Goal: Task Accomplishment & Management: Manage account settings

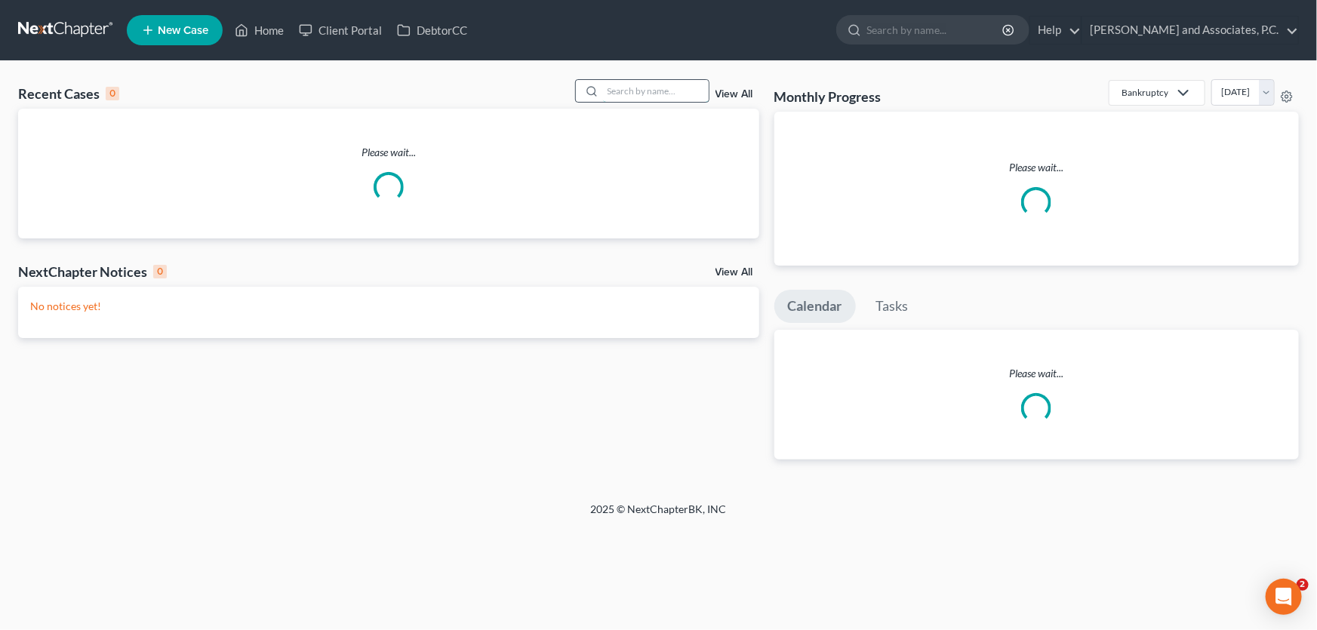
click at [646, 96] on input "search" at bounding box center [656, 91] width 106 height 22
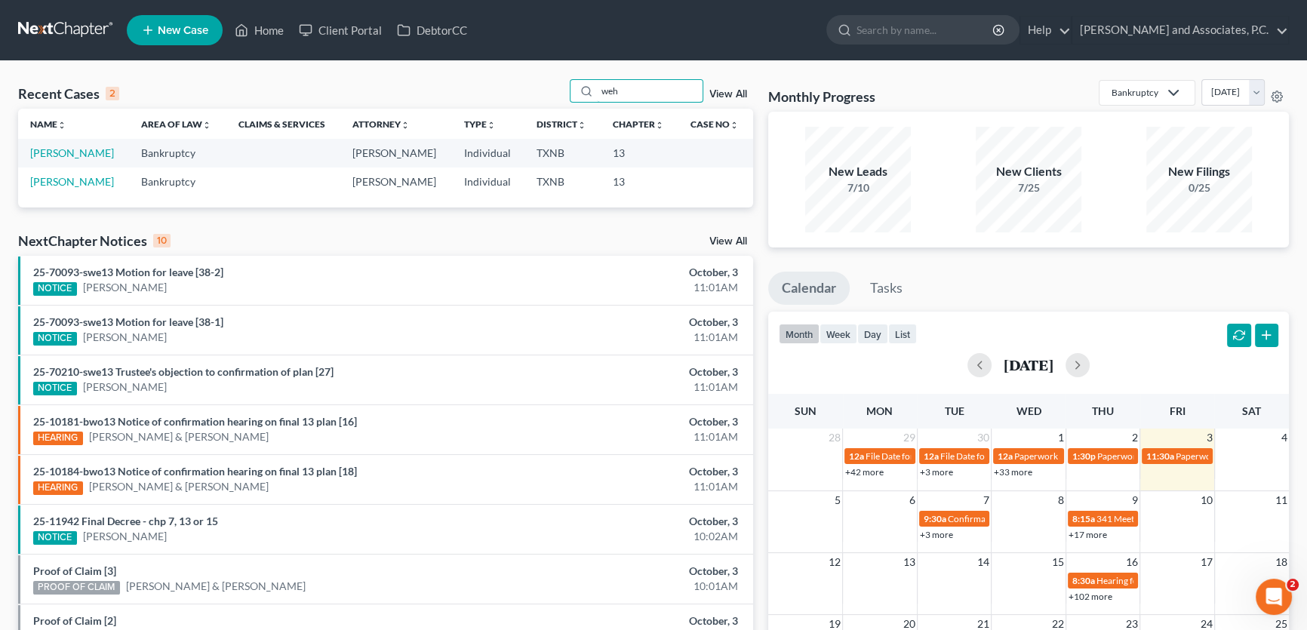
type input "weh"
drag, startPoint x: 571, startPoint y: 93, endPoint x: 559, endPoint y: 93, distance: 12.1
click at [559, 93] on div "Recent Cases 2 weh View All" at bounding box center [385, 93] width 735 height 29
type input "weh"
click at [101, 183] on link "[PERSON_NAME]" at bounding box center [72, 181] width 84 height 13
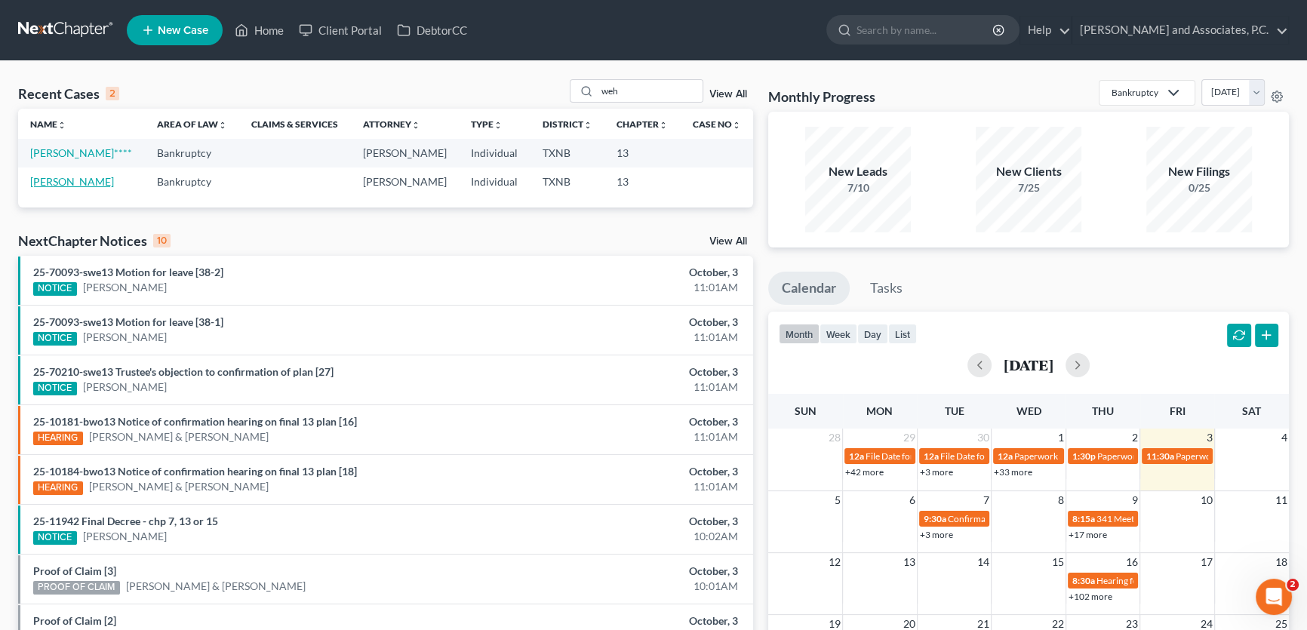
select select "7"
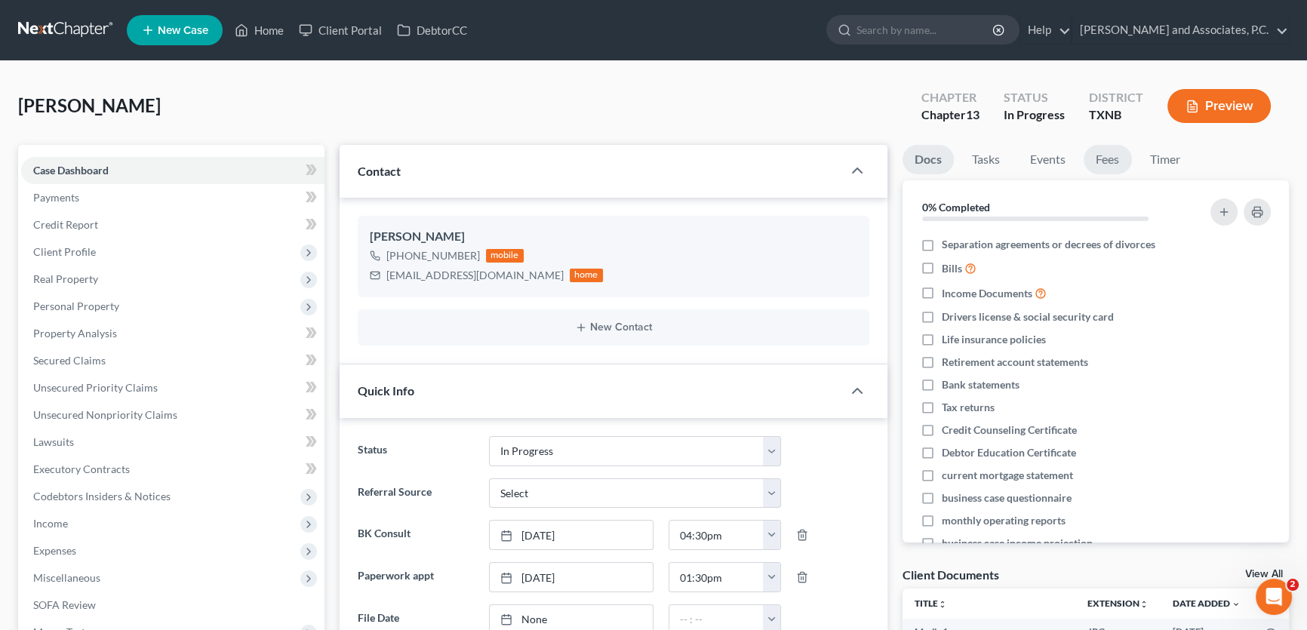
click at [1118, 160] on link "Fees" at bounding box center [1108, 159] width 48 height 29
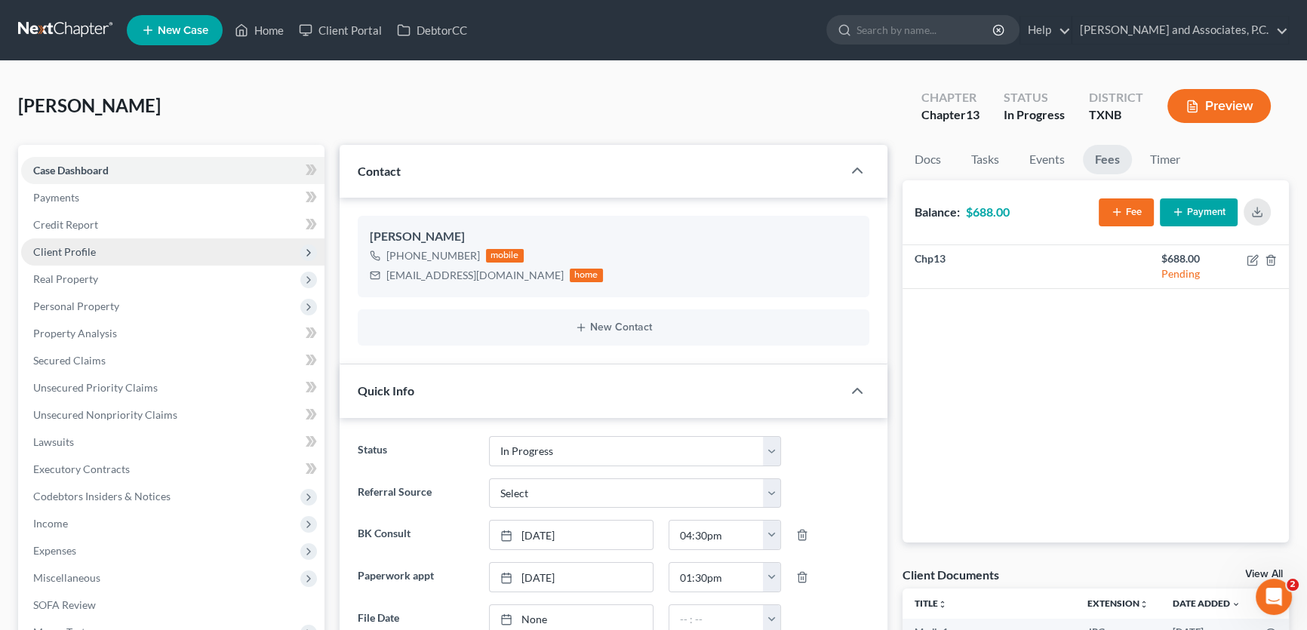
click at [90, 251] on span "Client Profile" at bounding box center [64, 251] width 63 height 13
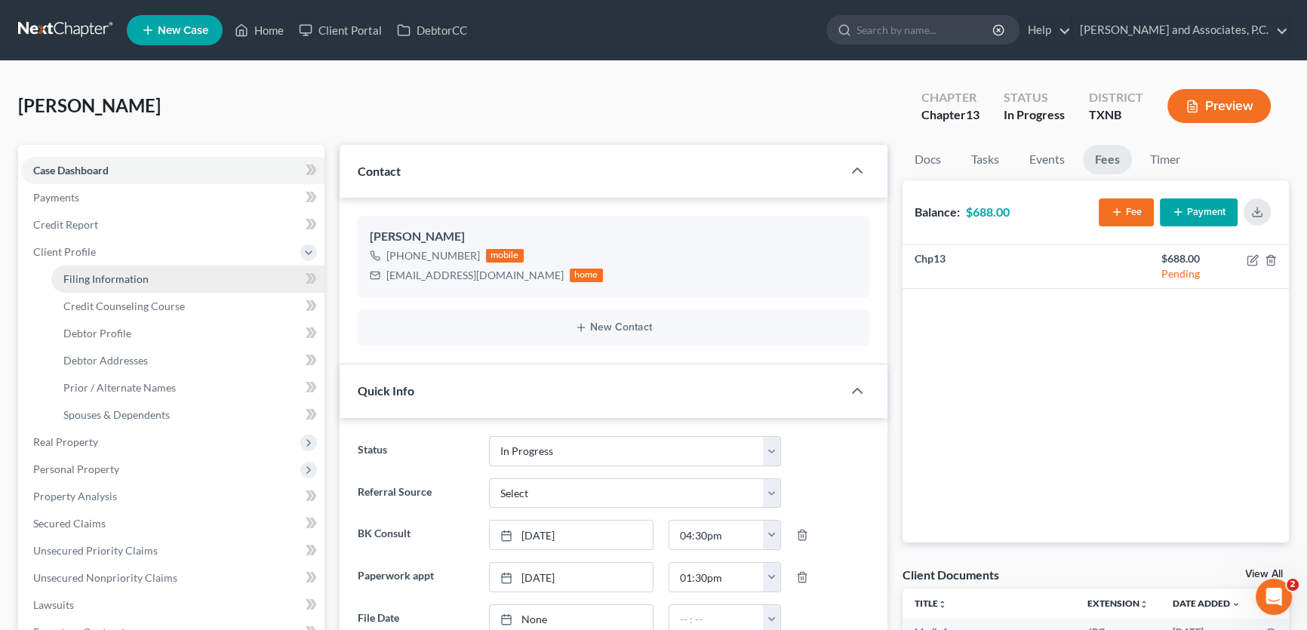
click at [103, 279] on span "Filing Information" at bounding box center [105, 278] width 85 height 13
select select "1"
select select "0"
select select "3"
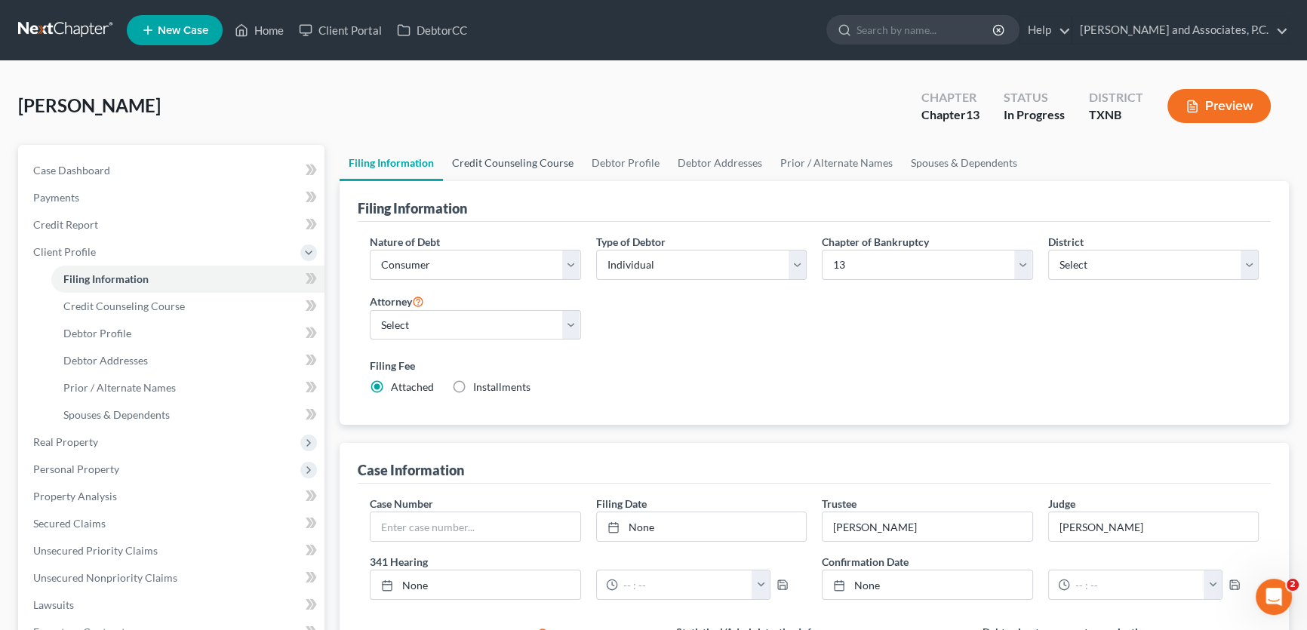
click at [543, 161] on link "Credit Counseling Course" at bounding box center [513, 163] width 140 height 36
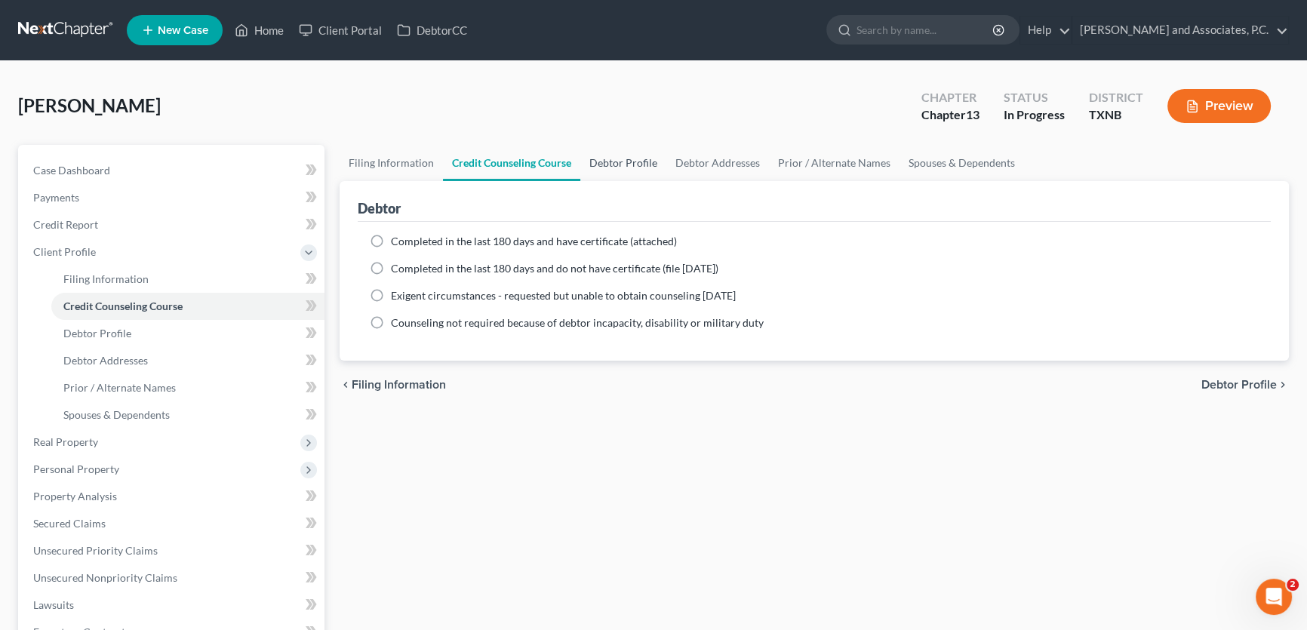
click at [616, 159] on link "Debtor Profile" at bounding box center [623, 163] width 86 height 36
select select "1"
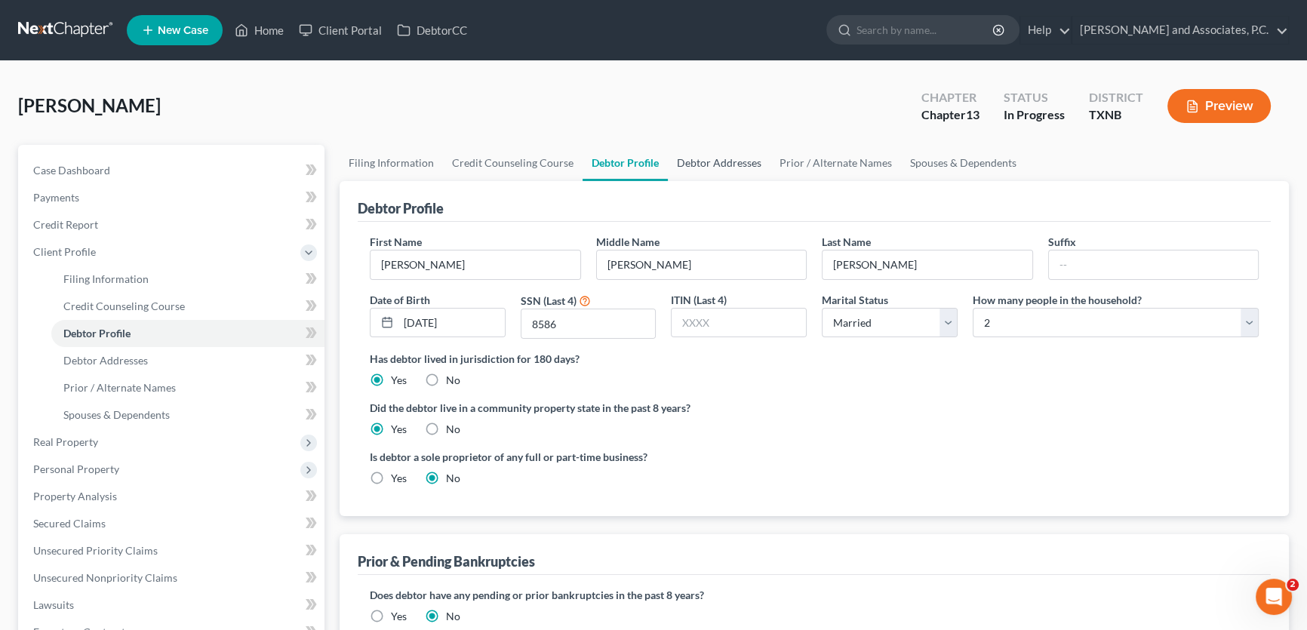
click at [702, 163] on link "Debtor Addresses" at bounding box center [719, 163] width 103 height 36
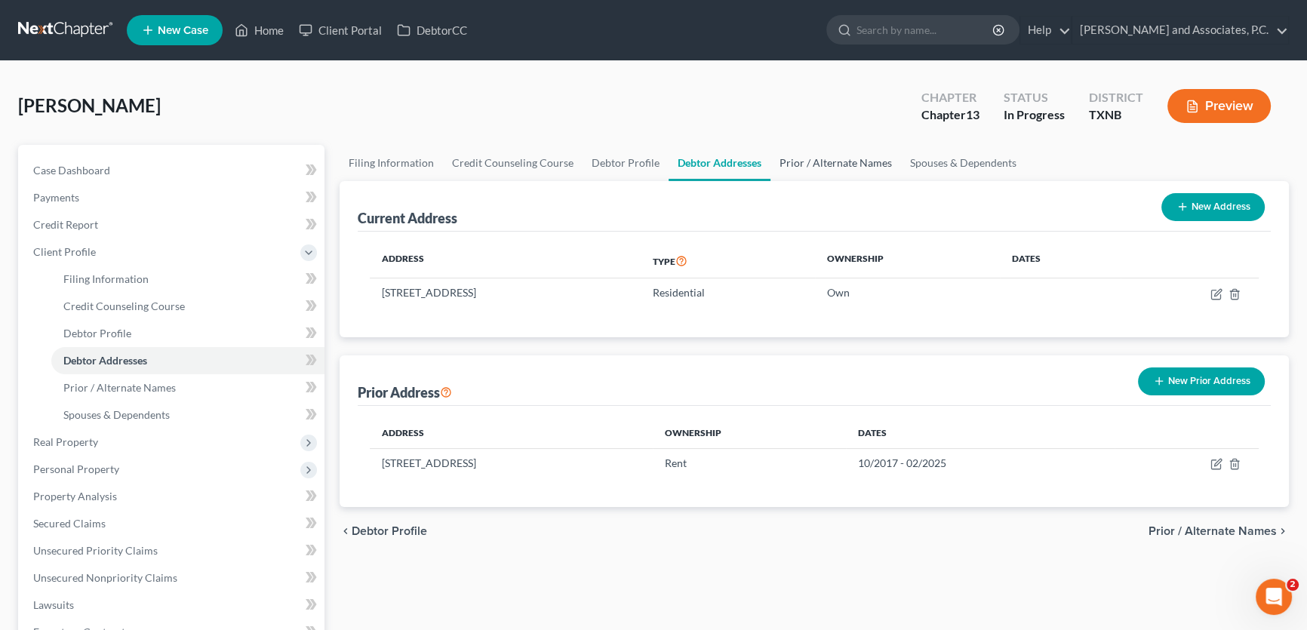
click at [801, 159] on link "Prior / Alternate Names" at bounding box center [836, 163] width 131 height 36
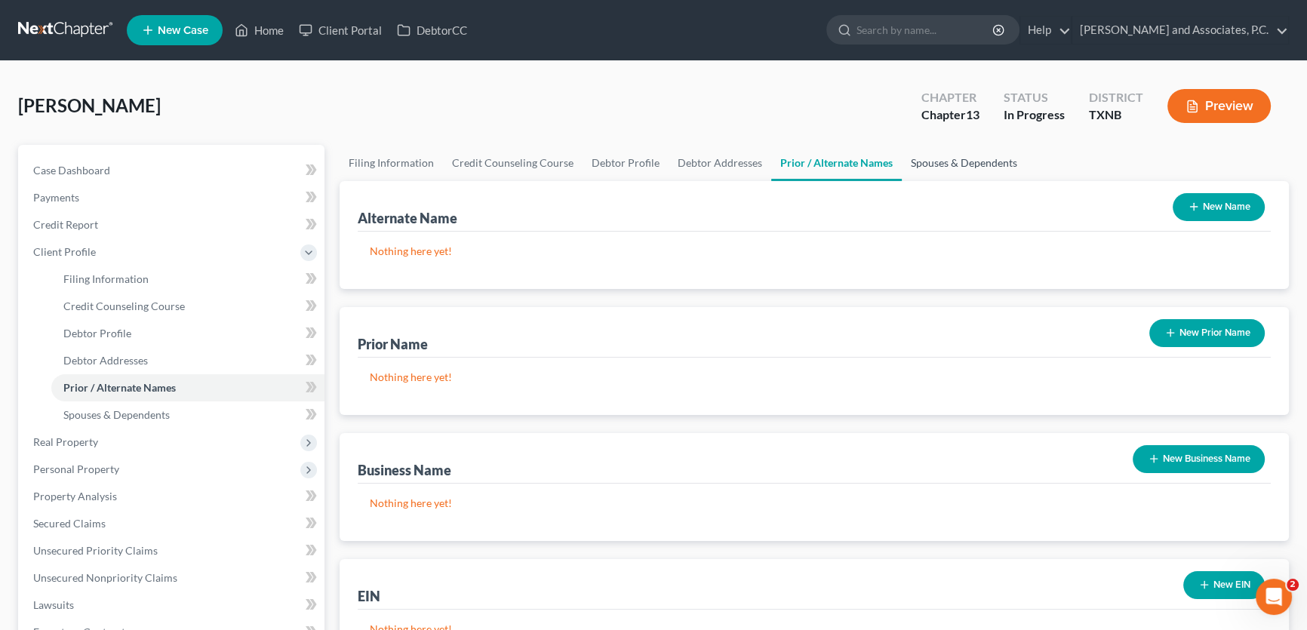
click at [926, 160] on link "Spouses & Dependents" at bounding box center [964, 163] width 125 height 36
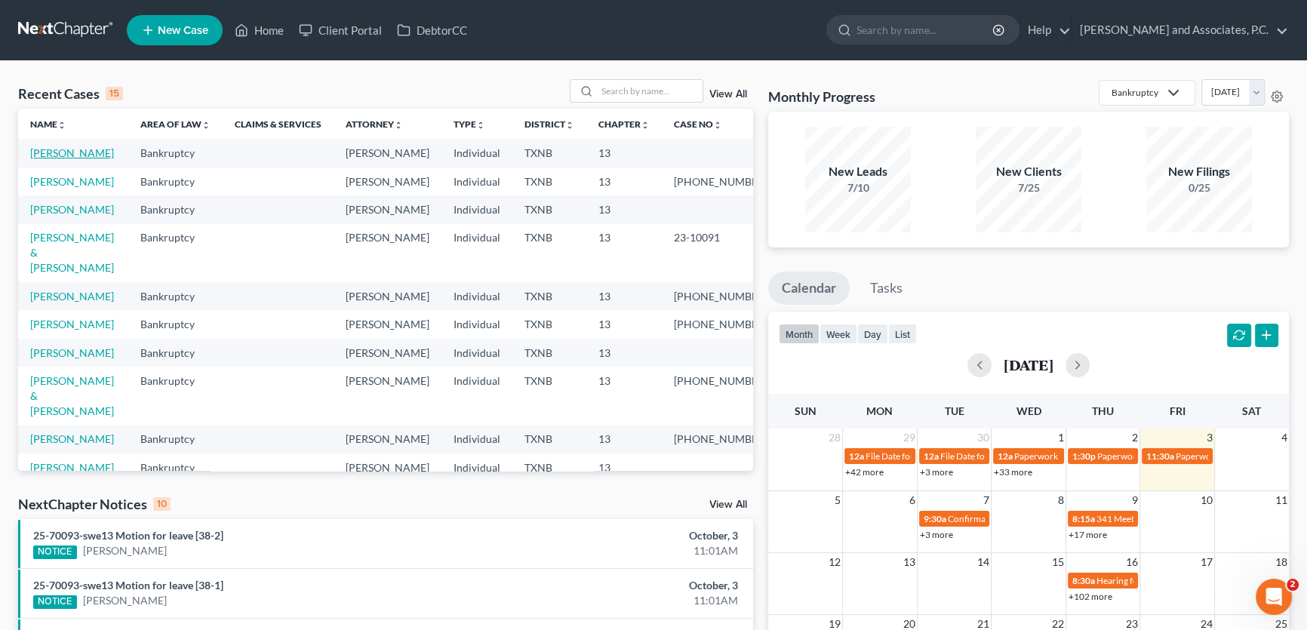
click at [90, 155] on link "[PERSON_NAME]" at bounding box center [72, 152] width 84 height 13
select select "7"
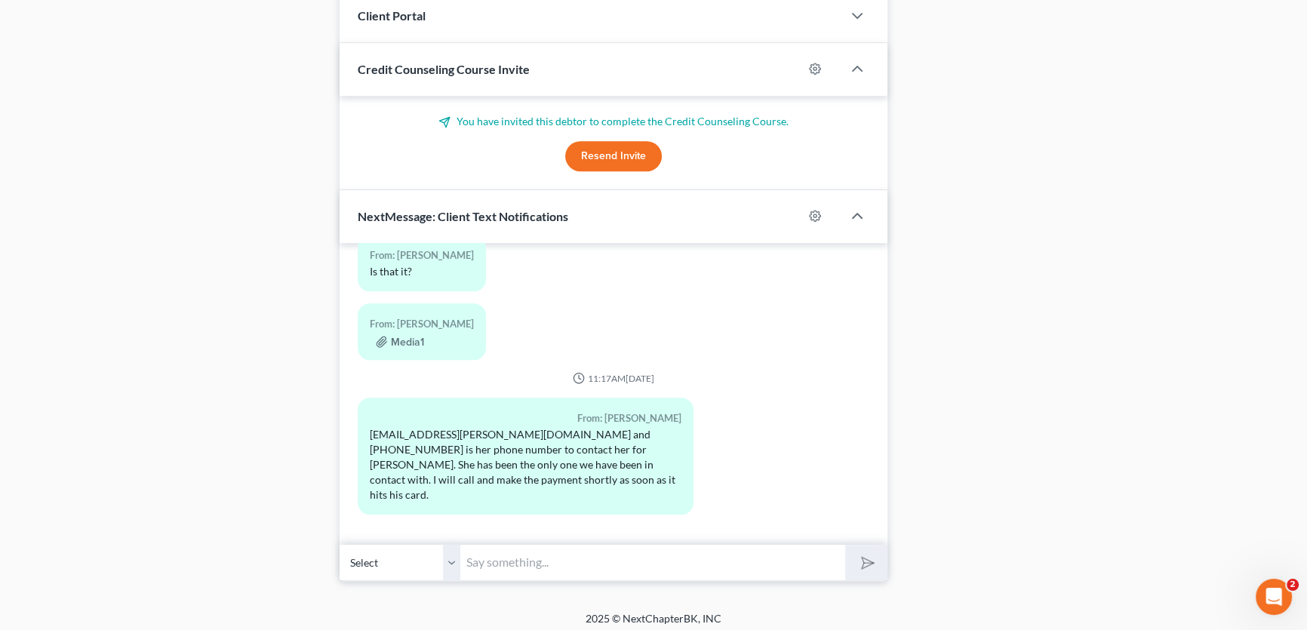
scroll to position [1092, 0]
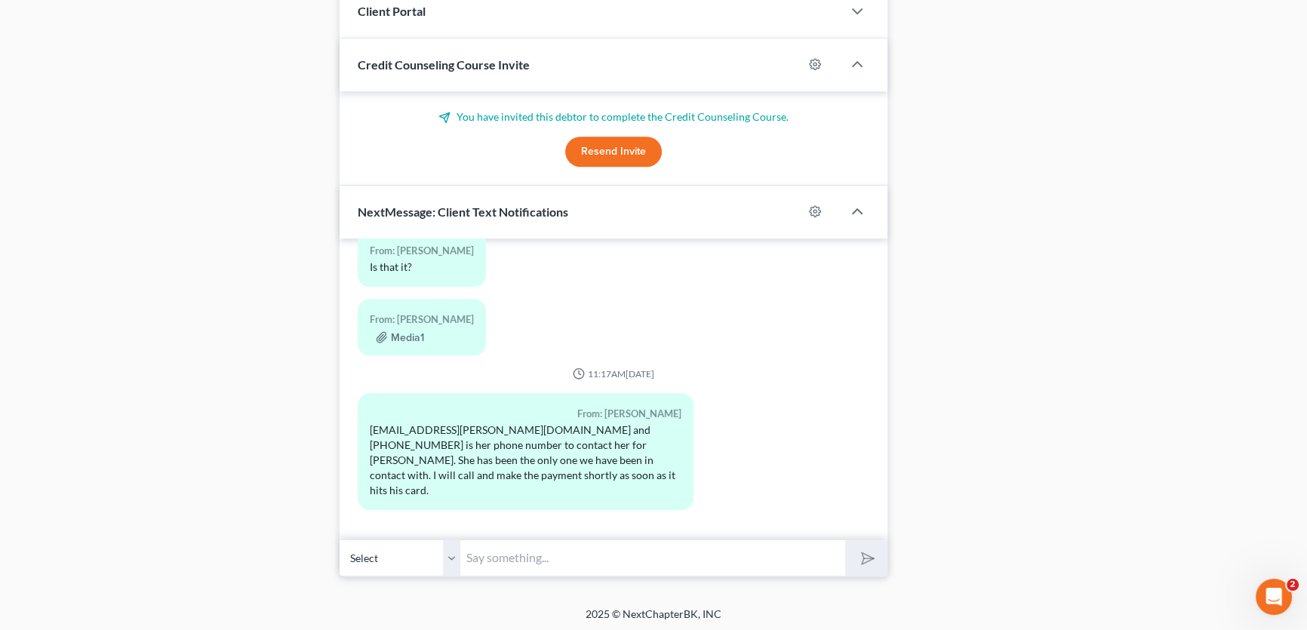
click at [453, 563] on select "Select +1 (940) 283-4005 - Treacy Wehmeier" at bounding box center [400, 558] width 121 height 37
click at [483, 557] on input "text" at bounding box center [652, 558] width 385 height 37
type input "this is Amy, I am trying to help Hayley get your case filed ASAP to stop the fo…"
click at [845, 540] on button "submit" at bounding box center [866, 557] width 42 height 35
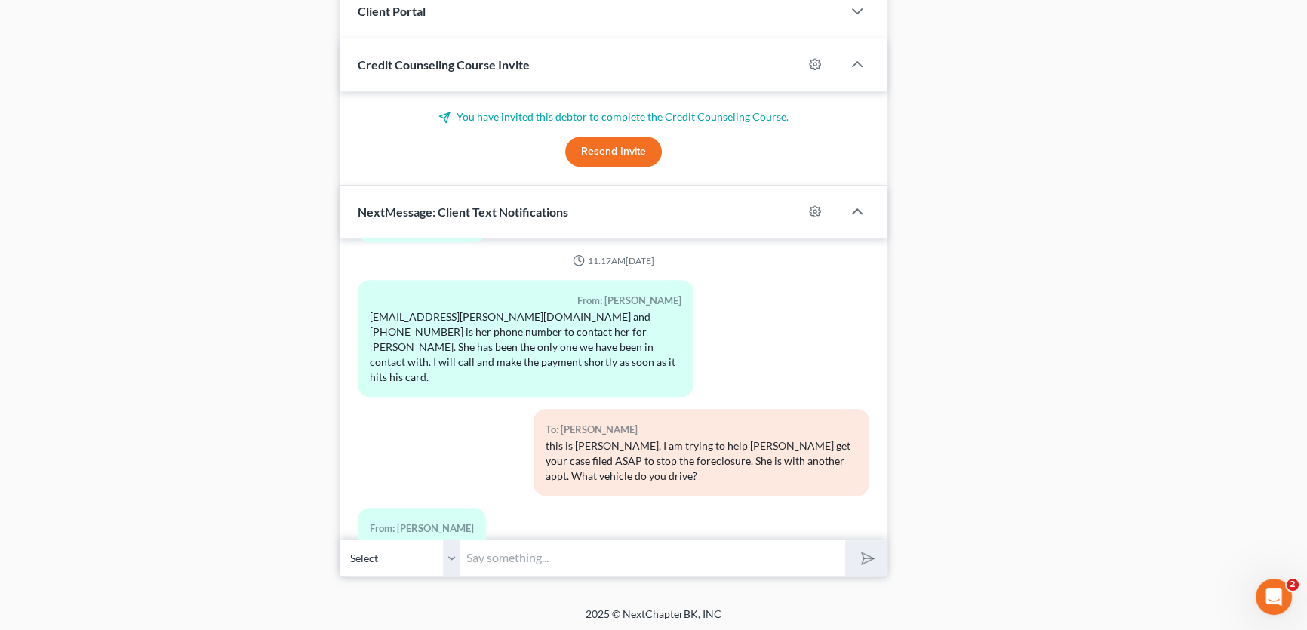
scroll to position [2525, 0]
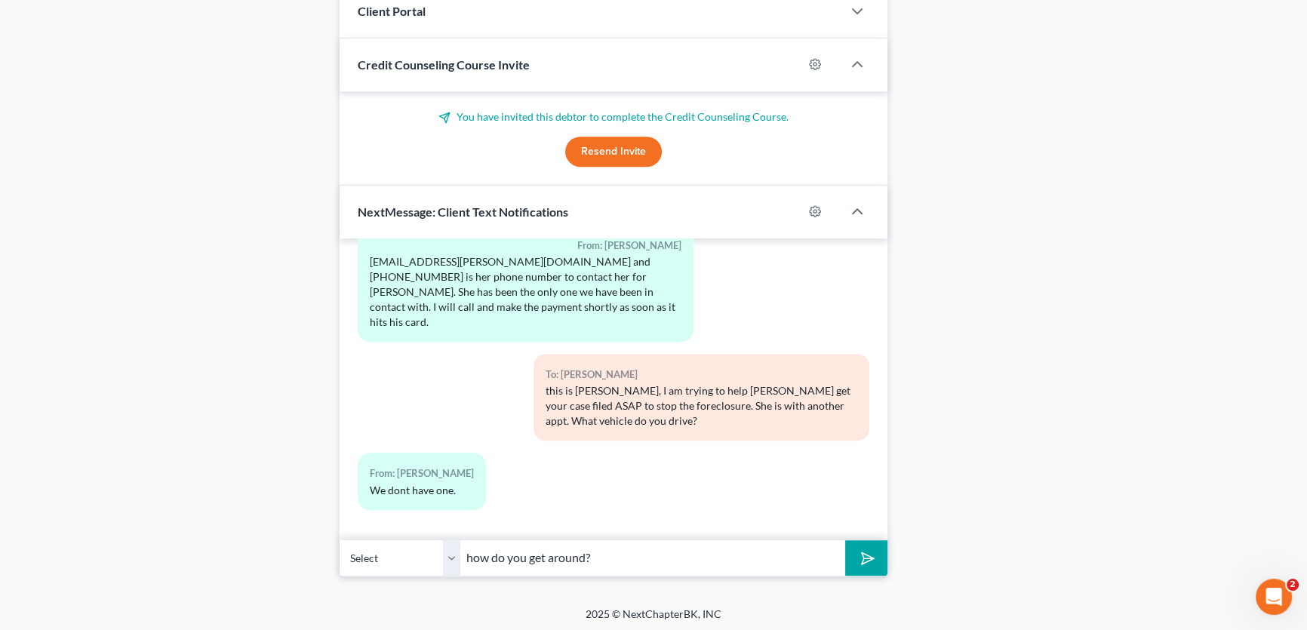
type input "how do you get around?"
click at [845, 540] on button "submit" at bounding box center [866, 557] width 42 height 35
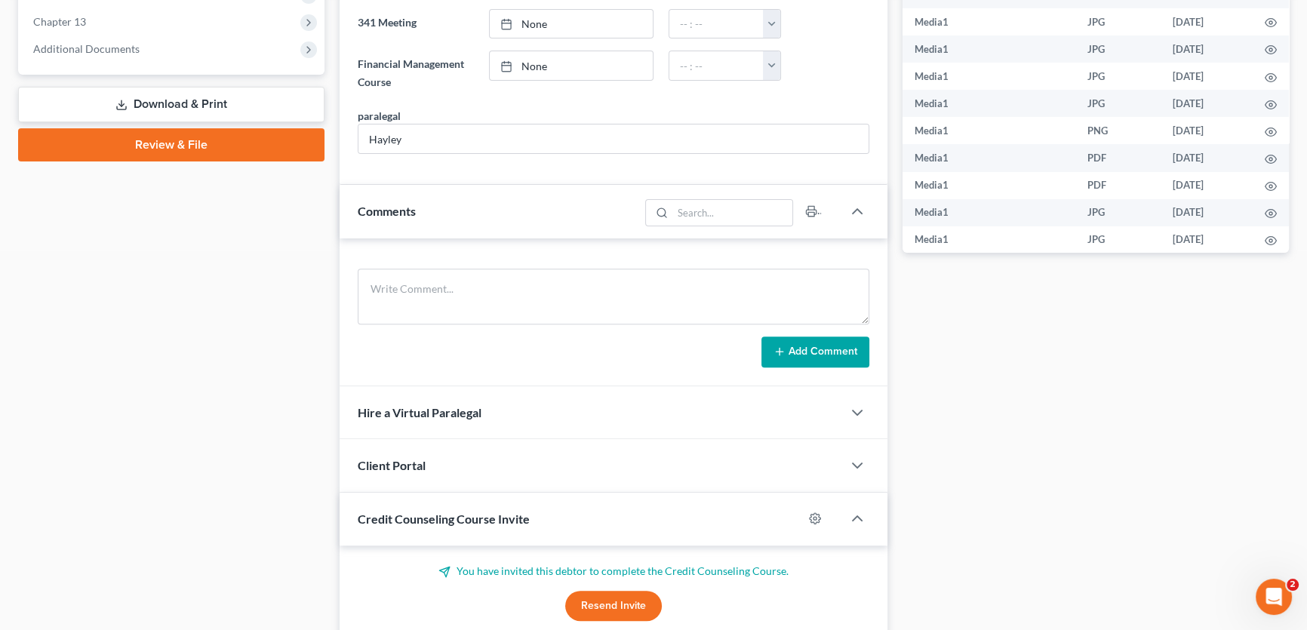
scroll to position [337, 0]
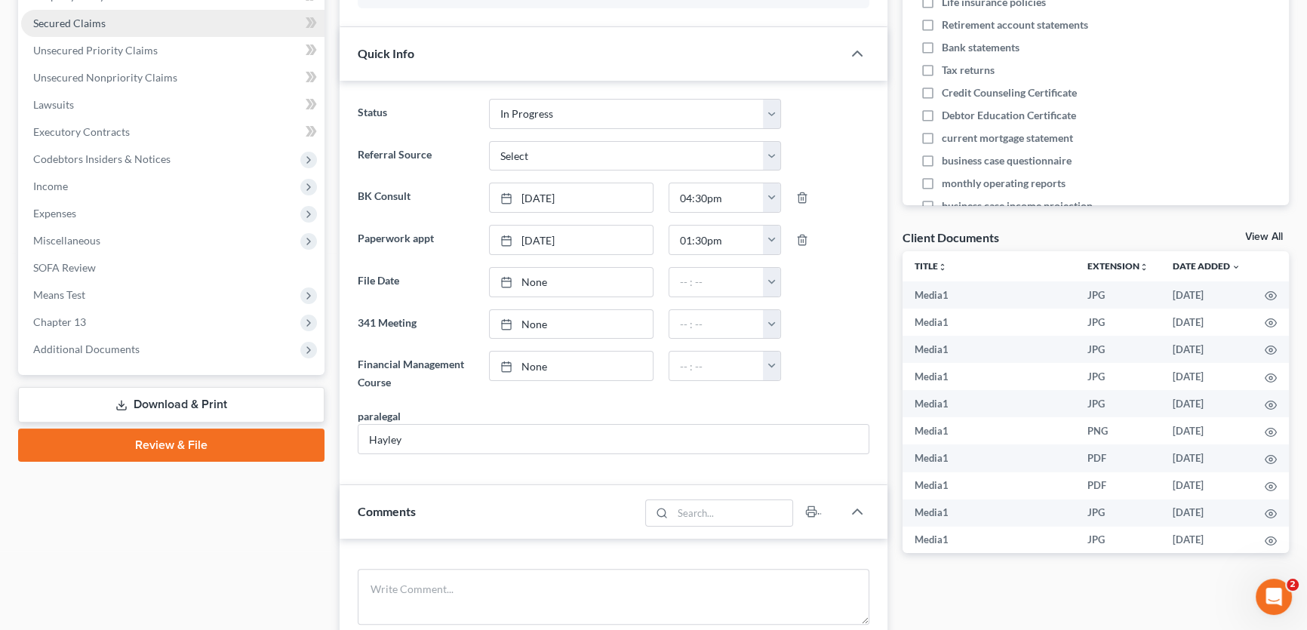
click at [102, 27] on span "Secured Claims" at bounding box center [69, 23] width 72 height 13
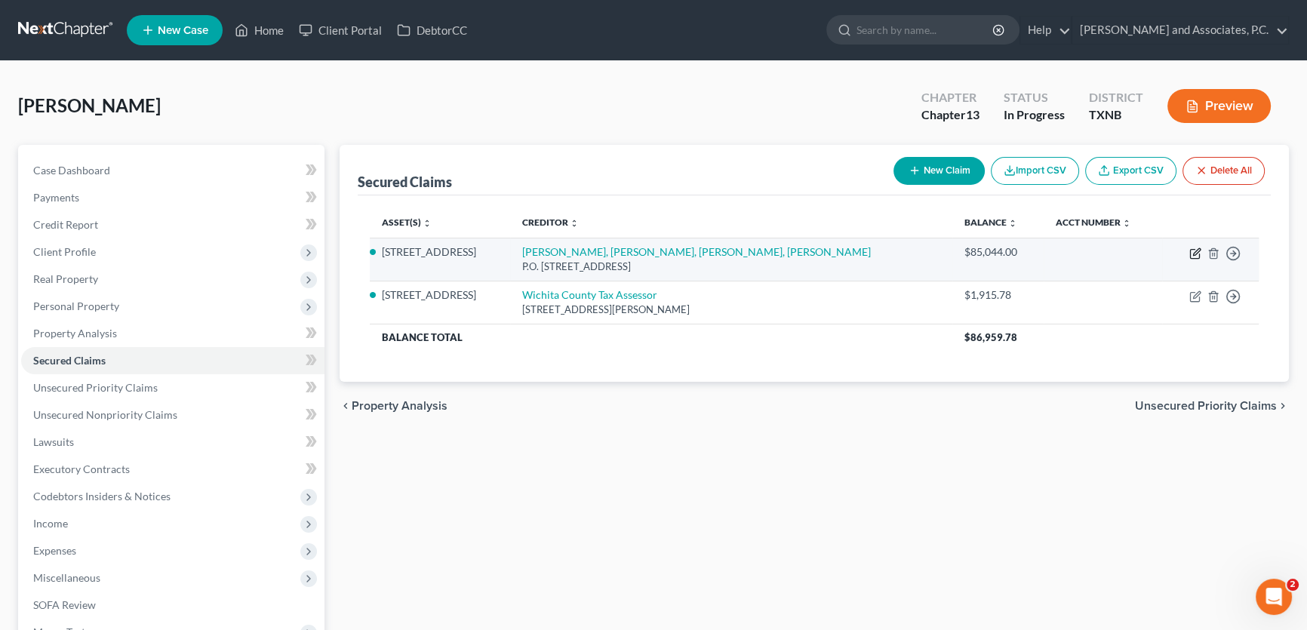
click at [1195, 253] on icon "button" at bounding box center [1196, 254] width 12 height 12
select select "45"
select select "4"
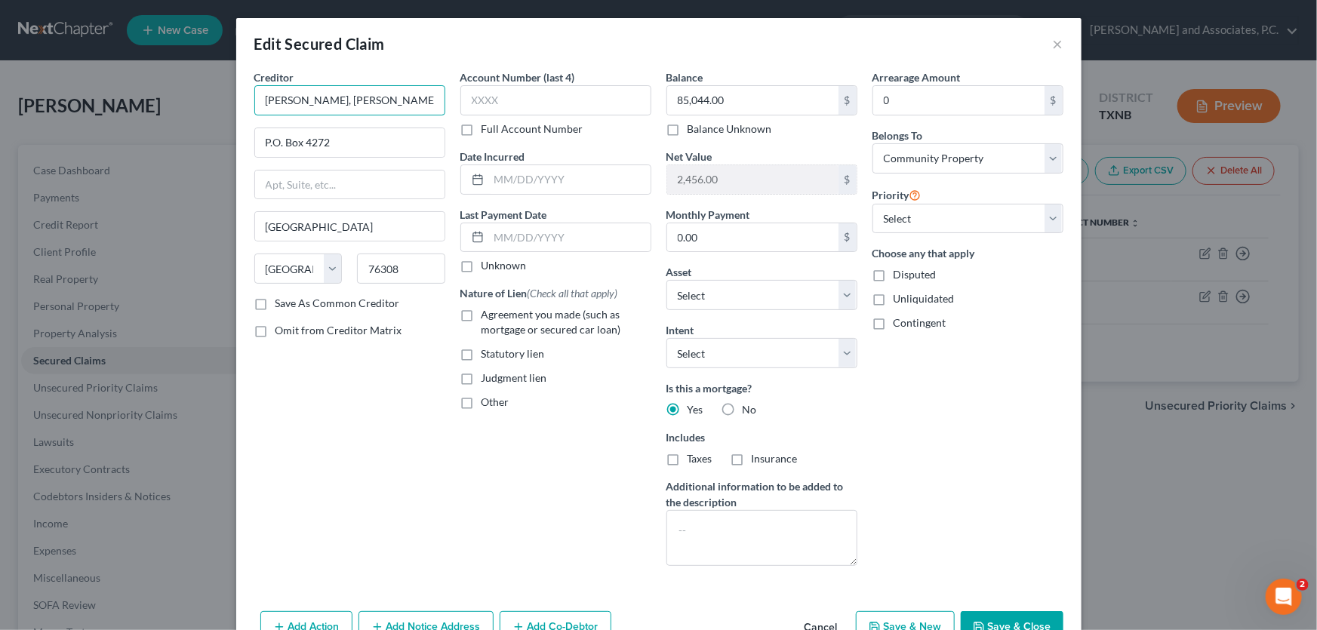
click at [317, 101] on input "Lane Landers, Sarah Landers, Davis Cady, Amy Cady" at bounding box center [349, 100] width 191 height 30
click at [382, 100] on input "Lane Landes, Sarah Landers, Davis Cady, Amy Cady" at bounding box center [349, 100] width 191 height 30
type input "Lane Landes, Sarah Landes, Davis Cady, Amy Cady"
click at [990, 621] on button "Save & Close" at bounding box center [1012, 627] width 103 height 32
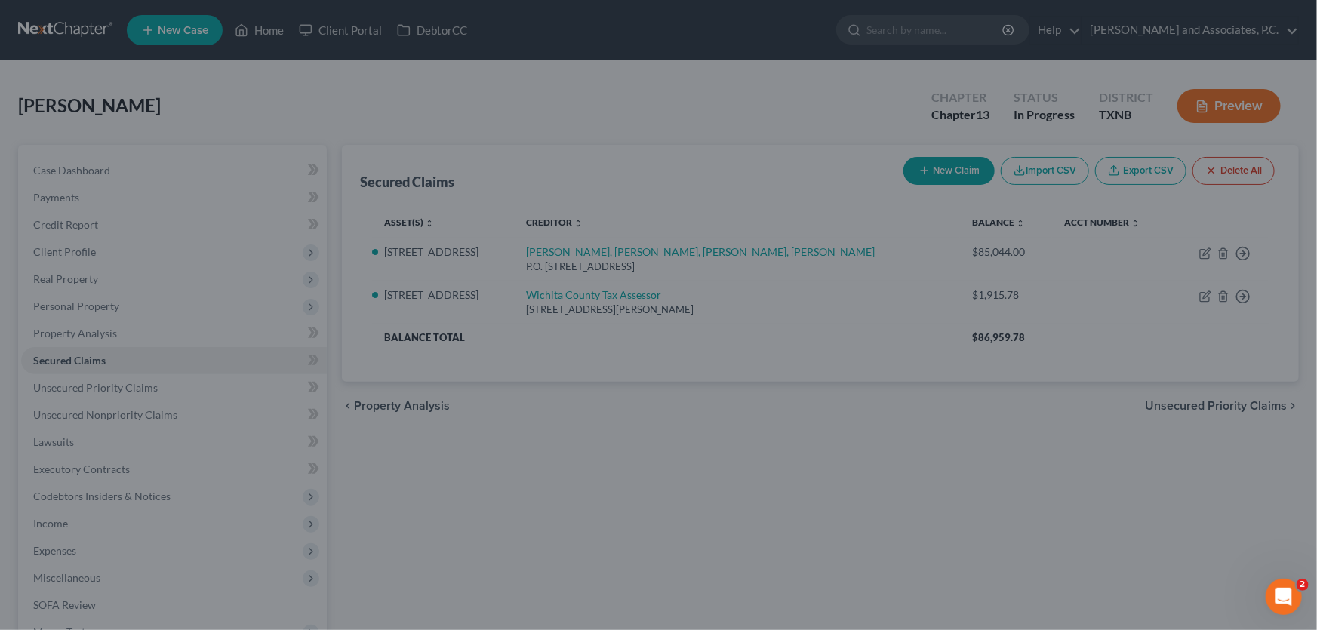
select select "3"
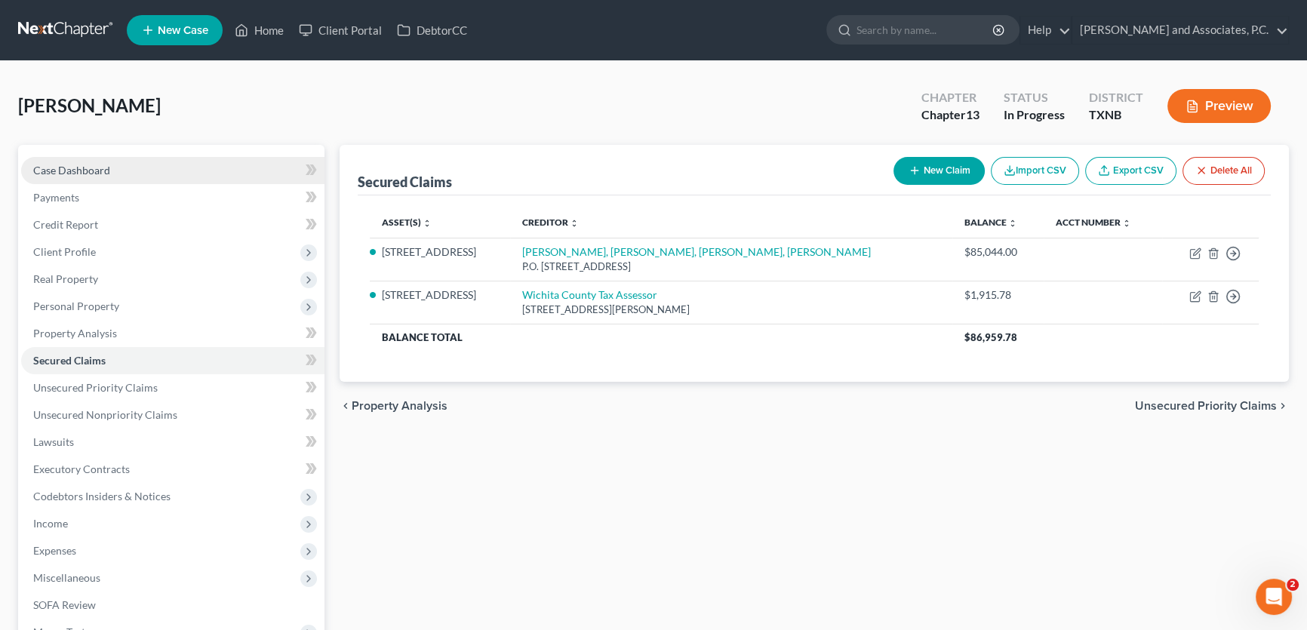
click at [128, 161] on link "Case Dashboard" at bounding box center [172, 170] width 303 height 27
select select "7"
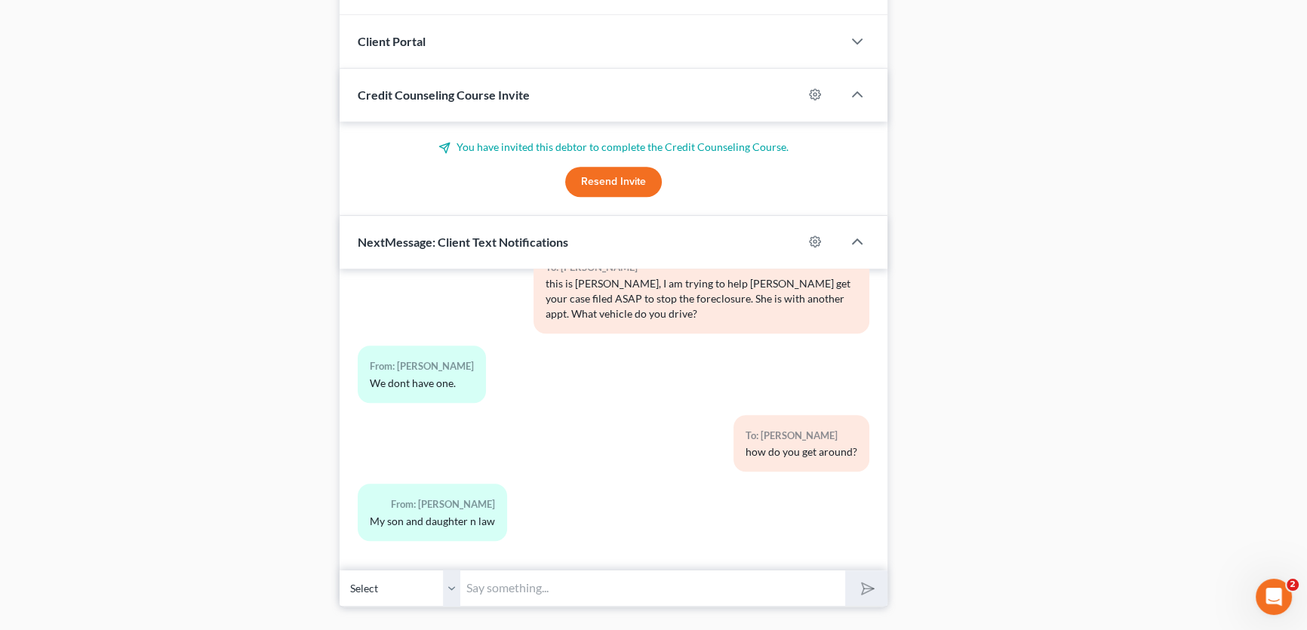
scroll to position [1092, 0]
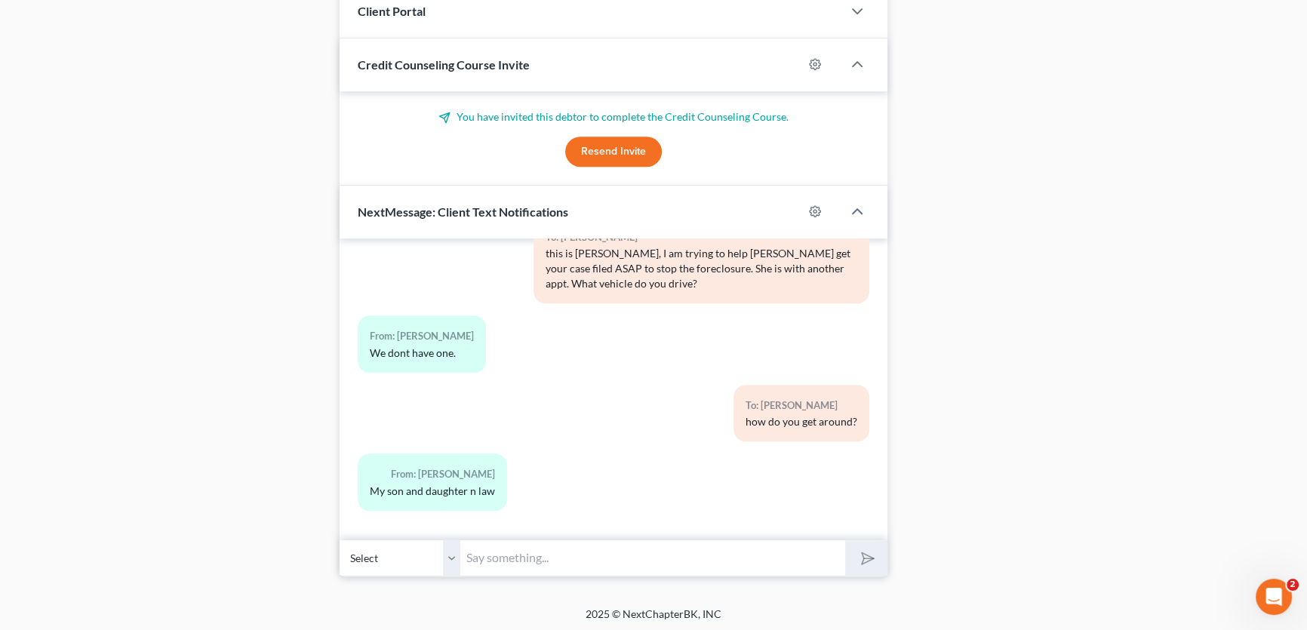
click at [486, 556] on input "text" at bounding box center [652, 558] width 385 height 37
type input "they drive you around or you borrow their vehicle?"
click at [845, 540] on button "submit" at bounding box center [866, 557] width 42 height 35
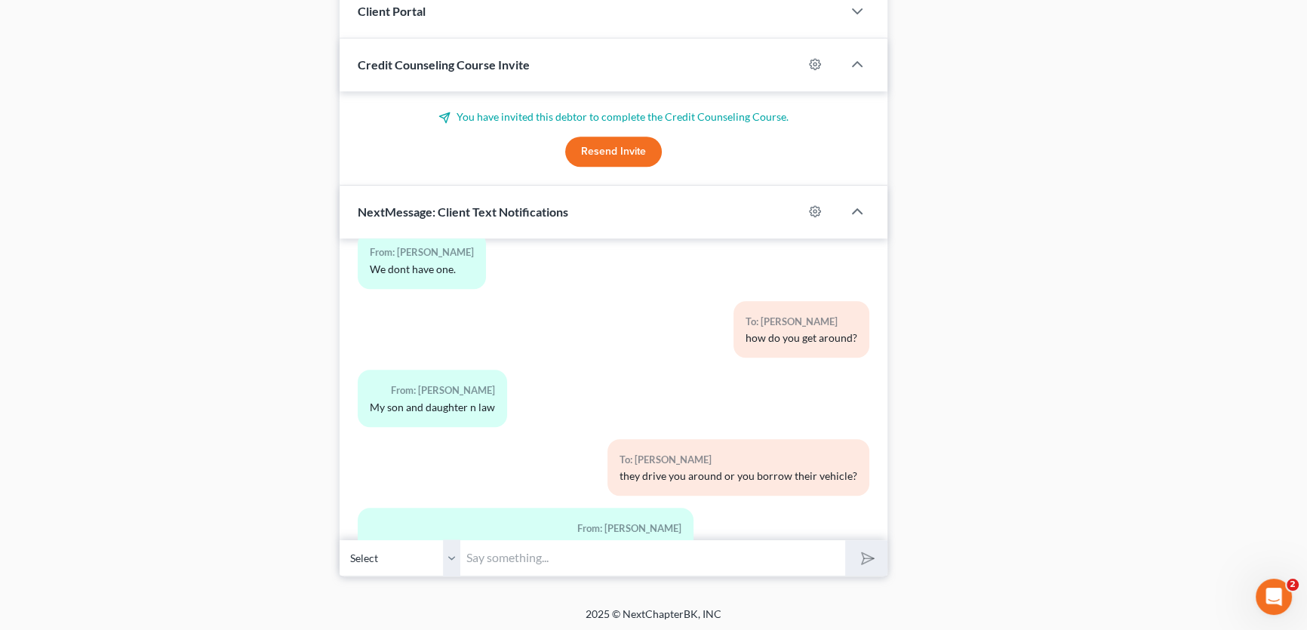
scroll to position [2815, 0]
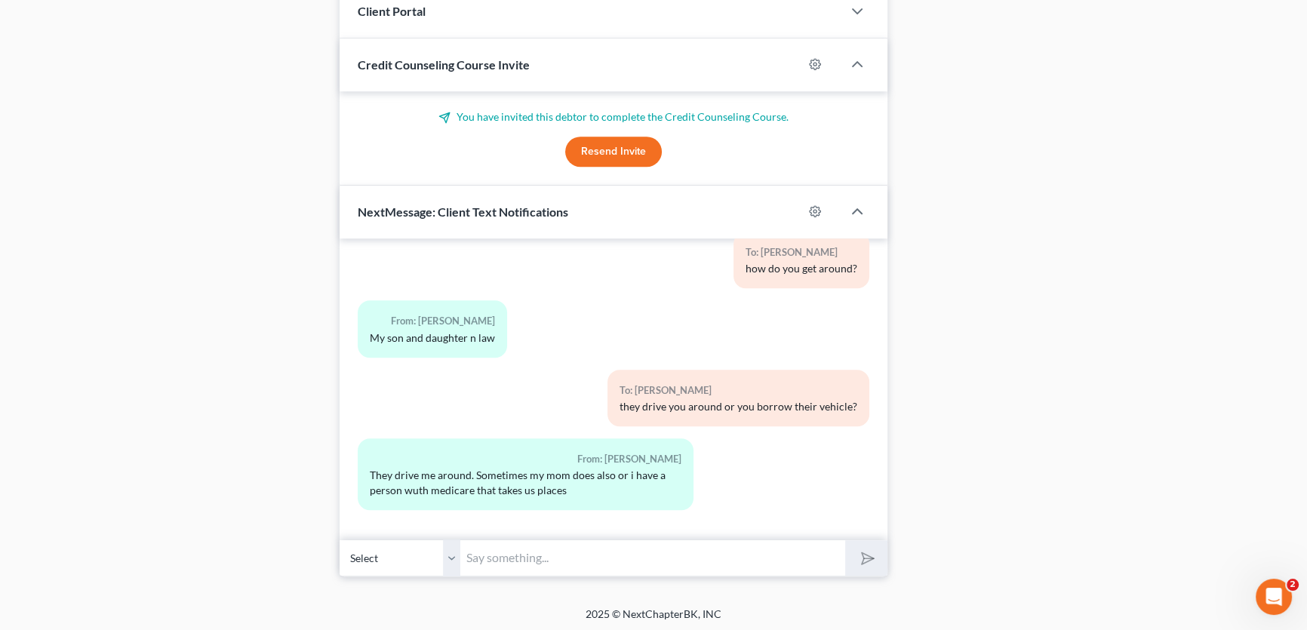
click at [608, 542] on input "text" at bounding box center [652, 558] width 385 height 37
type input "o"
click at [709, 556] on input "got it. when did you live in Colorado?" at bounding box center [652, 558] width 385 height 37
type input "got it. when did you live in Colorado?"
click at [860, 555] on icon "submit" at bounding box center [864, 557] width 21 height 21
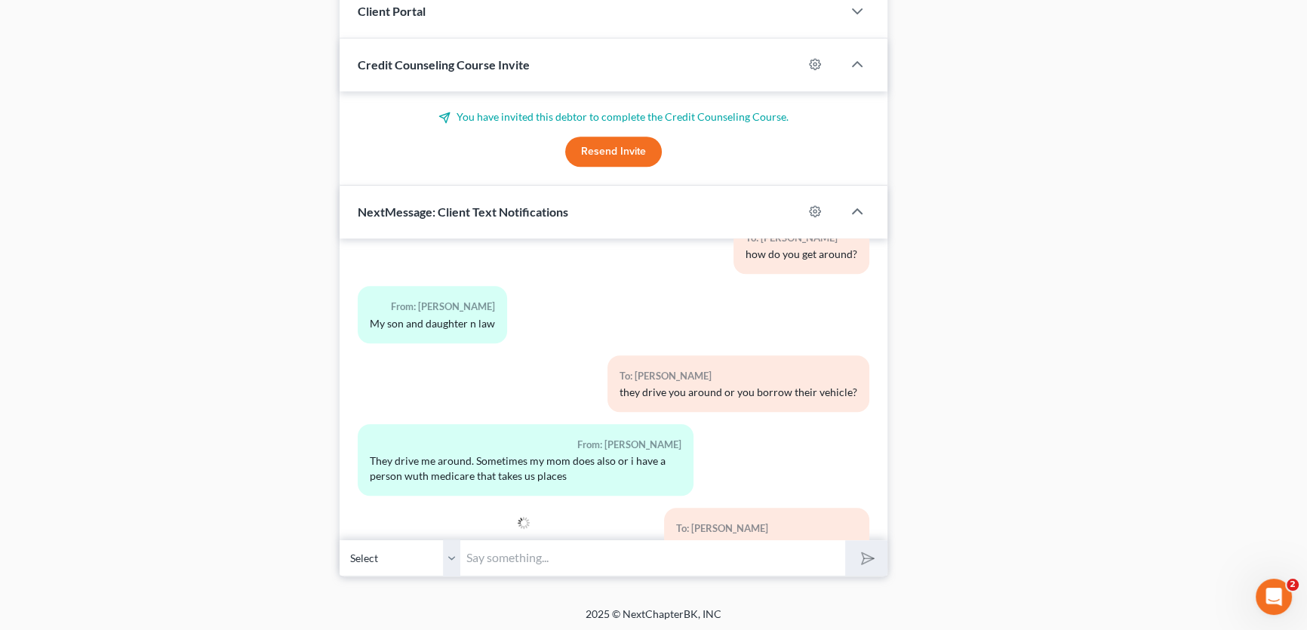
scroll to position [2884, 0]
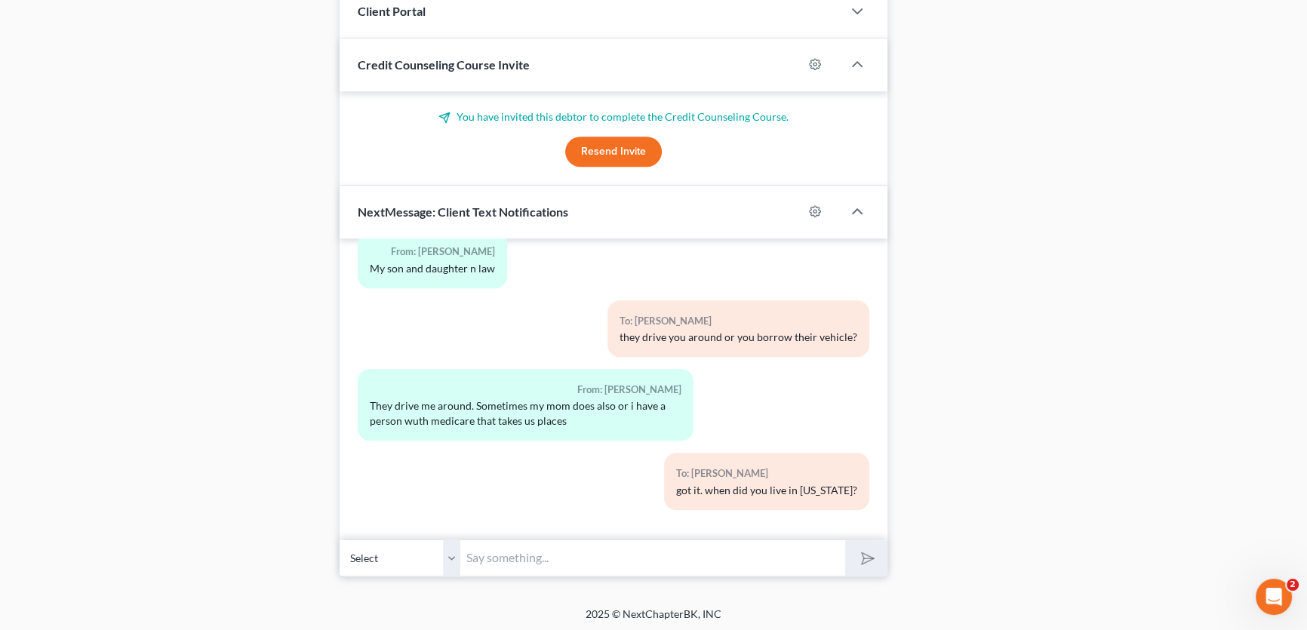
click at [645, 559] on input "text" at bounding box center [652, 558] width 385 height 37
type input "at the 6170 Marne Loop Apt C in Colorado Springs?"
click at [780, 556] on input "at the [STREET_ADDRESS][US_STATE]?" at bounding box center [652, 558] width 385 height 37
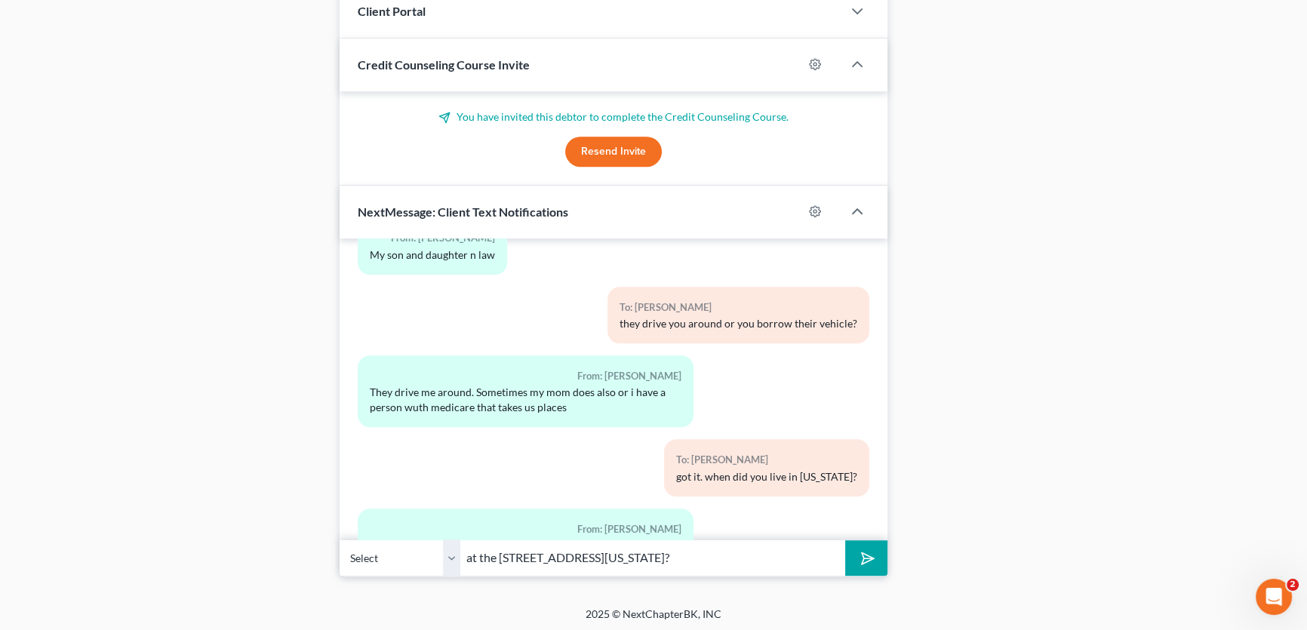
drag, startPoint x: 631, startPoint y: 557, endPoint x: 426, endPoint y: 556, distance: 205.3
click at [426, 556] on div "Select +1 (940) 283-4005 - Treacy Wehmeier at the 6170 Marne Loop Apt C in Colo…" at bounding box center [614, 557] width 548 height 35
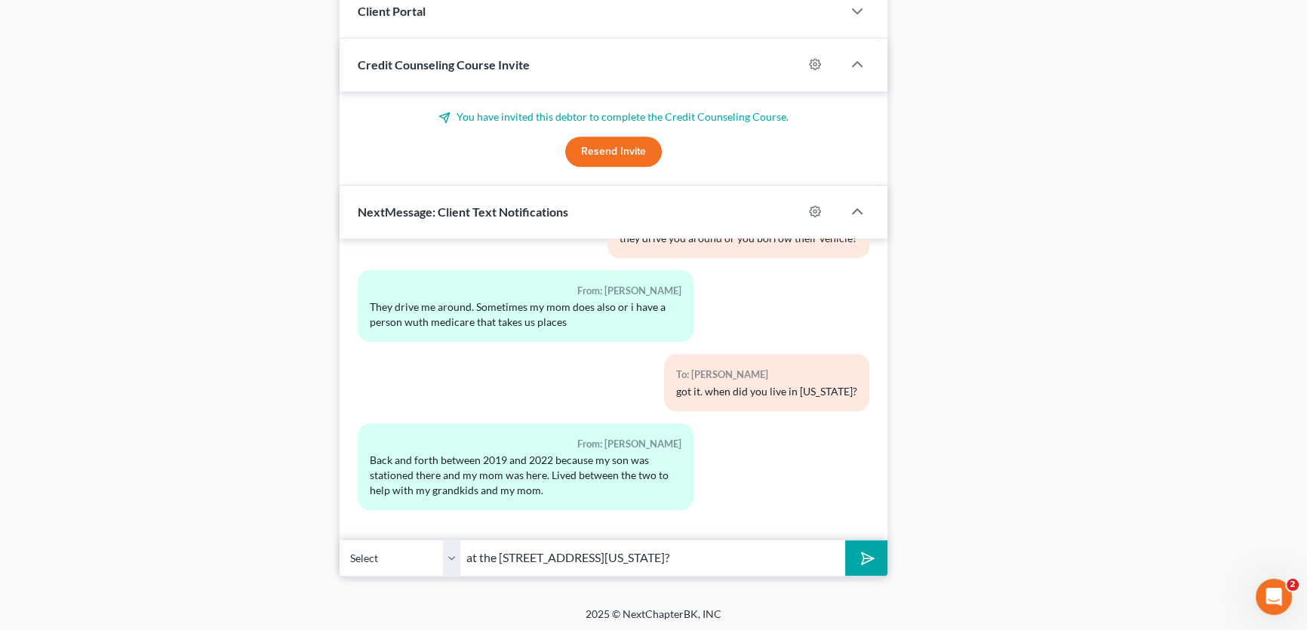
click at [773, 551] on input "at the [STREET_ADDRESS][US_STATE]?" at bounding box center [652, 558] width 385 height 37
click at [860, 552] on icon "submit" at bounding box center [864, 557] width 21 height 21
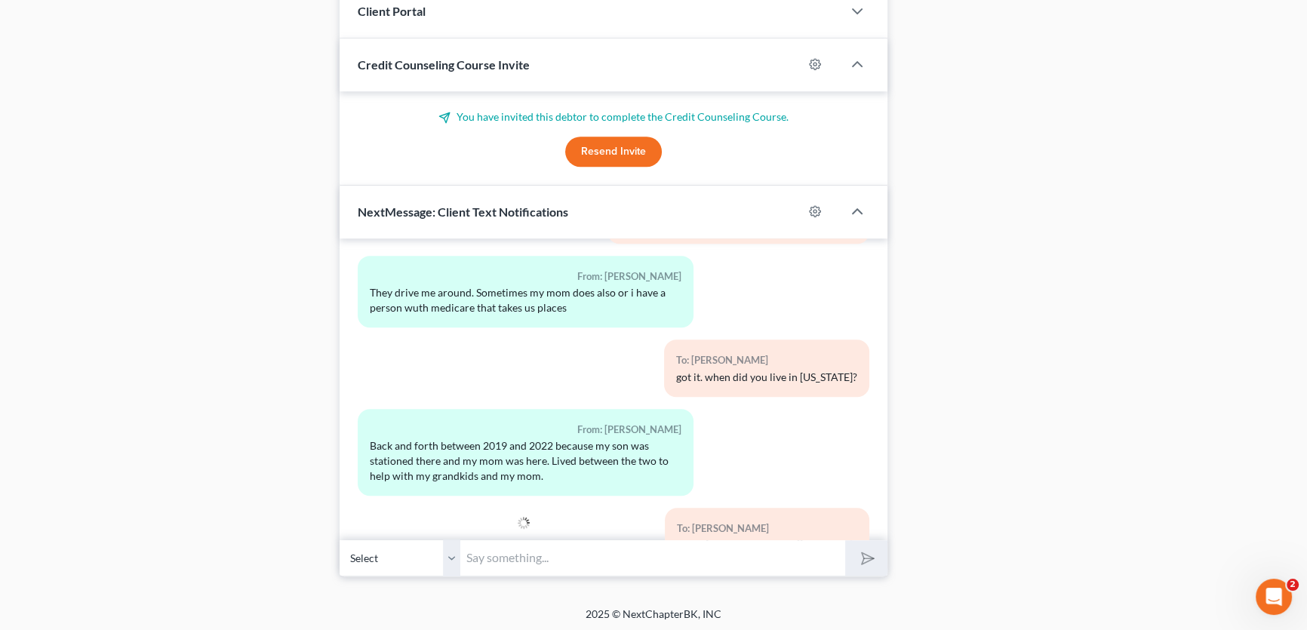
scroll to position [3052, 0]
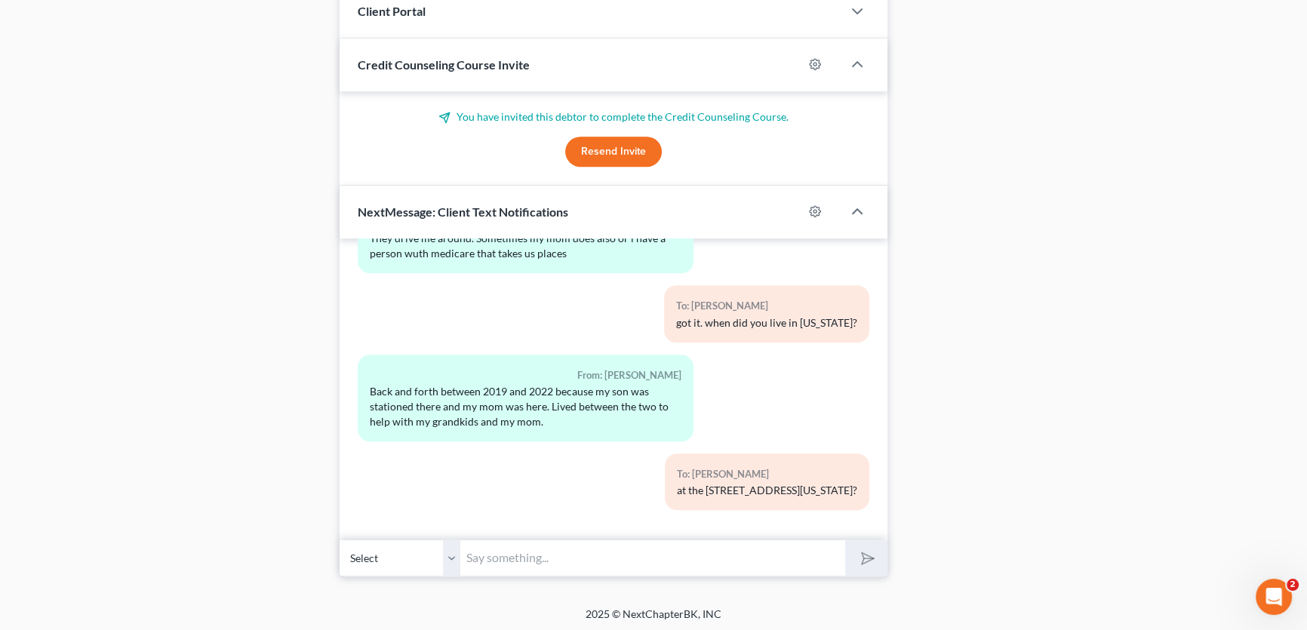
click at [585, 545] on input "text" at bounding box center [652, 558] width 385 height 37
type input "sorry out internet went out for a minute. was your address in [US_STATE][STREET…"
click at [845, 540] on button "submit" at bounding box center [866, 557] width 42 height 35
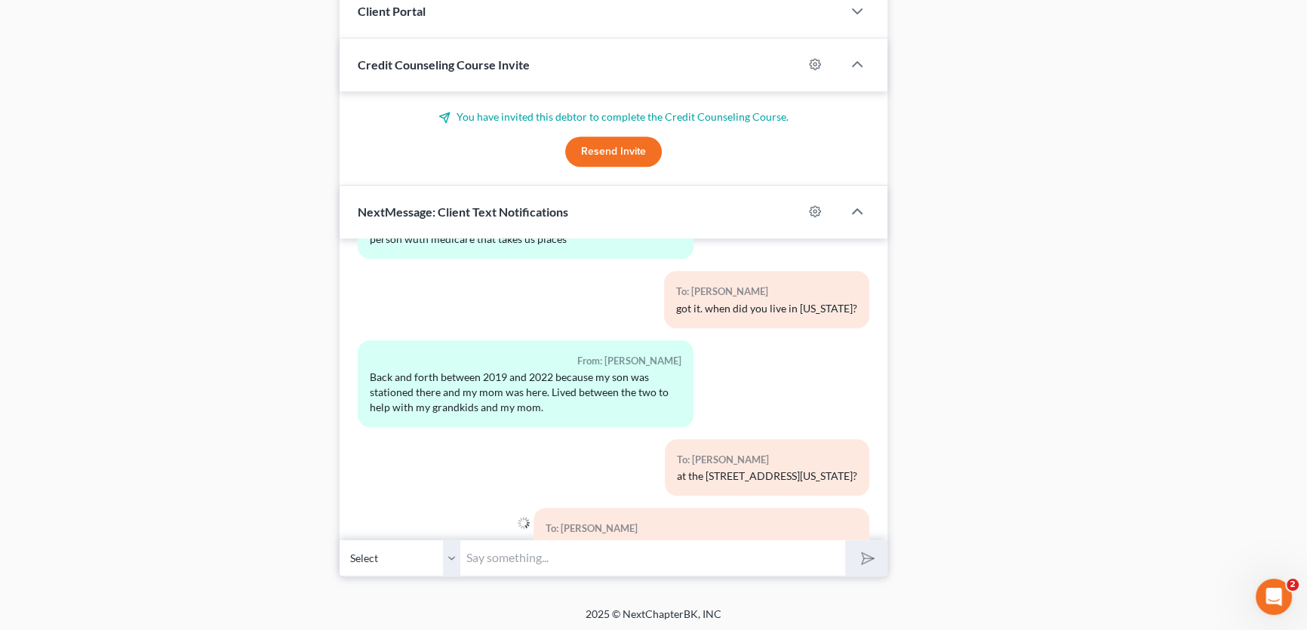
scroll to position [3137, 0]
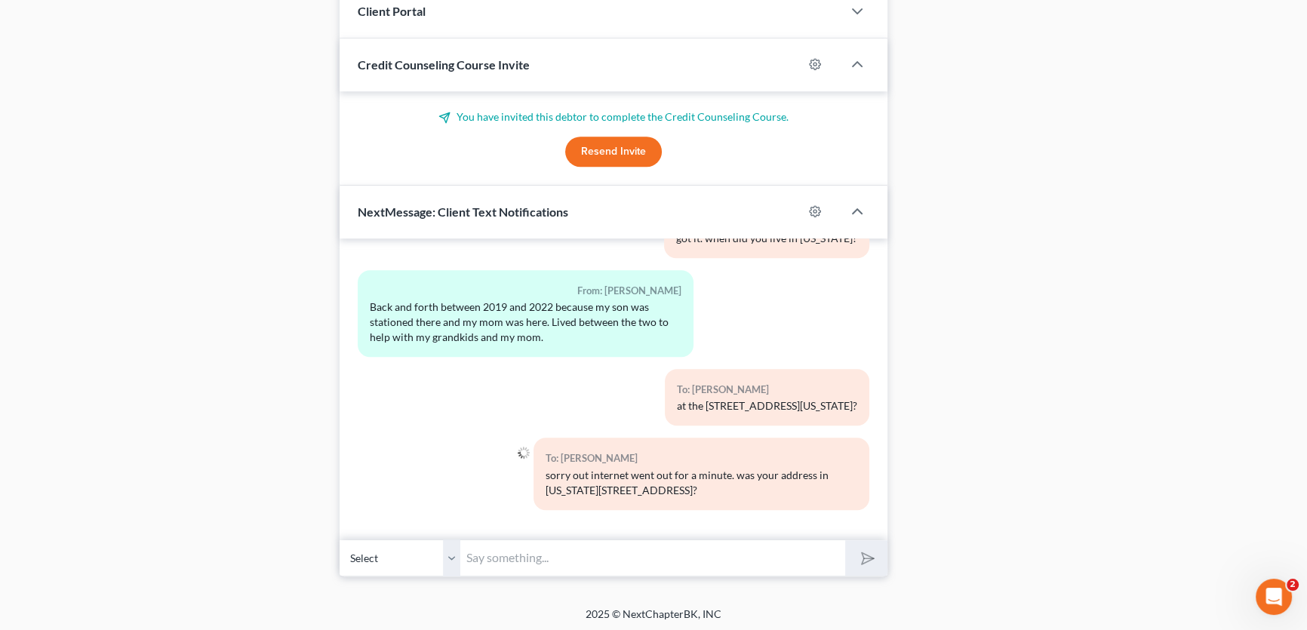
click at [505, 547] on input "text" at bounding box center [652, 558] width 385 height 37
type input "our*"
click at [845, 540] on button "submit" at bounding box center [866, 557] width 42 height 35
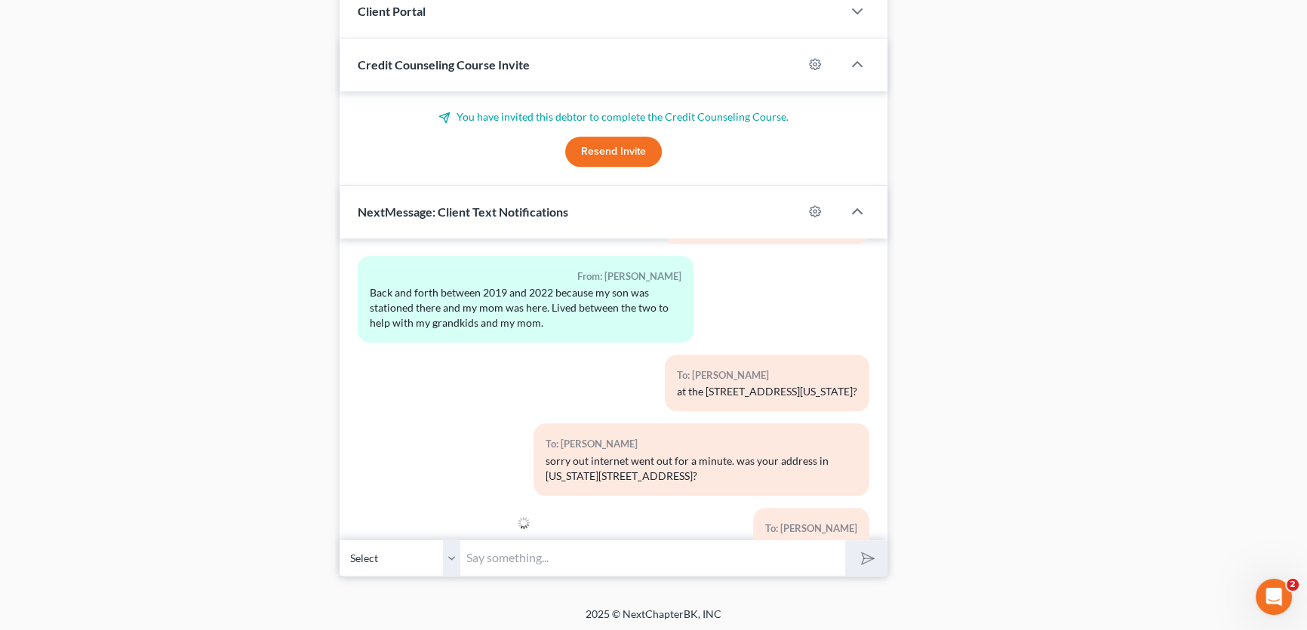
scroll to position [3206, 0]
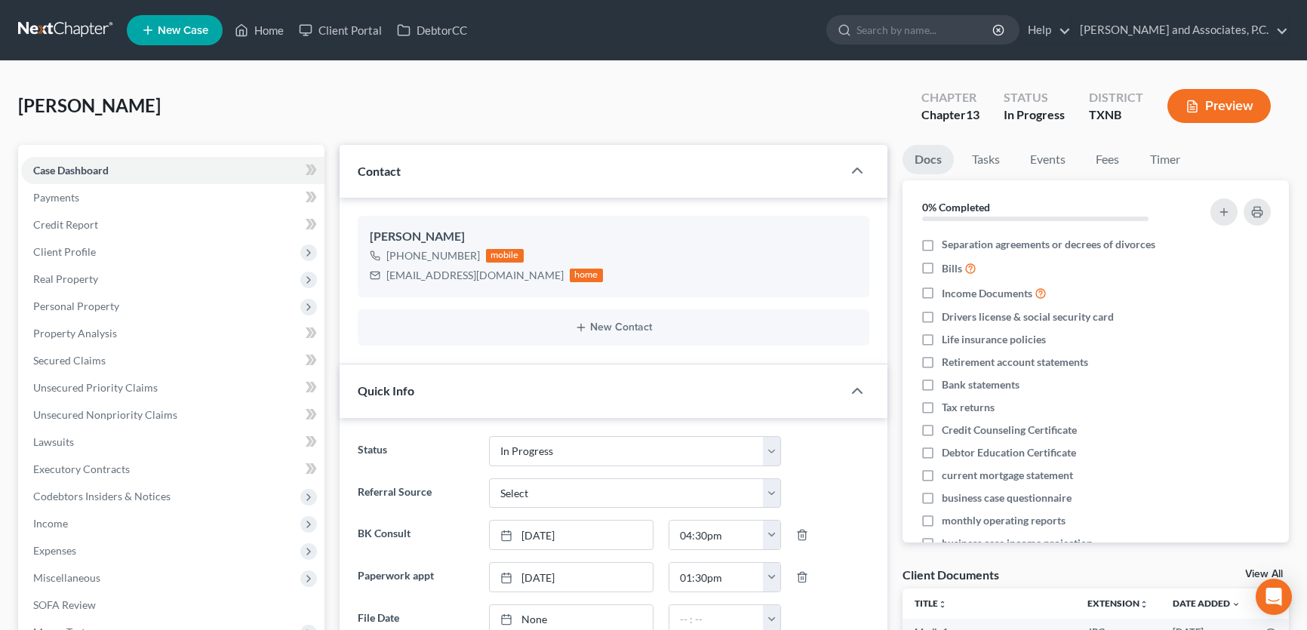
select select "7"
select select "0"
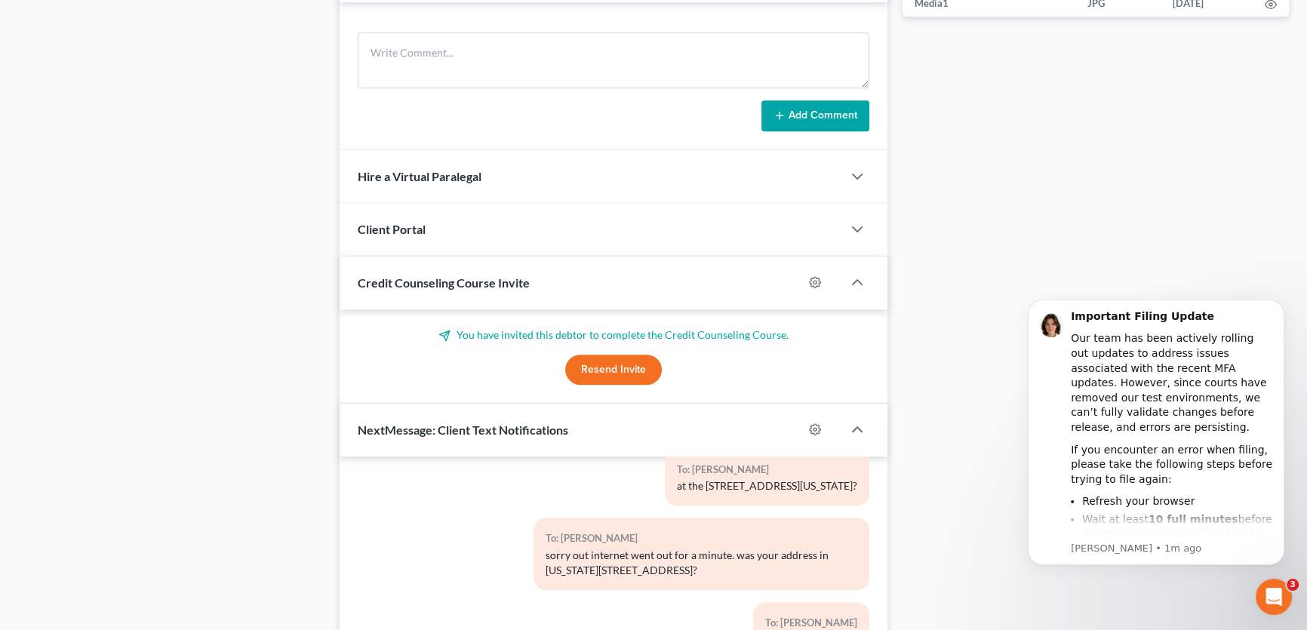
scroll to position [1092, 0]
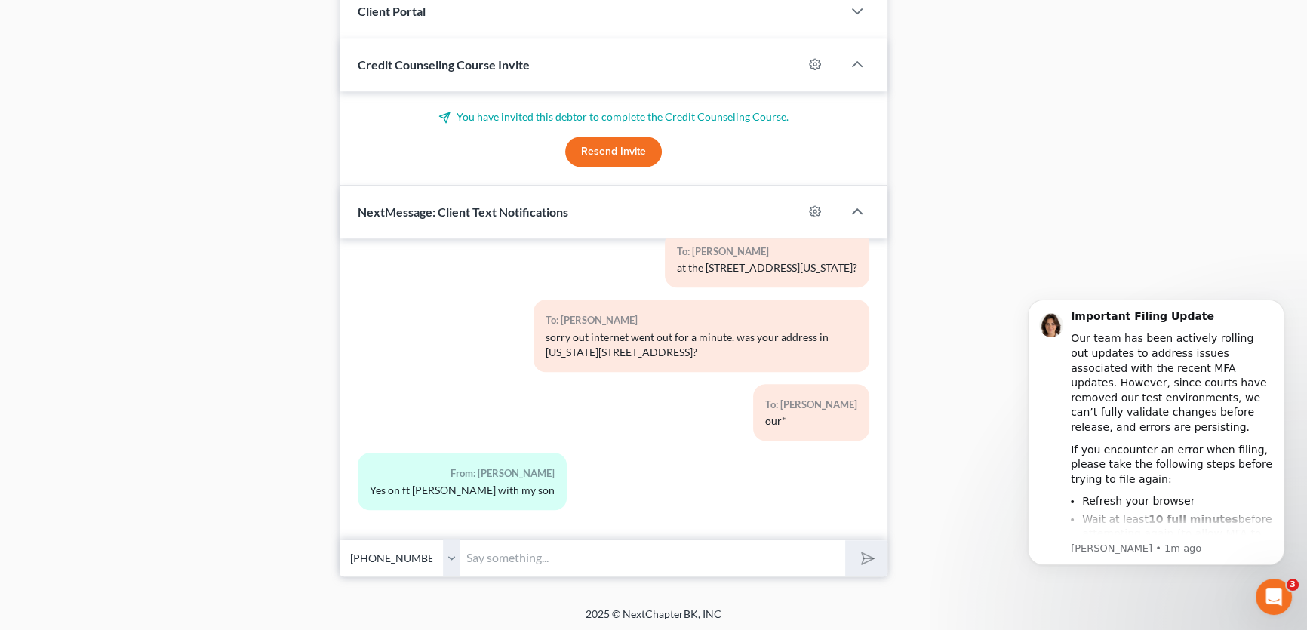
click at [557, 559] on input "text" at bounding box center [652, 558] width 385 height 37
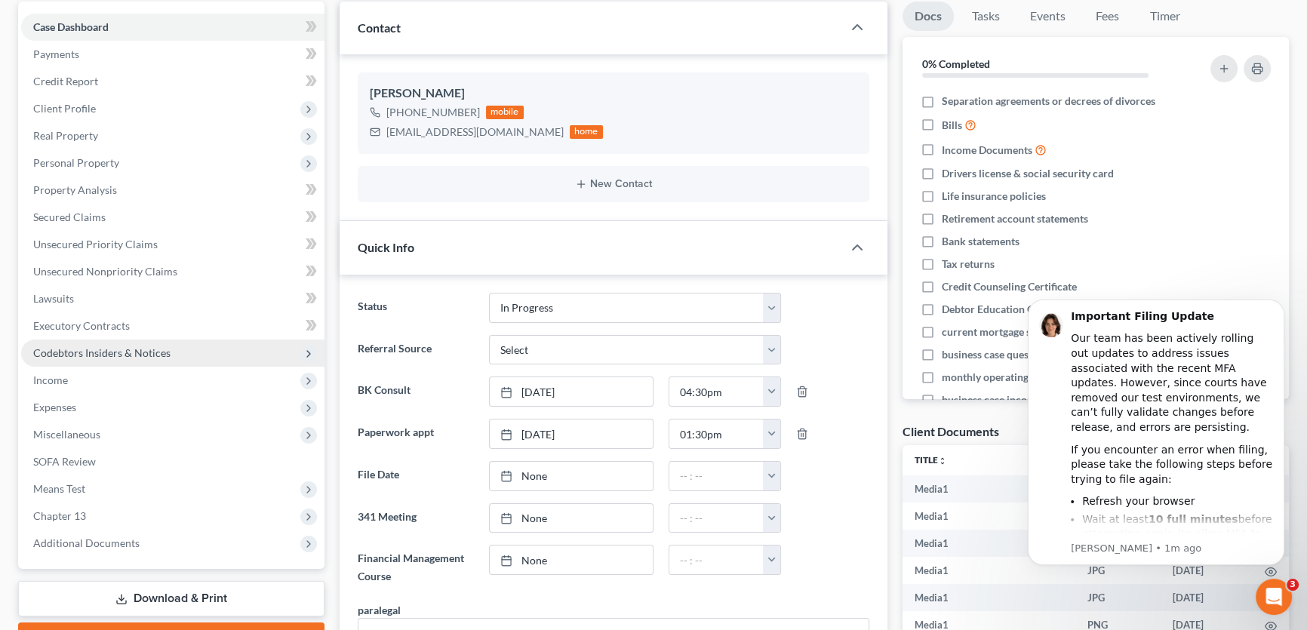
scroll to position [131, 0]
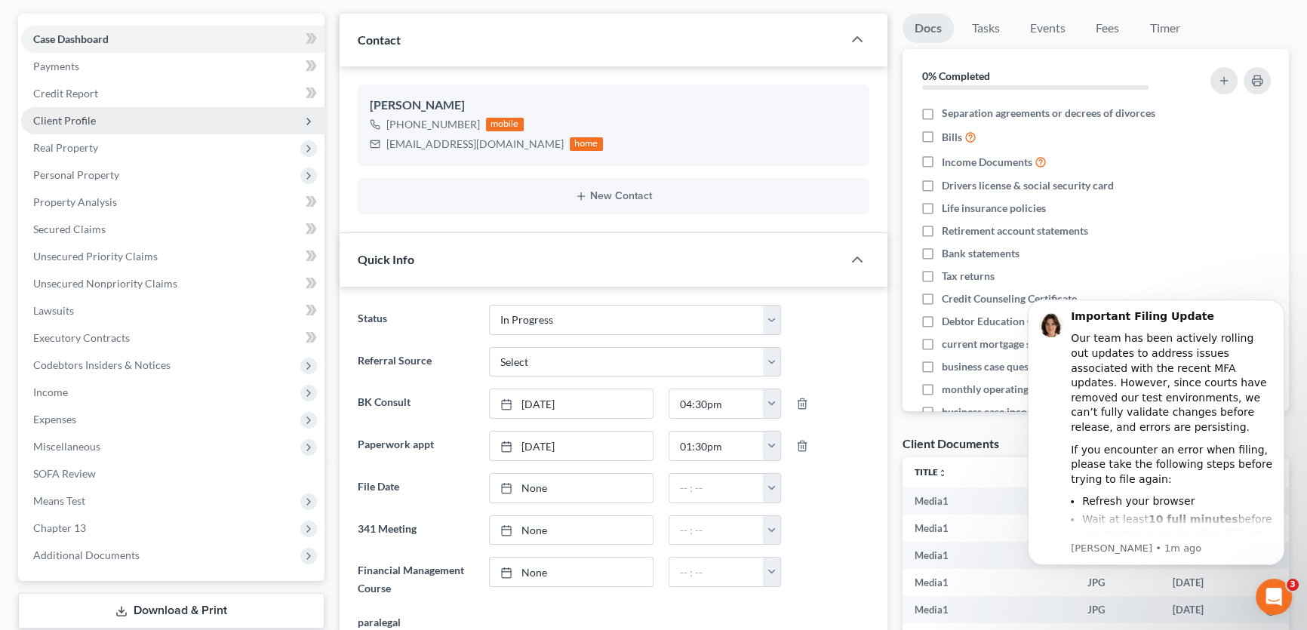
click at [85, 123] on span "Client Profile" at bounding box center [64, 120] width 63 height 13
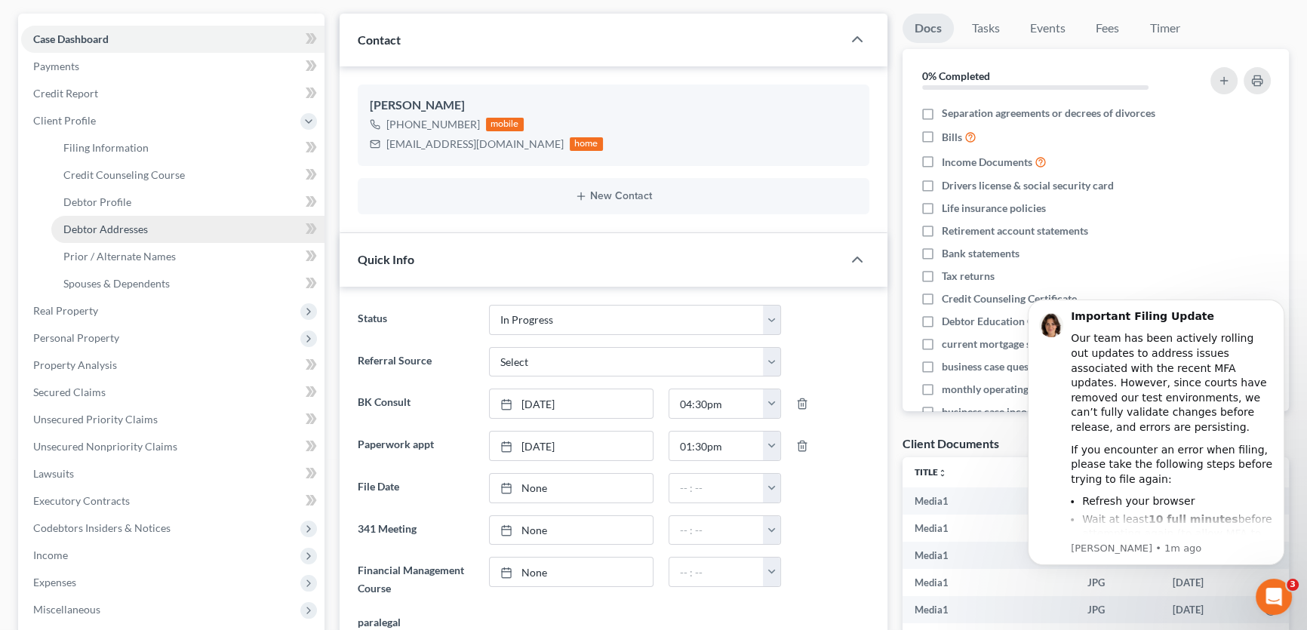
click at [94, 228] on span "Debtor Addresses" at bounding box center [105, 229] width 85 height 13
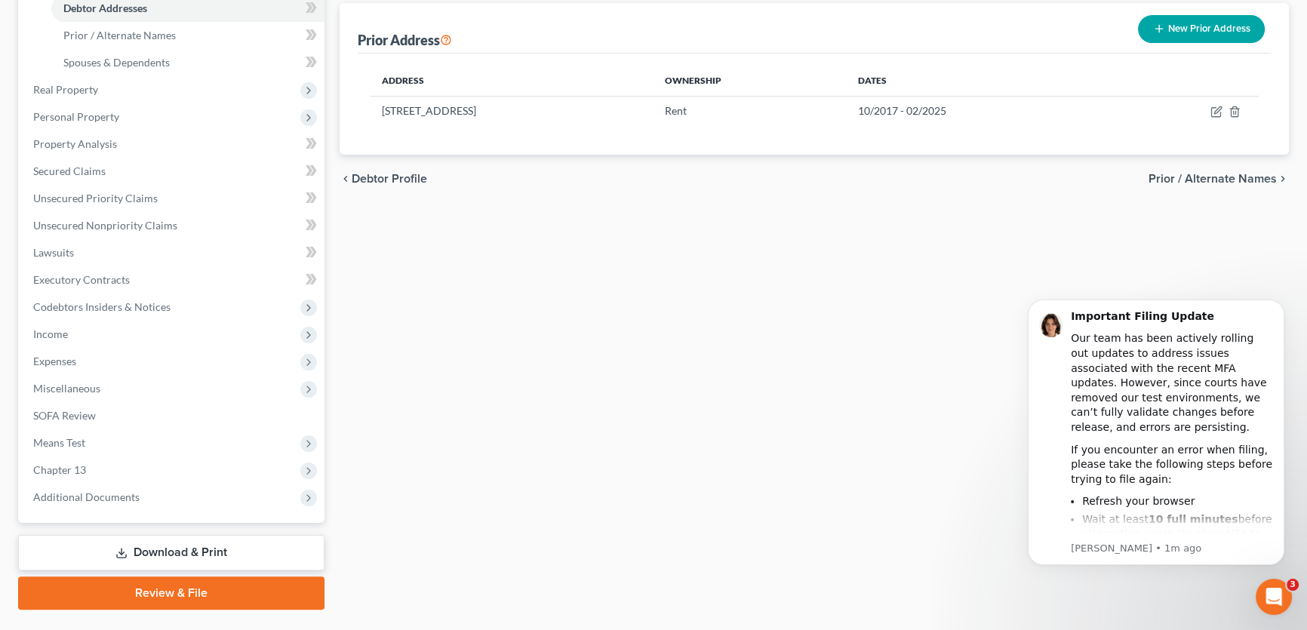
scroll to position [319, 0]
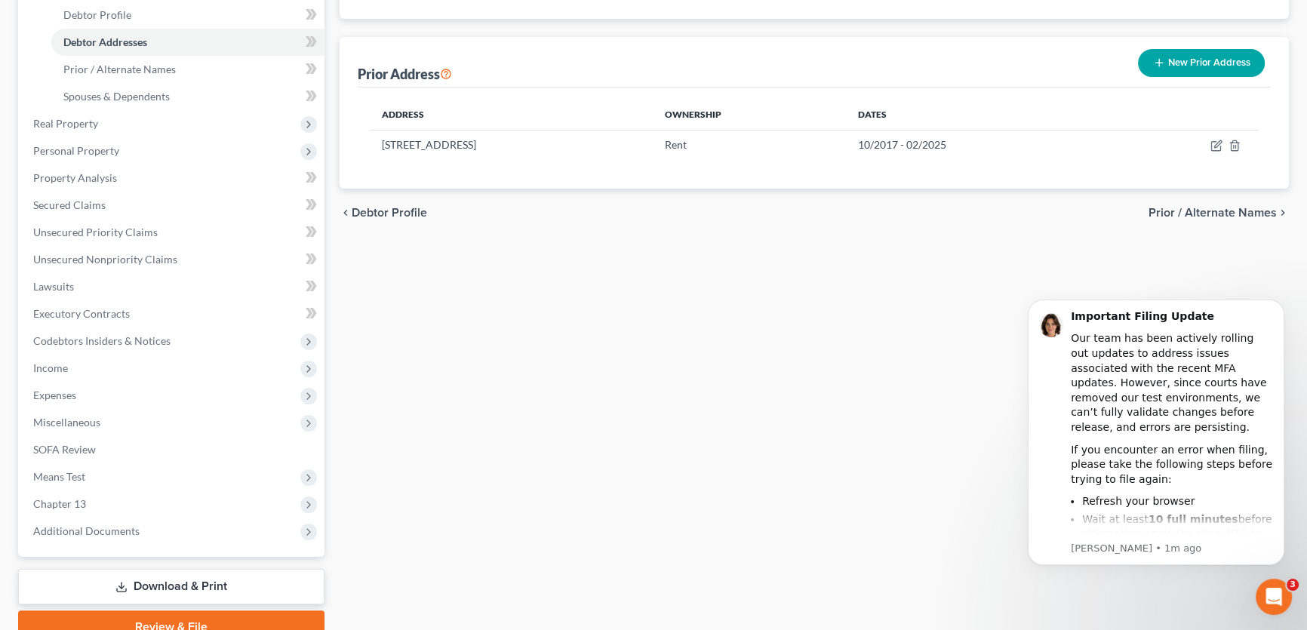
click at [1196, 66] on button "New Prior Address" at bounding box center [1201, 63] width 127 height 28
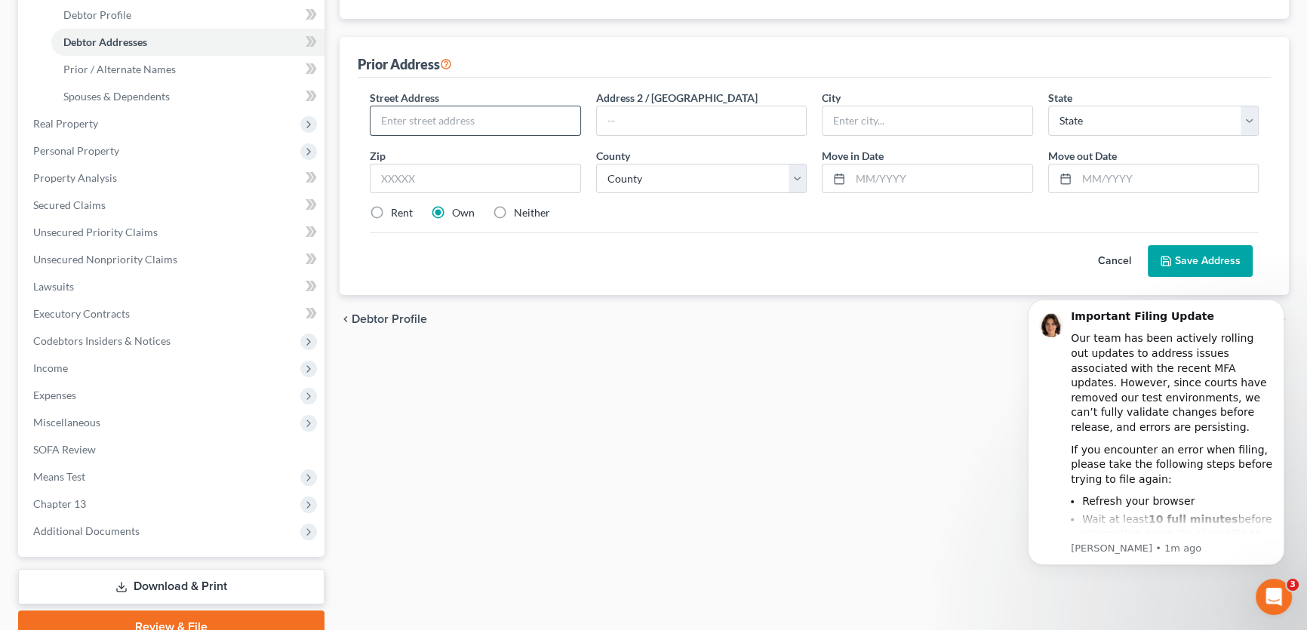
click at [539, 121] on input "text" at bounding box center [476, 120] width 210 height 29
type input "6170 Marne Loop Apt C"
type input "Colorado Spring"
select select "5"
type input "80902"
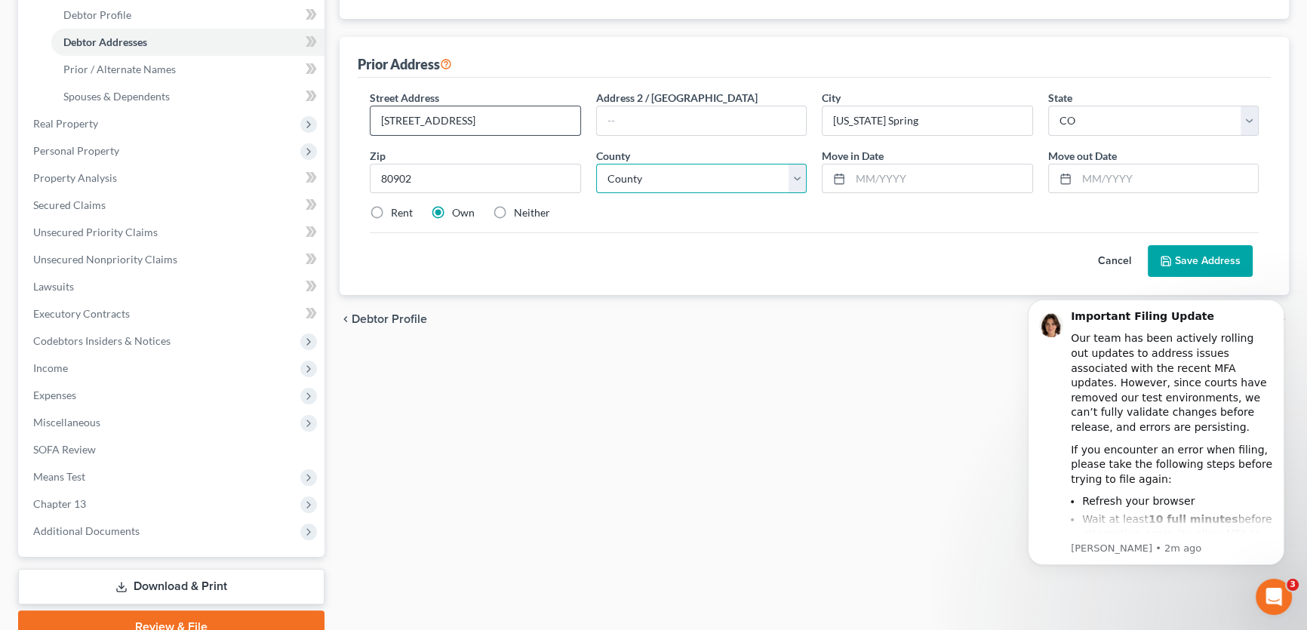
type input "Colorado Springs"
drag, startPoint x: 539, startPoint y: 121, endPoint x: 349, endPoint y: 125, distance: 189.5
click at [349, 125] on div "Prior Address Street Address * 6170 Marne Loop Apt C Address 2 / PO Box City * …" at bounding box center [814, 166] width 949 height 258
click at [1118, 262] on button "Cancel" at bounding box center [1115, 261] width 66 height 30
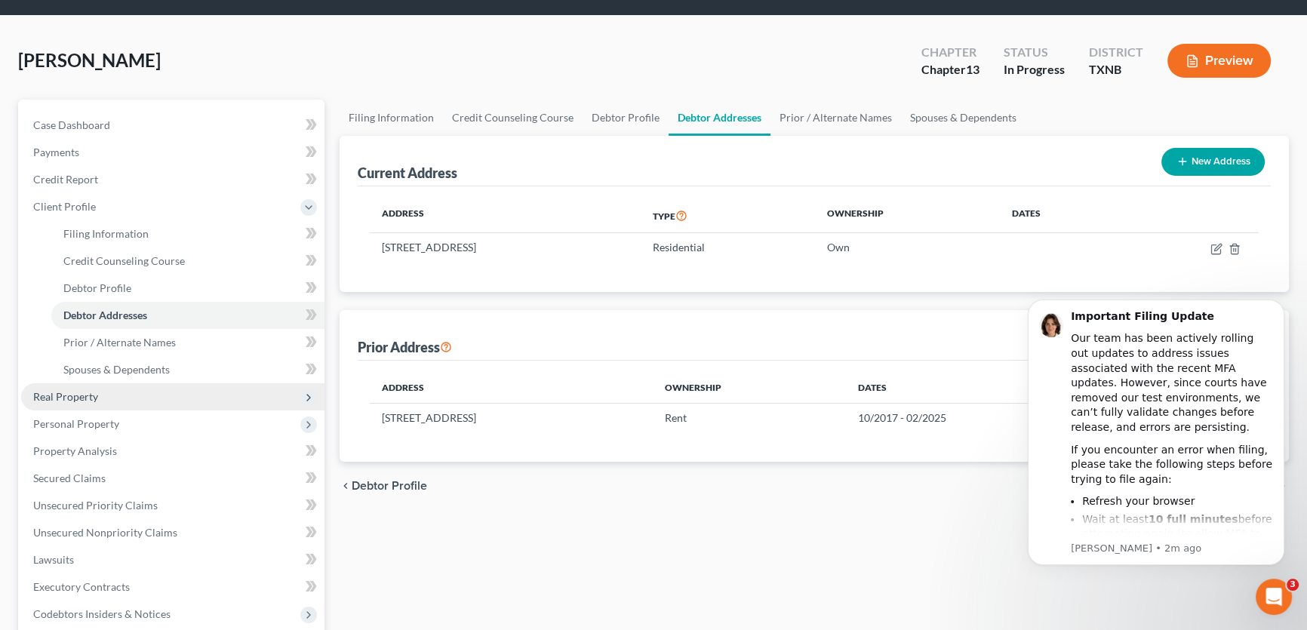
scroll to position [45, 0]
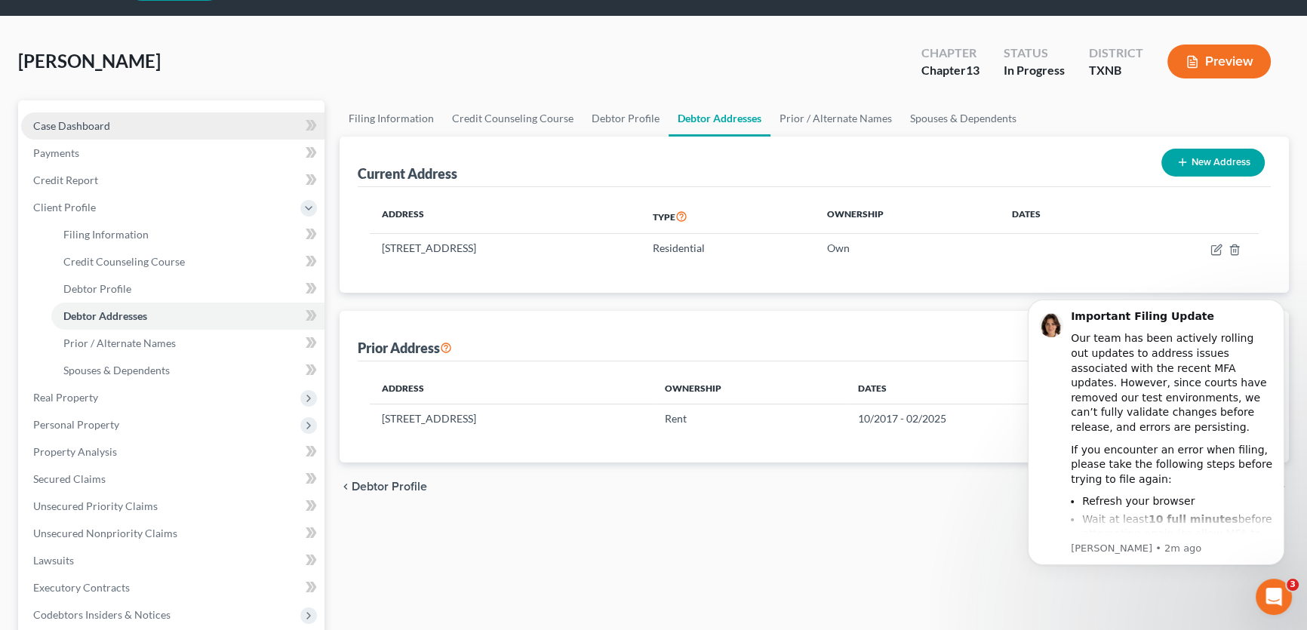
click at [113, 112] on link "Case Dashboard" at bounding box center [172, 125] width 303 height 27
select select "7"
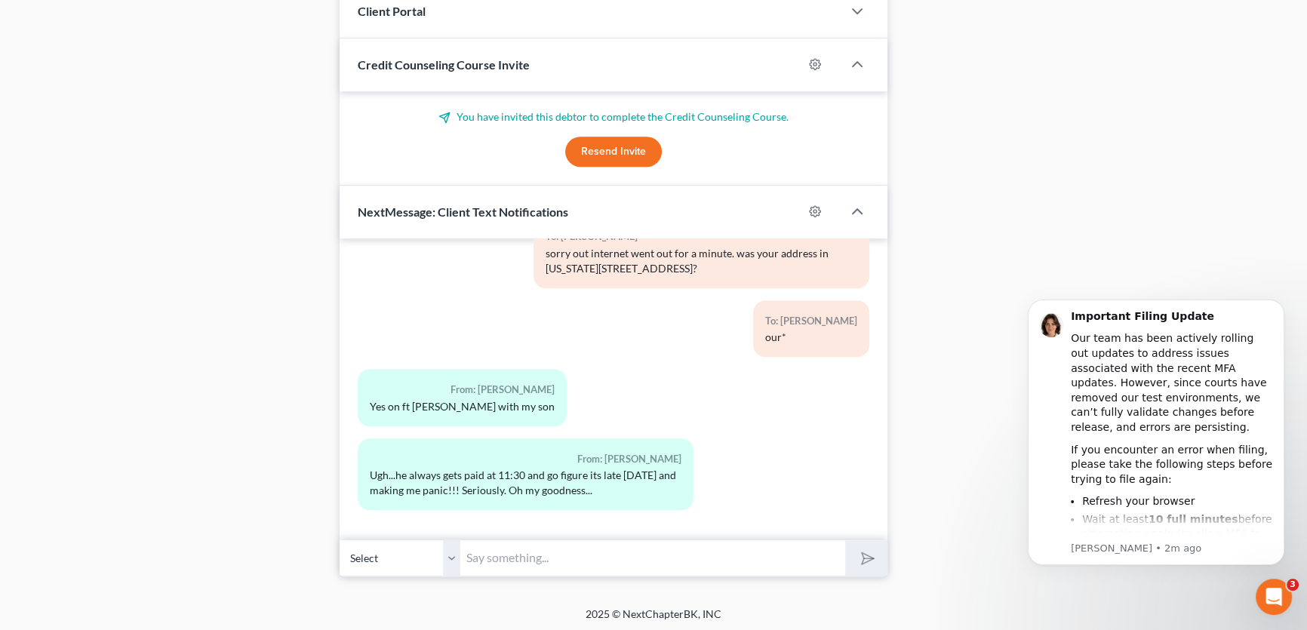
scroll to position [3290, 0]
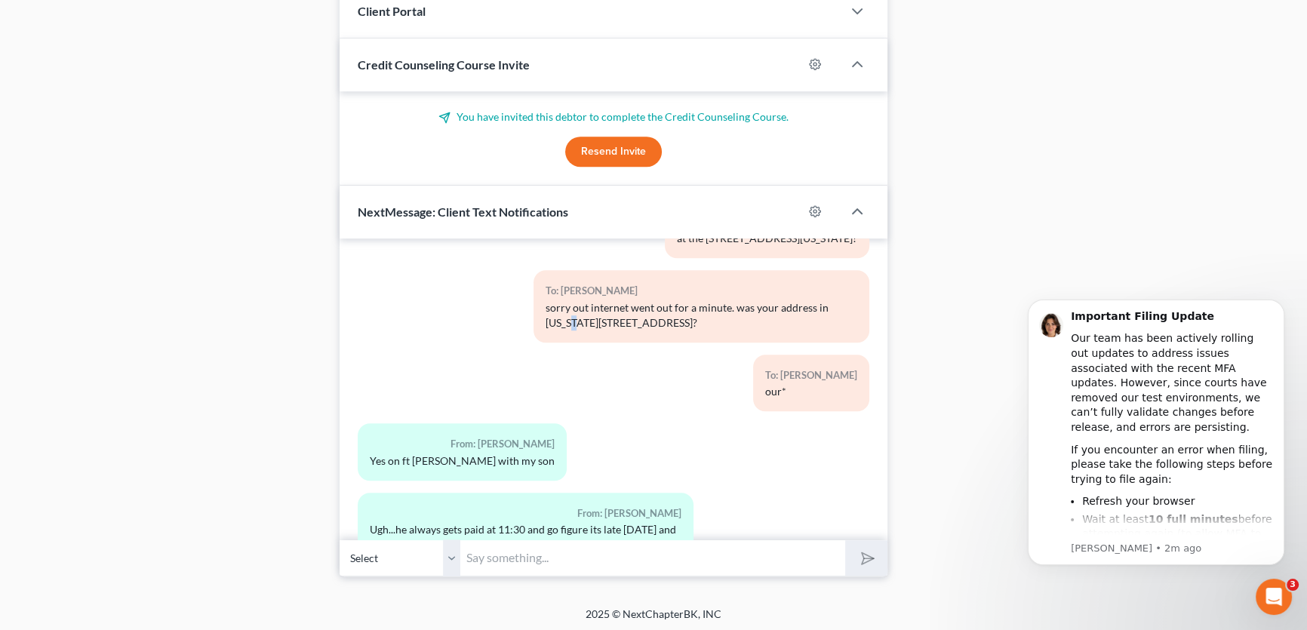
click at [569, 331] on div "sorry out internet went out for a minute. was your address in Colorado, 6170 Ma…" at bounding box center [702, 315] width 312 height 30
click at [622, 331] on div "sorry out internet went out for a minute. was your address in Colorado, 6170 Ma…" at bounding box center [702, 315] width 312 height 30
drag, startPoint x: 698, startPoint y: 332, endPoint x: 589, endPoint y: 338, distance: 109.6
click at [589, 331] on div "sorry out internet went out for a minute. was your address in Colorado, 6170 Ma…" at bounding box center [702, 315] width 312 height 30
copy div "6170 Marne Loop Apt C"
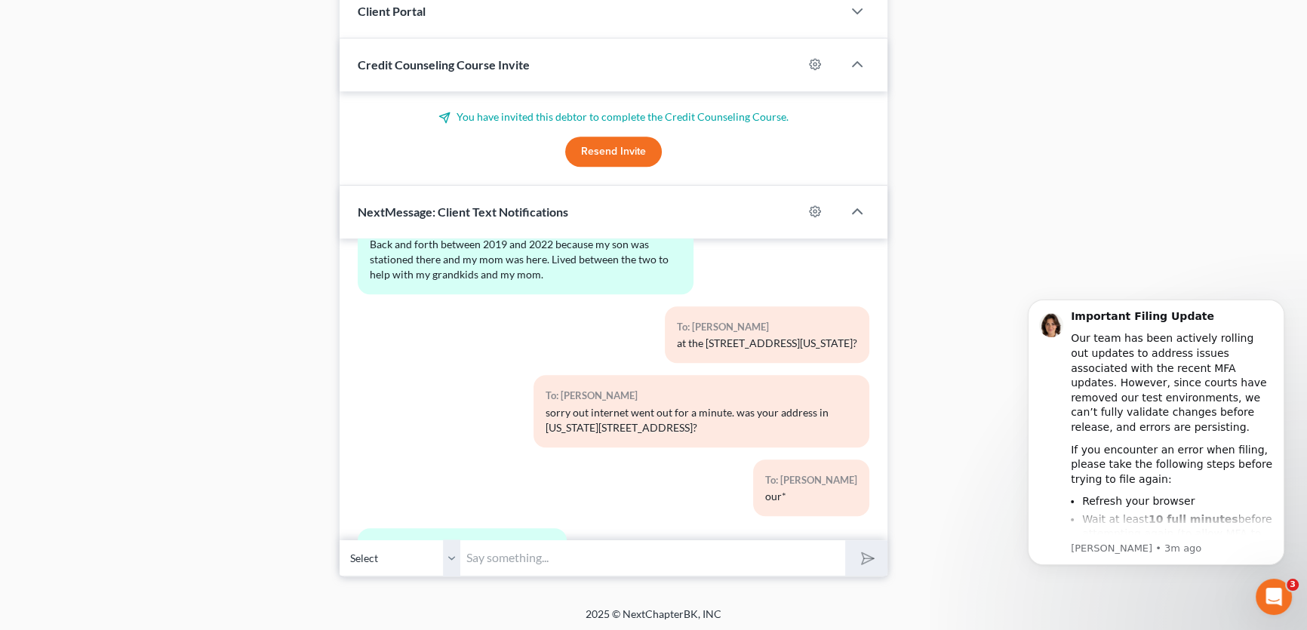
scroll to position [3153, 0]
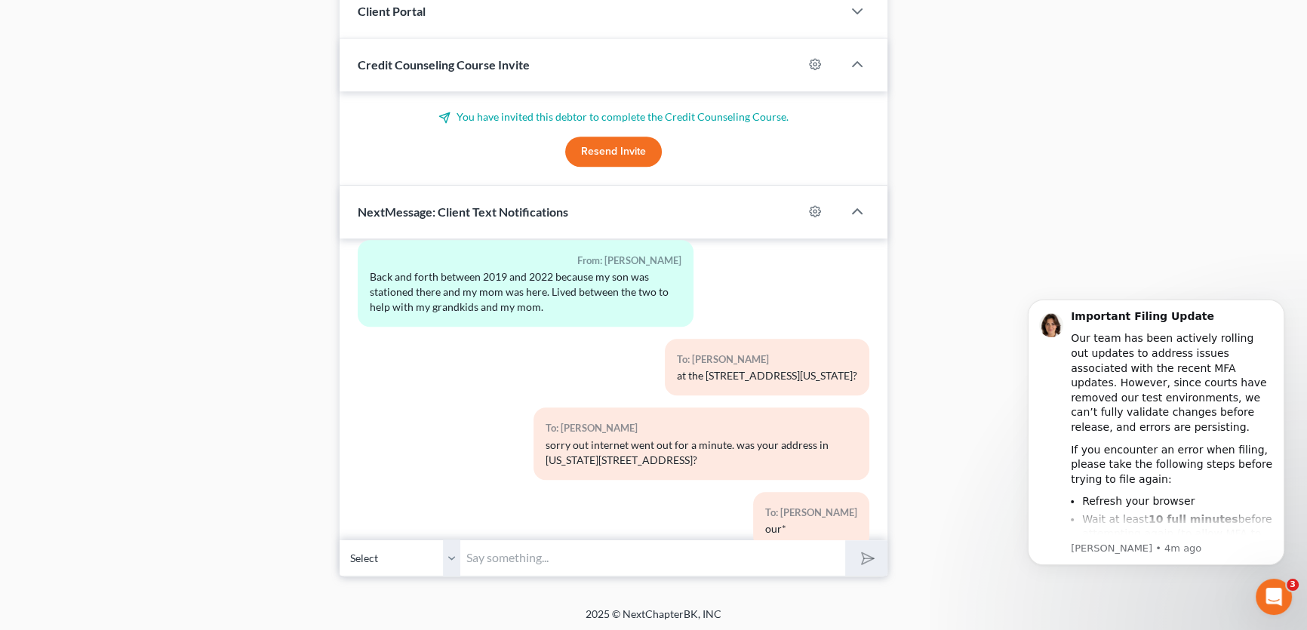
click at [732, 437] on div "To: [PERSON_NAME]" at bounding box center [702, 428] width 312 height 17
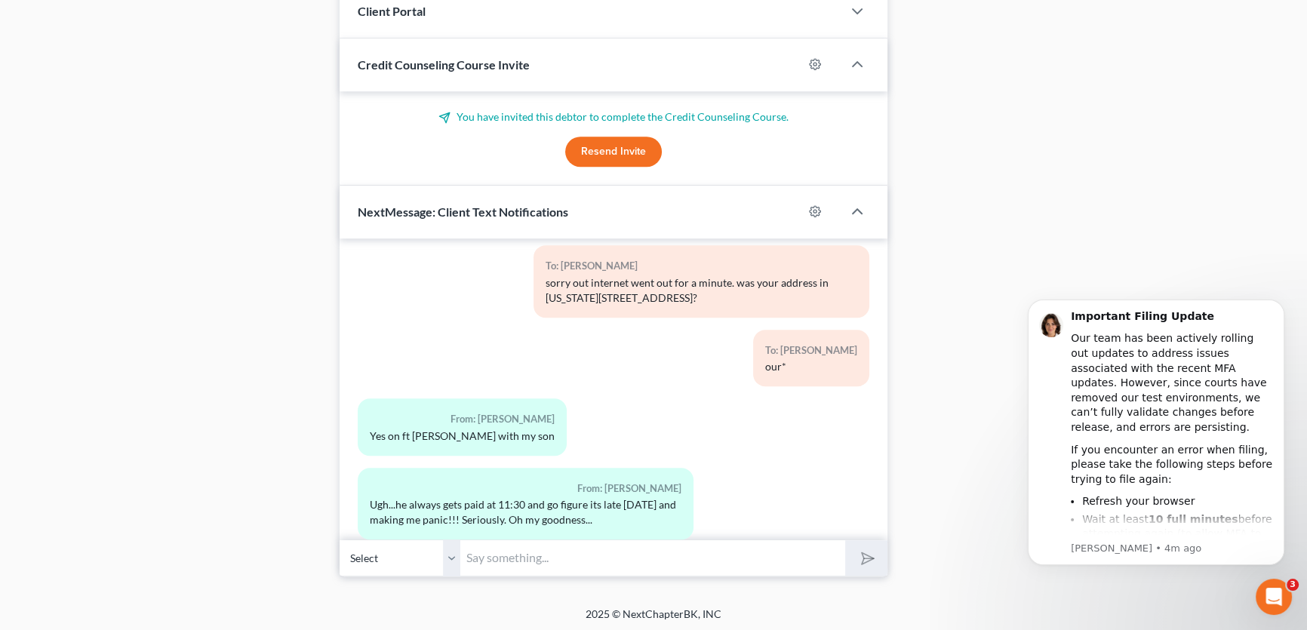
scroll to position [3359, 0]
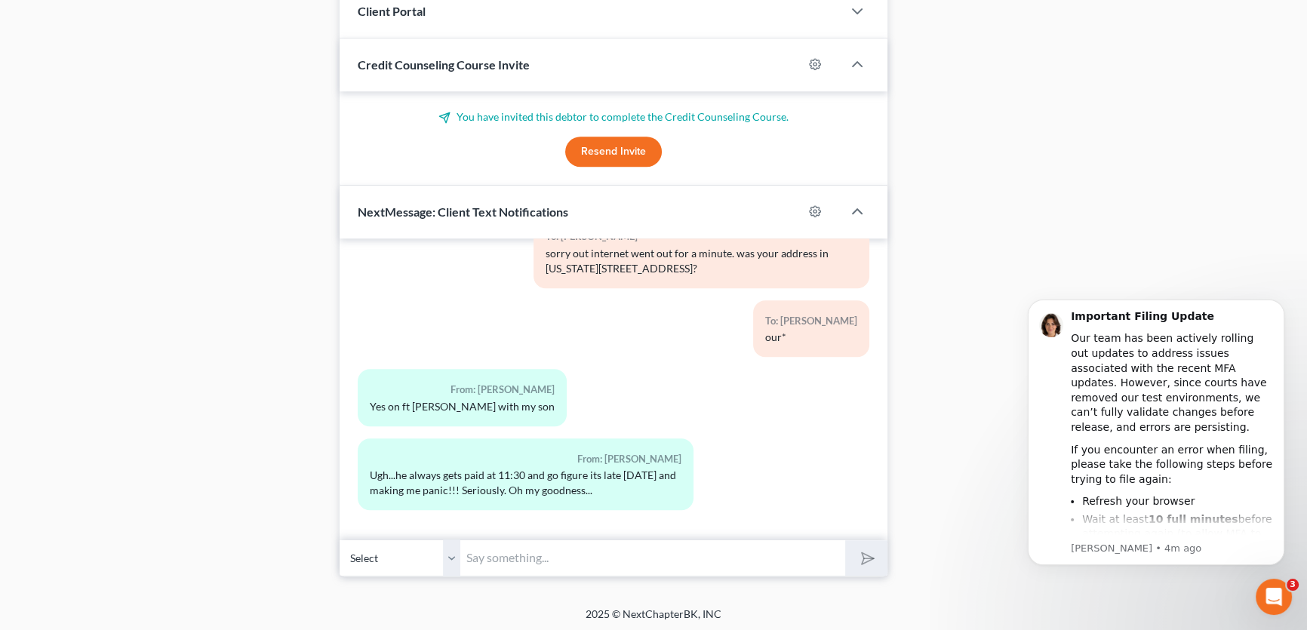
click at [632, 551] on input "text" at bounding box center [652, 558] width 385 height 37
click at [579, 558] on input "text" at bounding box center [652, 558] width 385 height 37
type input "do you still use cricket wireless?"
click at [845, 540] on button "submit" at bounding box center [866, 557] width 42 height 35
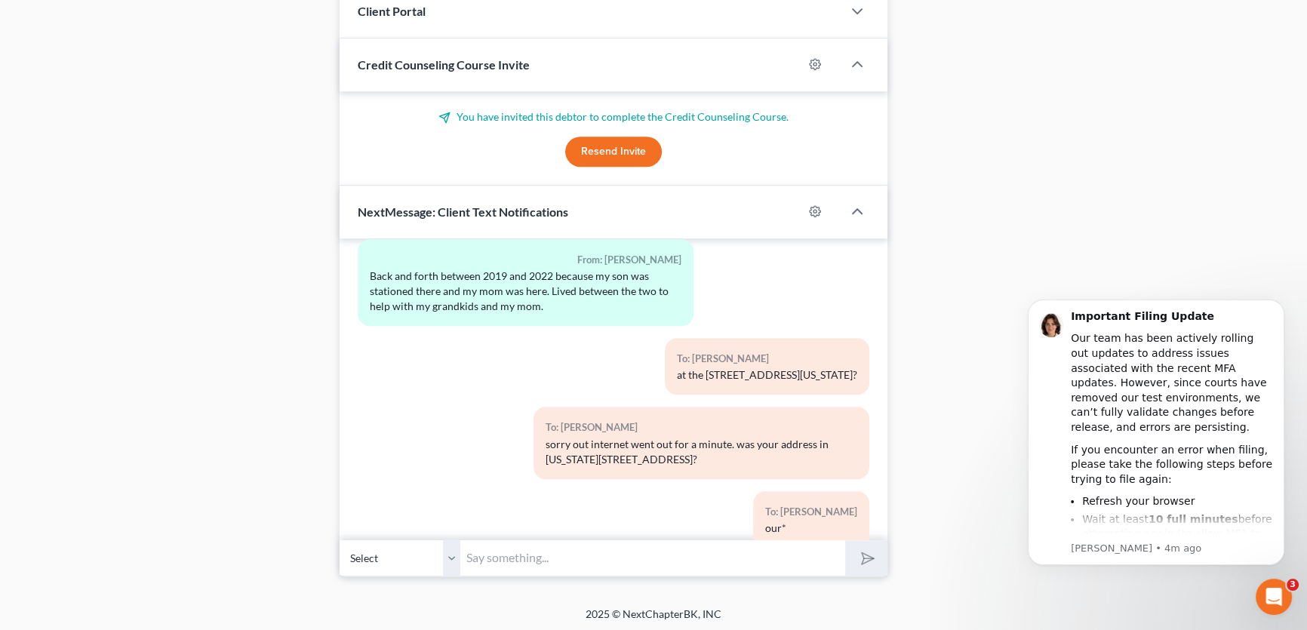
scroll to position [3496, 0]
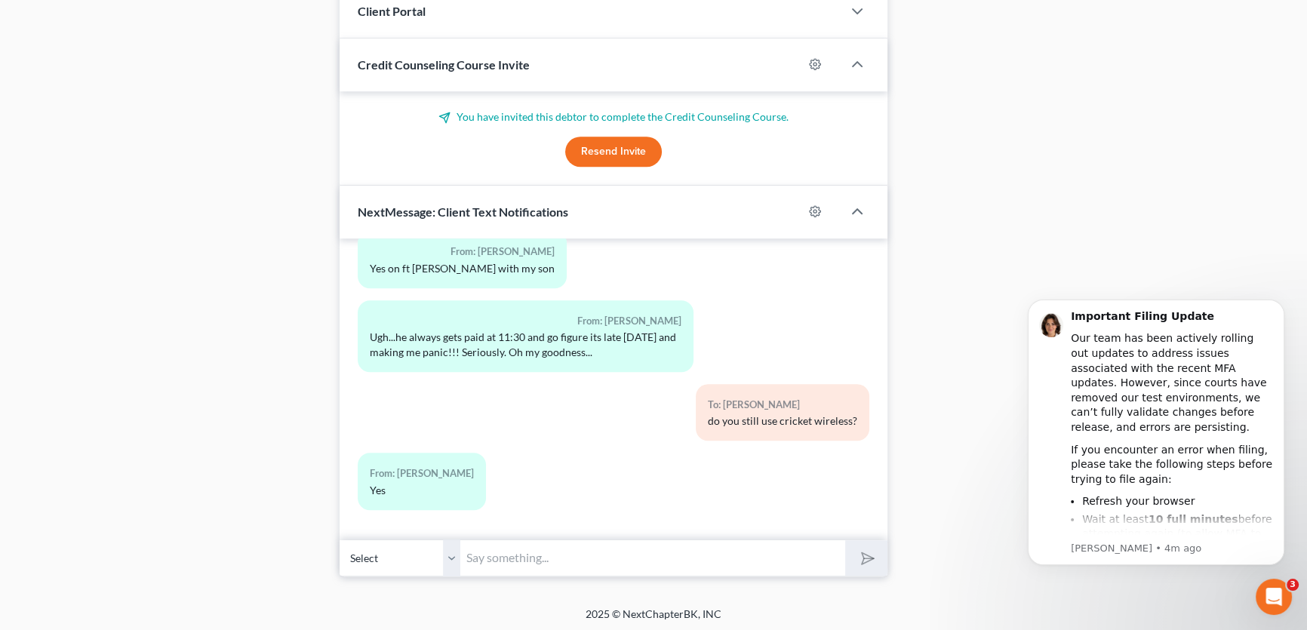
click at [559, 549] on input "text" at bounding box center [652, 558] width 385 height 37
type input "what about netflix, hulu and disney?"
click at [864, 556] on icon "submit" at bounding box center [864, 557] width 21 height 21
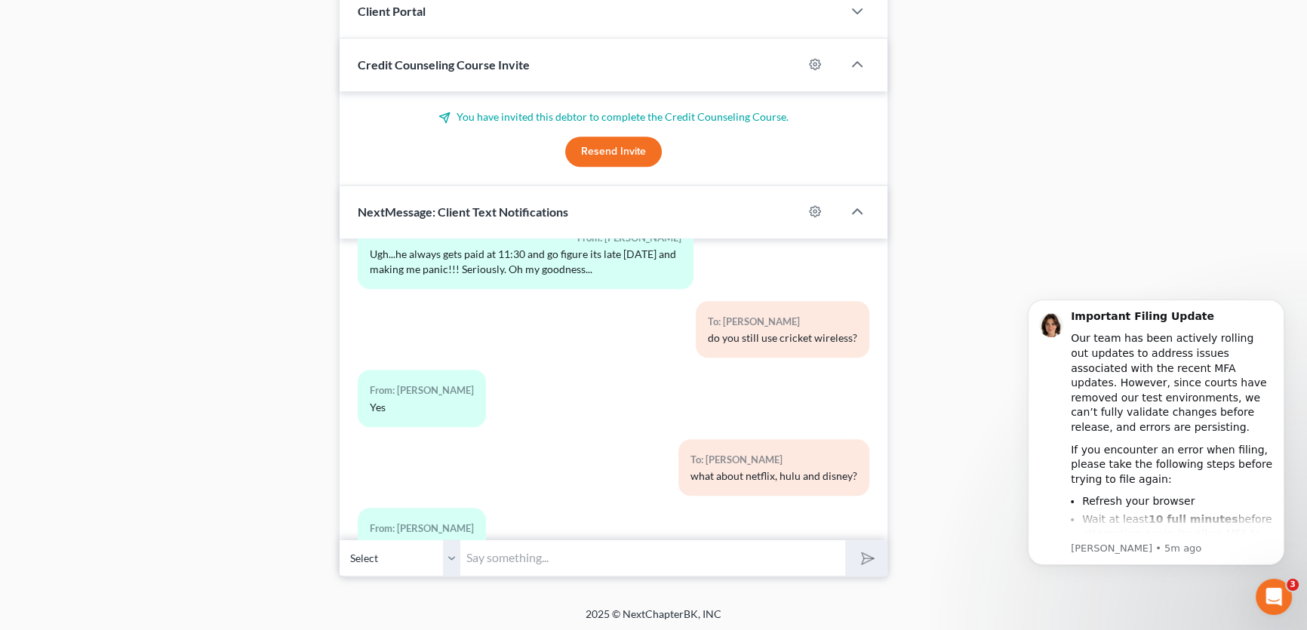
scroll to position [3634, 0]
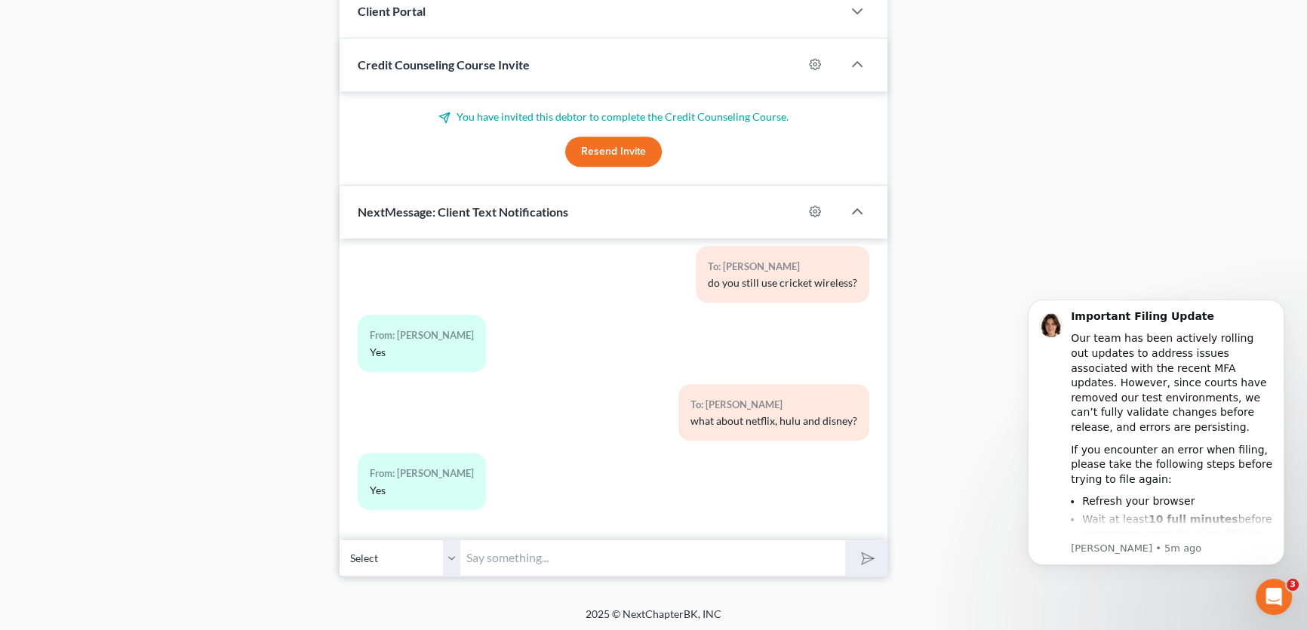
click at [546, 552] on input "text" at bounding box center [652, 558] width 385 height 37
type input "how much do you pay for netflix, hulu and disney per month?"
click at [854, 559] on button "submit" at bounding box center [866, 557] width 42 height 35
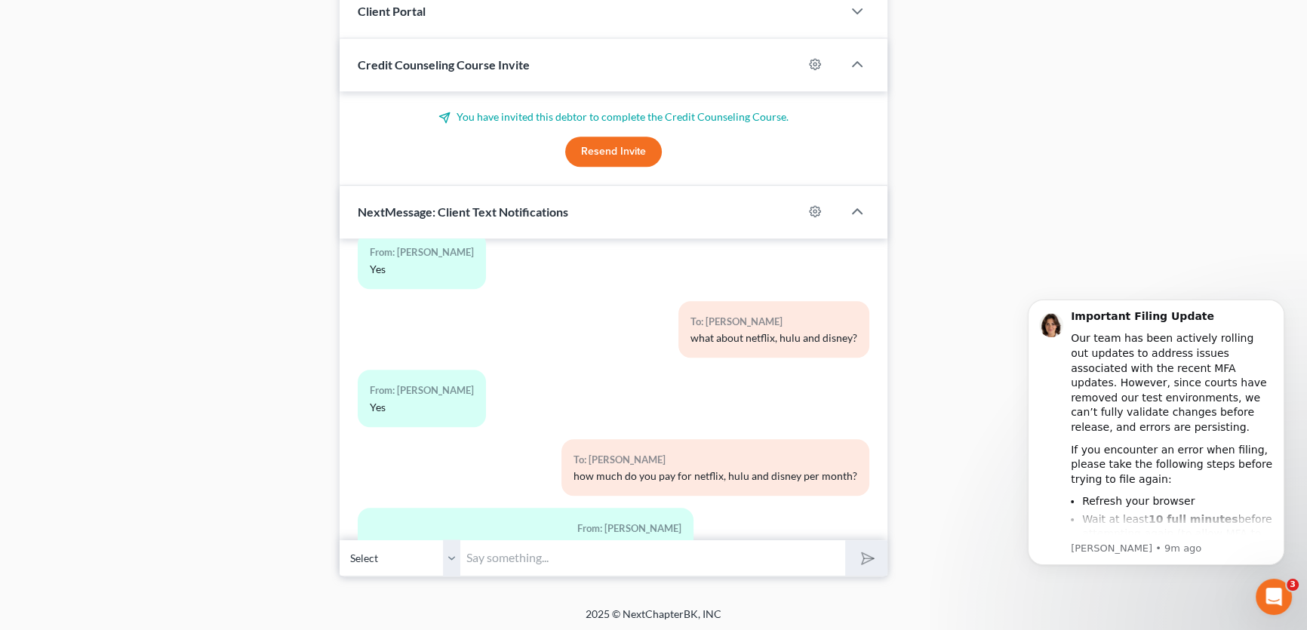
scroll to position [3788, 0]
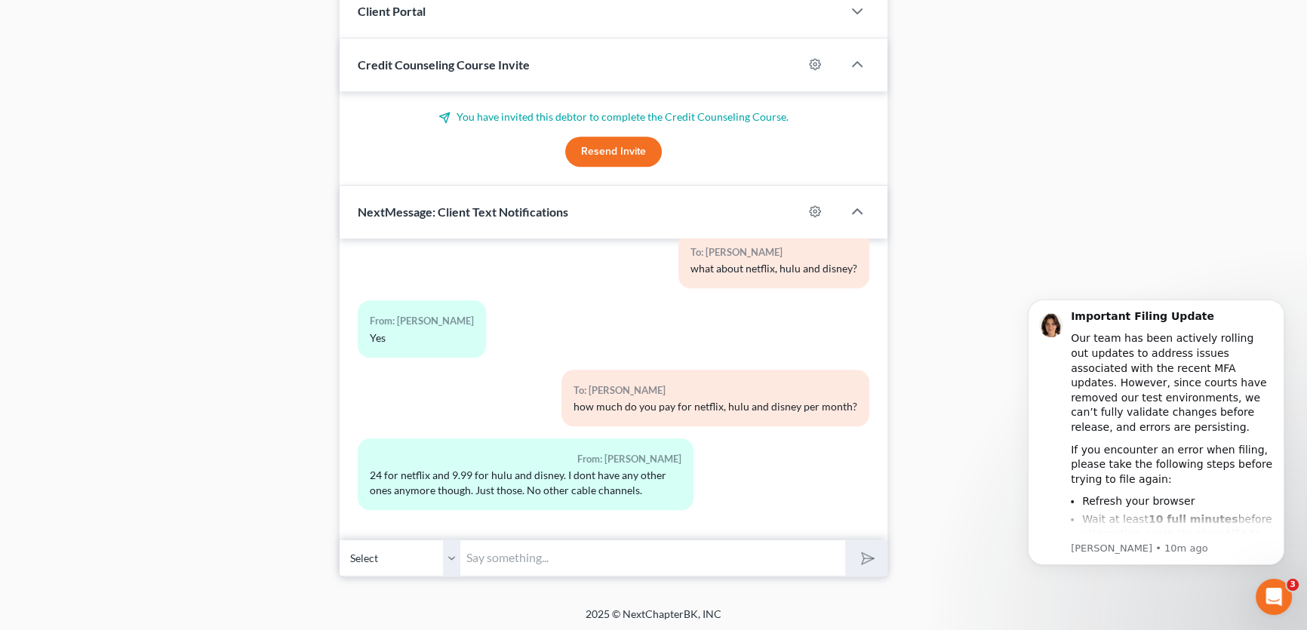
click at [570, 556] on input "text" at bounding box center [652, 558] width 385 height 37
click at [802, 553] on input "do you have any family/friend support money wise each month?" at bounding box center [652, 558] width 385 height 37
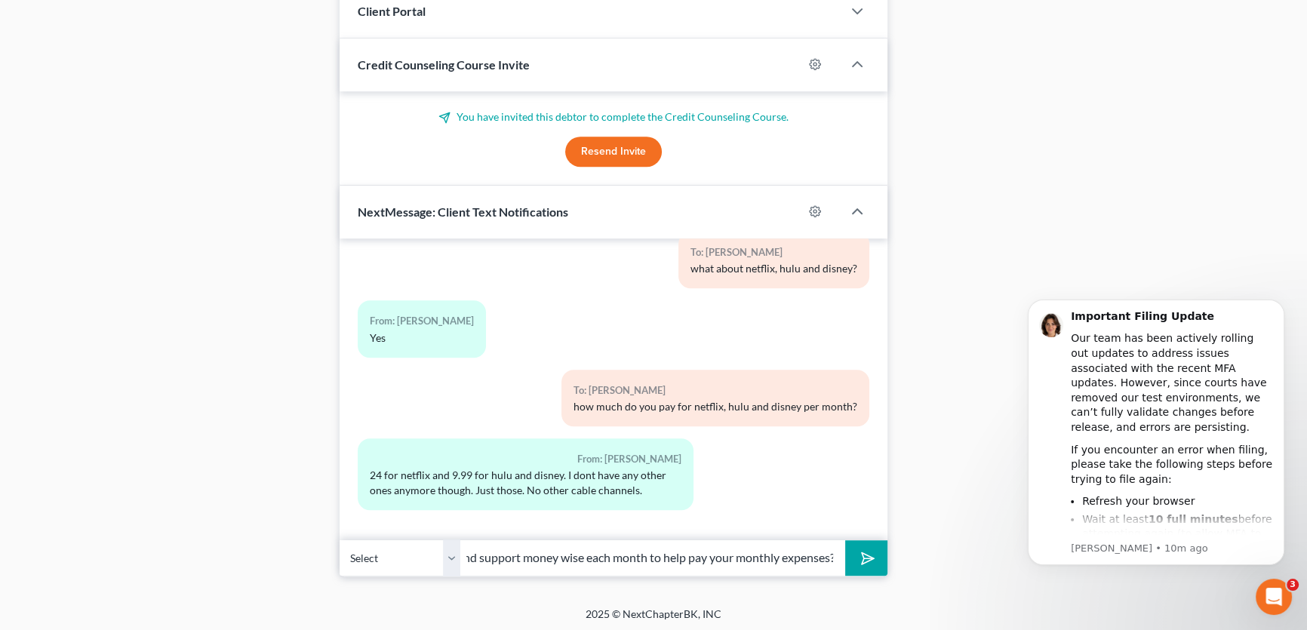
scroll to position [0, 146]
type input "do you have any family/friend support money wise each month to help pay your mo…"
click at [845, 540] on button "submit" at bounding box center [866, 557] width 42 height 35
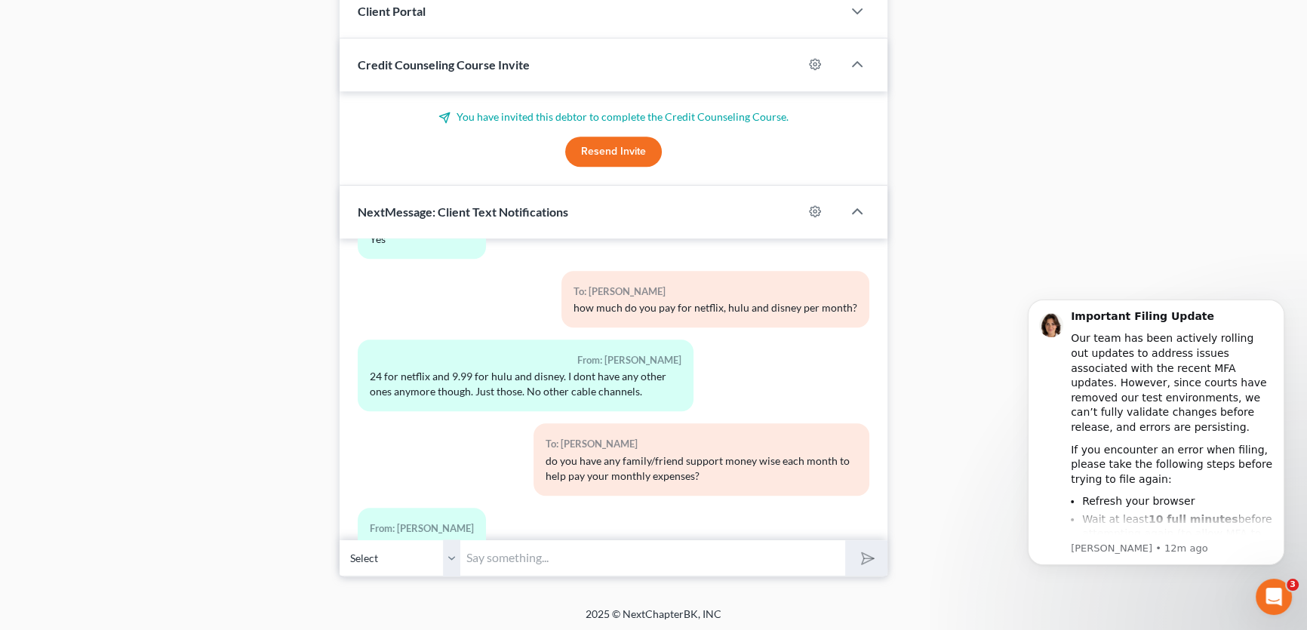
scroll to position [3941, 0]
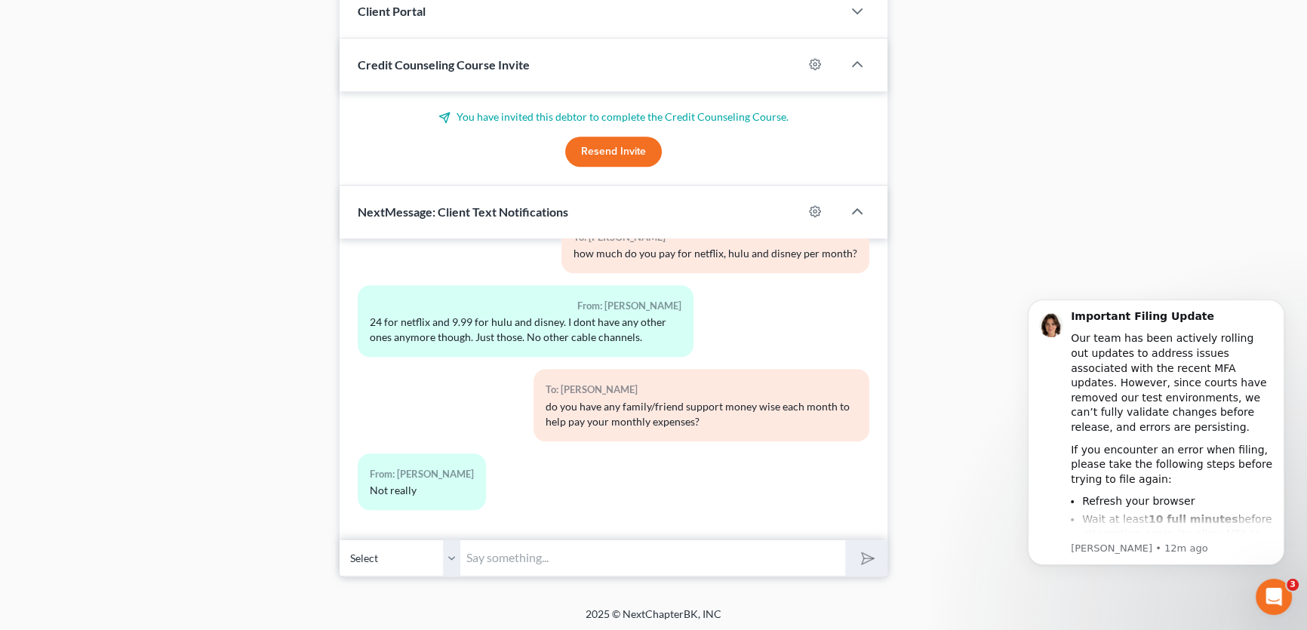
click at [528, 548] on input "text" at bounding box center [652, 558] width 385 height 37
type input "are you going to be able to make this payment work? Your income and monthly exp…"
click at [845, 540] on button "submit" at bounding box center [866, 557] width 42 height 35
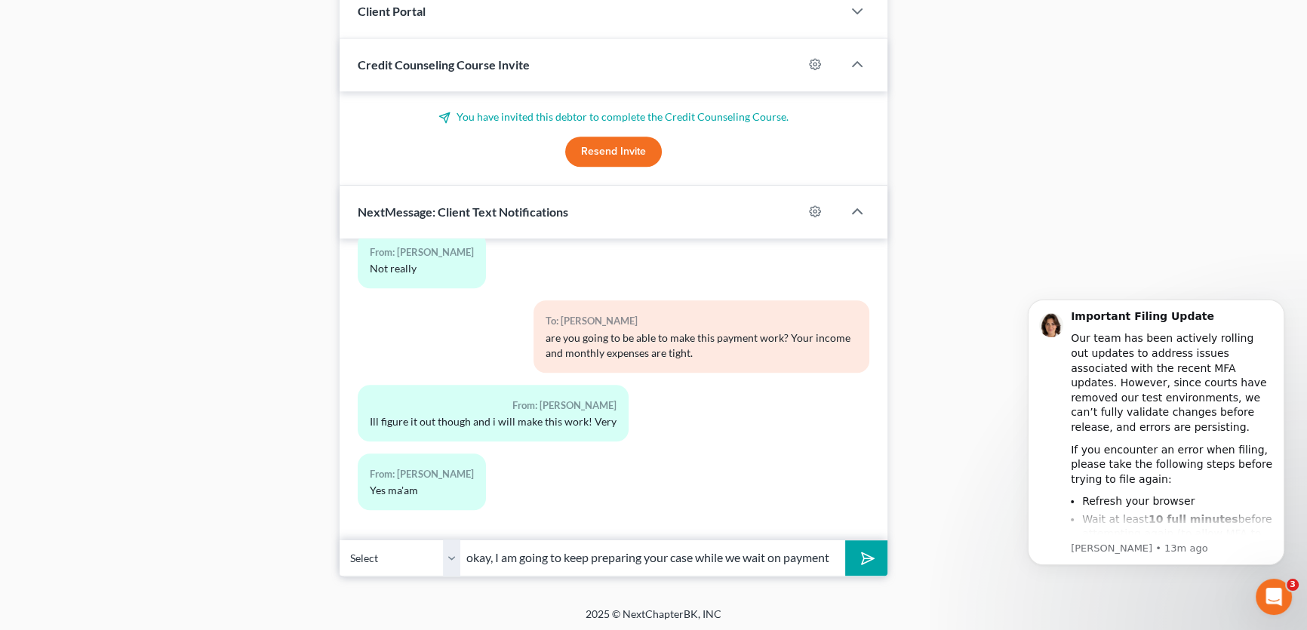
scroll to position [0, 0]
type input "okay, I am going to keep preparing your case while we wait on payment"
click at [845, 540] on button "submit" at bounding box center [866, 557] width 42 height 35
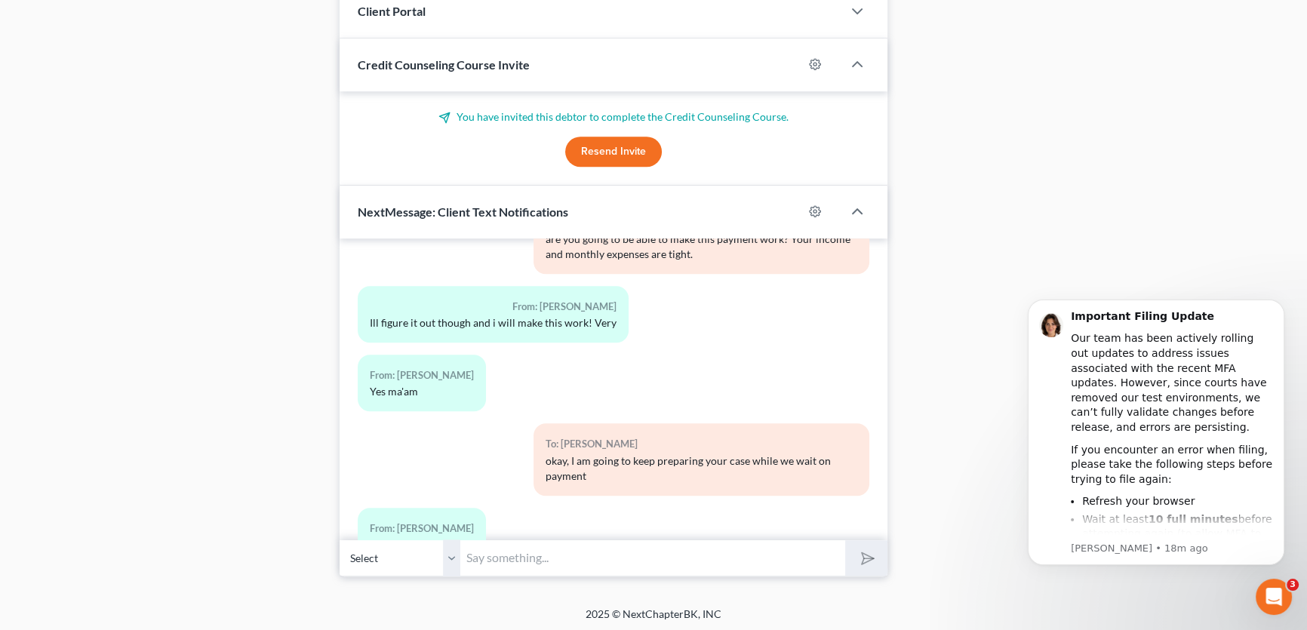
scroll to position [4316, 0]
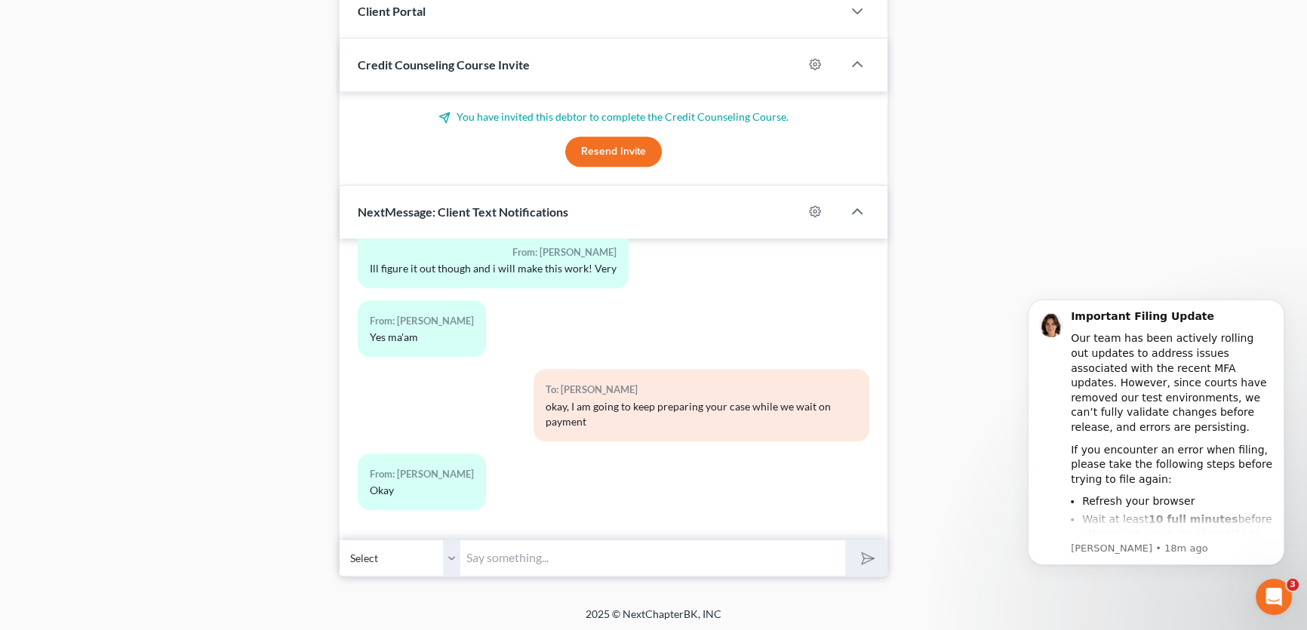
click at [561, 554] on input "text" at bounding box center [652, 558] width 385 height 37
type input "are your property taxes escrowed or do you pay them directly?"
click at [845, 540] on button "submit" at bounding box center [866, 557] width 42 height 35
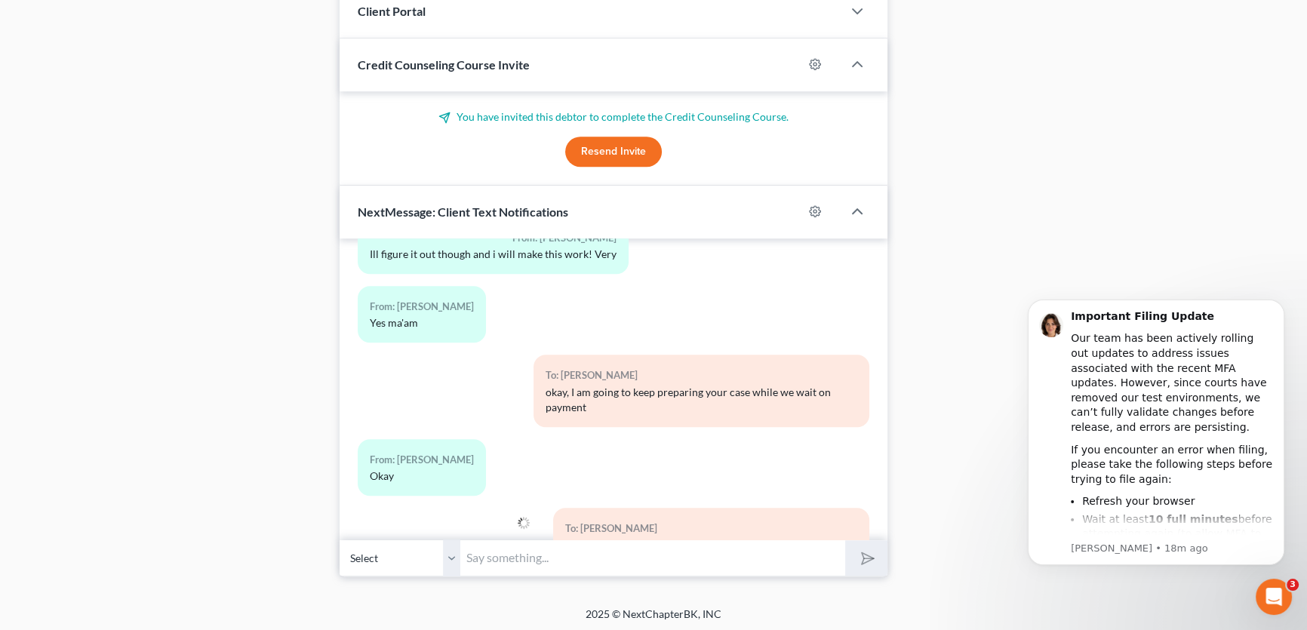
scroll to position [4385, 0]
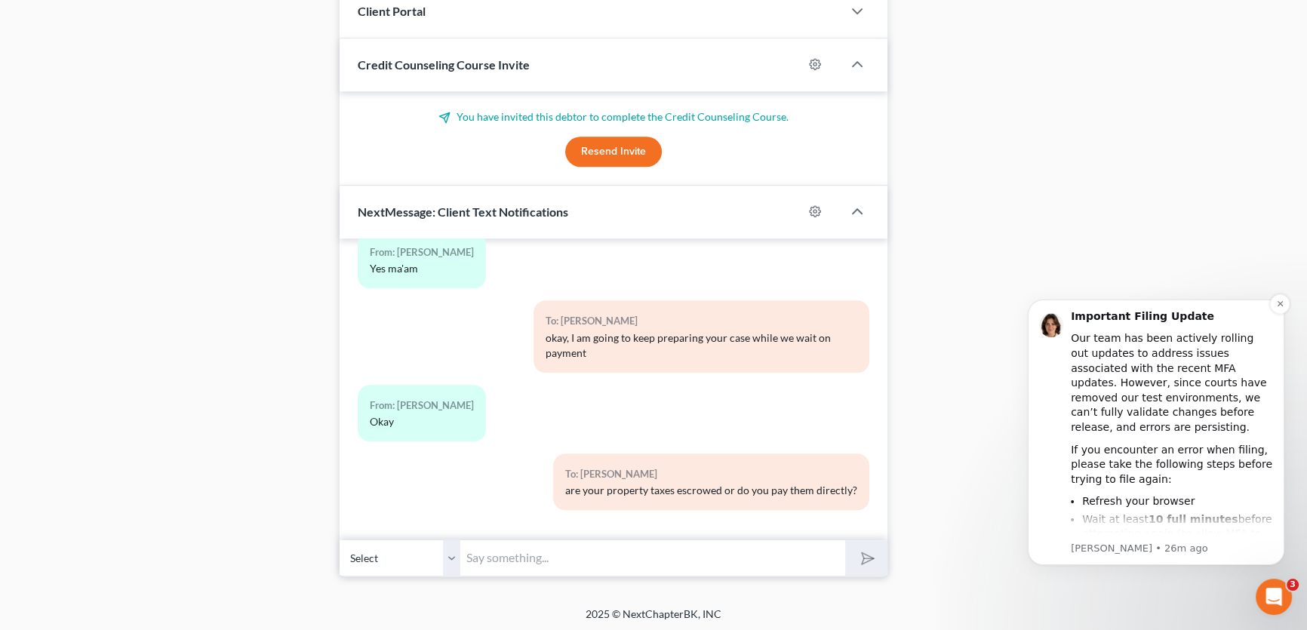
click at [1185, 356] on div "Our team has been actively rolling out updates to address issues associated wit…" at bounding box center [1172, 382] width 202 height 103
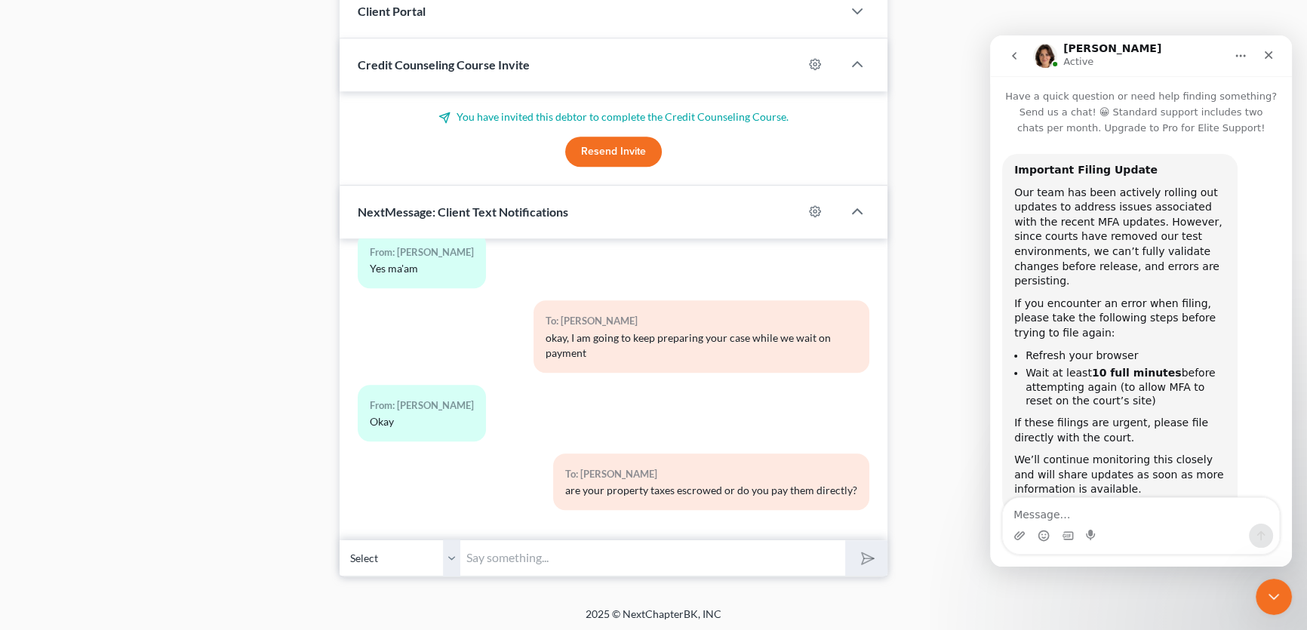
scroll to position [32, 0]
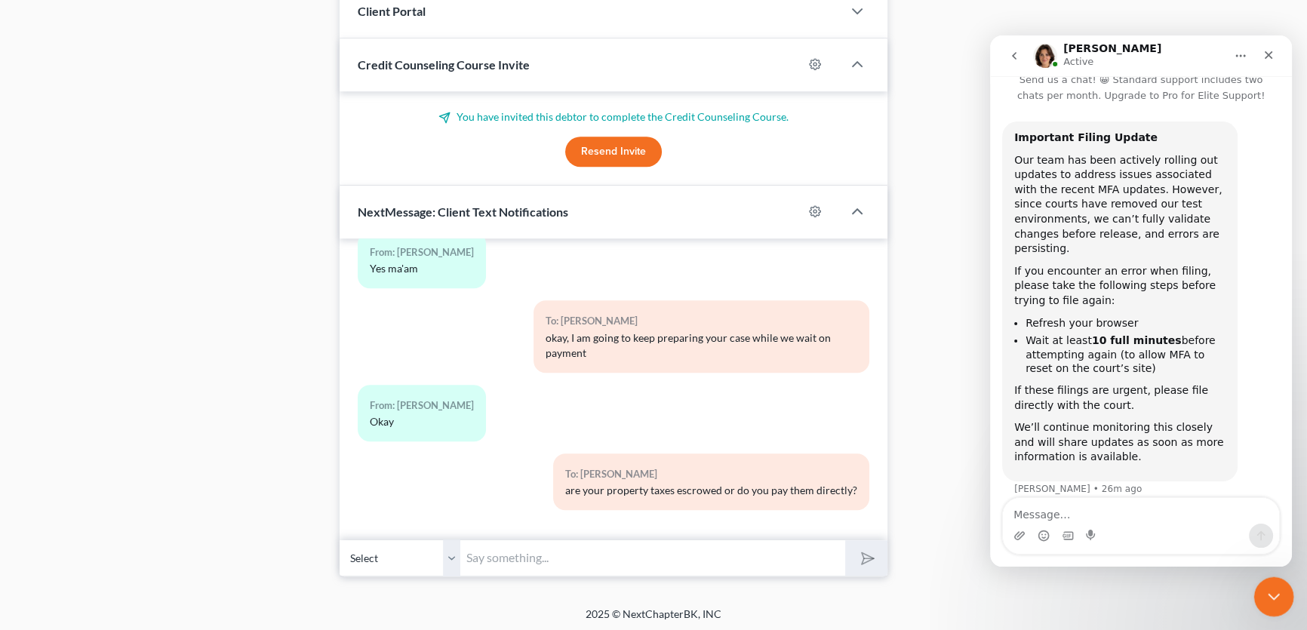
click at [1272, 587] on icon "Close Intercom Messenger" at bounding box center [1272, 595] width 18 height 18
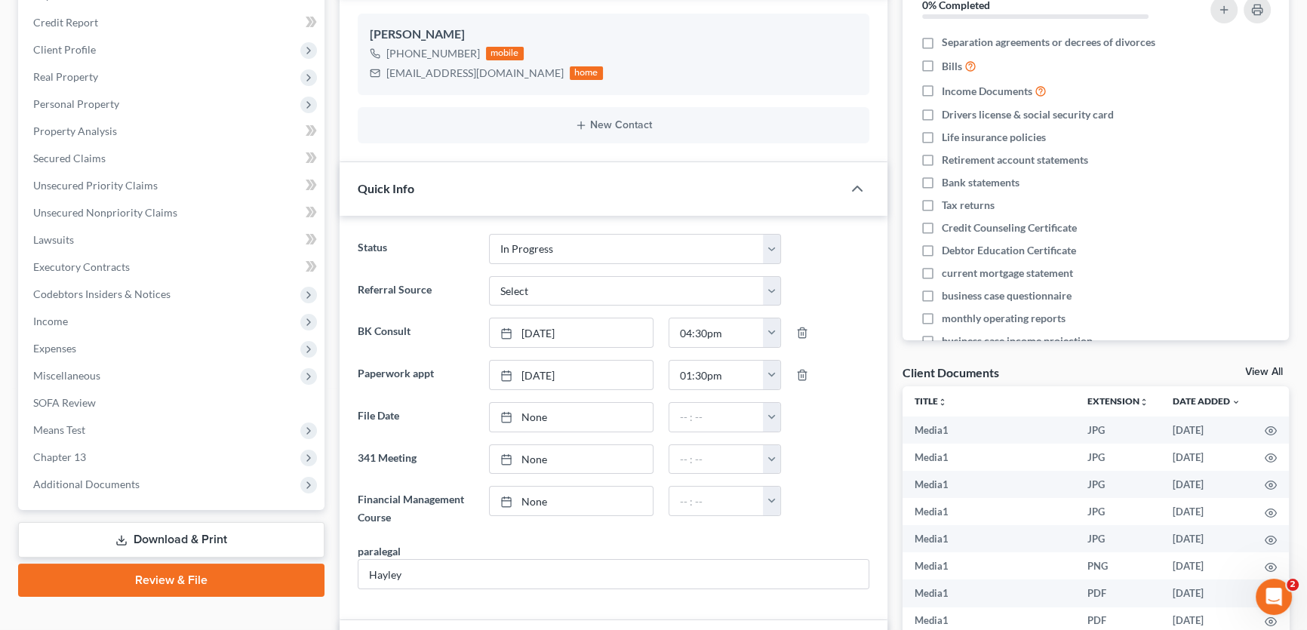
scroll to position [200, 0]
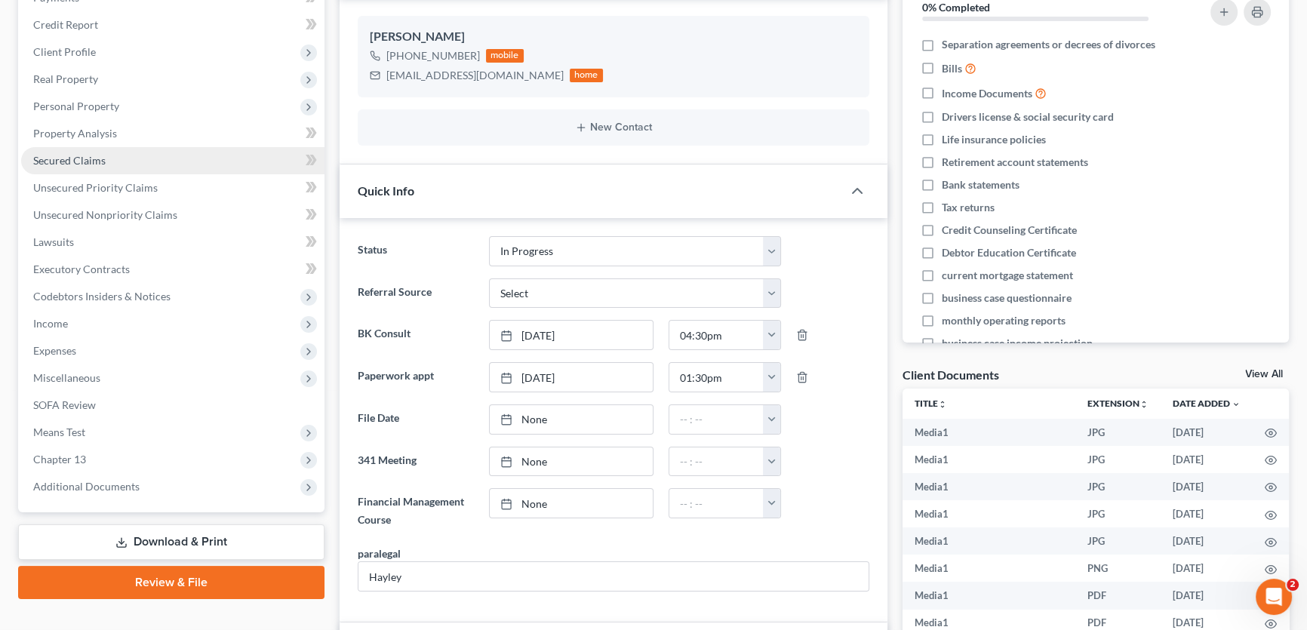
click at [112, 159] on link "Secured Claims" at bounding box center [172, 160] width 303 height 27
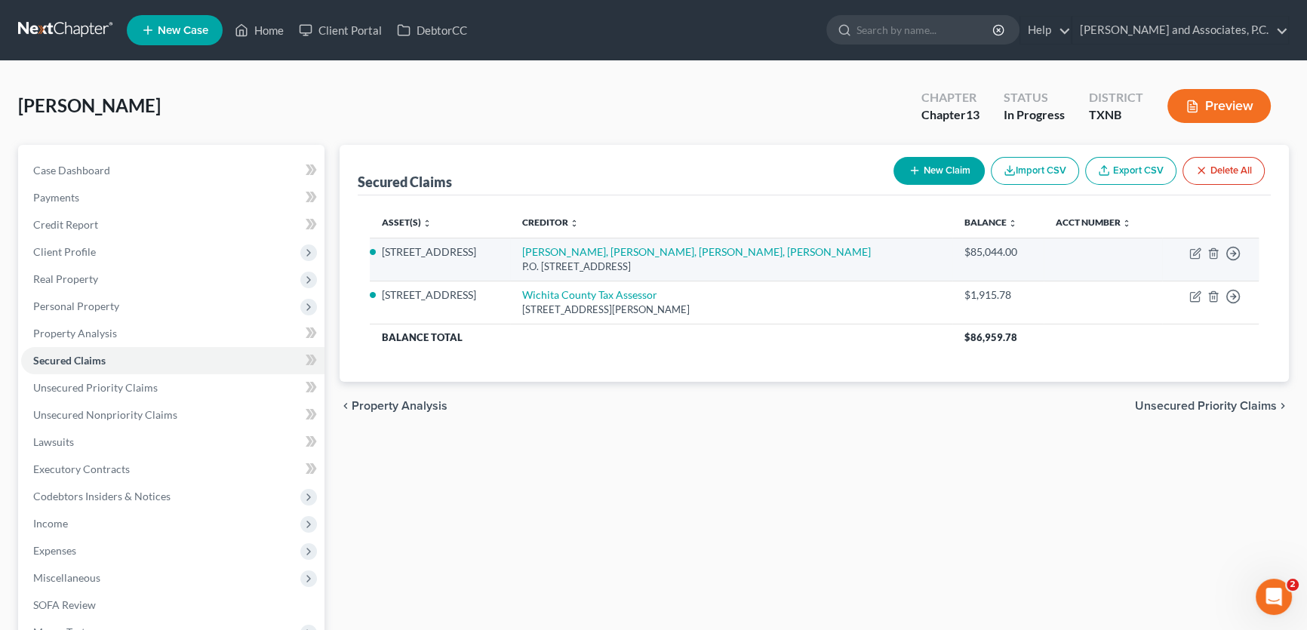
click at [777, 253] on td "Lane Landes, Sarah Landes, David Cady, Amy Cady P.O. Box 4272, Wichita Falls, T…" at bounding box center [731, 259] width 442 height 43
drag, startPoint x: 777, startPoint y: 253, endPoint x: 533, endPoint y: 255, distance: 243.8
click at [533, 255] on td "Lane Landes, Sarah Landes, David Cady, Amy Cady P.O. Box 4272, Wichita Falls, T…" at bounding box center [731, 259] width 442 height 43
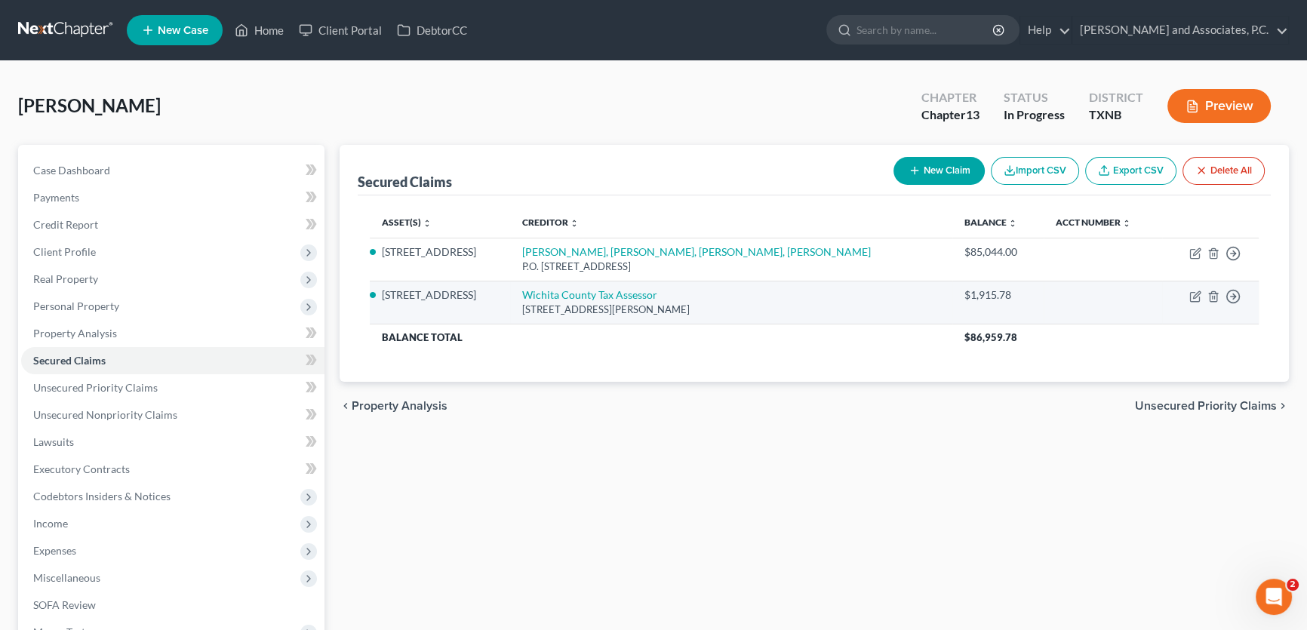
click at [797, 303] on div "[STREET_ADDRESS][PERSON_NAME]" at bounding box center [731, 310] width 418 height 14
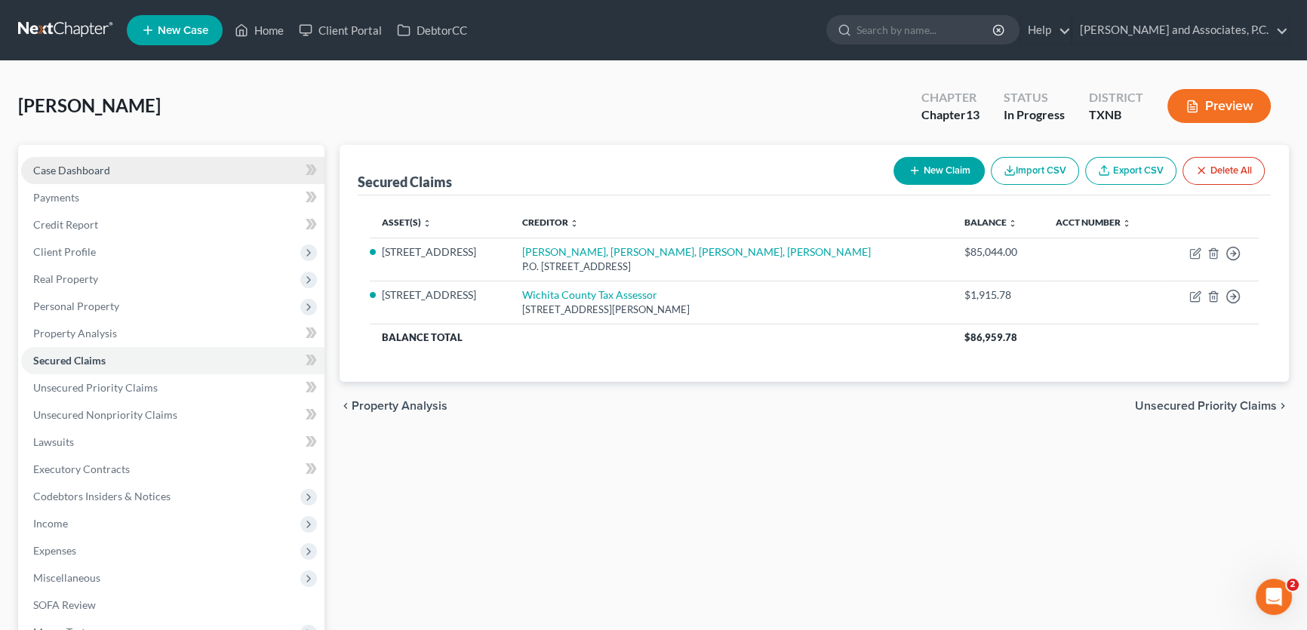
click at [125, 167] on link "Case Dashboard" at bounding box center [172, 170] width 303 height 27
select select "7"
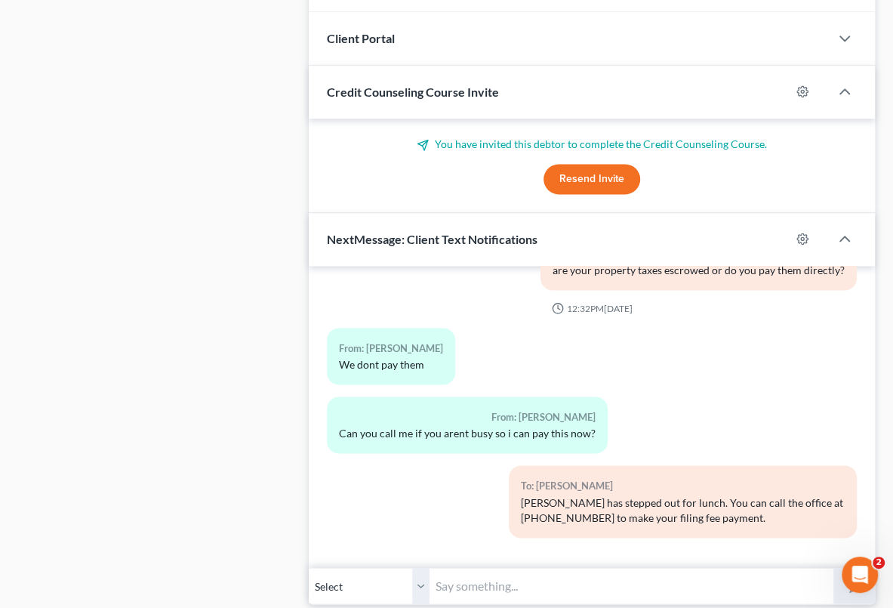
scroll to position [34, 0]
click at [454, 577] on input "text" at bounding box center [631, 585] width 404 height 37
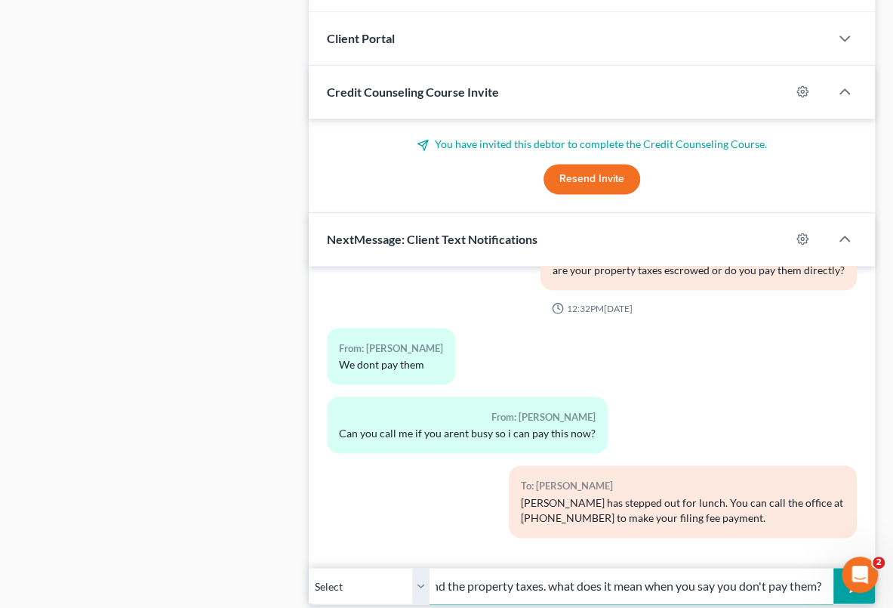
scroll to position [0, 254]
type input "I was notified that you paid!! I need to understand the property taxes. what do…"
click at [833, 568] on button "submit" at bounding box center [854, 585] width 42 height 35
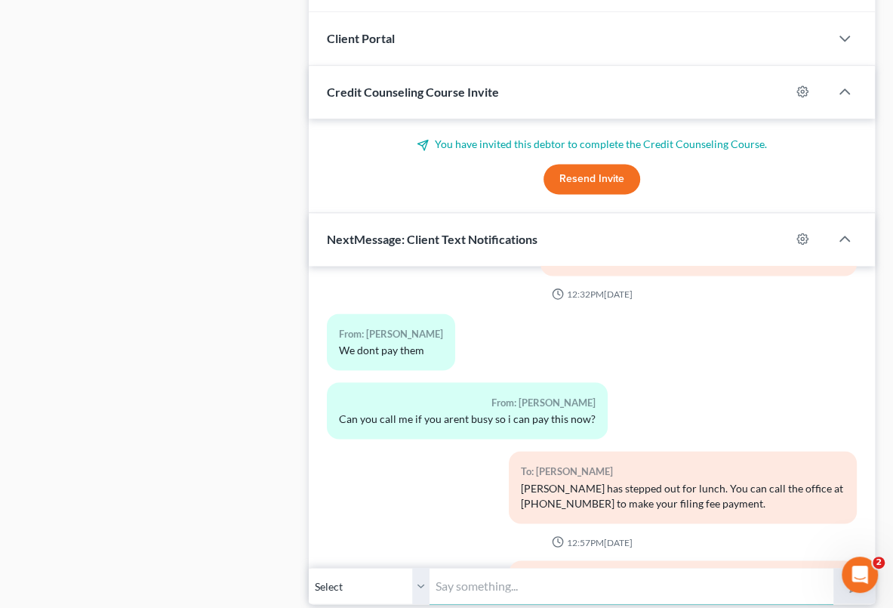
scroll to position [4741, 0]
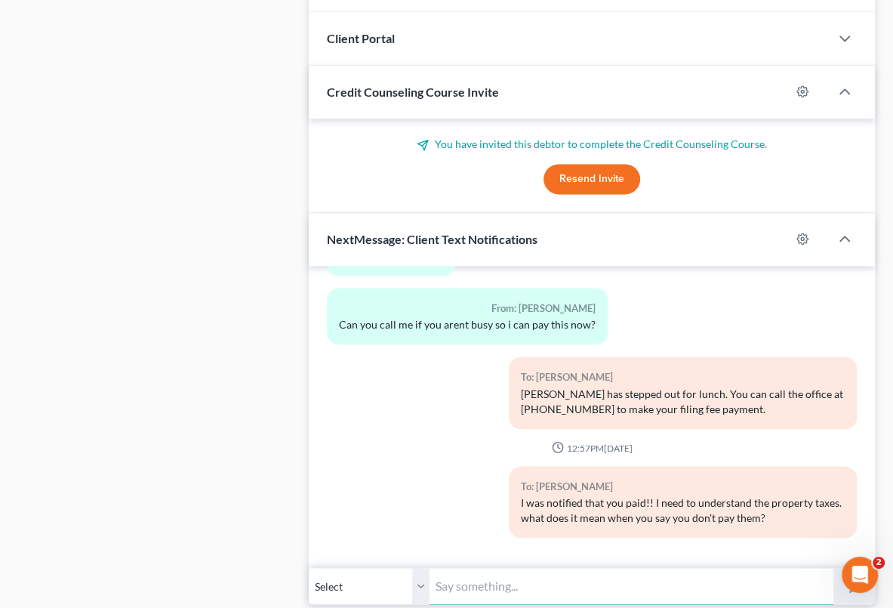
click at [482, 576] on input "text" at bounding box center [631, 585] width 404 height 37
type input "y"
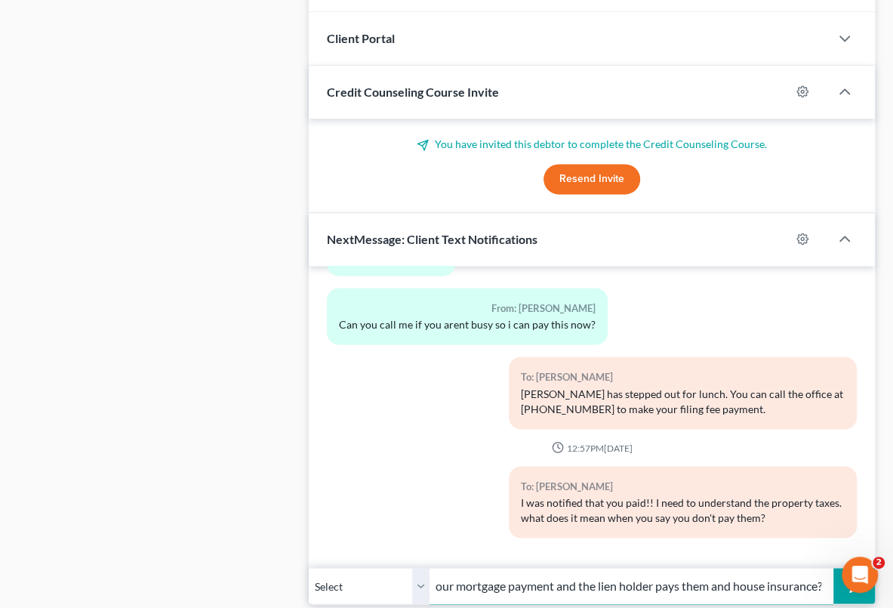
scroll to position [0, 78]
type input "do you make your mortgage payment and the lien holder pays them and house insur…"
click at [833, 568] on button "submit" at bounding box center [854, 585] width 42 height 35
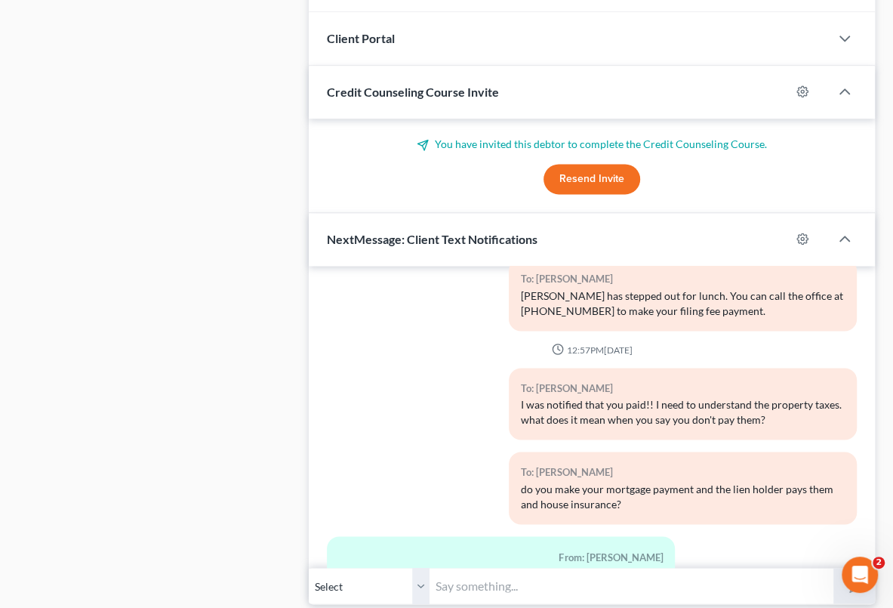
scroll to position [4924, 0]
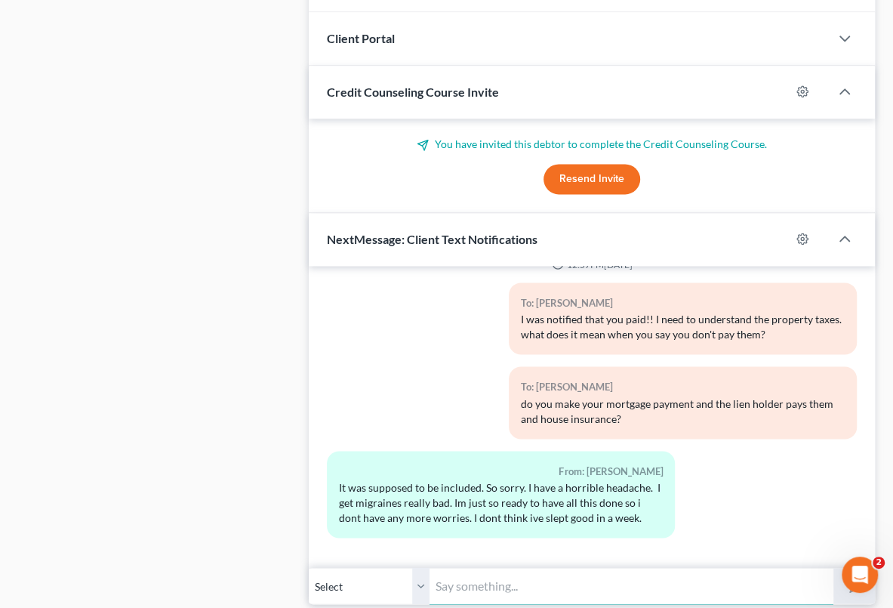
click at [446, 587] on input "text" at bounding box center [631, 585] width 404 height 37
type input "t"
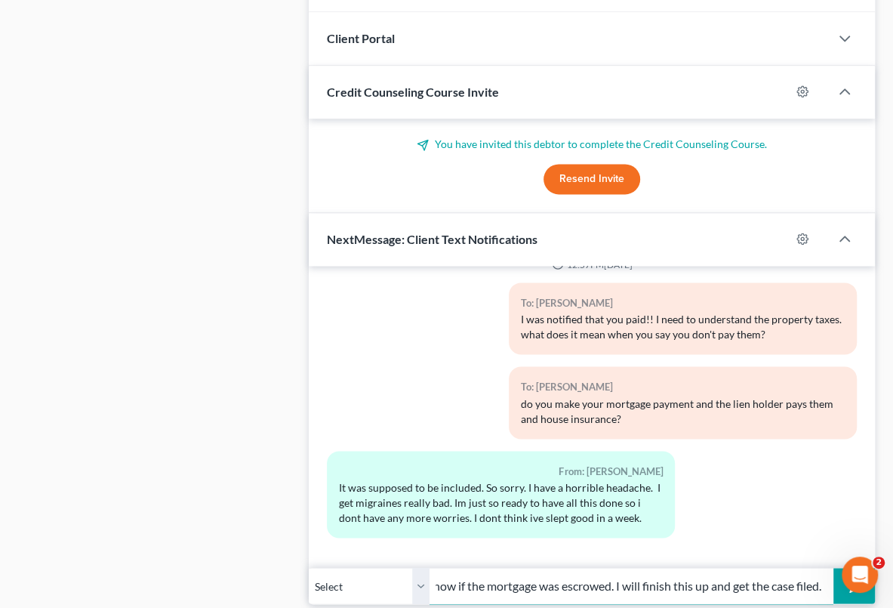
scroll to position [0, 100]
type input "I just needed to know if the mortgage was escrowed. I will finish this up and g…"
click at [833, 568] on button "submit" at bounding box center [854, 585] width 42 height 35
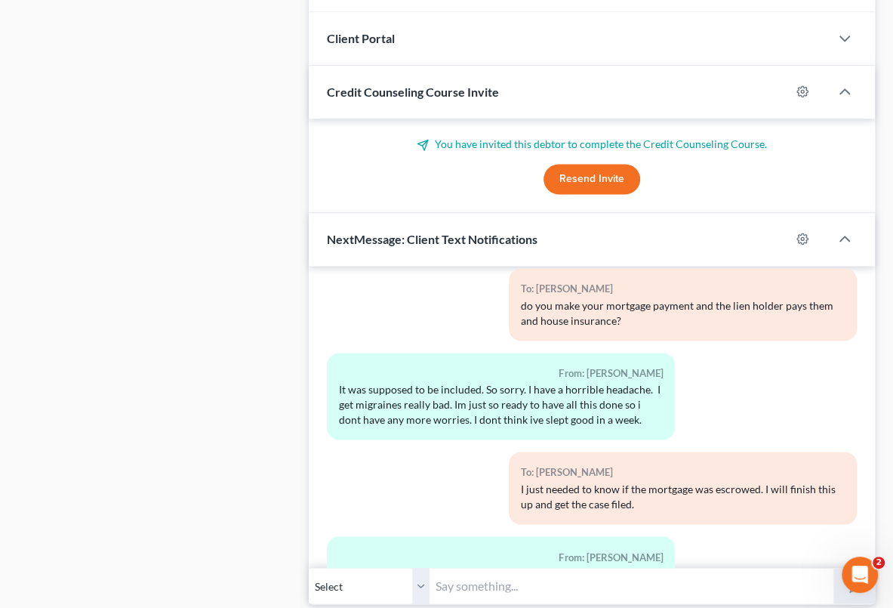
scroll to position [5092, 0]
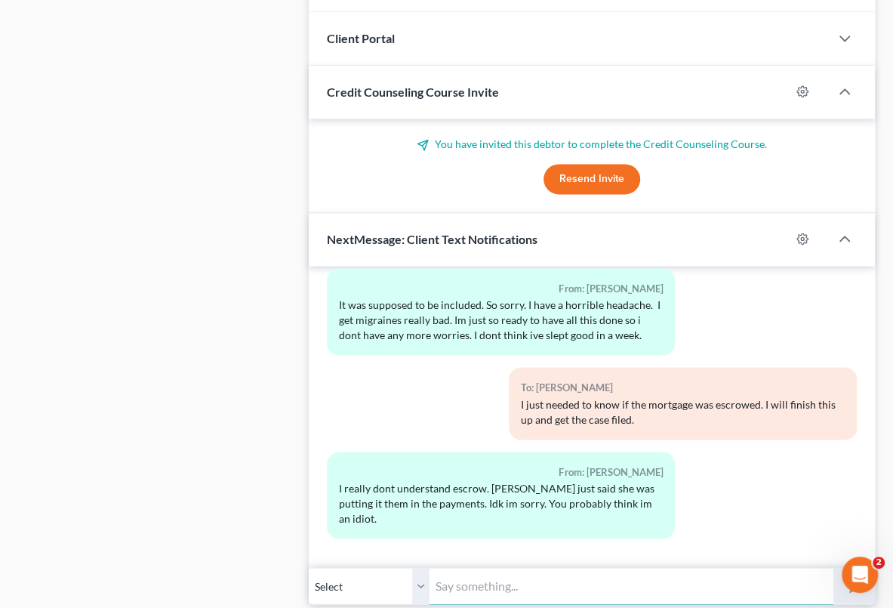
click at [510, 574] on input "text" at bounding box center [631, 585] width 404 height 37
click at [651, 580] on input "I don't think that at all. When you" at bounding box center [631, 585] width 404 height 37
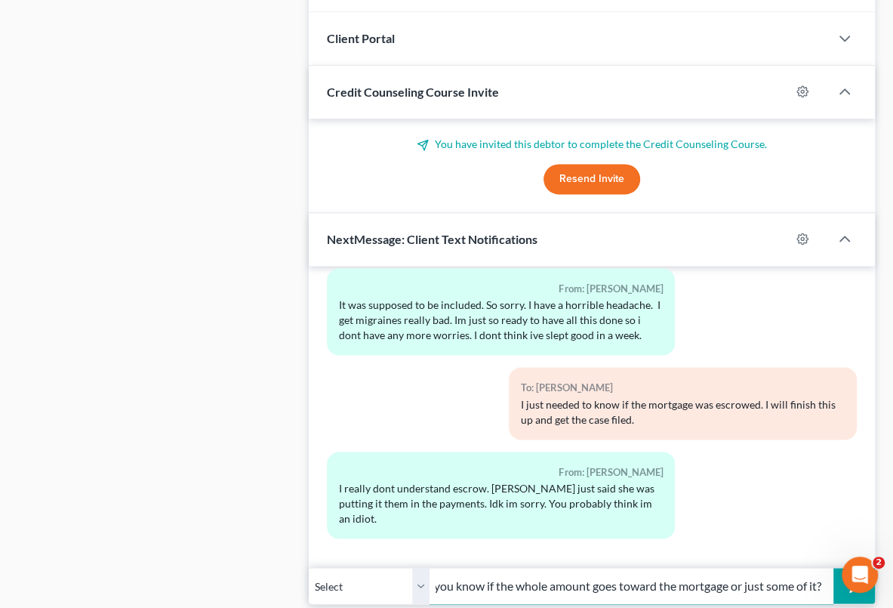
scroll to position [0, 337]
type input "I don't think that at all. when you make your house payment, do you know if the…"
click at [833, 568] on button "submit" at bounding box center [854, 585] width 42 height 35
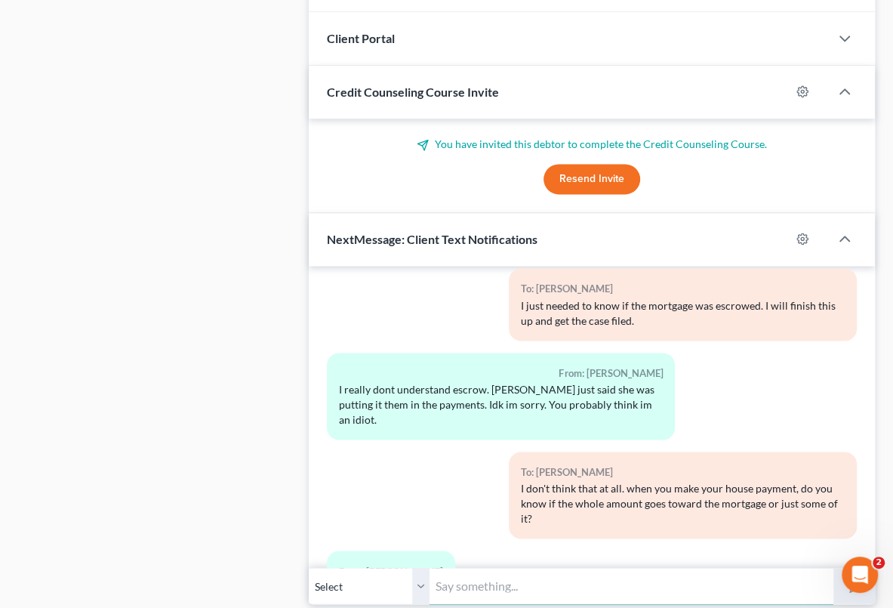
scroll to position [5261, 0]
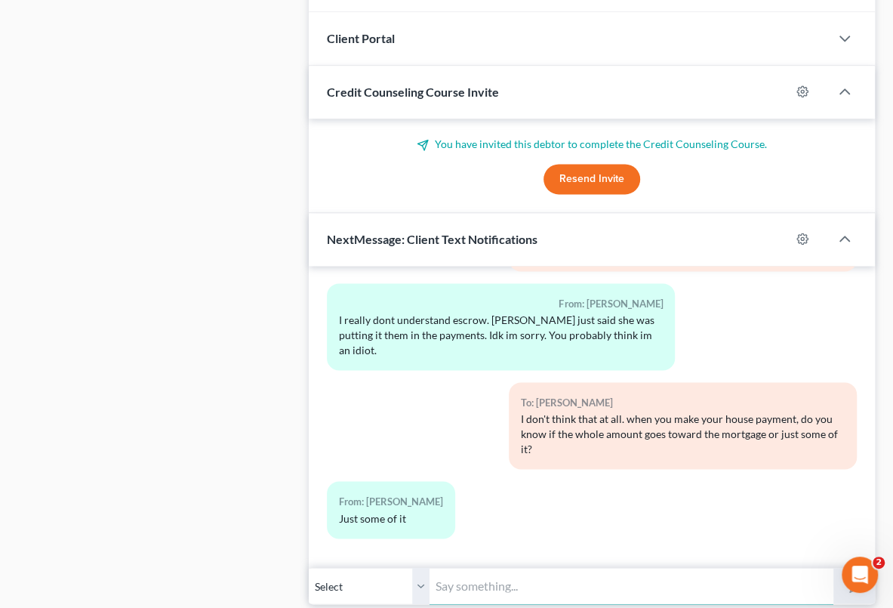
click at [459, 574] on input "text" at bounding box center [631, 585] width 404 height 37
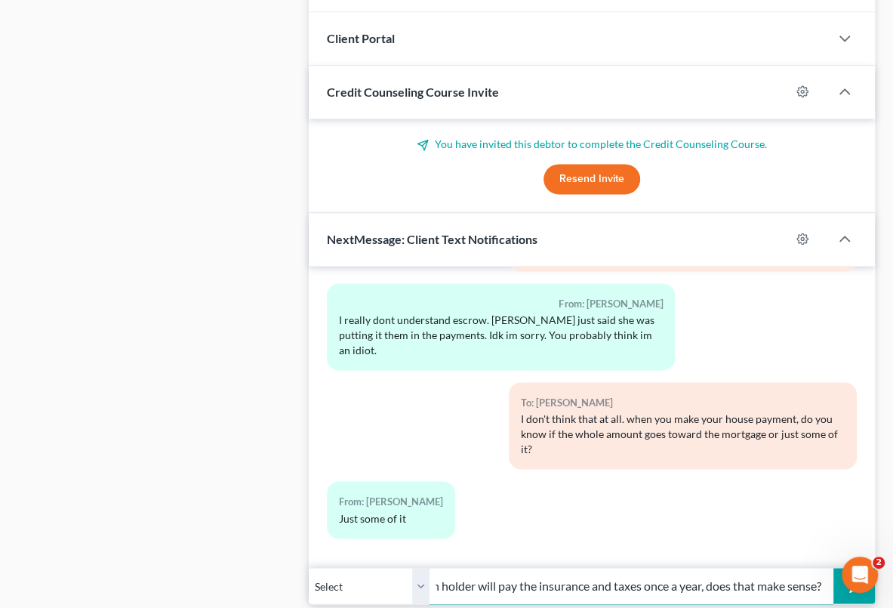
scroll to position [0, 414]
type input "okay, so the other part is sometimes put aside in an escrow account and the lie…"
click at [833, 568] on button "submit" at bounding box center [854, 585] width 42 height 35
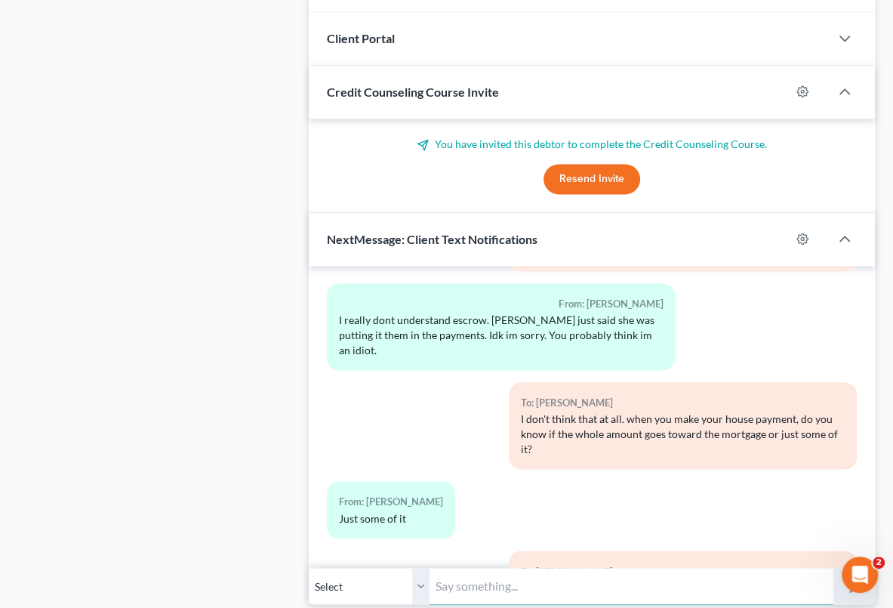
scroll to position [5359, 0]
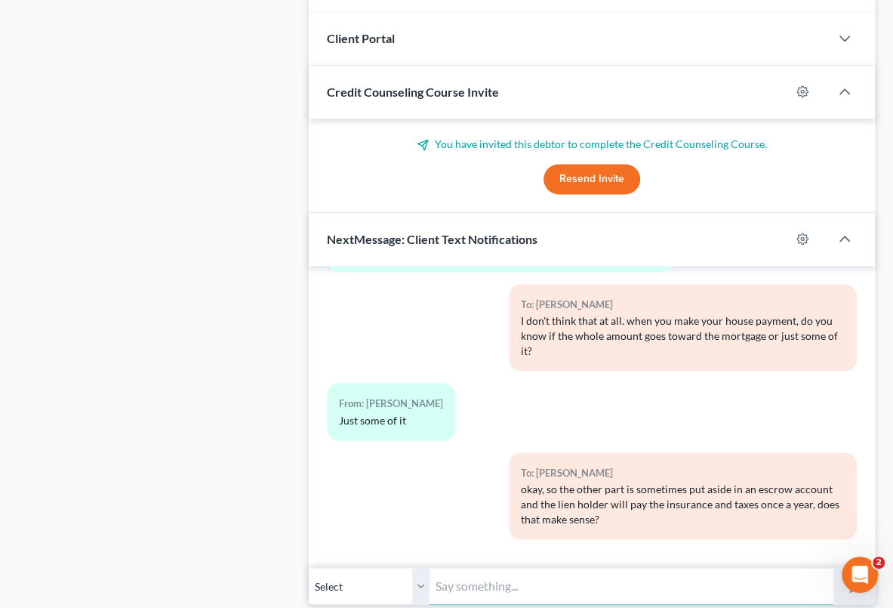
click at [536, 579] on input "text" at bounding box center [631, 585] width 404 height 37
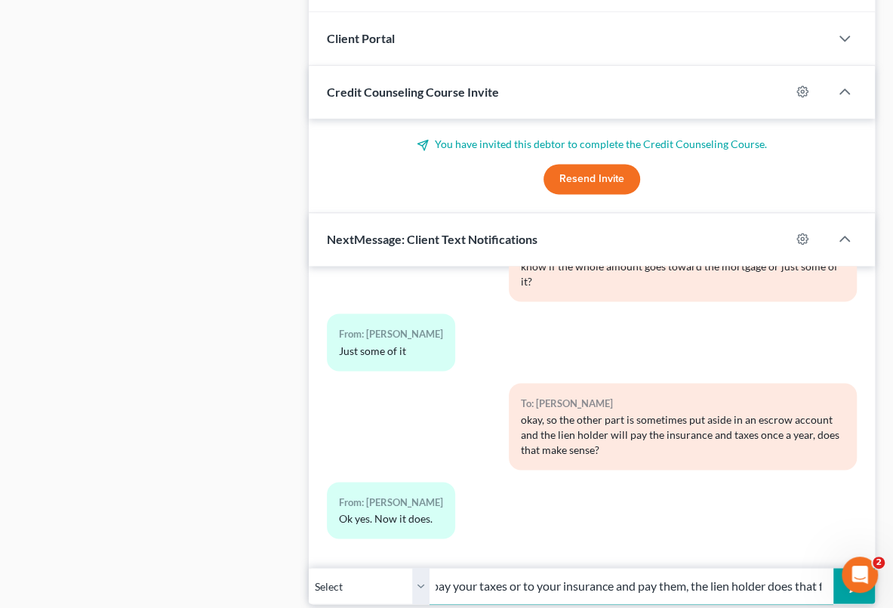
scroll to position [0, 279]
type input "so you don't go to Wichita County office and pay your taxes or to your insuranc…"
click at [833, 568] on button "submit" at bounding box center [854, 585] width 42 height 35
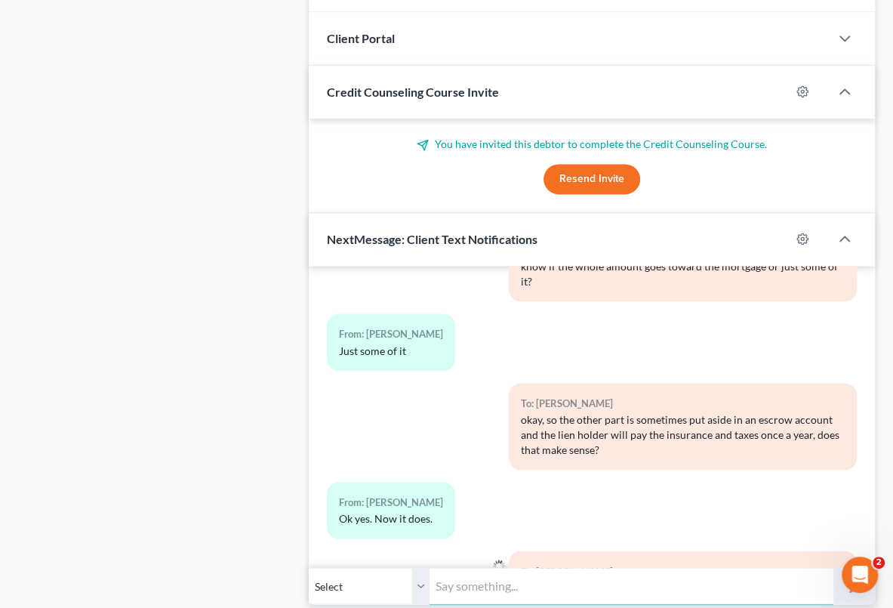
scroll to position [5512, 0]
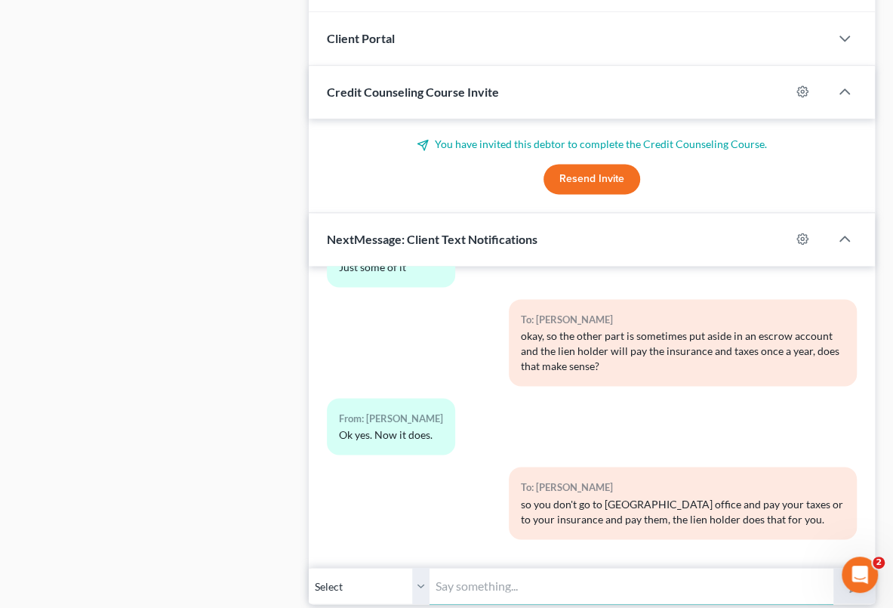
click at [471, 586] on input "text" at bounding box center [631, 585] width 404 height 37
click at [501, 577] on input "text" at bounding box center [631, 585] width 404 height 37
click at [452, 542] on div "To: Treacy Wehmeier so you don't go to Wichita County office and pay your taxes…" at bounding box center [591, 508] width 545 height 84
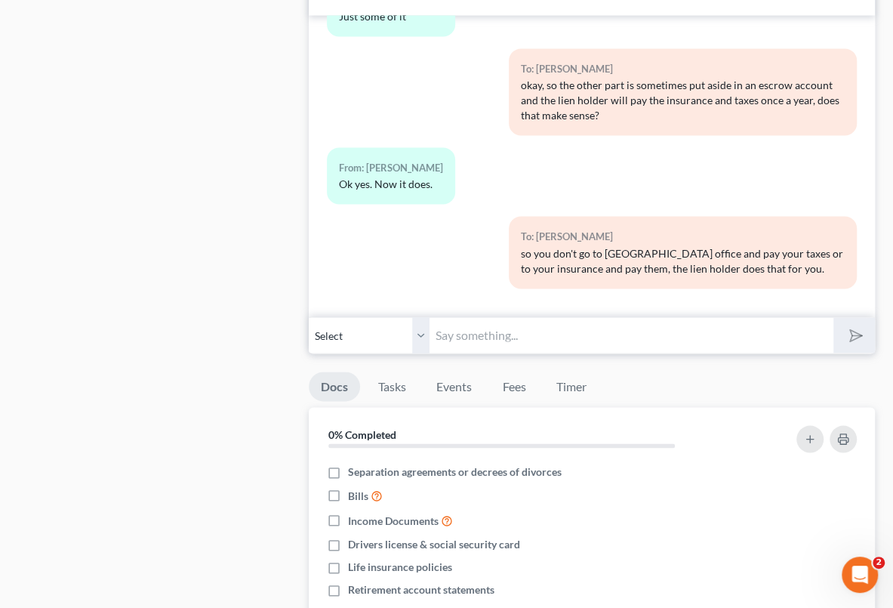
scroll to position [1175, 0]
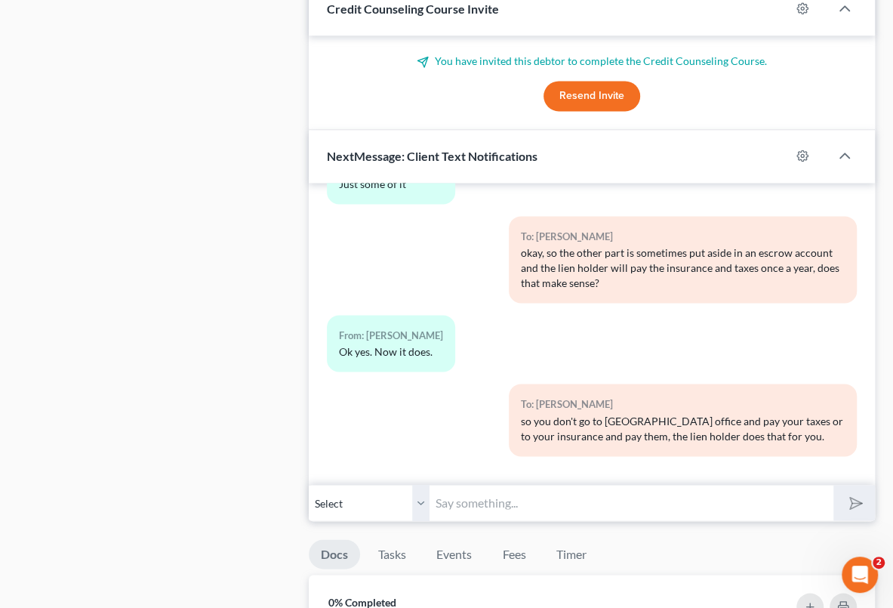
click at [281, 483] on div "Case Dashboard Payments Invoices Payments Payments Credit Report Client Profile" at bounding box center [156, 153] width 291 height 2312
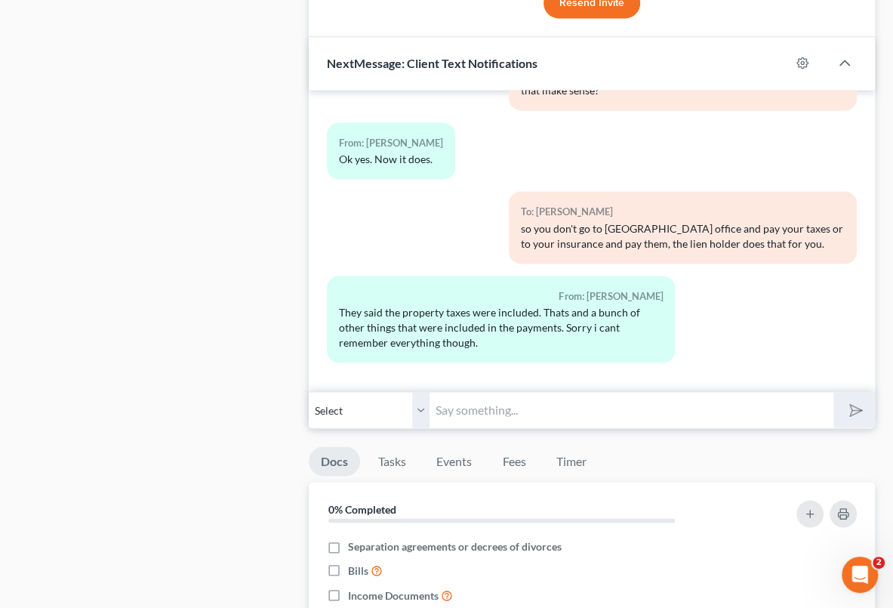
scroll to position [1244, 0]
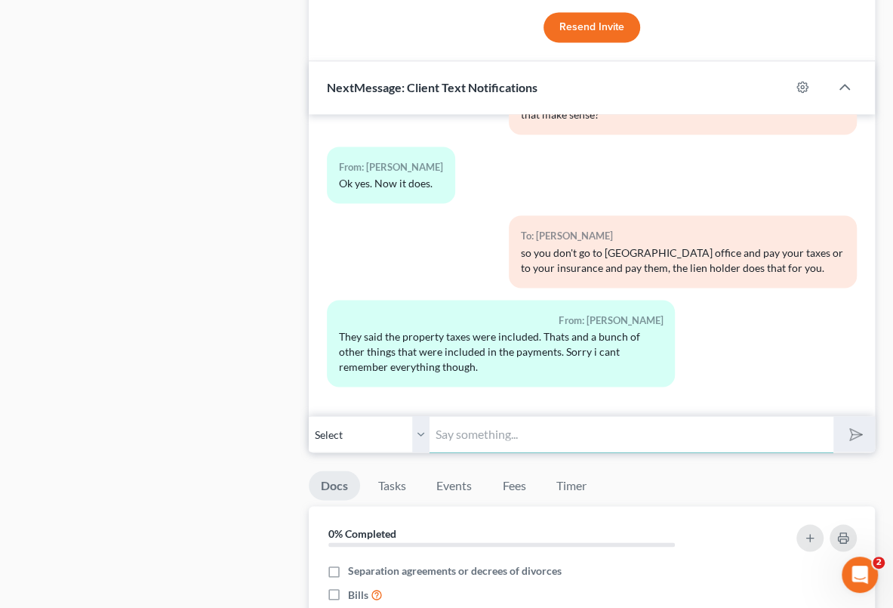
click at [489, 423] on input "text" at bounding box center [631, 433] width 404 height 37
type input "okay, let me finish this up and get your case filed so you can get some rest!"
click at [833, 416] on button "submit" at bounding box center [854, 433] width 42 height 35
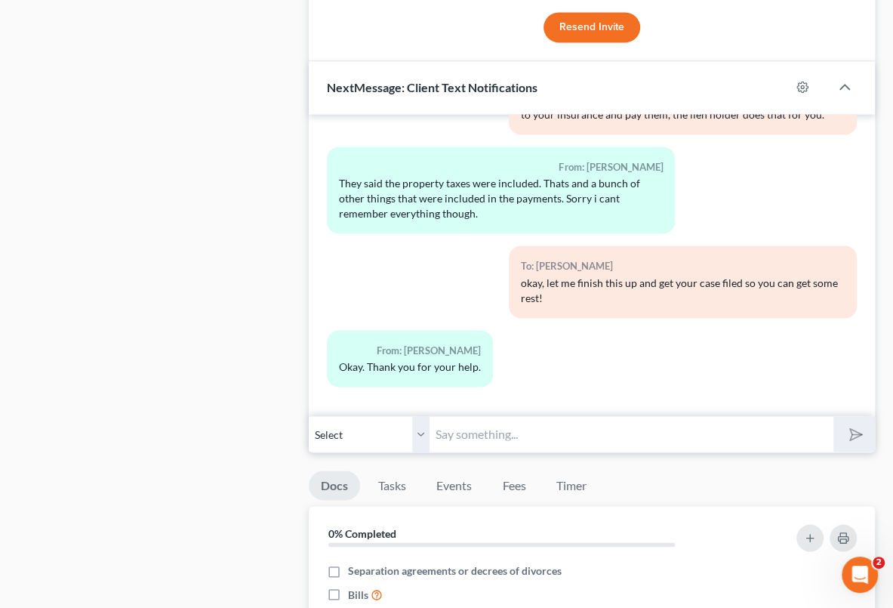
scroll to position [34, 0]
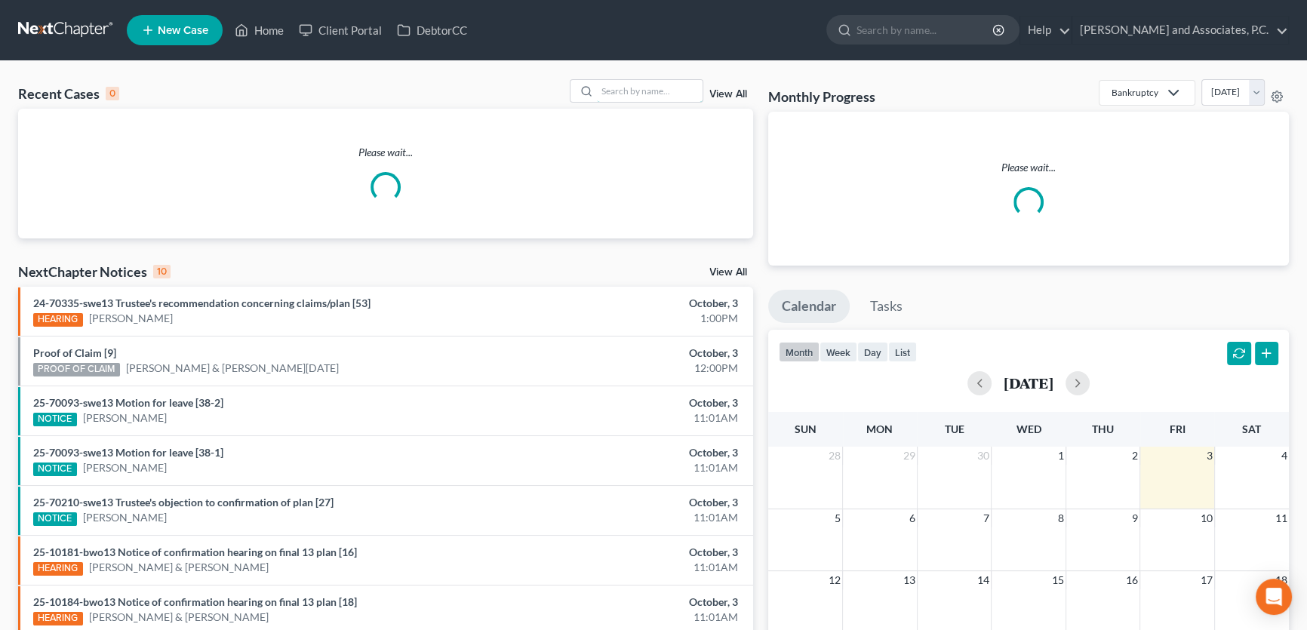
click at [630, 85] on input "search" at bounding box center [650, 91] width 106 height 22
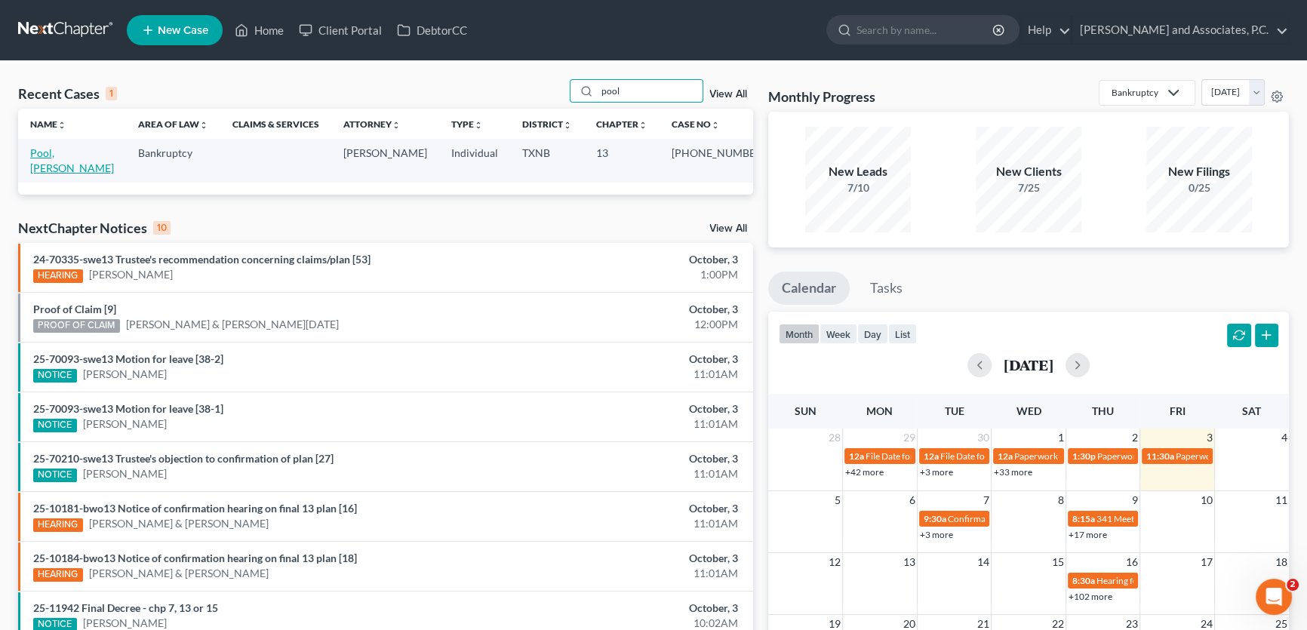
type input "pool"
click at [72, 157] on link "Pool, Jeremy" at bounding box center [72, 160] width 84 height 28
select select "5"
select select "1"
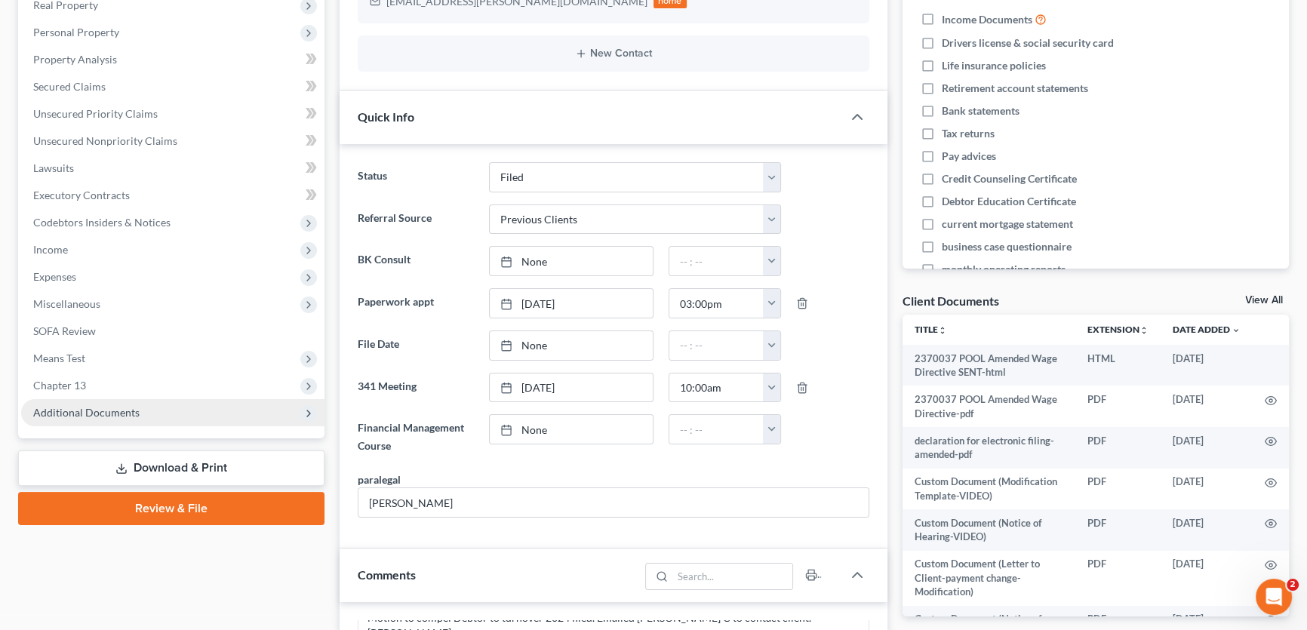
scroll to position [3156, 0]
click at [80, 411] on span "Additional Documents" at bounding box center [86, 412] width 106 height 13
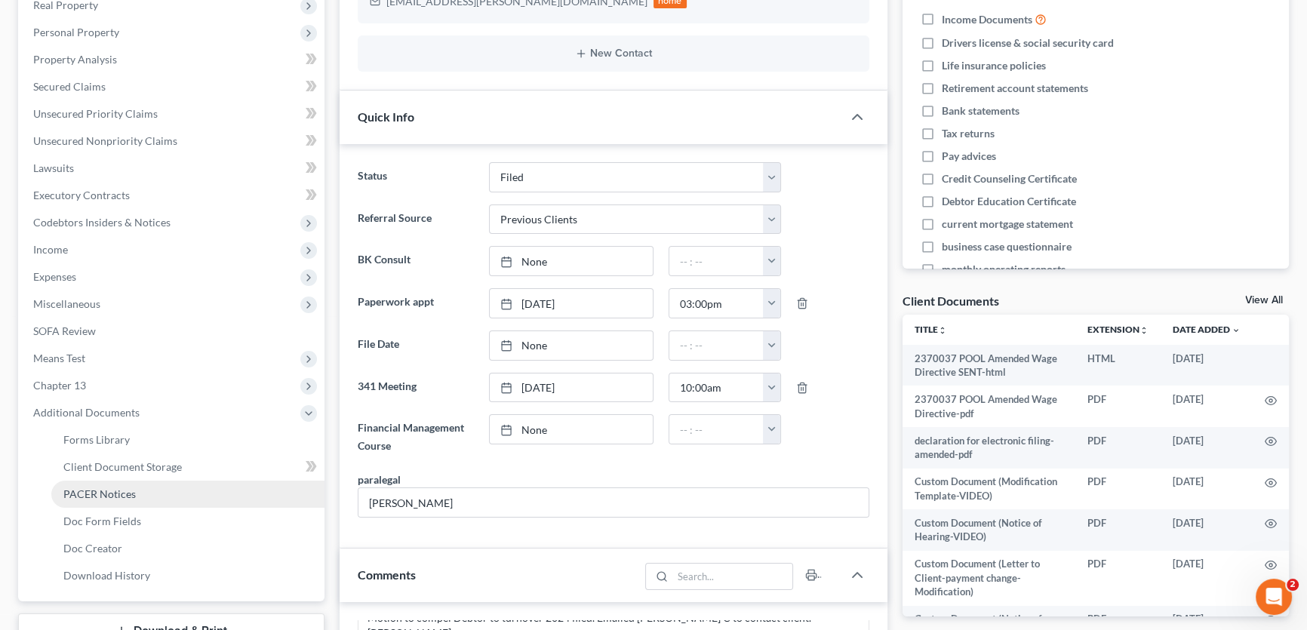
click at [119, 496] on span "PACER Notices" at bounding box center [99, 494] width 72 height 13
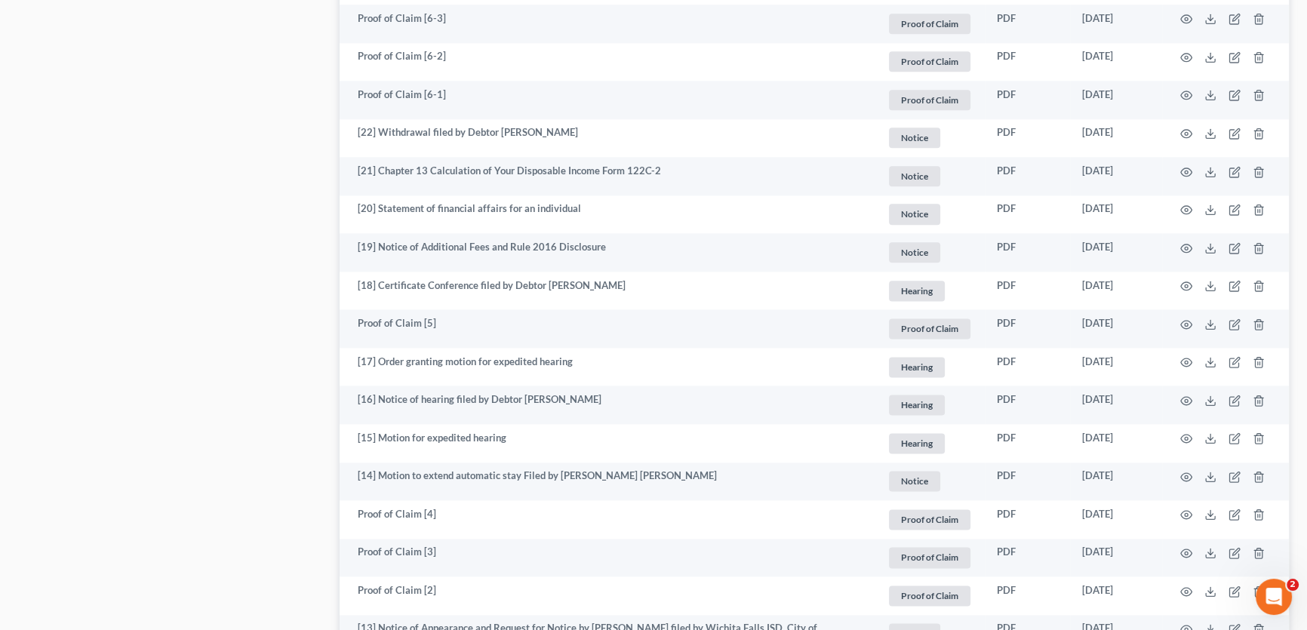
scroll to position [2755, 0]
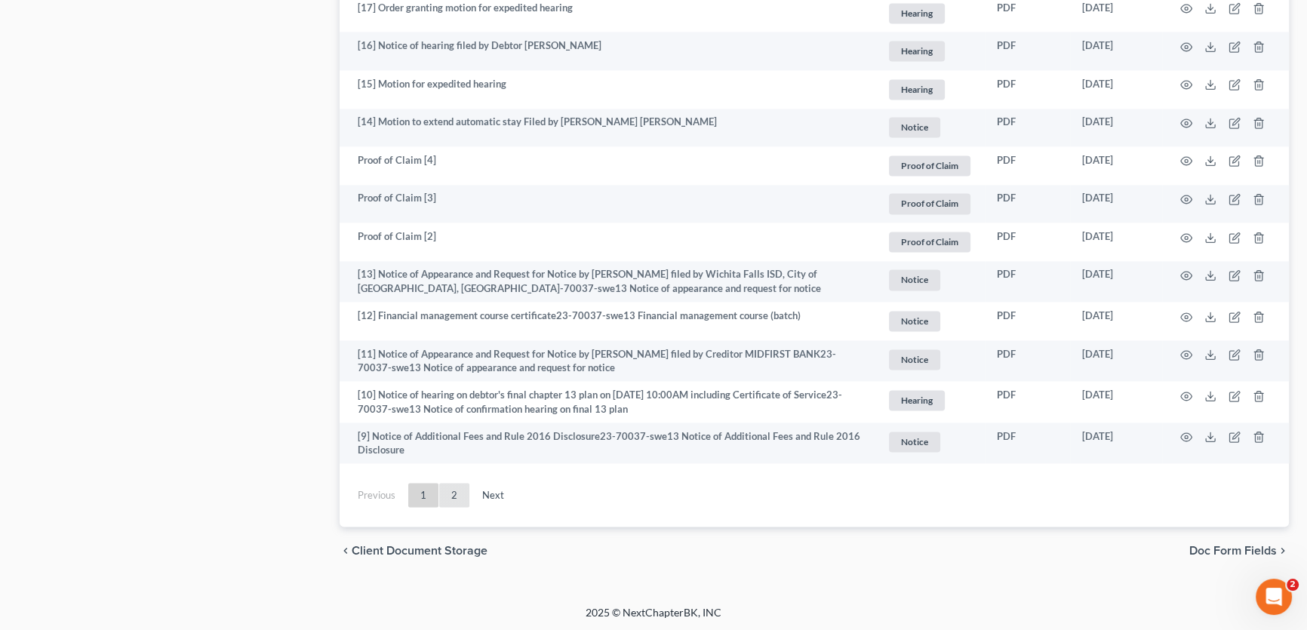
click at [460, 497] on link "2" at bounding box center [454, 495] width 30 height 24
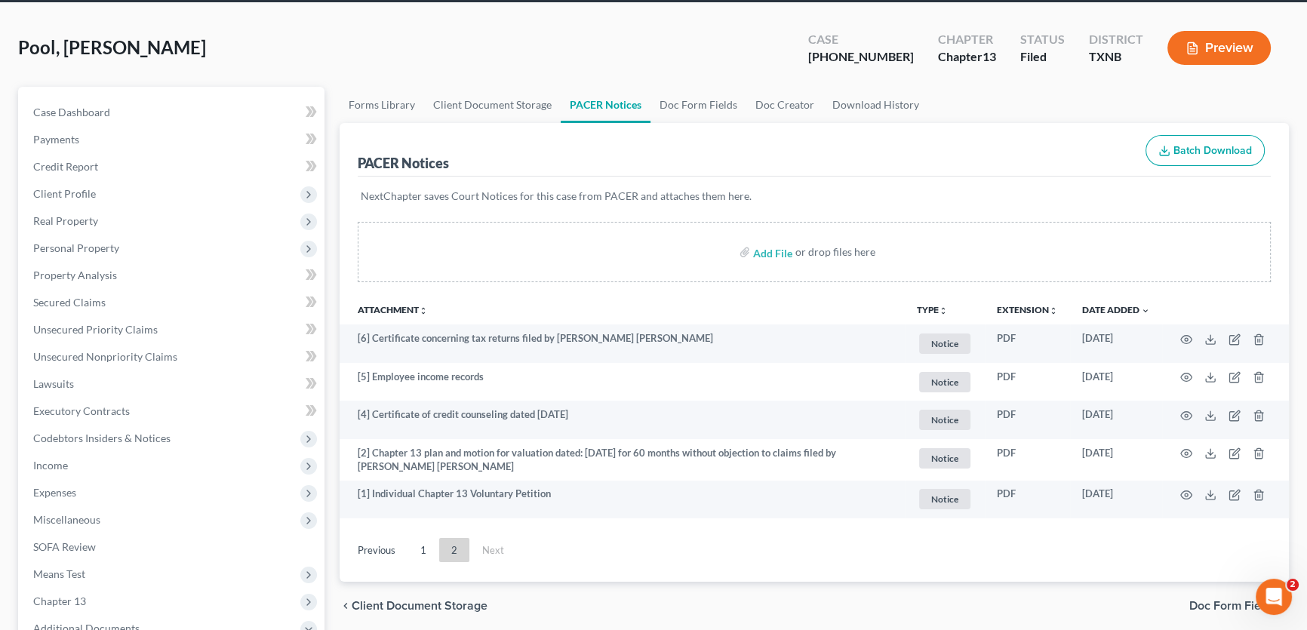
scroll to position [45, 0]
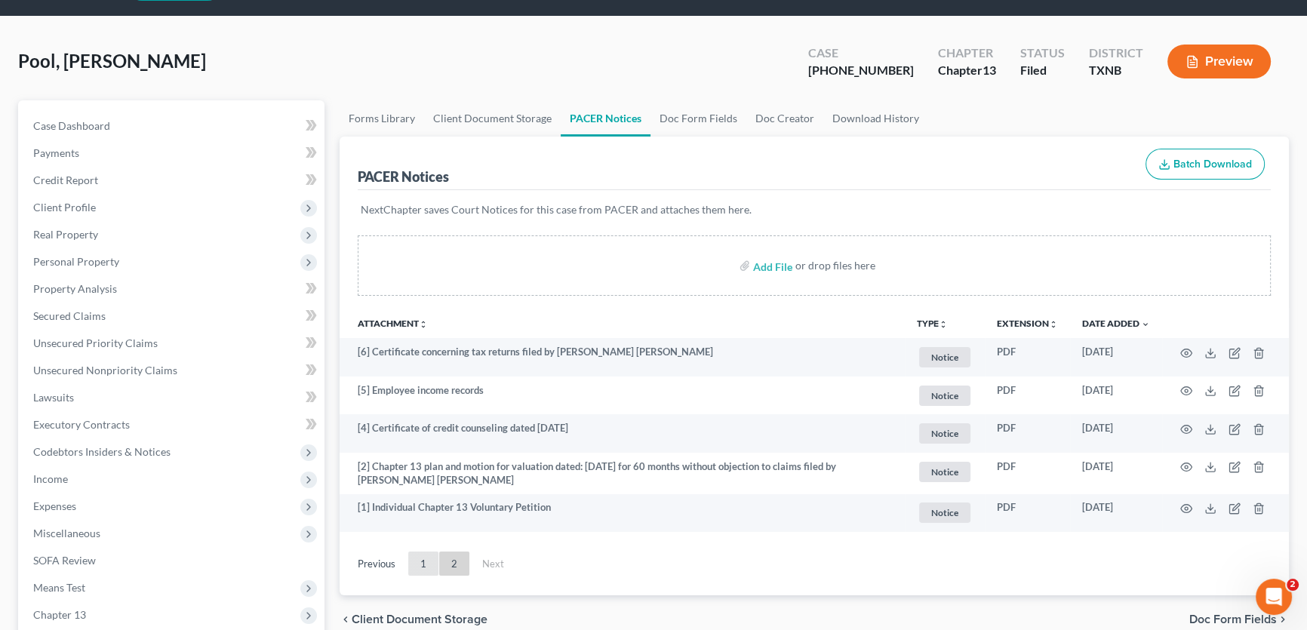
click at [425, 559] on link "1" at bounding box center [423, 564] width 30 height 24
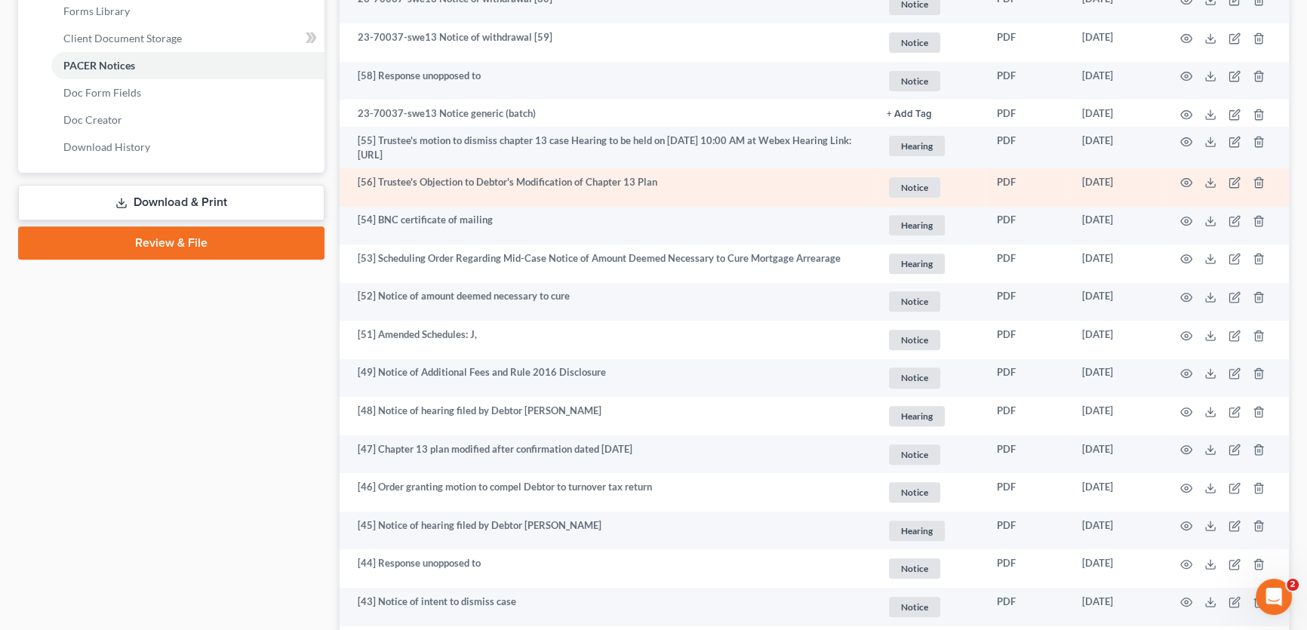
scroll to position [868, 0]
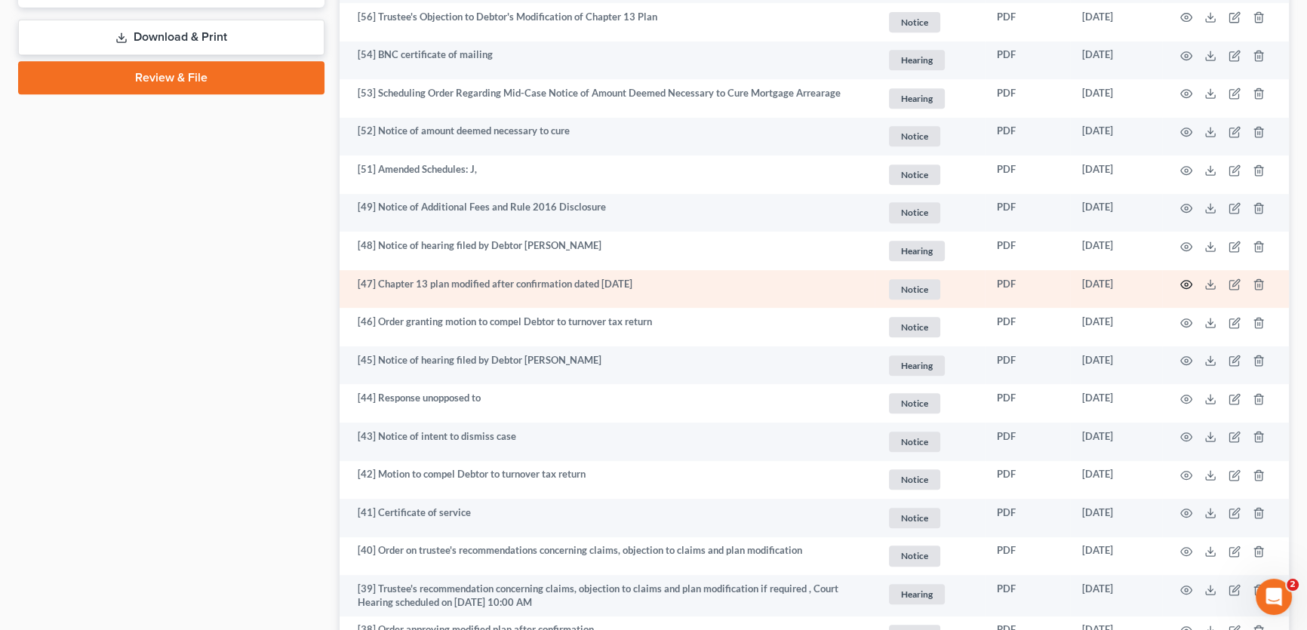
click at [1185, 281] on icon "button" at bounding box center [1186, 285] width 11 height 8
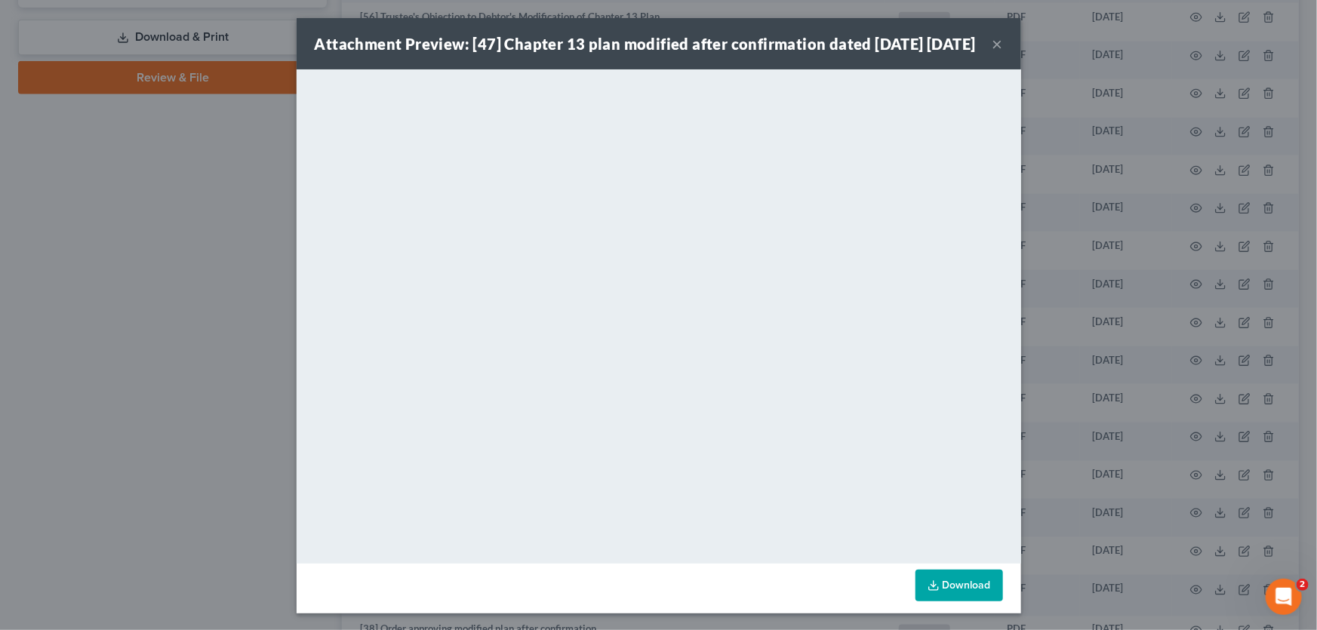
click at [996, 49] on button "×" at bounding box center [998, 44] width 11 height 18
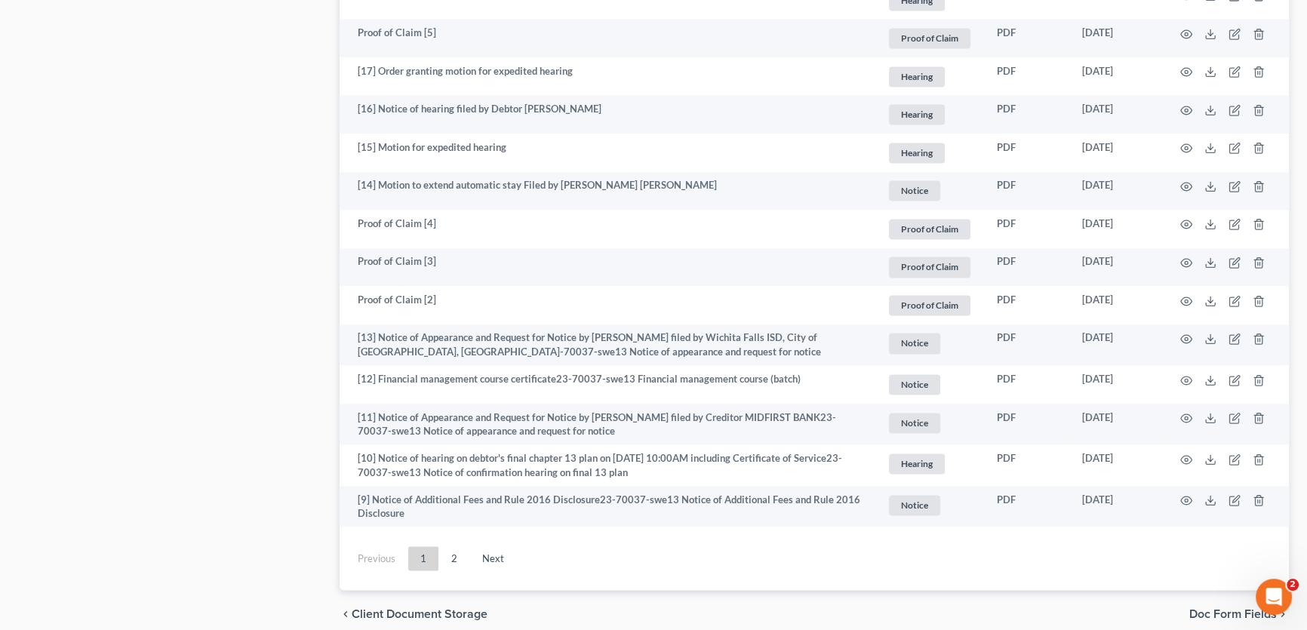
scroll to position [2720, 0]
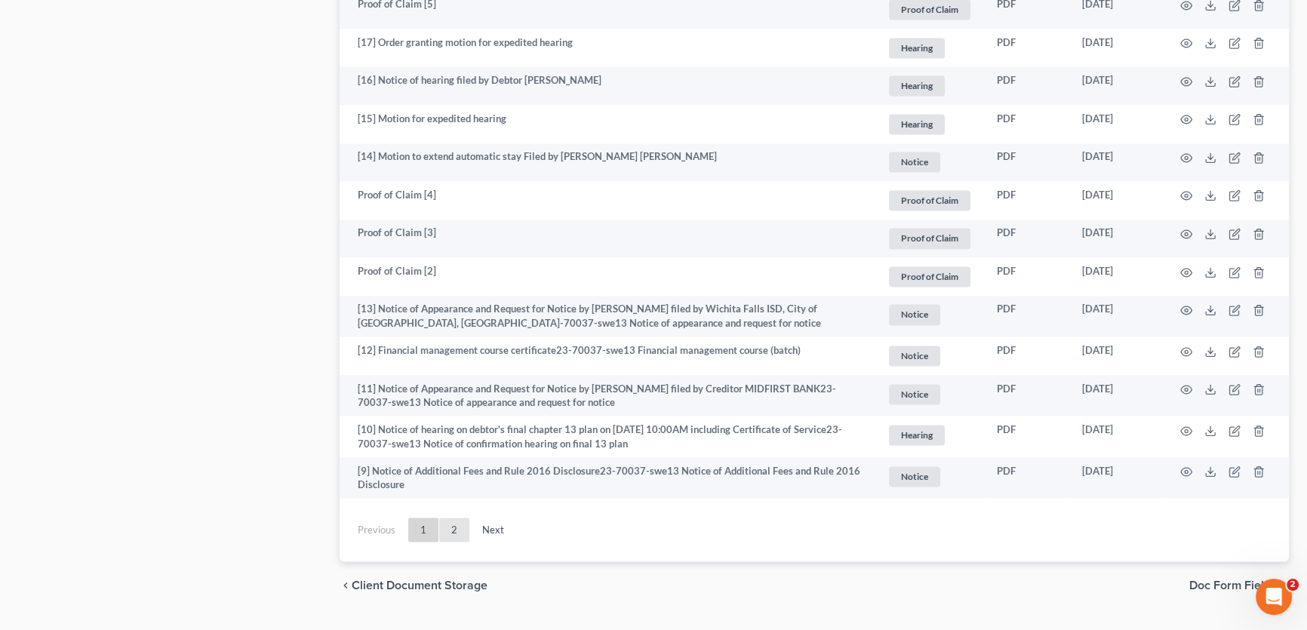
click at [454, 523] on link "2" at bounding box center [454, 530] width 30 height 24
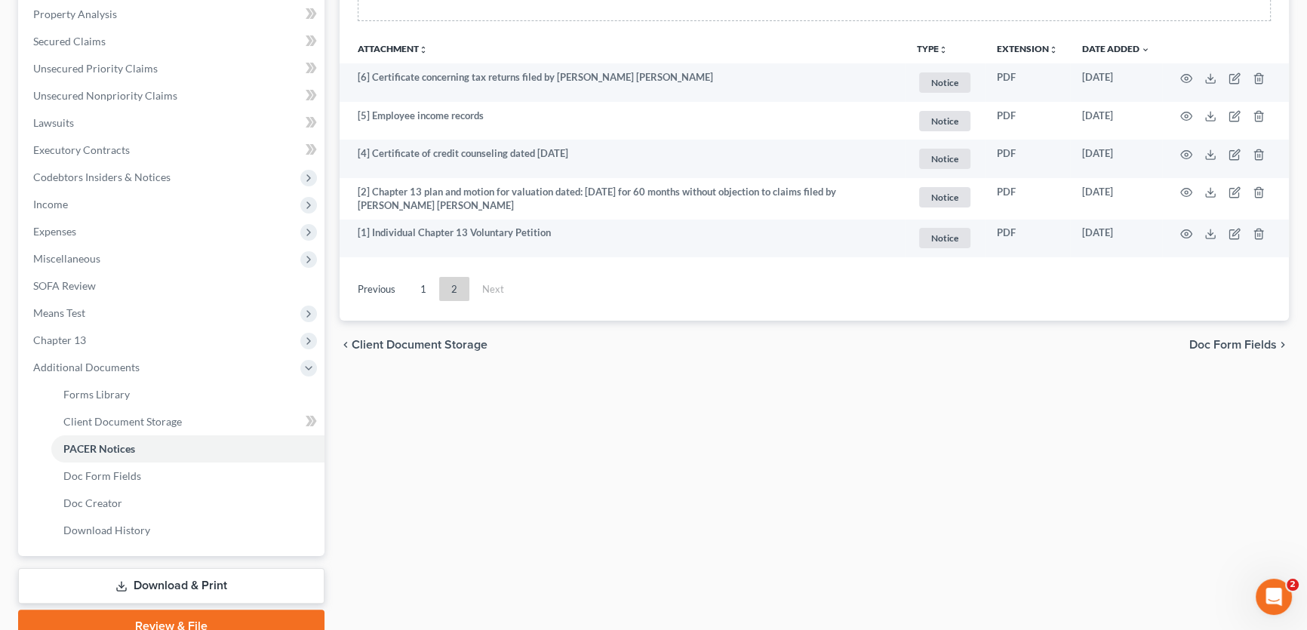
scroll to position [250, 0]
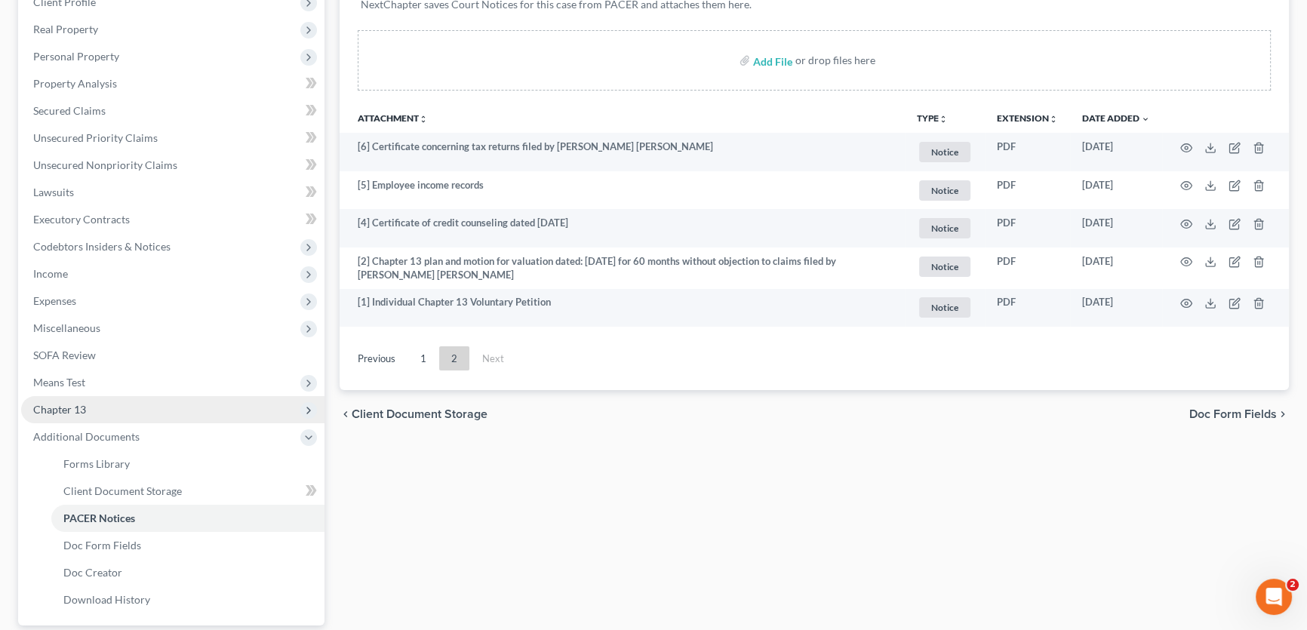
click at [78, 409] on span "Chapter 13" at bounding box center [59, 409] width 53 height 13
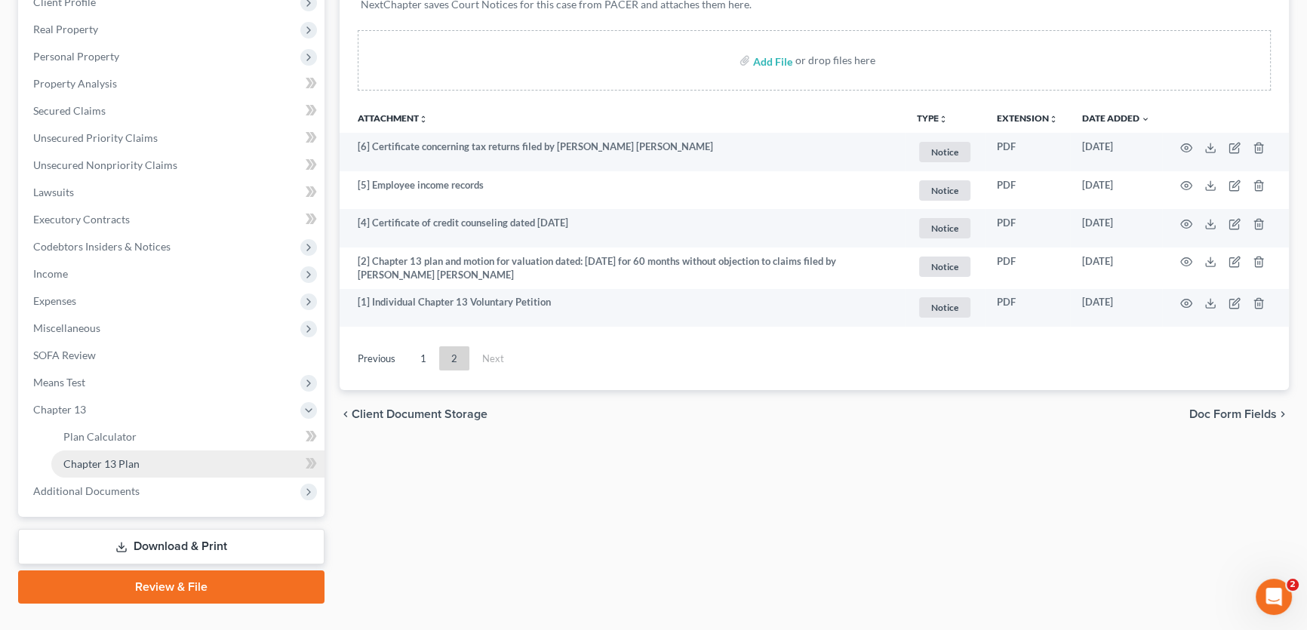
click at [99, 462] on span "Chapter 13 Plan" at bounding box center [101, 463] width 76 height 13
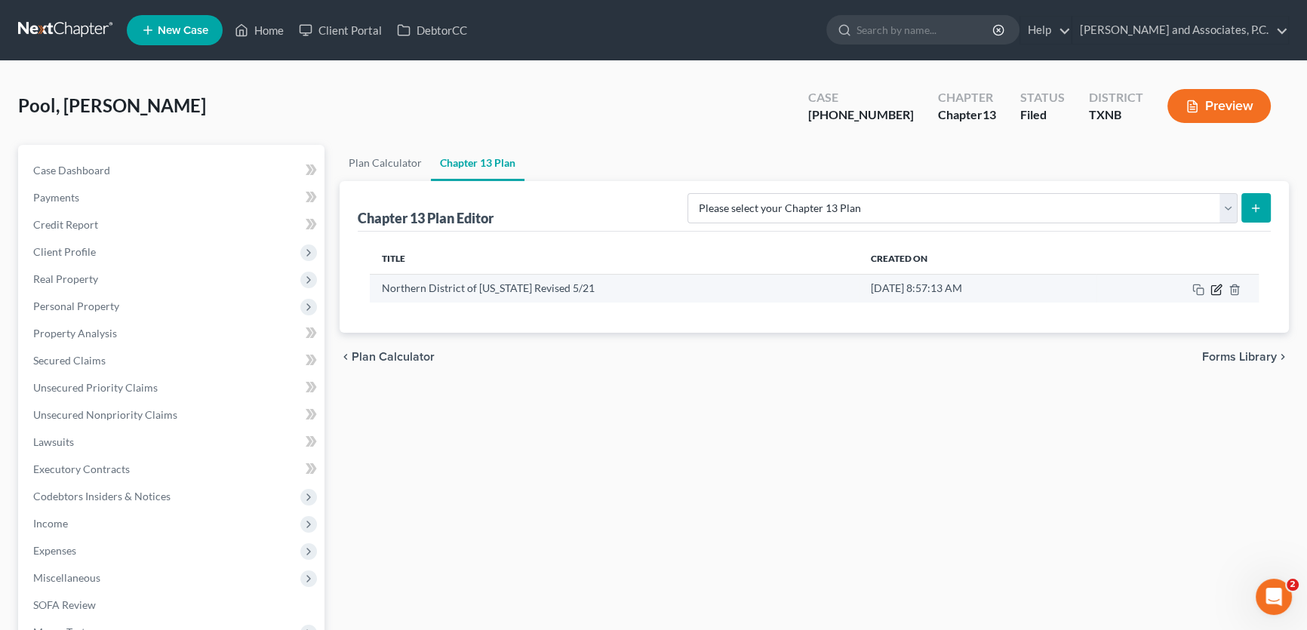
click at [1220, 288] on icon "button" at bounding box center [1217, 290] width 12 height 12
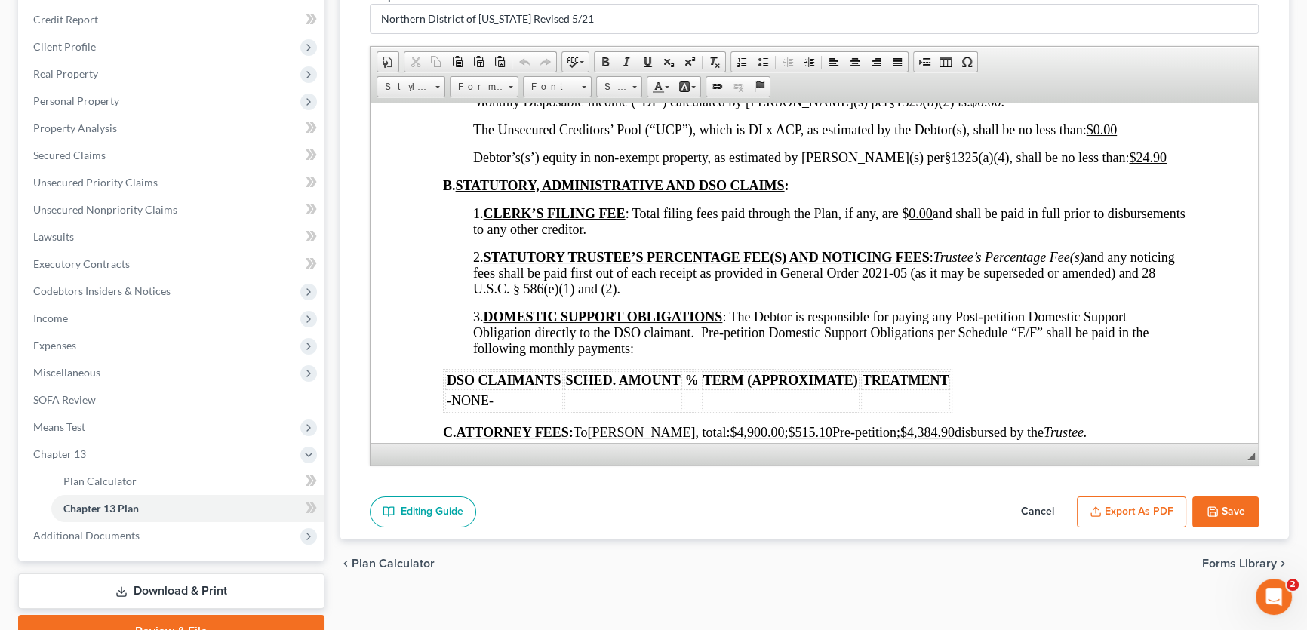
scroll to position [891, 0]
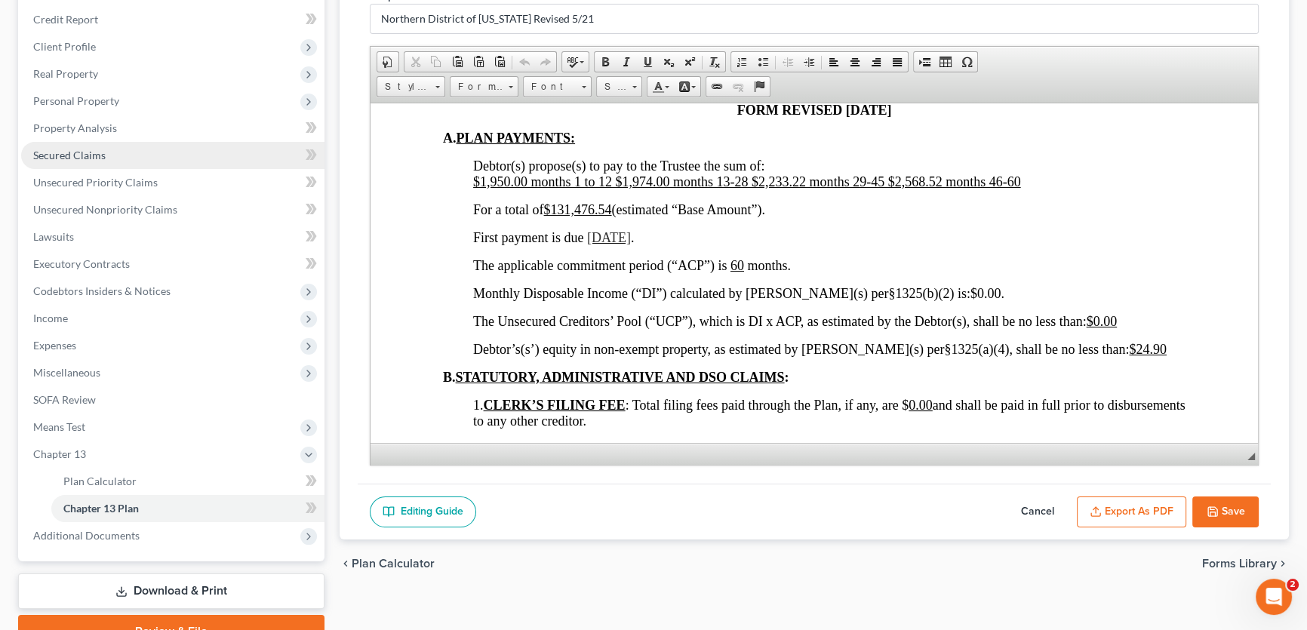
click at [69, 157] on span "Secured Claims" at bounding box center [69, 155] width 72 height 13
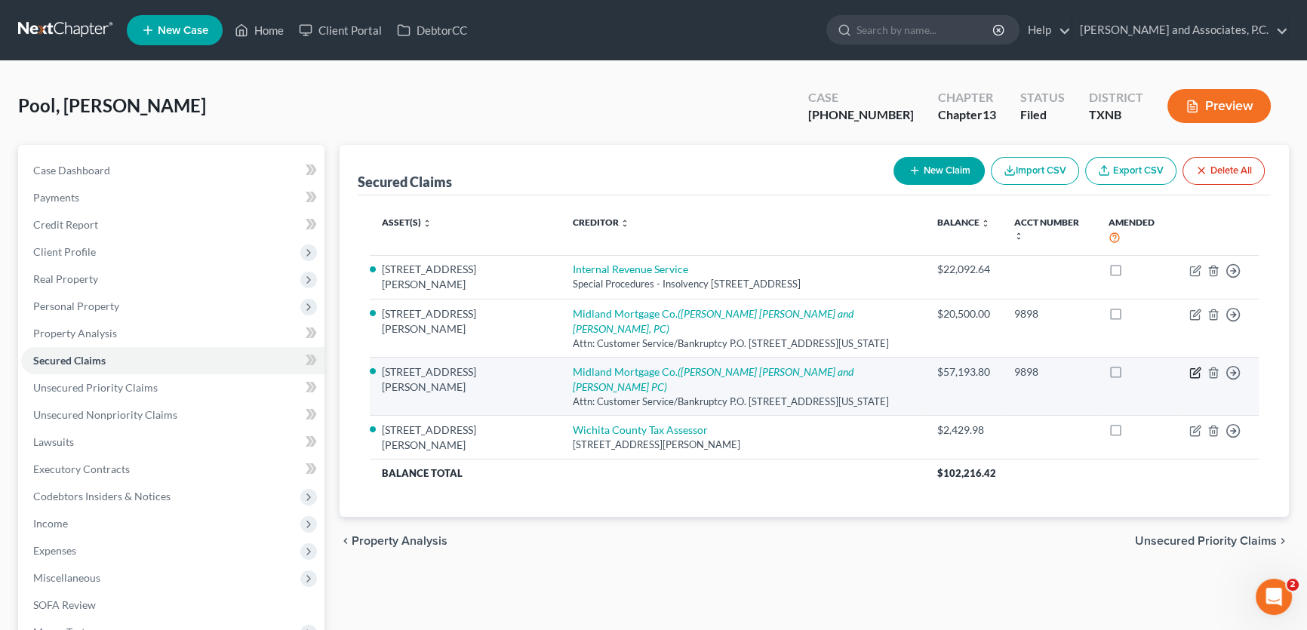
click at [1193, 367] on icon "button" at bounding box center [1196, 373] width 12 height 12
select select "37"
select select "6"
select select "0"
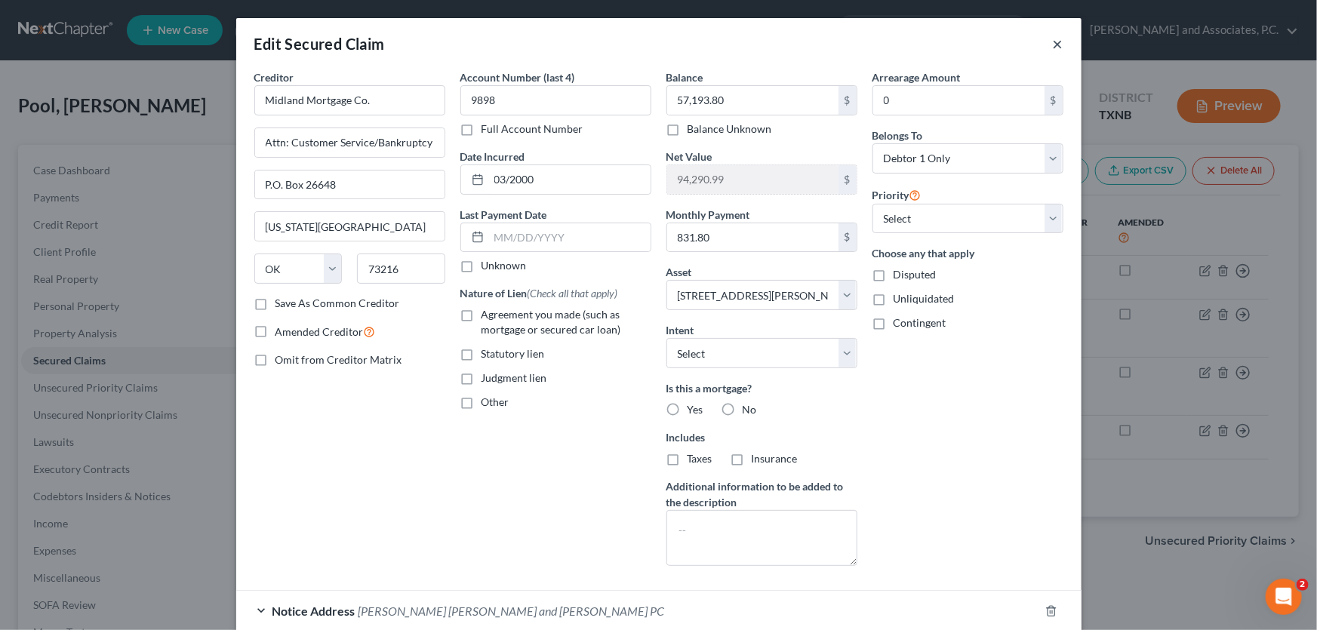
click at [1053, 41] on button "×" at bounding box center [1058, 44] width 11 height 18
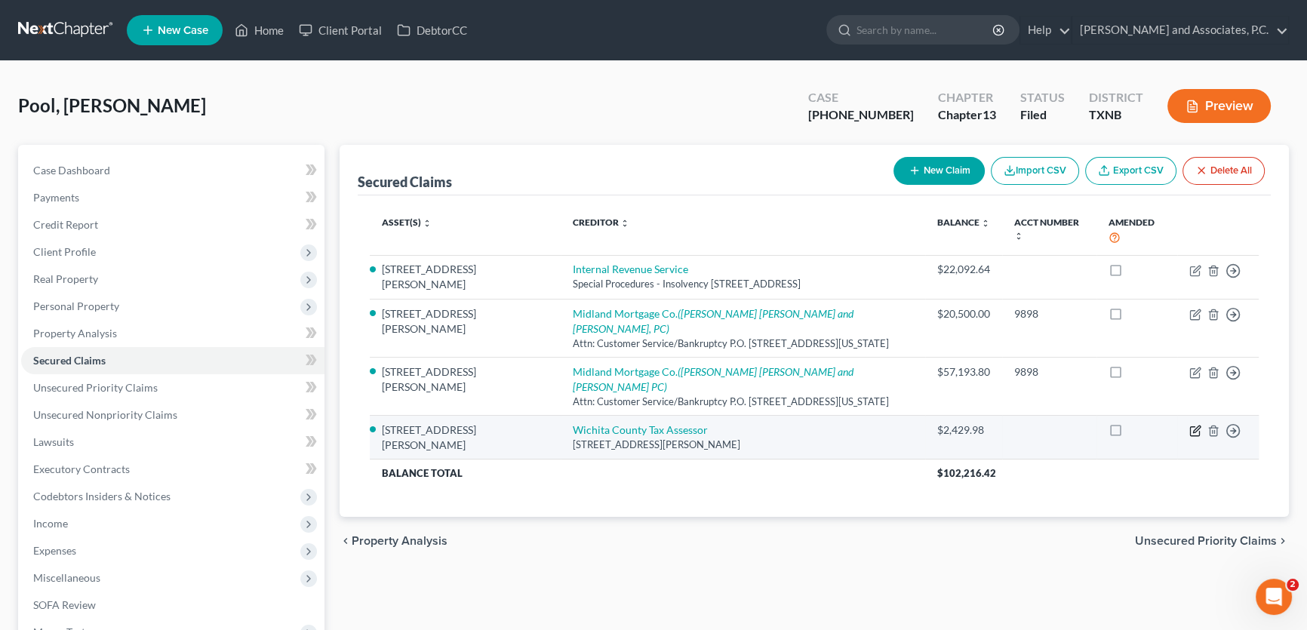
click at [1193, 425] on icon "button" at bounding box center [1196, 431] width 12 height 12
select select "45"
select select "6"
select select "0"
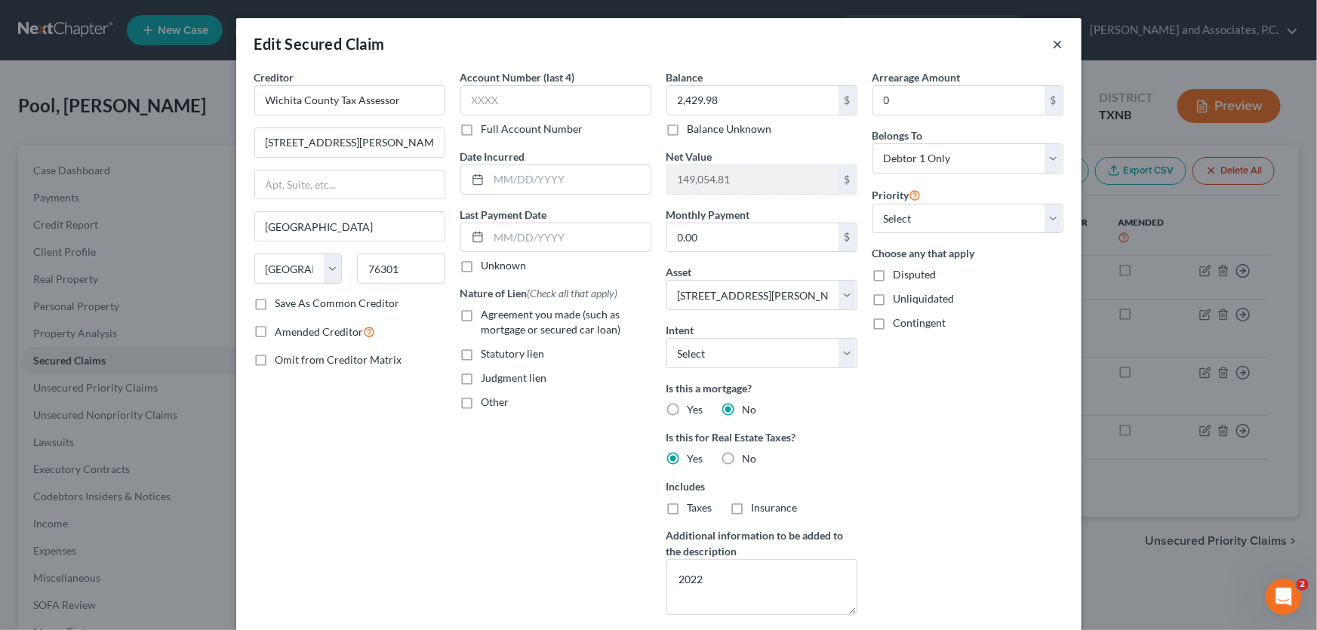
click at [1053, 40] on button "×" at bounding box center [1058, 44] width 11 height 18
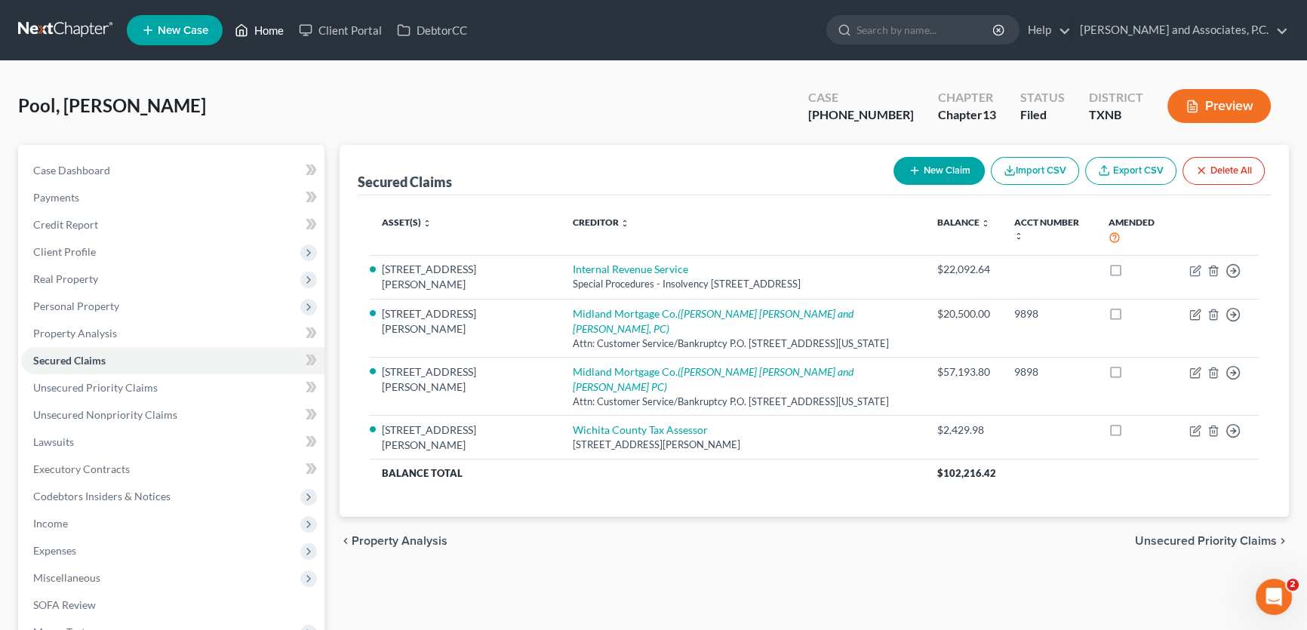
click at [271, 32] on link "Home" at bounding box center [259, 30] width 64 height 27
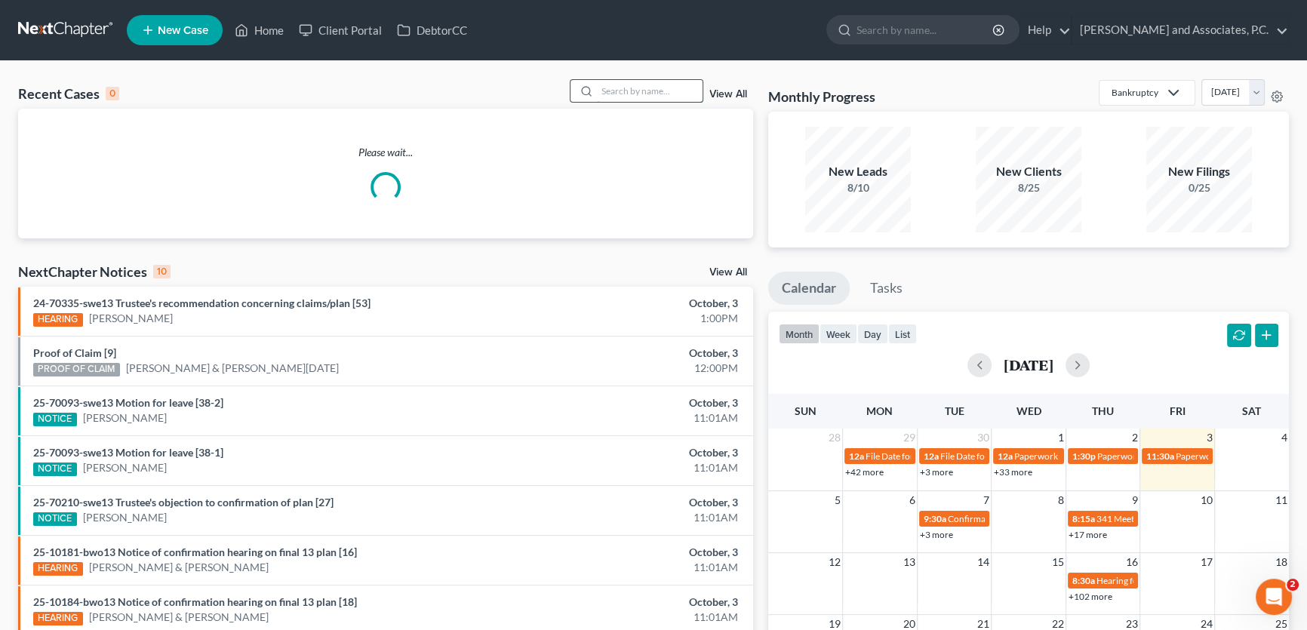
click at [669, 91] on input "search" at bounding box center [650, 91] width 106 height 22
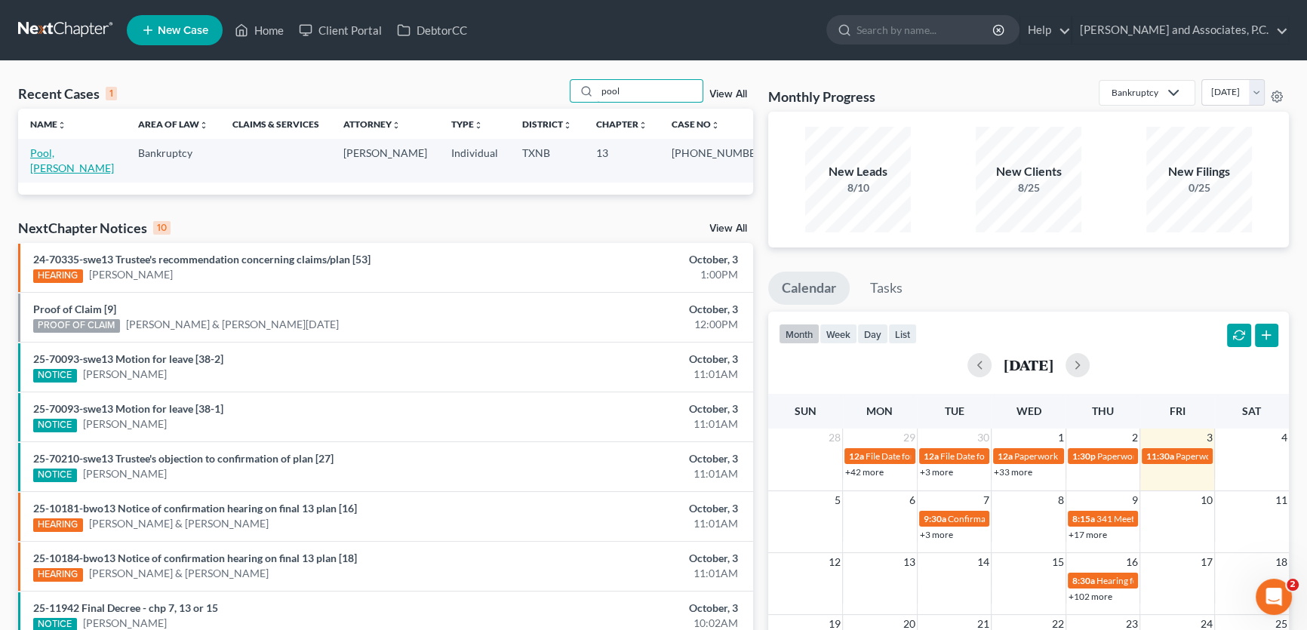
type input "pool"
click at [75, 154] on link "Pool, [PERSON_NAME]" at bounding box center [72, 160] width 84 height 28
select select "1"
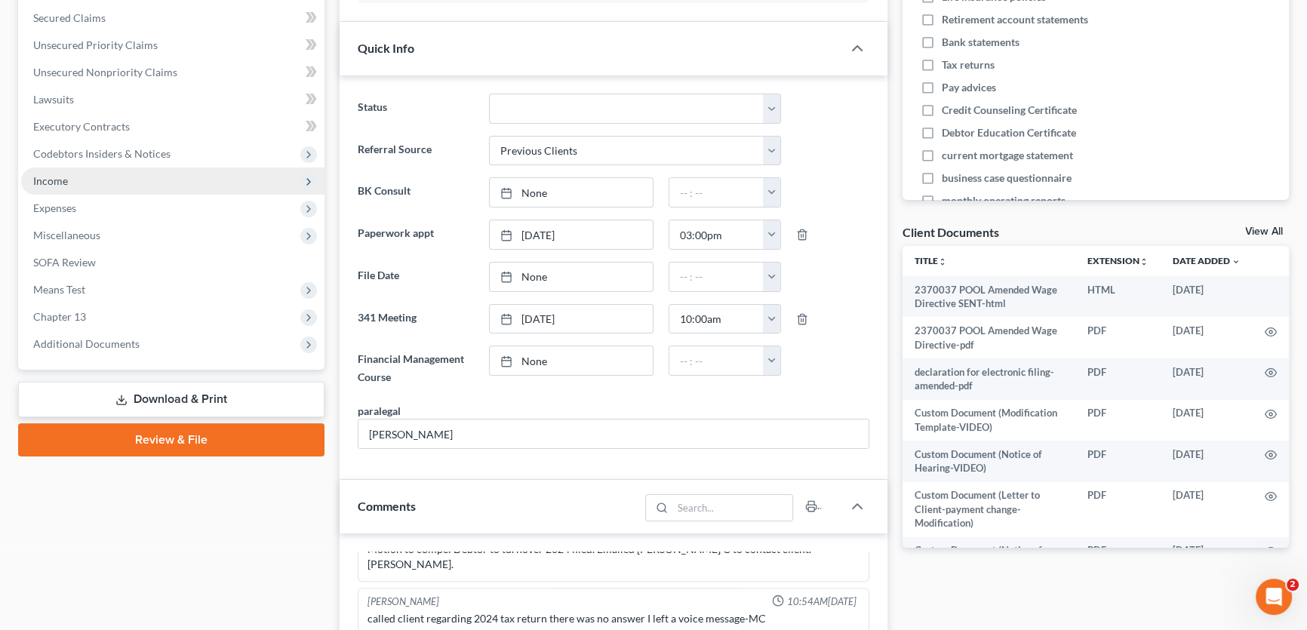
scroll to position [3156, 0]
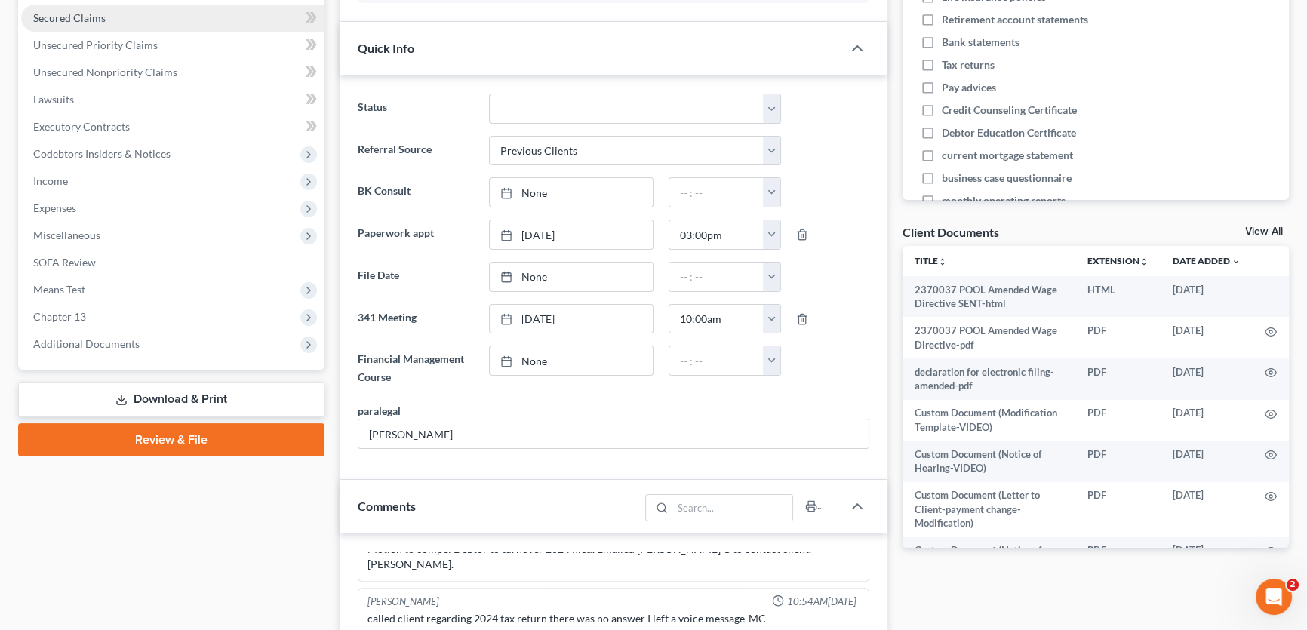
click at [88, 18] on span "Secured Claims" at bounding box center [69, 17] width 72 height 13
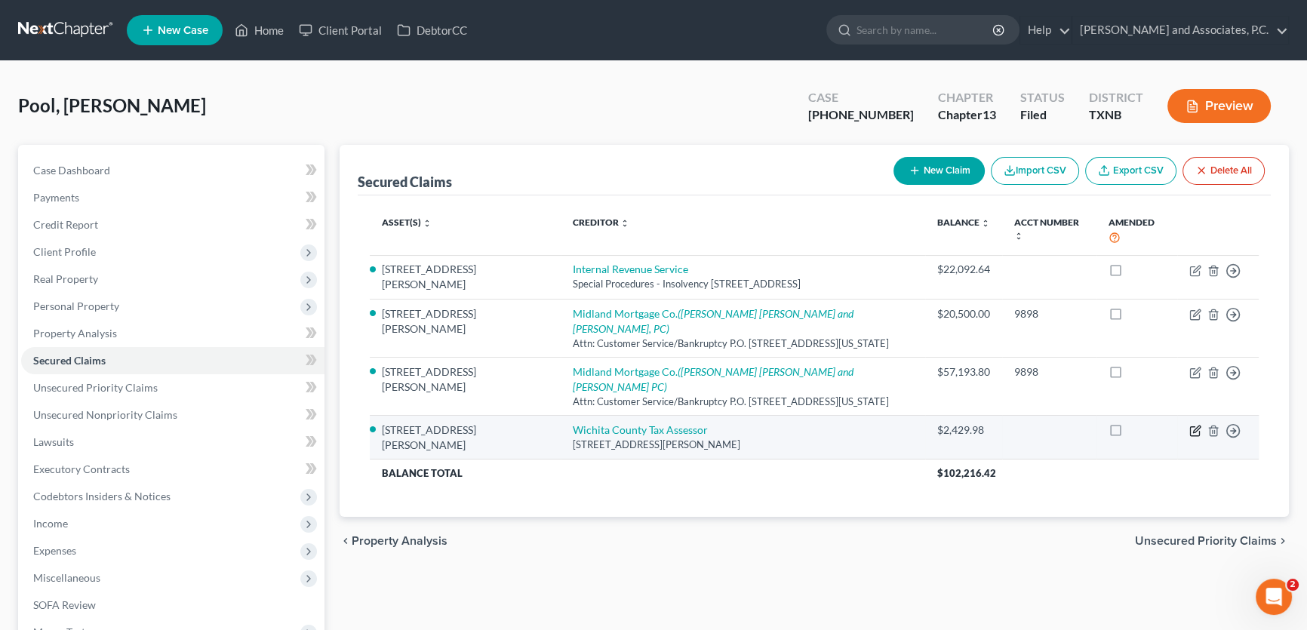
click at [1193, 425] on icon "button" at bounding box center [1196, 431] width 12 height 12
select select "45"
select select "6"
select select "0"
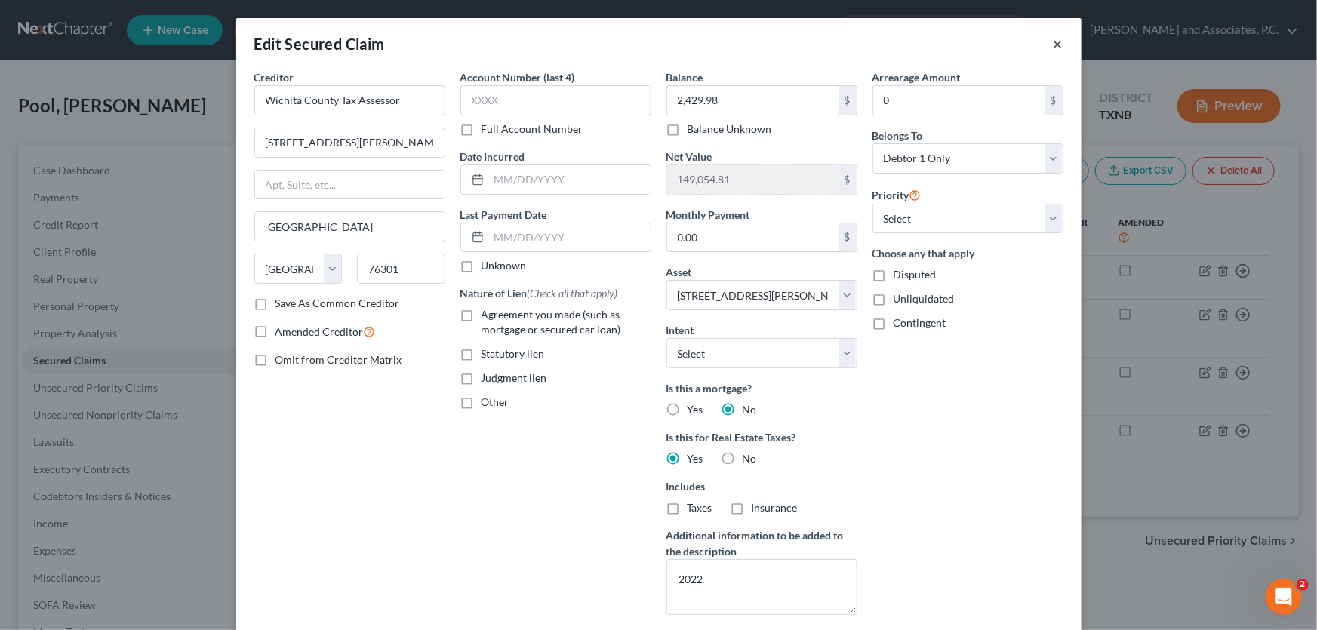
drag, startPoint x: 1048, startPoint y: 42, endPoint x: 1017, endPoint y: 48, distance: 32.1
click at [1053, 42] on button "×" at bounding box center [1058, 44] width 11 height 18
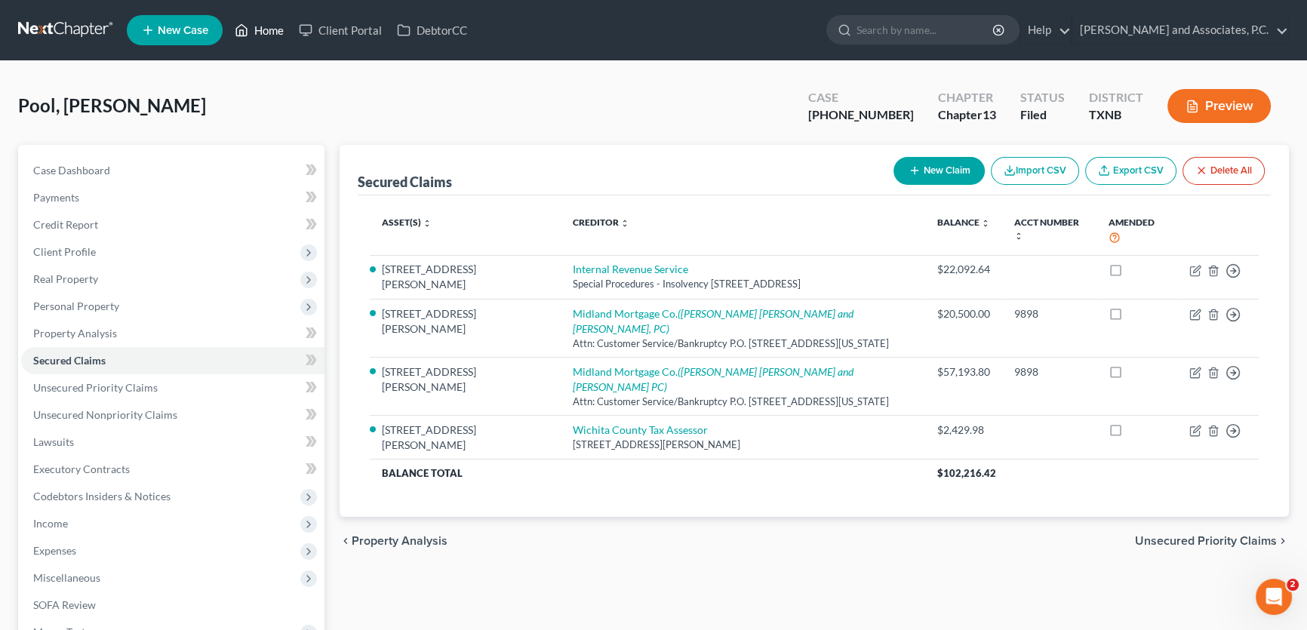
click at [281, 35] on link "Home" at bounding box center [259, 30] width 64 height 27
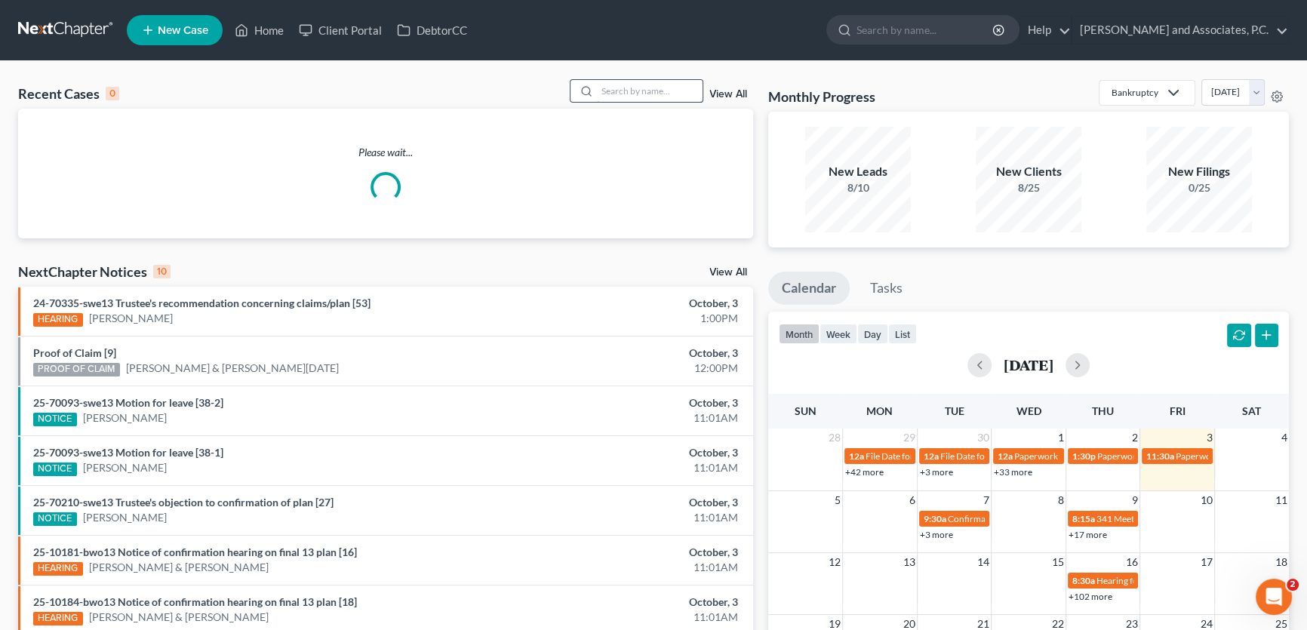
click at [645, 95] on input "search" at bounding box center [650, 91] width 106 height 22
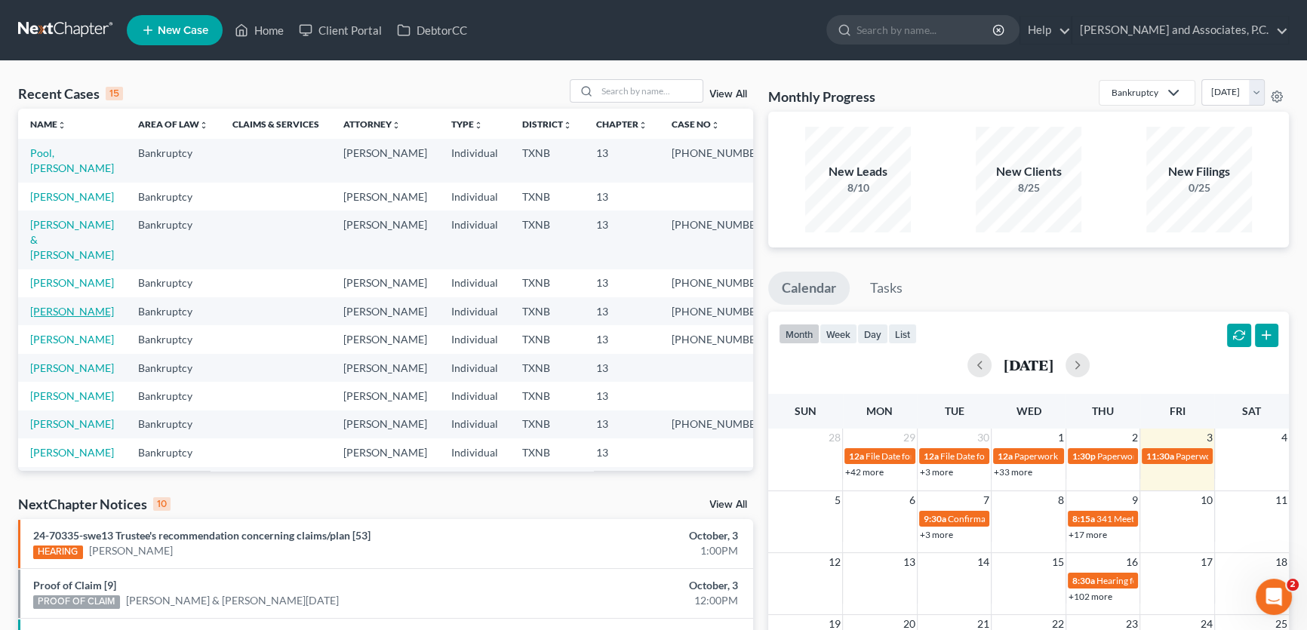
click at [87, 318] on link "[PERSON_NAME]" at bounding box center [72, 311] width 84 height 13
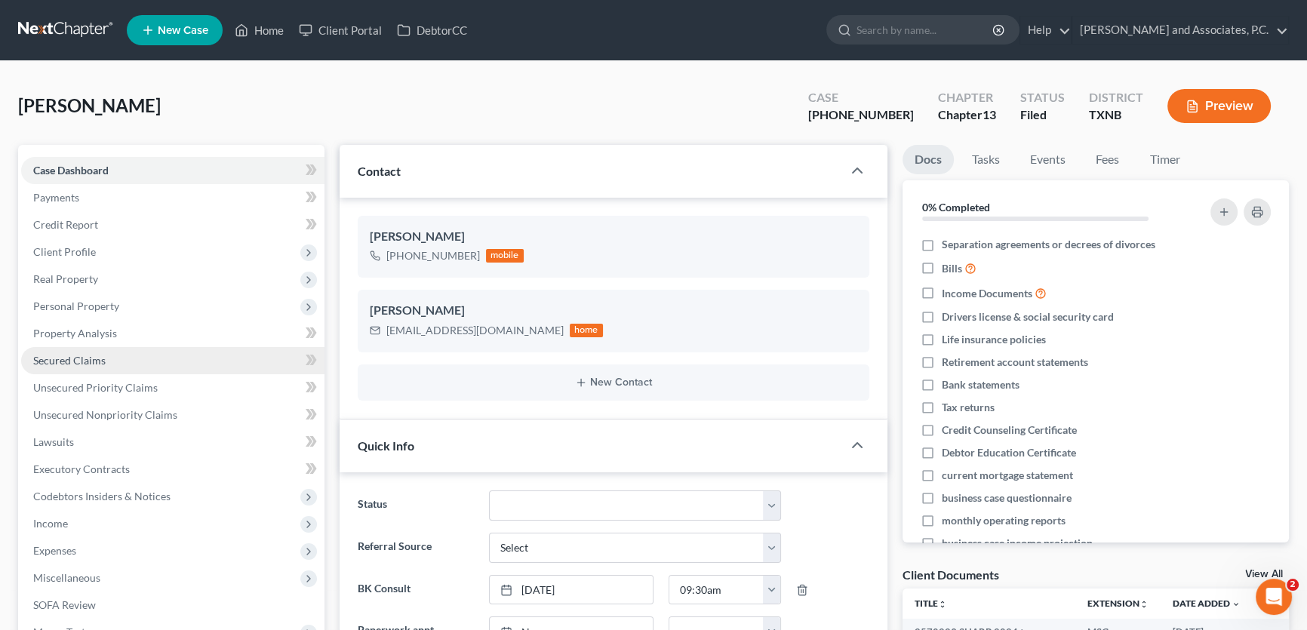
scroll to position [629, 0]
click at [83, 362] on span "Secured Claims" at bounding box center [69, 360] width 72 height 13
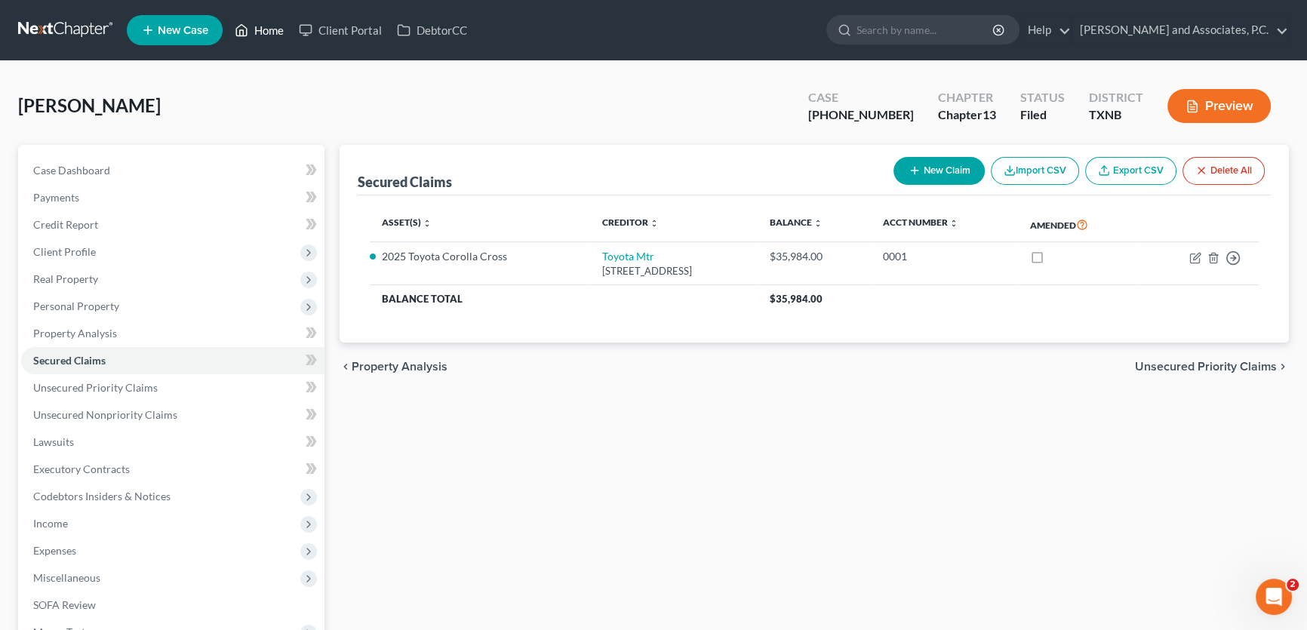
click at [272, 26] on link "Home" at bounding box center [259, 30] width 64 height 27
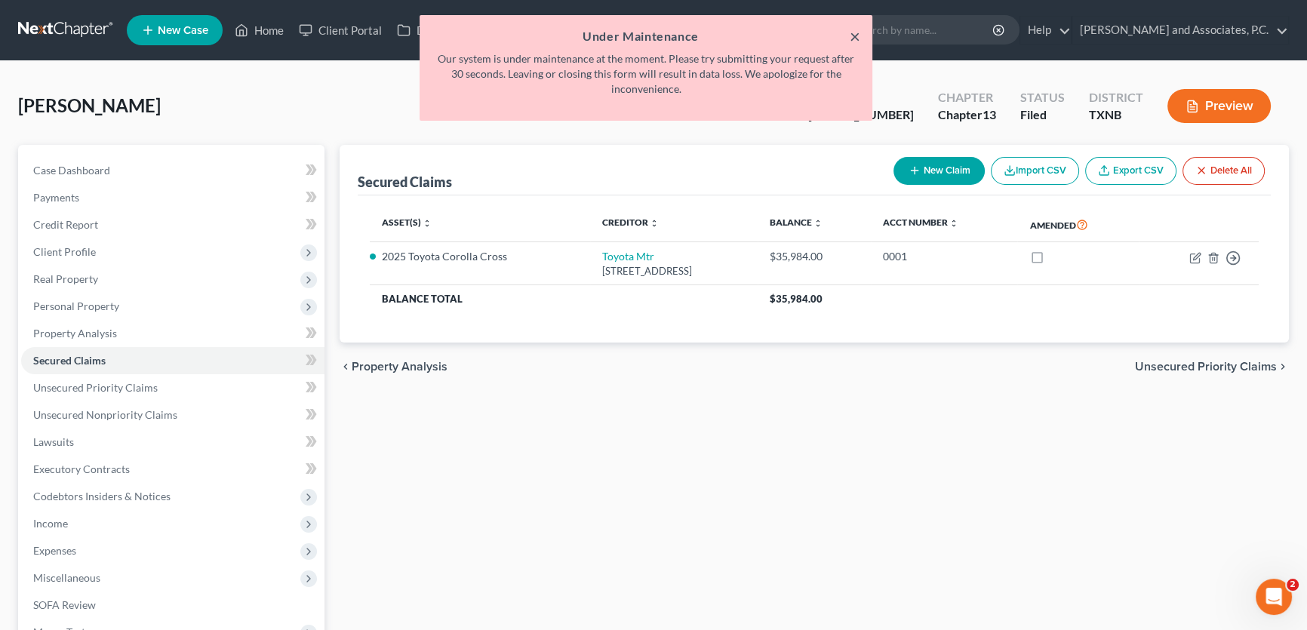
click at [856, 39] on button "×" at bounding box center [855, 36] width 11 height 18
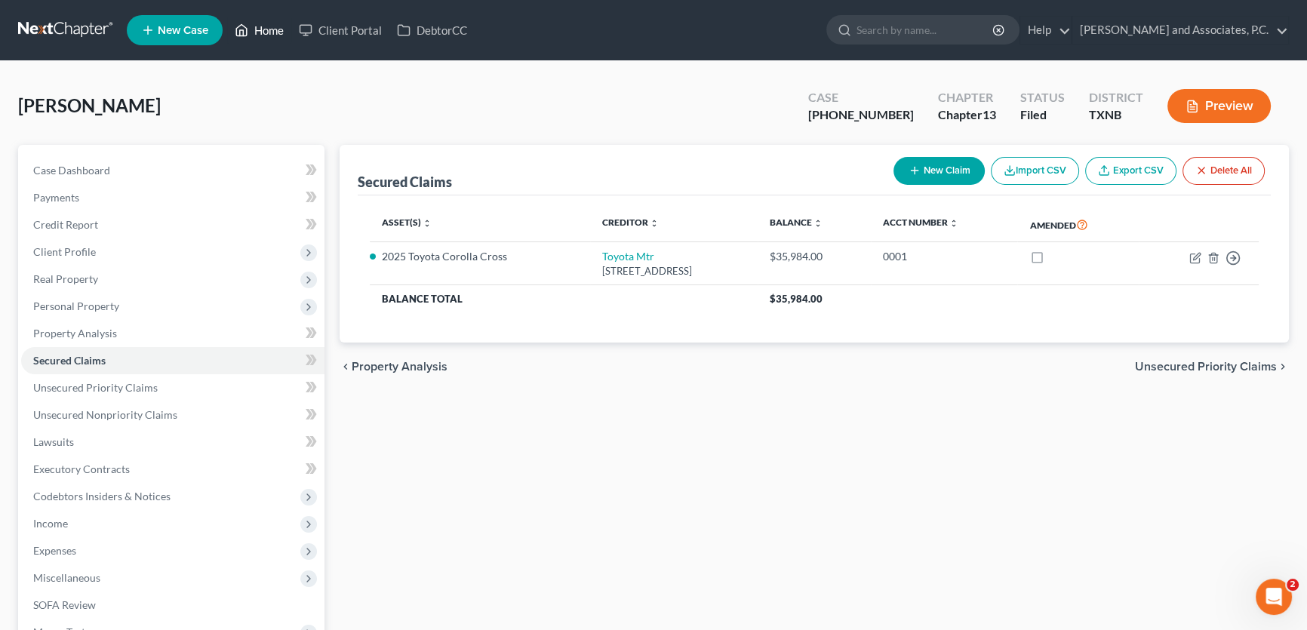
click at [271, 35] on link "Home" at bounding box center [259, 30] width 64 height 27
click at [273, 33] on link "Home" at bounding box center [259, 30] width 64 height 27
click at [279, 31] on link "Home" at bounding box center [259, 30] width 64 height 27
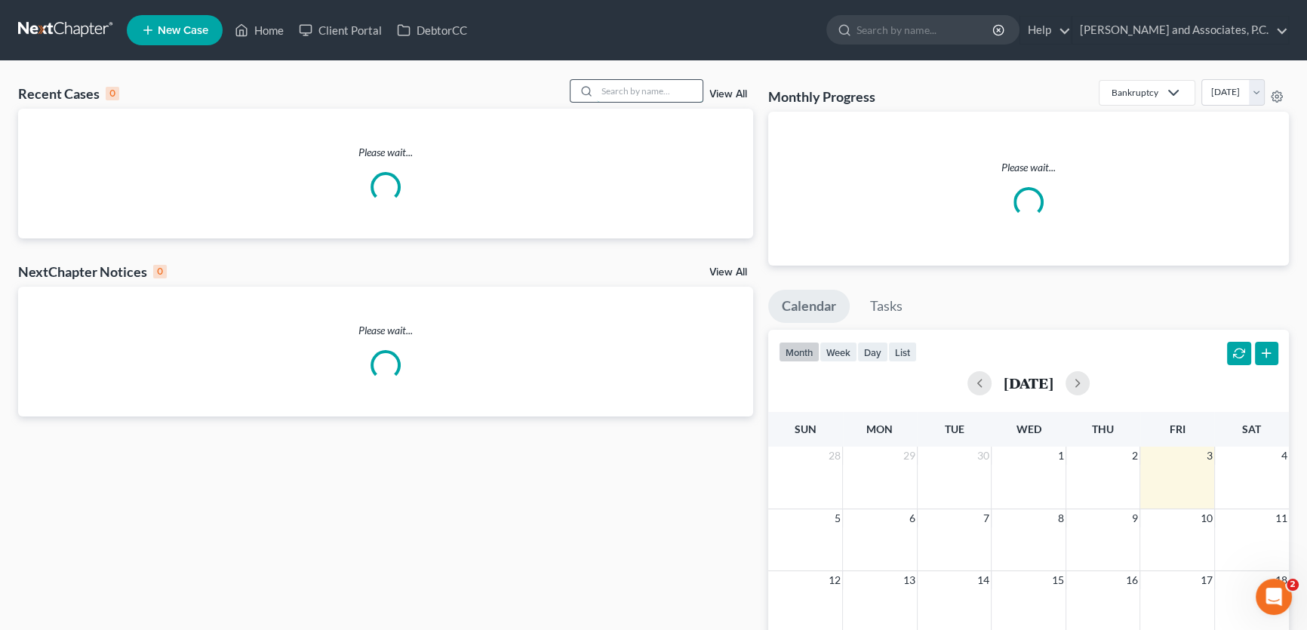
click at [657, 87] on input "search" at bounding box center [650, 91] width 106 height 22
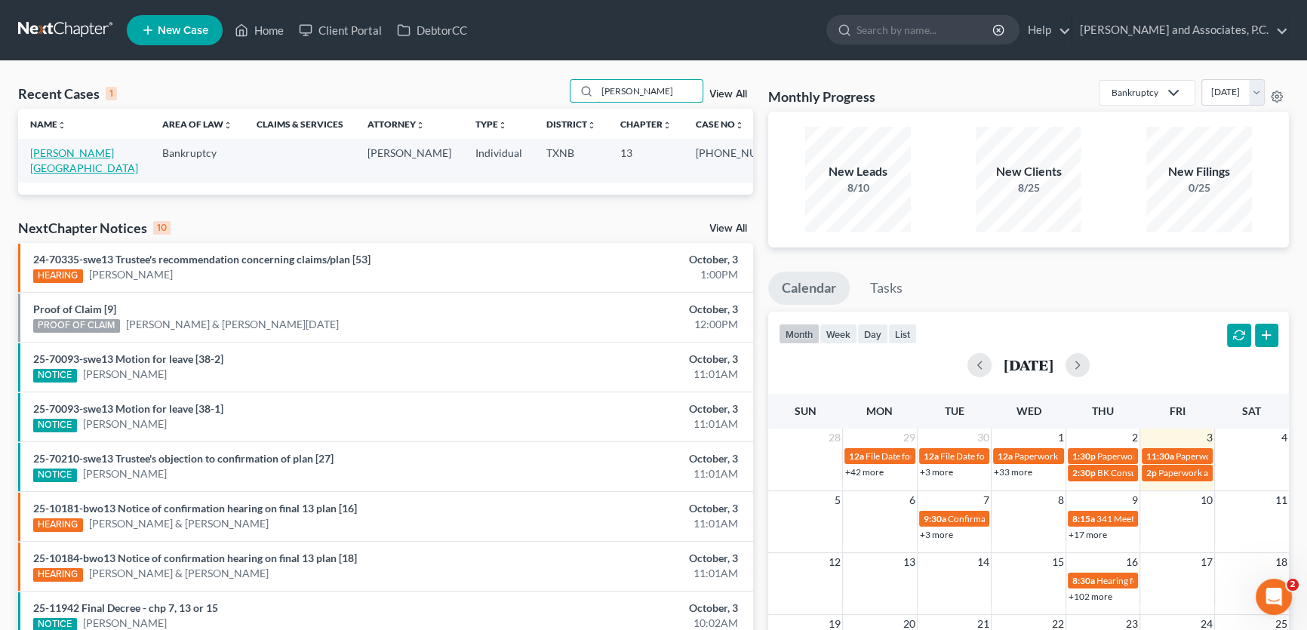
type input "[PERSON_NAME]"
click at [74, 155] on link "[PERSON_NAME][GEOGRAPHIC_DATA]" at bounding box center [84, 160] width 108 height 28
select select "5"
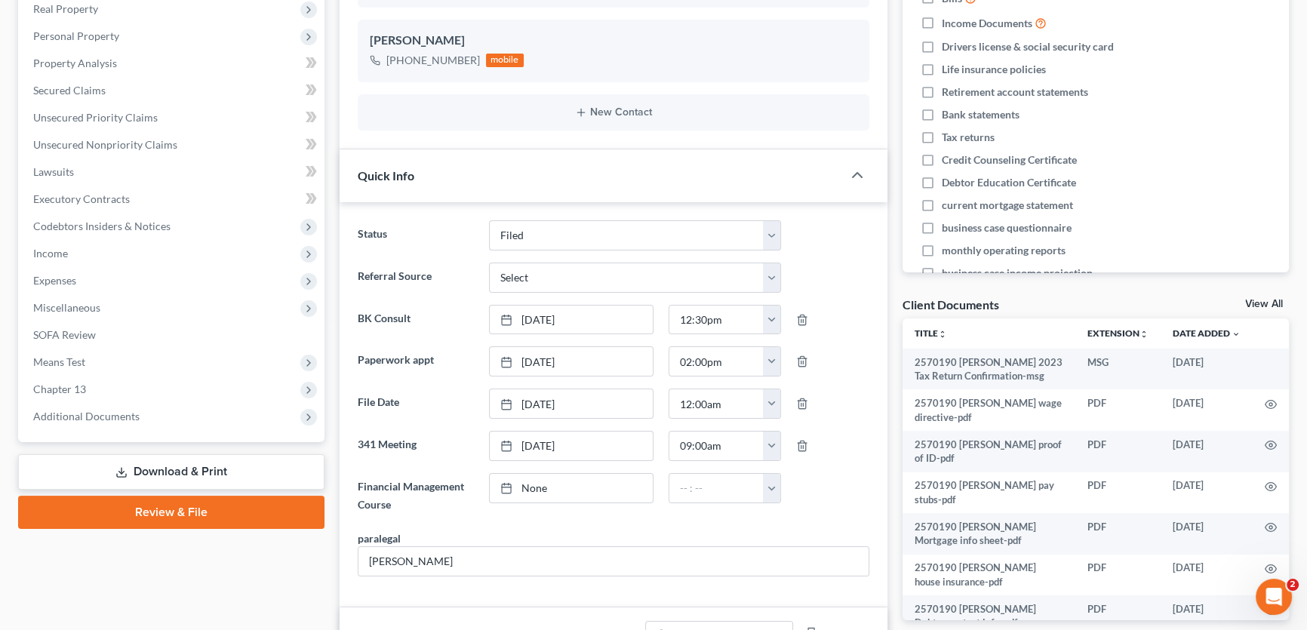
scroll to position [274, 0]
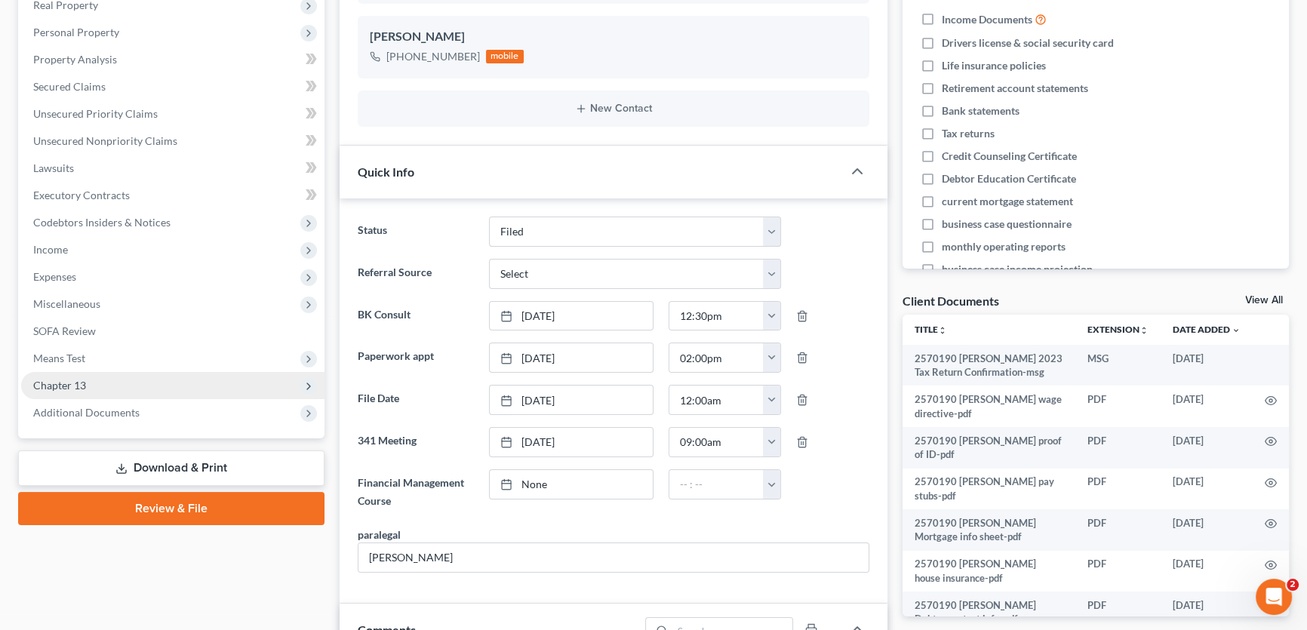
click at [55, 383] on span "Chapter 13" at bounding box center [59, 385] width 53 height 13
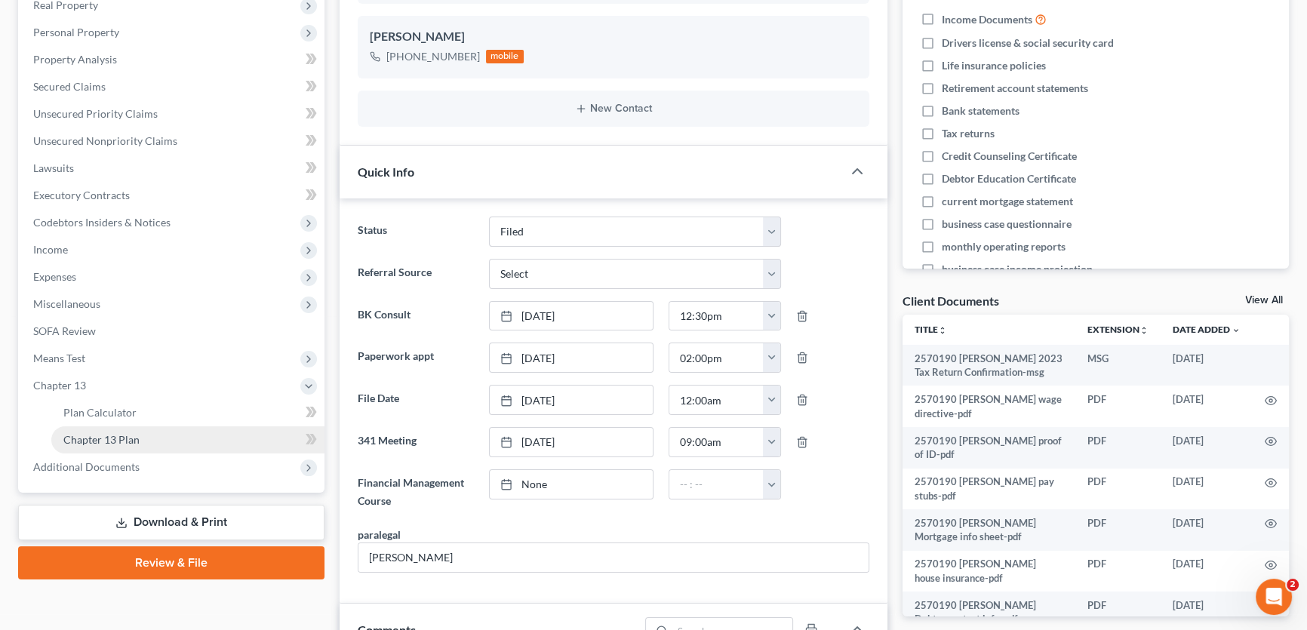
click at [92, 444] on span "Chapter 13 Plan" at bounding box center [101, 439] width 76 height 13
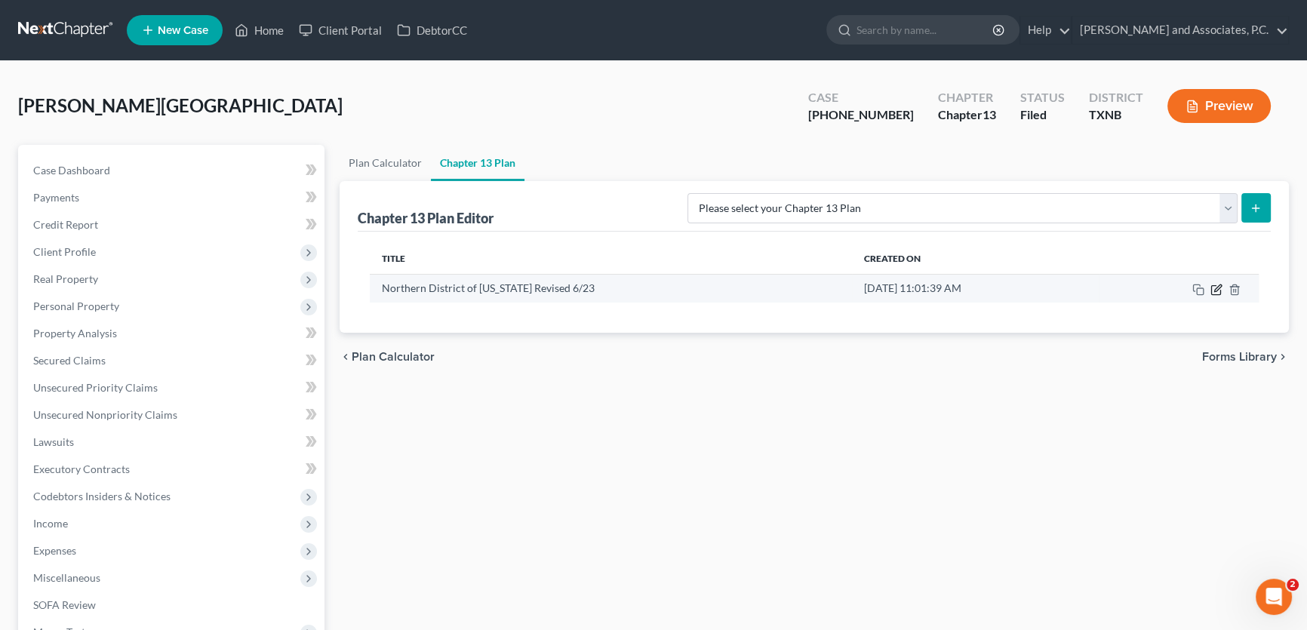
click at [1214, 288] on icon "button" at bounding box center [1217, 288] width 7 height 7
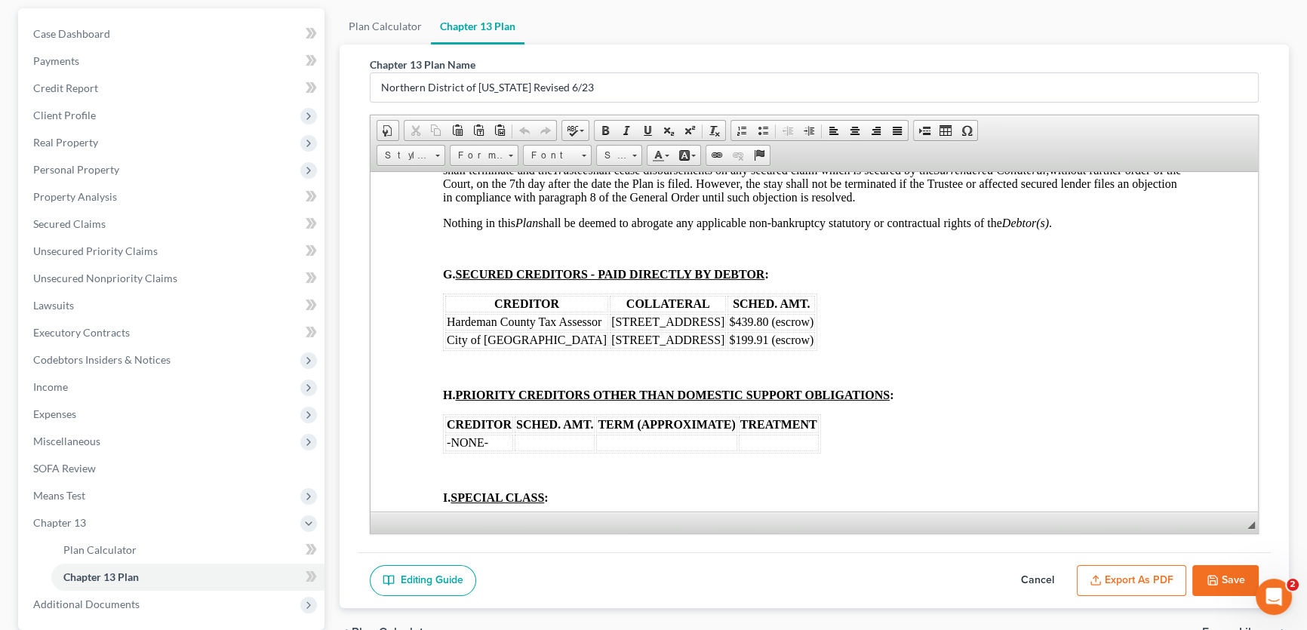
scroll to position [2470, 0]
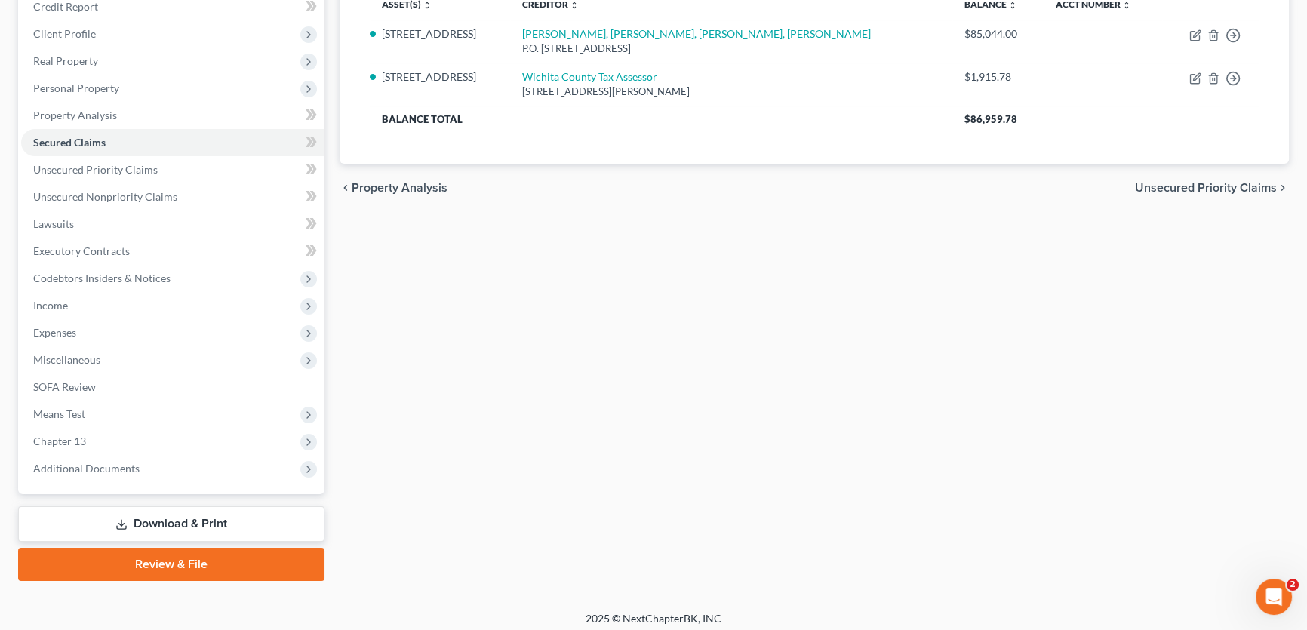
scroll to position [224, 0]
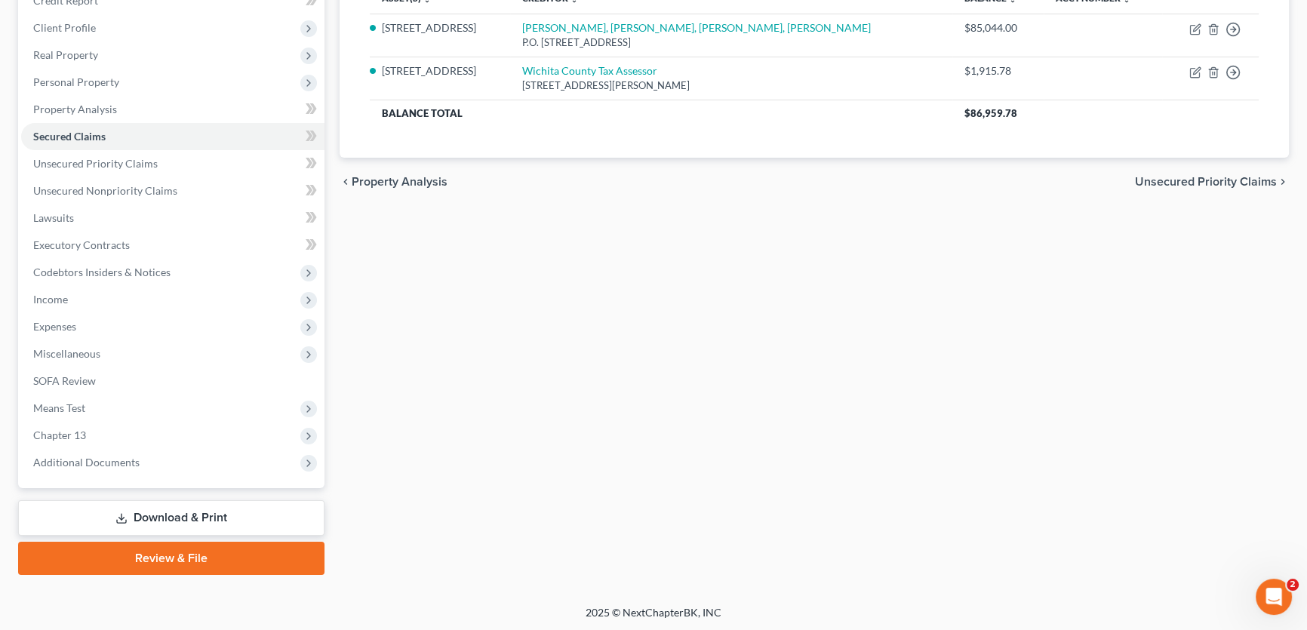
click at [168, 553] on link "Review & File" at bounding box center [171, 558] width 306 height 33
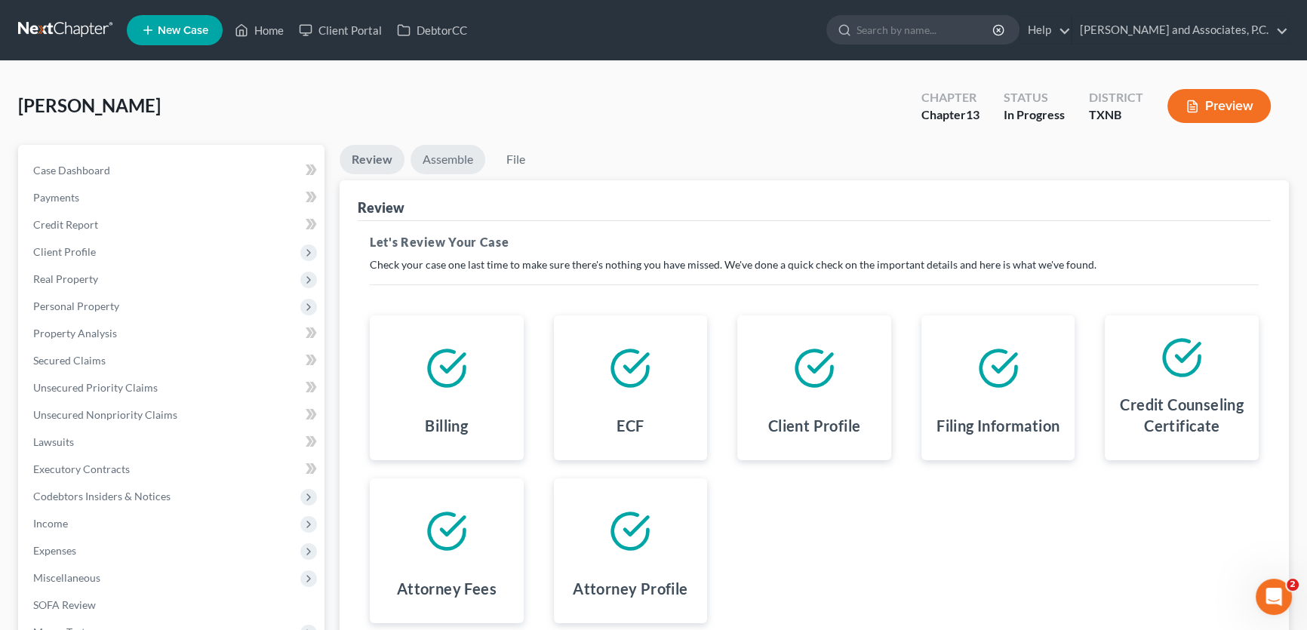
click at [449, 155] on link "Assemble" at bounding box center [448, 159] width 75 height 29
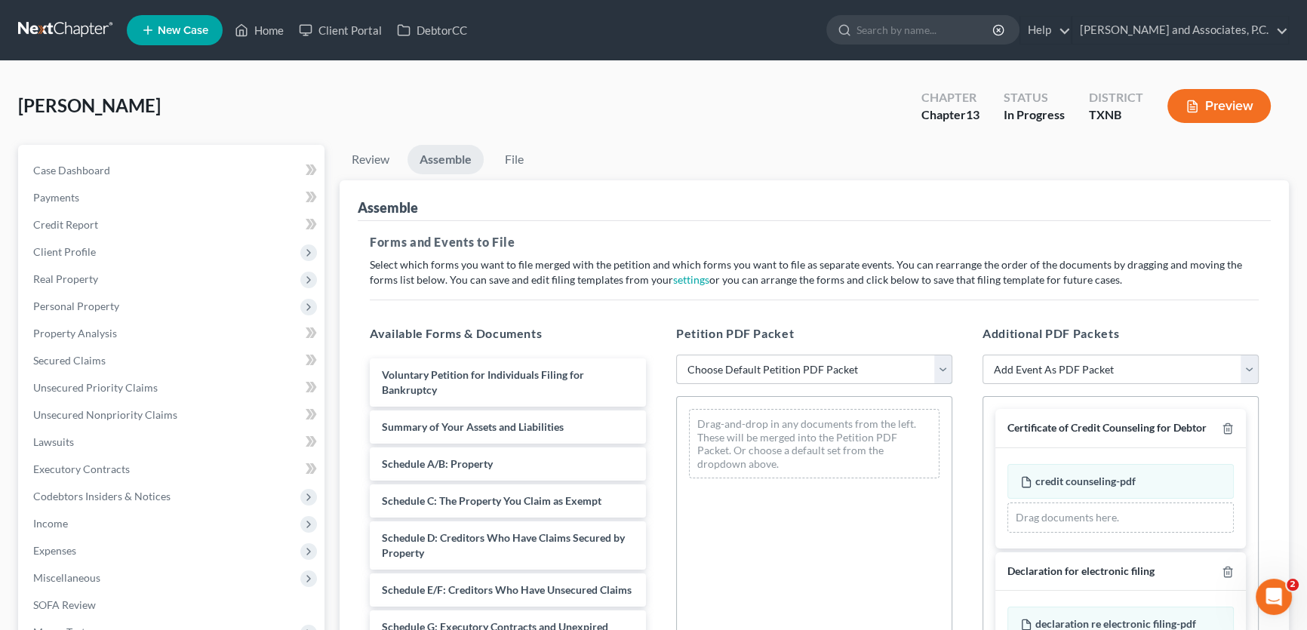
click at [771, 369] on select "Choose Default Petition PDF Packet Complete Bankruptcy Petition (all forms and …" at bounding box center [814, 370] width 276 height 30
select select "3"
click at [676, 355] on select "Choose Default Petition PDF Packet Complete Bankruptcy Petition (all forms and …" at bounding box center [814, 370] width 276 height 30
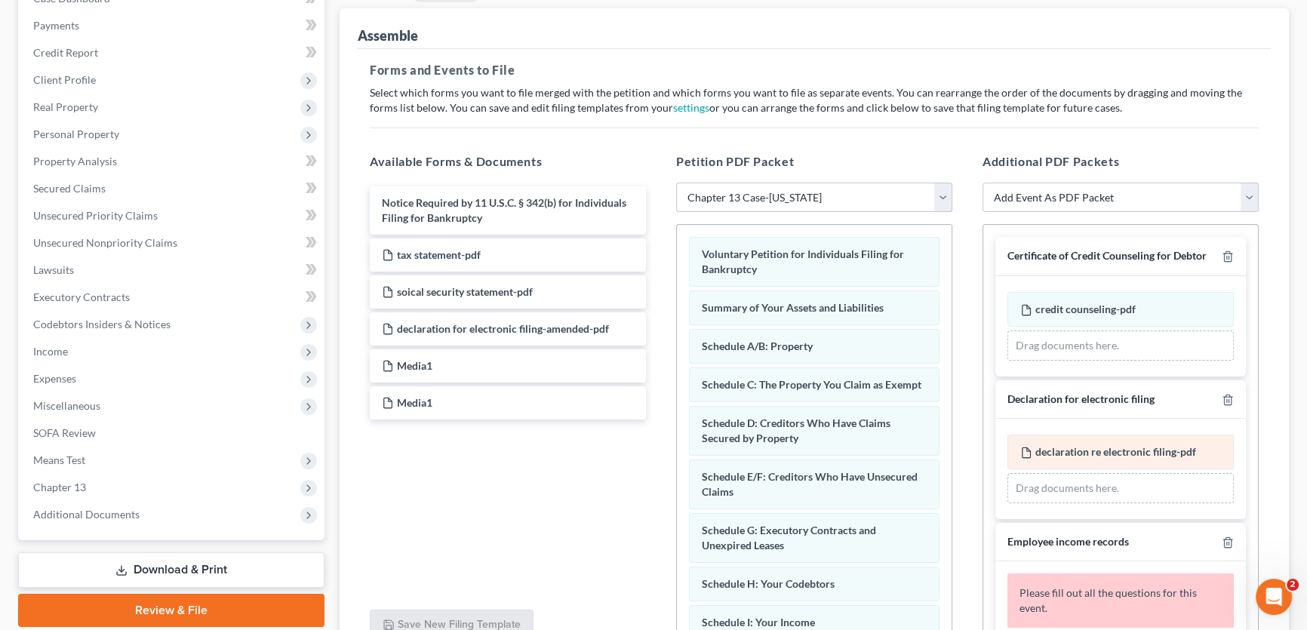
scroll to position [205, 0]
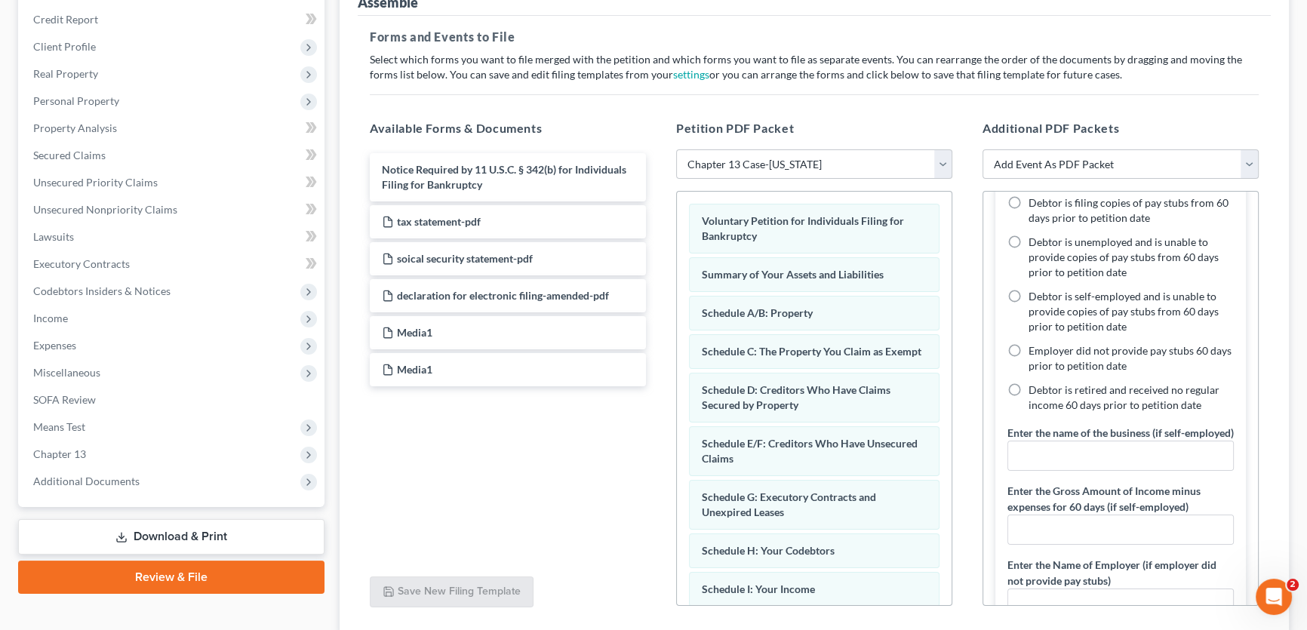
click at [1029, 402] on label "Debtor is retired and received no regular income 60 days prior to petition date" at bounding box center [1131, 398] width 205 height 30
click at [1035, 392] on input "Debtor is retired and received no regular income 60 days prior to petition date" at bounding box center [1040, 388] width 10 height 10
radio input "true"
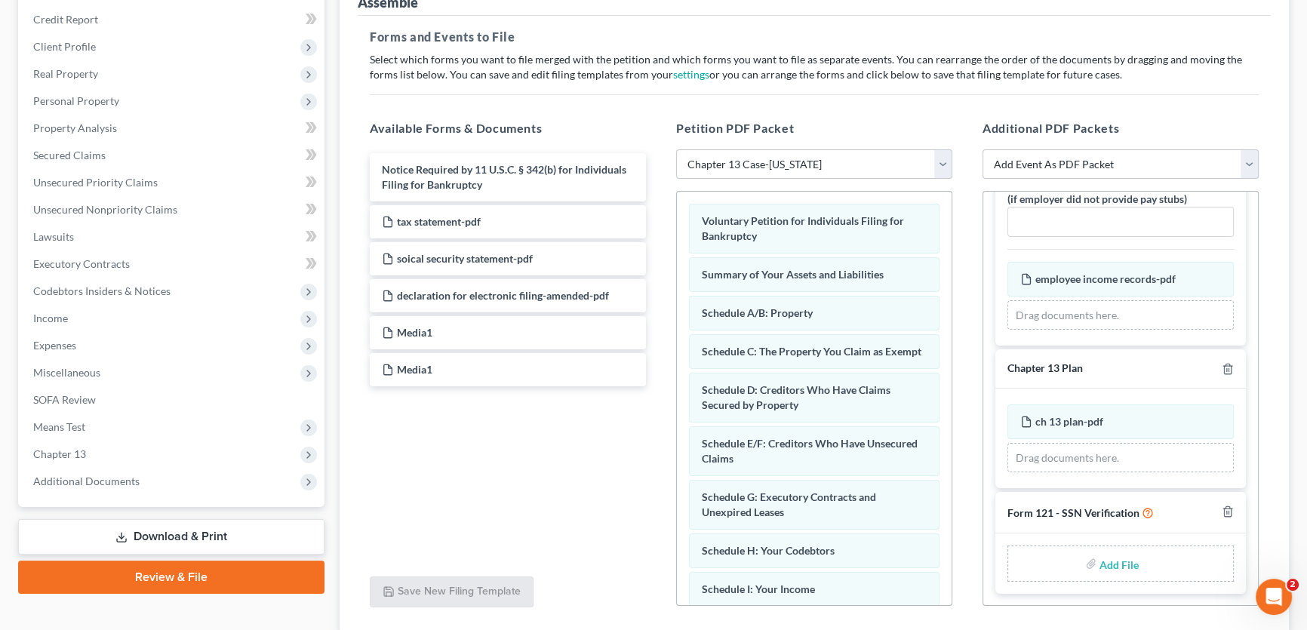
scroll to position [860, 0]
click at [1112, 558] on input "file" at bounding box center [1118, 563] width 36 height 27
type input "C:\fakepath\SSN form.pdf"
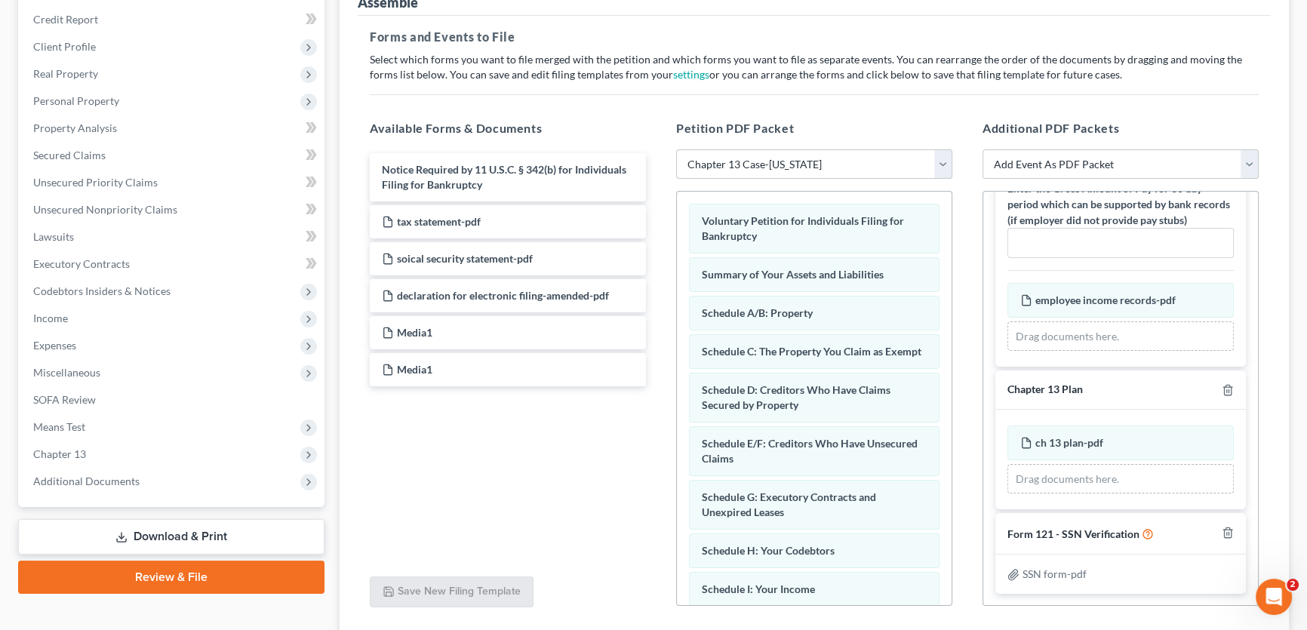
scroll to position [315, 0]
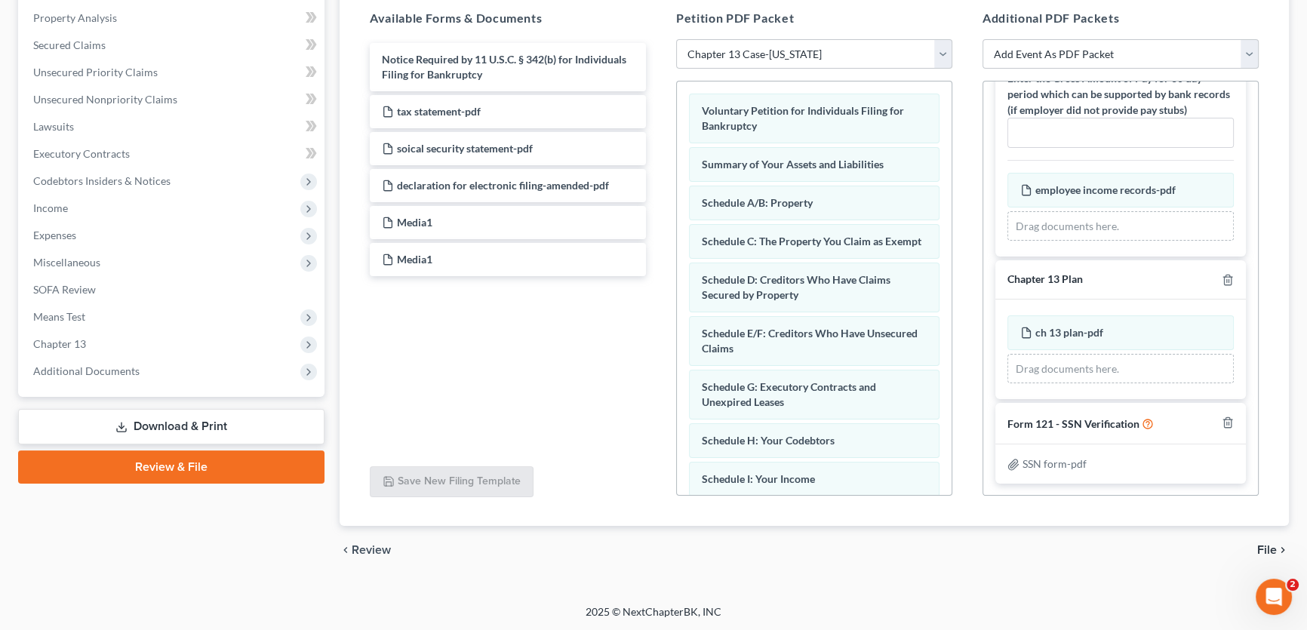
click at [1265, 544] on span "File" at bounding box center [1267, 550] width 20 height 12
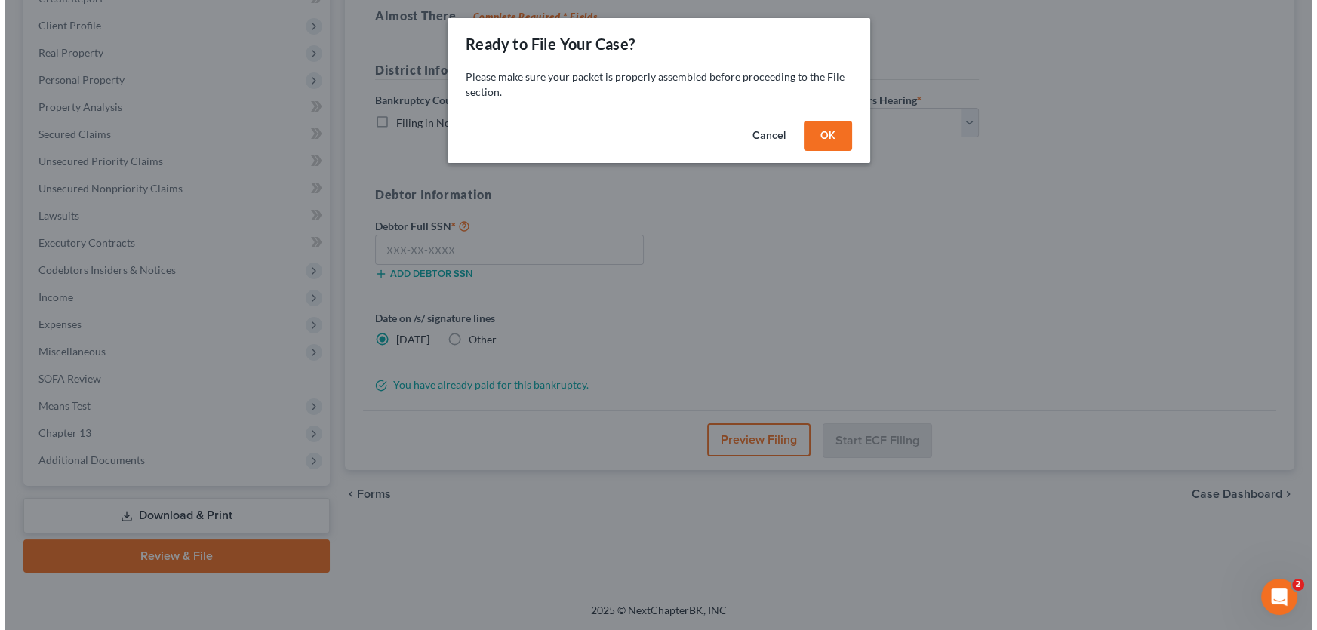
scroll to position [224, 0]
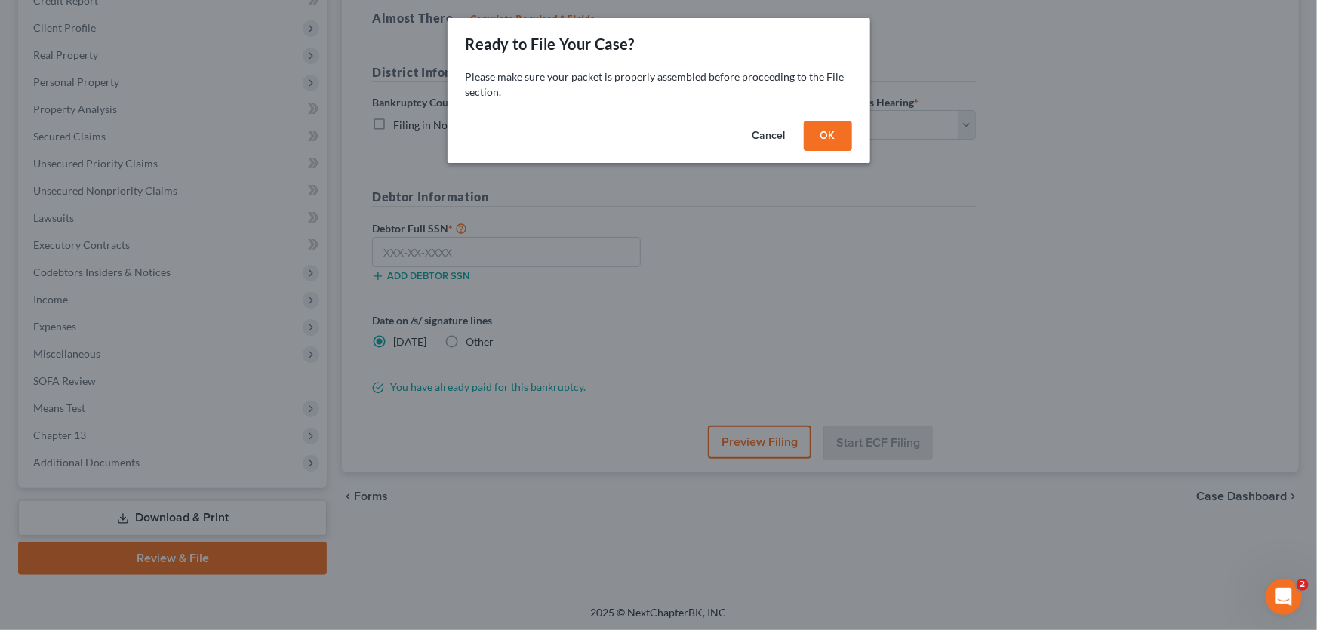
click at [833, 132] on button "OK" at bounding box center [828, 136] width 48 height 30
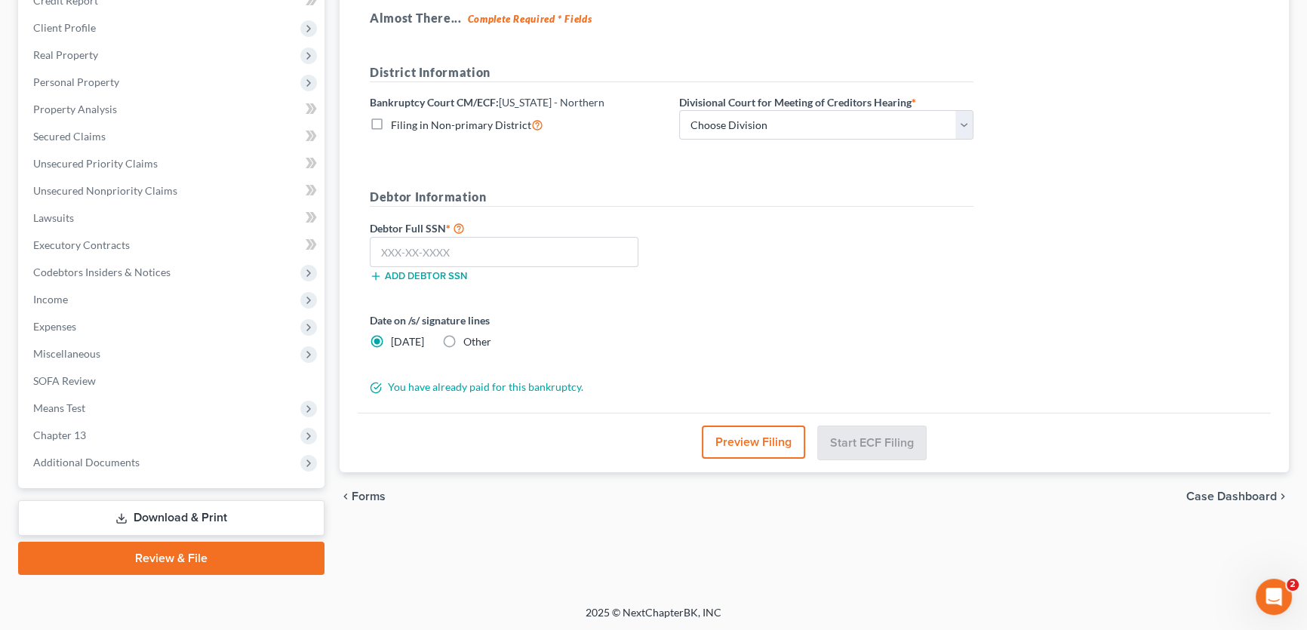
click at [740, 441] on button "Preview Filing" at bounding box center [753, 442] width 103 height 33
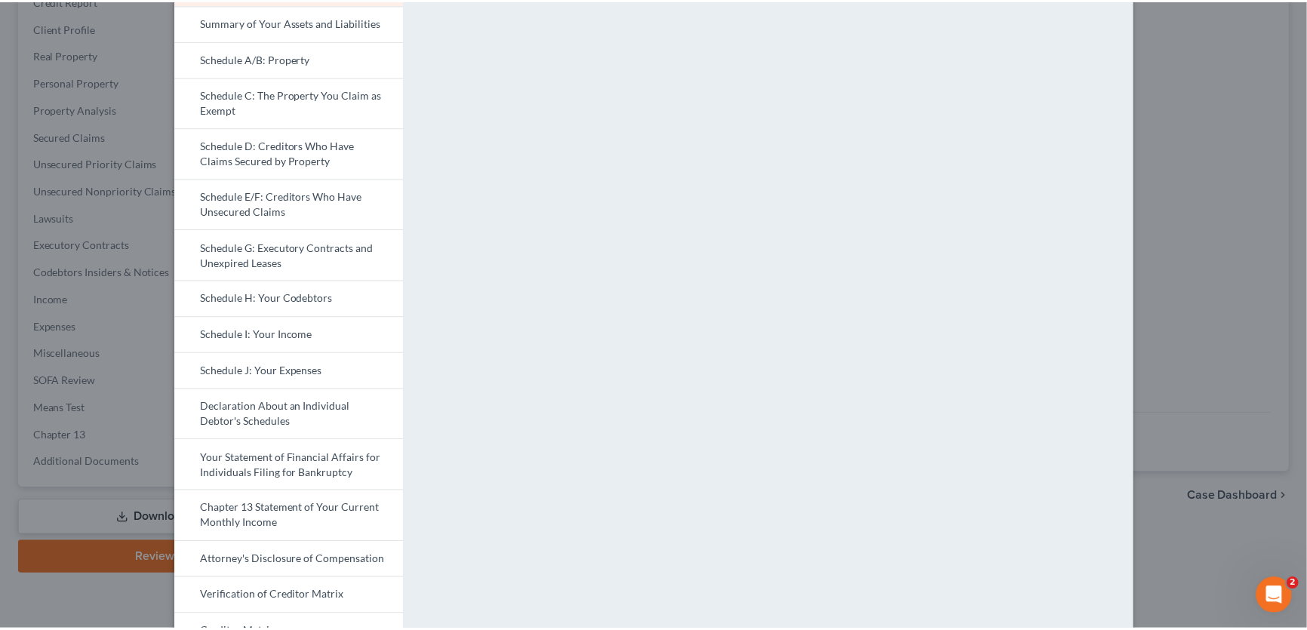
scroll to position [0, 0]
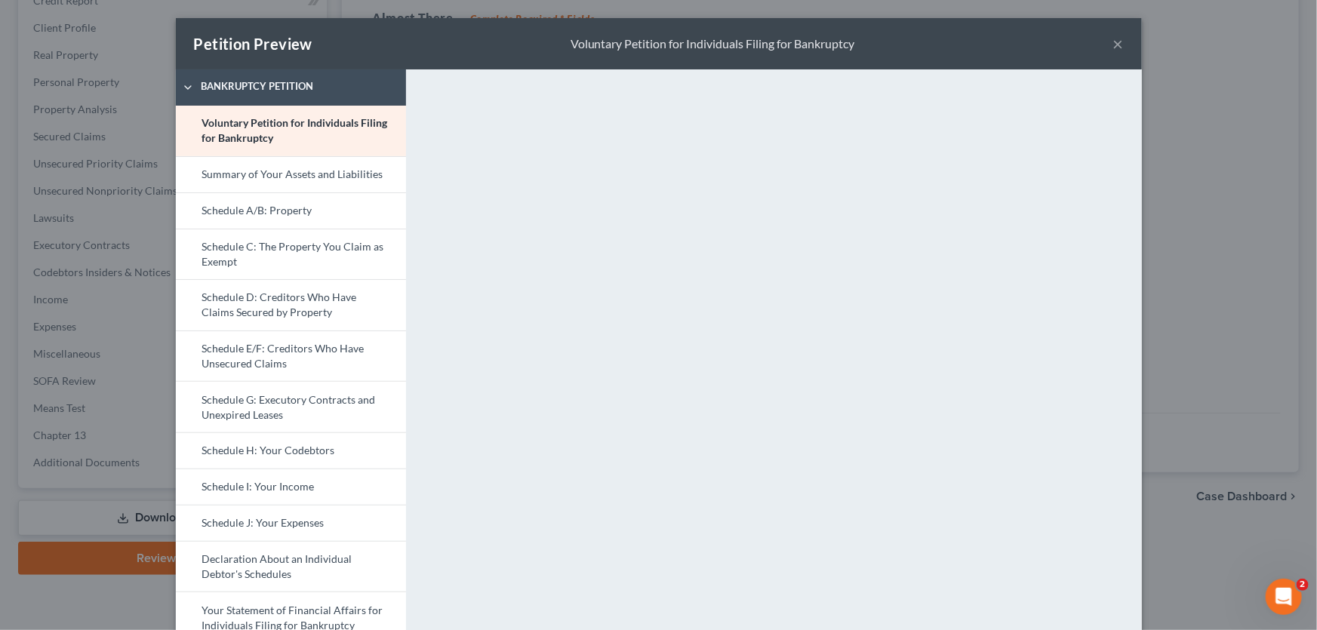
click at [1114, 47] on button "×" at bounding box center [1118, 44] width 11 height 18
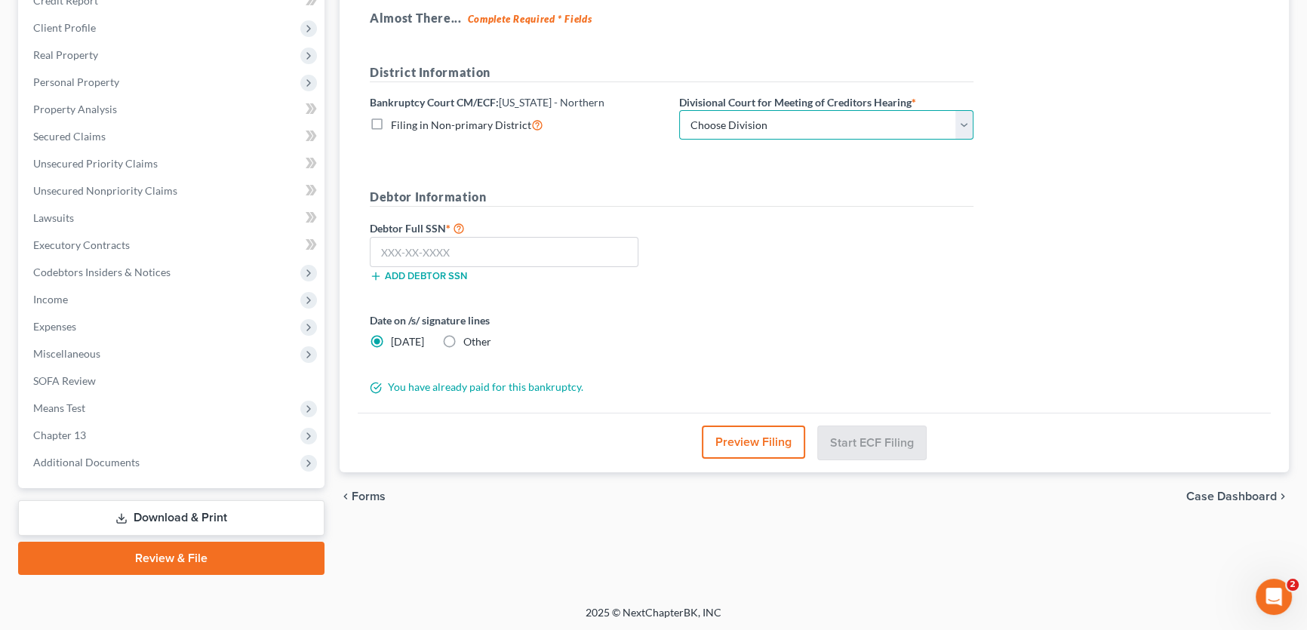
click at [792, 118] on select "Choose Division [PERSON_NAME] [GEOGRAPHIC_DATA] [GEOGRAPHIC_DATA] [GEOGRAPHIC_D…" at bounding box center [826, 125] width 294 height 30
select select "6"
click at [679, 110] on select "Choose Division [PERSON_NAME] [GEOGRAPHIC_DATA] [GEOGRAPHIC_DATA] [GEOGRAPHIC_D…" at bounding box center [826, 125] width 294 height 30
click at [566, 248] on input "text" at bounding box center [504, 252] width 269 height 30
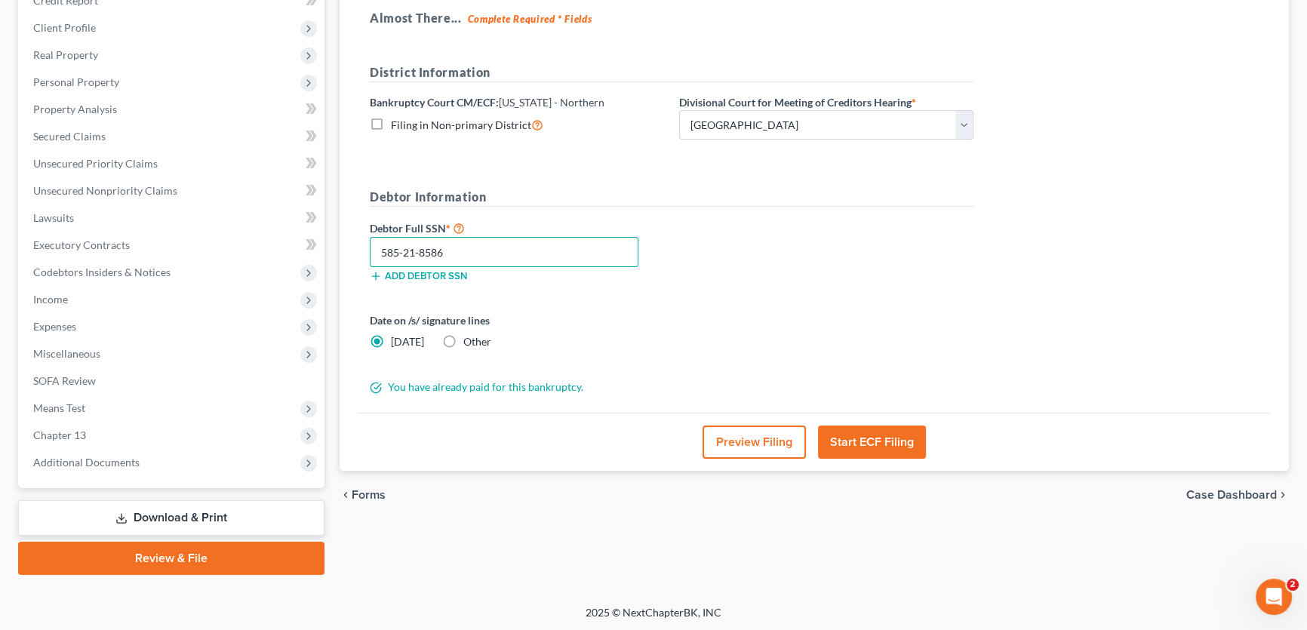
type input "585-21-8586"
click at [890, 441] on button "Start ECF Filing" at bounding box center [872, 442] width 108 height 33
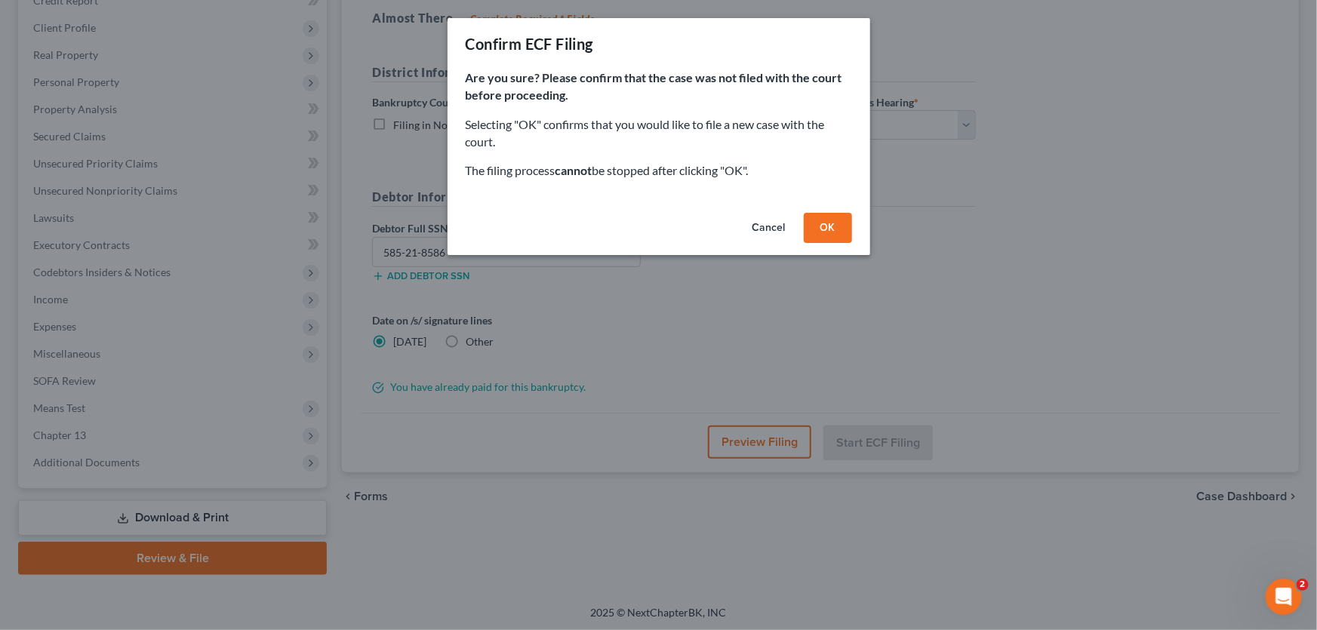
click at [832, 227] on button "OK" at bounding box center [828, 228] width 48 height 30
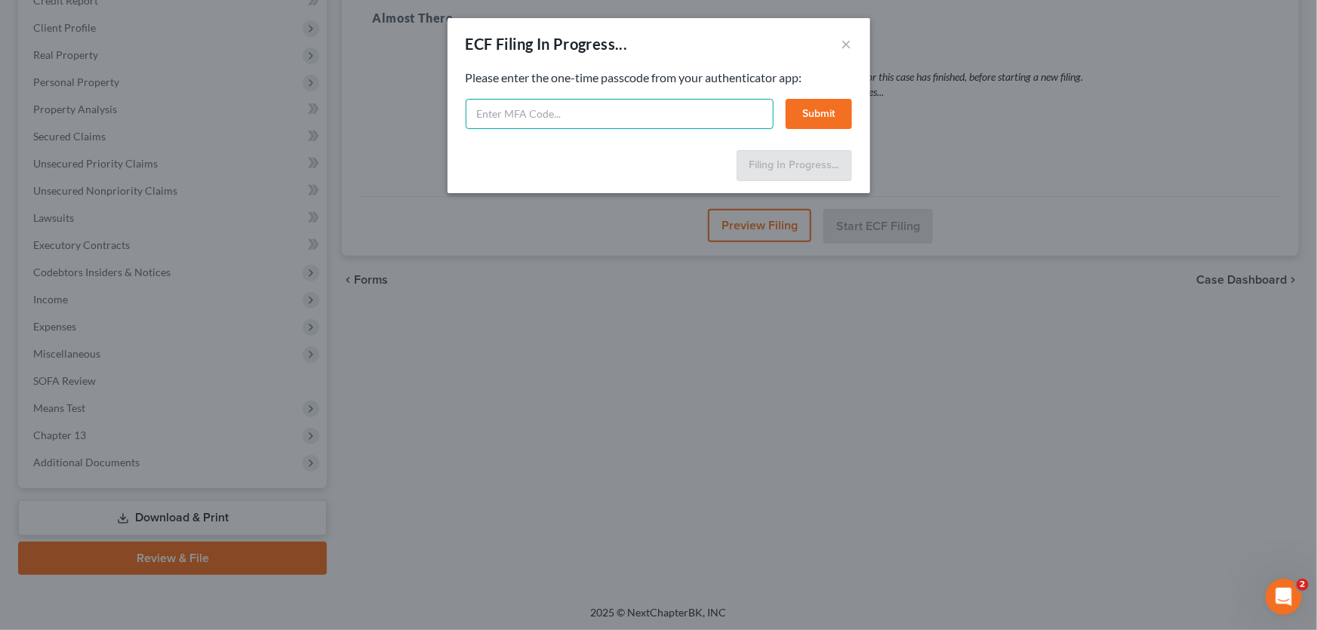
click at [537, 117] on input "text" at bounding box center [620, 114] width 308 height 30
type input "273644"
click at [820, 113] on button "Submit" at bounding box center [819, 114] width 66 height 30
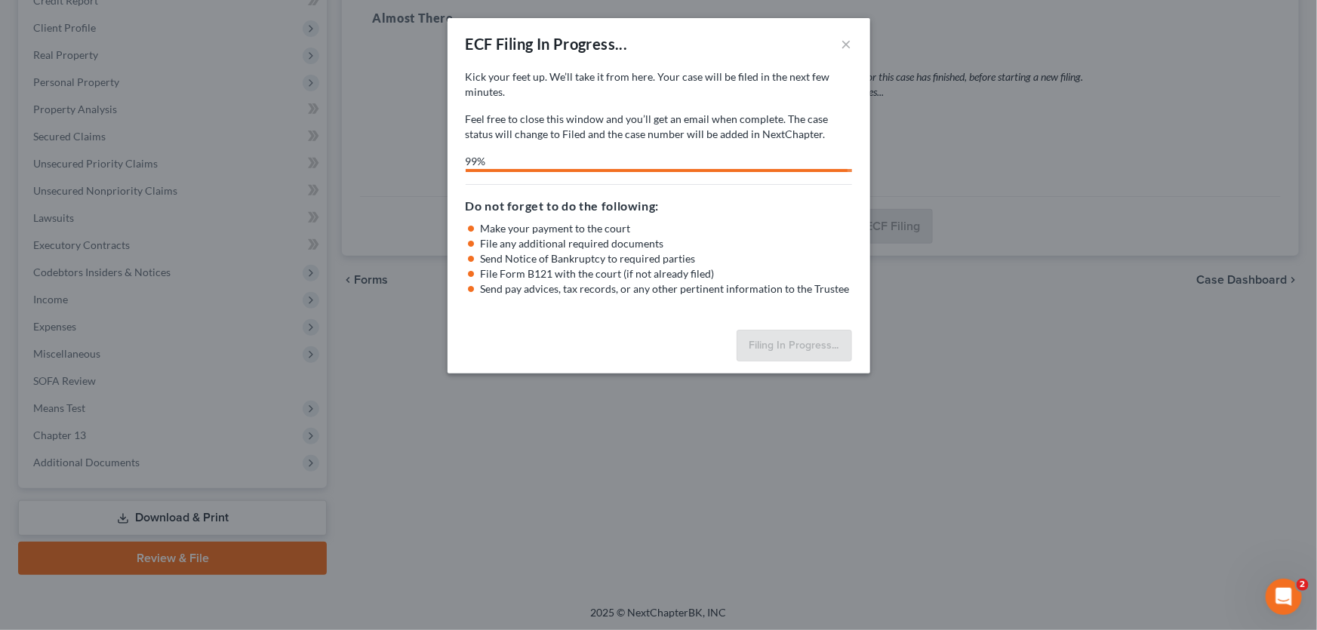
select select "6"
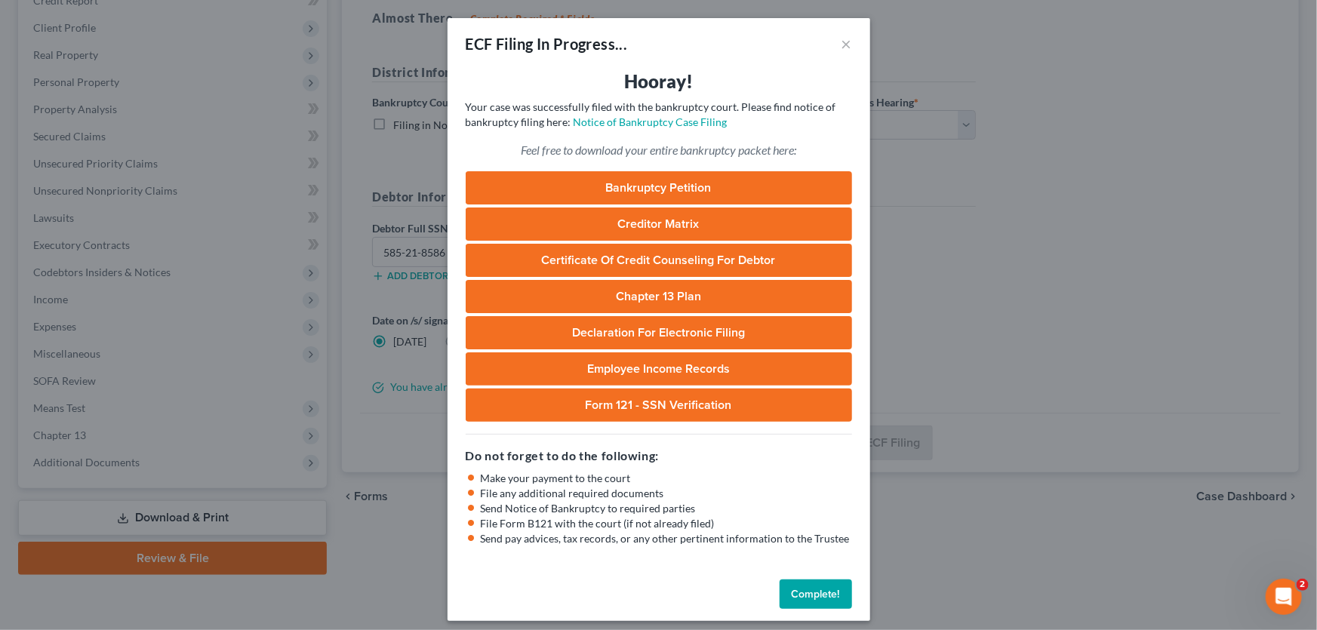
click at [800, 592] on button "Complete!" at bounding box center [816, 595] width 72 height 30
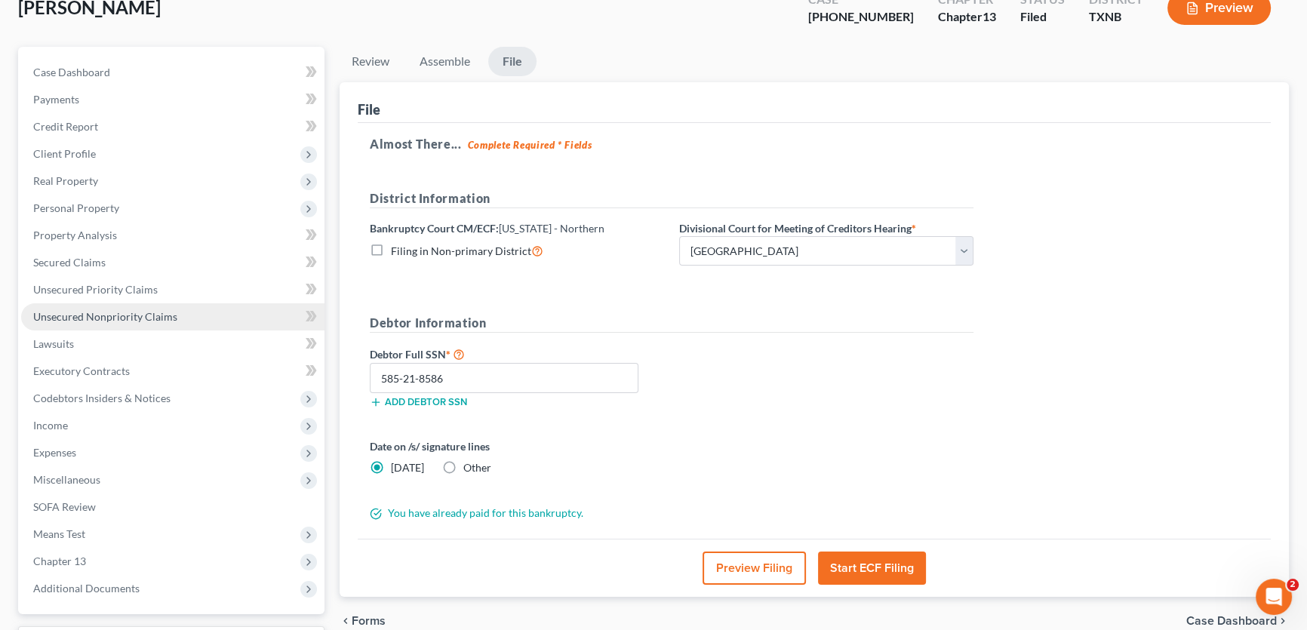
scroll to position [224, 0]
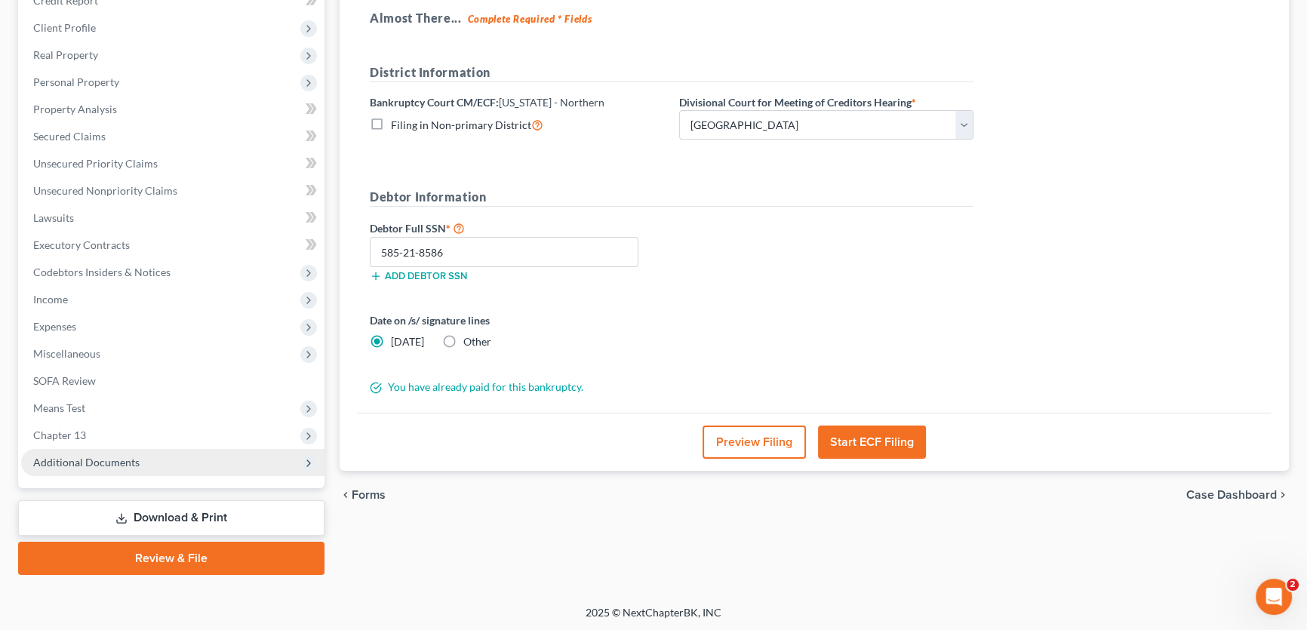
click at [109, 466] on span "Additional Documents" at bounding box center [86, 462] width 106 height 13
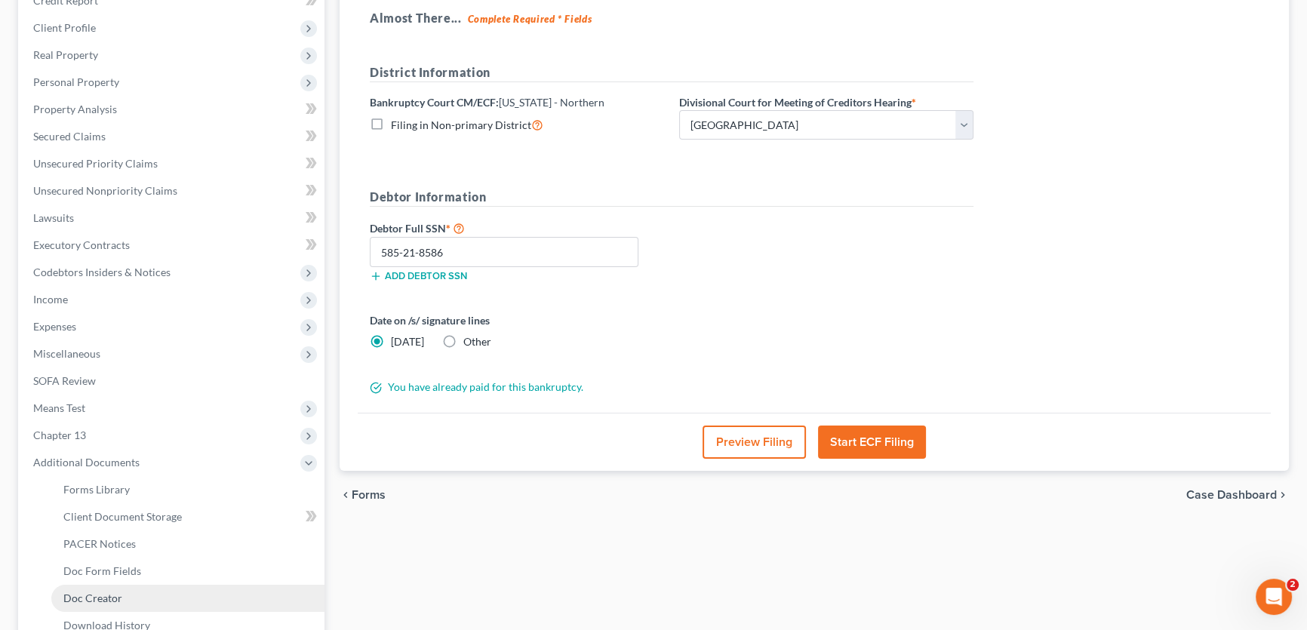
click at [95, 594] on span "Doc Creator" at bounding box center [92, 598] width 59 height 13
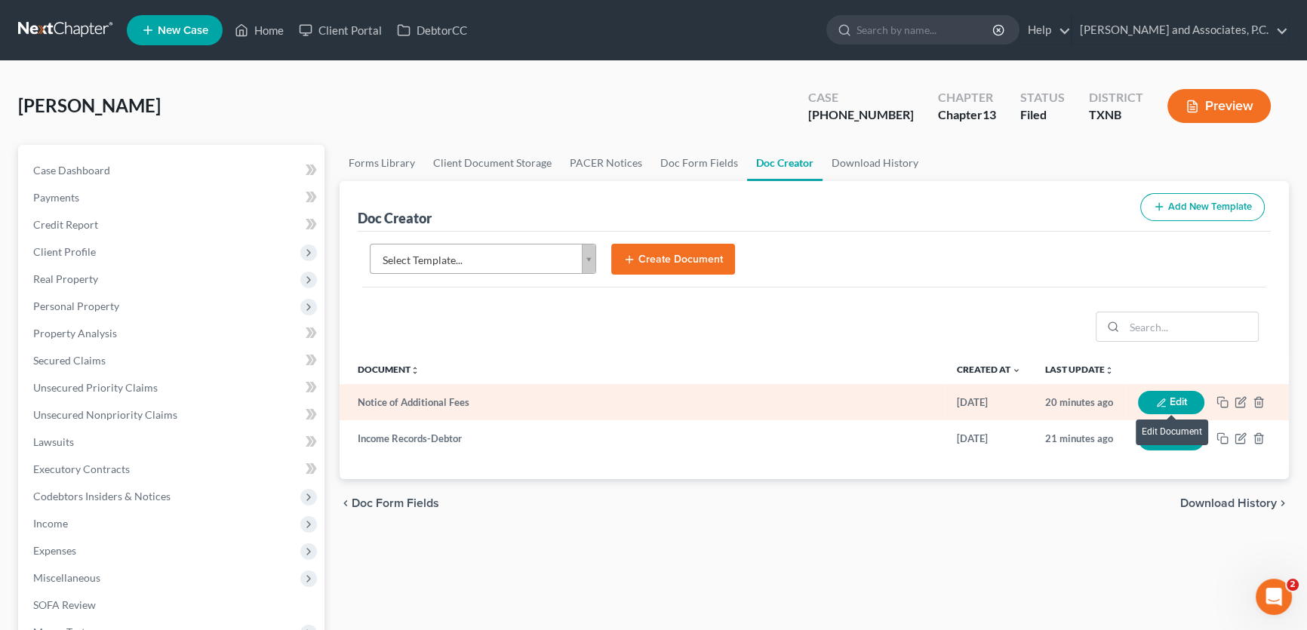
click at [1183, 400] on button "Edit" at bounding box center [1171, 402] width 66 height 23
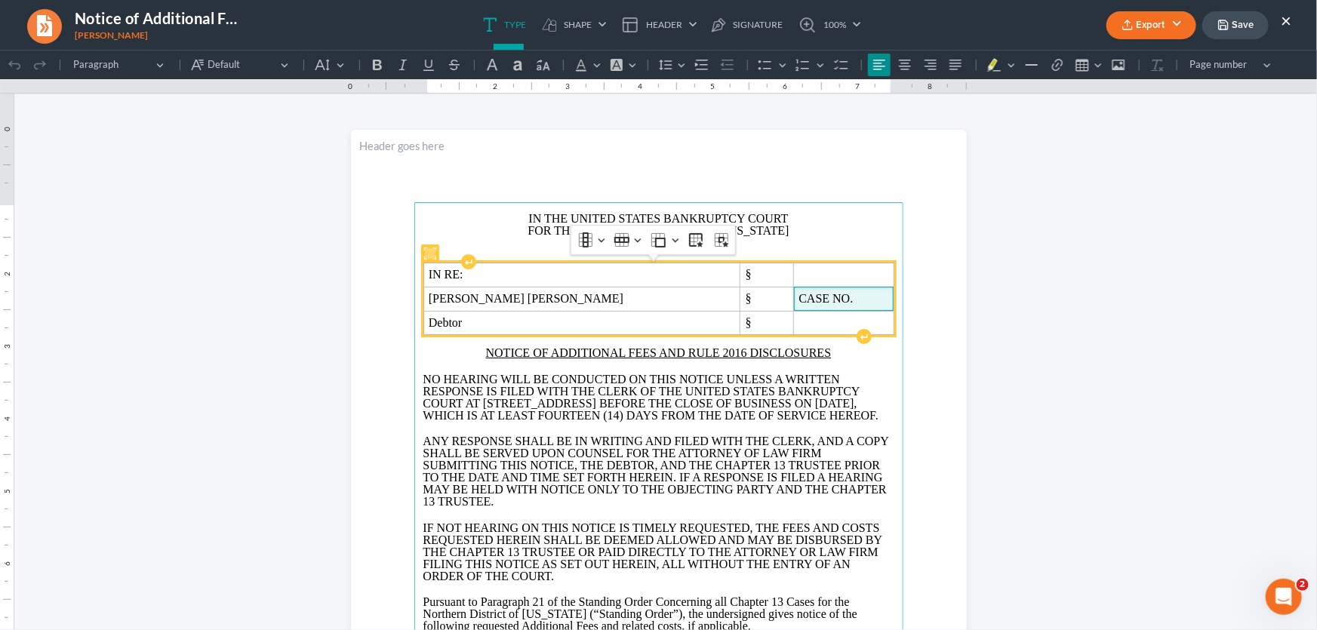
click at [799, 300] on span "CASE NO." at bounding box center [844, 298] width 90 height 14
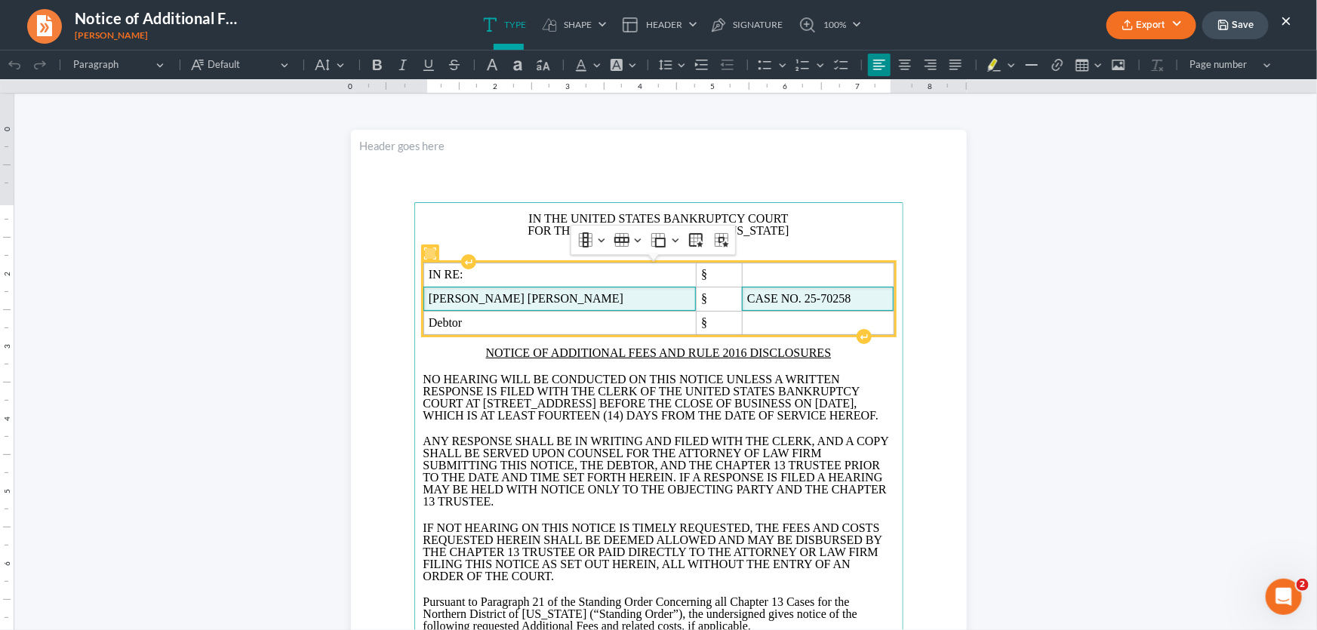
click at [595, 295] on span "Treacy Ann Wehmeier" at bounding box center [560, 298] width 263 height 14
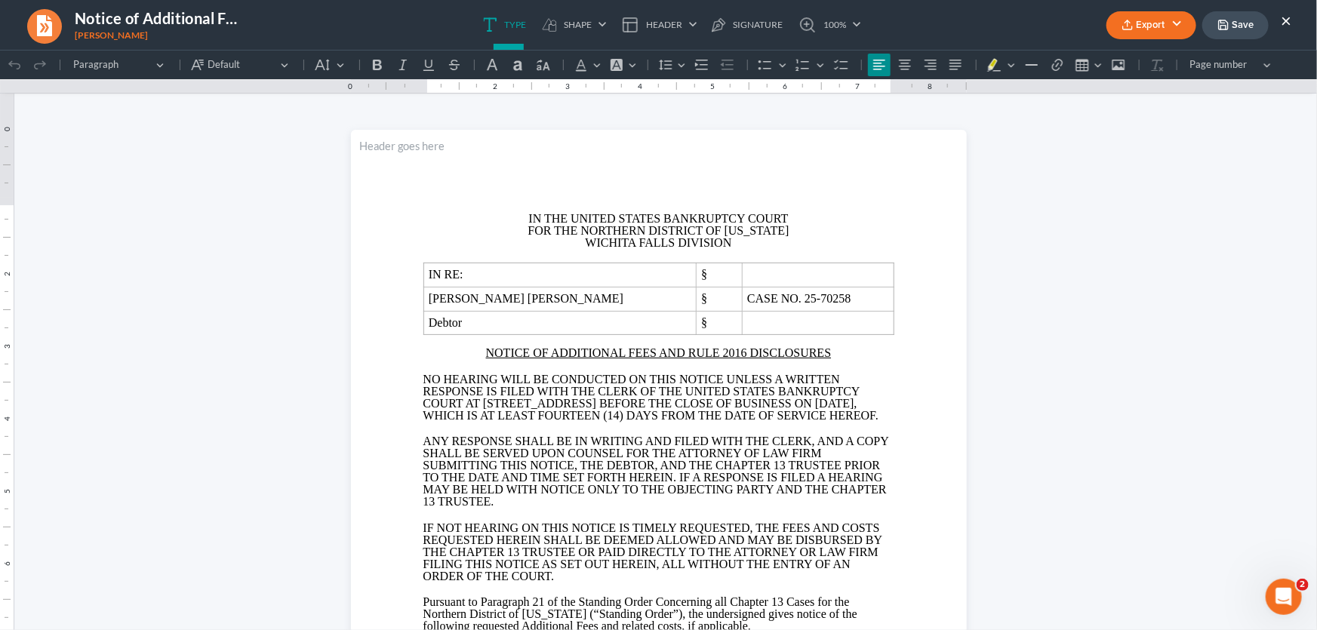
click at [1163, 22] on button "Export" at bounding box center [1151, 25] width 90 height 28
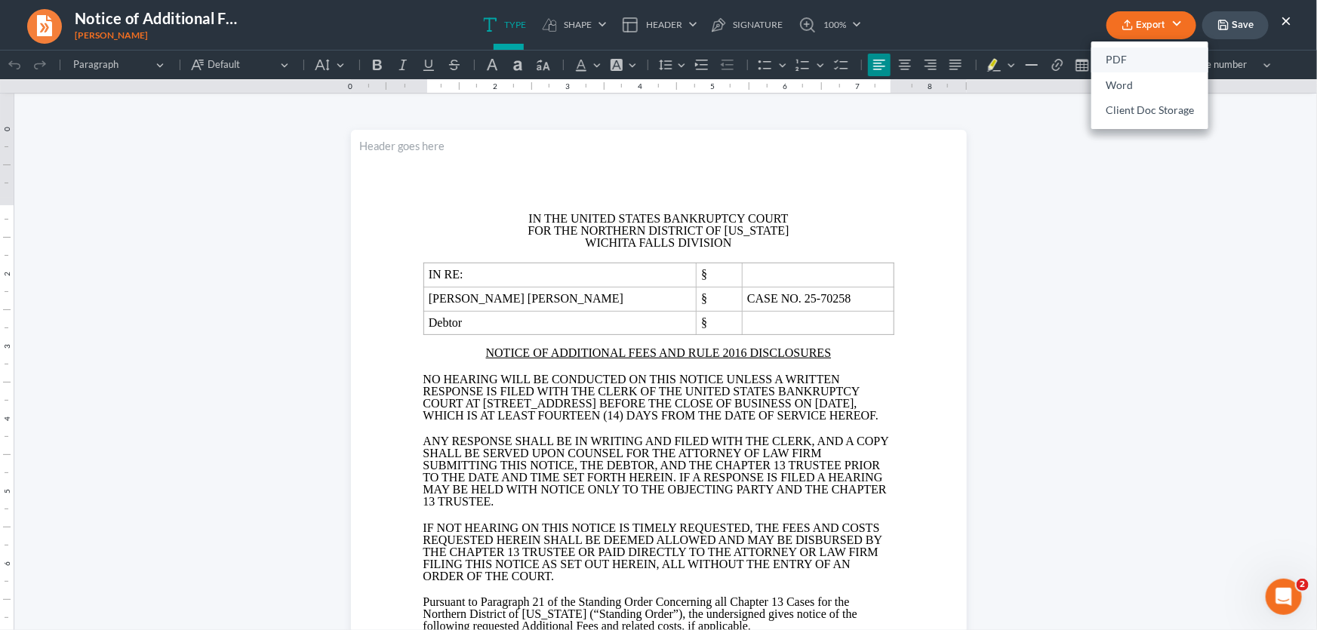
click at [1144, 55] on link "PDF" at bounding box center [1149, 61] width 117 height 26
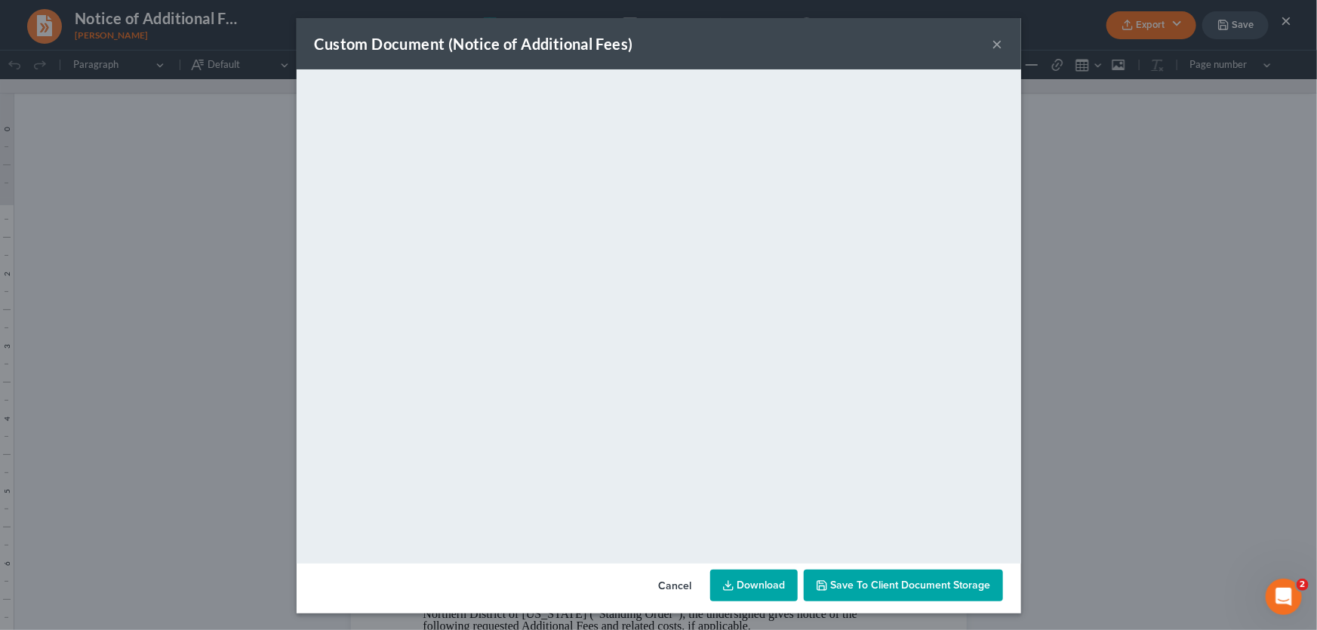
click at [994, 45] on button "×" at bounding box center [998, 44] width 11 height 18
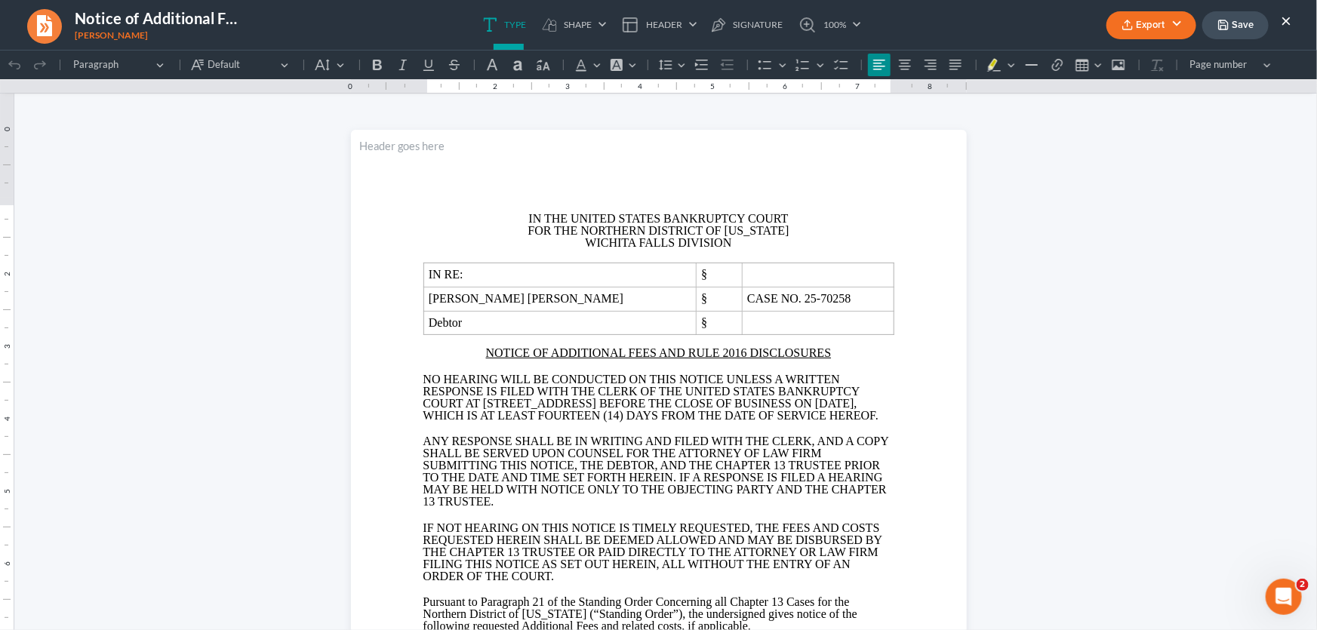
click at [1245, 26] on button "Save" at bounding box center [1235, 25] width 66 height 28
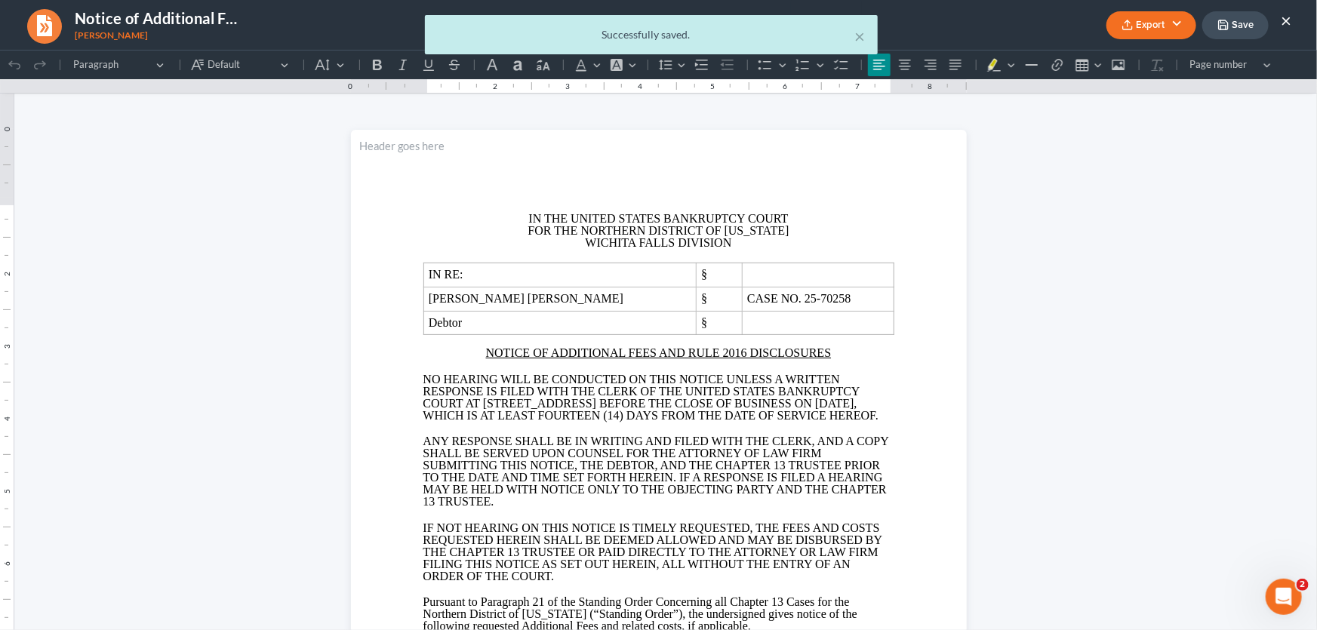
drag, startPoint x: 857, startPoint y: 34, endPoint x: 876, endPoint y: 34, distance: 18.9
click at [857, 34] on link "100%" at bounding box center [826, 25] width 71 height 50
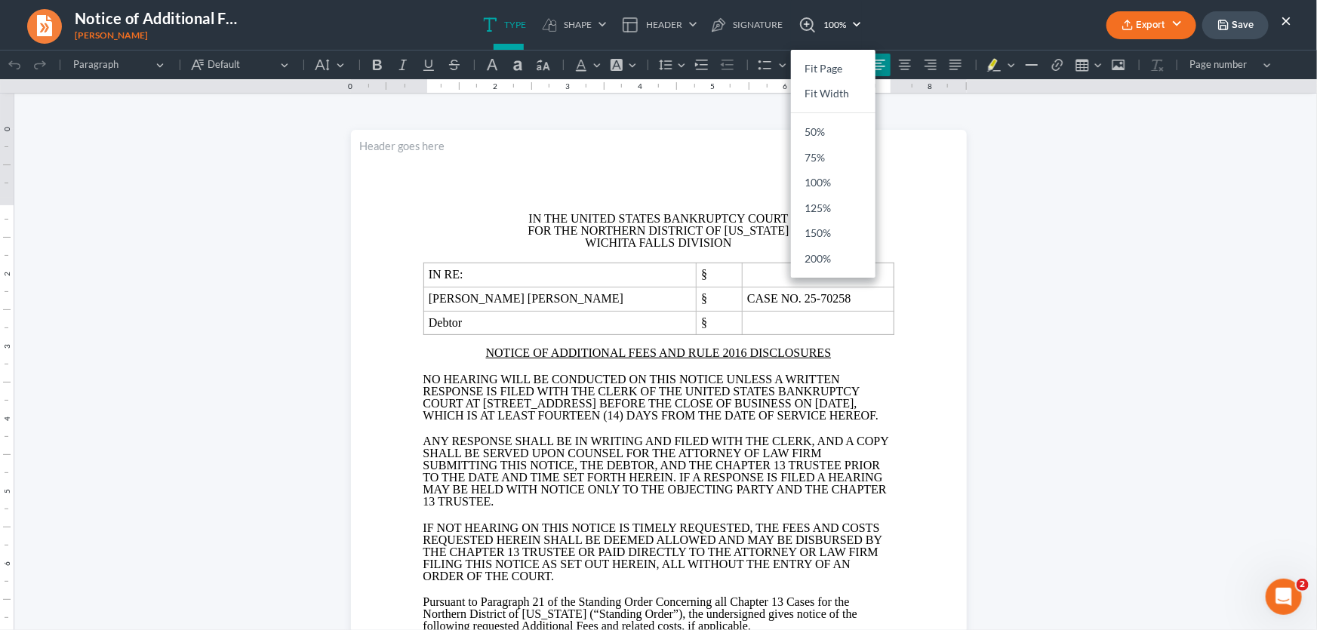
click at [1285, 17] on button "×" at bounding box center [1286, 20] width 11 height 18
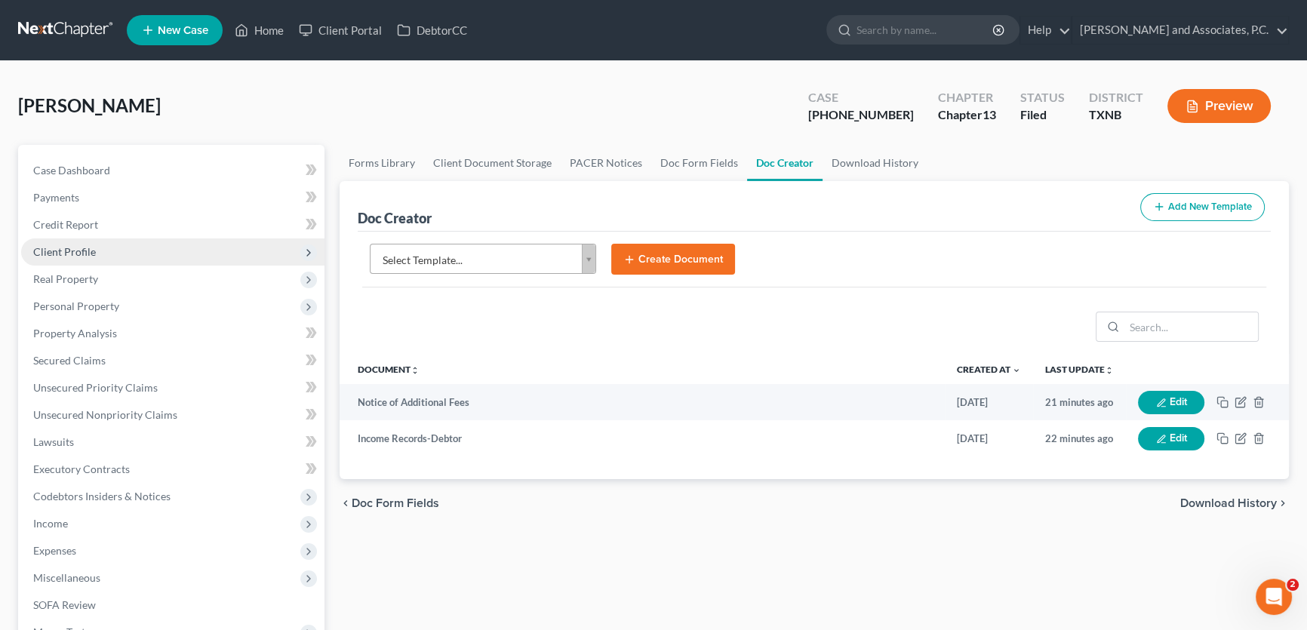
click at [113, 254] on span "Client Profile" at bounding box center [172, 252] width 303 height 27
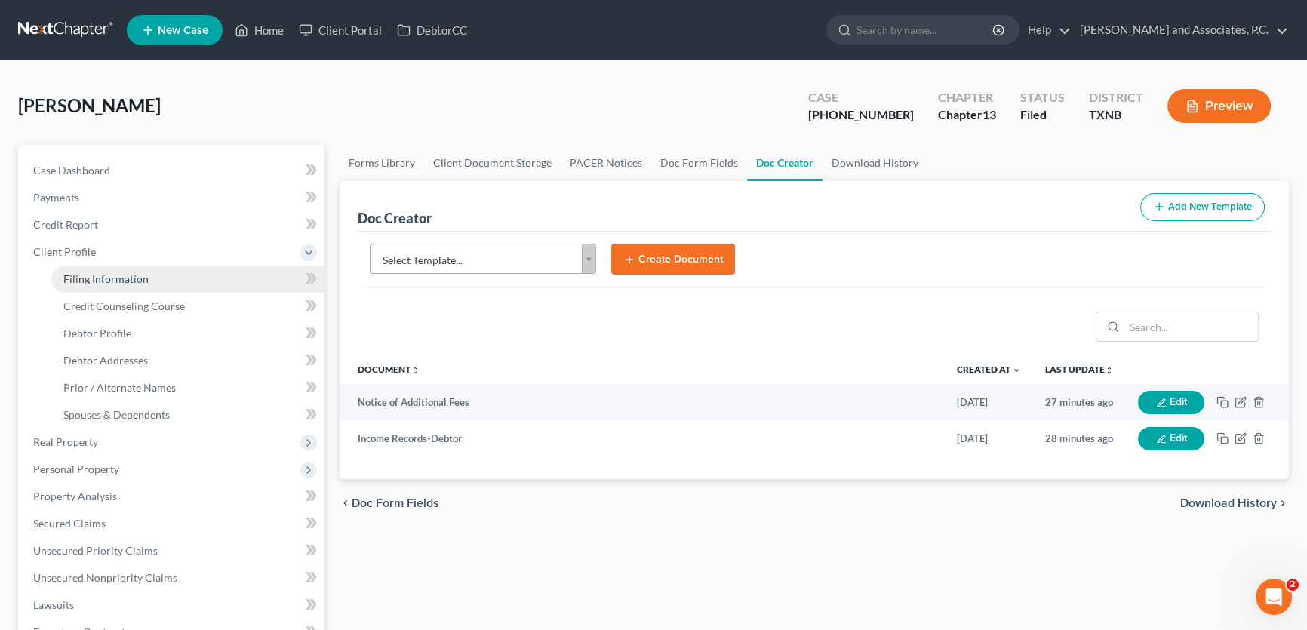
click at [113, 284] on span "Filing Information" at bounding box center [105, 278] width 85 height 13
select select "1"
select select "0"
select select "3"
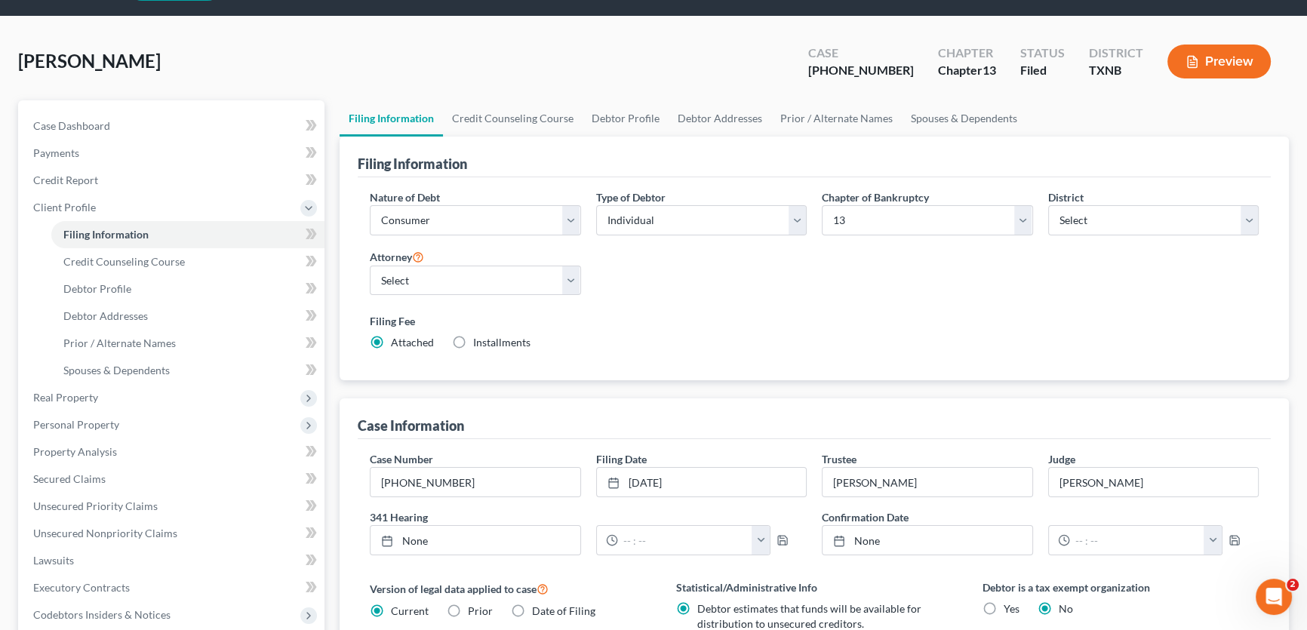
scroll to position [205, 0]
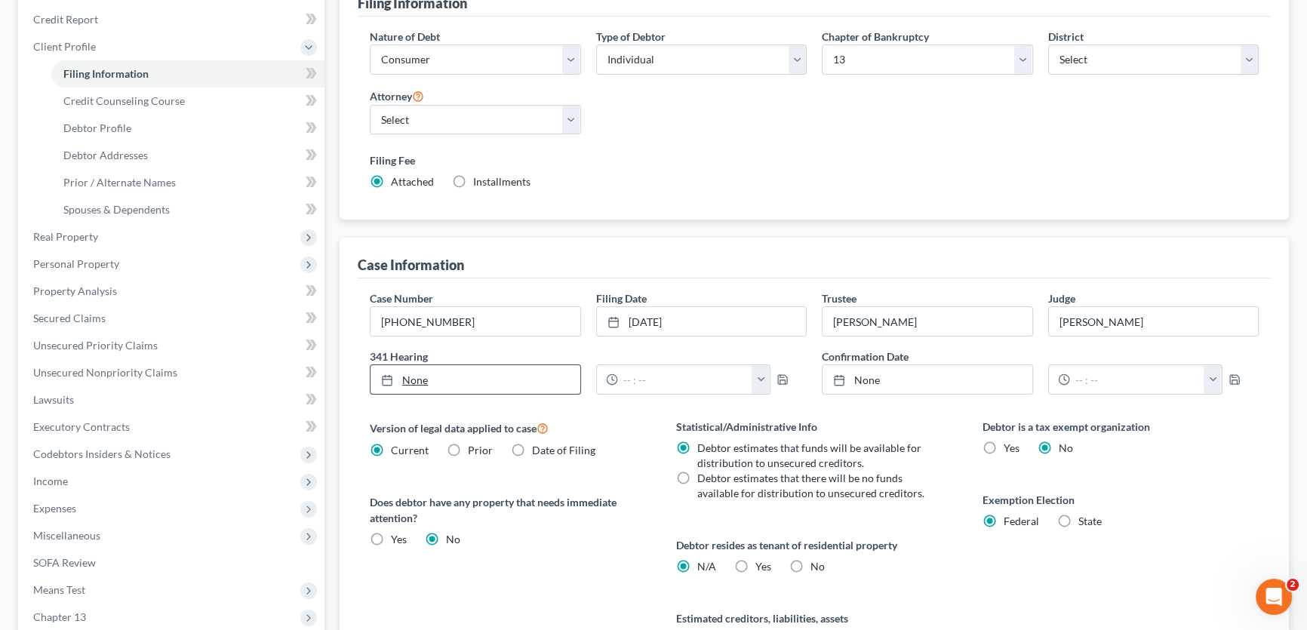
type input "10/3/2025"
click at [471, 380] on link "None" at bounding box center [476, 379] width 210 height 29
click at [756, 377] on button "button" at bounding box center [761, 379] width 18 height 29
click at [791, 475] on link "1:30pm" at bounding box center [794, 480] width 85 height 26
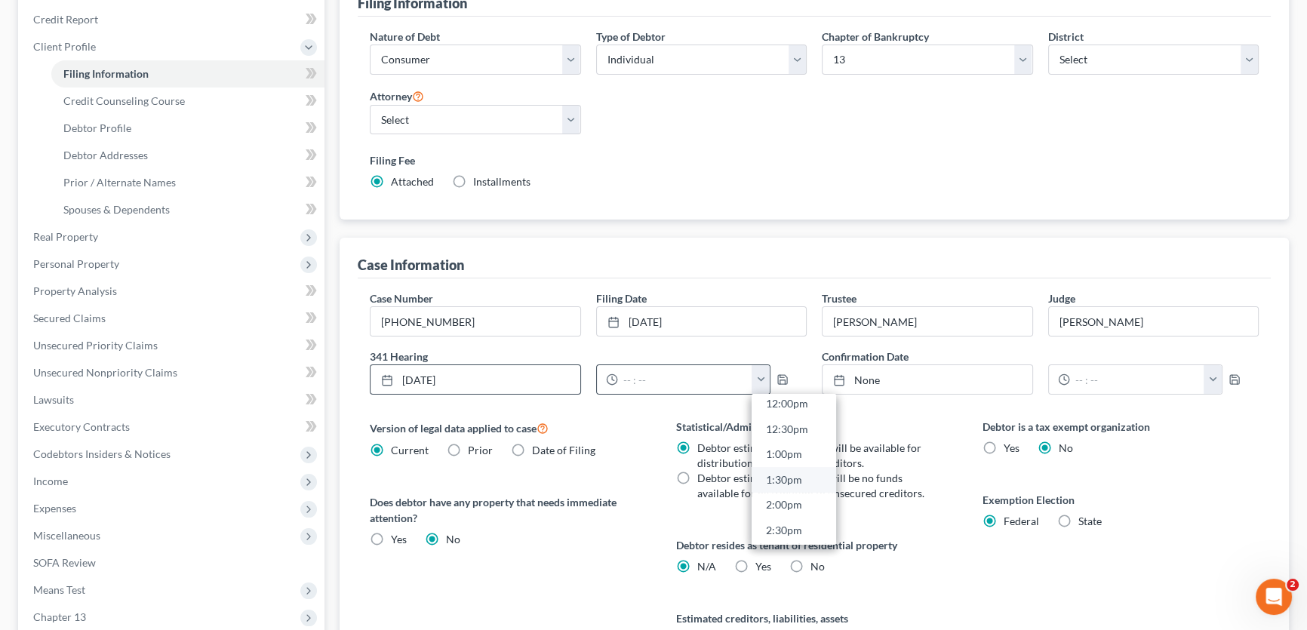
type input "1:30pm"
click at [784, 380] on polyline "button" at bounding box center [782, 382] width 5 height 4
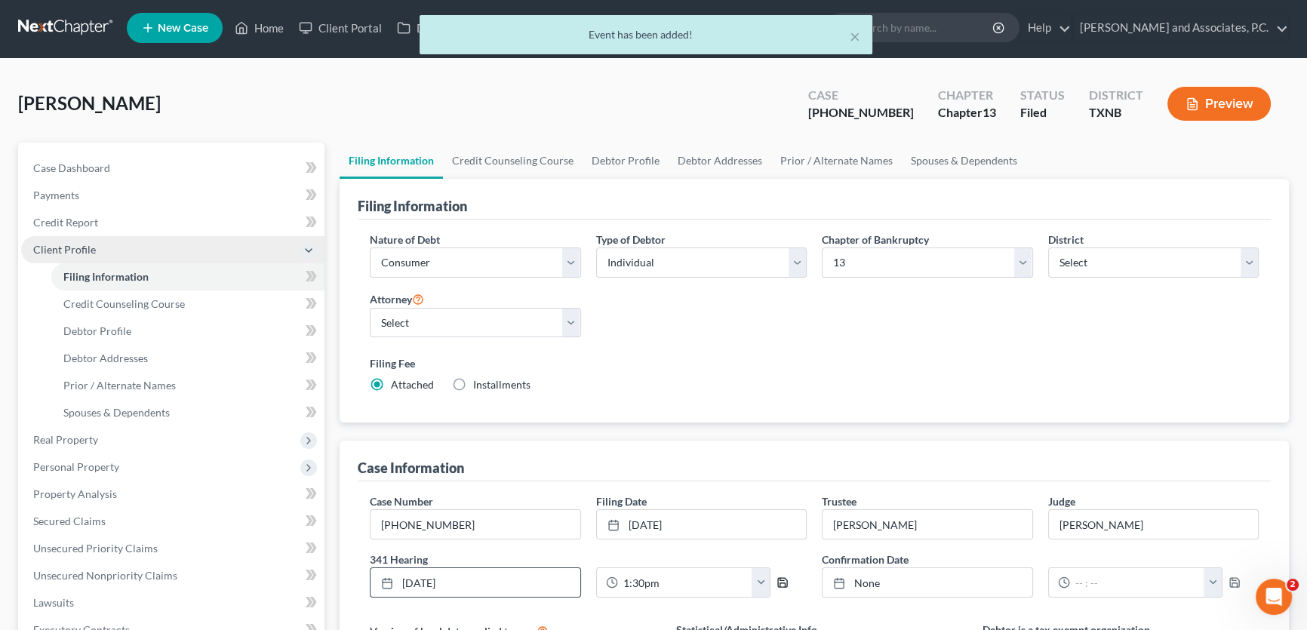
scroll to position [0, 0]
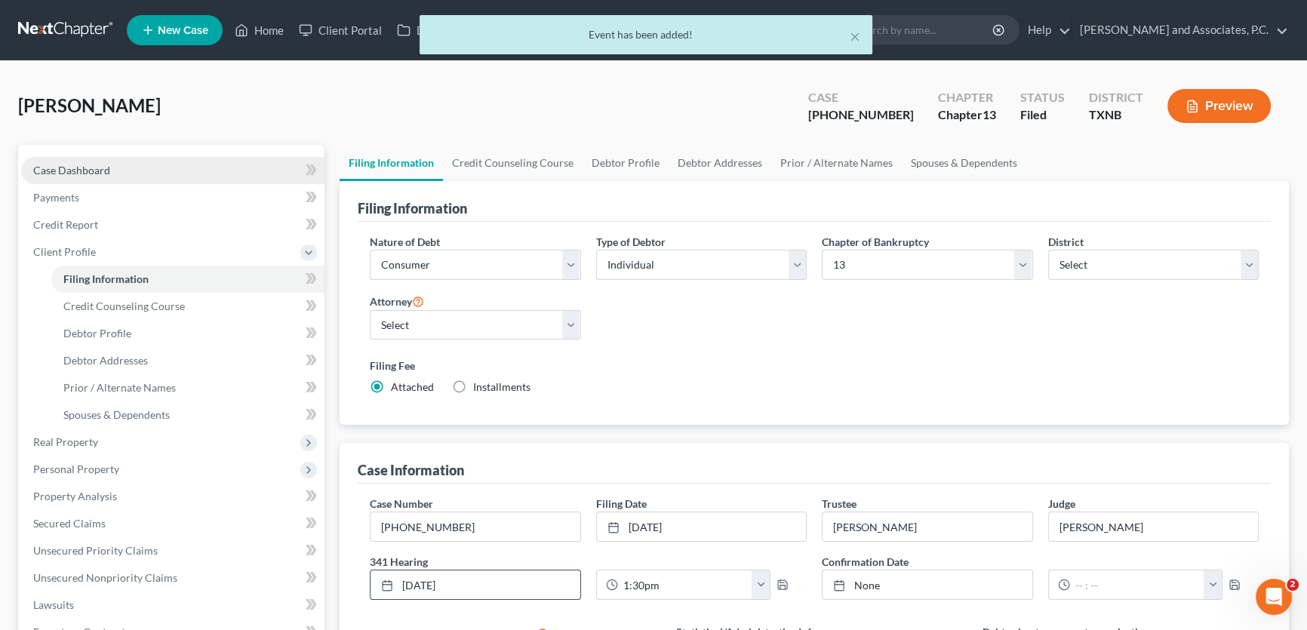
click at [111, 162] on link "Case Dashboard" at bounding box center [172, 170] width 303 height 27
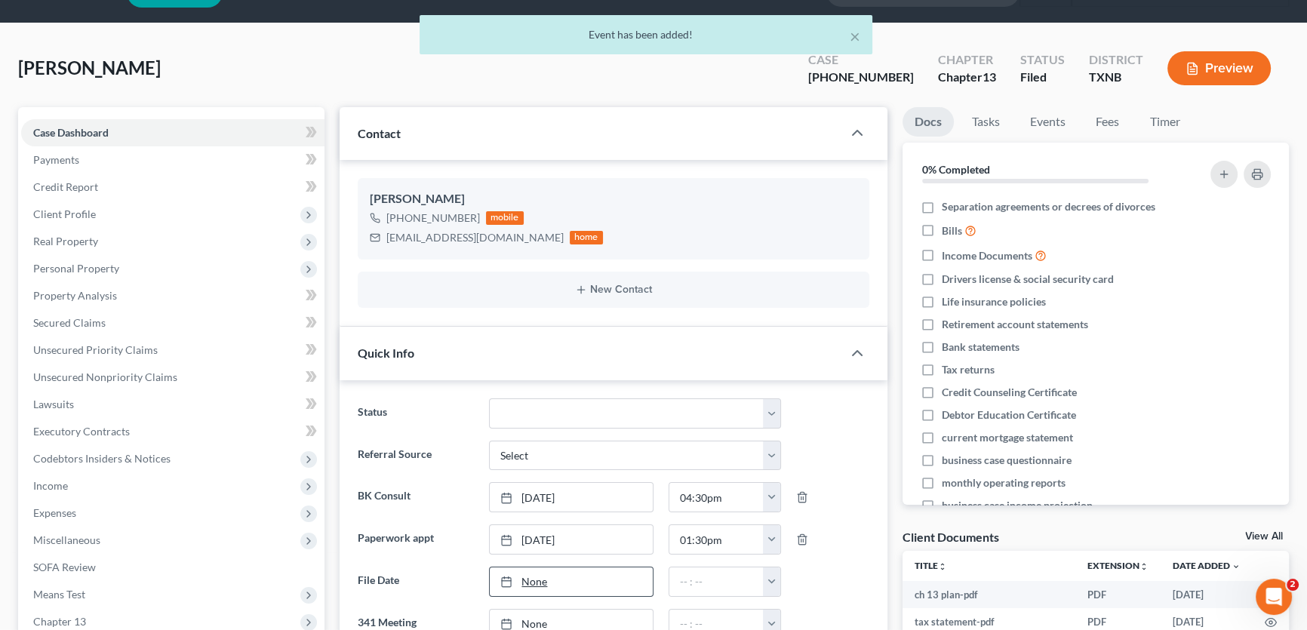
scroll to position [343, 0]
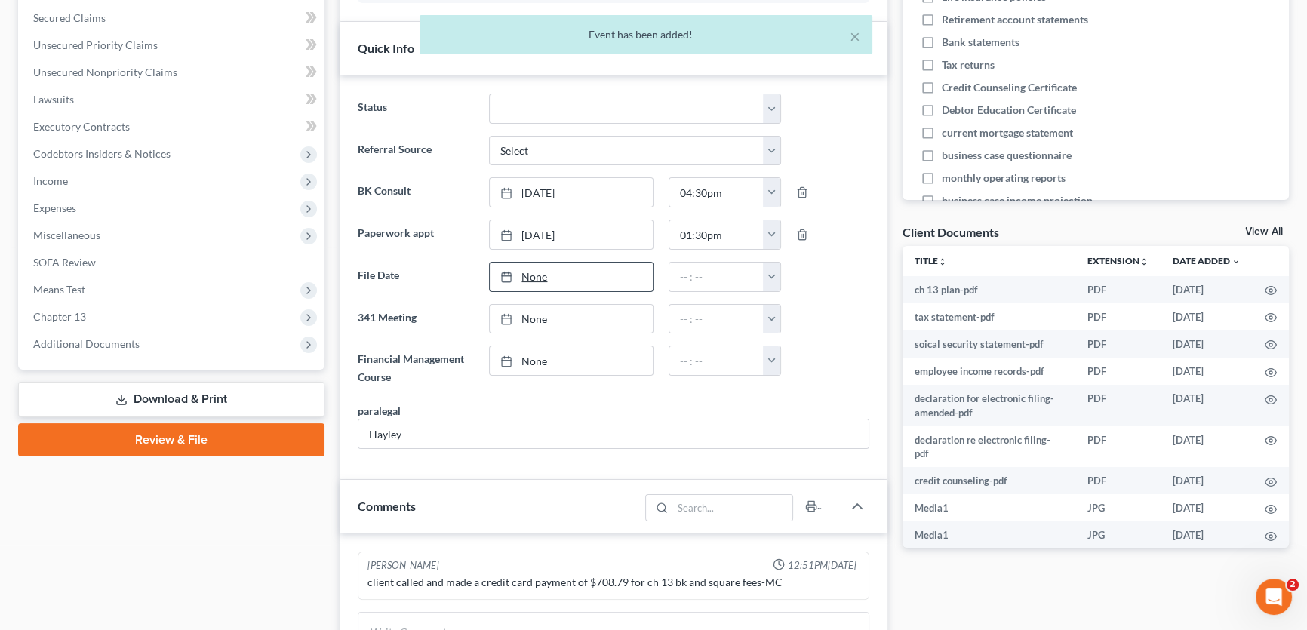
click at [564, 272] on link "None" at bounding box center [571, 277] width 162 height 29
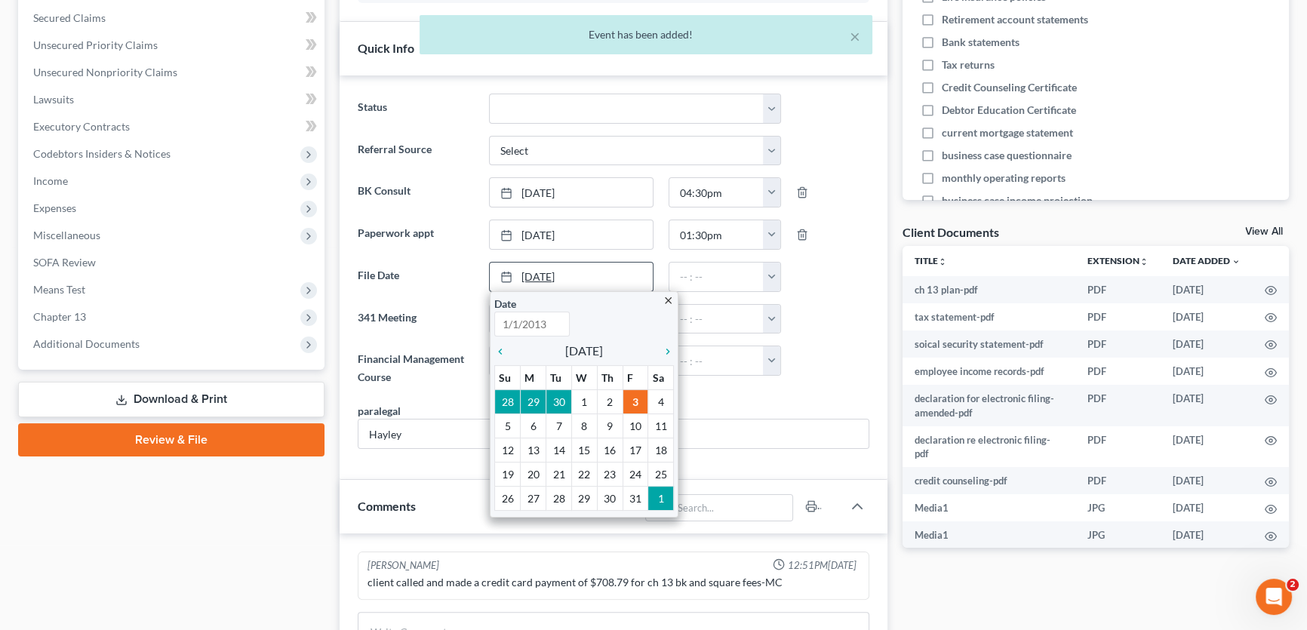
type input "10/3/2025"
click at [774, 275] on button "button" at bounding box center [771, 277] width 17 height 29
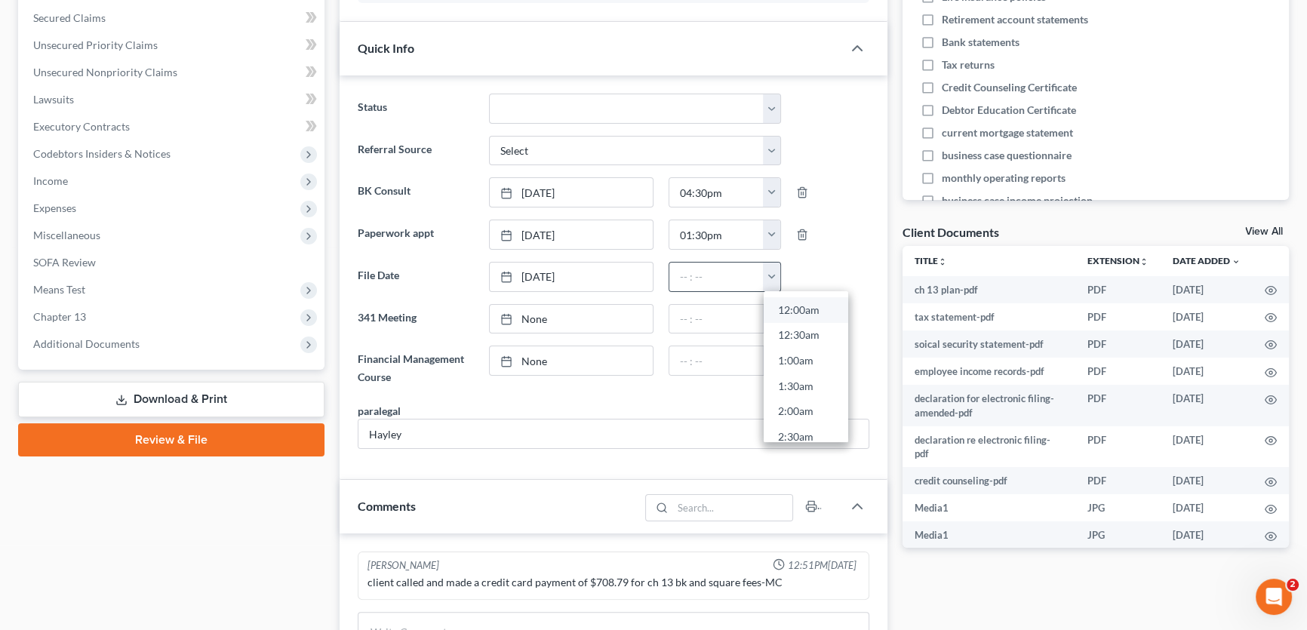
click at [796, 309] on link "12:00am" at bounding box center [806, 310] width 85 height 26
type input "12:00am"
type input "10/3/2025"
click at [557, 318] on link "10/3/2025" at bounding box center [571, 319] width 162 height 29
click at [768, 315] on button "button" at bounding box center [771, 319] width 17 height 29
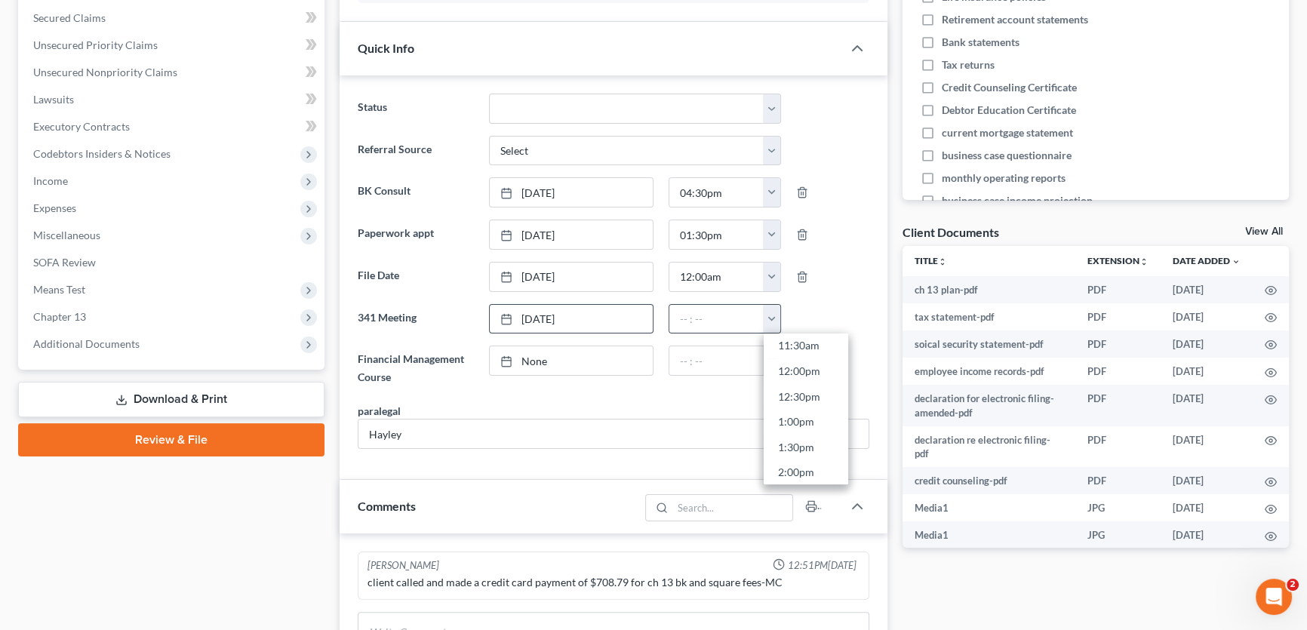
scroll to position [617, 0]
click at [800, 421] on link "1:30pm" at bounding box center [806, 420] width 85 height 26
type input "1:30pm"
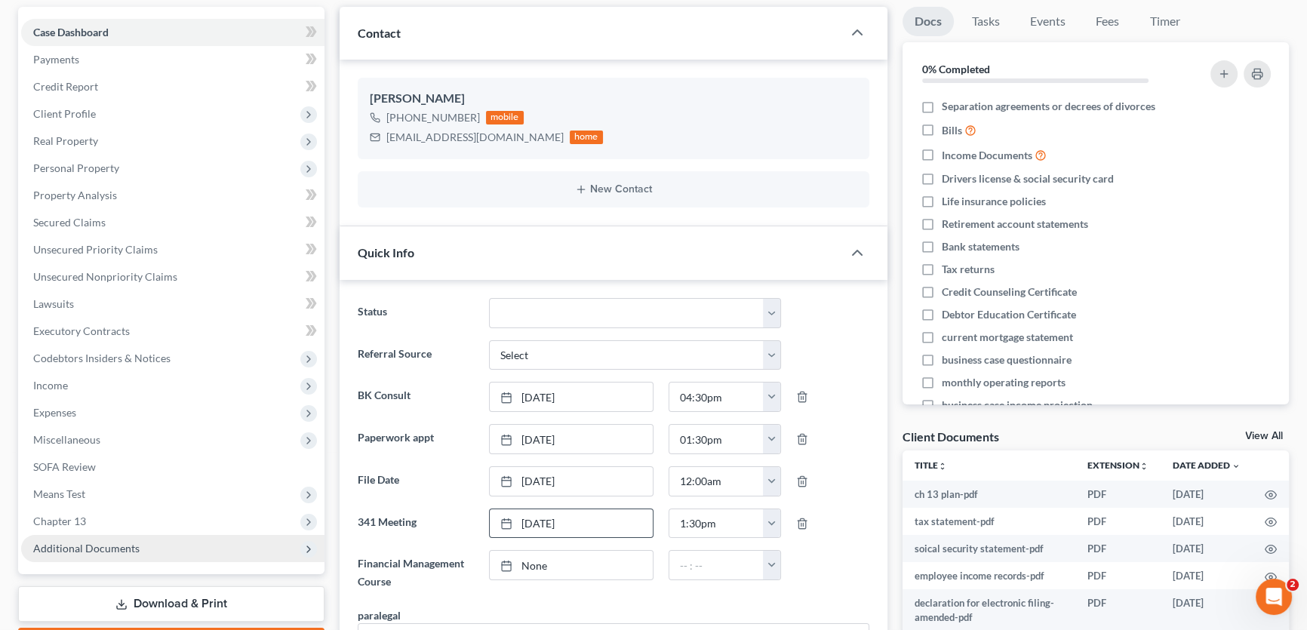
scroll to position [0, 0]
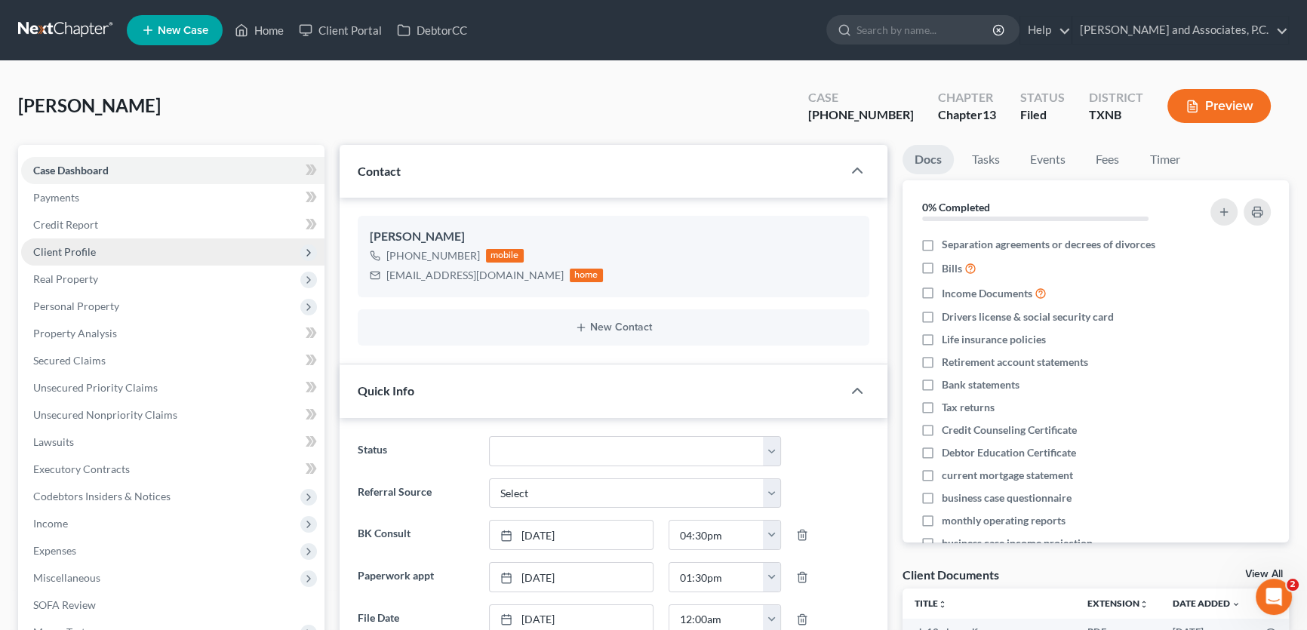
click at [98, 257] on span "Client Profile" at bounding box center [172, 252] width 303 height 27
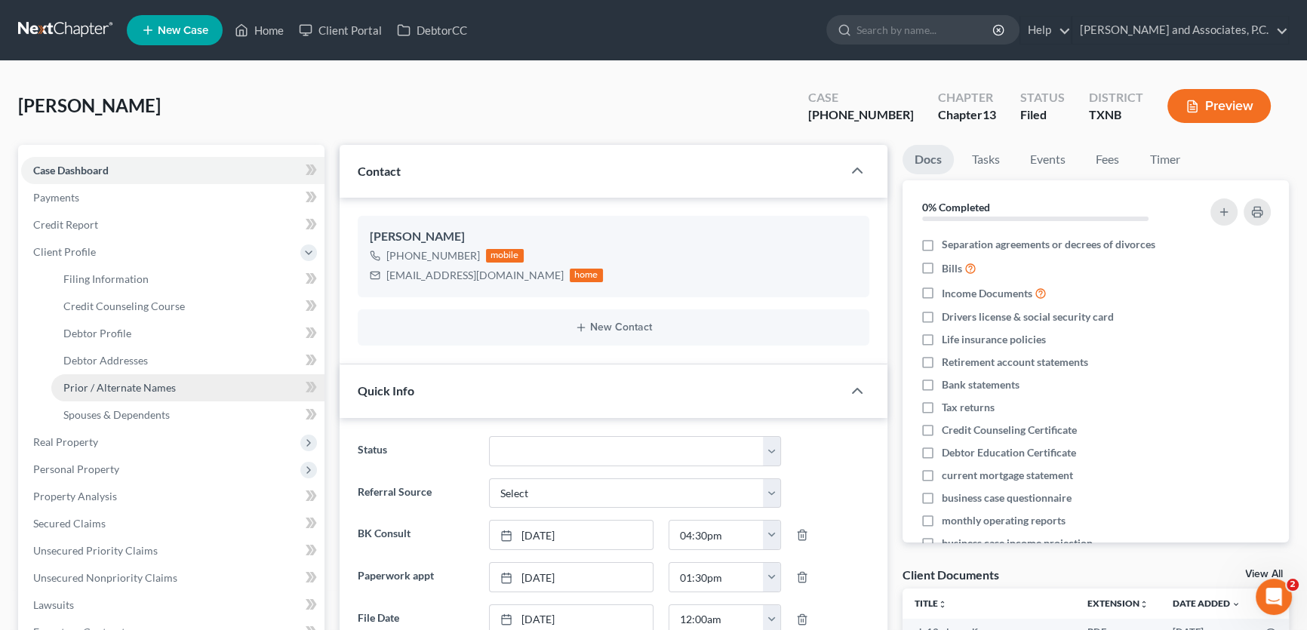
click at [105, 389] on span "Prior / Alternate Names" at bounding box center [119, 387] width 112 height 13
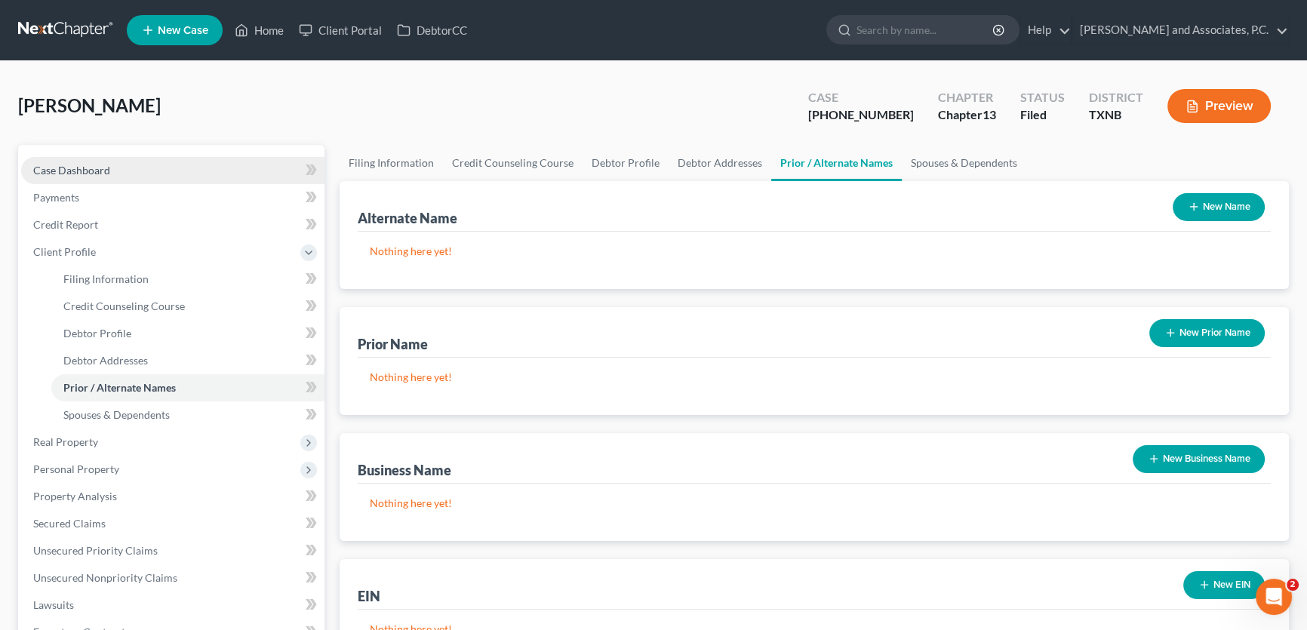
click at [136, 174] on link "Case Dashboard" at bounding box center [172, 170] width 303 height 27
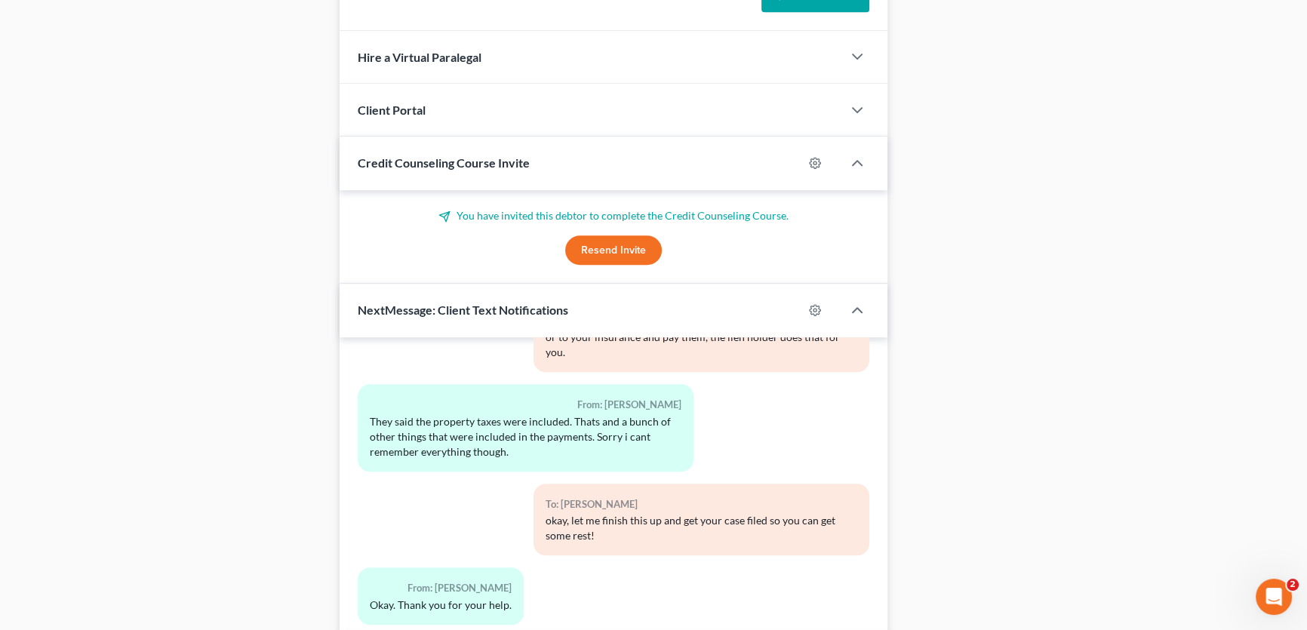
scroll to position [1140, 0]
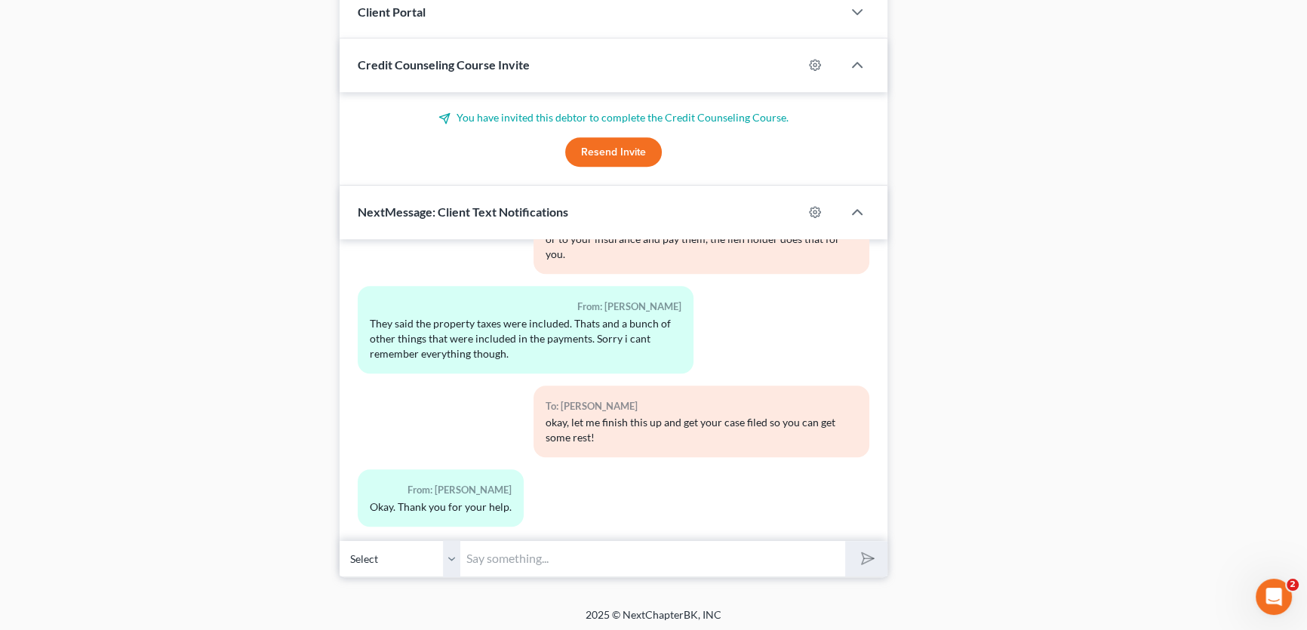
click at [524, 557] on input "text" at bounding box center [652, 558] width 385 height 37
type input "y"
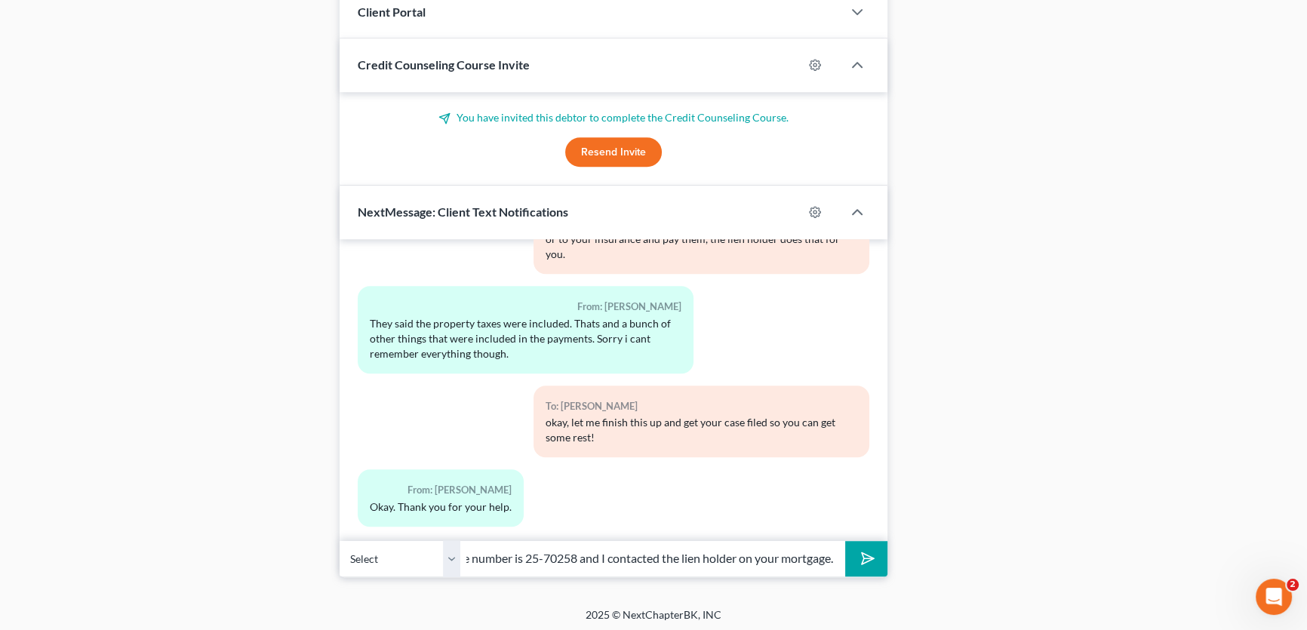
scroll to position [0, 0]
drag, startPoint x: 507, startPoint y: 554, endPoint x: 392, endPoint y: 551, distance: 115.5
click at [392, 551] on div "Select +1 (940) 283-4005 - Treacy Wehmeier Your case has been filed! your case …" at bounding box center [614, 558] width 548 height 35
click at [658, 551] on input "Your case has been filed! your case number is 25-70258 and I contacted the lien…" at bounding box center [652, 558] width 385 height 37
drag, startPoint x: 793, startPoint y: 553, endPoint x: 848, endPoint y: 553, distance: 55.1
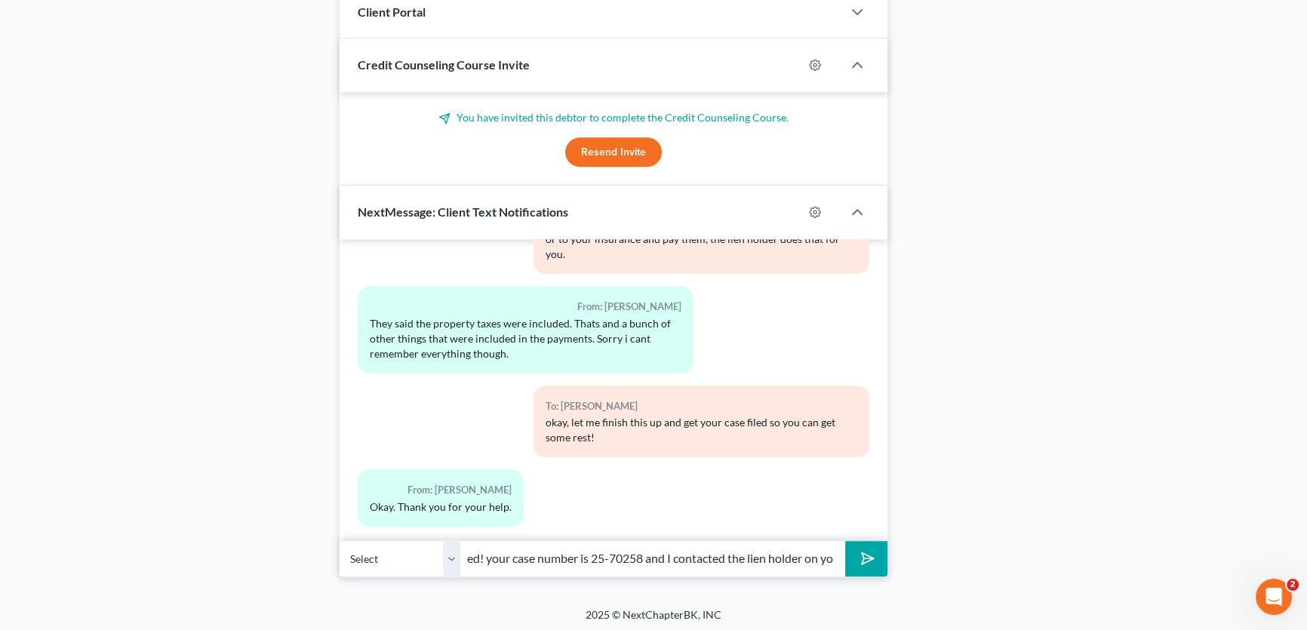
click at [848, 553] on div "Select +1 (940) 283-4005 - Treacy Wehmeier Your case has been filed! your case …" at bounding box center [614, 558] width 548 height 35
click at [772, 555] on input "Your case has been filed! your case number is 25-70258 and I contacted the lien…" at bounding box center [652, 558] width 385 height 37
click at [836, 556] on input "Your case has been filed! your case number is 25-70258 and I contacted the lien…" at bounding box center [652, 558] width 385 height 37
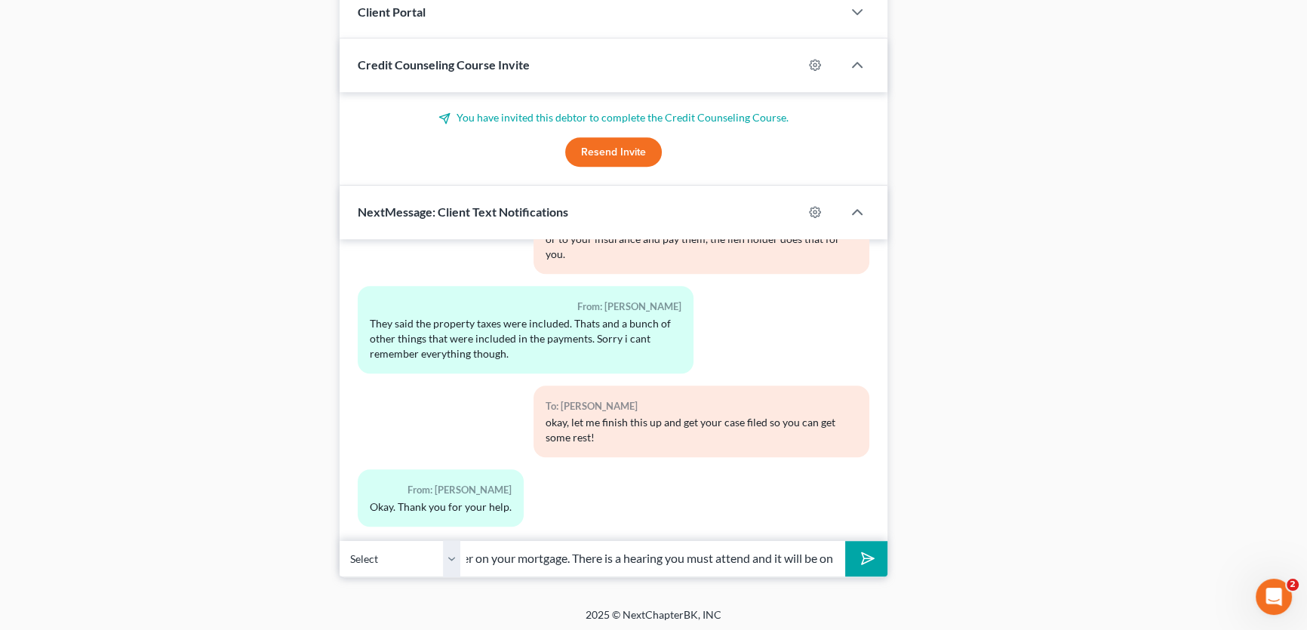
drag, startPoint x: 837, startPoint y: 550, endPoint x: 569, endPoint y: 559, distance: 268.1
click at [569, 559] on input "Your case has been filed! your case number is 25-70258 and I contacted the lien…" at bounding box center [652, 558] width 385 height 37
type input "Your case has been filed! your case number is 25-70258 and I contacted the lien…"
click at [845, 541] on button "submit" at bounding box center [866, 558] width 42 height 35
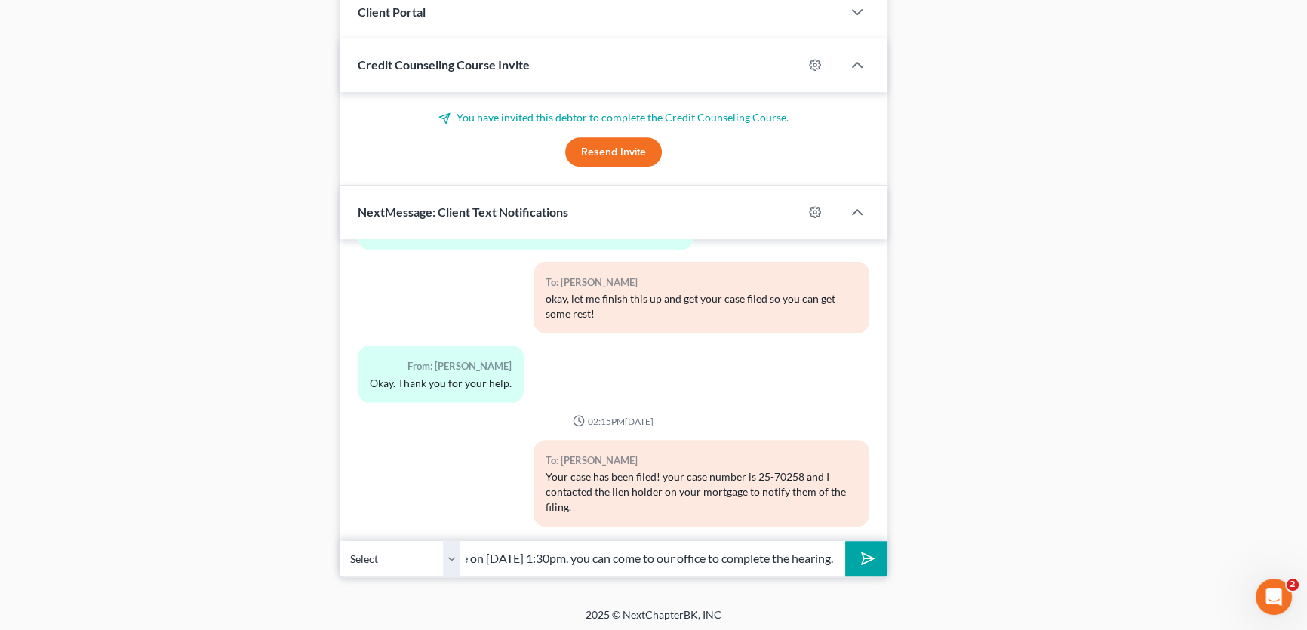
scroll to position [0, 0]
drag, startPoint x: 657, startPoint y: 563, endPoint x: 318, endPoint y: 565, distance: 338.9
click at [711, 556] on input "there is a hearing you must attend and it will be on 10/27 at 1:30pm. you can c…" at bounding box center [652, 558] width 385 height 37
drag, startPoint x: 768, startPoint y: 553, endPoint x: 872, endPoint y: 554, distance: 103.4
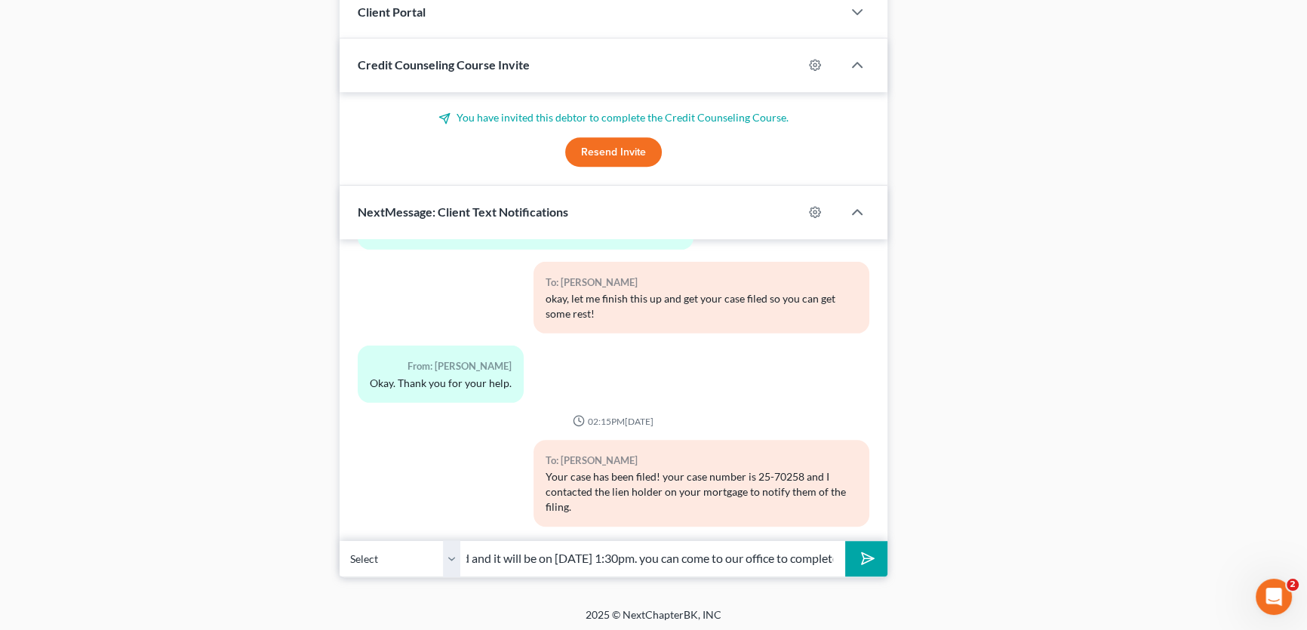
click at [872, 554] on div "Select +1 (940) 283-4005 - Treacy Wehmeier there is a hearing you must attend a…" at bounding box center [614, 558] width 548 height 35
click at [605, 557] on input "there is a hearing you must attend and it will be on 10/27 at 1:30pm. you can c…" at bounding box center [652, 558] width 385 height 37
click at [589, 552] on input "there is a hearing you must attend and it will be on 10/27 at 1:30pm. you may c…" at bounding box center [652, 558] width 385 height 37
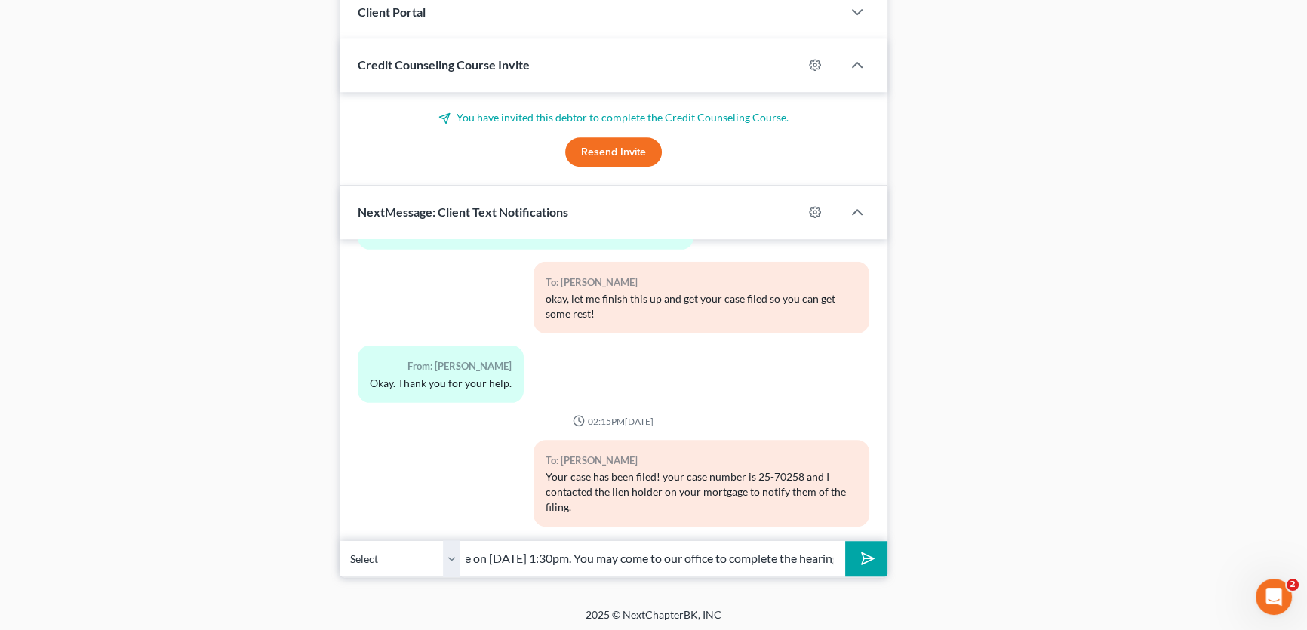
scroll to position [0, 261]
drag, startPoint x: 759, startPoint y: 548, endPoint x: 944, endPoint y: 558, distance: 185.9
click at [832, 557] on input "there is a hearing you must attend and it will be on 10/27 at 1:30pm. You may c…" at bounding box center [652, 558] width 385 height 37
click at [838, 556] on input "there is a hearing you must attend and it will be on 10/27 at 1:30pm. You may c…" at bounding box center [652, 558] width 385 height 37
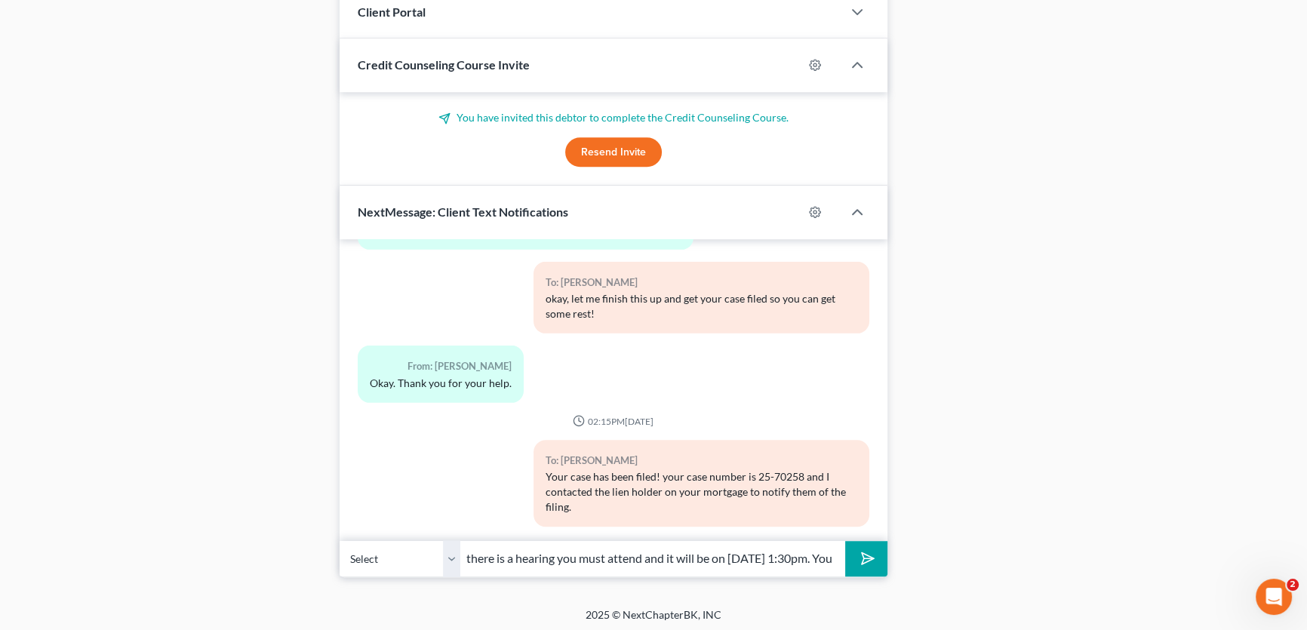
scroll to position [0, 396]
drag, startPoint x: 792, startPoint y: 556, endPoint x: 1009, endPoint y: 550, distance: 217.4
type input "there is a hearing you must attend and it will be on 10/27 at 1:30pm. You may c…"
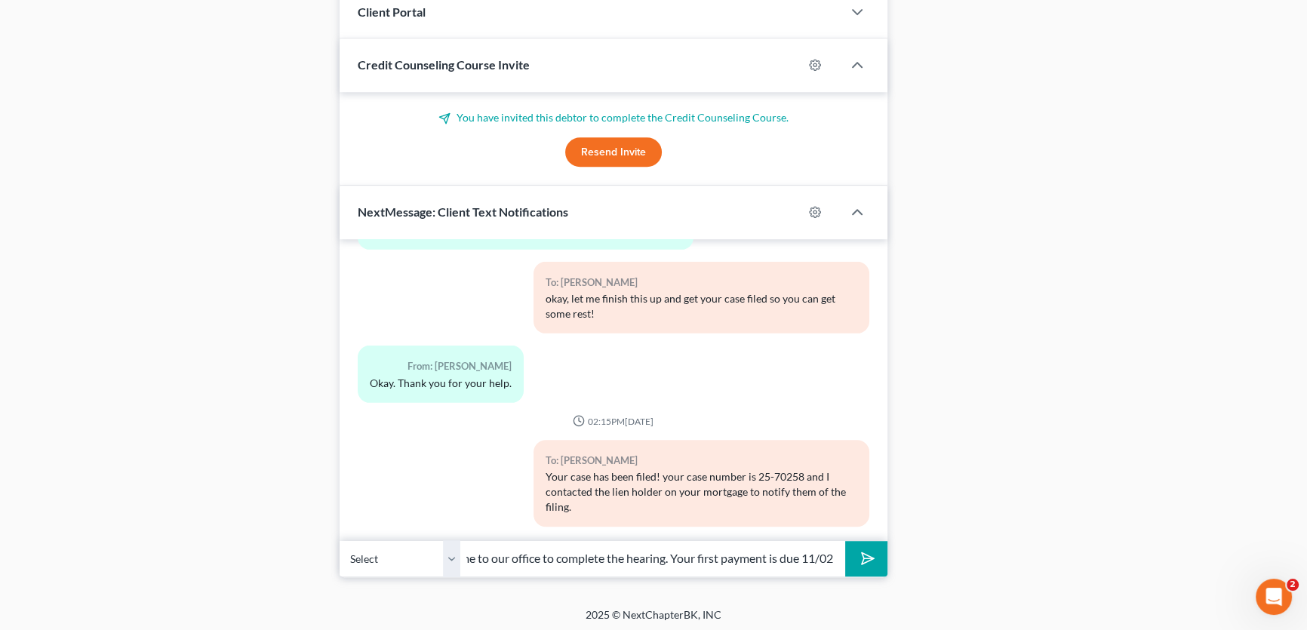
scroll to position [0, 0]
click at [873, 559] on button "submit" at bounding box center [866, 558] width 42 height 35
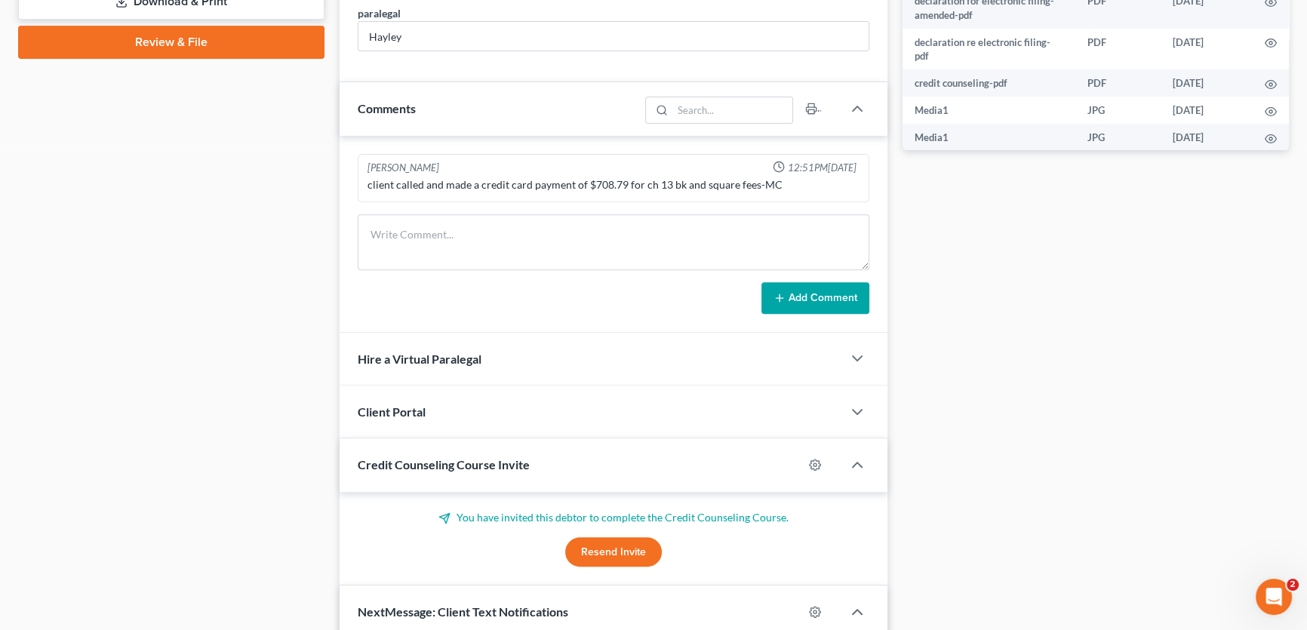
scroll to position [729, 0]
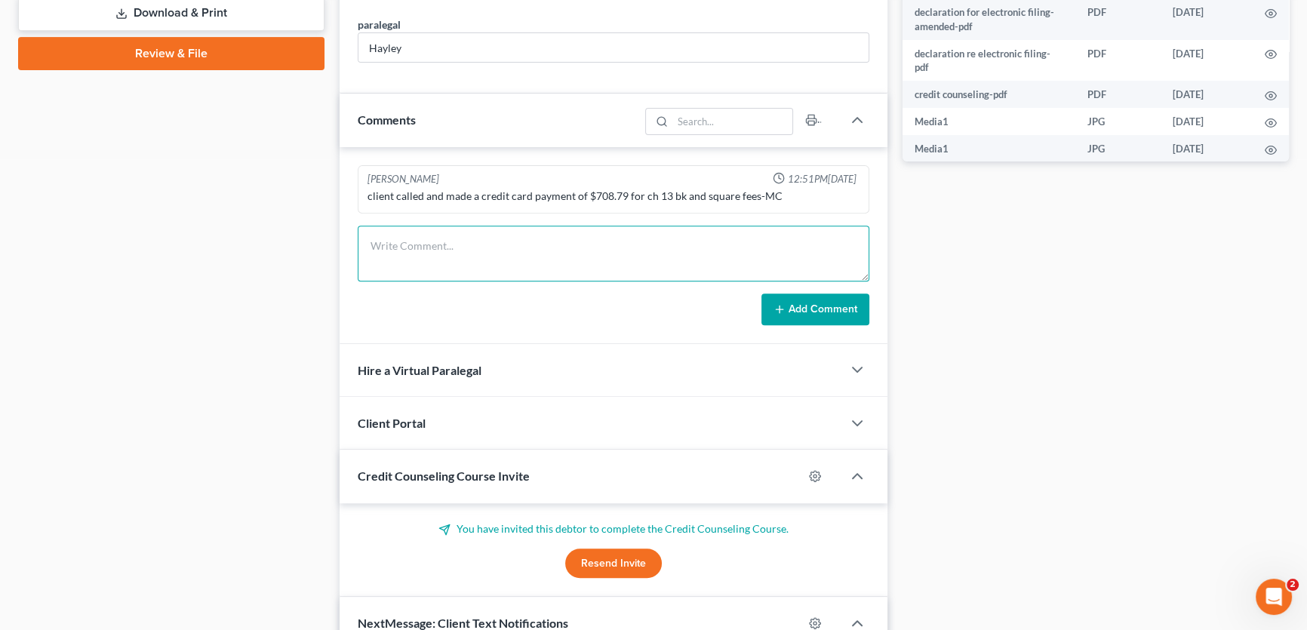
click at [445, 251] on textarea at bounding box center [614, 254] width 512 height 56
click at [680, 242] on textarea "client has a foreclosure scheduled for Tuesday, October 7, 2025" at bounding box center [614, 254] width 512 height 56
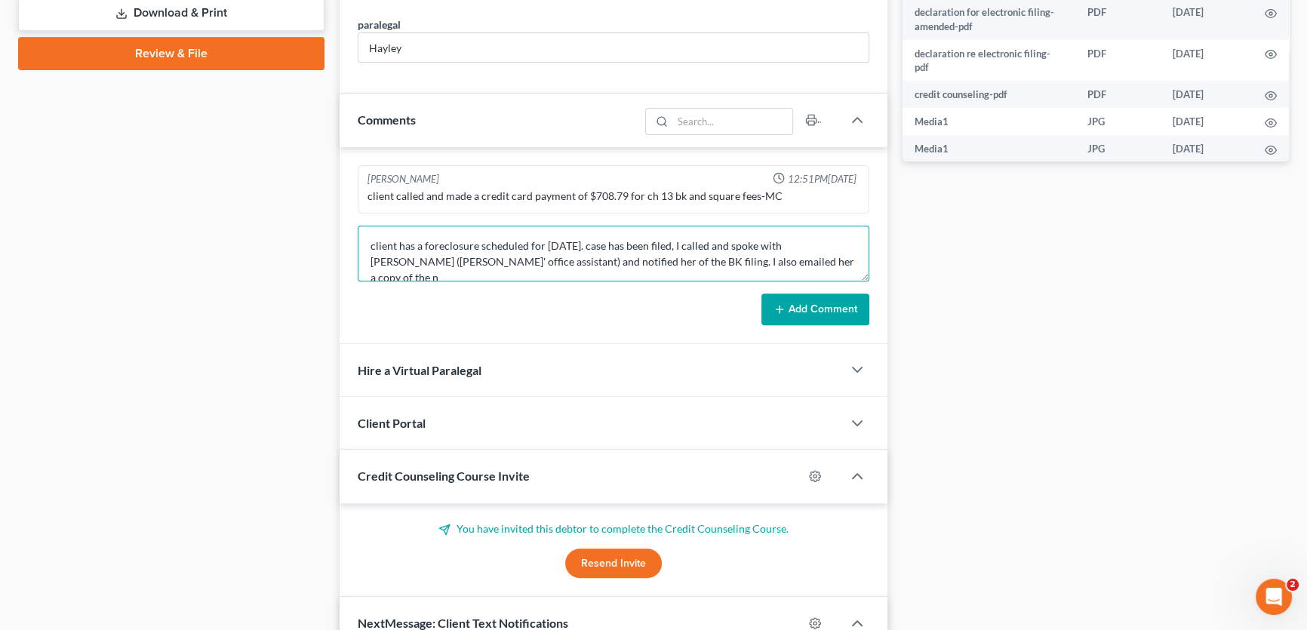
scroll to position [2, 0]
click at [666, 240] on textarea "client has a foreclosure scheduled for Tuesday, October 7, 2025. case has been …" at bounding box center [614, 254] width 512 height 56
click at [503, 257] on textarea "client has a foreclosure scheduled for Tuesday, October 7, 2025. BK case has be…" at bounding box center [614, 254] width 512 height 56
type textarea "client has a foreclosure scheduled for Tuesday, October 7, 2025. BK case has be…"
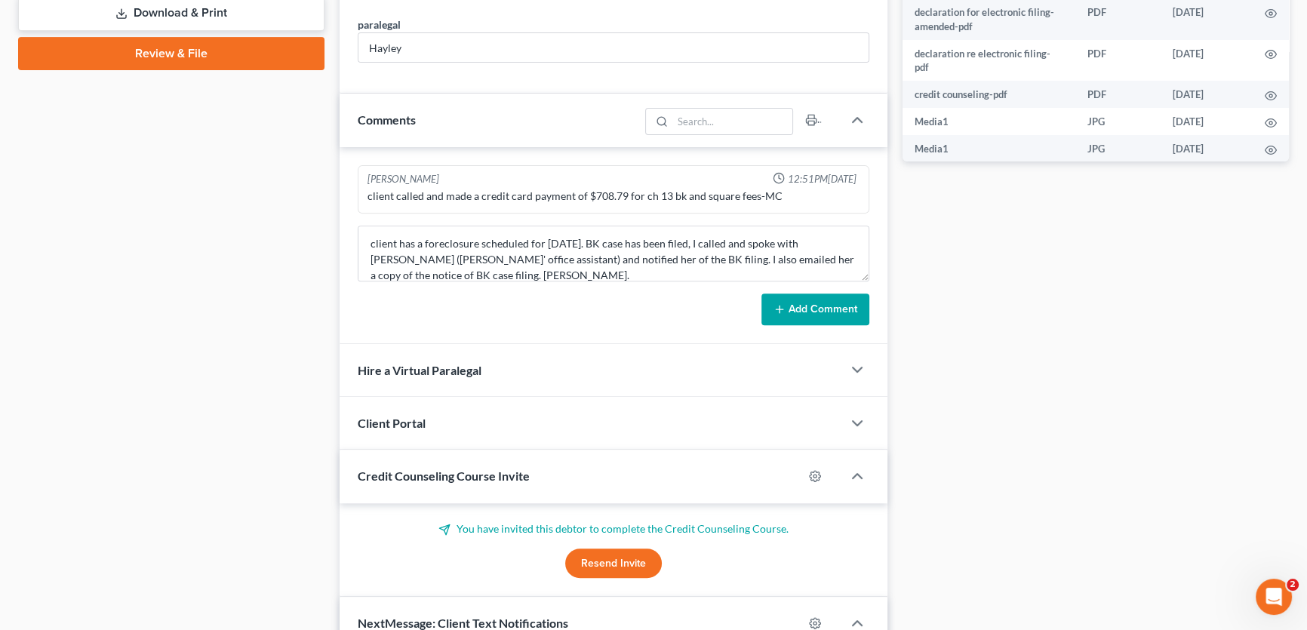
click at [809, 296] on button "Add Comment" at bounding box center [816, 310] width 108 height 32
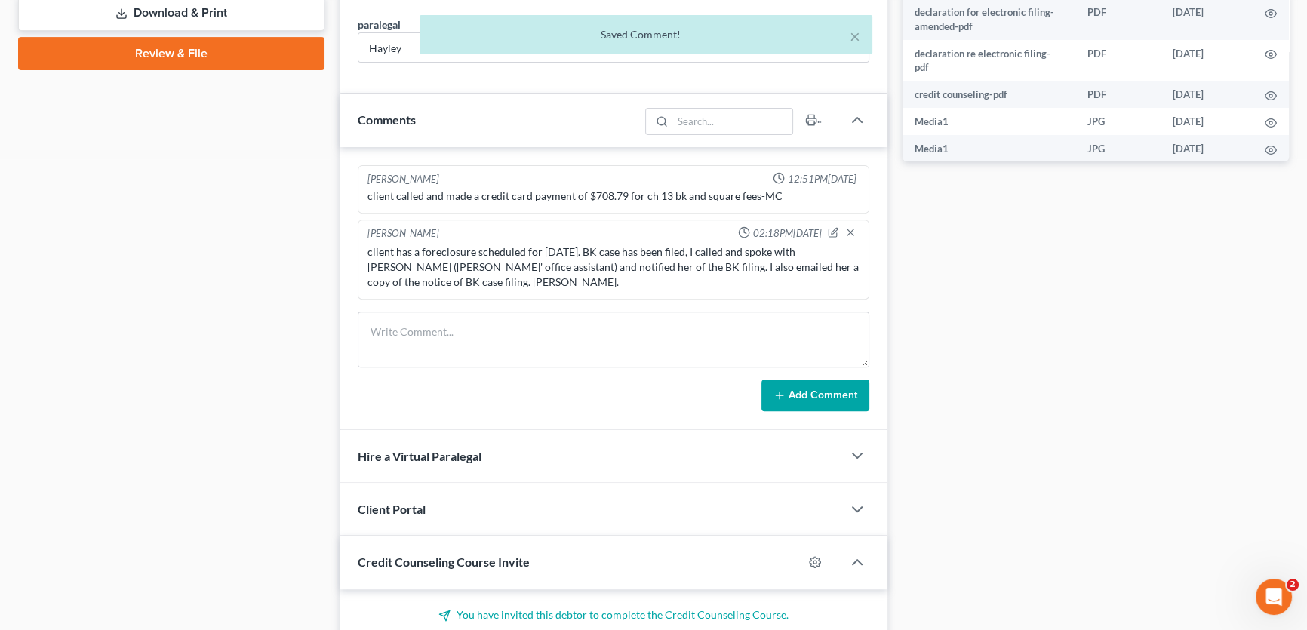
scroll to position [0, 0]
click at [854, 41] on button "×" at bounding box center [855, 36] width 11 height 18
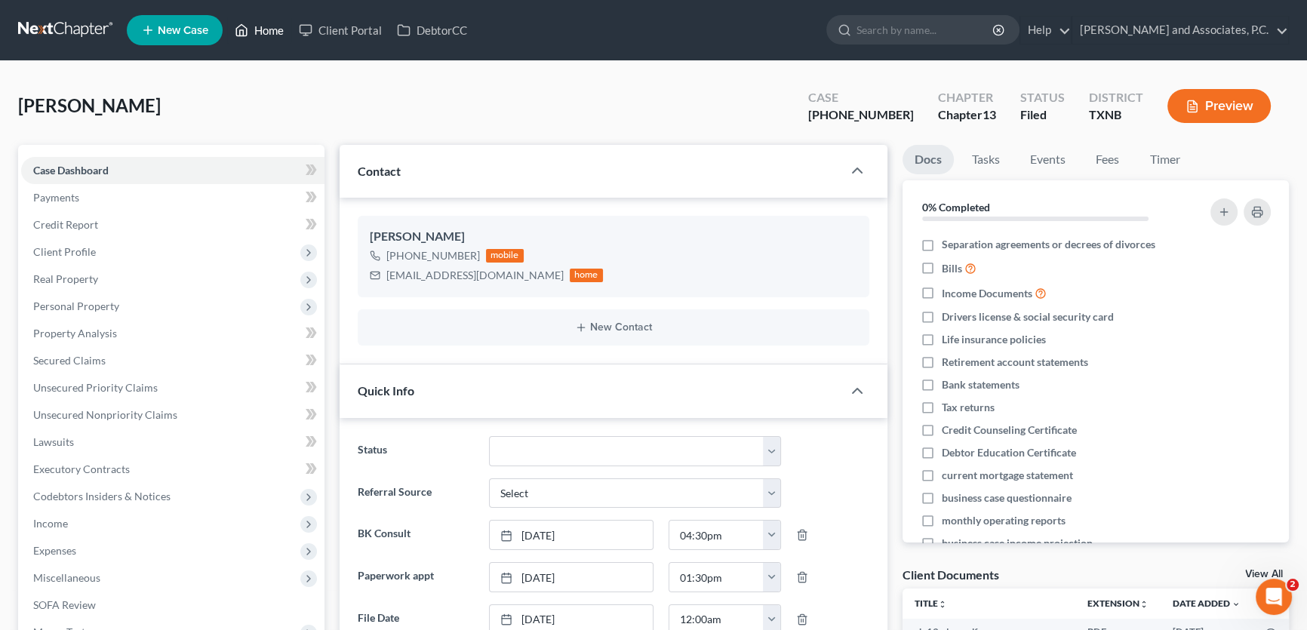
click at [270, 32] on link "Home" at bounding box center [259, 30] width 64 height 27
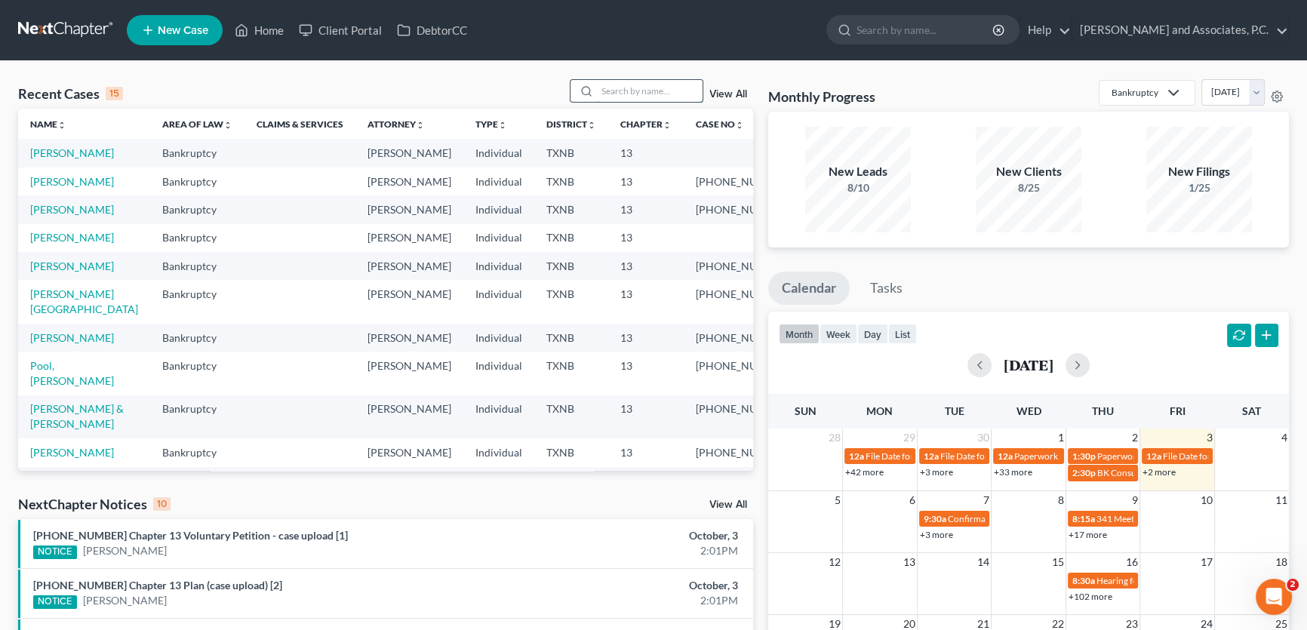
click at [652, 89] on input "search" at bounding box center [650, 91] width 106 height 22
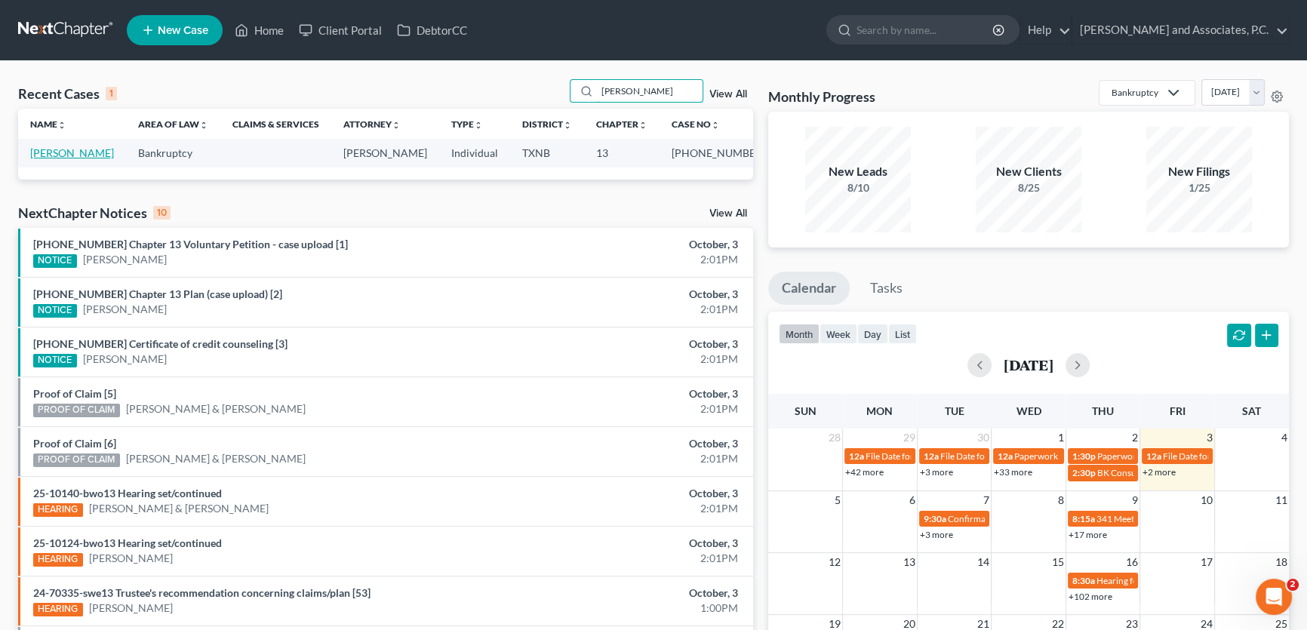
type input "[PERSON_NAME]"
click at [84, 148] on link "[PERSON_NAME]" at bounding box center [72, 152] width 84 height 13
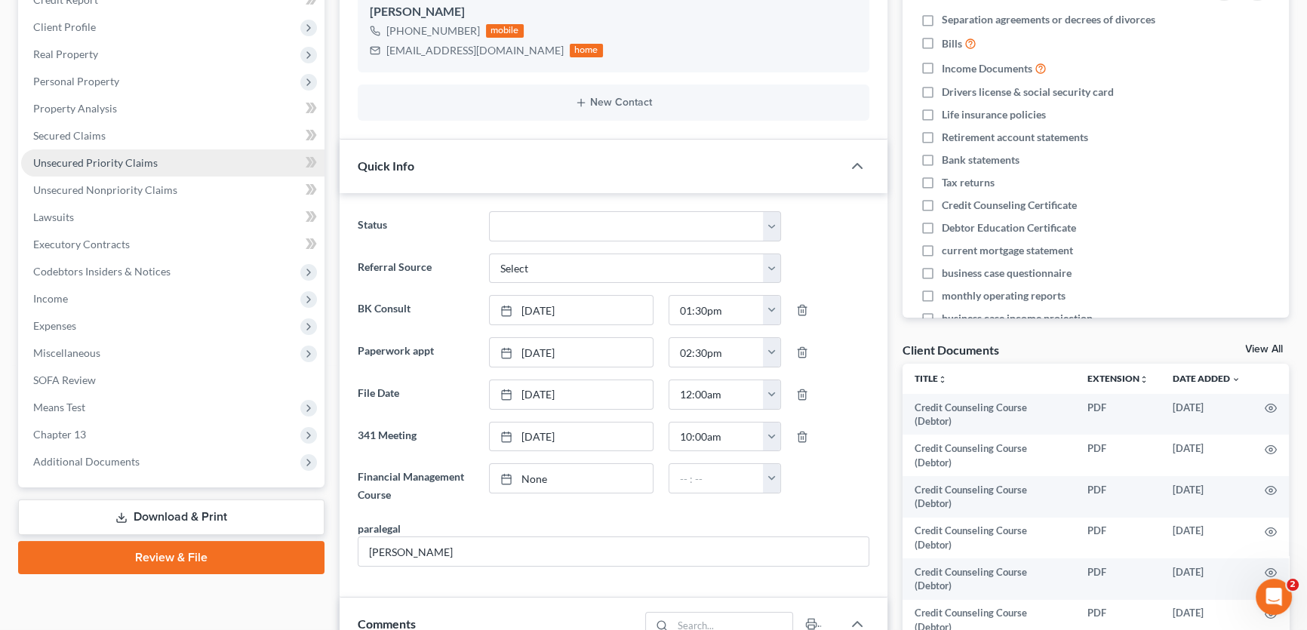
scroll to position [343, 0]
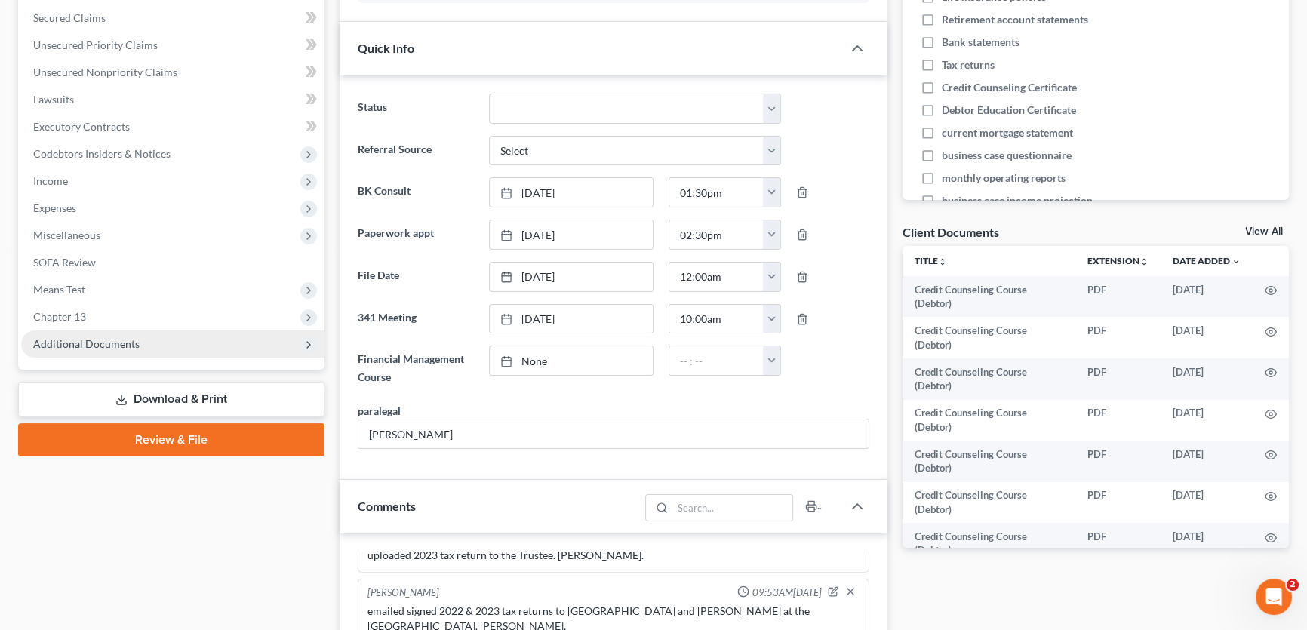
click at [106, 334] on span "Additional Documents" at bounding box center [172, 344] width 303 height 27
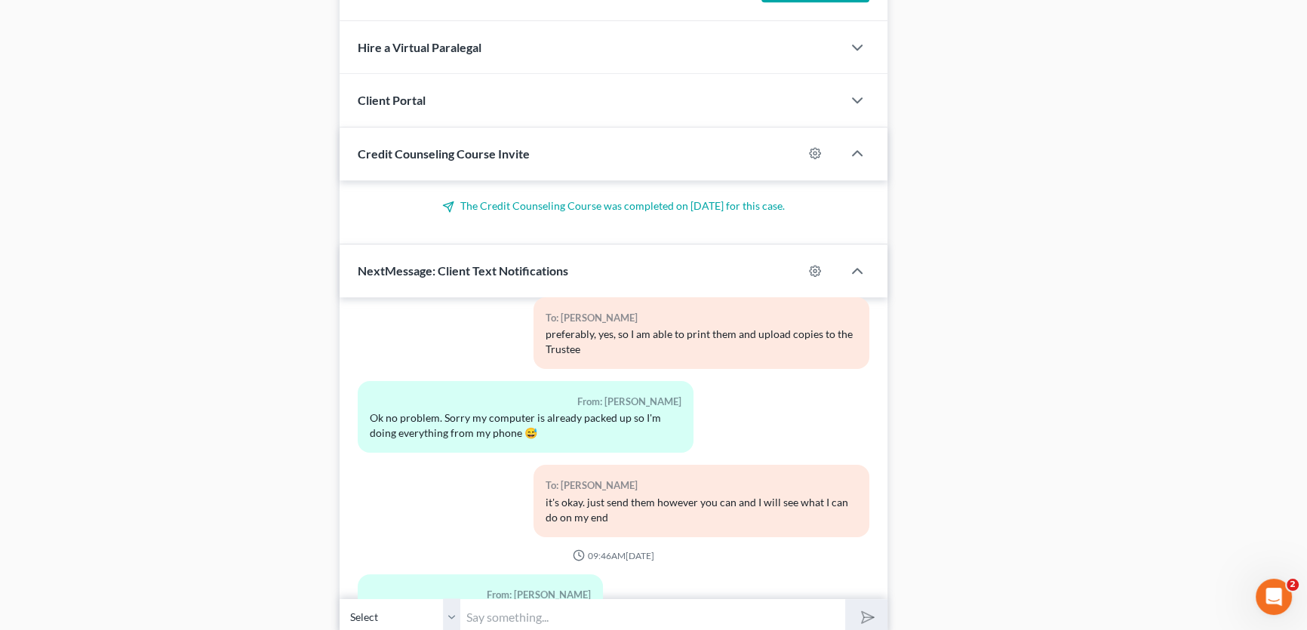
scroll to position [1303, 0]
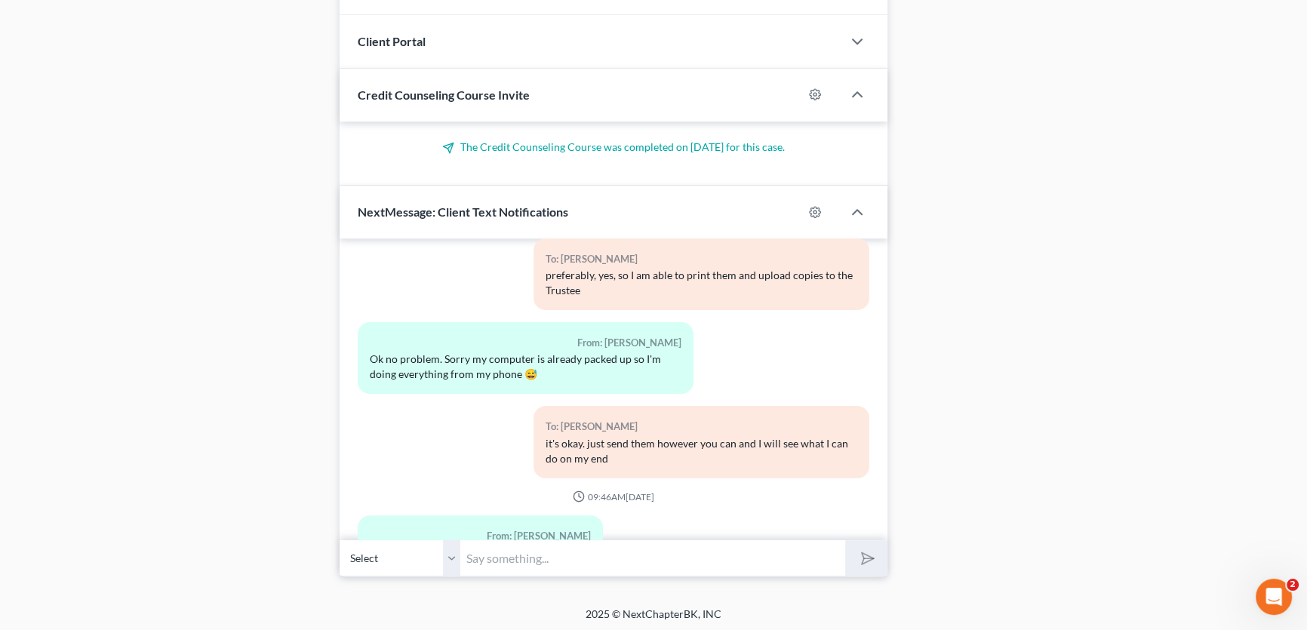
click at [589, 556] on input "text" at bounding box center [652, 558] width 385 height 37
type input "do you have a contract with your name on it as well as [PERSON_NAME]'s?"
click at [845, 540] on button "submit" at bounding box center [866, 557] width 42 height 35
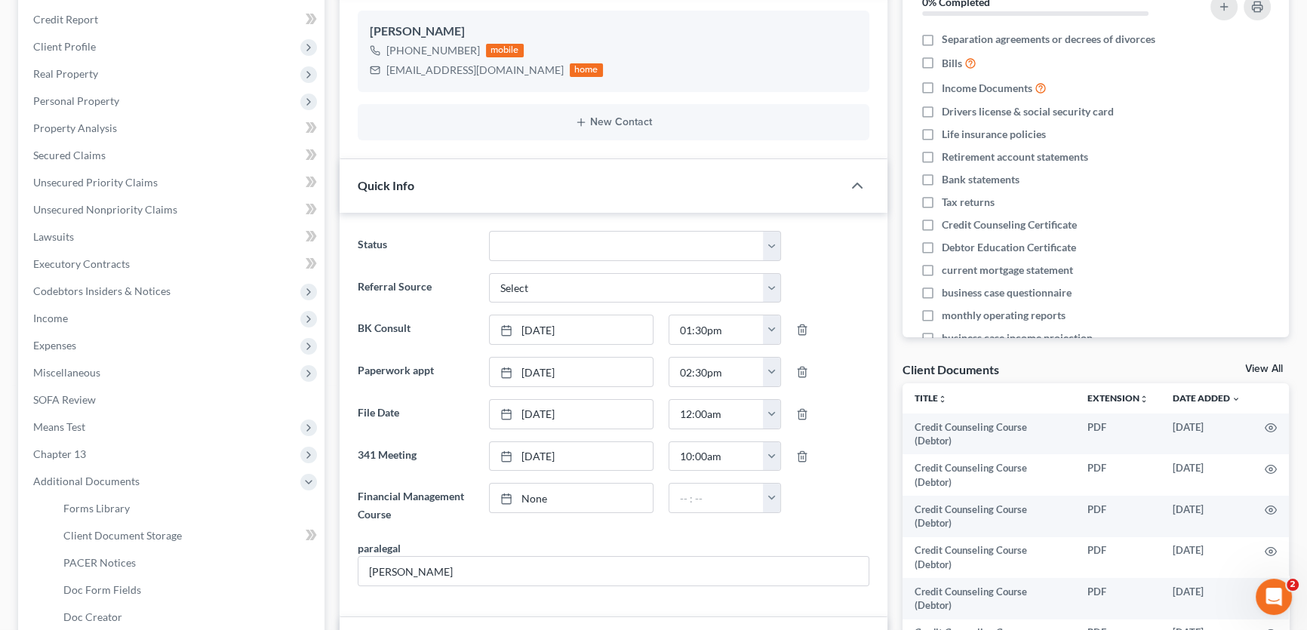
scroll to position [0, 0]
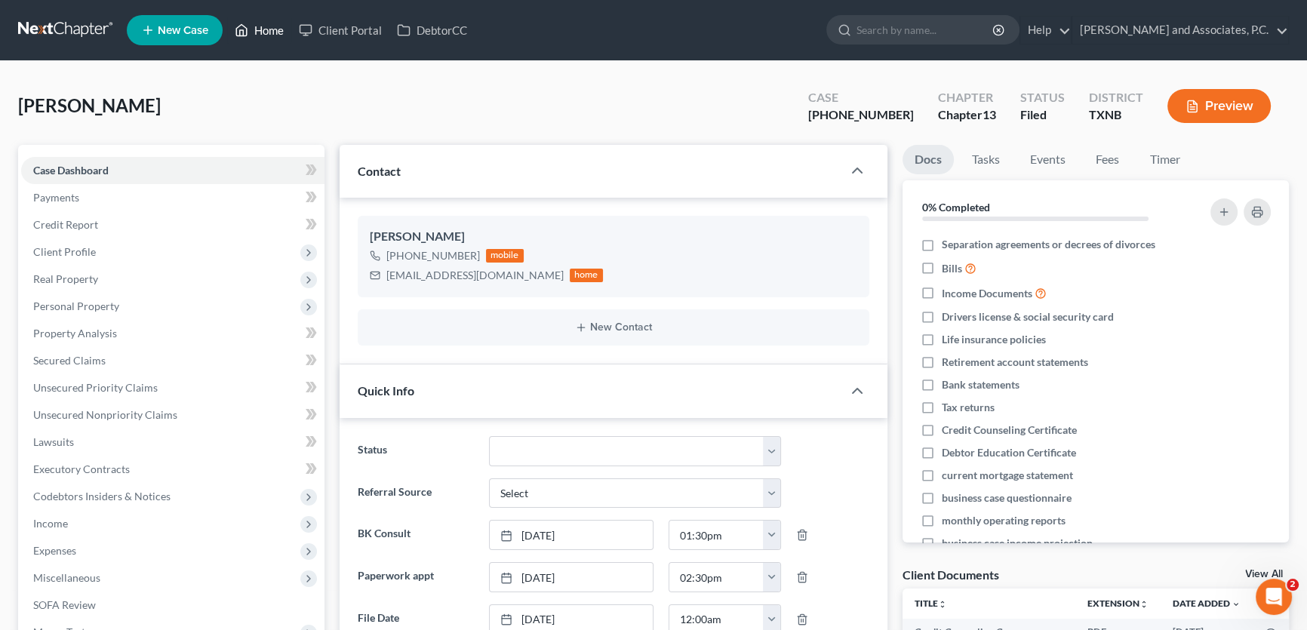
click at [281, 23] on link "Home" at bounding box center [259, 30] width 64 height 27
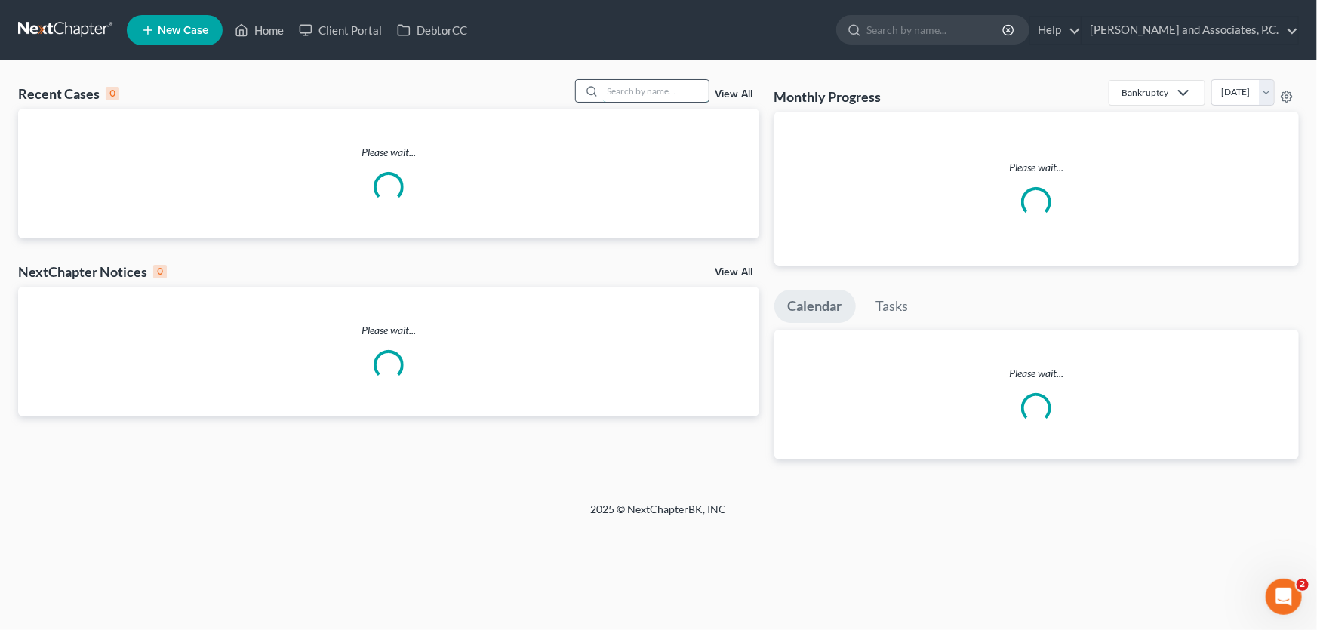
click at [626, 89] on input "search" at bounding box center [656, 91] width 106 height 22
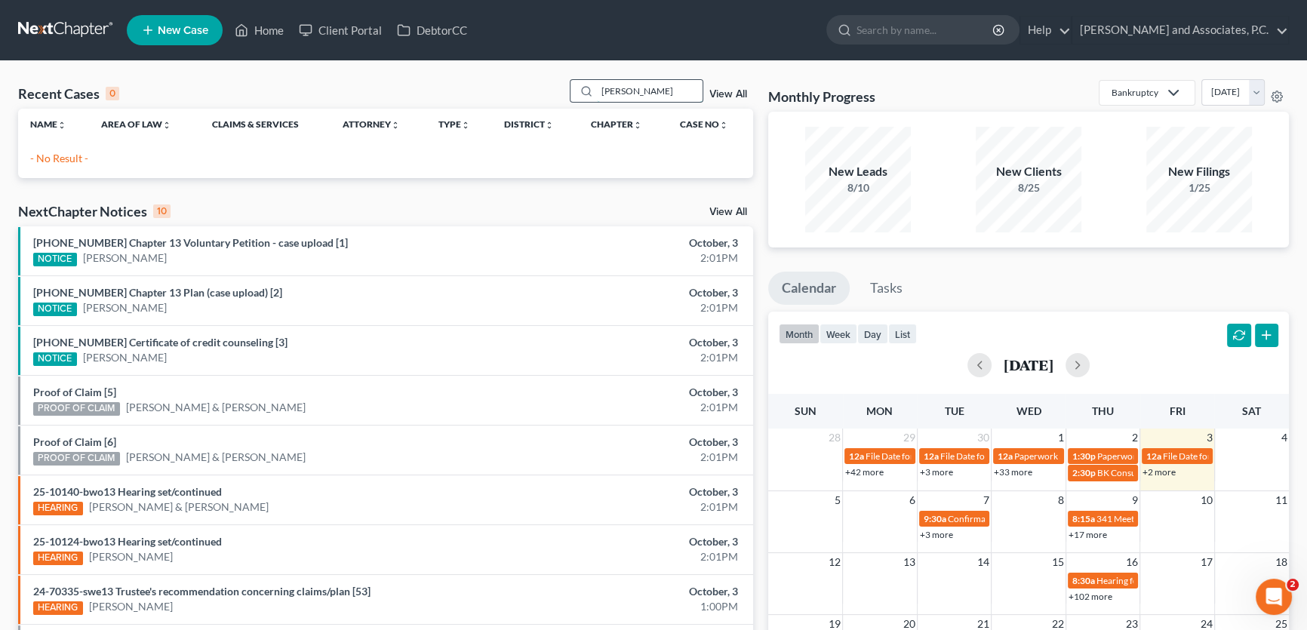
drag, startPoint x: 626, startPoint y: 89, endPoint x: 589, endPoint y: 86, distance: 37.1
click at [589, 86] on div "neito" at bounding box center [637, 90] width 134 height 23
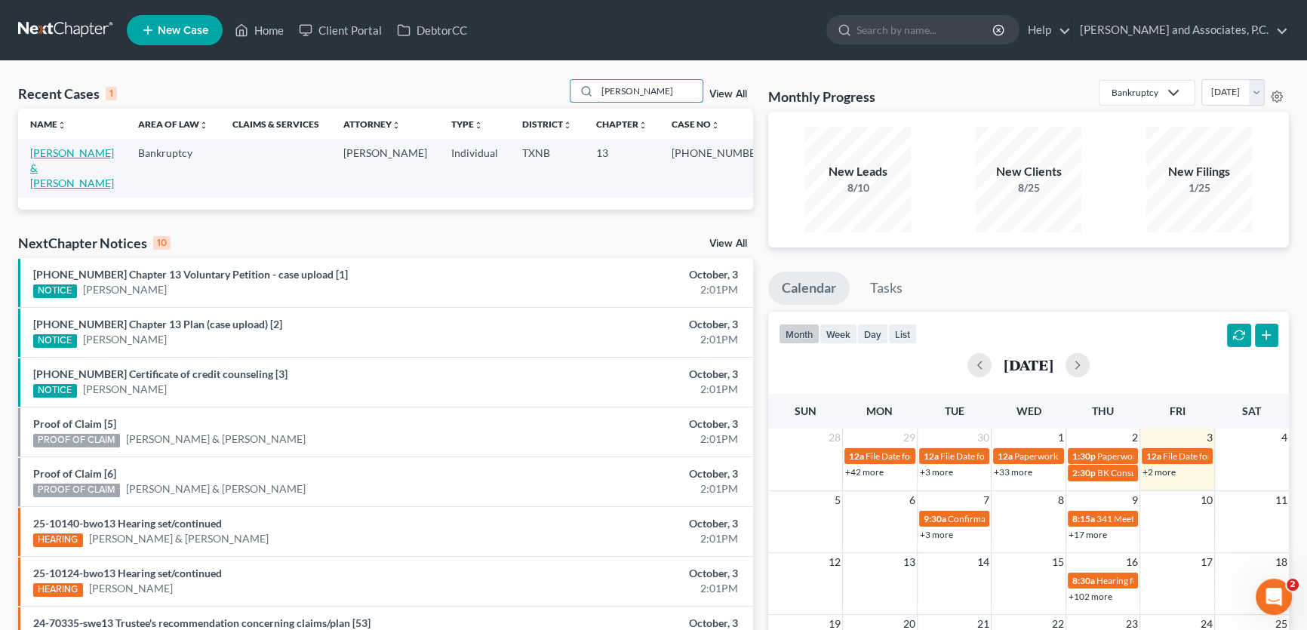
type input "nieto"
click at [114, 151] on link "Nieto, Jose & Pennie" at bounding box center [72, 167] width 84 height 43
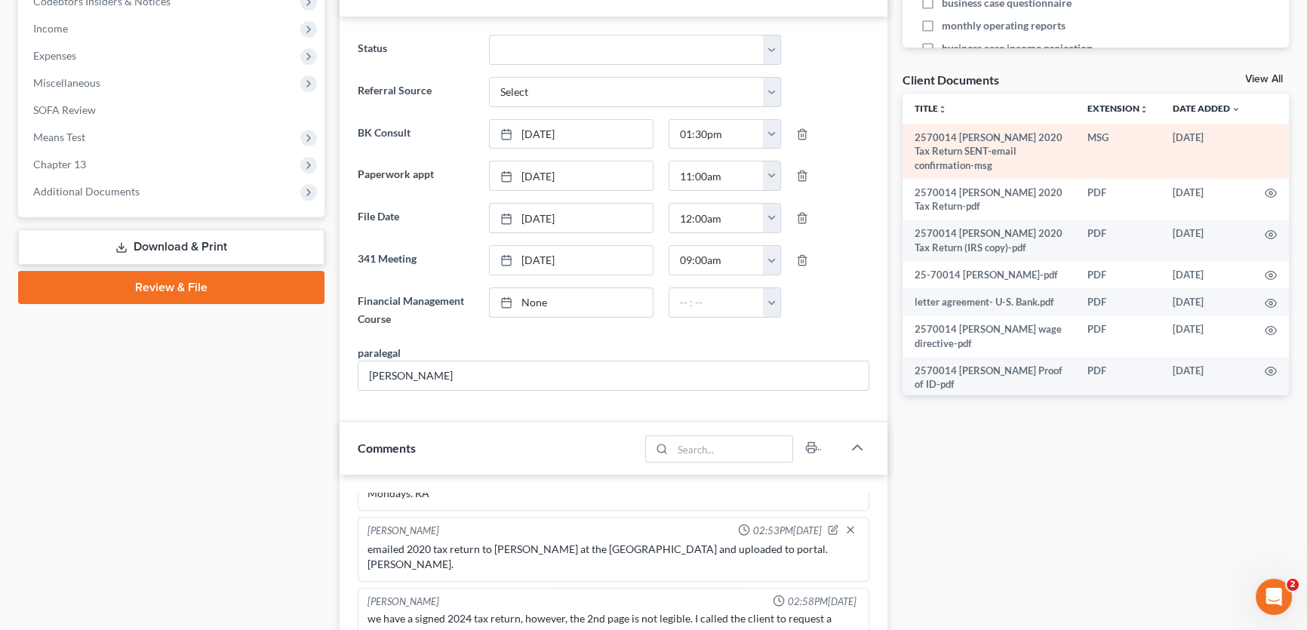
scroll to position [480, 0]
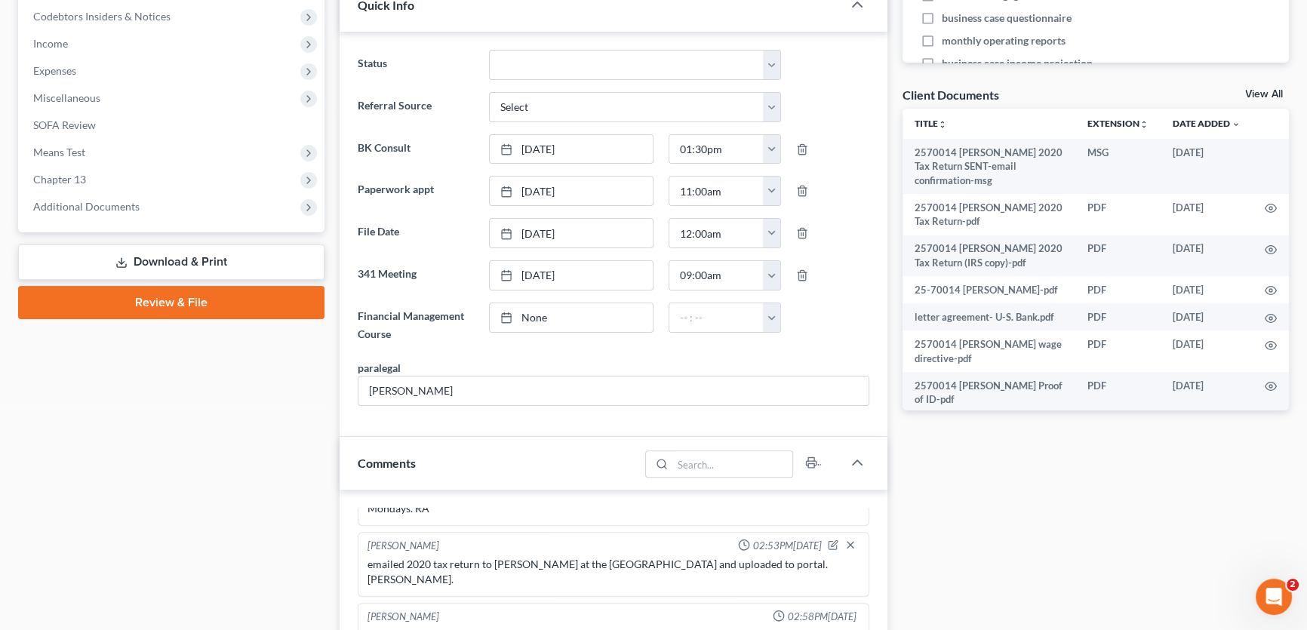
click at [1256, 91] on link "View All" at bounding box center [1264, 94] width 38 height 11
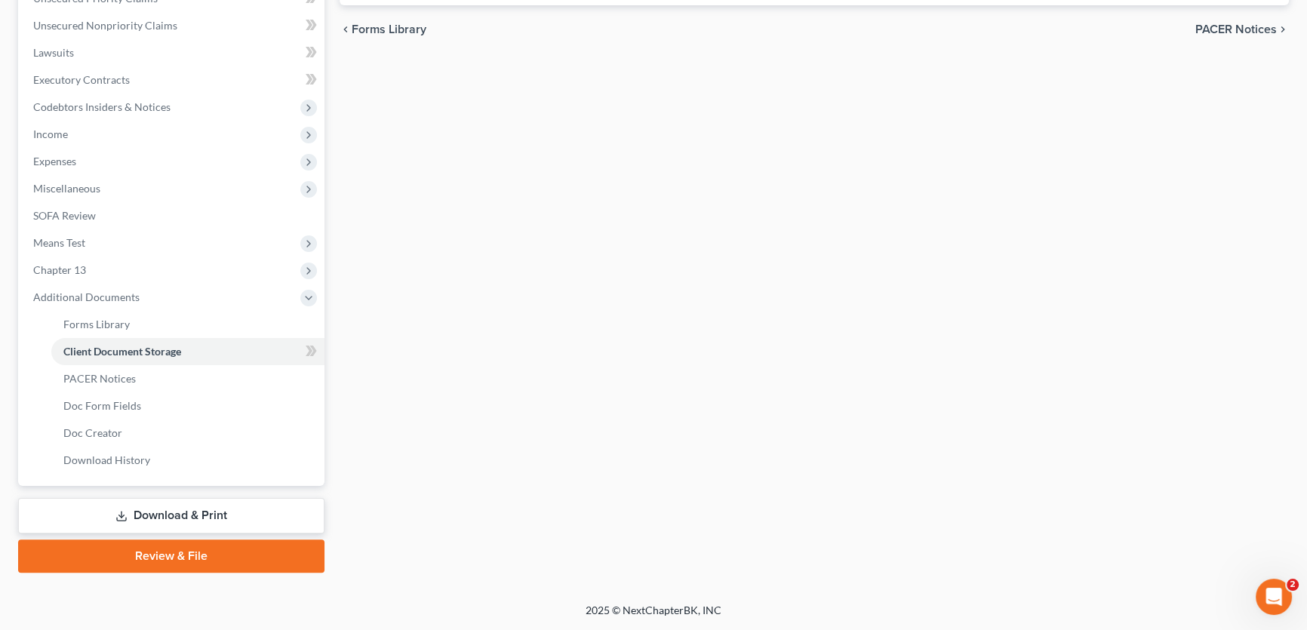
scroll to position [78, 0]
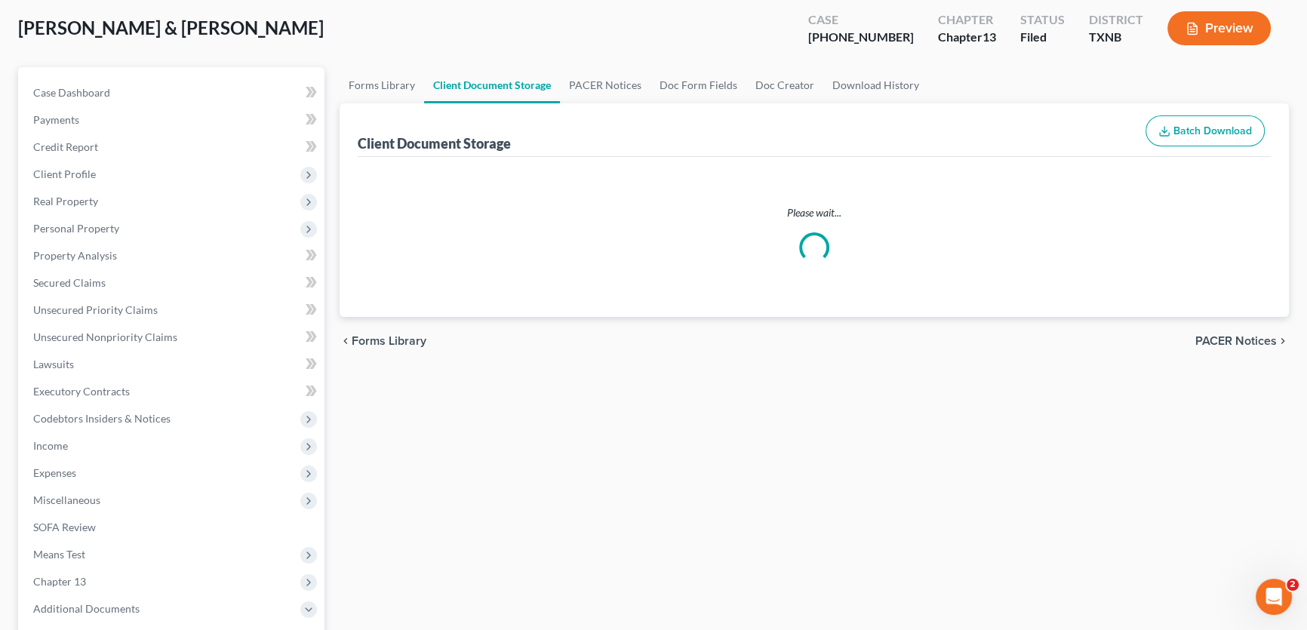
select select "21"
select select "18"
select select "10"
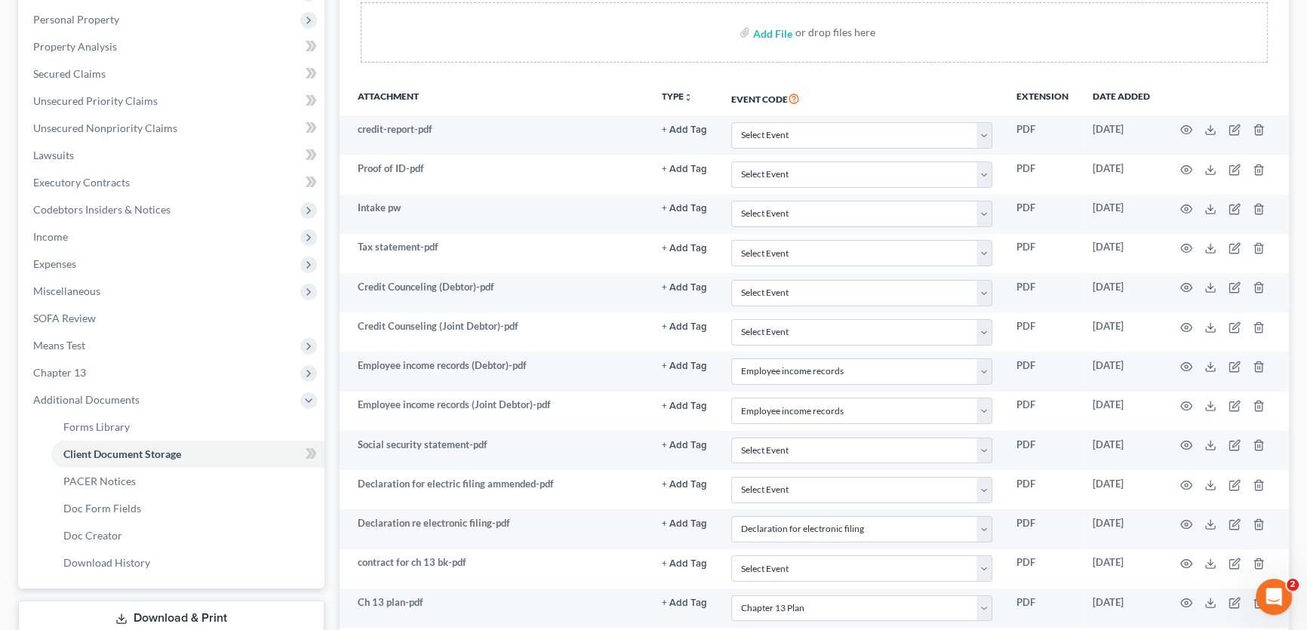
scroll to position [0, 0]
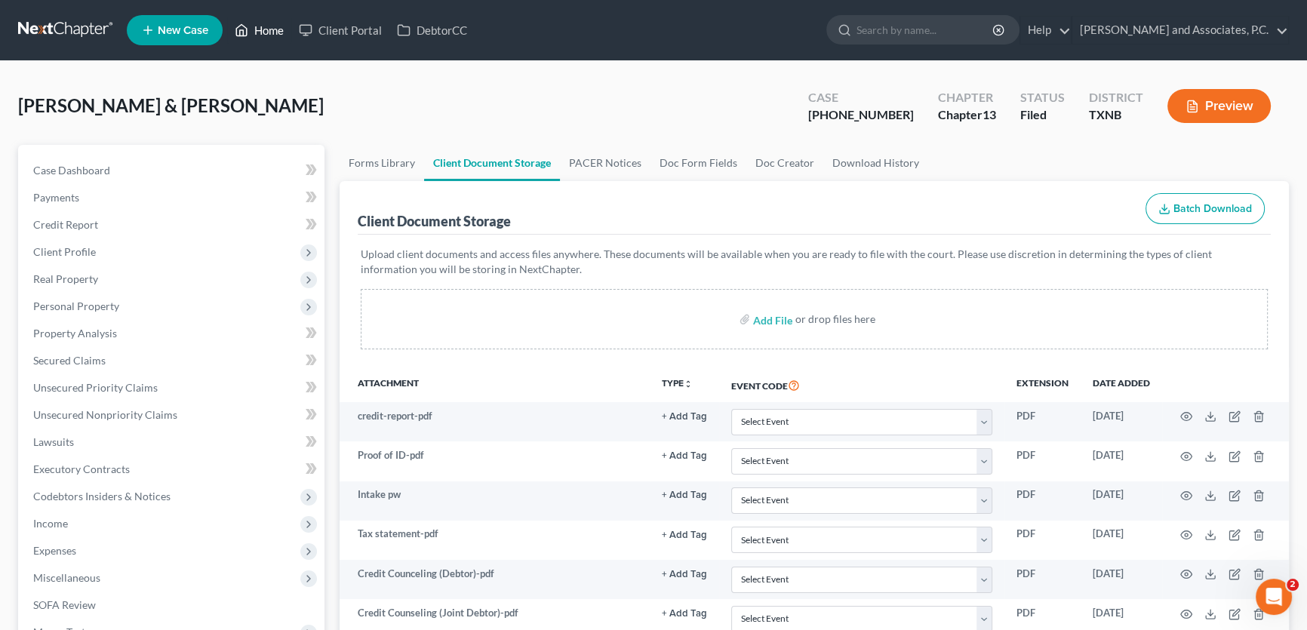
click at [271, 26] on link "Home" at bounding box center [259, 30] width 64 height 27
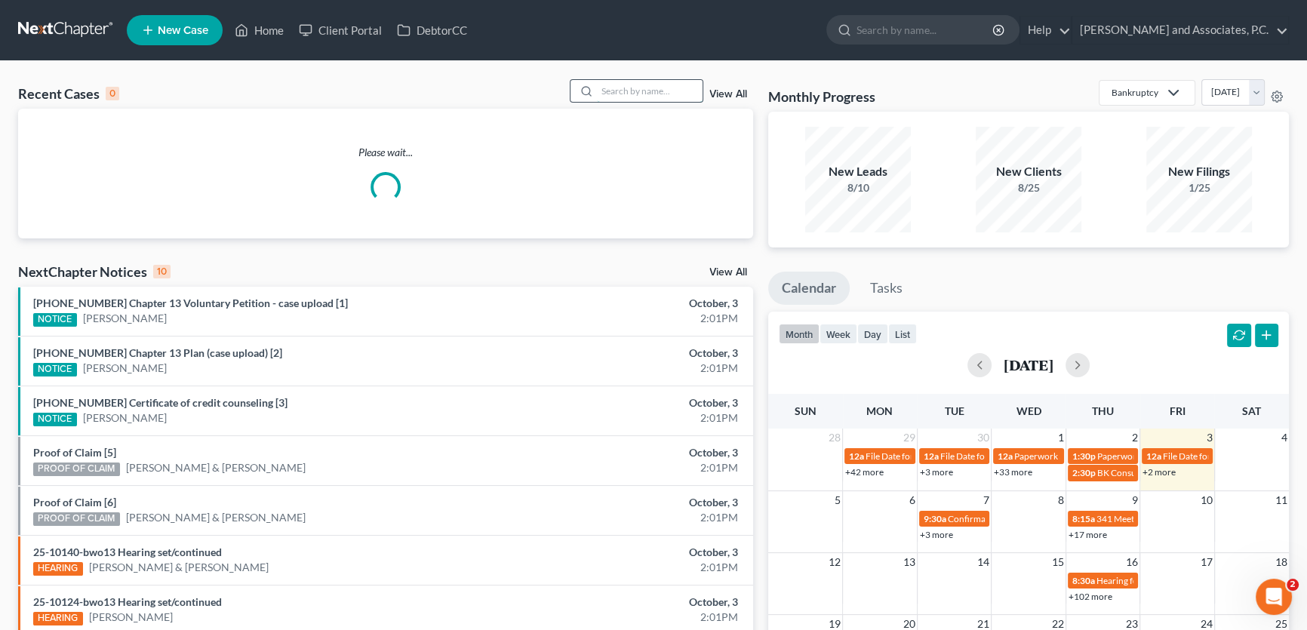
click at [626, 98] on input "search" at bounding box center [650, 91] width 106 height 22
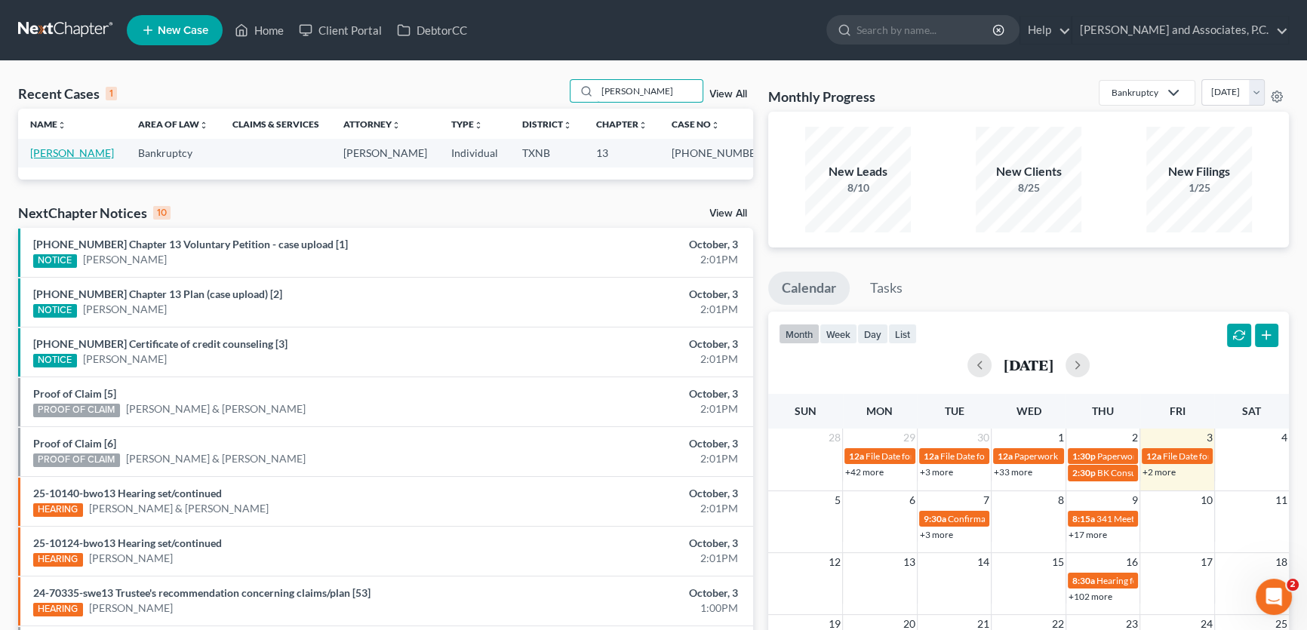
type input "shults"
click at [89, 152] on link "Shults, Kimberly" at bounding box center [72, 152] width 84 height 13
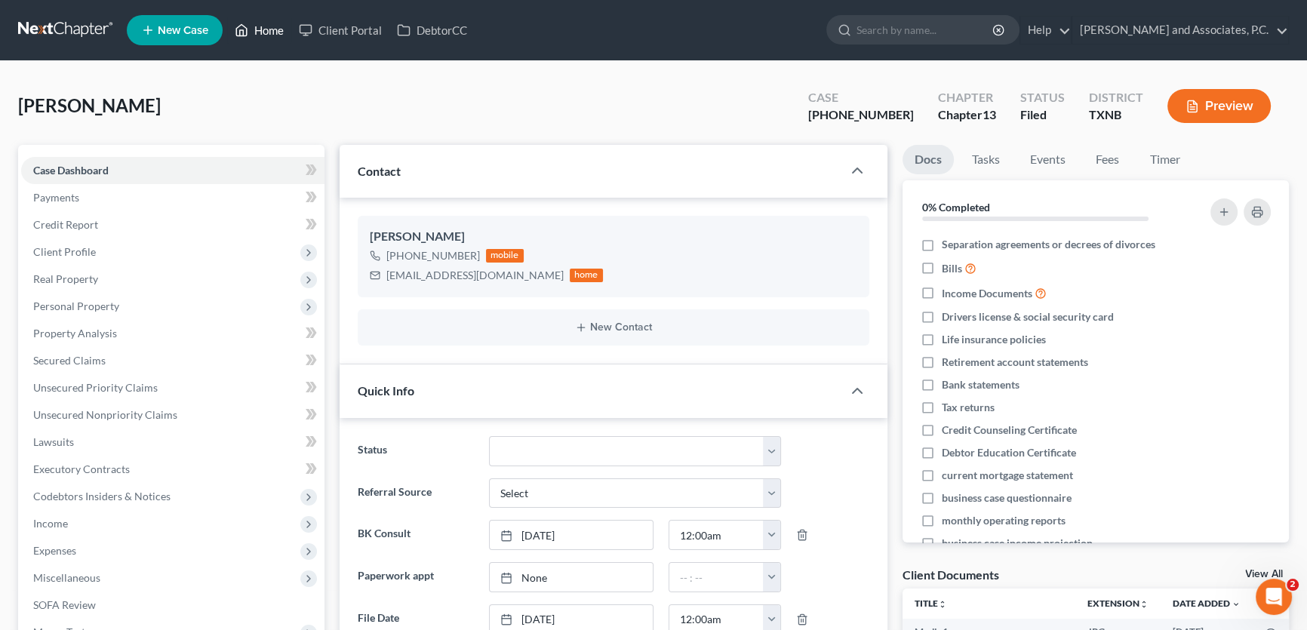
click at [271, 34] on link "Home" at bounding box center [259, 30] width 64 height 27
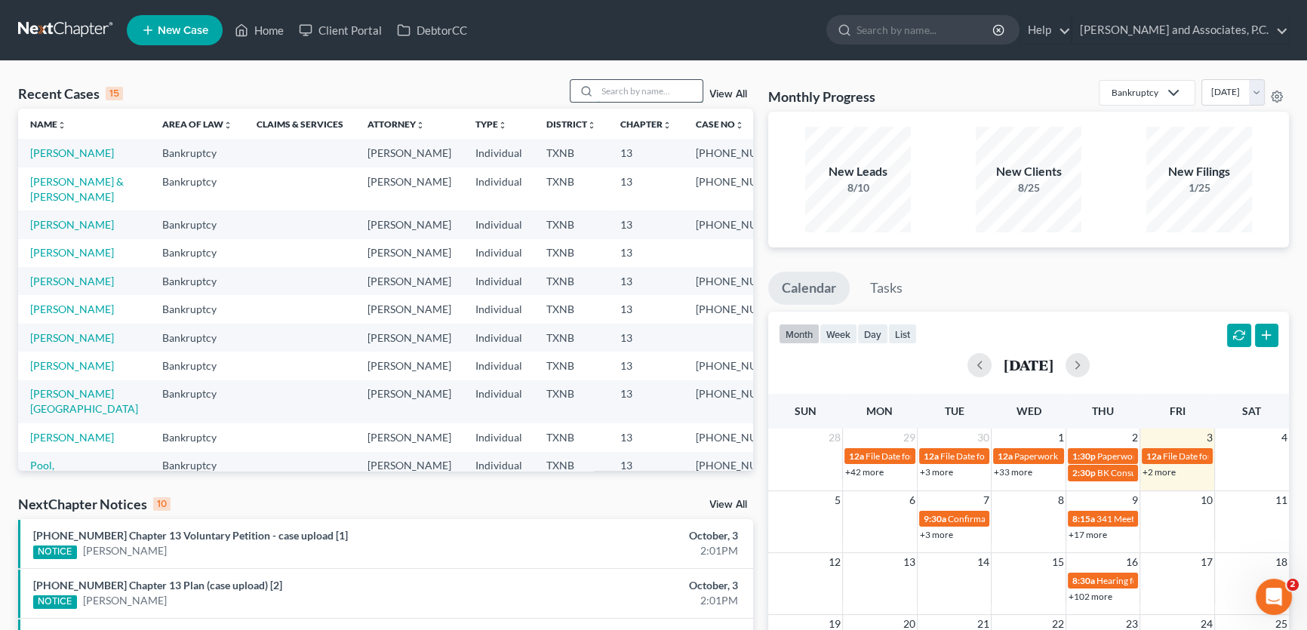
click at [654, 91] on input "search" at bounding box center [650, 91] width 106 height 22
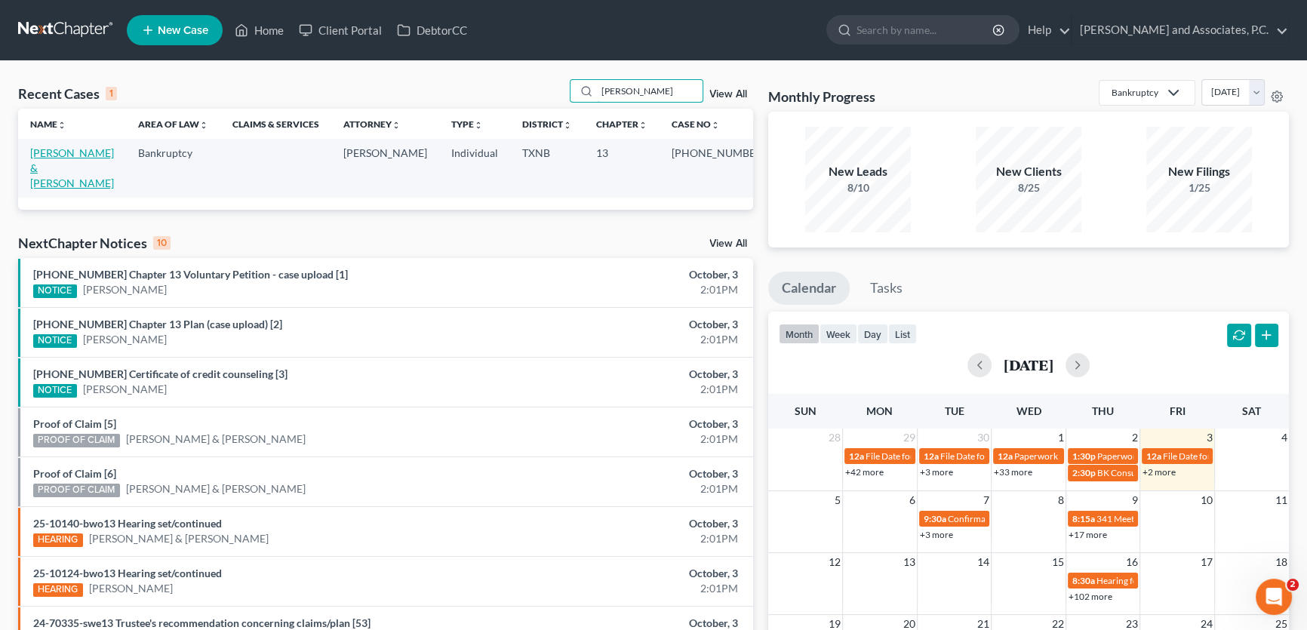
type input "rinker"
click at [87, 155] on link "[PERSON_NAME] & [PERSON_NAME]" at bounding box center [72, 167] width 84 height 43
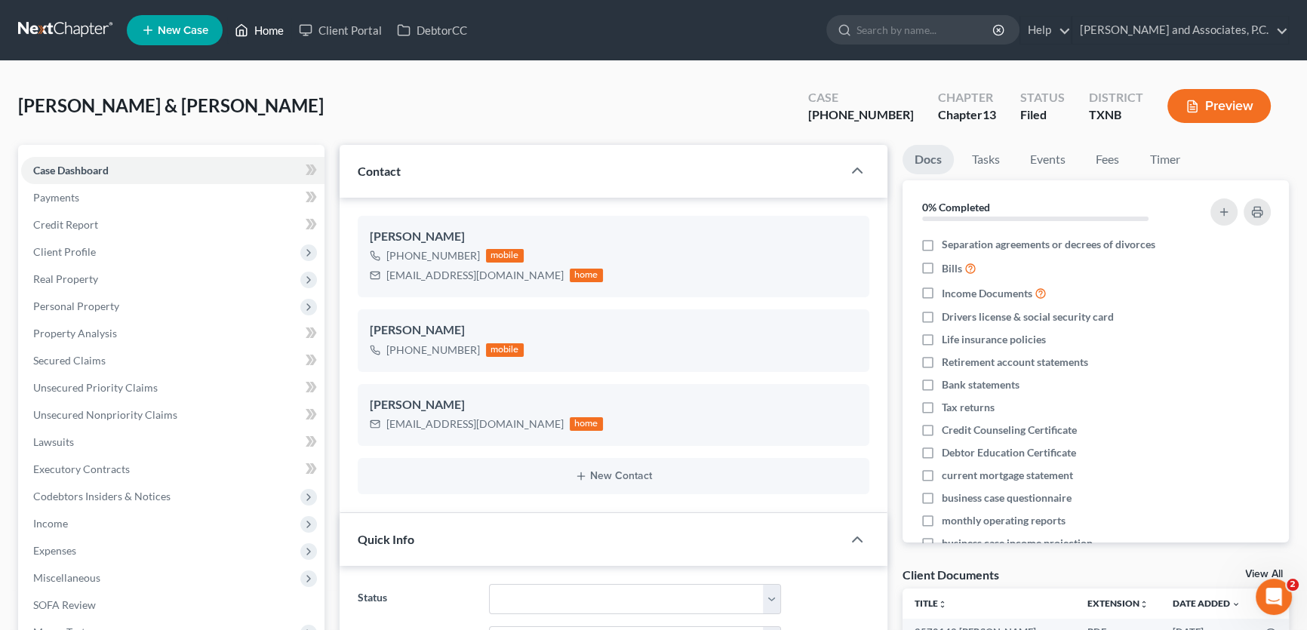
click at [266, 25] on link "Home" at bounding box center [259, 30] width 64 height 27
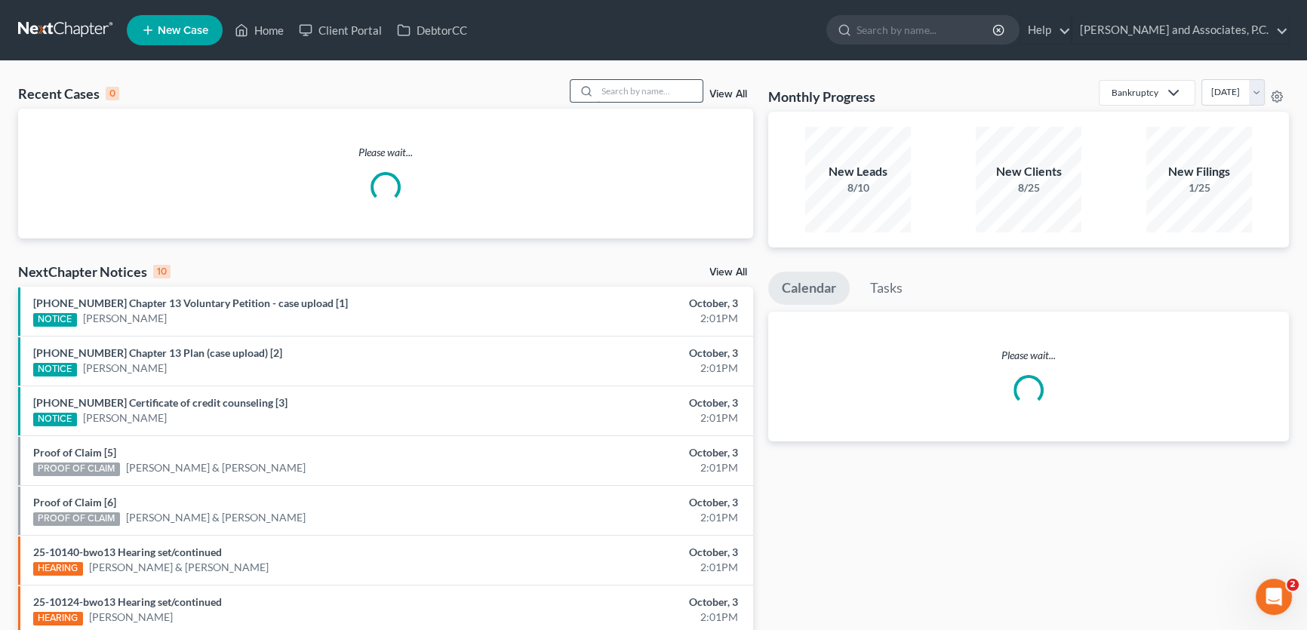
click at [636, 96] on input "search" at bounding box center [650, 91] width 106 height 22
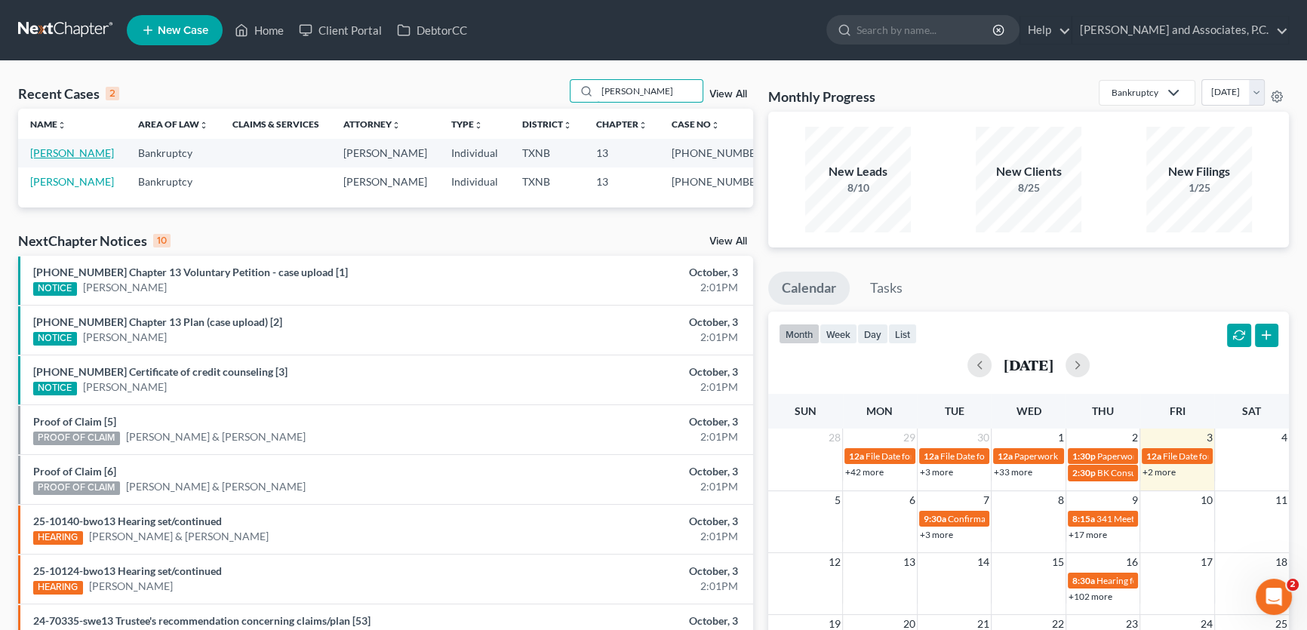
type input "honeycutt"
click at [72, 154] on link "[PERSON_NAME]" at bounding box center [72, 152] width 84 height 13
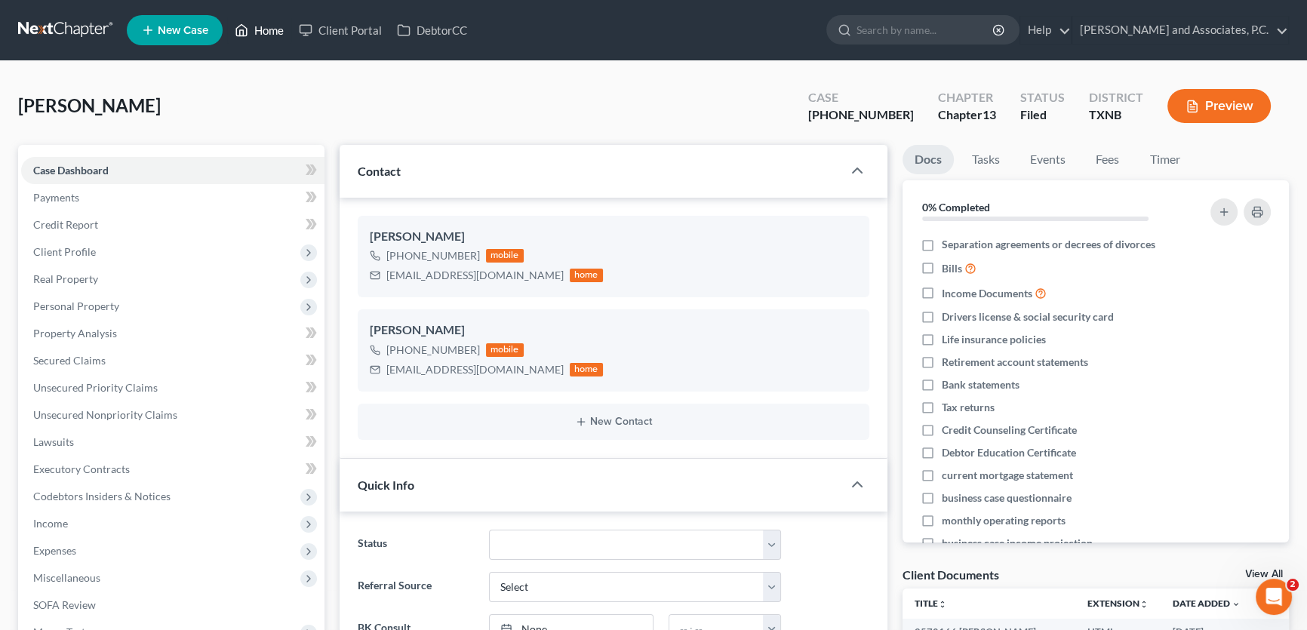
click at [272, 32] on link "Home" at bounding box center [259, 30] width 64 height 27
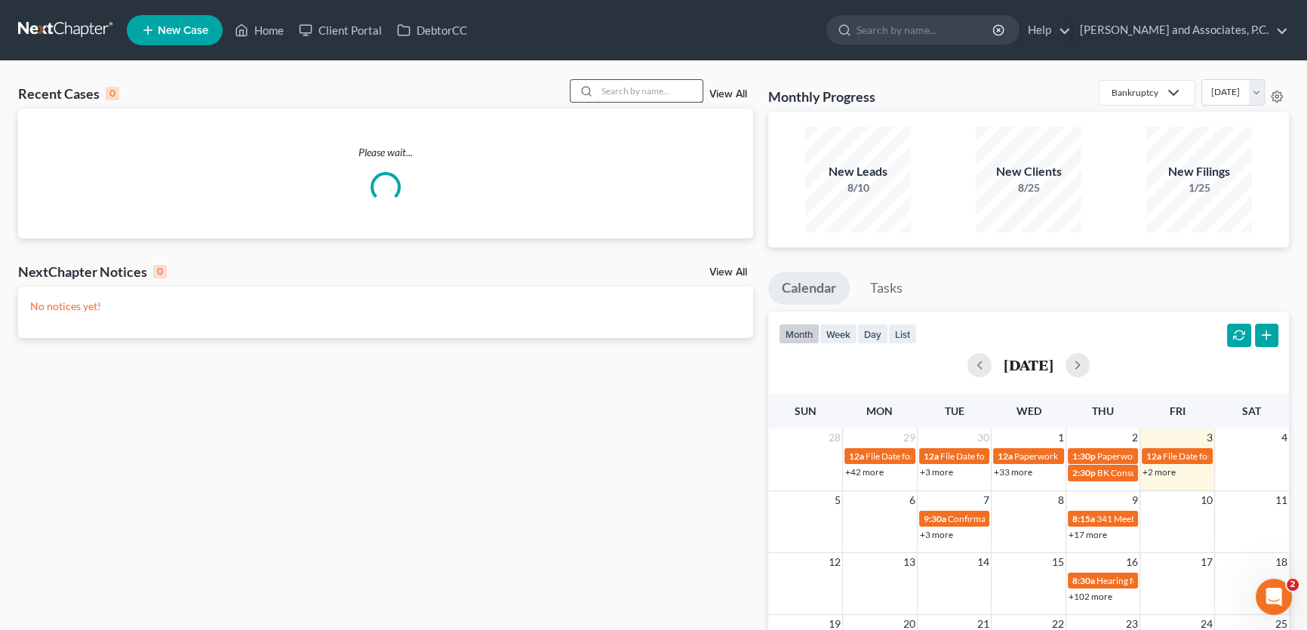
click at [667, 86] on input "search" at bounding box center [650, 91] width 106 height 22
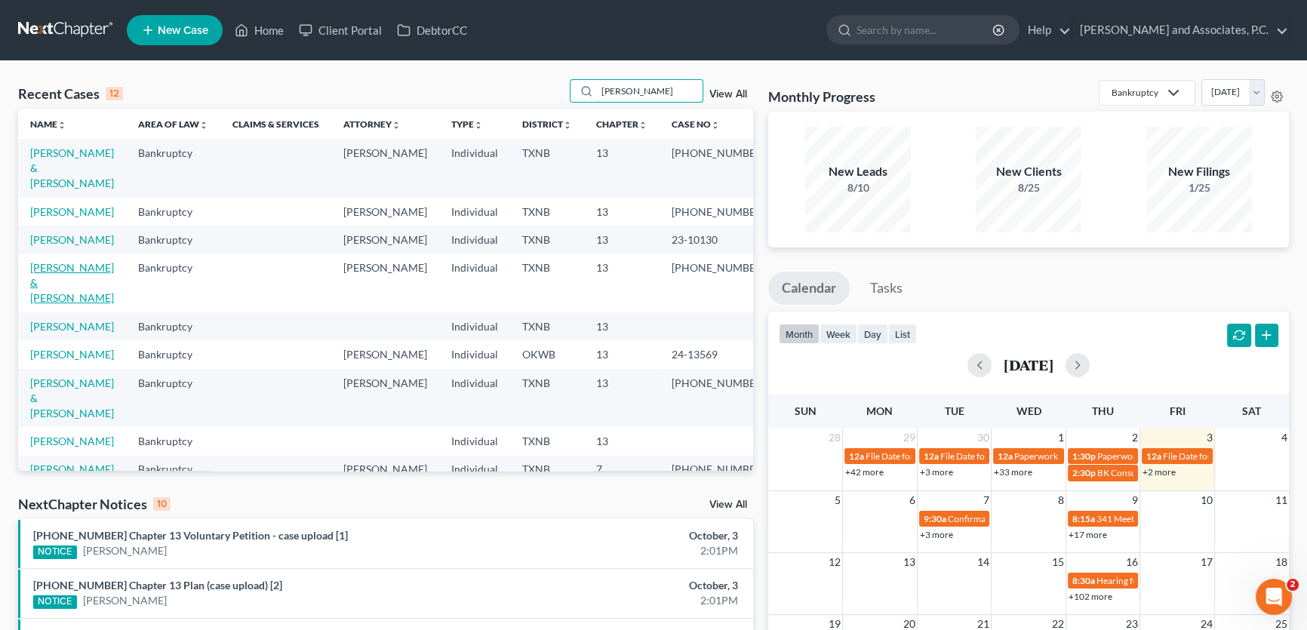
type input "hernandez"
click at [106, 282] on link "[PERSON_NAME] & [PERSON_NAME]" at bounding box center [72, 282] width 84 height 43
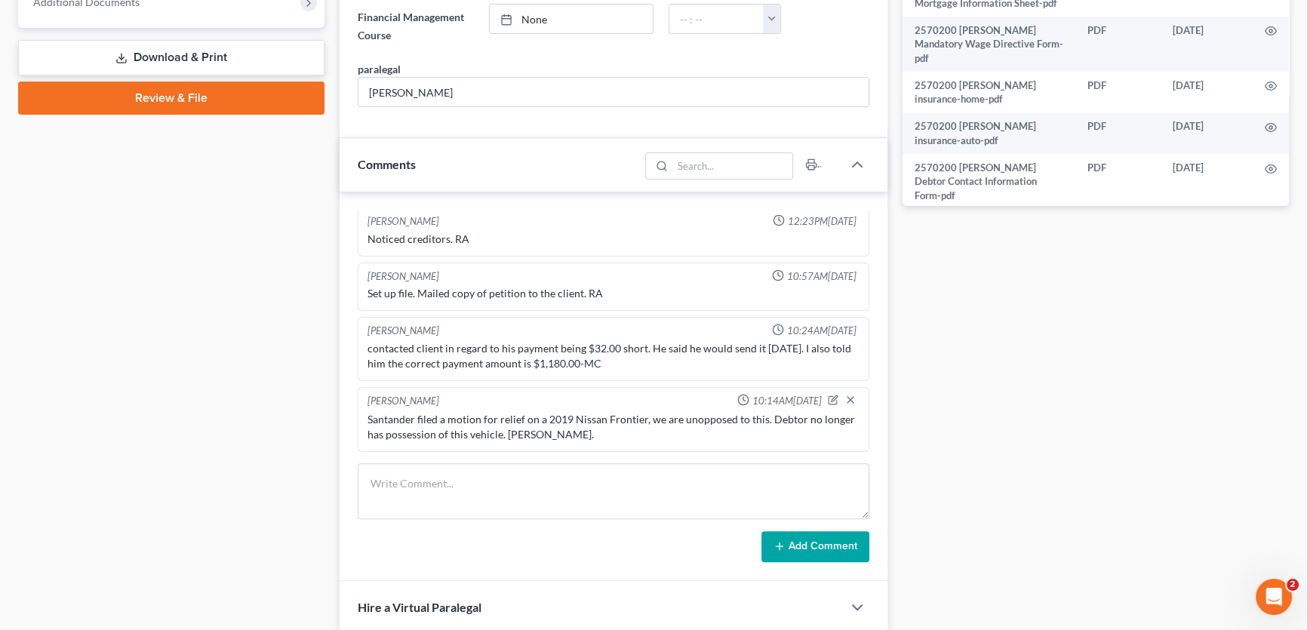
scroll to position [553, 0]
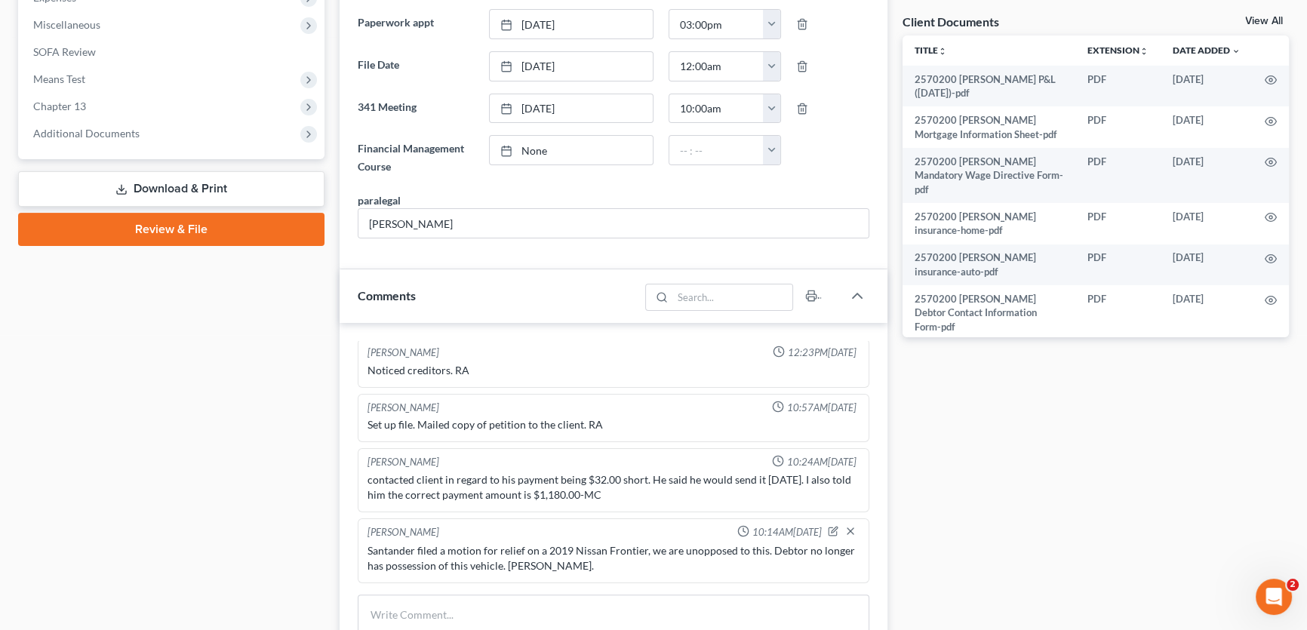
click at [1255, 22] on link "View All" at bounding box center [1264, 21] width 38 height 11
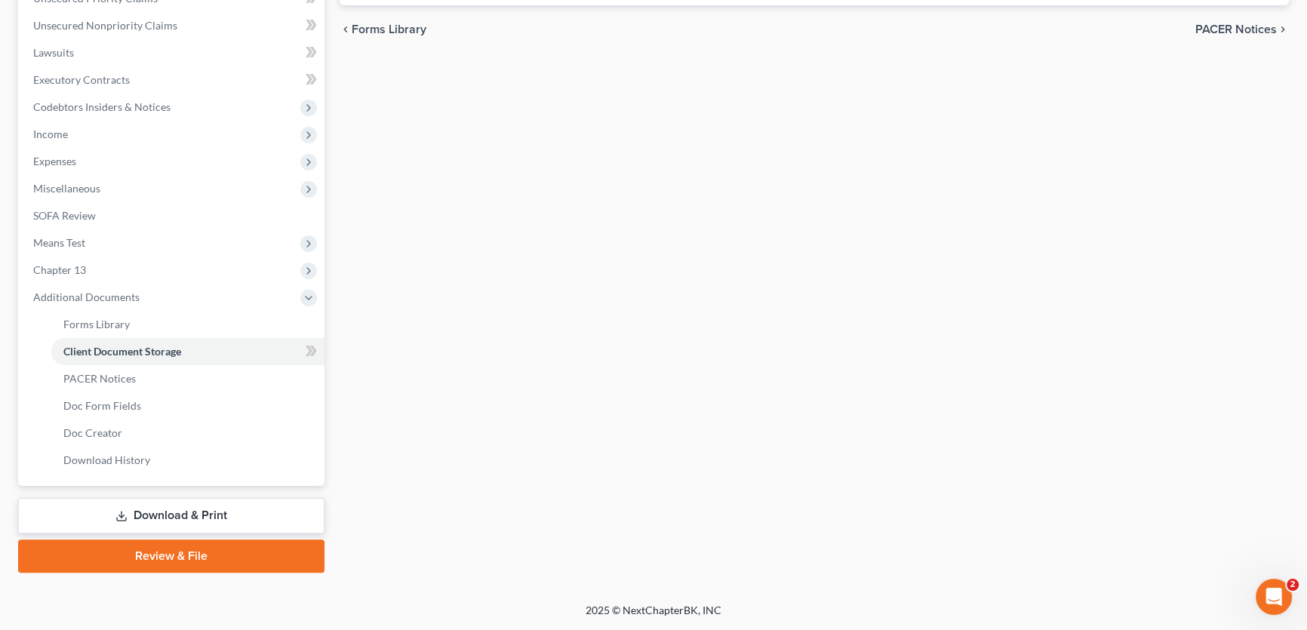
scroll to position [224, 0]
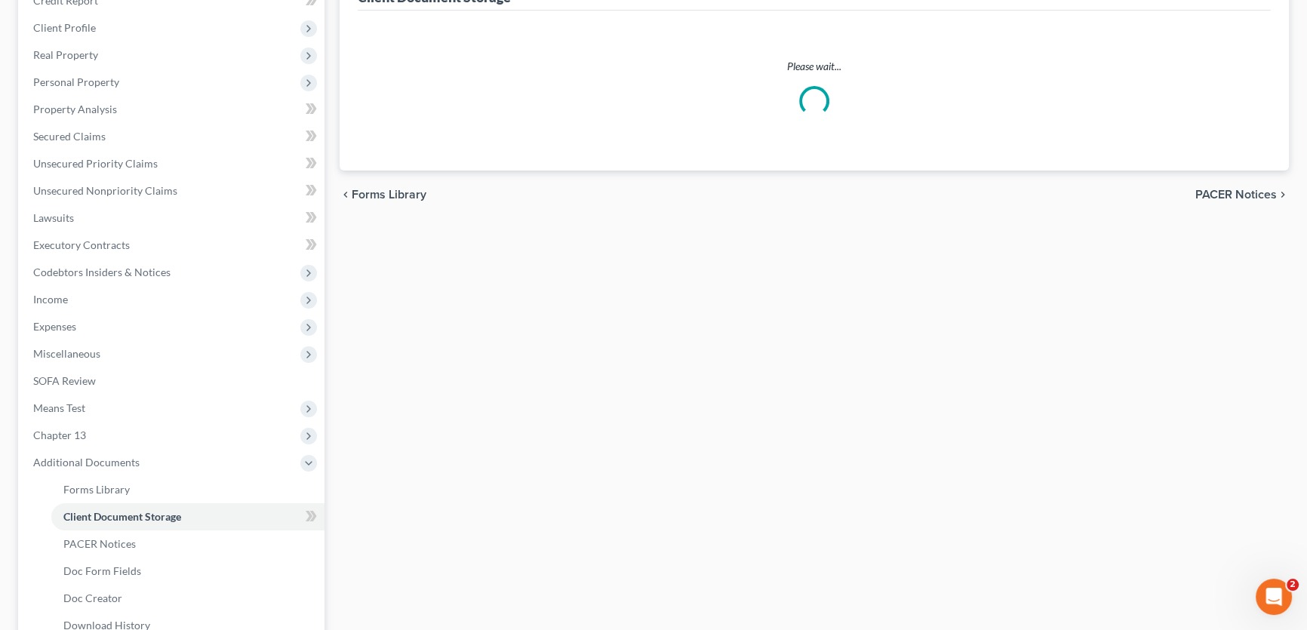
select select "18"
select select "6"
select select "21"
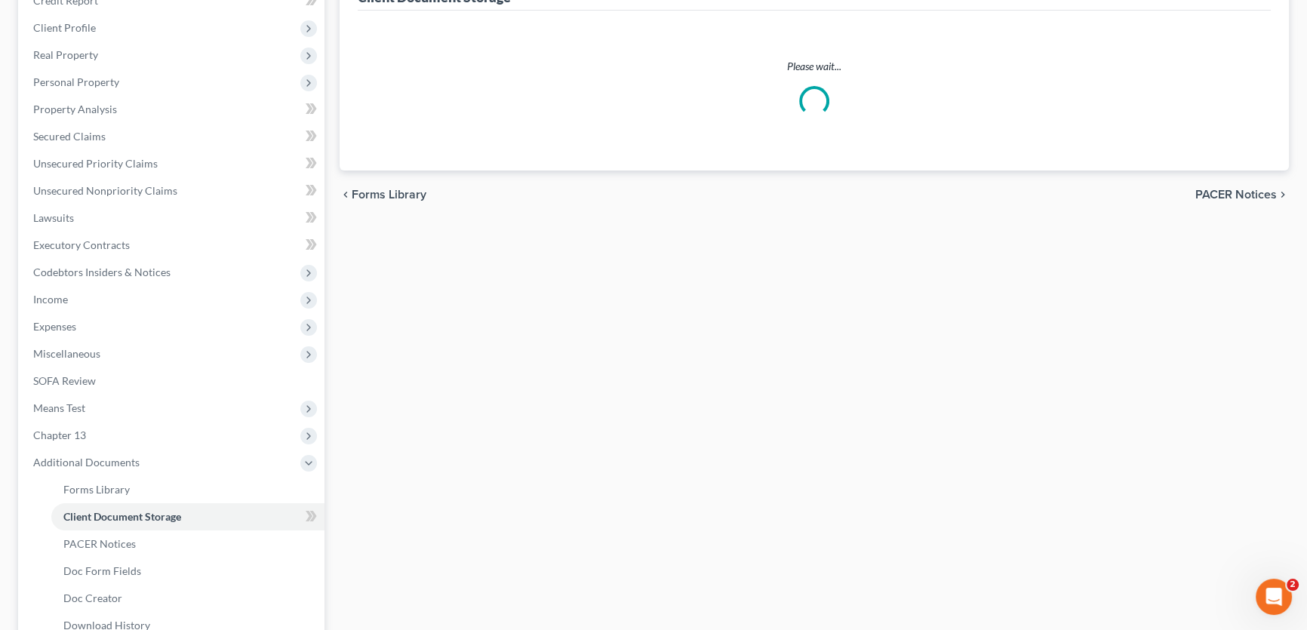
select select "10"
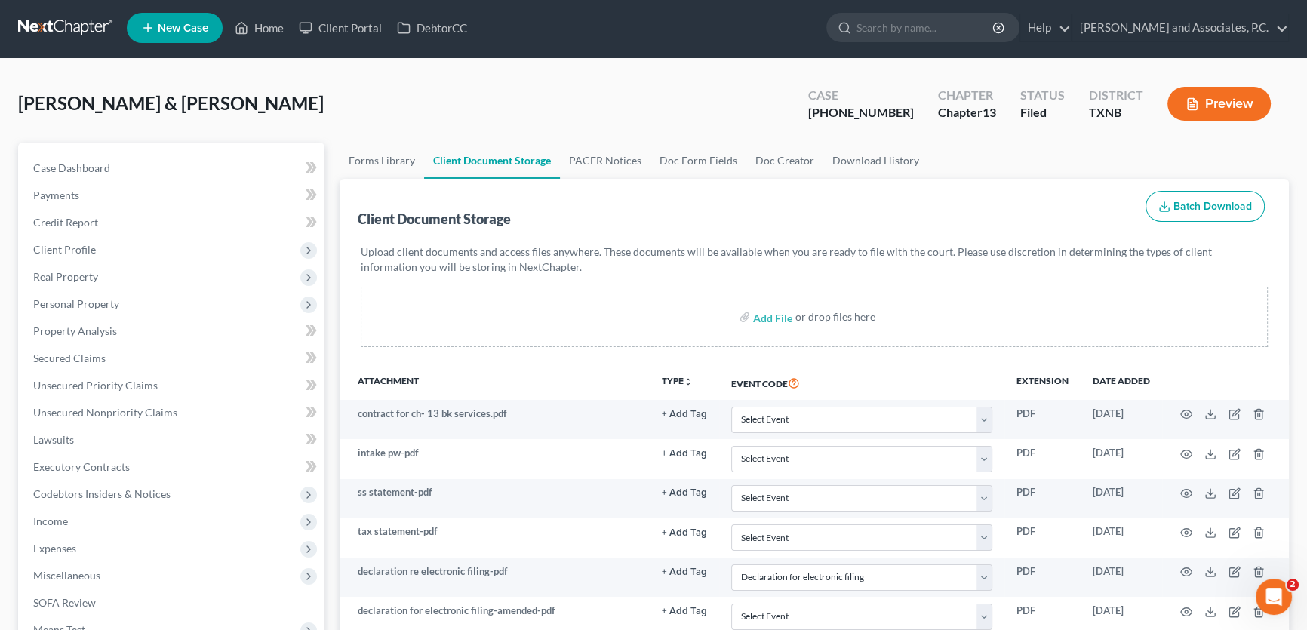
scroll to position [0, 0]
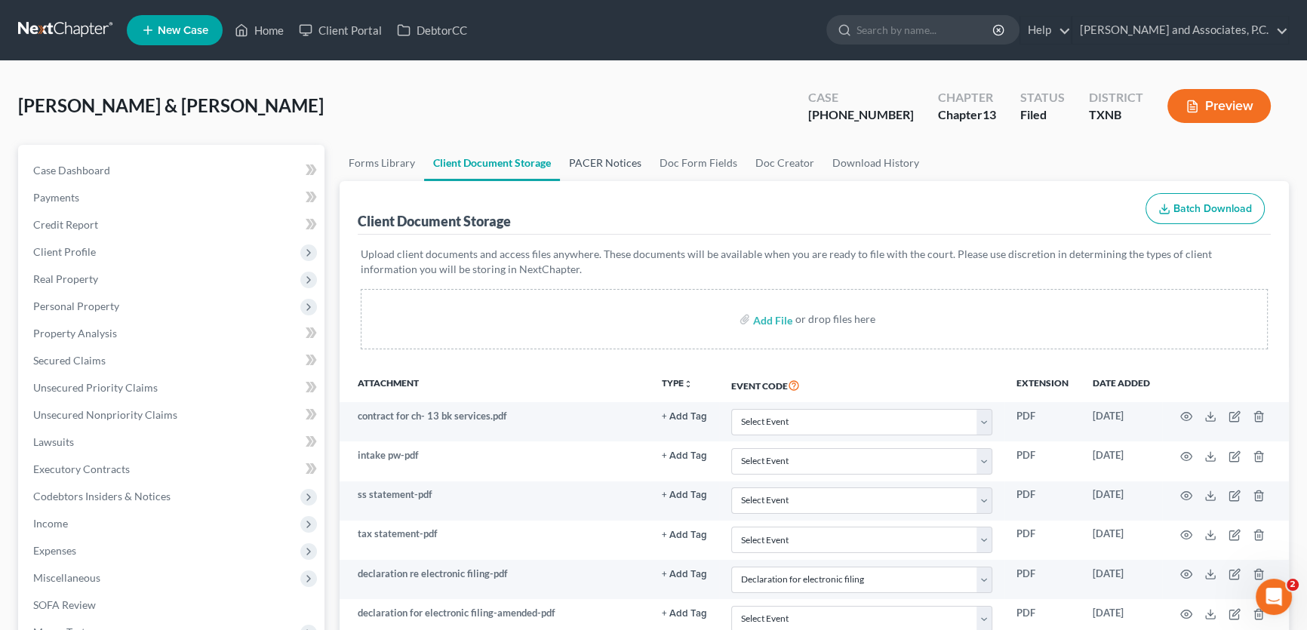
click at [616, 161] on link "PACER Notices" at bounding box center [605, 163] width 91 height 36
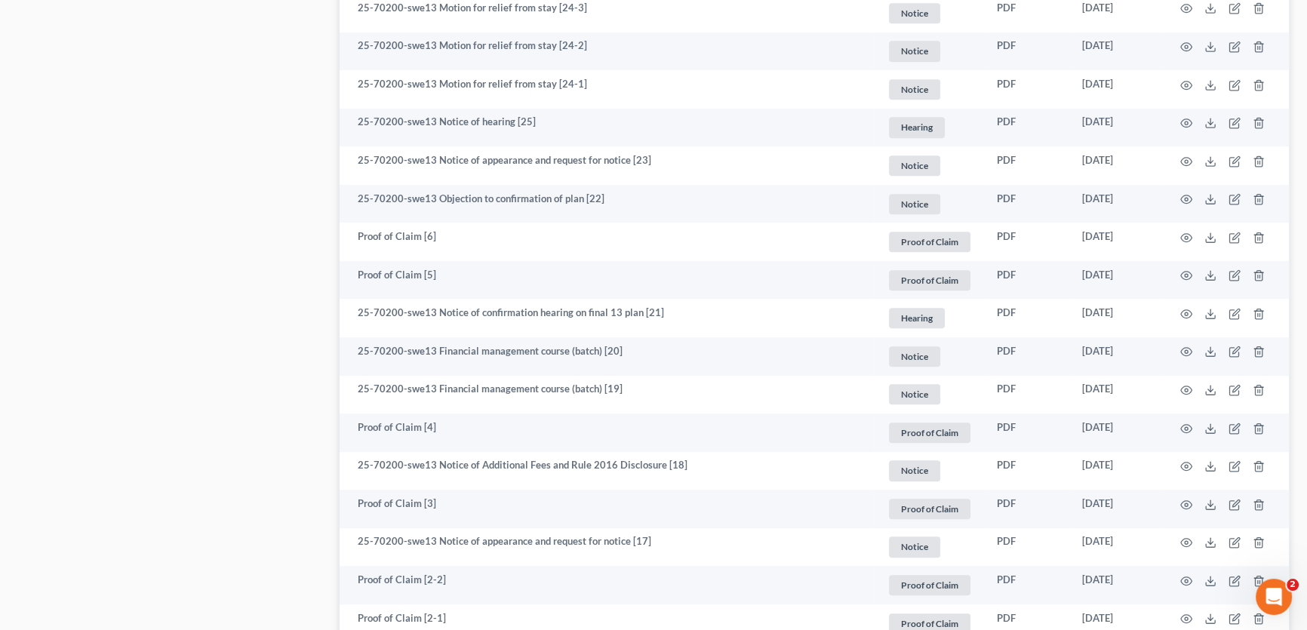
scroll to position [1372, 0]
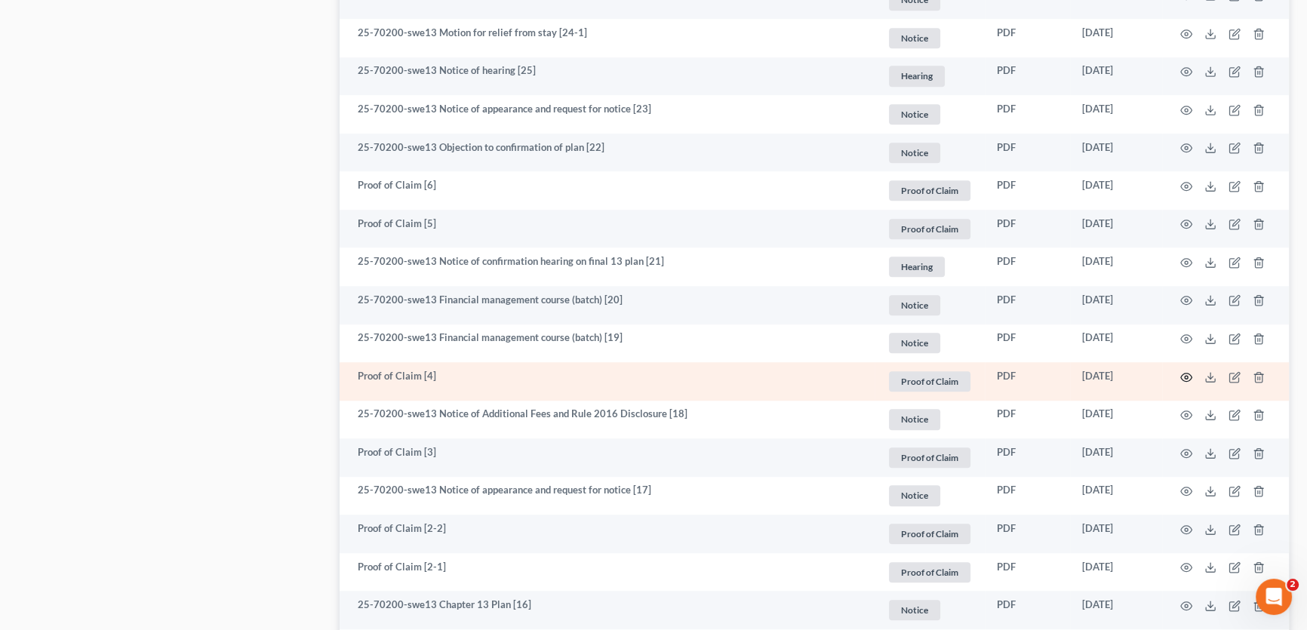
click at [1181, 372] on icon "button" at bounding box center [1186, 377] width 12 height 12
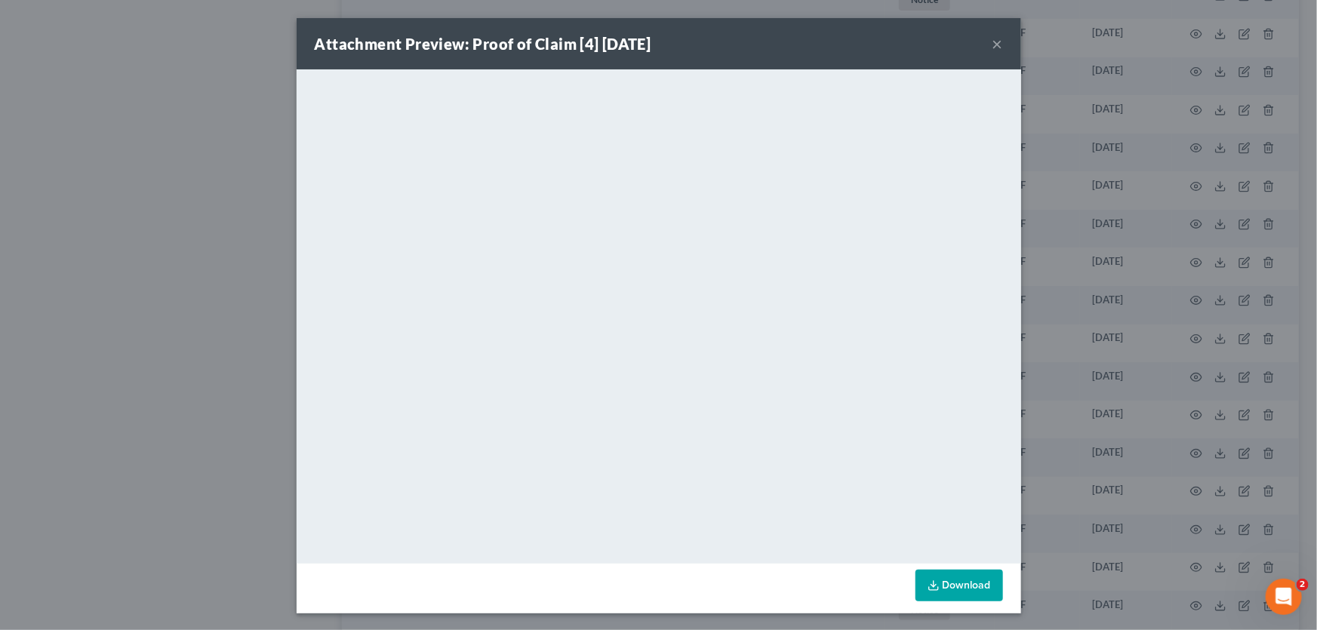
click at [999, 38] on div "Attachment Preview: Proof of Claim [4] 08/19/2025 ×" at bounding box center [659, 43] width 725 height 51
click at [994, 41] on button "×" at bounding box center [998, 44] width 11 height 18
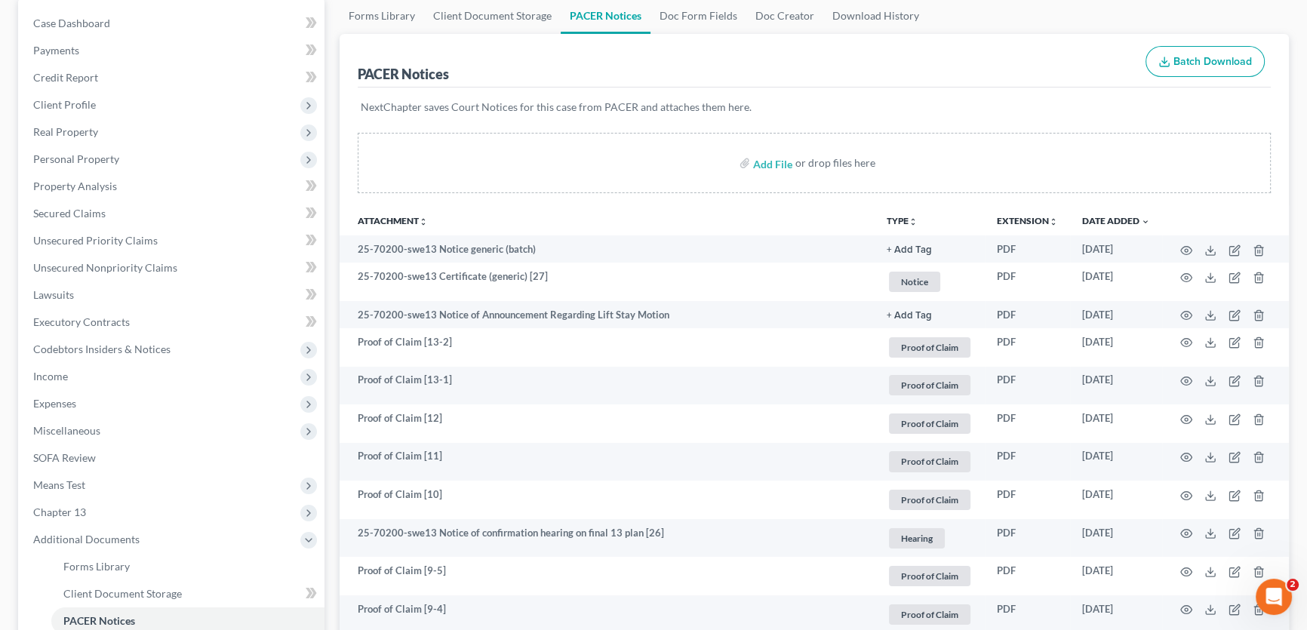
scroll to position [137, 0]
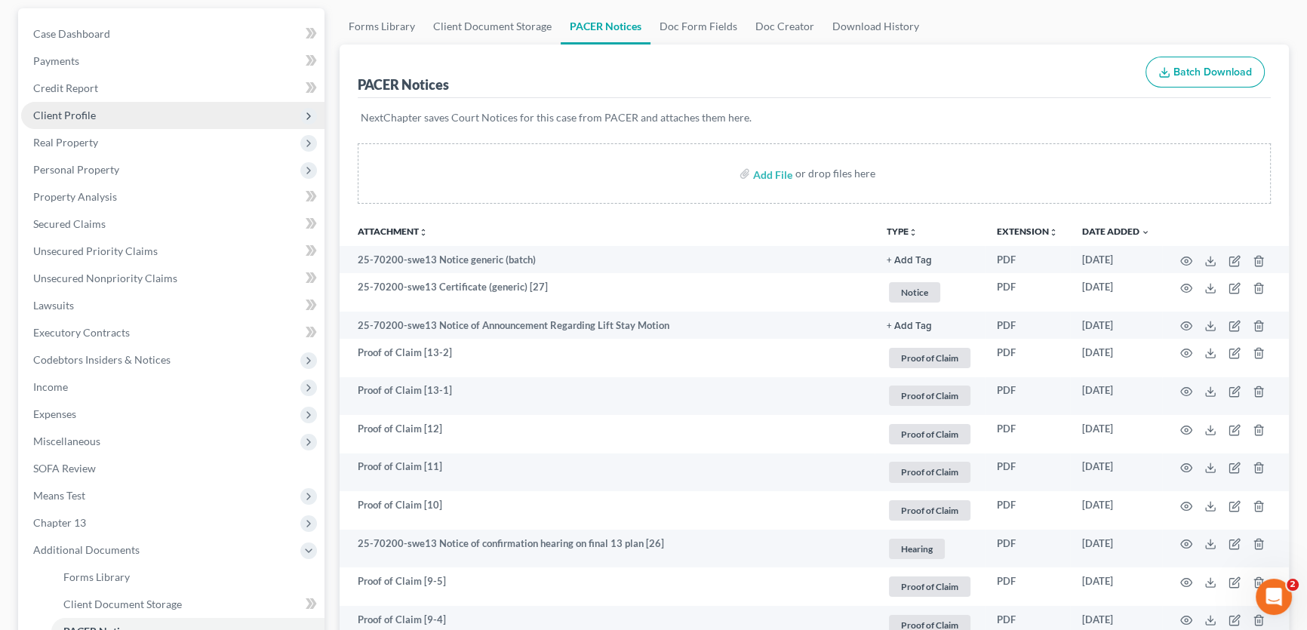
click at [89, 113] on span "Client Profile" at bounding box center [64, 115] width 63 height 13
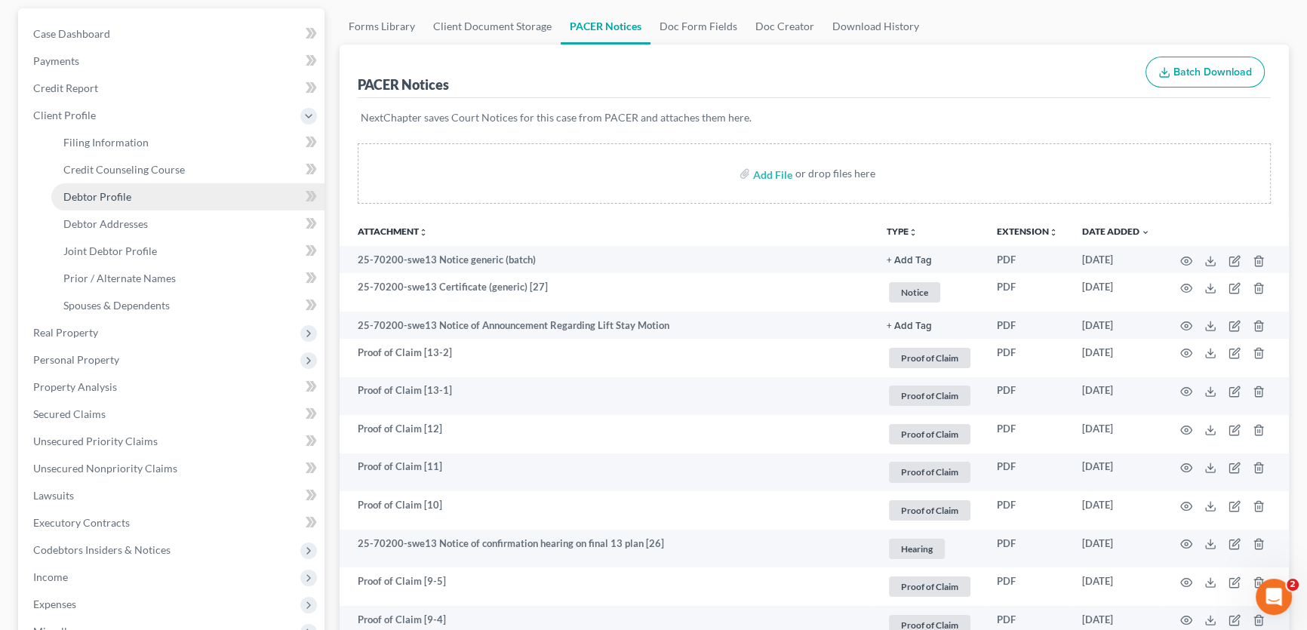
click at [90, 192] on span "Debtor Profile" at bounding box center [97, 196] width 68 height 13
select select "1"
select select "2"
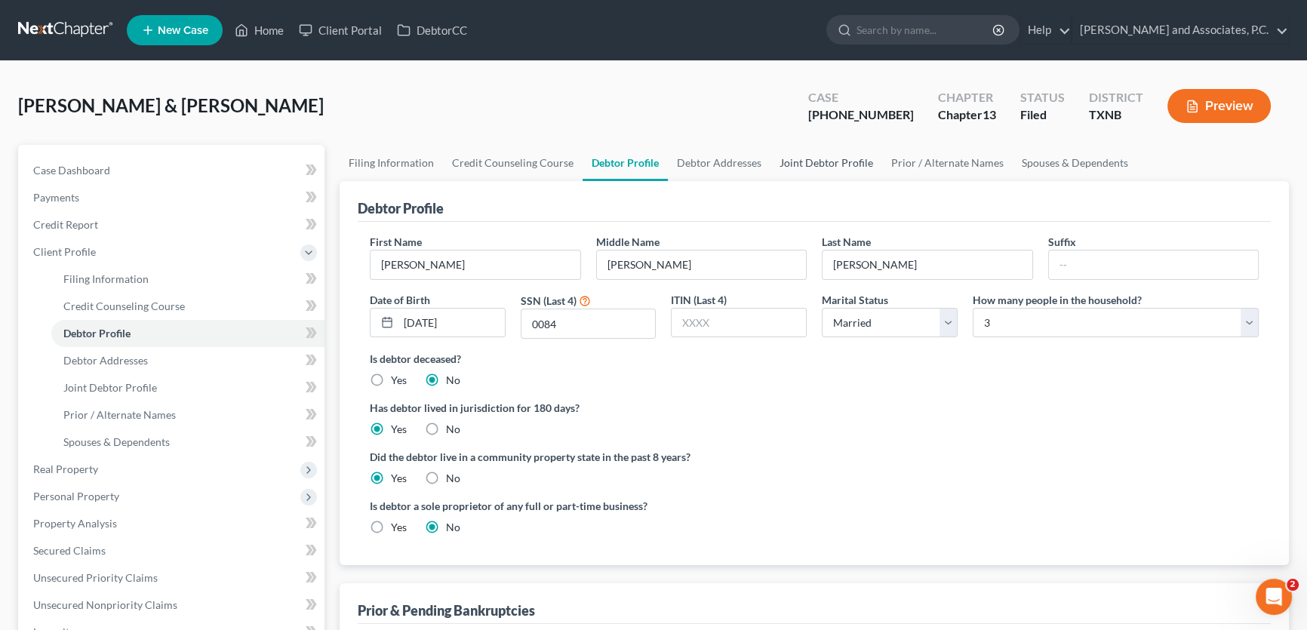
click at [811, 163] on link "Joint Debtor Profile" at bounding box center [827, 163] width 112 height 36
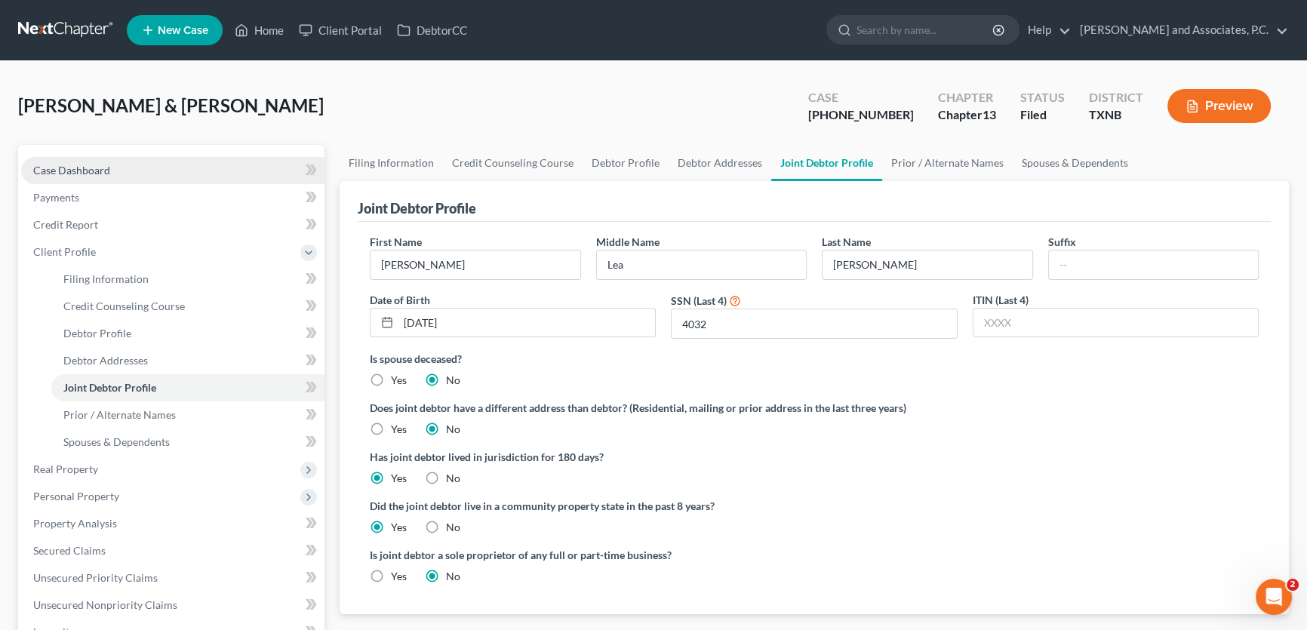
click at [98, 174] on span "Case Dashboard" at bounding box center [71, 170] width 77 height 13
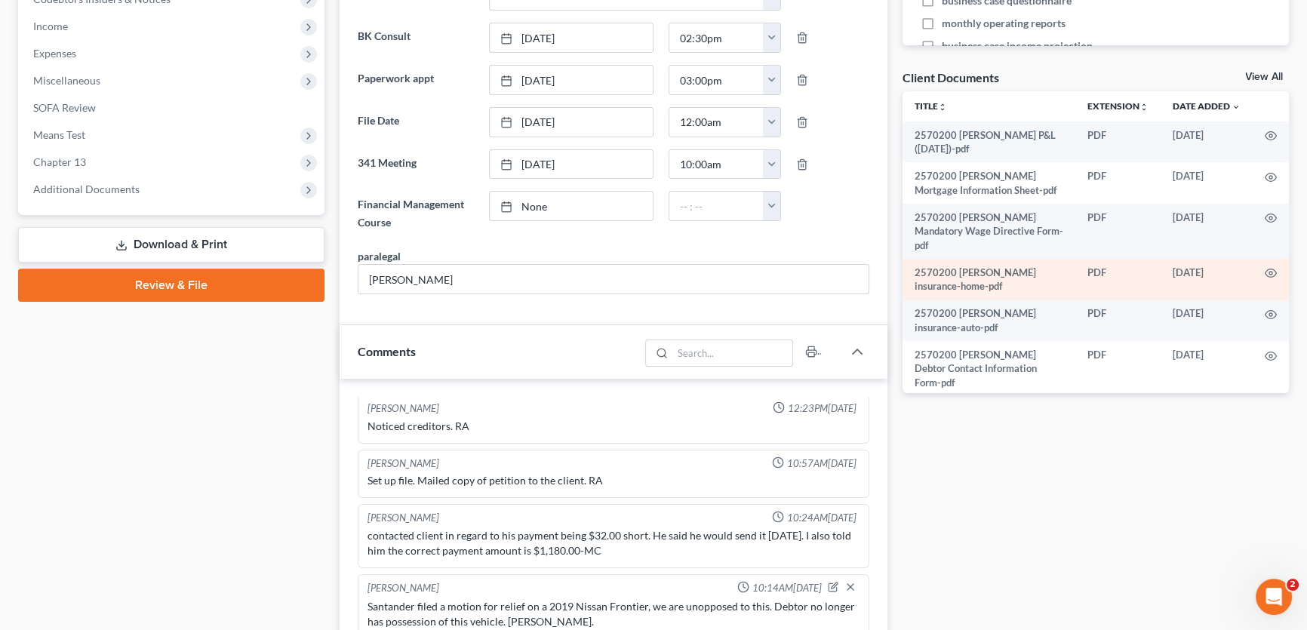
scroll to position [485, 0]
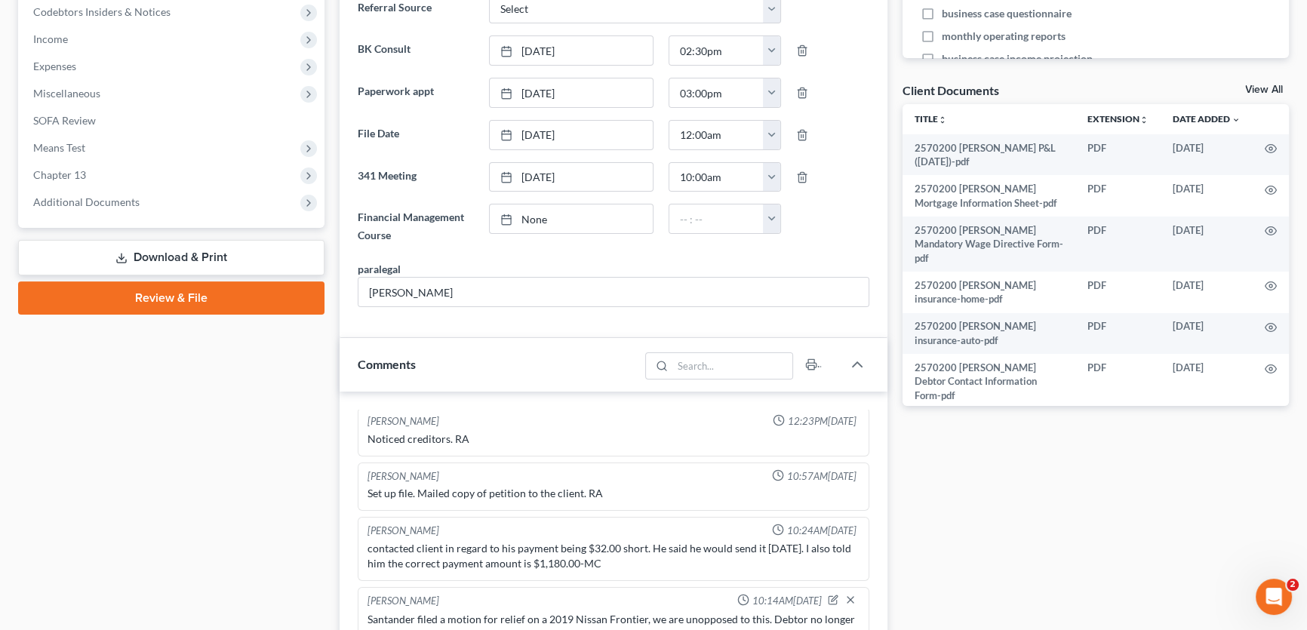
click at [1255, 86] on link "View All" at bounding box center [1264, 90] width 38 height 11
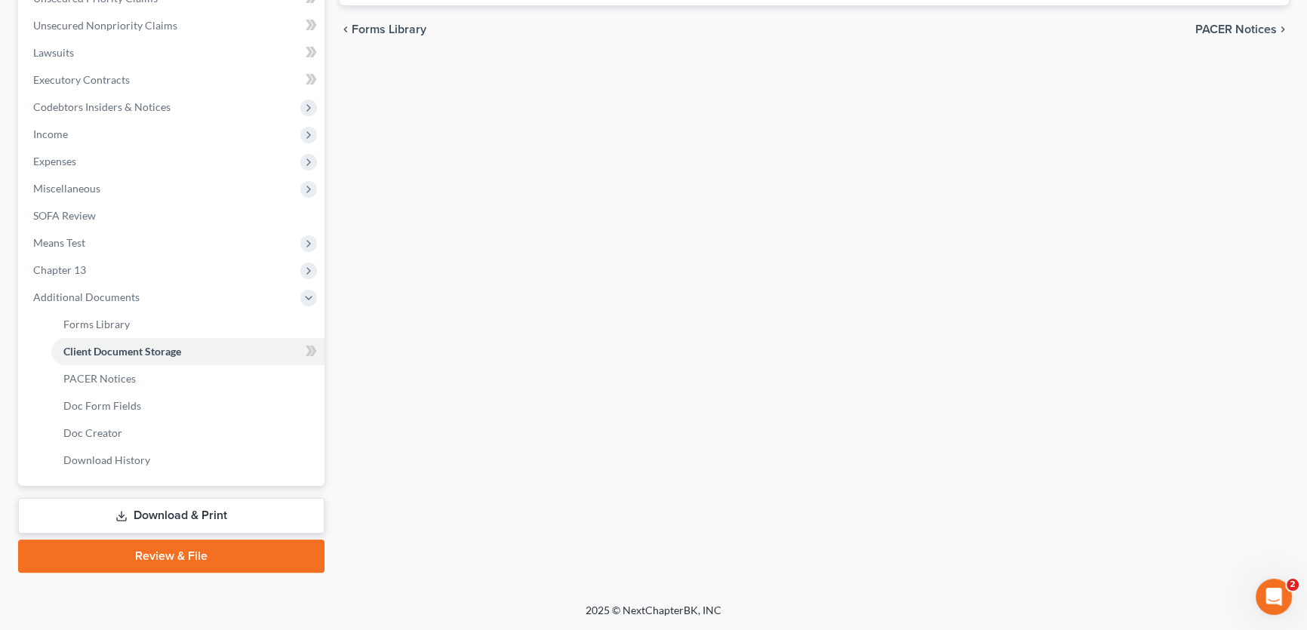
scroll to position [57, 0]
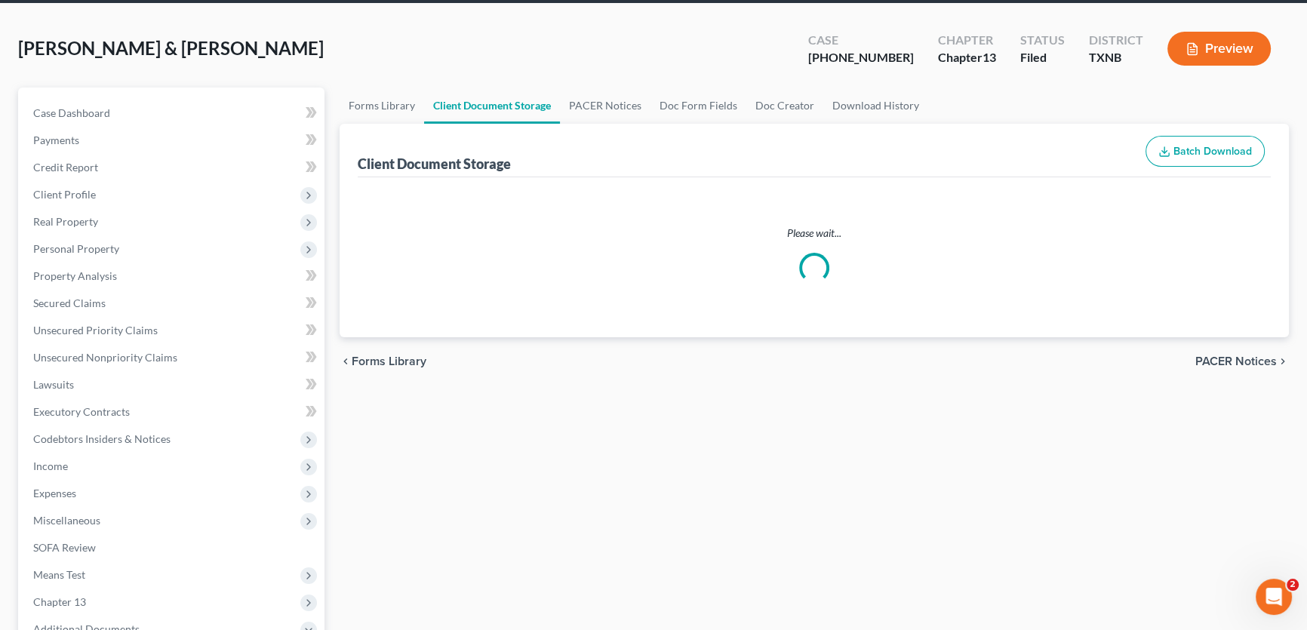
select select "18"
select select "6"
select select "21"
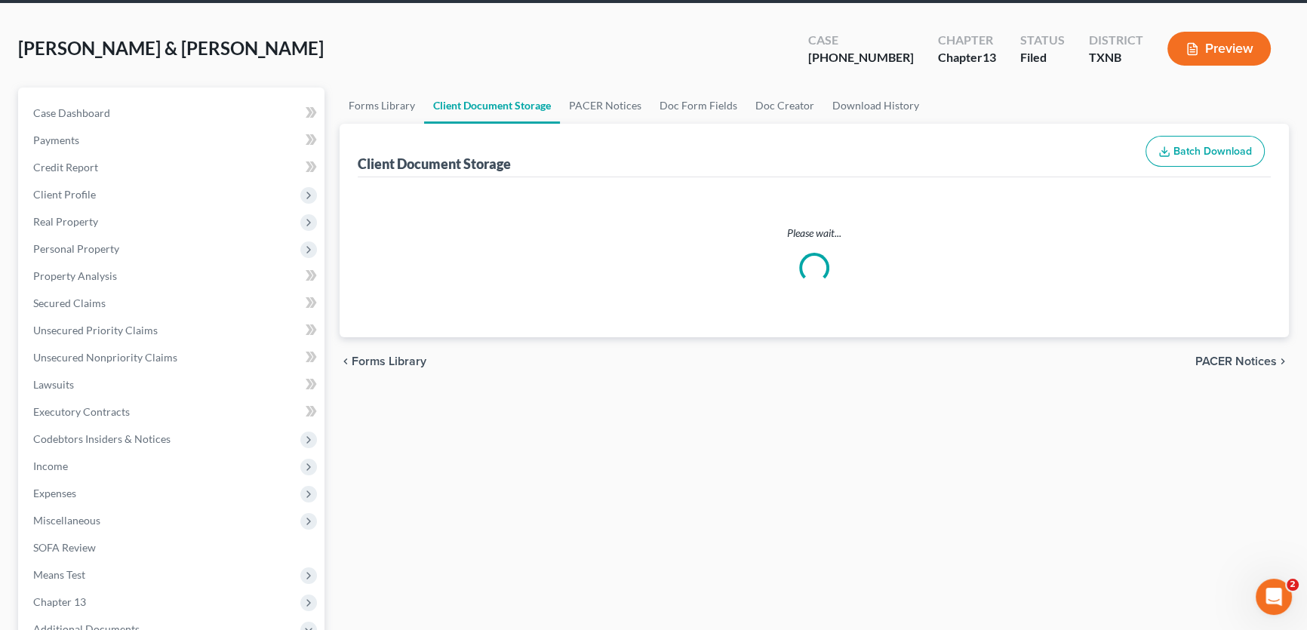
select select "10"
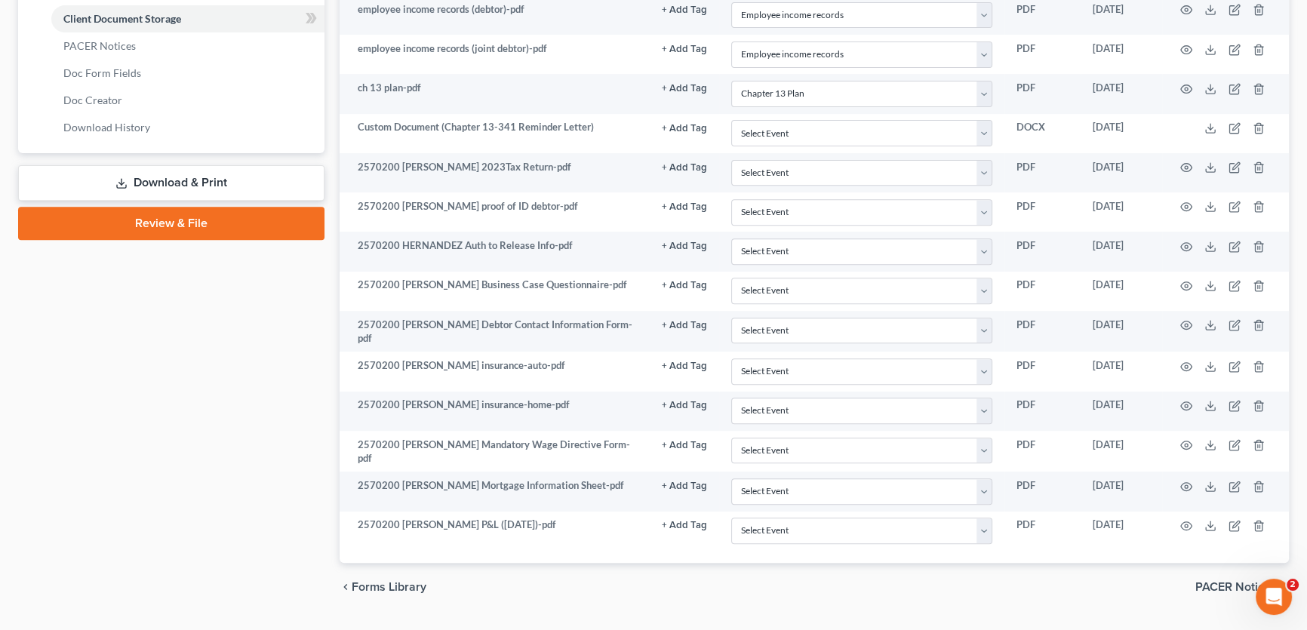
scroll to position [753, 0]
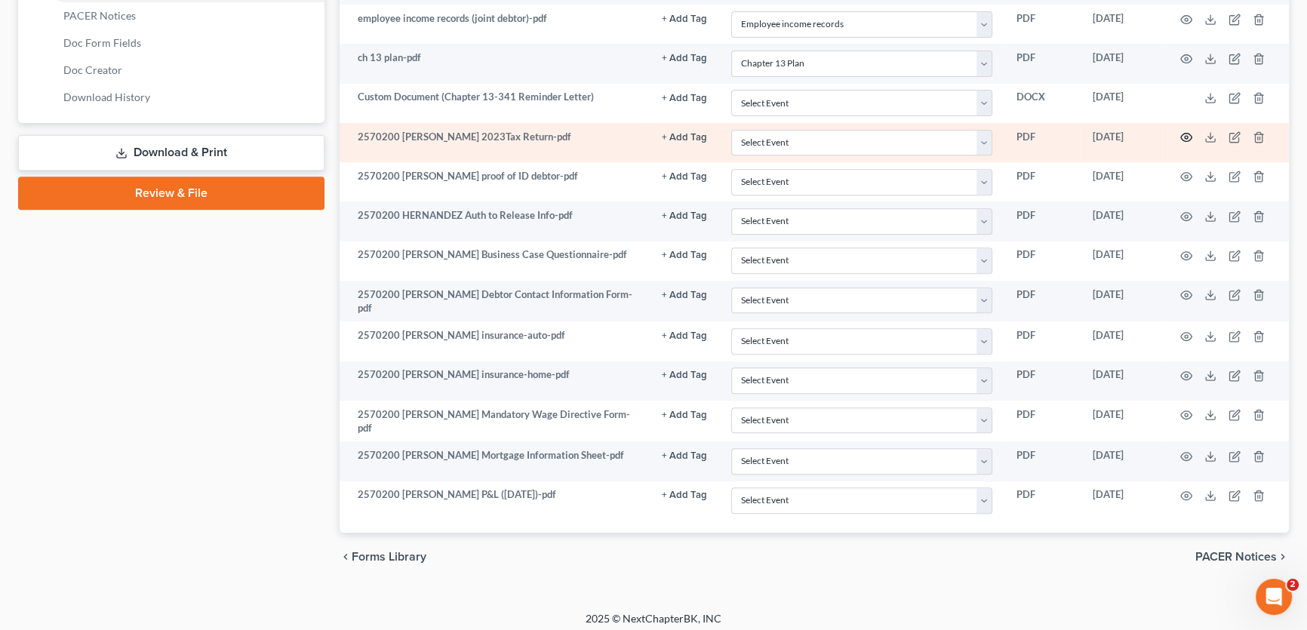
click at [1190, 135] on icon "button" at bounding box center [1186, 137] width 12 height 12
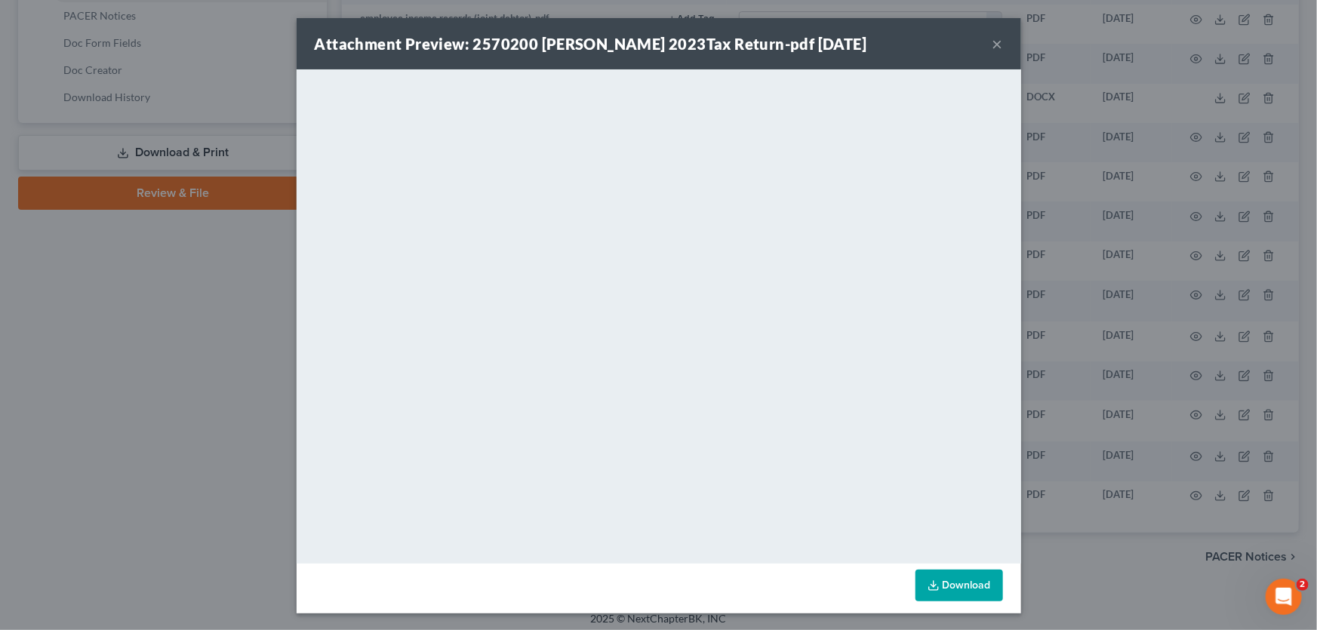
click at [993, 44] on button "×" at bounding box center [998, 44] width 11 height 18
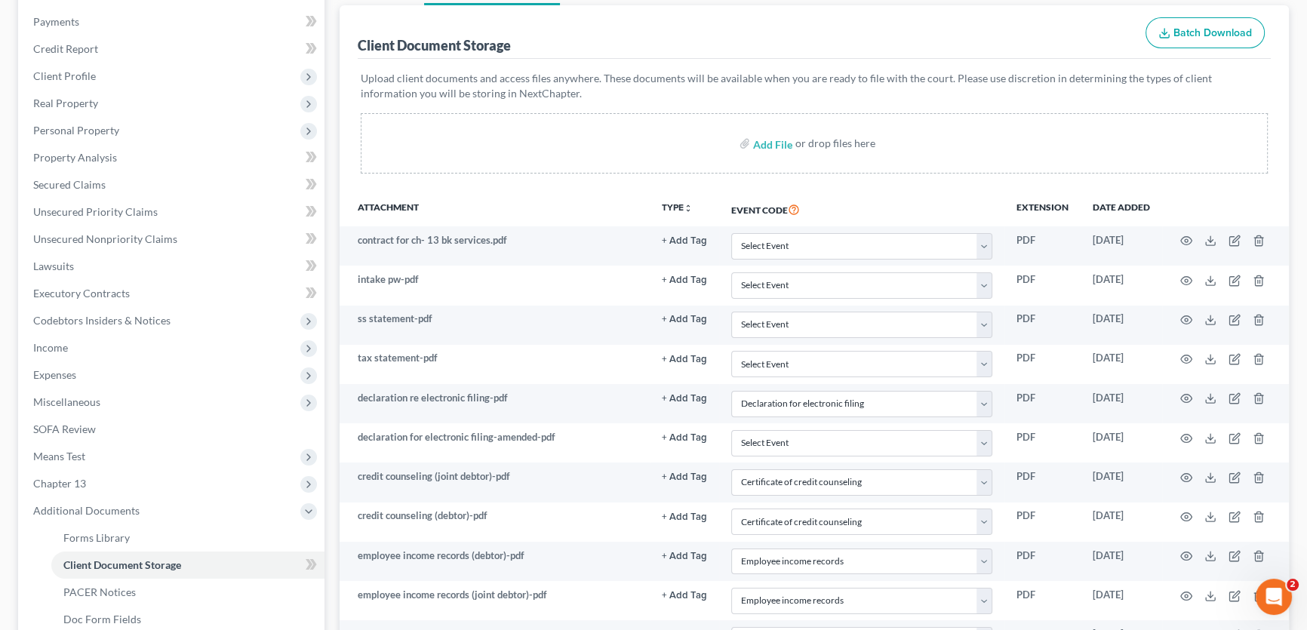
scroll to position [0, 0]
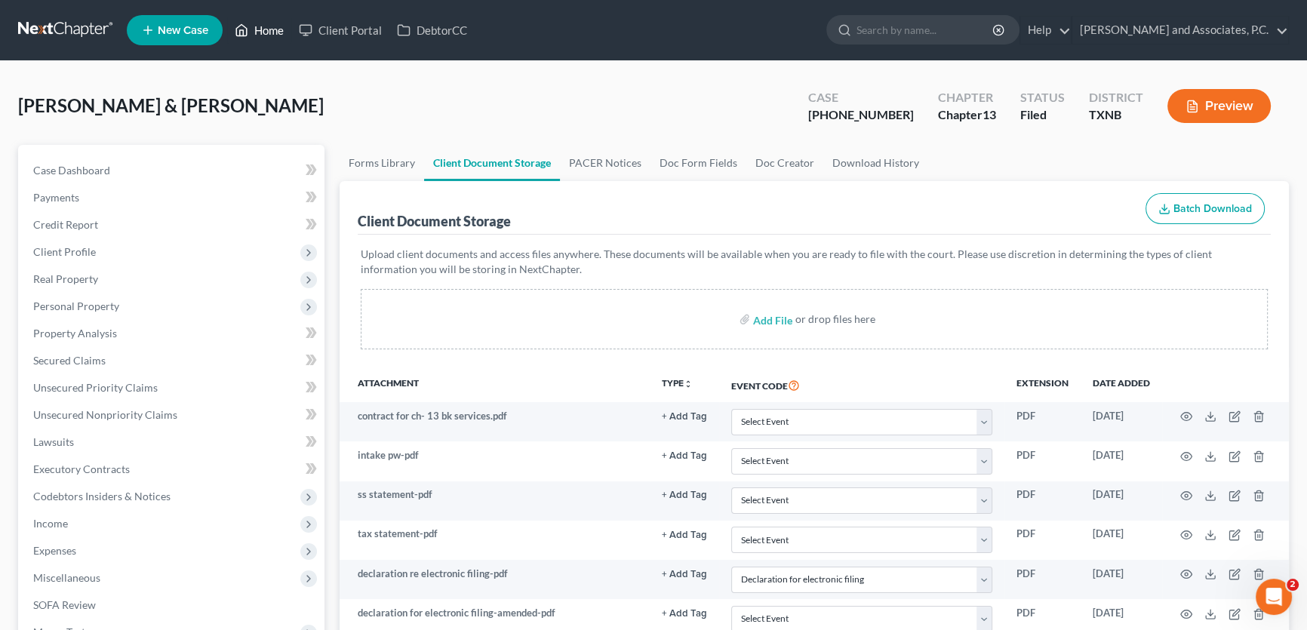
click at [276, 31] on link "Home" at bounding box center [259, 30] width 64 height 27
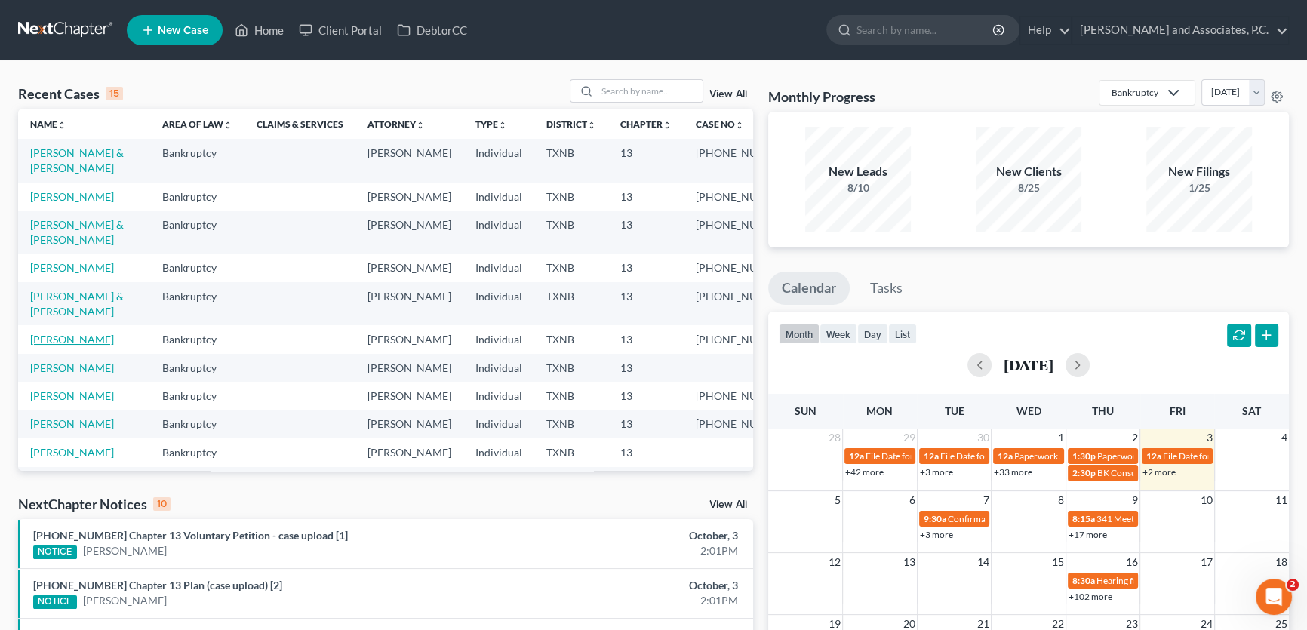
click at [78, 346] on link "[PERSON_NAME]" at bounding box center [72, 339] width 84 height 13
select select "5"
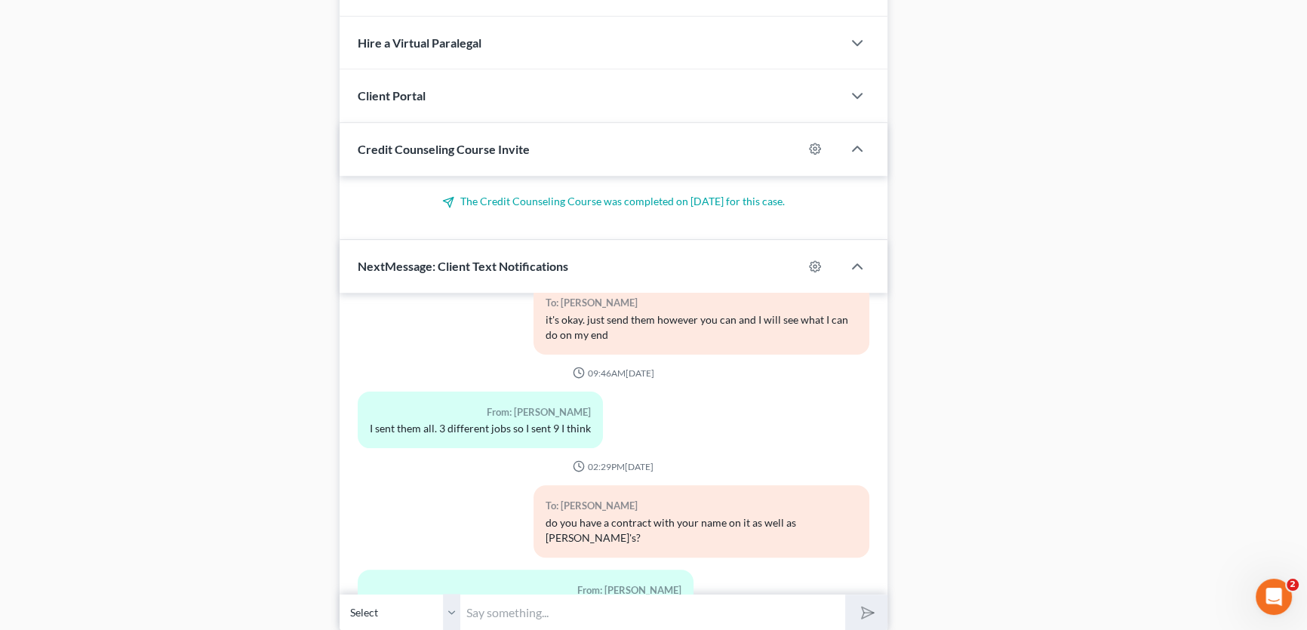
scroll to position [1303, 0]
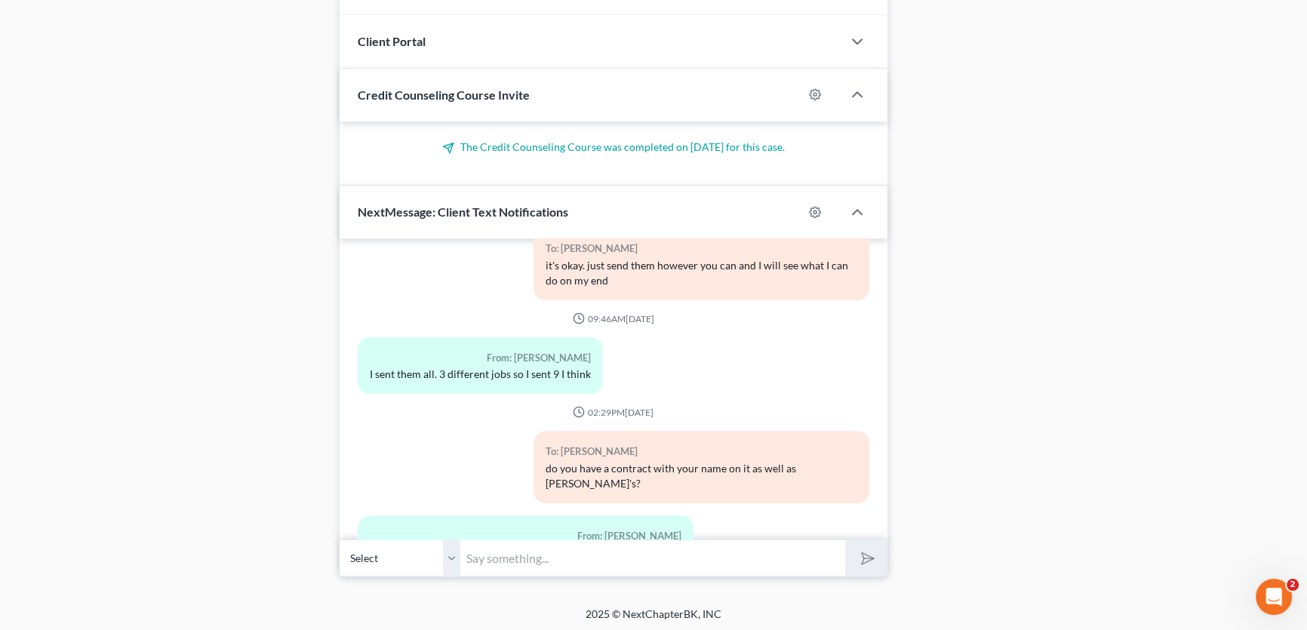
click at [506, 566] on input "text" at bounding box center [652, 558] width 385 height 37
type input "got it. thank you"
click at [845, 540] on button "submit" at bounding box center [866, 557] width 42 height 35
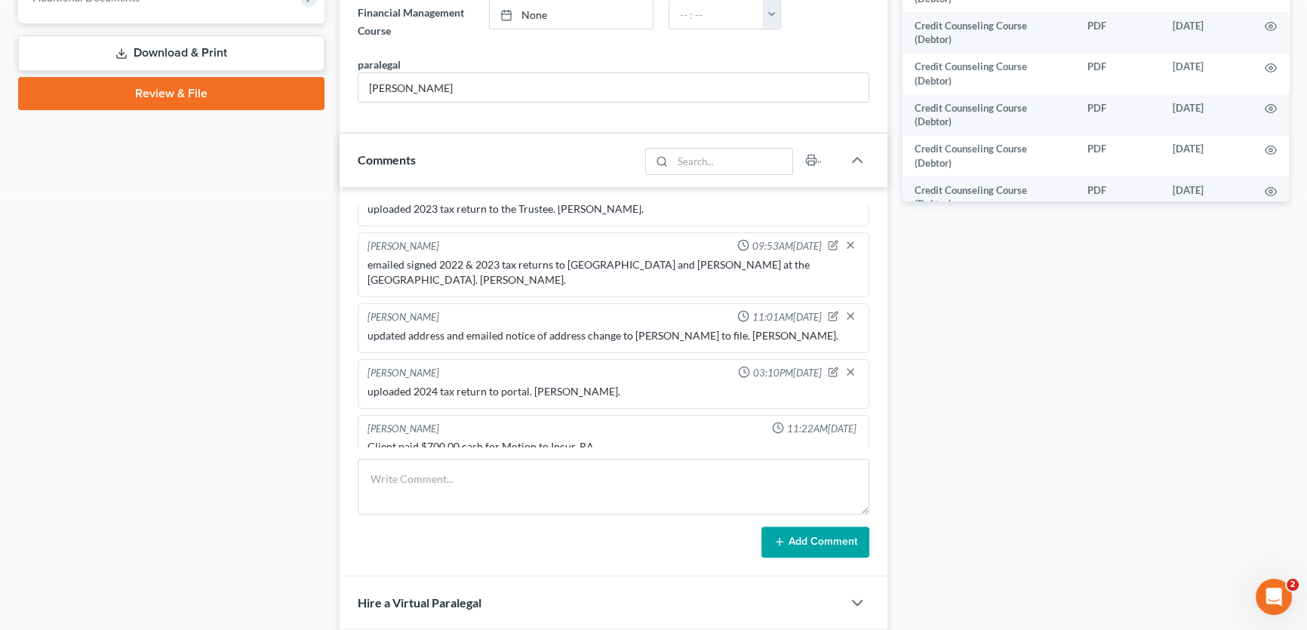
scroll to position [411, 0]
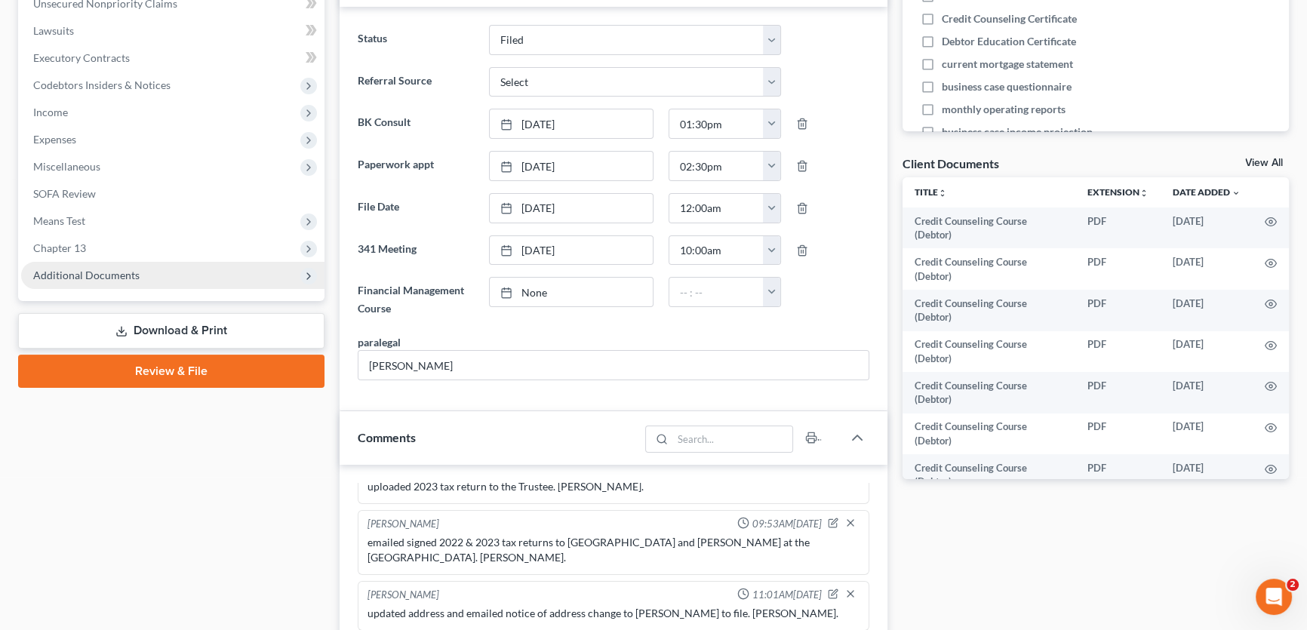
click at [131, 276] on span "Additional Documents" at bounding box center [86, 275] width 106 height 13
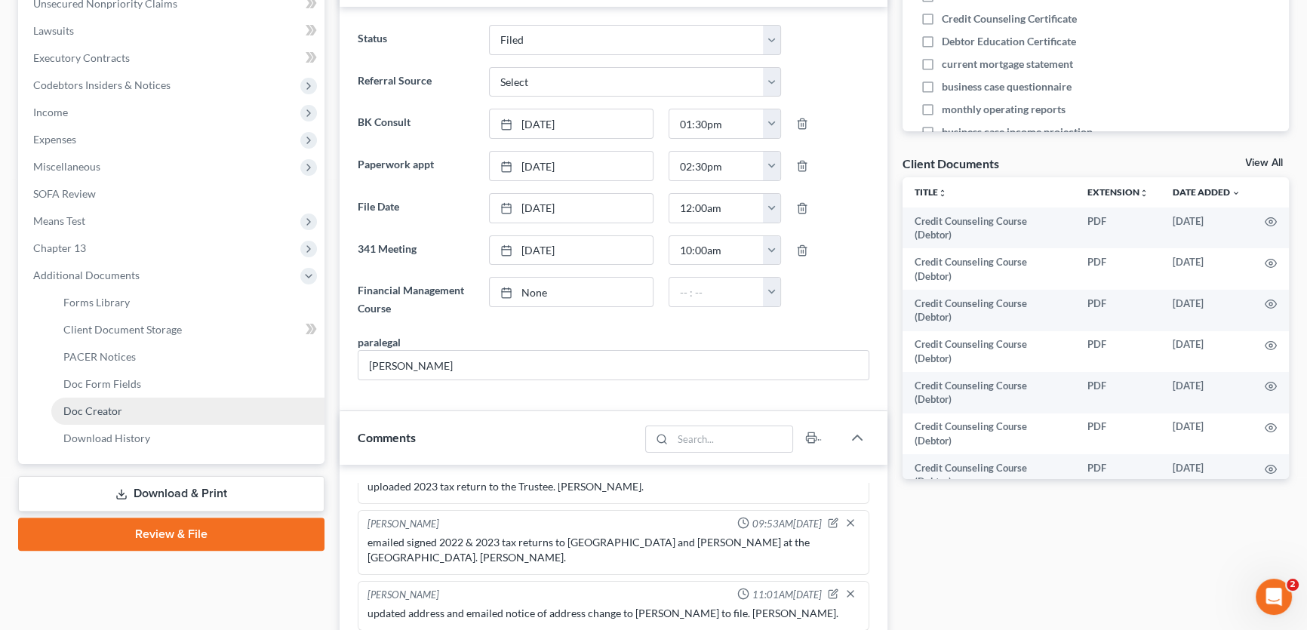
click at [112, 405] on span "Doc Creator" at bounding box center [92, 411] width 59 height 13
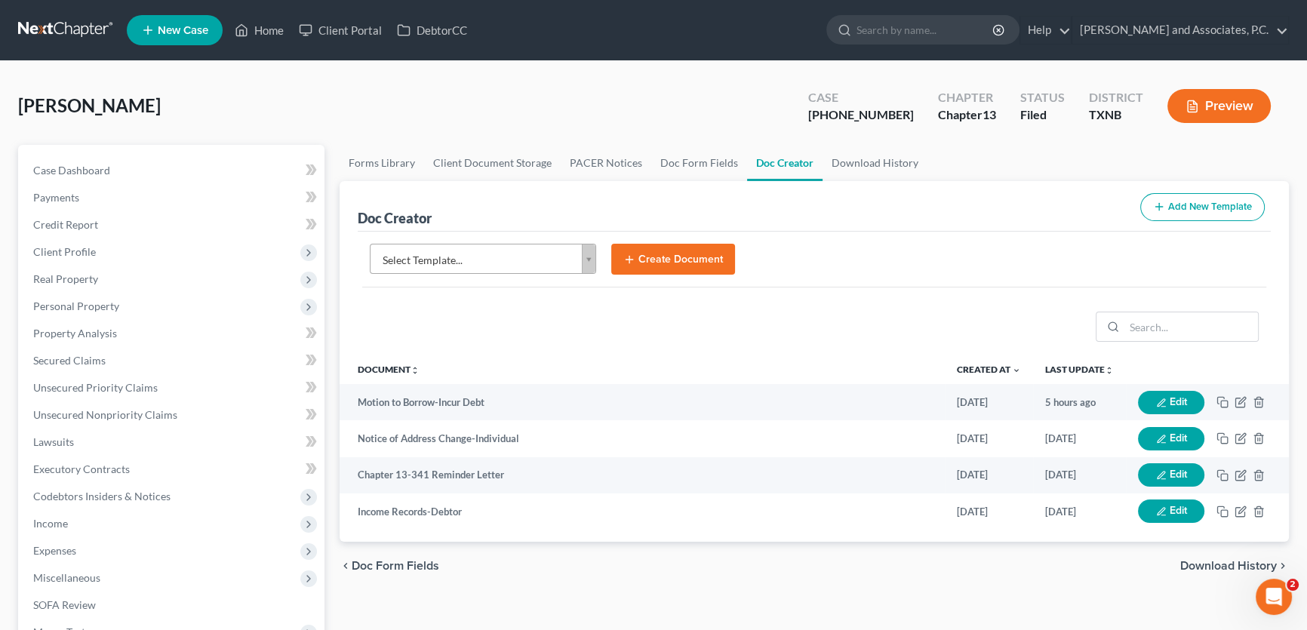
click at [533, 258] on body "Home New Case Client Portal DebtorCC Monte J. White and Associates, P.C. amy@mo…" at bounding box center [653, 510] width 1307 height 1020
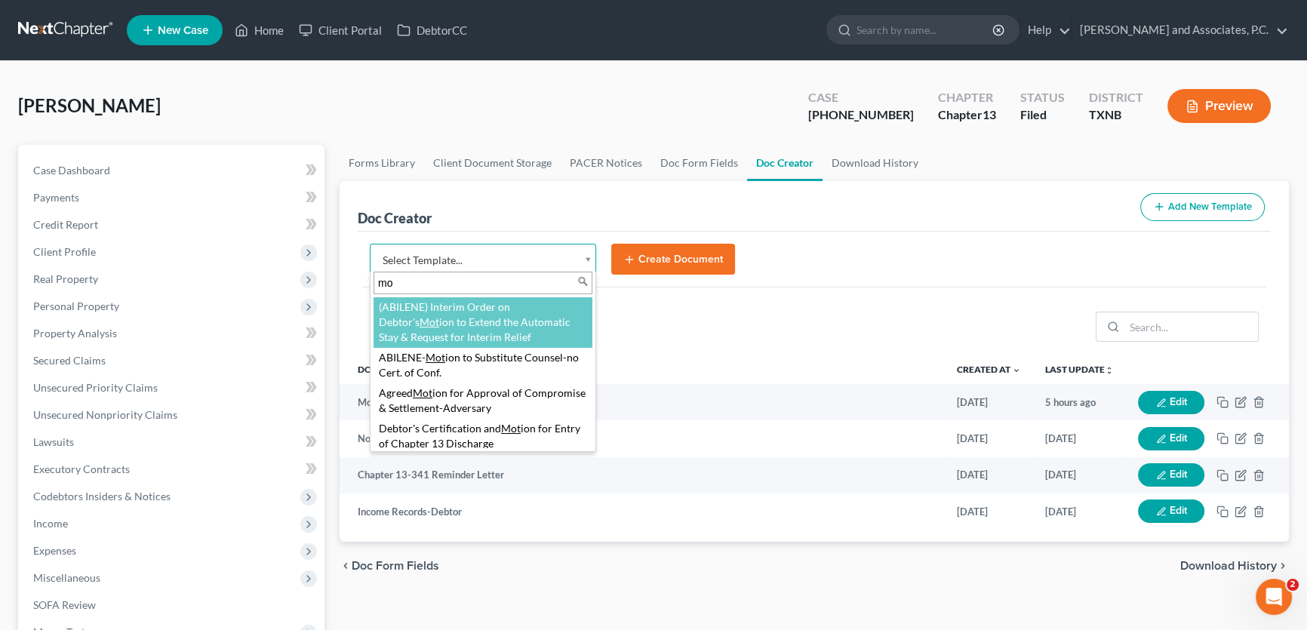
type input "m"
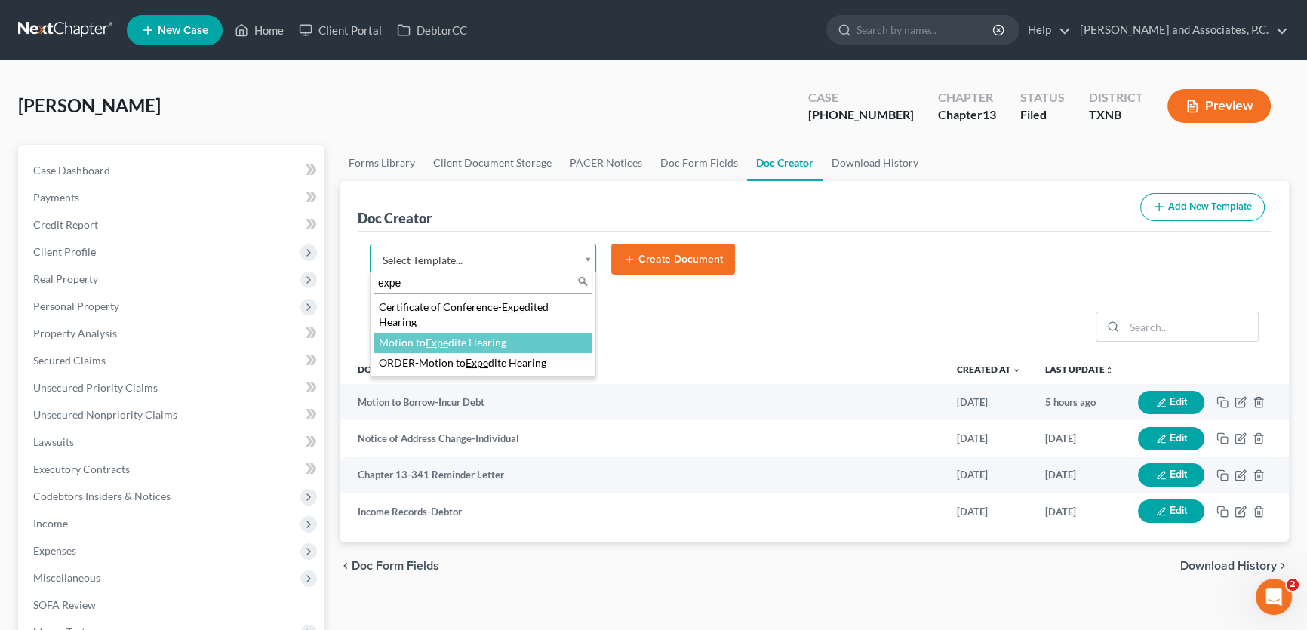
type input "expe"
select select "76764"
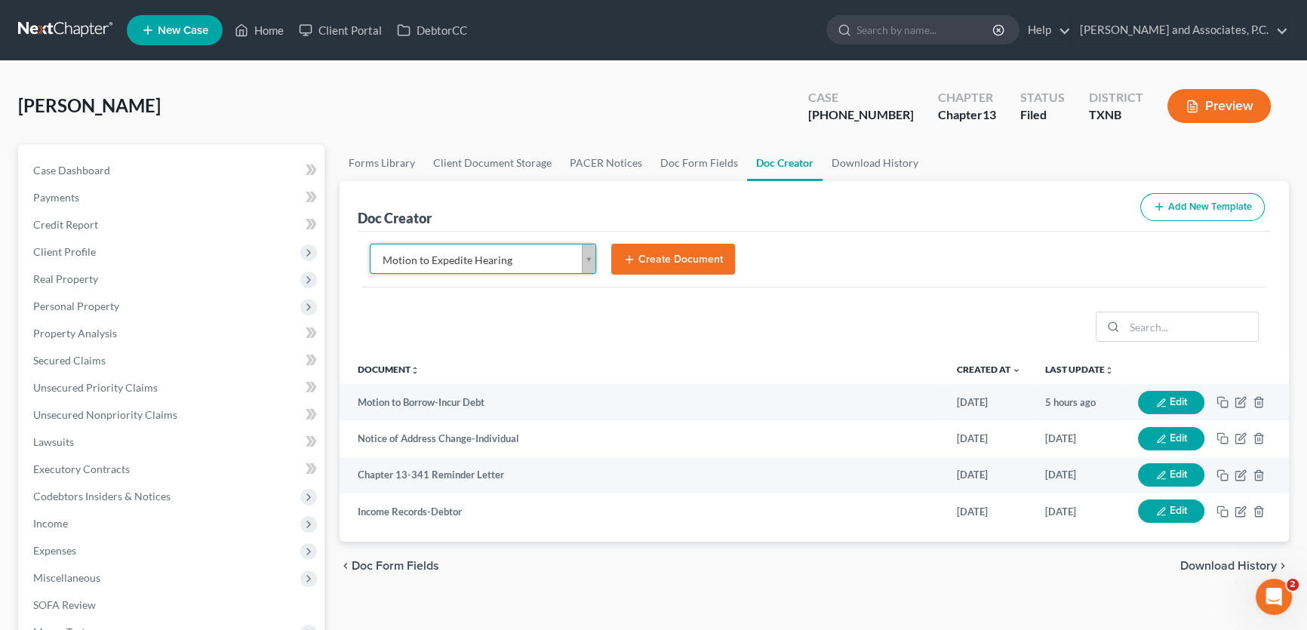
click at [657, 253] on button "Create Document" at bounding box center [673, 260] width 124 height 32
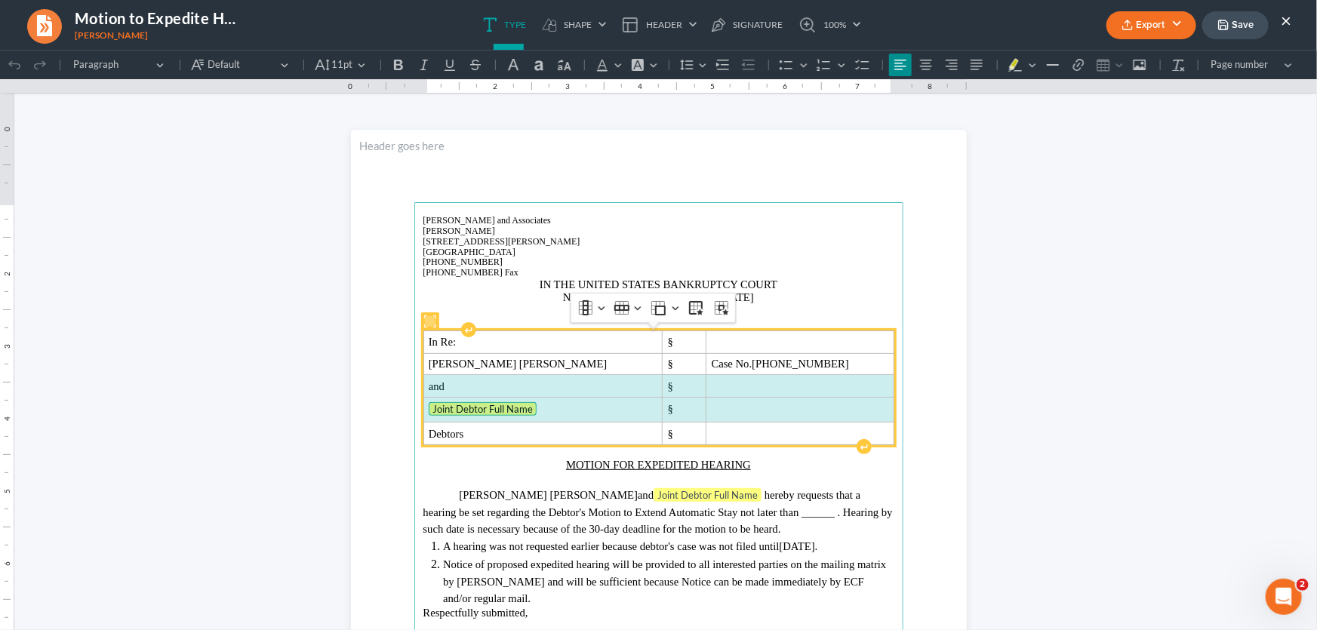
drag, startPoint x: 722, startPoint y: 406, endPoint x: 524, endPoint y: 382, distance: 199.2
click at [524, 382] on tbody "In Re: § John Davis Len Hamlin § Case No. 24-70008-13 and § Joint Debtor Full N…" at bounding box center [658, 388] width 470 height 114
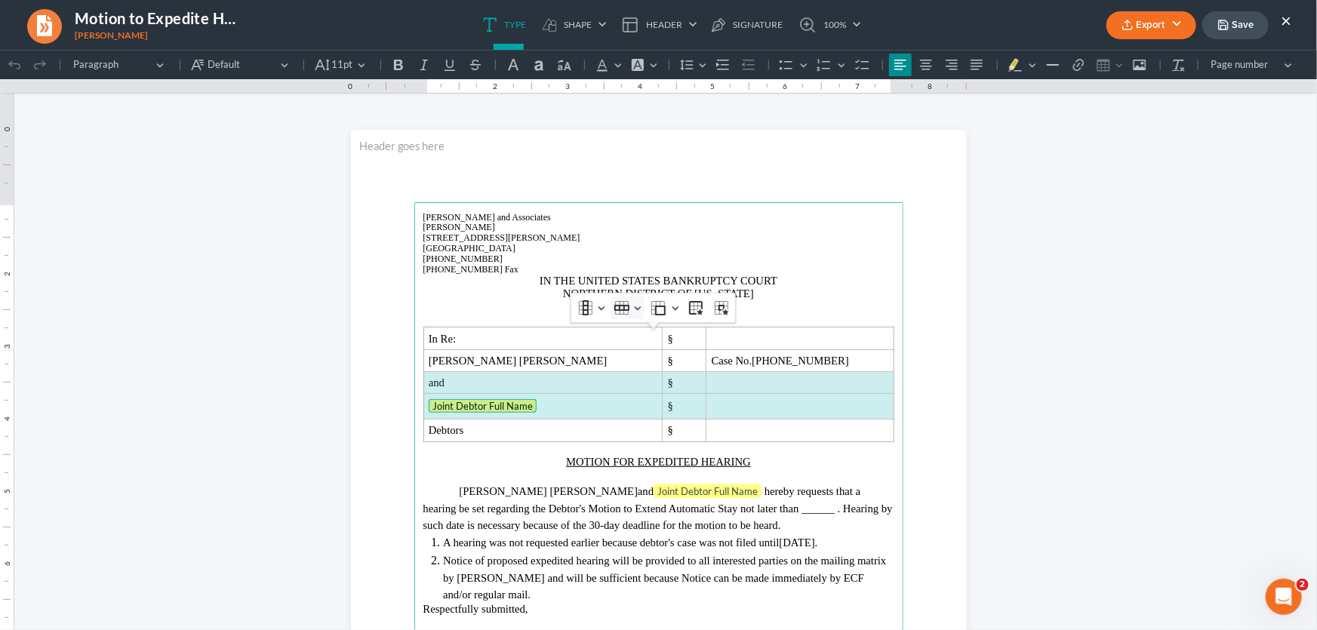
click at [620, 313] on icon "Table toolbar" at bounding box center [621, 307] width 15 height 15
click at [643, 410] on span "Delete row" at bounding box center [661, 406] width 48 height 17
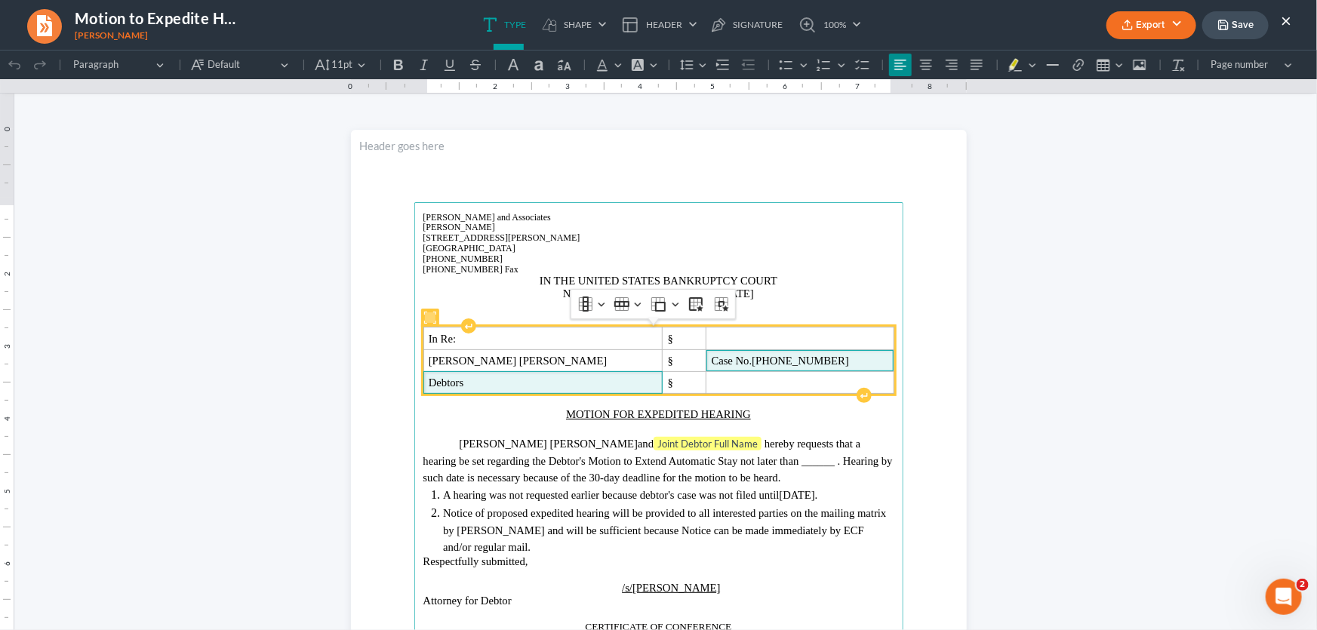
click at [783, 354] on span "[PHONE_NUMBER]" at bounding box center [800, 360] width 97 height 12
click at [455, 385] on span "Debtors" at bounding box center [446, 382] width 35 height 12
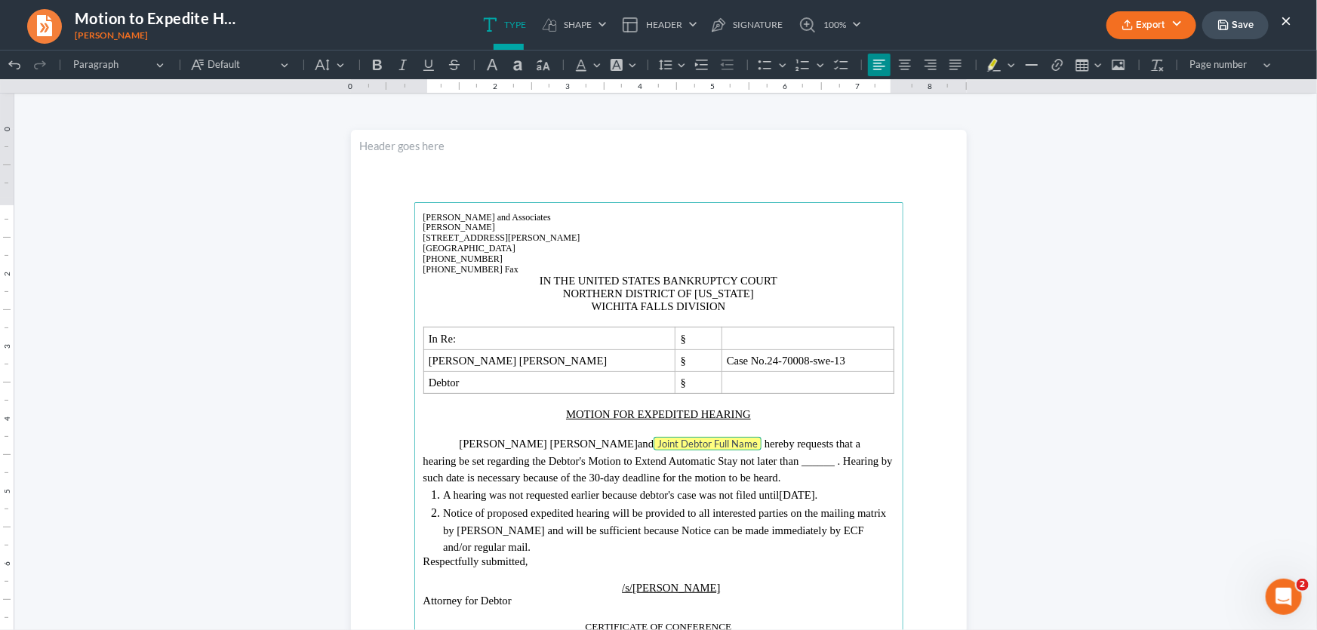
click at [657, 443] on span "Joint Debtor Full Name" at bounding box center [707, 443] width 100 height 12
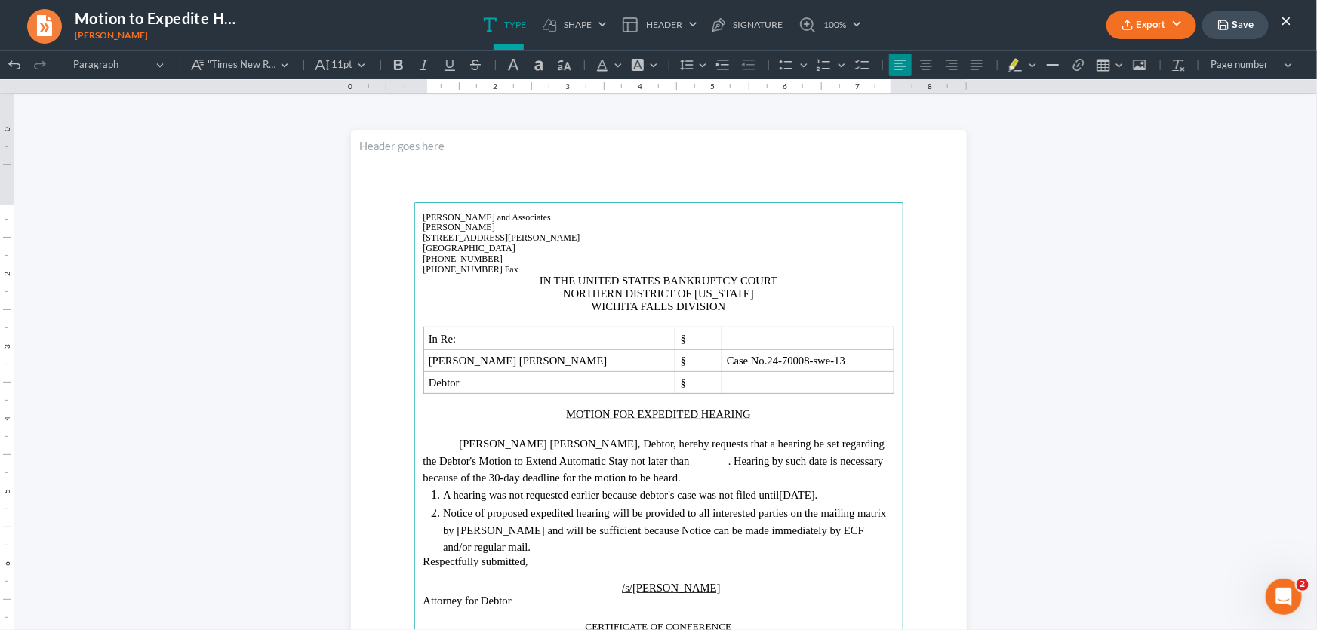
click at [657, 460] on span "not later than ______ ." at bounding box center [681, 460] width 100 height 12
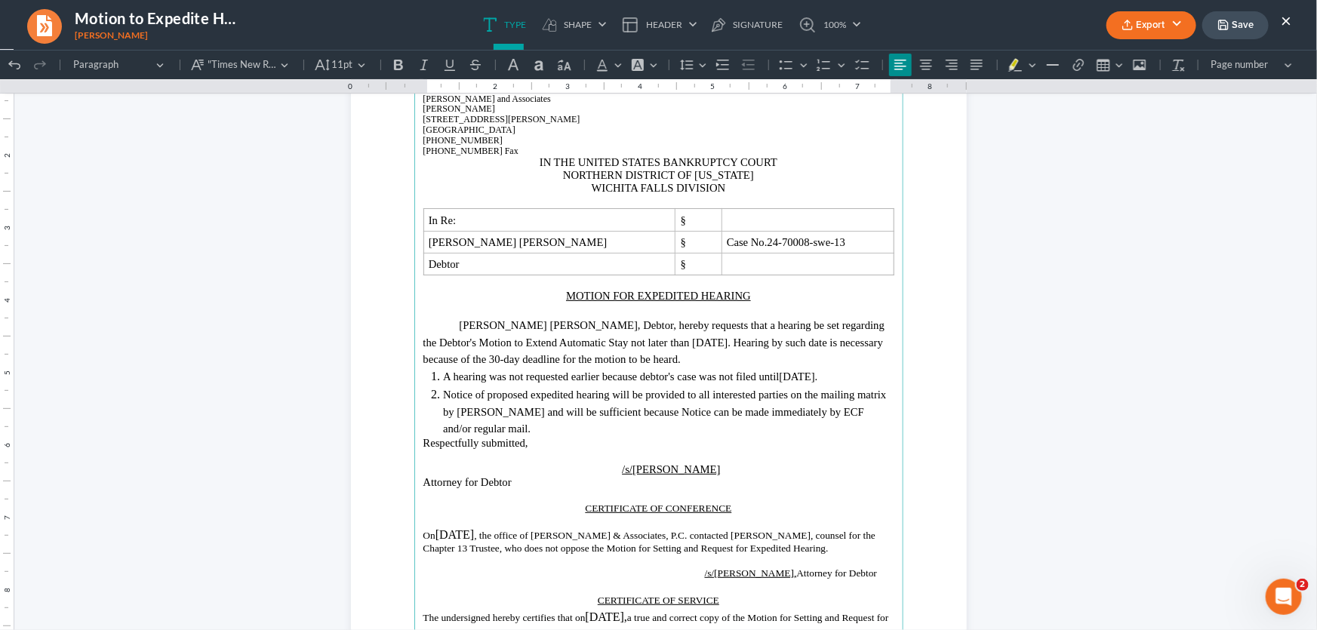
scroll to position [137, 0]
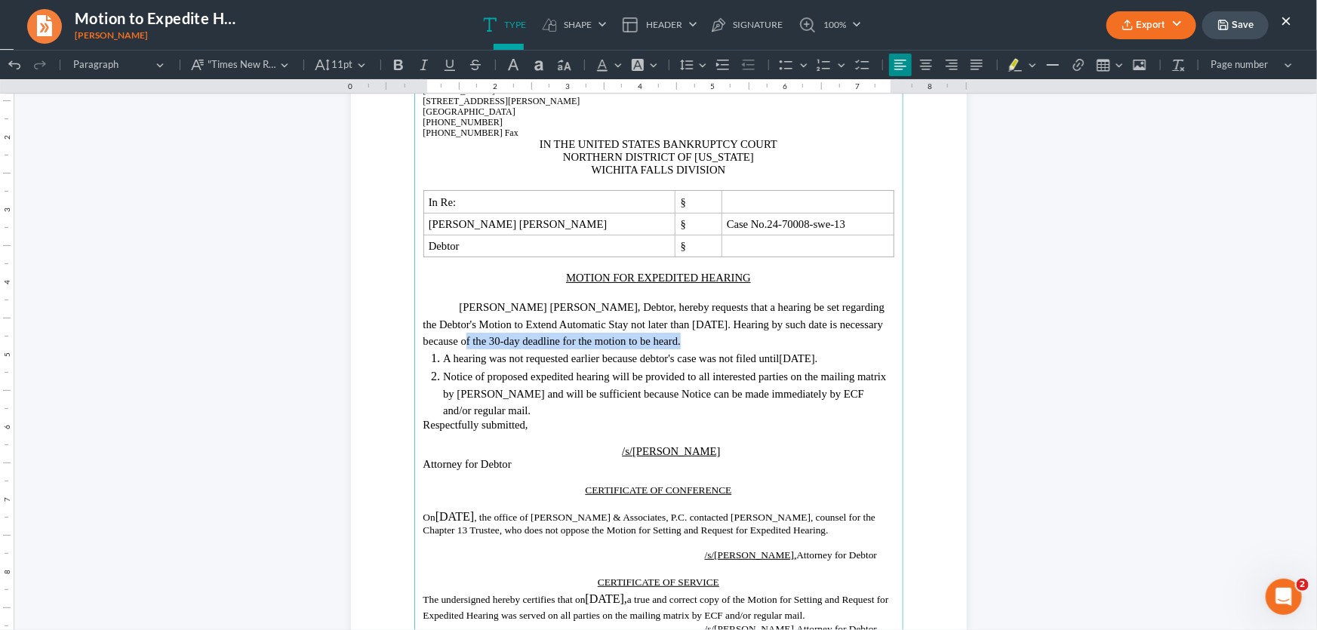
drag, startPoint x: 645, startPoint y: 340, endPoint x: 460, endPoint y: 344, distance: 185.0
click at [460, 344] on p "John Davis Len Hamlin, Debtor, hereby requests that a hearing be set regarding …" at bounding box center [658, 322] width 471 height 51
click at [455, 346] on p "John Davis Len Hamlin, Debtor, hereby requests that a hearing be set regarding …" at bounding box center [658, 322] width 471 height 51
drag, startPoint x: 455, startPoint y: 346, endPoint x: 466, endPoint y: 343, distance: 11.7
click at [466, 343] on p "John Davis Len Hamlin, Debtor, hereby requests that a hearing be set regarding …" at bounding box center [658, 322] width 471 height 51
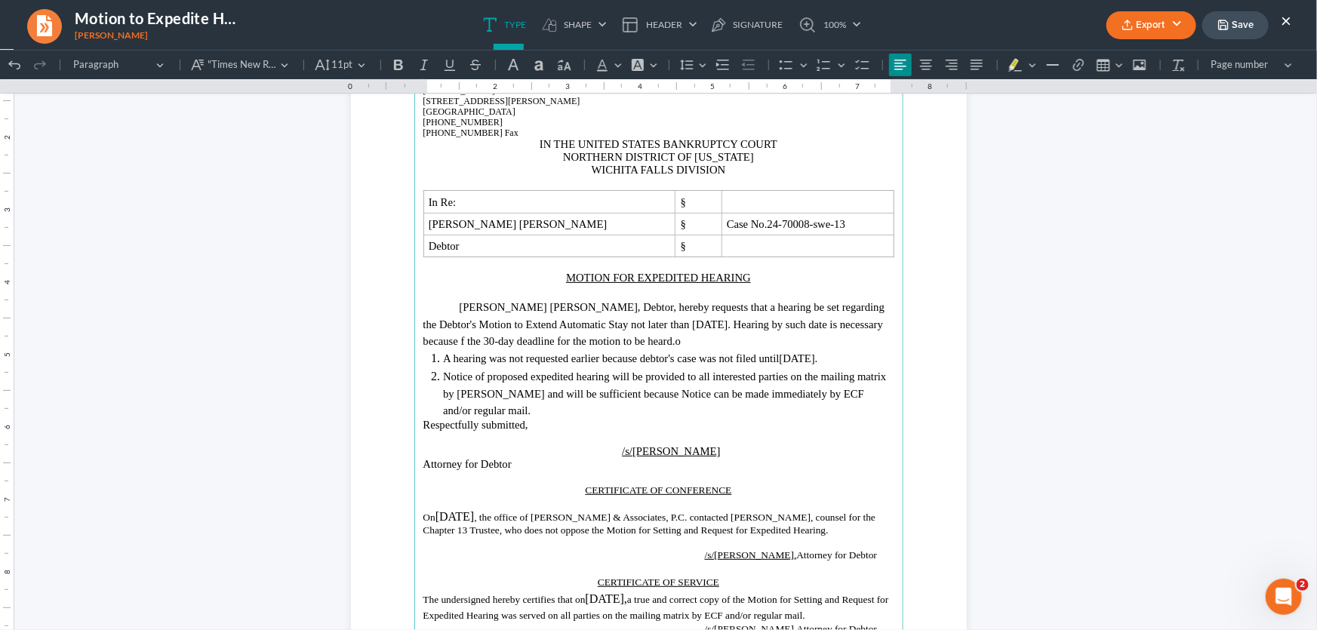
click at [686, 339] on p "John Davis Len Hamlin, Debtor, hereby requests that a hearing be set regarding …" at bounding box center [658, 322] width 471 height 51
drag, startPoint x: 686, startPoint y: 338, endPoint x: 454, endPoint y: 346, distance: 231.8
click at [454, 346] on p "John Davis Len Hamlin, Debtor, hereby requests that a hearing be set regarding …" at bounding box center [658, 322] width 471 height 51
drag, startPoint x: 836, startPoint y: 354, endPoint x: 674, endPoint y: 358, distance: 161.6
click at [674, 358] on li "A hearing was not requested earlier because debtor's case was not filed until 0…" at bounding box center [668, 358] width 451 height 18
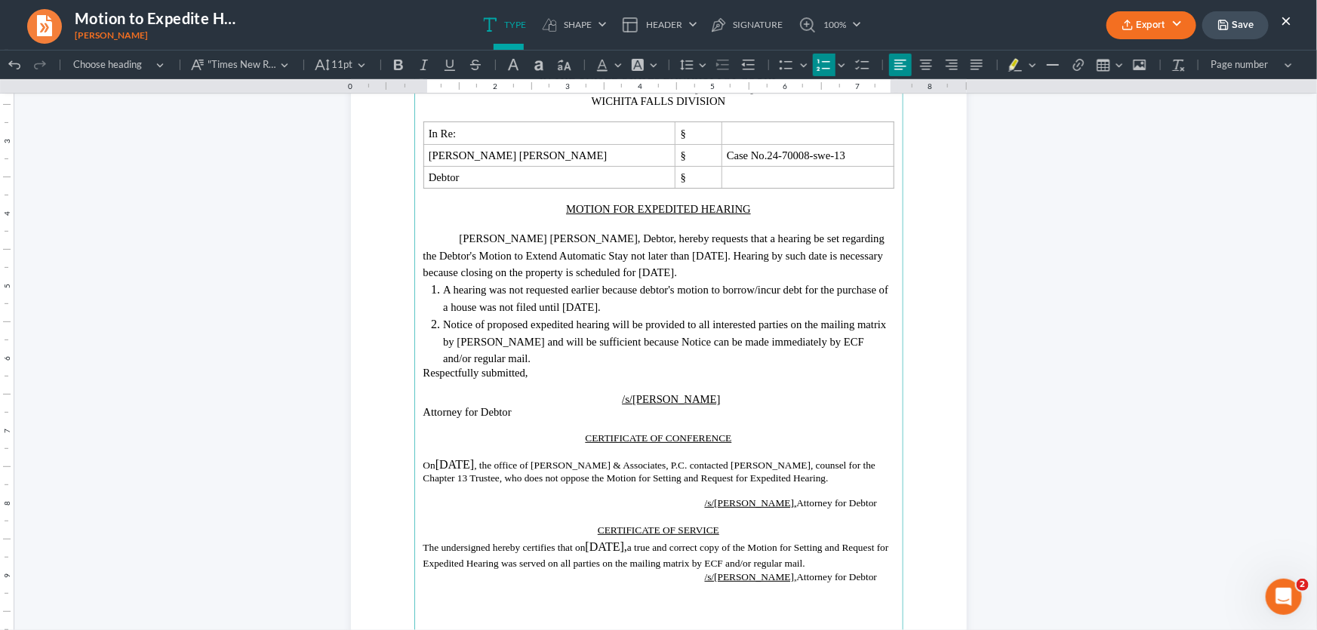
scroll to position [274, 0]
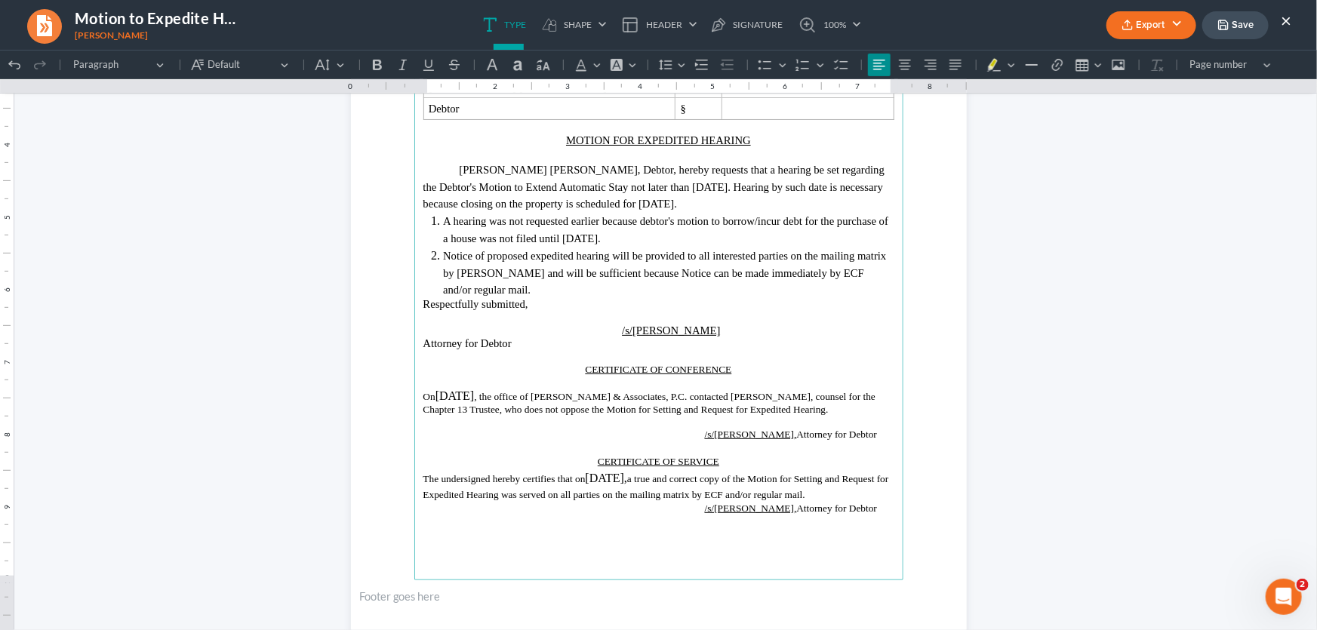
drag, startPoint x: 528, startPoint y: 390, endPoint x: 475, endPoint y: 401, distance: 54.6
click at [475, 401] on span ", the office of Monte J. White & Associates, P.C. contacted Marc McBeath, couns…" at bounding box center [649, 401] width 453 height 23
drag, startPoint x: 676, startPoint y: 473, endPoint x: 617, endPoint y: 482, distance: 59.6
click at [618, 482] on p "The undersigned hereby certifies that on 10/03/2025, a true and correct copy of…" at bounding box center [658, 482] width 471 height 33
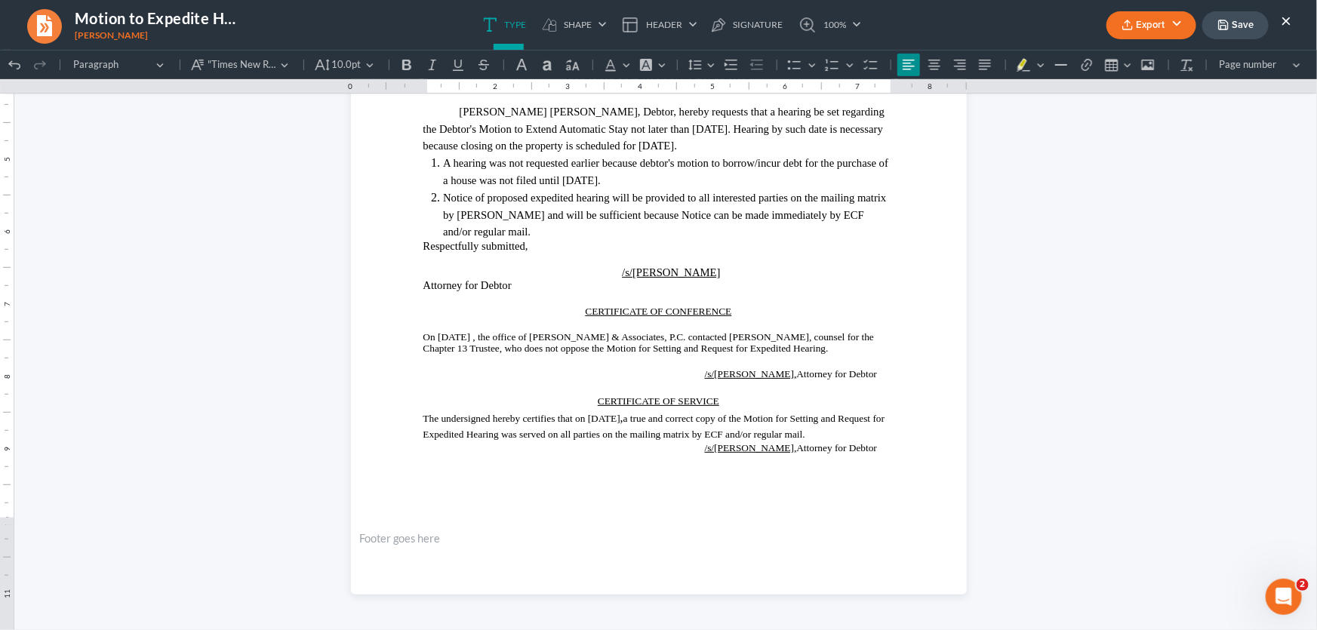
click at [1237, 21] on button "Save" at bounding box center [1235, 25] width 66 height 28
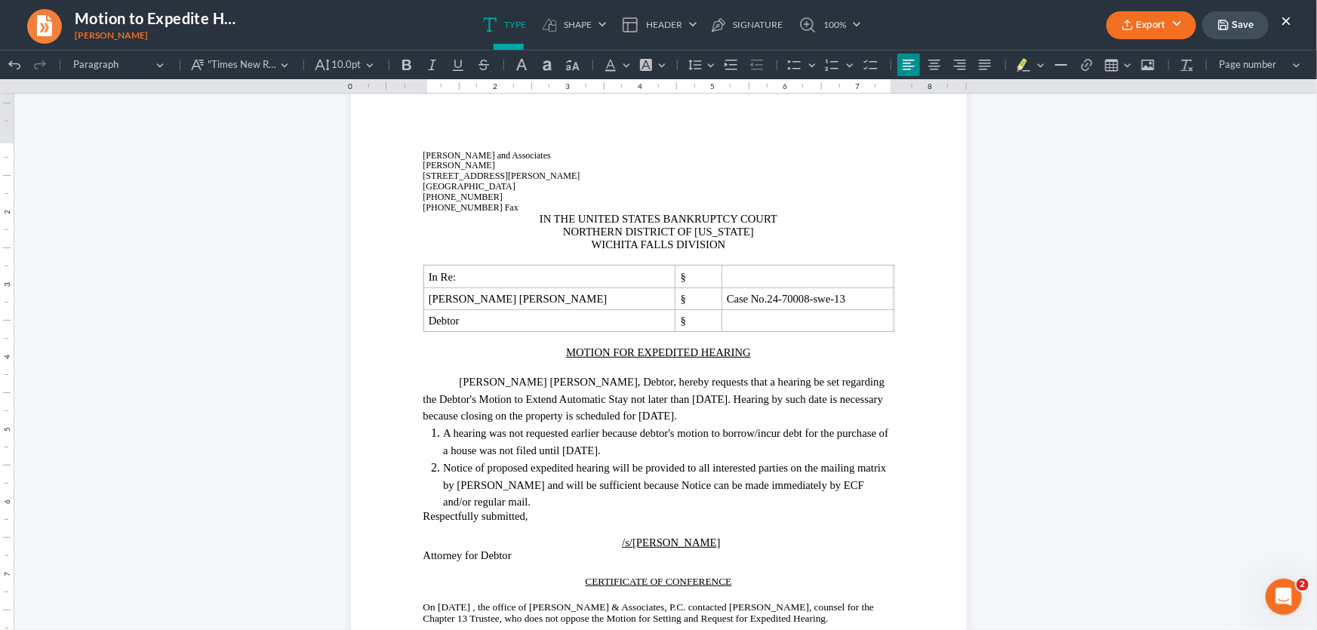
scroll to position [57, 0]
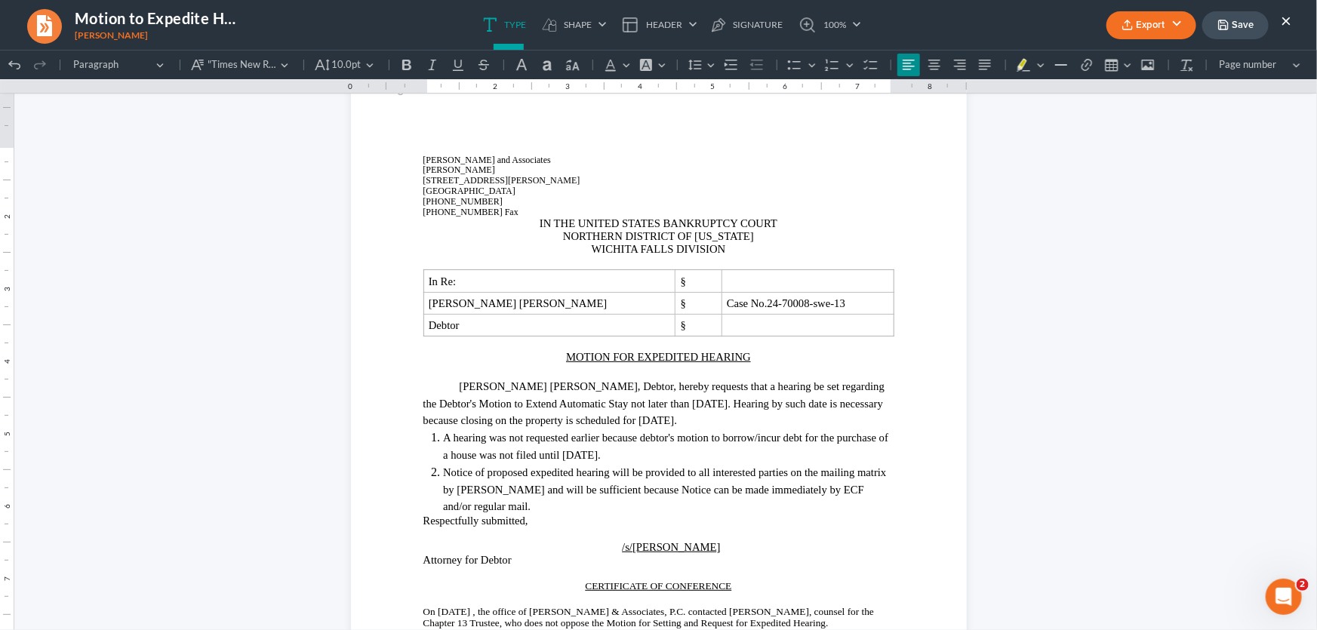
click at [1283, 20] on button "×" at bounding box center [1286, 20] width 11 height 18
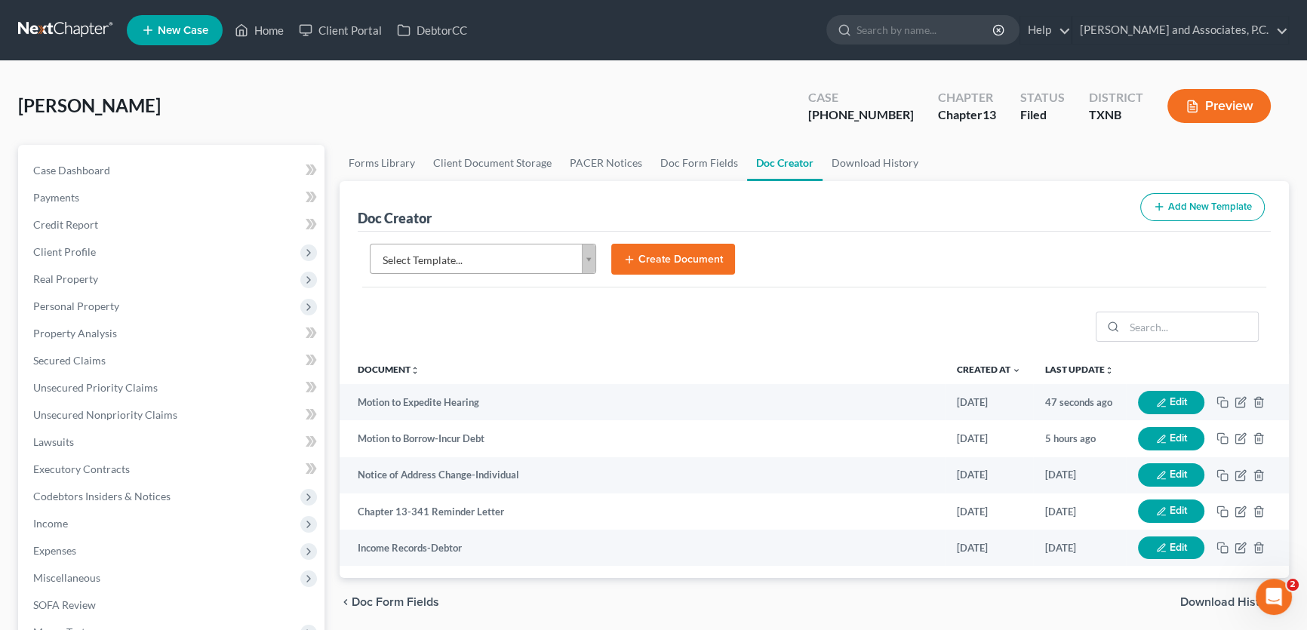
click at [494, 265] on body "Home New Case Client Portal DebtorCC Monte J. White and Associates, P.C. amy@mo…" at bounding box center [653, 510] width 1307 height 1020
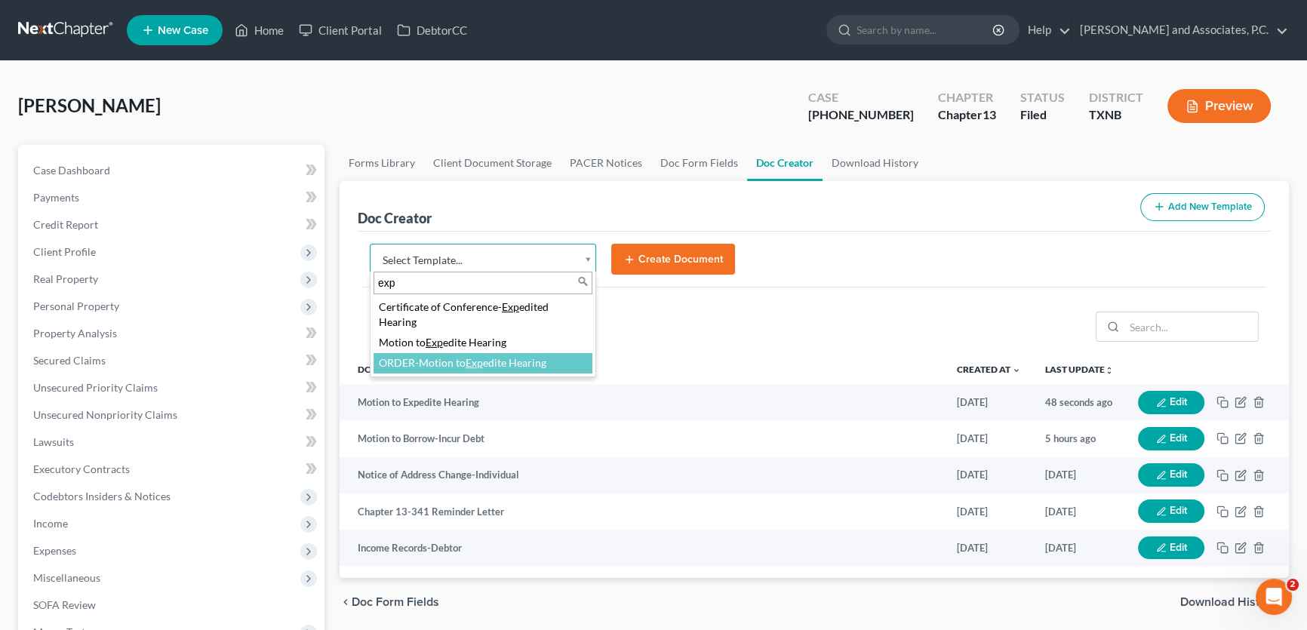
type input "exp"
select select "77087"
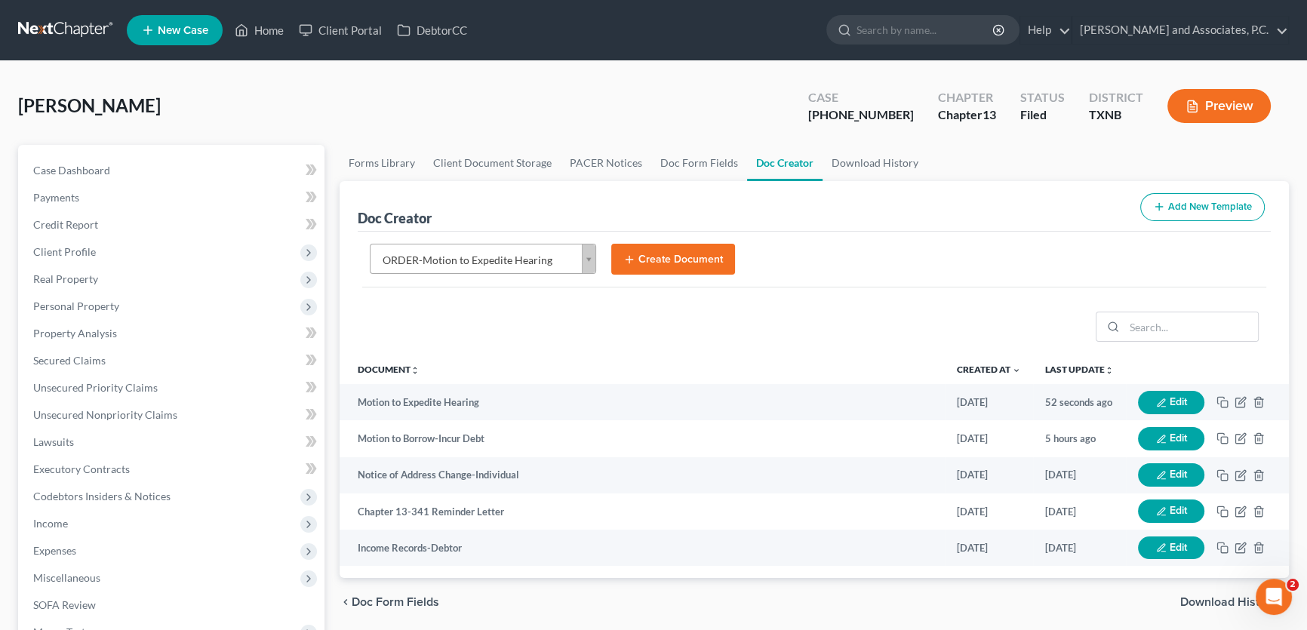
click at [643, 255] on button "Create Document" at bounding box center [673, 260] width 124 height 32
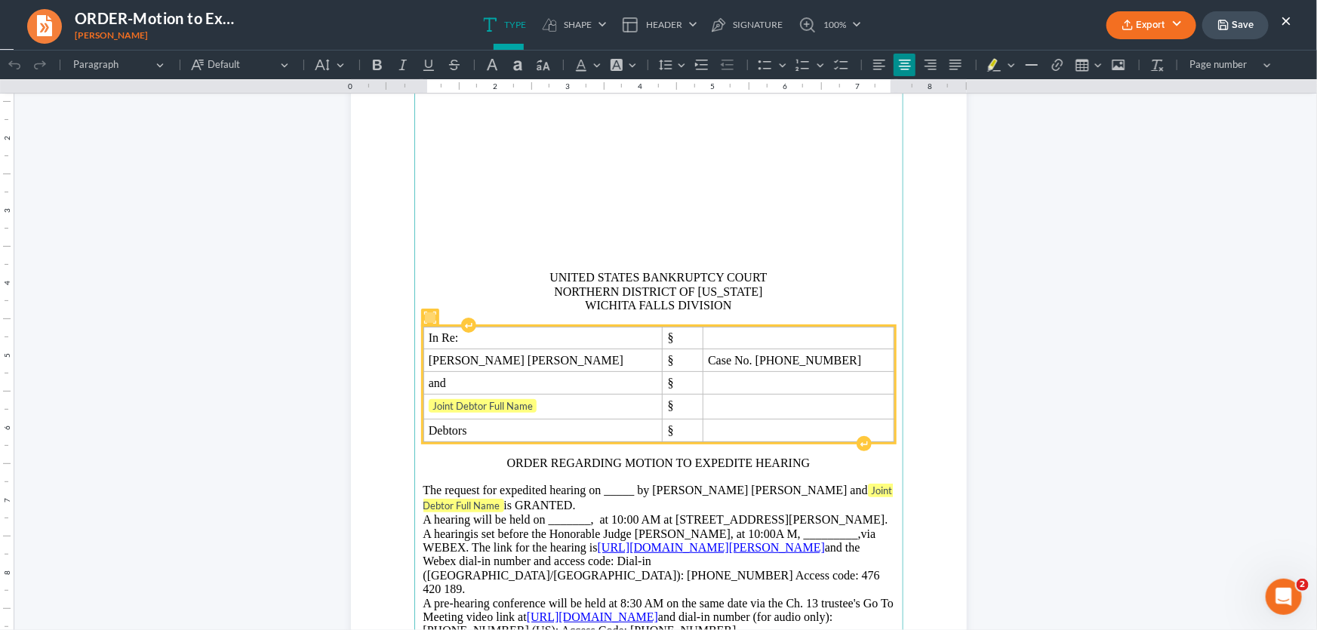
scroll to position [137, 0]
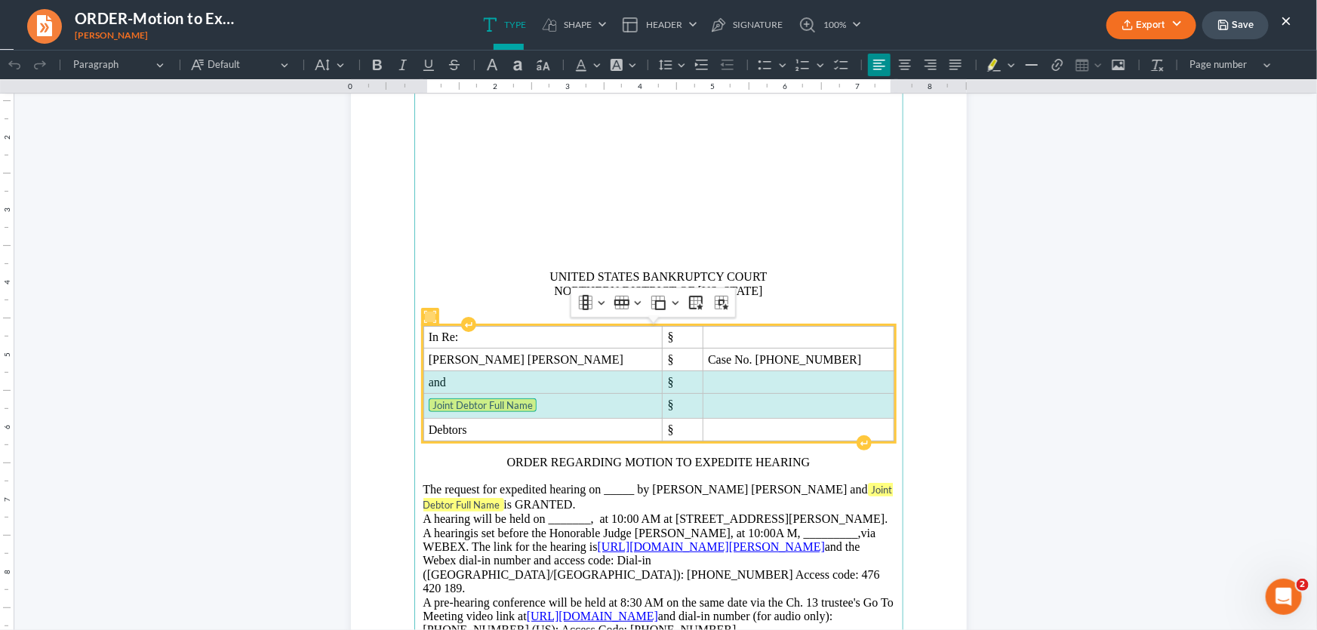
drag, startPoint x: 686, startPoint y: 402, endPoint x: 595, endPoint y: 385, distance: 92.8
click at [595, 385] on tbody "In Re: § John Davis Len Hamlin § Case No. 24-70008-13 and § Joint Debtor Full N…" at bounding box center [658, 382] width 470 height 115
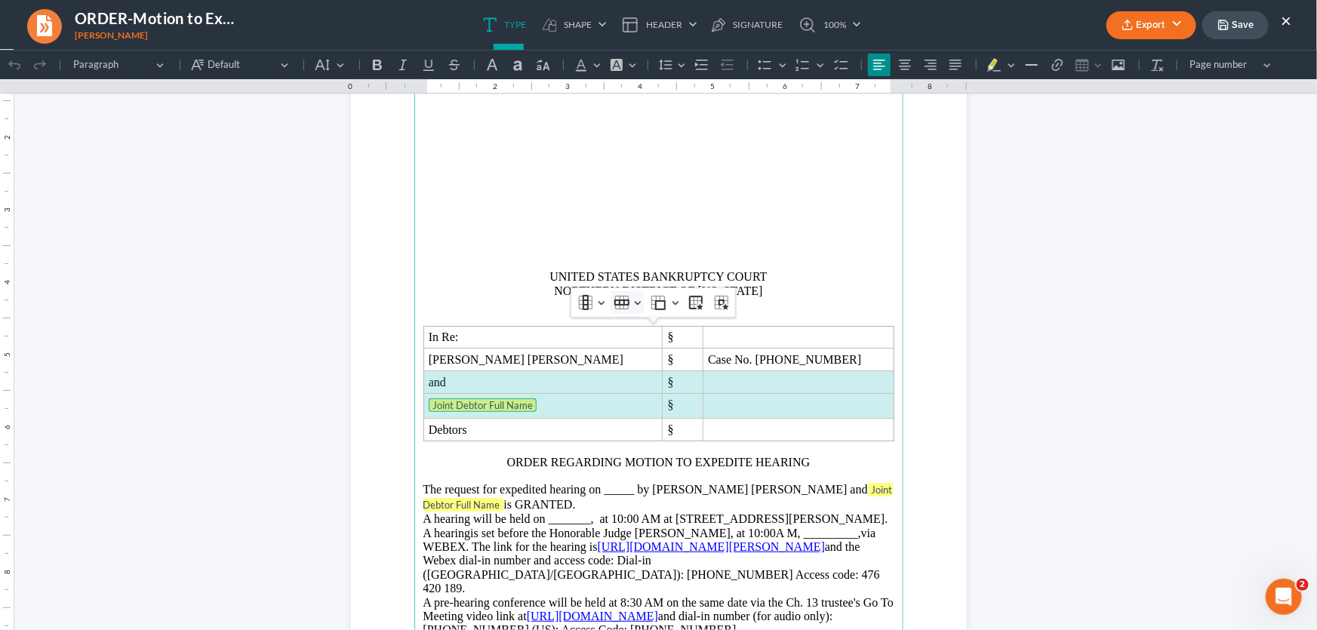
click at [633, 300] on button "Row Row" at bounding box center [627, 302] width 33 height 23
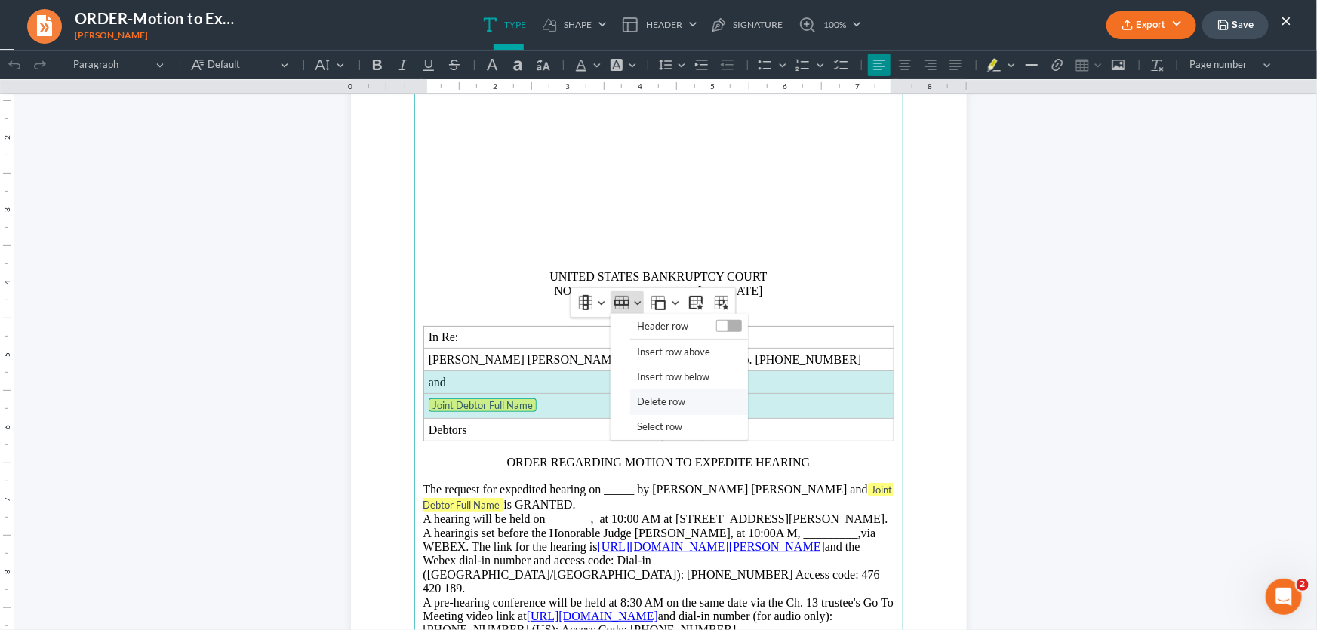
click at [649, 399] on span "Delete row" at bounding box center [661, 400] width 48 height 17
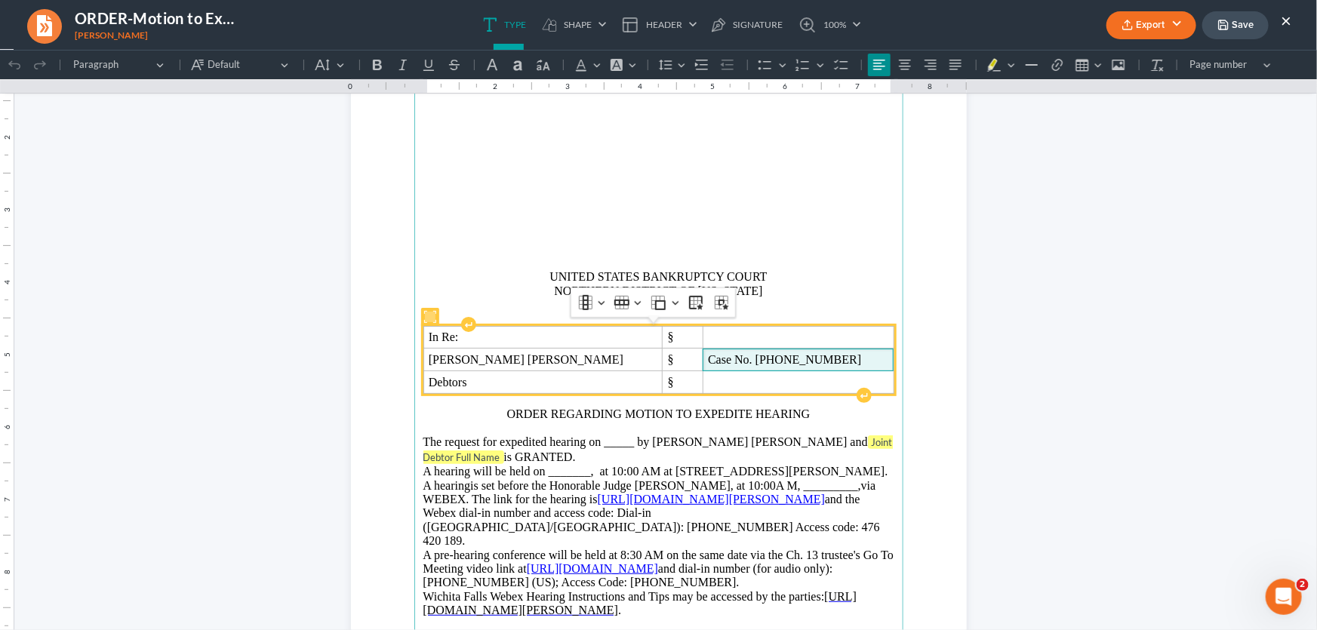
click at [787, 359] on p "Case No. 24-70008-13" at bounding box center [798, 359] width 180 height 12
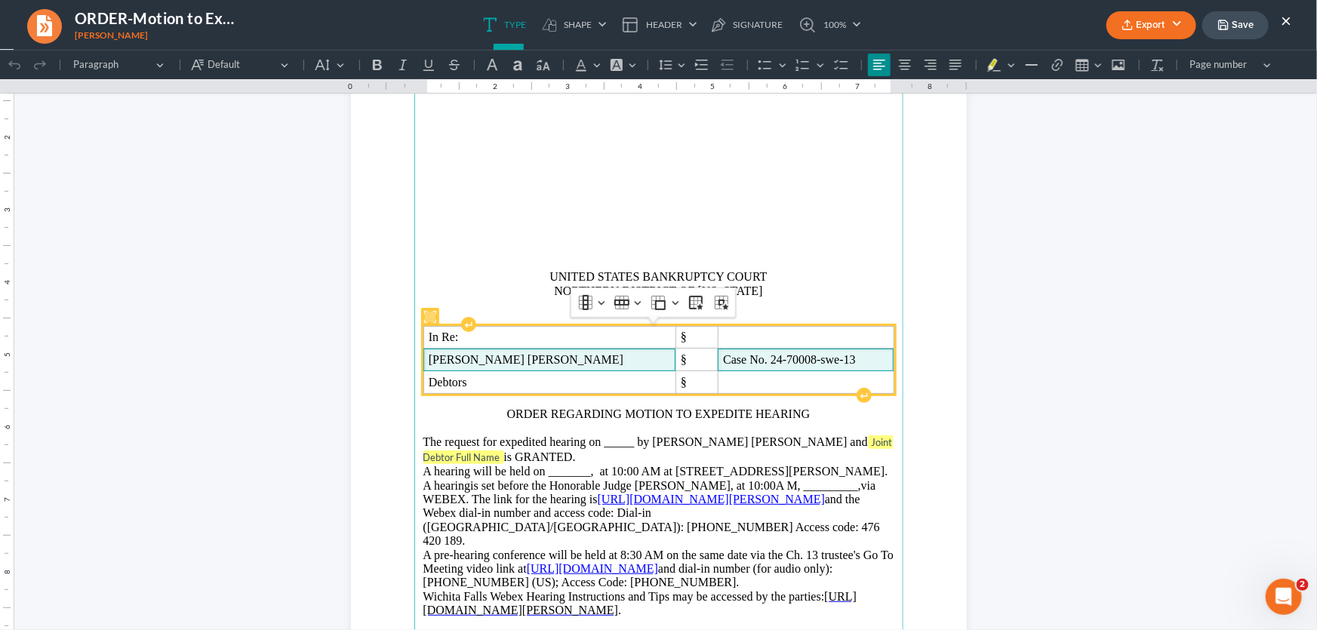
click at [546, 358] on p "John Davis Len Hamlin" at bounding box center [550, 359] width 242 height 12
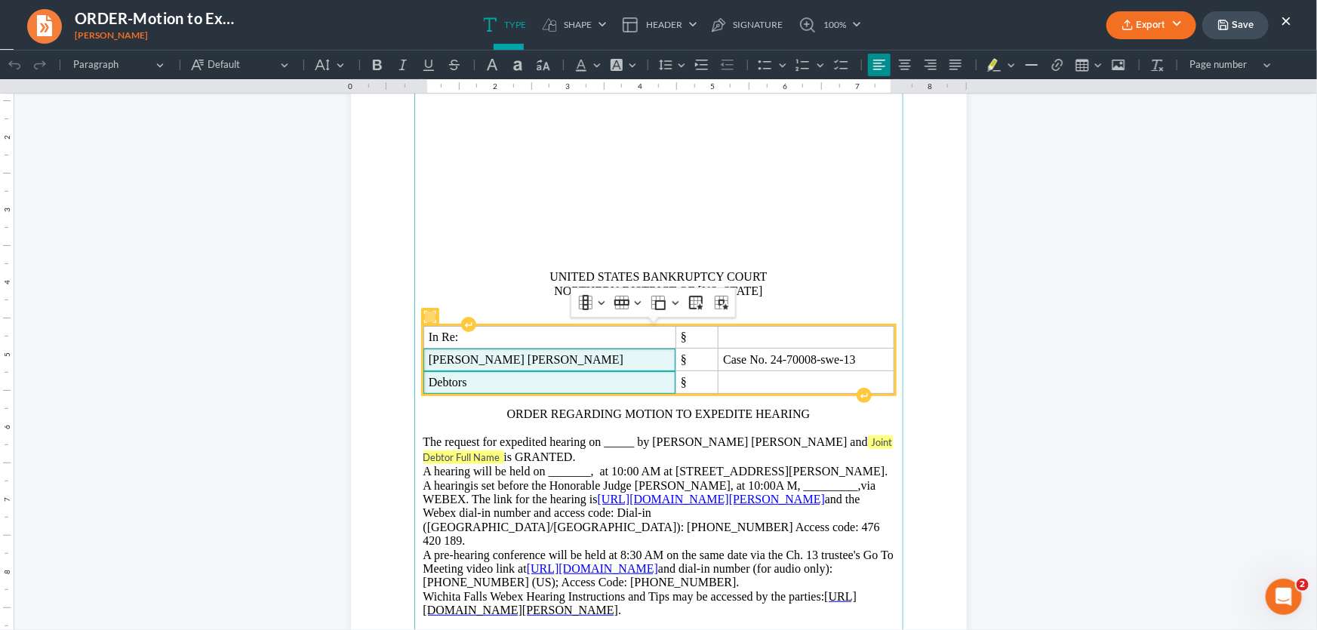
click at [477, 379] on p "Debtors" at bounding box center [550, 382] width 242 height 12
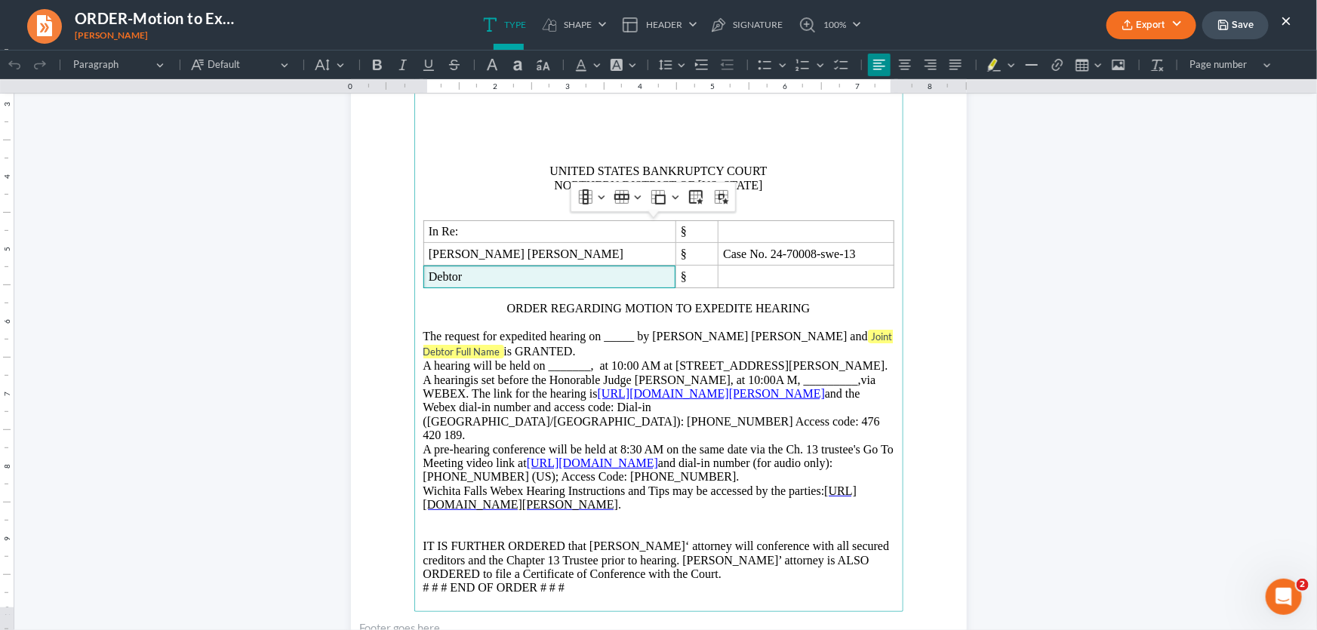
scroll to position [274, 0]
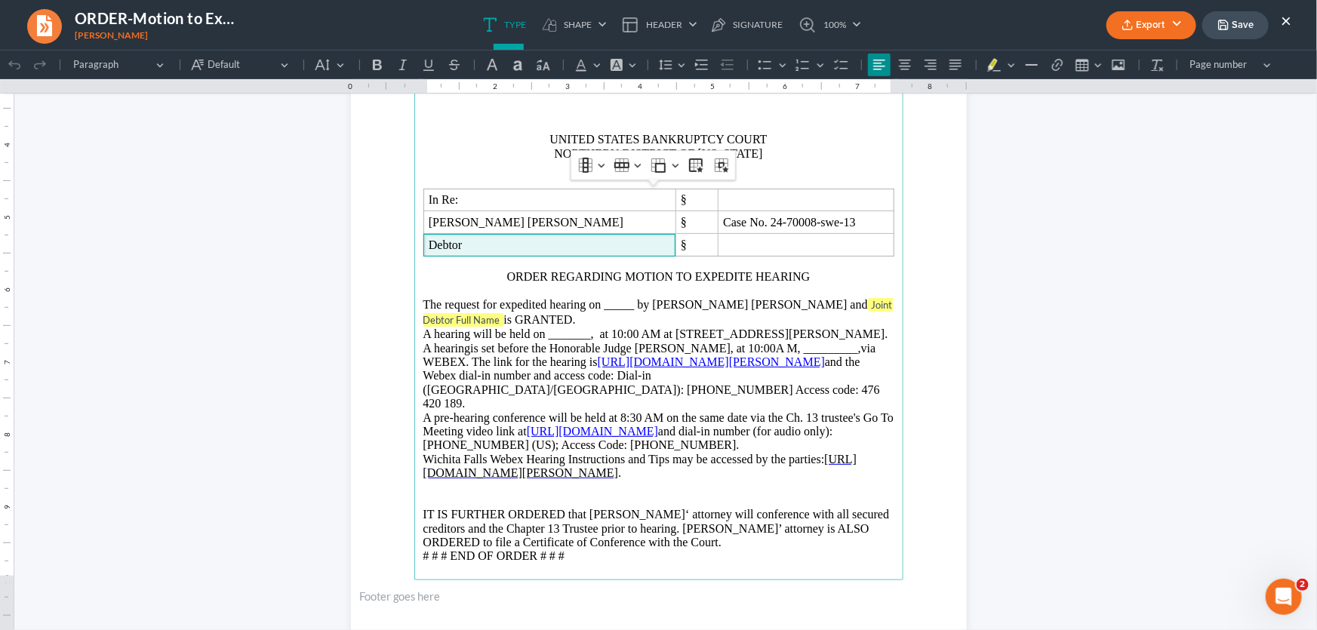
click at [648, 303] on p "The request for expedited hearing on _____ by John Davis Len Hamlin and Joint D…" at bounding box center [658, 318] width 471 height 43
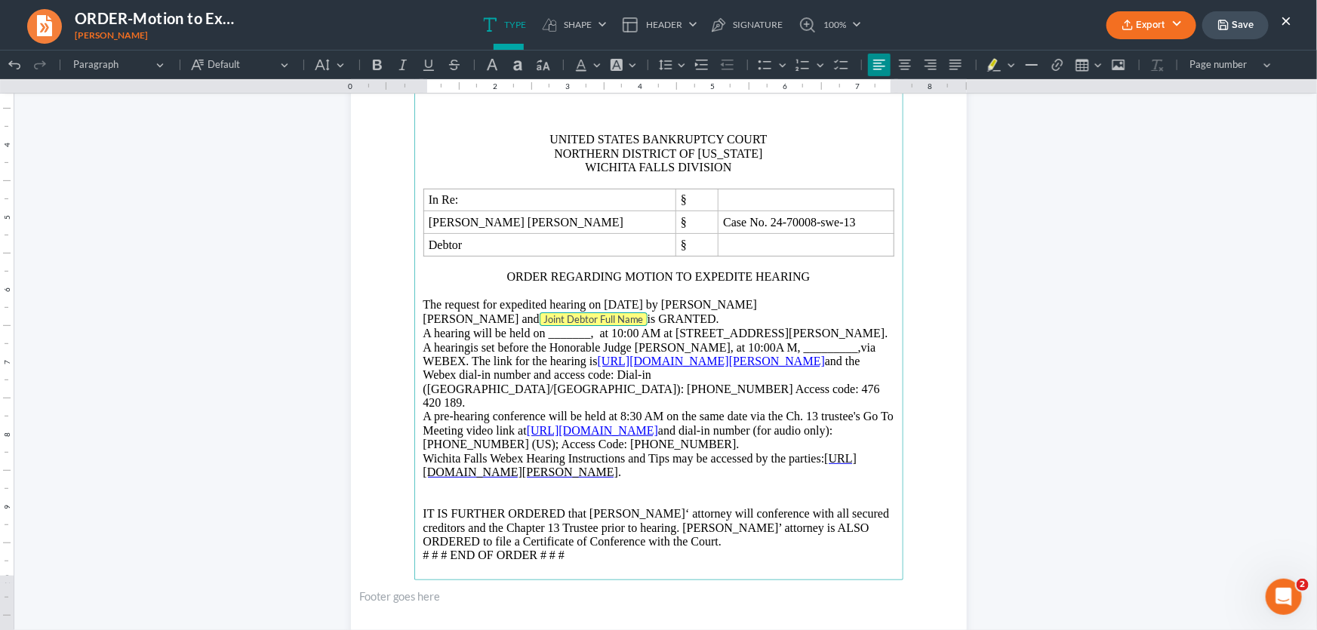
click at [543, 316] on tag "Joint Debtor Full Name" at bounding box center [594, 319] width 108 height 14
click at [610, 331] on p "The request for expedited hearing on October 16, 2025 by John Davis Len Hamlin …" at bounding box center [658, 318] width 471 height 42
drag, startPoint x: 542, startPoint y: 345, endPoint x: 439, endPoint y: 334, distance: 103.9
click at [439, 334] on p "The request for expedited hearing on October 16, 2025 by John Davis Len Hamlin …" at bounding box center [658, 318] width 471 height 42
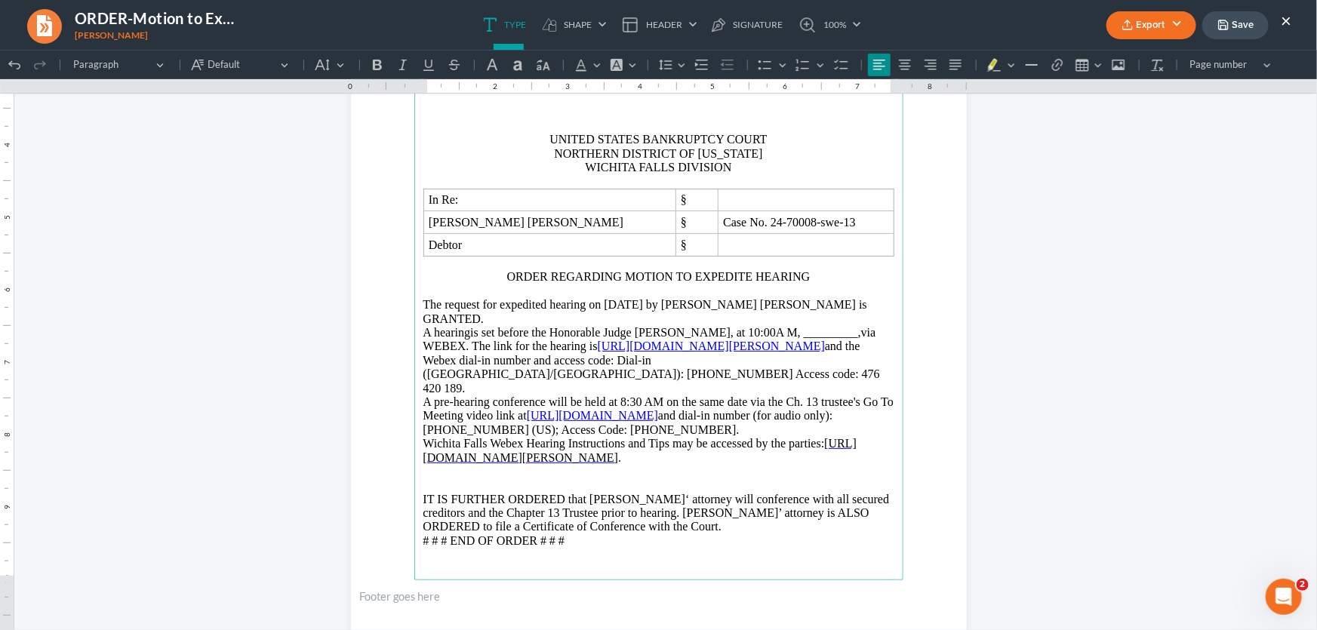
click at [860, 332] on span "is set before the Honorable Judge Scott W. Everett, at 10:00A M, _________,via …" at bounding box center [649, 338] width 453 height 26
click at [446, 346] on span "is set before the Honorable Judge Scott W. Everett, at 10:00A M, October 16, 20…" at bounding box center [641, 338] width 437 height 26
click at [734, 414] on p "A pre-hearing conference will be held at 8:30 AM on the same date via the Ch. 1…" at bounding box center [658, 416] width 471 height 42
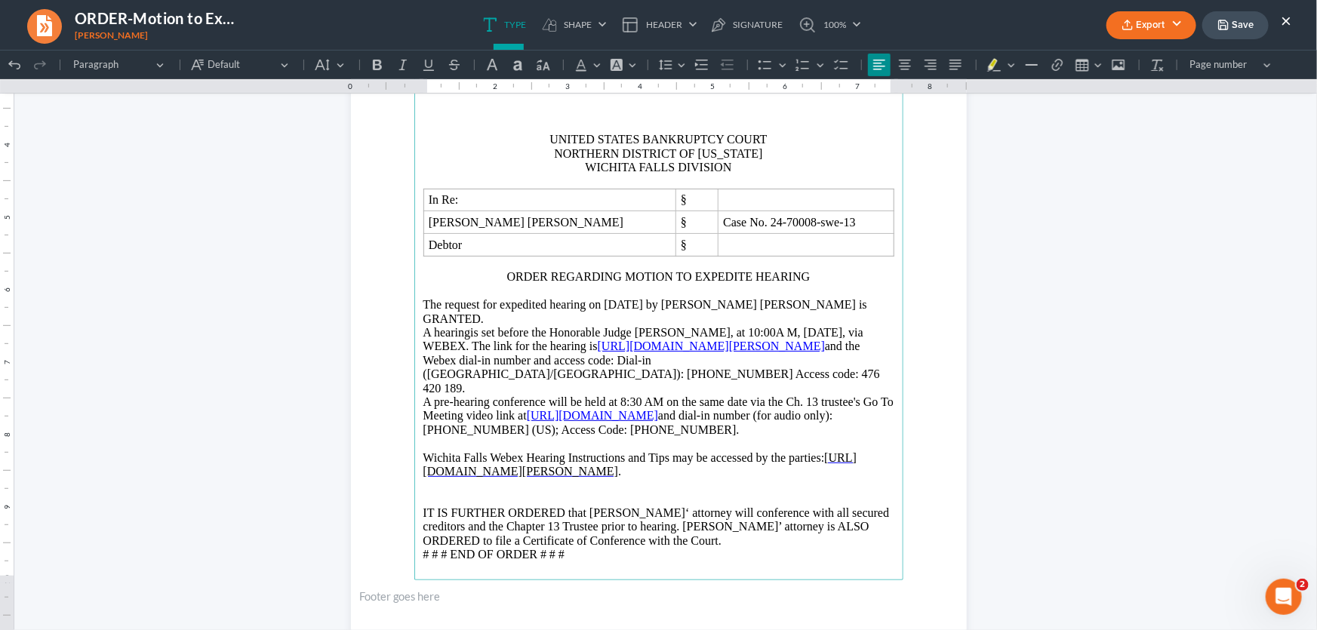
click at [655, 478] on p "Rich Text Editor, page-0-main" at bounding box center [658, 485] width 471 height 14
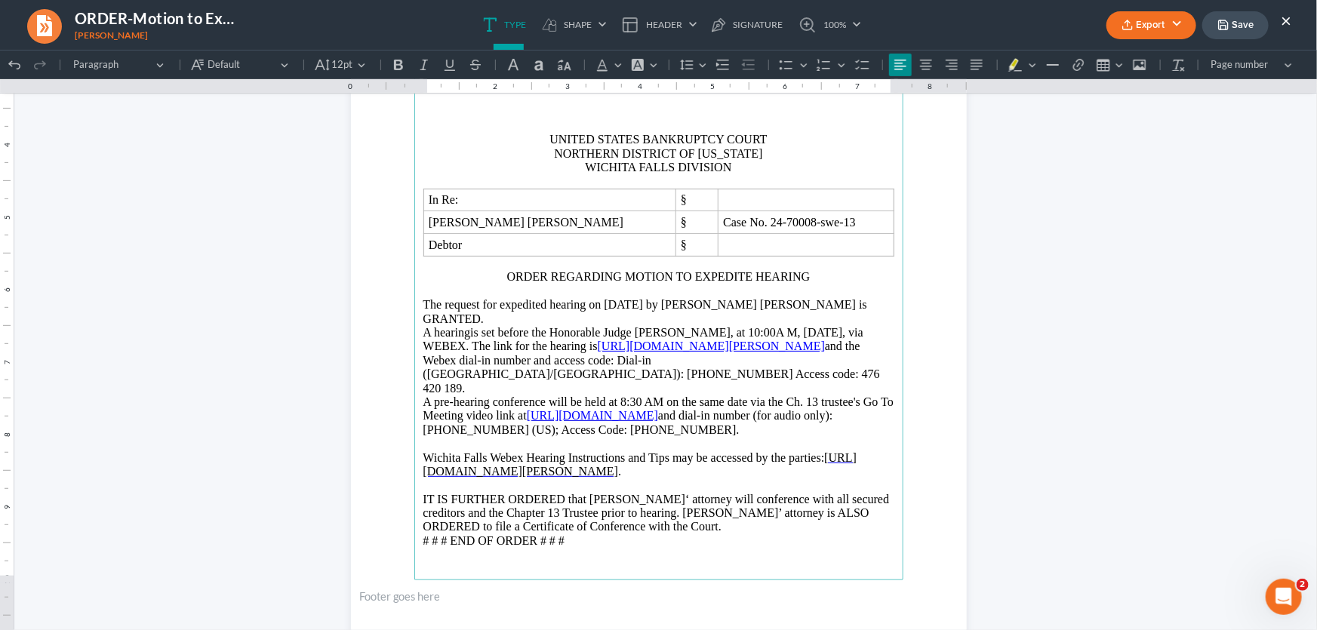
click at [693, 517] on p "IT IS FURTHER ORDERED that Debtors‘ attorney will conference with all secured c…" at bounding box center [658, 512] width 471 height 69
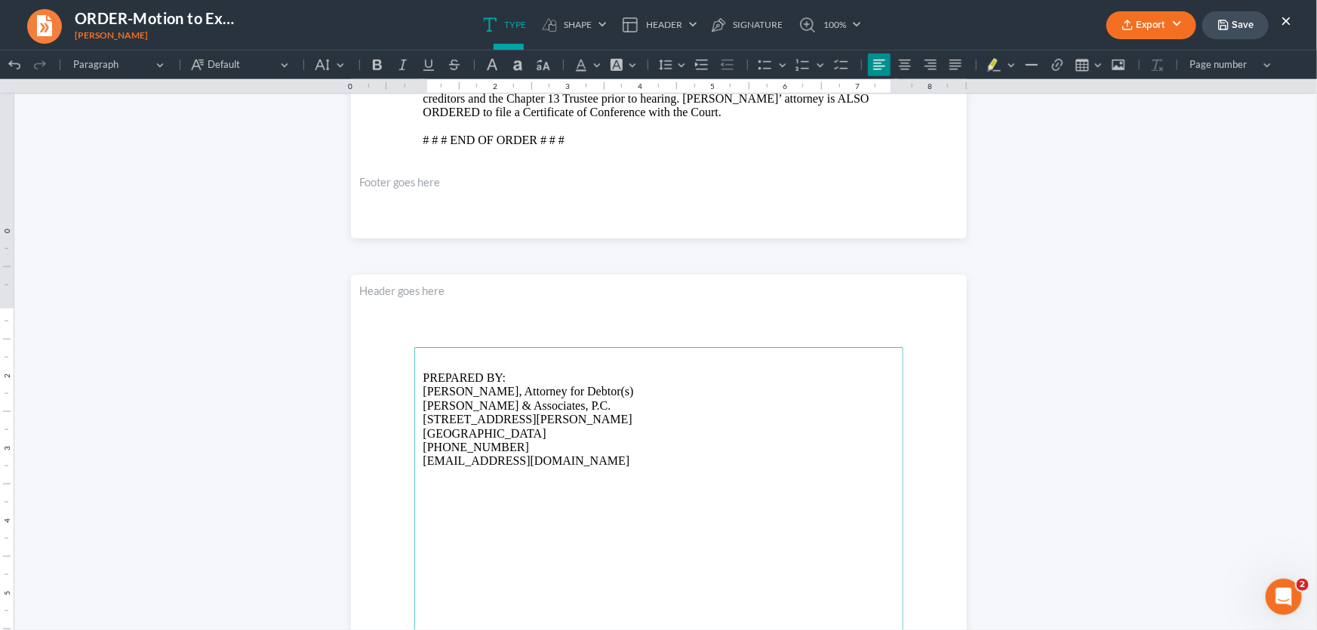
scroll to position [686, 0]
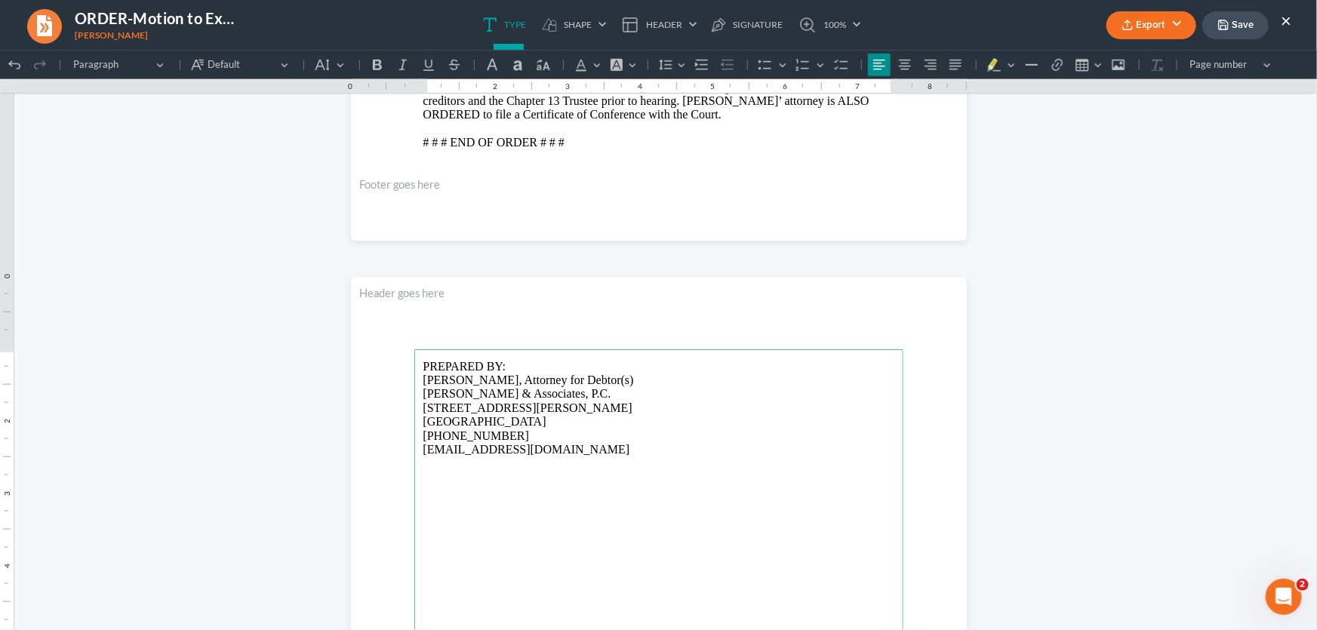
click at [618, 377] on p "⁠⁠⁠⁠⁠⁠⁠PREPARED BY: Monte J. White, Attorney for Debtor(s) Monte J. White & Ass…" at bounding box center [658, 407] width 471 height 97
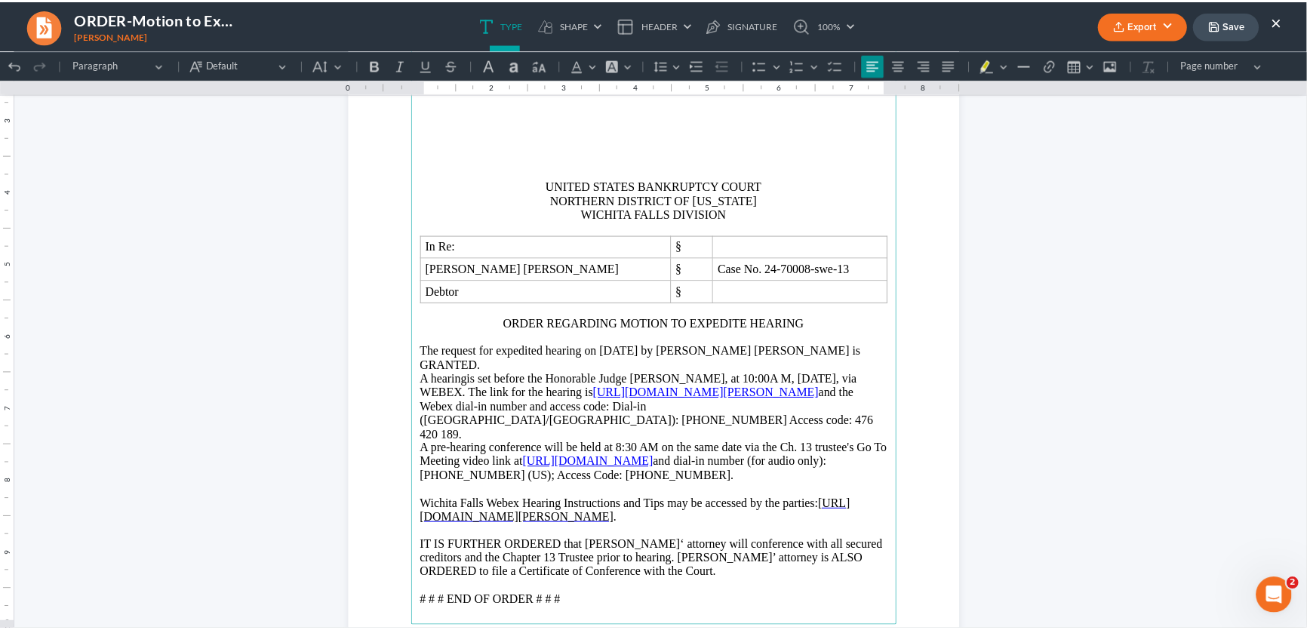
scroll to position [205, 0]
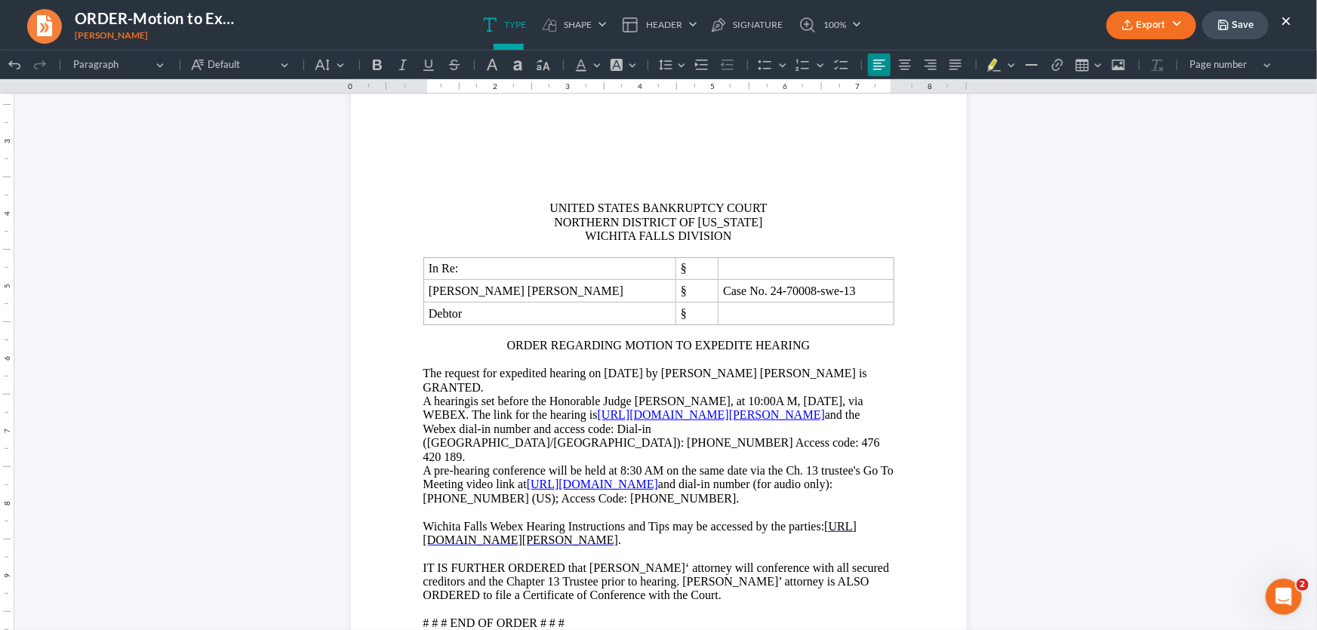
click at [1233, 24] on button "Save" at bounding box center [1235, 25] width 66 height 28
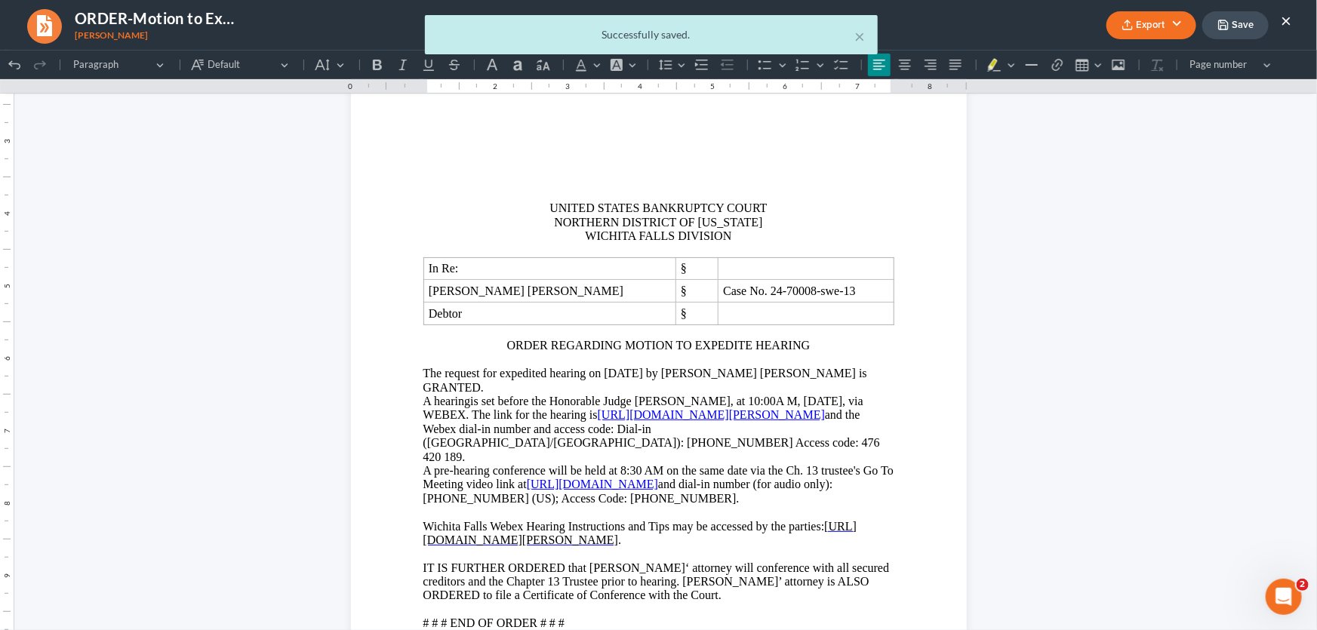
drag, startPoint x: 861, startPoint y: 38, endPoint x: 875, endPoint y: 34, distance: 14.1
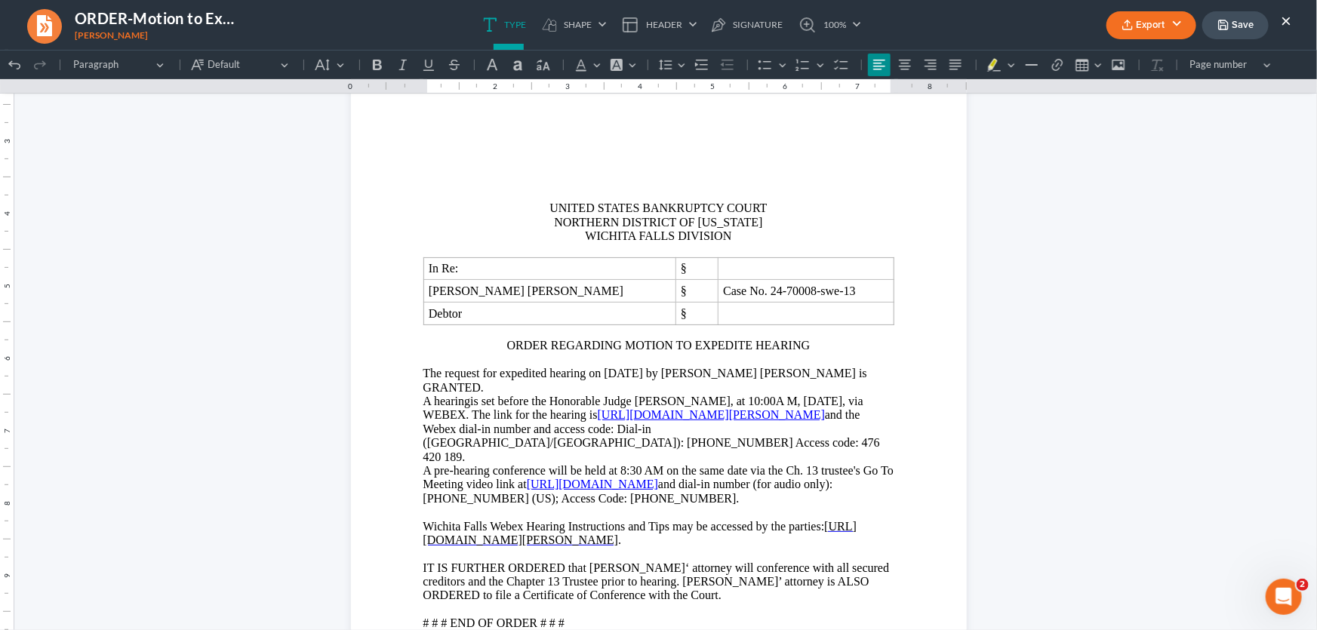
click at [1283, 19] on button "×" at bounding box center [1286, 20] width 11 height 18
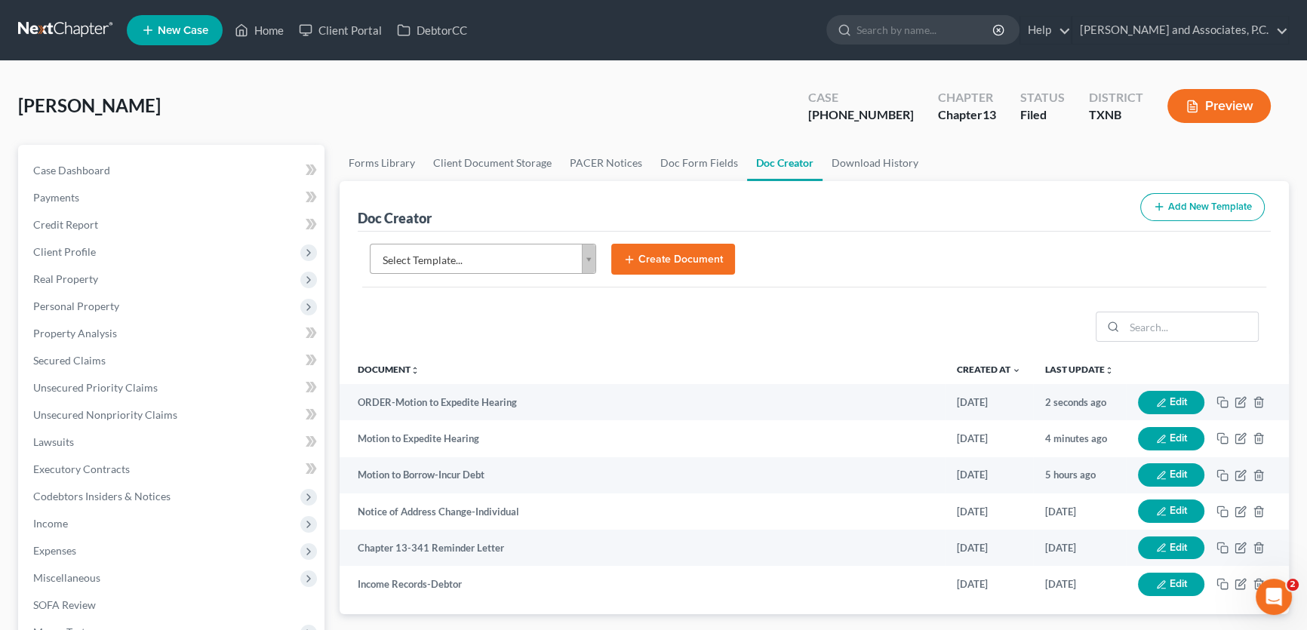
click at [433, 263] on body "Home New Case Client Portal DebtorCC Monte J. White and Associates, P.C. amy@mo…" at bounding box center [653, 510] width 1307 height 1020
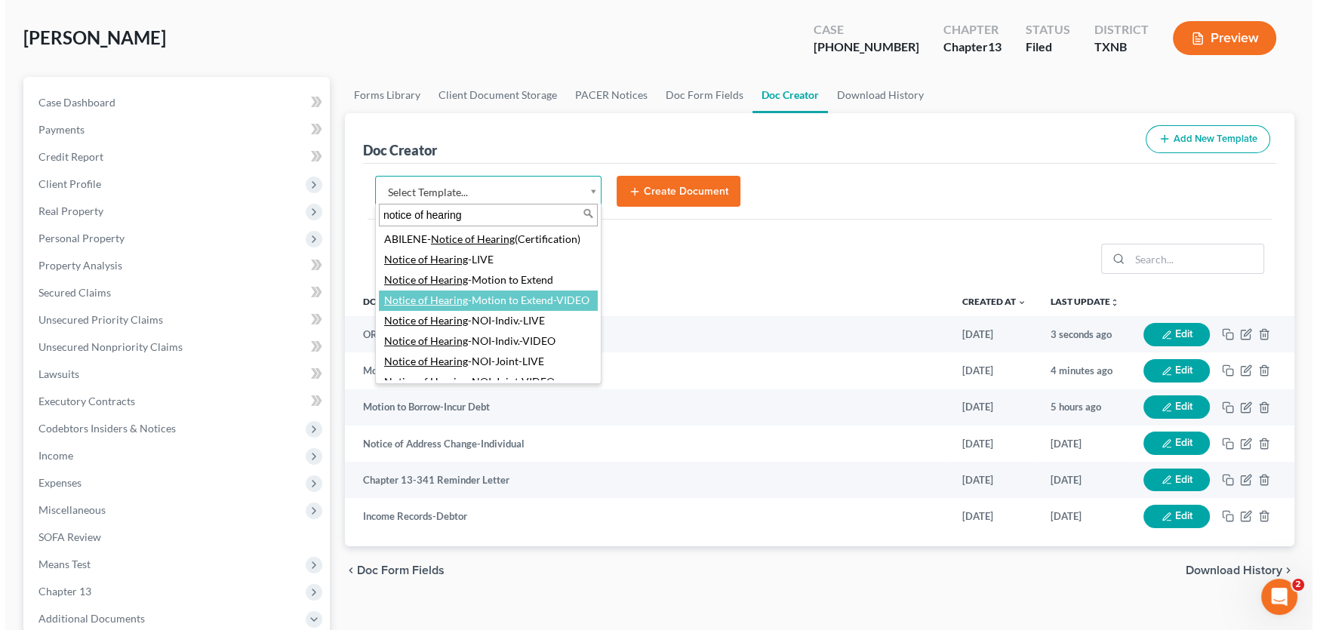
scroll to position [0, 0]
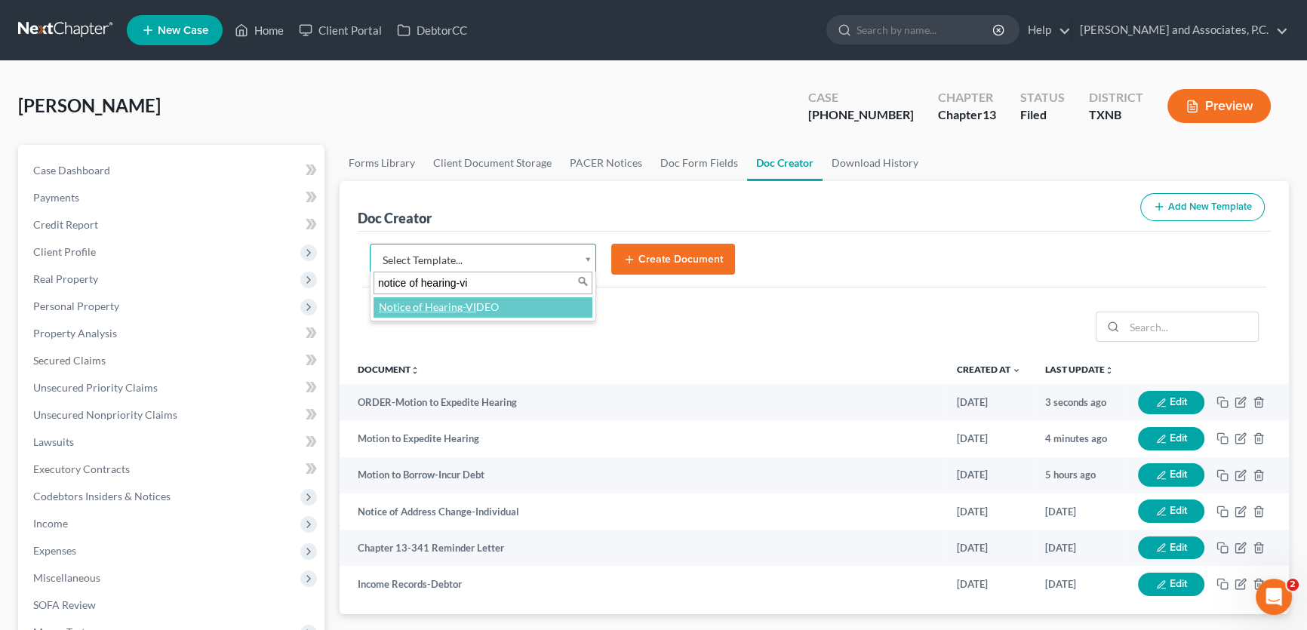
type input "notice of hearing-vi"
select select "77157"
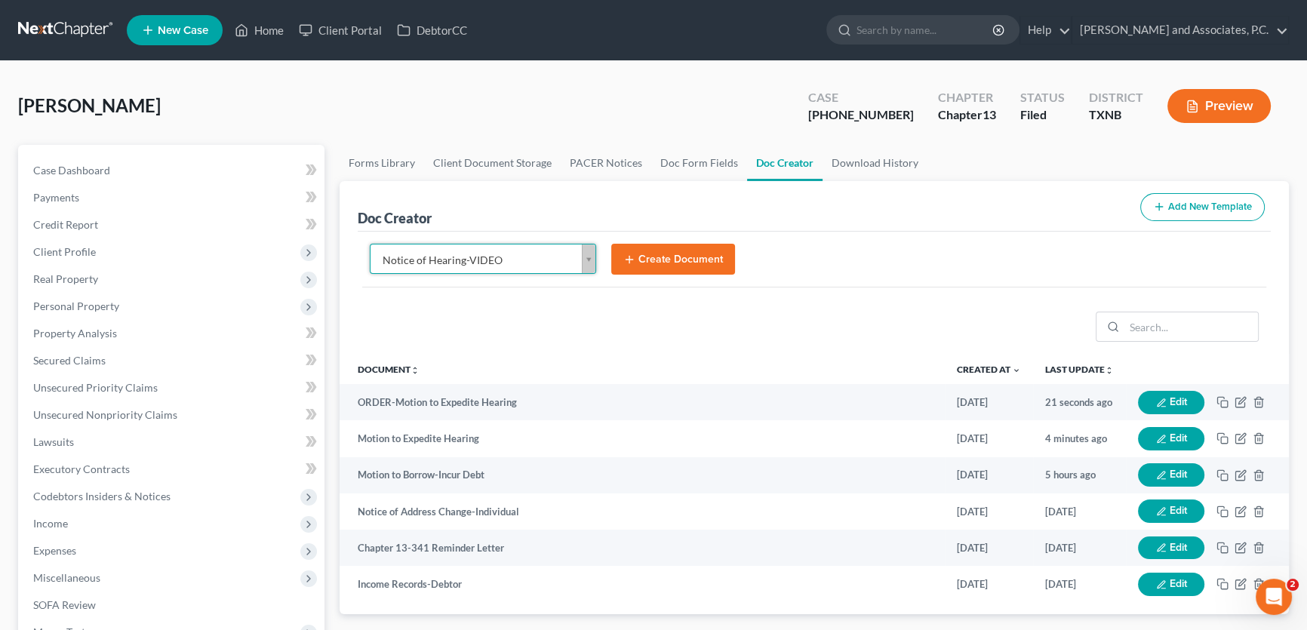
click at [666, 259] on button "Create Document" at bounding box center [673, 260] width 124 height 32
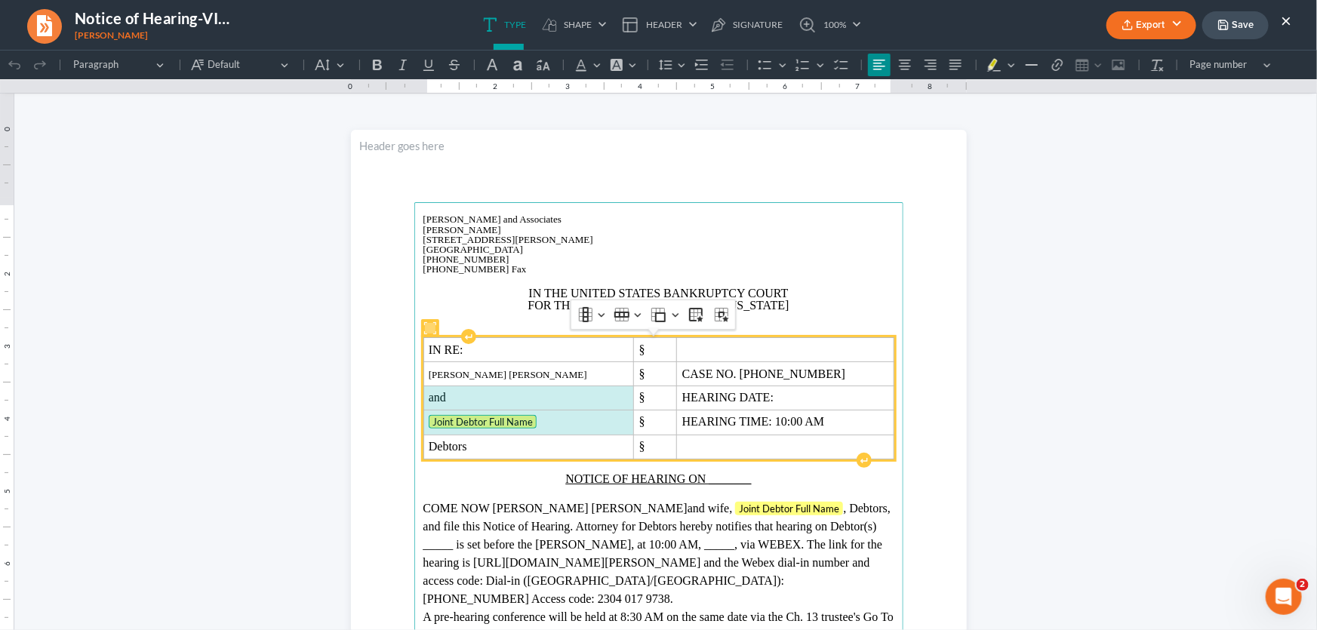
drag, startPoint x: 542, startPoint y: 426, endPoint x: 454, endPoint y: 402, distance: 91.8
click at [454, 402] on tbody "IN RE: § John Davis Len Hamlin § CASE NO. 24-70008-13 and § HEARING DATE: Joint…" at bounding box center [658, 397] width 470 height 121
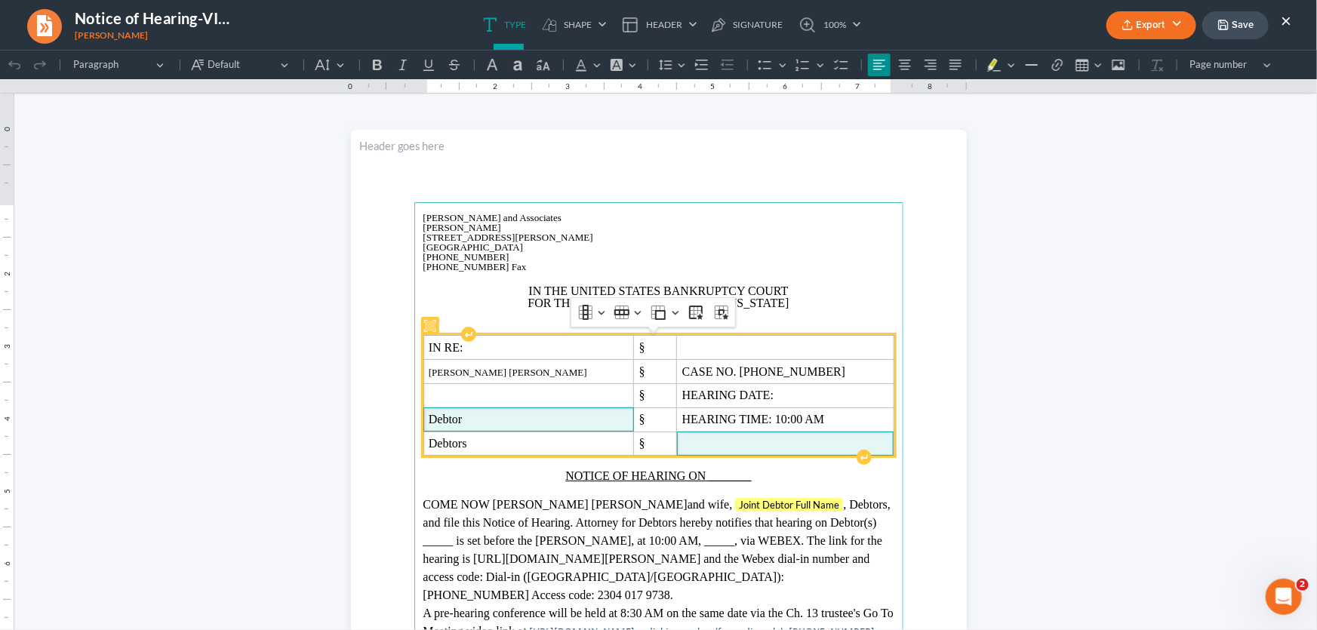
click at [739, 448] on span "Rich Text Editor, page-0-main" at bounding box center [785, 443] width 206 height 14
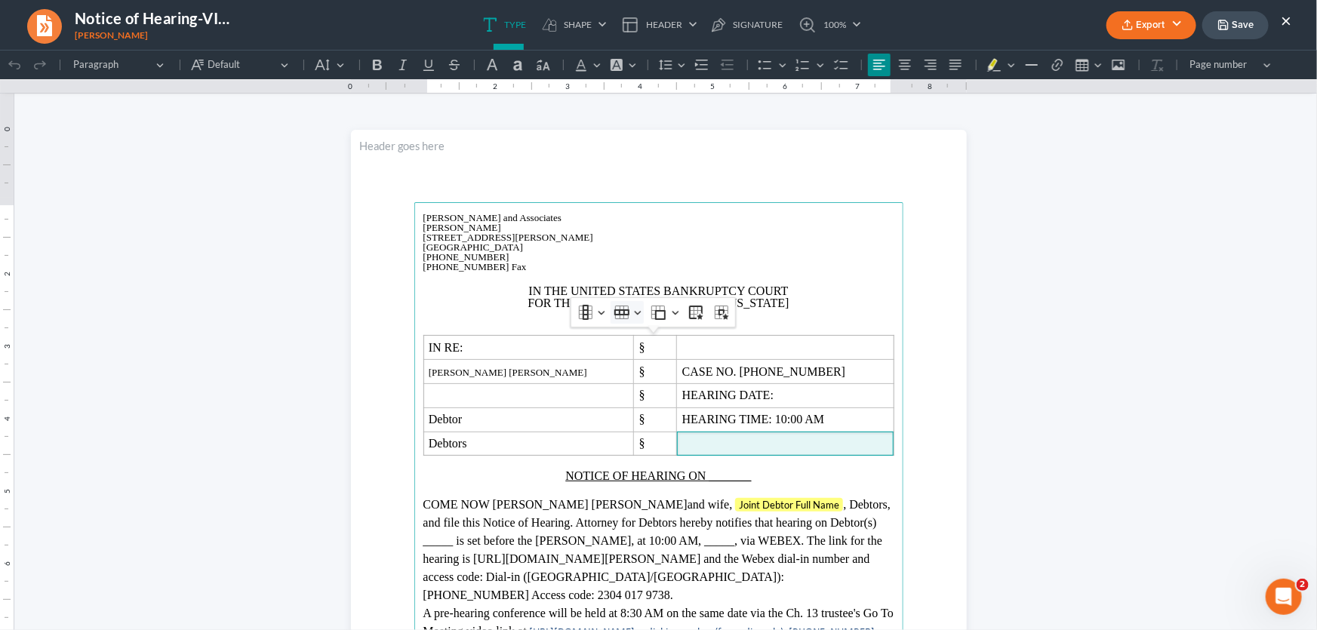
click at [636, 315] on button "Row Row" at bounding box center [627, 311] width 33 height 23
click at [648, 413] on span "Delete row" at bounding box center [661, 410] width 48 height 17
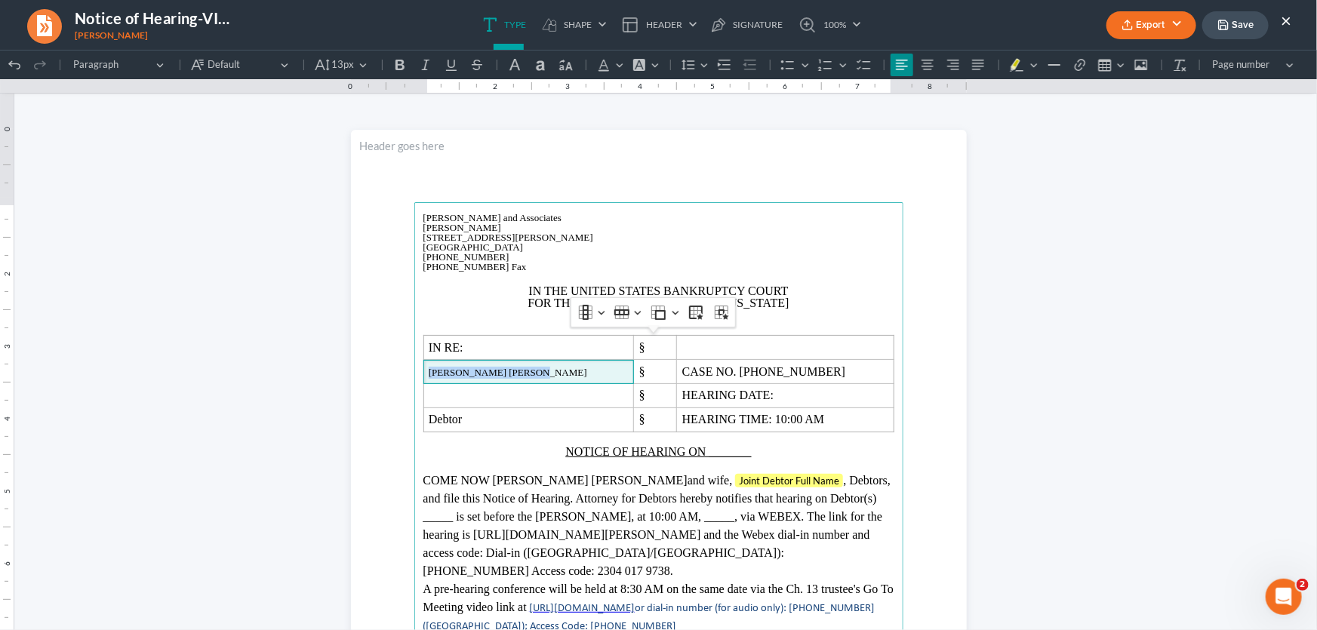
drag, startPoint x: 509, startPoint y: 371, endPoint x: 377, endPoint y: 371, distance: 132.8
click at [377, 371] on section "Monte J. White and Associates Monte J. White 1106 Brook Ave, Hamilton Place Wic…" at bounding box center [659, 527] width 616 height 797
click at [362, 66] on button "13px 13px" at bounding box center [341, 64] width 63 height 23
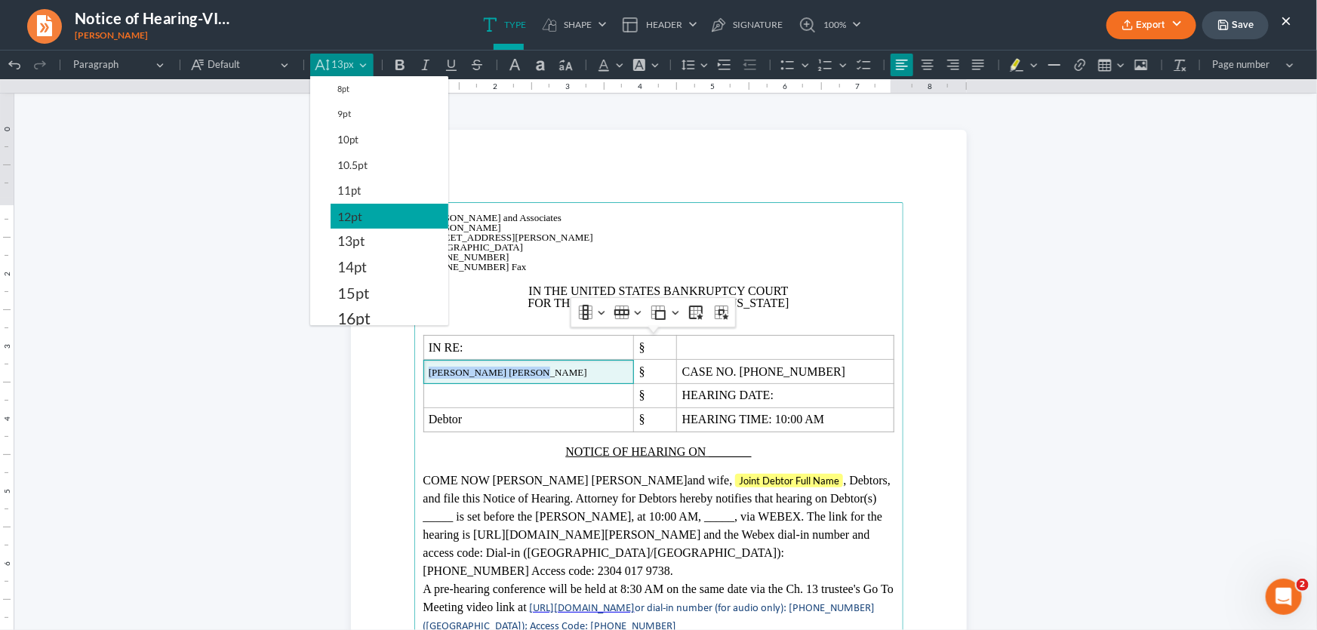
click at [350, 211] on span "12pt" at bounding box center [349, 216] width 25 height 18
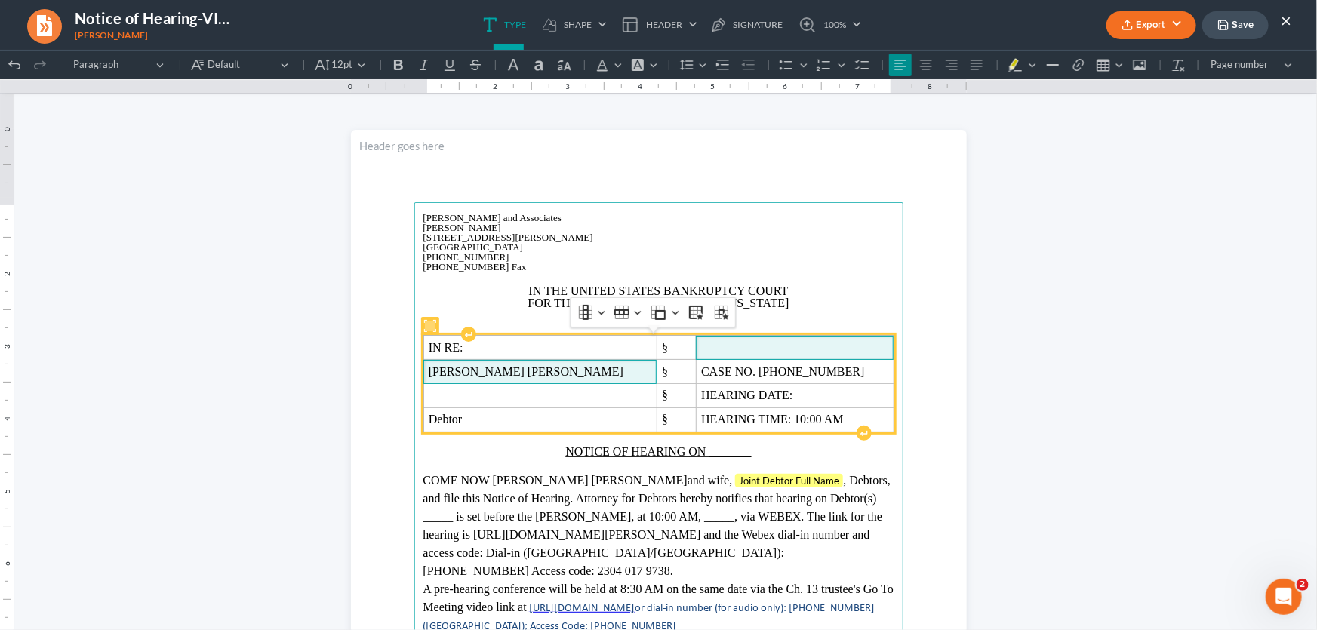
click at [701, 342] on span "Rich Text Editor, page-0-main" at bounding box center [794, 347] width 187 height 14
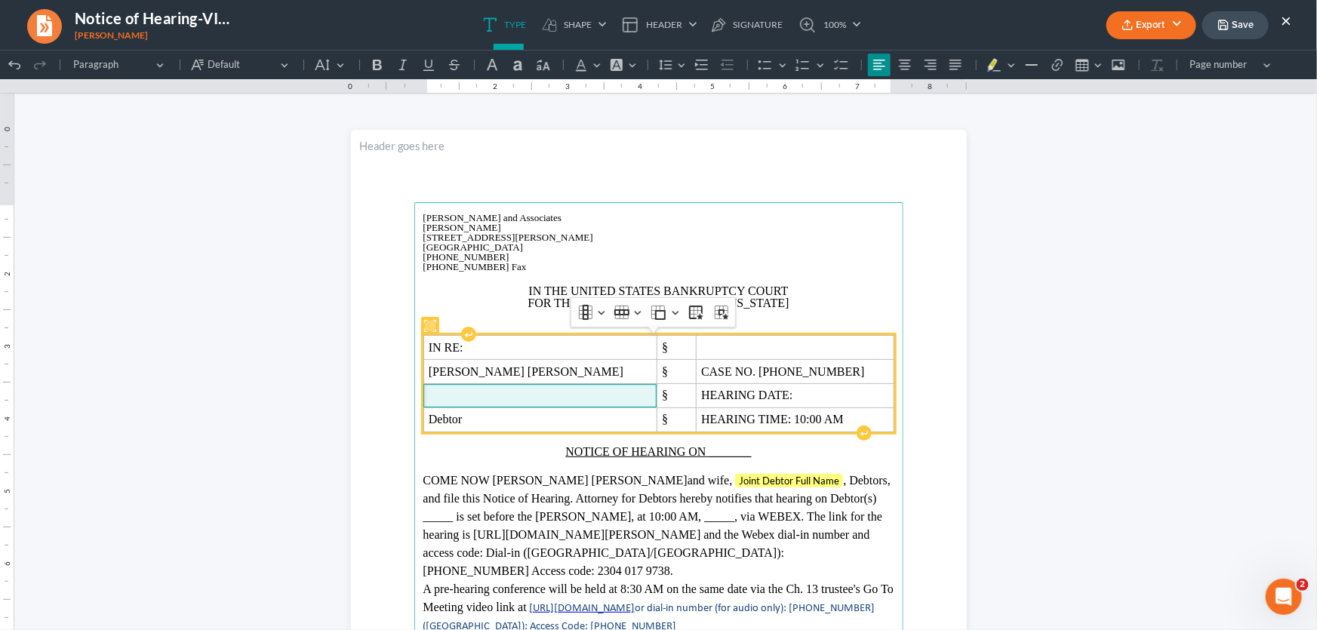
click at [552, 394] on span "Rich Text Editor, page-0-main" at bounding box center [540, 395] width 223 height 14
click at [701, 350] on span "Rich Text Editor, page-0-main" at bounding box center [794, 347] width 187 height 14
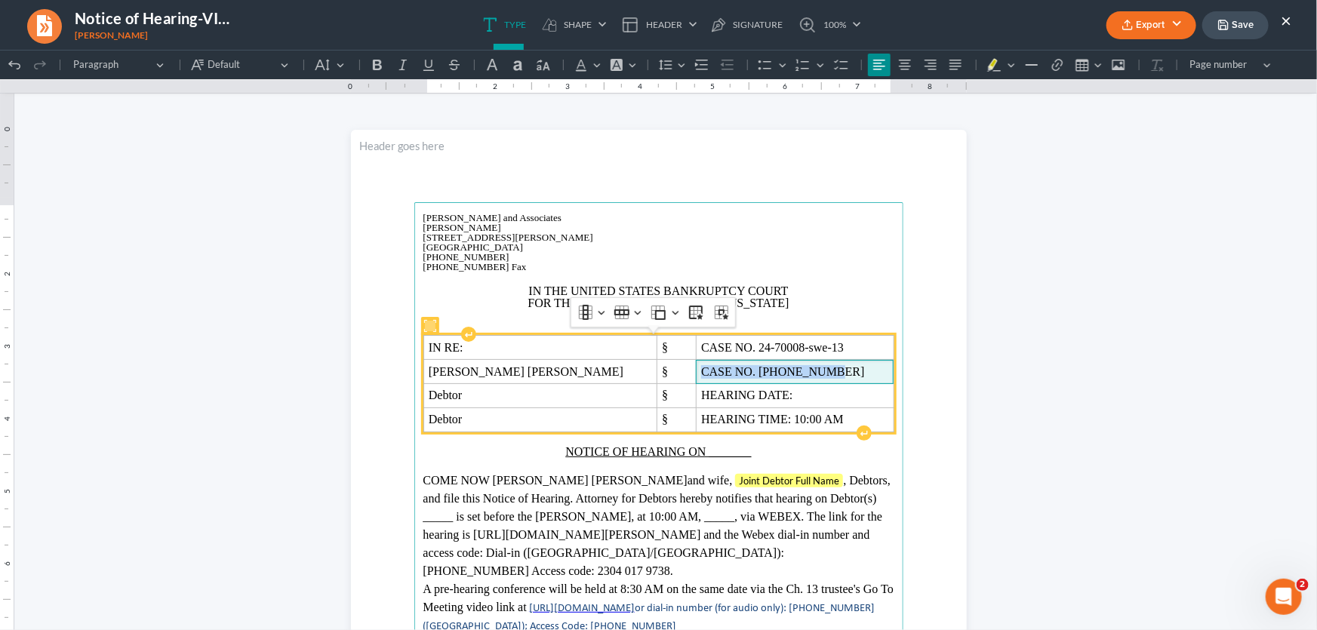
drag, startPoint x: 784, startPoint y: 369, endPoint x: 660, endPoint y: 369, distance: 124.5
click at [696, 369] on td "CASE NO. 24-70008-13" at bounding box center [795, 371] width 198 height 24
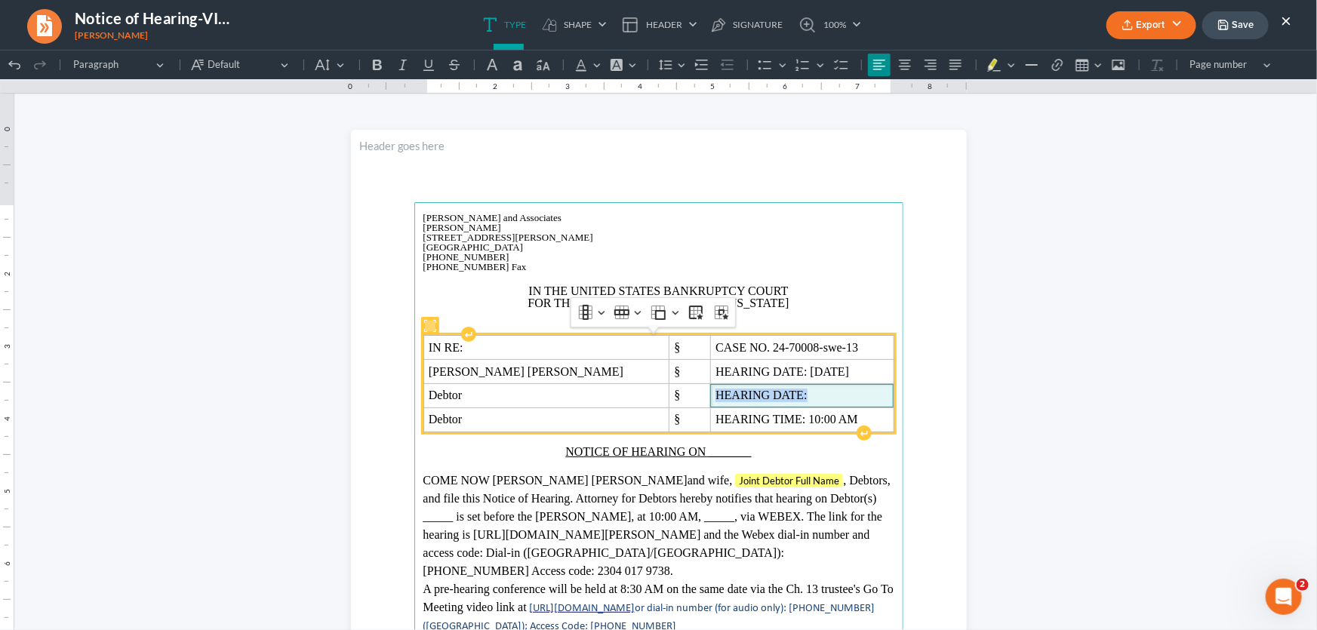
drag, startPoint x: 746, startPoint y: 392, endPoint x: 642, endPoint y: 394, distance: 104.9
click at [716, 394] on span "HEARING DATE:" at bounding box center [802, 395] width 173 height 14
click at [793, 420] on span "HEARING TIME: 10:00 AM" at bounding box center [802, 419] width 173 height 14
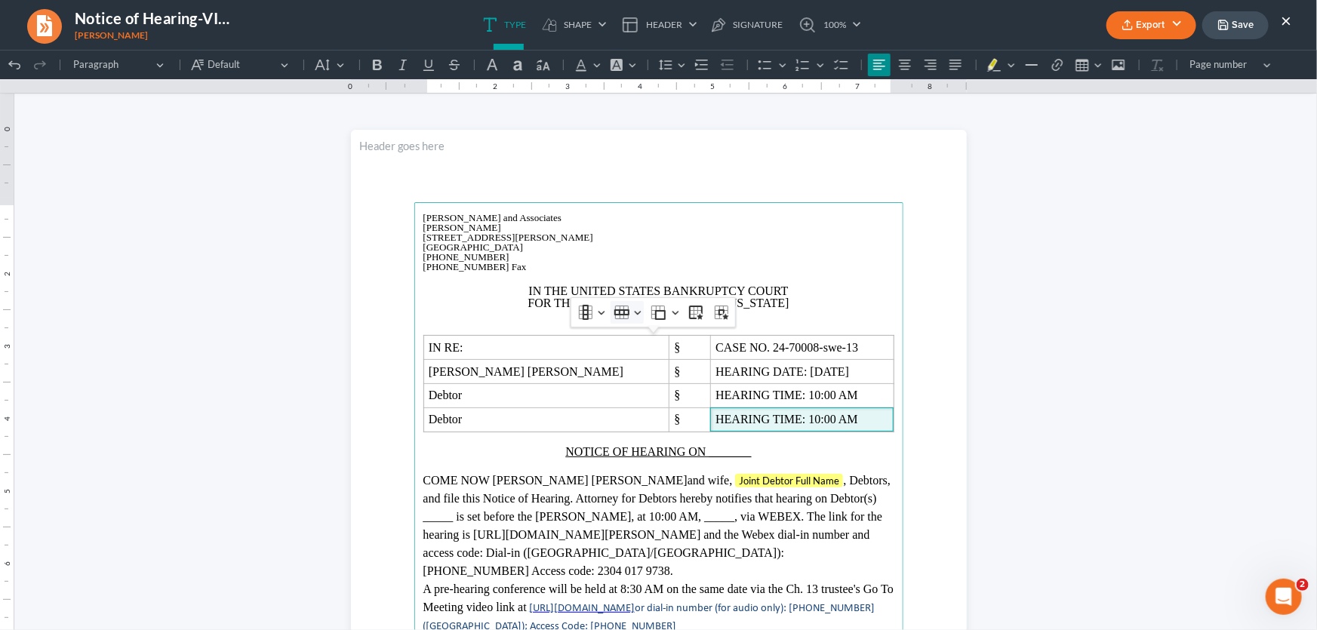
click at [620, 304] on icon "Table toolbar" at bounding box center [621, 311] width 15 height 15
click at [660, 409] on span "Delete row" at bounding box center [661, 410] width 48 height 17
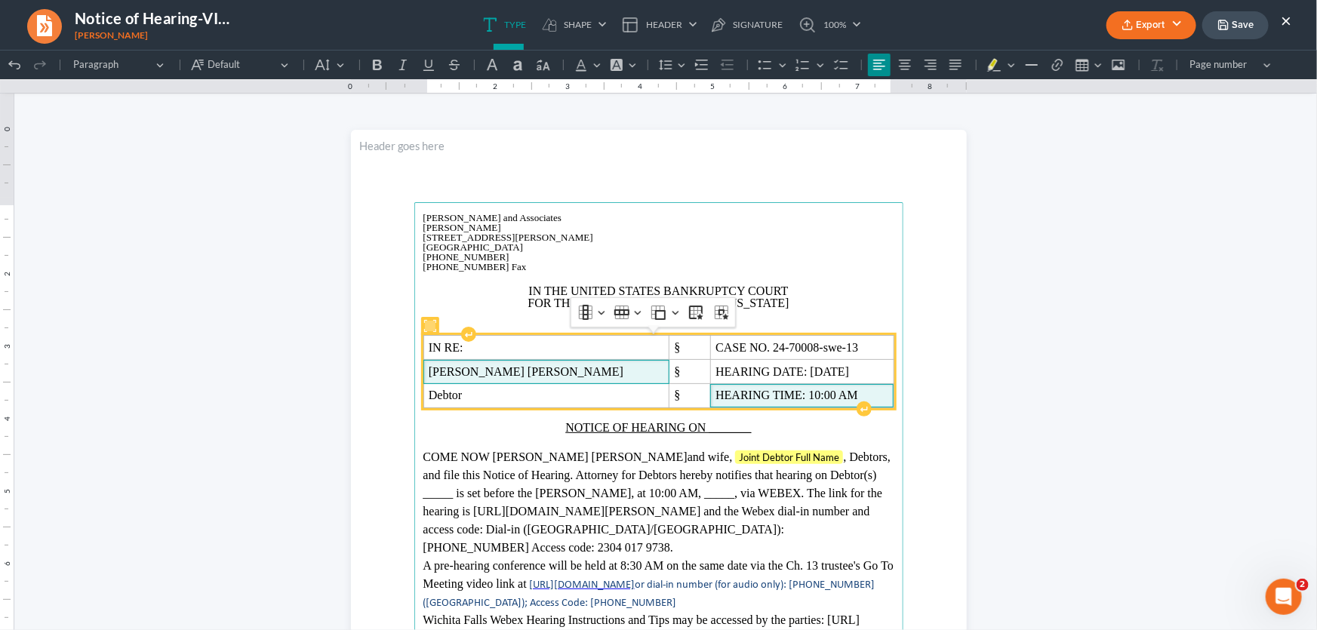
click at [572, 371] on span "John Davis Len Hamlin" at bounding box center [546, 372] width 235 height 14
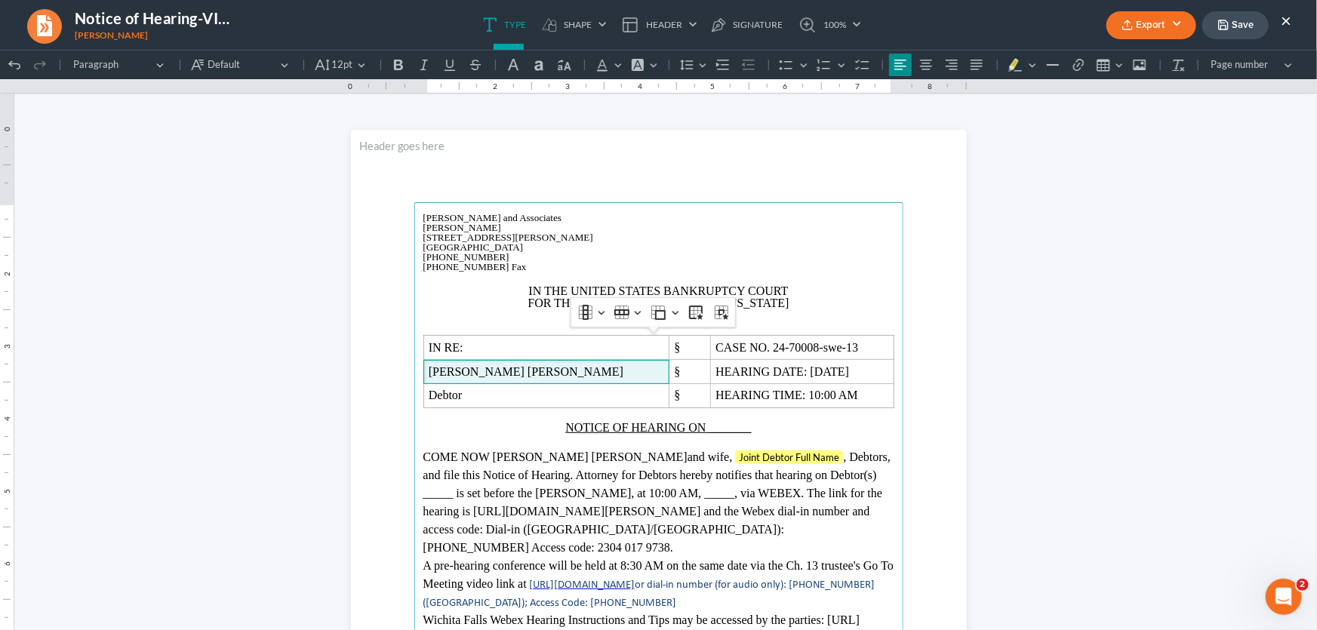
click at [592, 479] on span "Joint Debtor Full Name , Debtors, and file this Notice of Hearing. Attorney for…" at bounding box center [657, 501] width 468 height 103
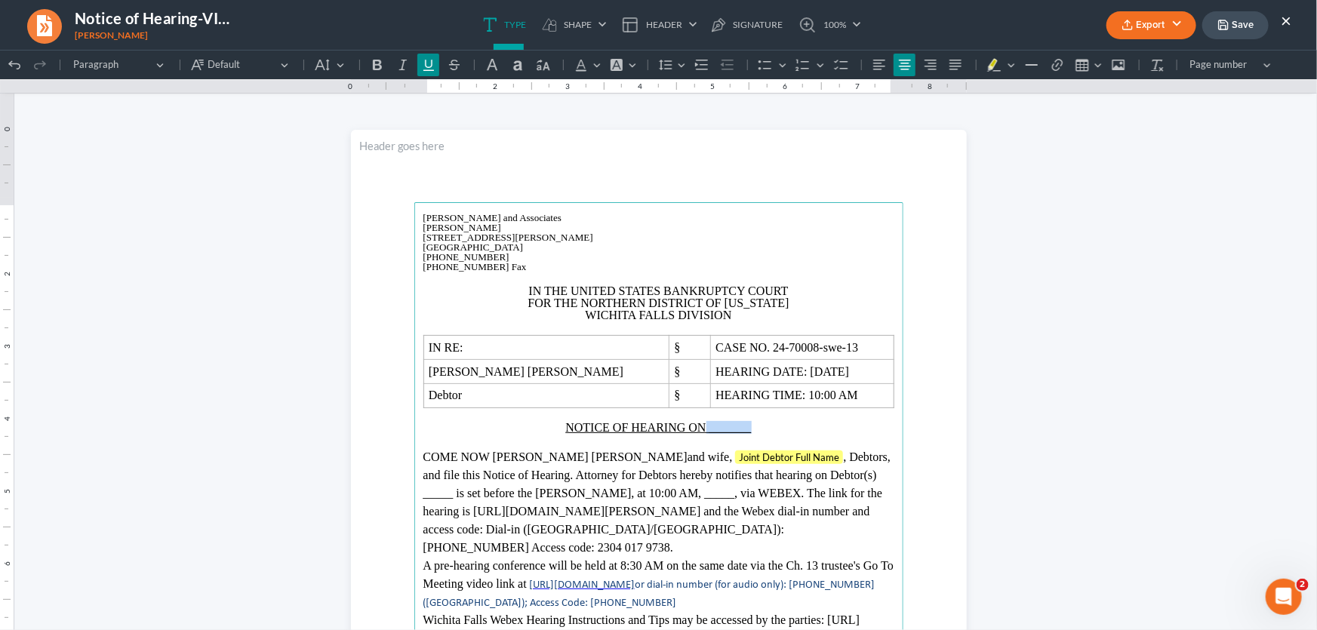
drag, startPoint x: 754, startPoint y: 427, endPoint x: 702, endPoint y: 430, distance: 52.2
click at [702, 430] on p "NOTICE OF HEARING ON _______" at bounding box center [658, 427] width 471 height 12
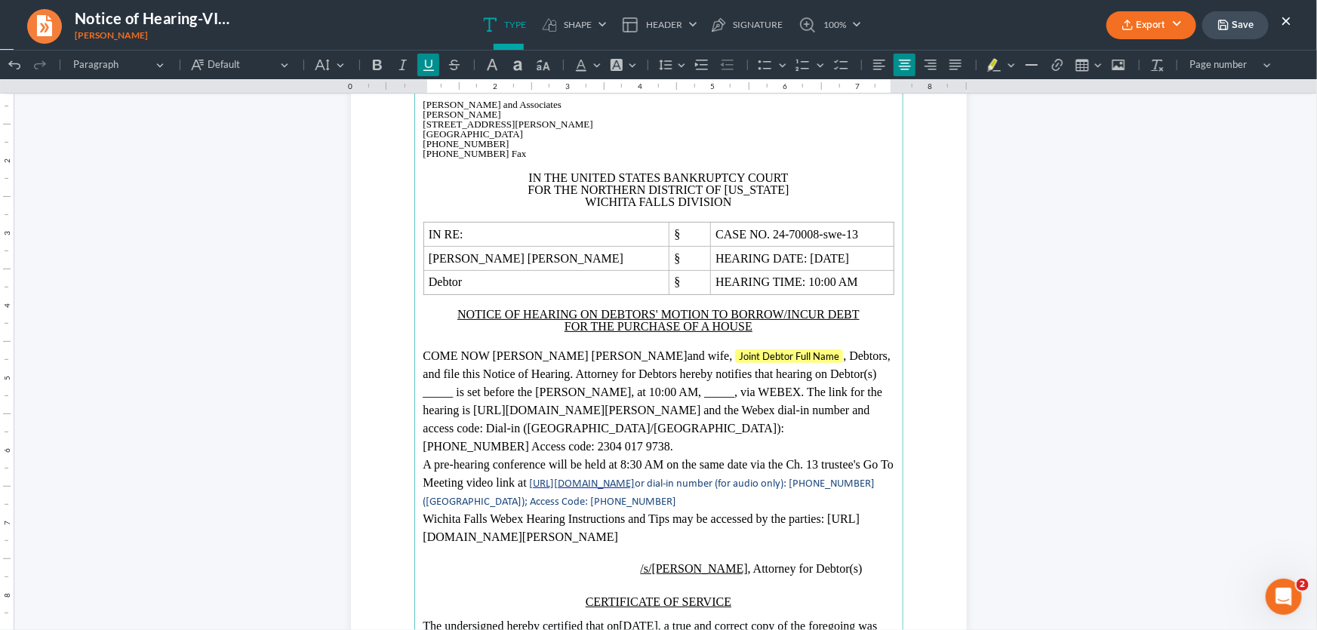
scroll to position [137, 0]
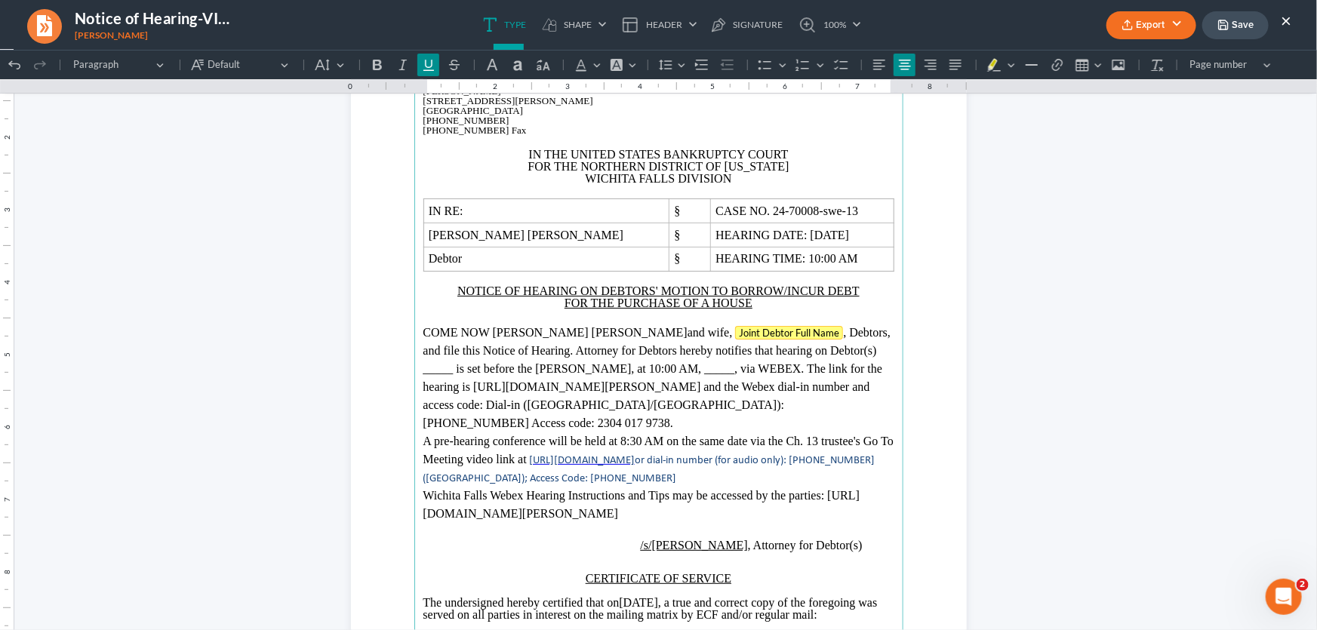
click at [739, 337] on span "Joint Debtor Full Name" at bounding box center [789, 332] width 100 height 12
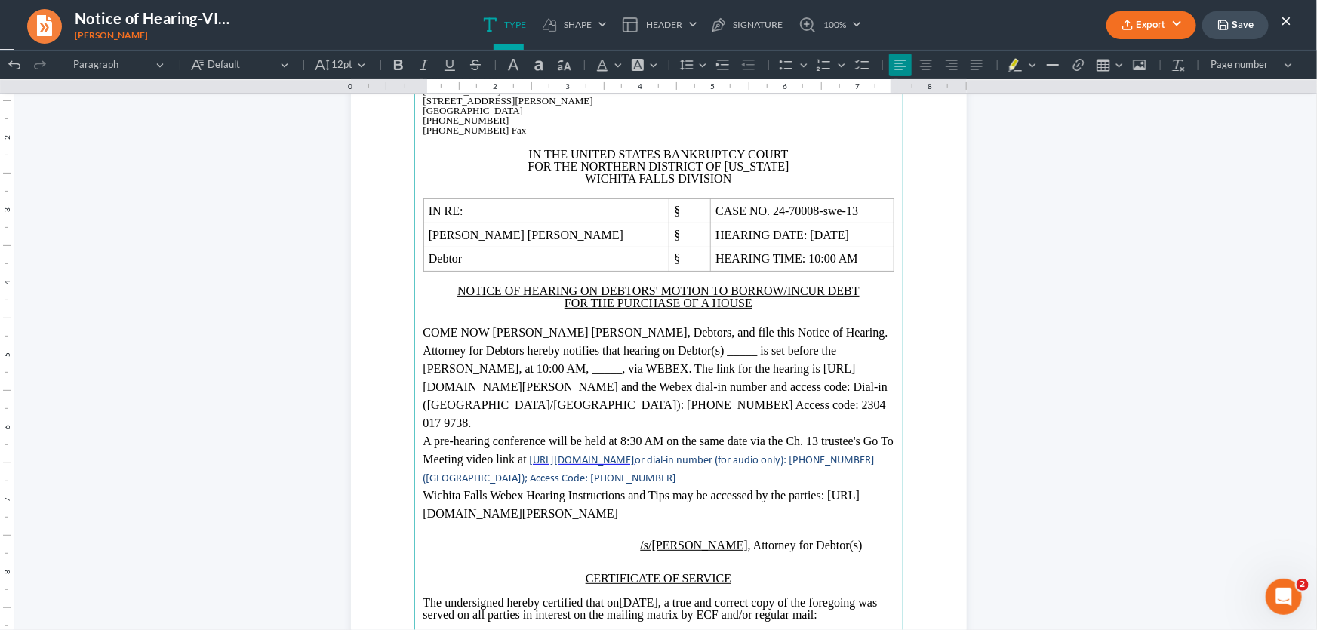
click at [674, 331] on span ", Debtors, and file this Notice of Hearing. Attorney for Debtors hereby notifie…" at bounding box center [655, 376] width 465 height 103
click at [711, 331] on span ", Debtor, and file this Notice of Hearing. Attorney for Debtors hereby notifies…" at bounding box center [655, 376] width 465 height 103
click at [671, 352] on span ", Debtor, and files this Notice of Hearing. Attorney for Debtors hereby notifie…" at bounding box center [655, 376] width 465 height 103
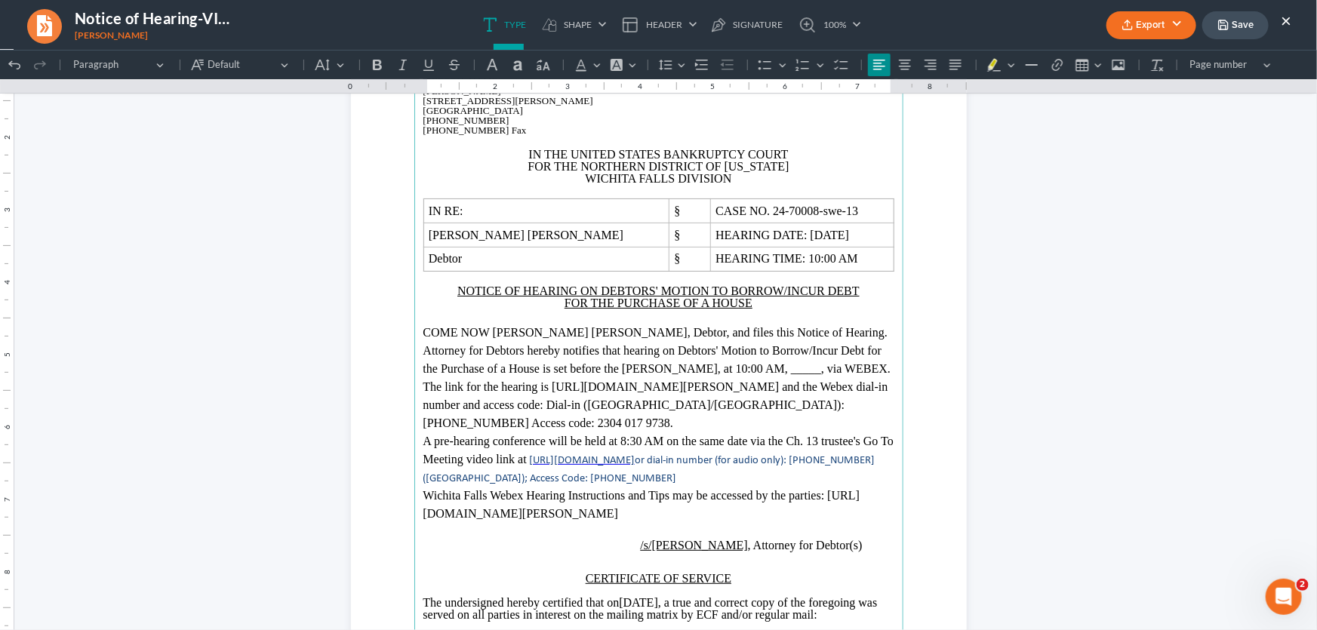
click at [516, 334] on span "John Davis Len Hamlin" at bounding box center [590, 331] width 195 height 13
click at [818, 369] on span ", Debtor, and files this Notice of Hearing. Attorney for Debtors hereby notifie…" at bounding box center [657, 376] width 468 height 103
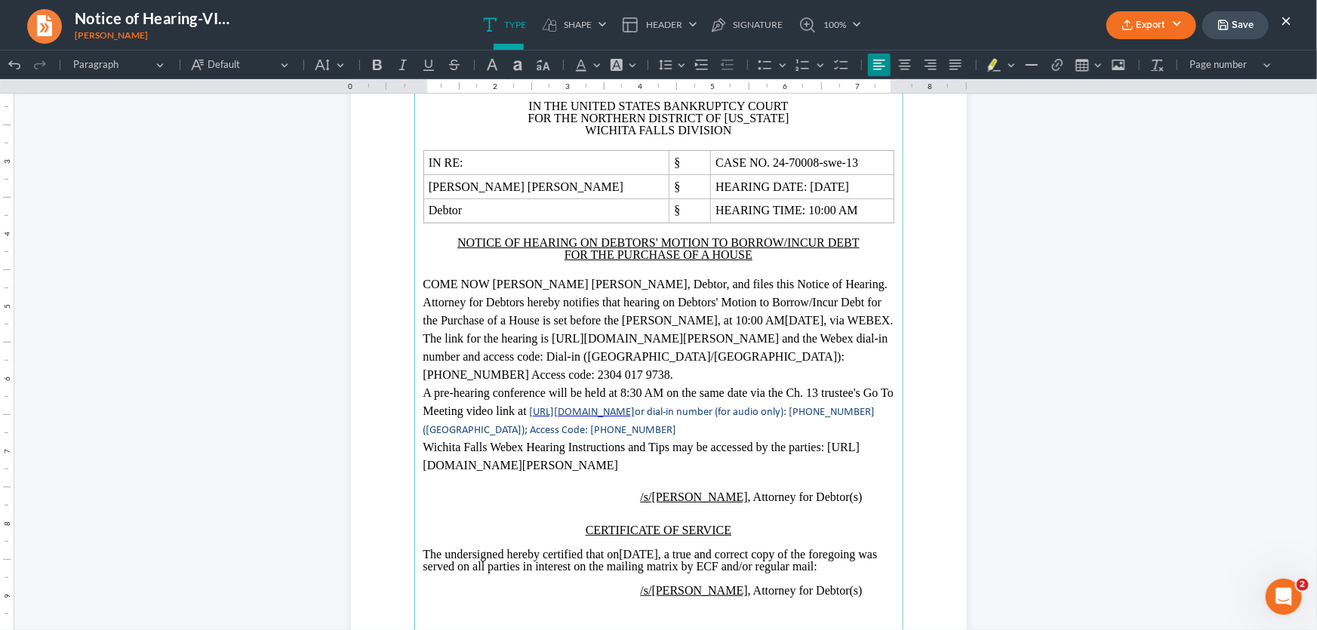
scroll to position [205, 0]
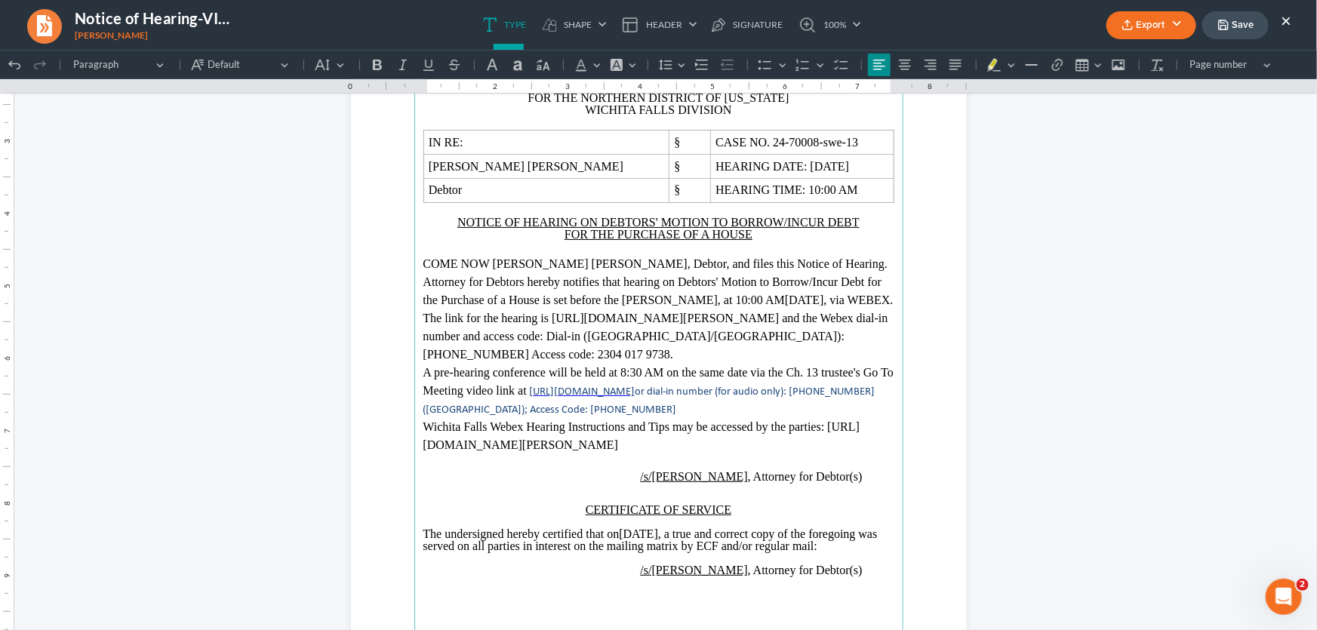
click at [634, 409] on p "A pre-hearing conference will be held at 8:30 AM on the same date via the Ch. 1…" at bounding box center [658, 390] width 471 height 54
click at [851, 478] on p "/s/Monte J. White , Attorney for Debtor(s)" at bounding box center [658, 476] width 471 height 18
click at [694, 535] on p "The undersigned hereby certified that on 10/03/2025 , a true and correct copy o…" at bounding box center [658, 540] width 471 height 24
click at [650, 536] on p "The undersigned hereby certified that on 10/03/2025 , a true and correct copy o…" at bounding box center [658, 540] width 471 height 24
drag, startPoint x: 694, startPoint y: 534, endPoint x: 643, endPoint y: 535, distance: 50.6
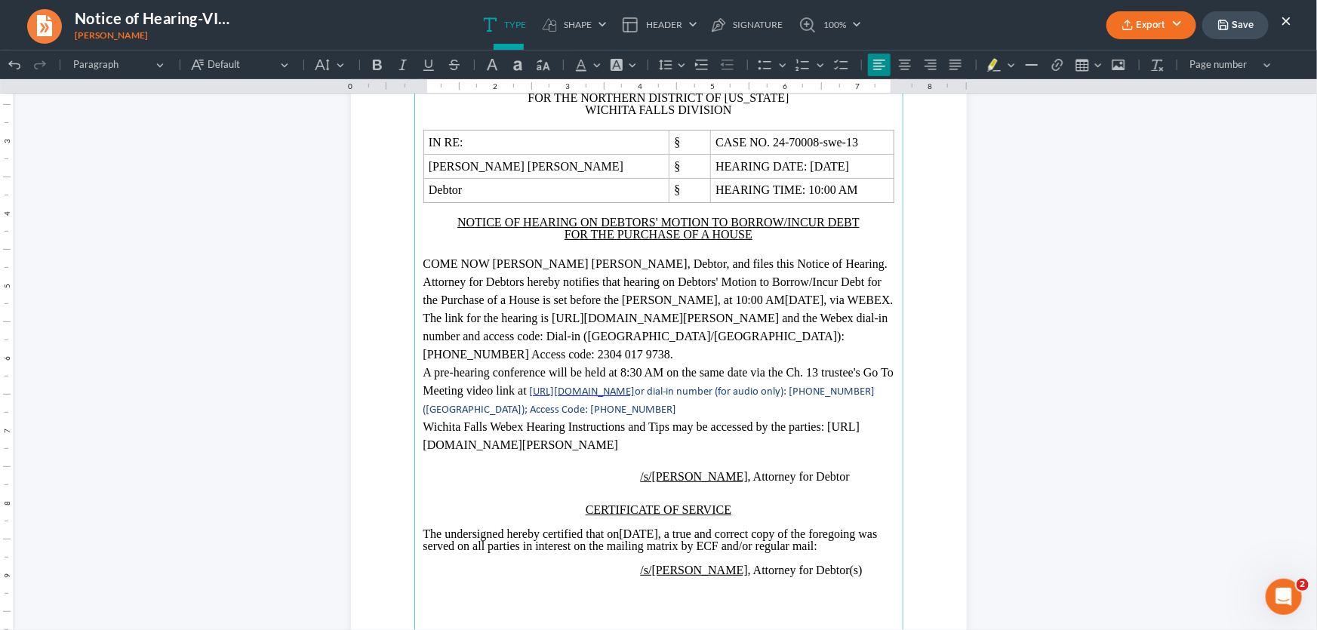
click at [643, 535] on p "The undersigned hereby certified that on 10/03/2025 , a true and correct copy o…" at bounding box center [658, 540] width 471 height 24
click at [839, 567] on p "/s/Monte J. White , Attorney for Debtor(s)" at bounding box center [658, 570] width 471 height 12
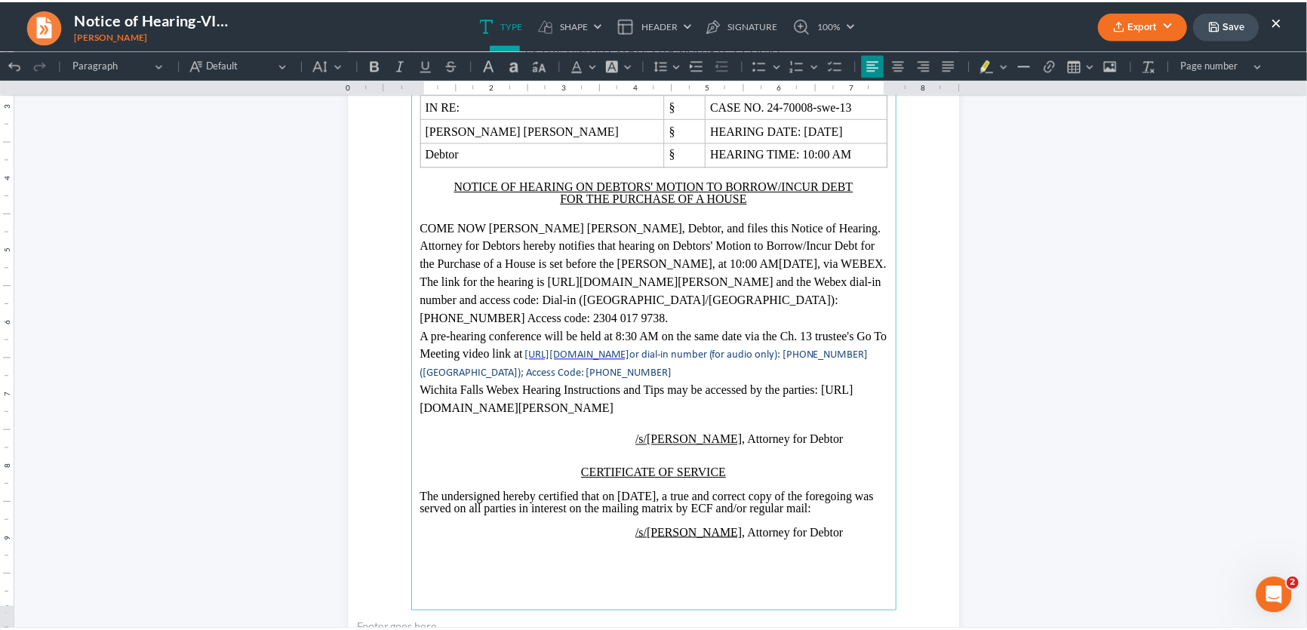
scroll to position [195, 0]
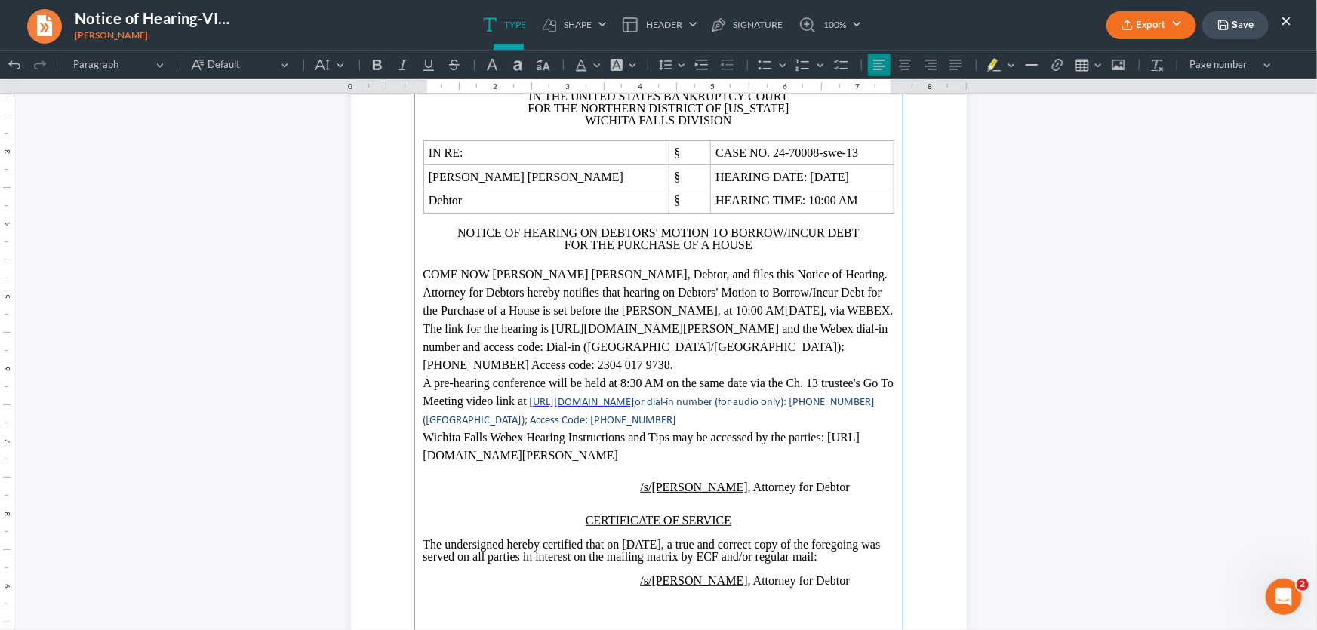
click at [1233, 26] on button "Save" at bounding box center [1235, 25] width 66 height 28
click at [1242, 23] on button "Save" at bounding box center [1235, 25] width 66 height 28
click at [1287, 21] on button "×" at bounding box center [1286, 20] width 11 height 18
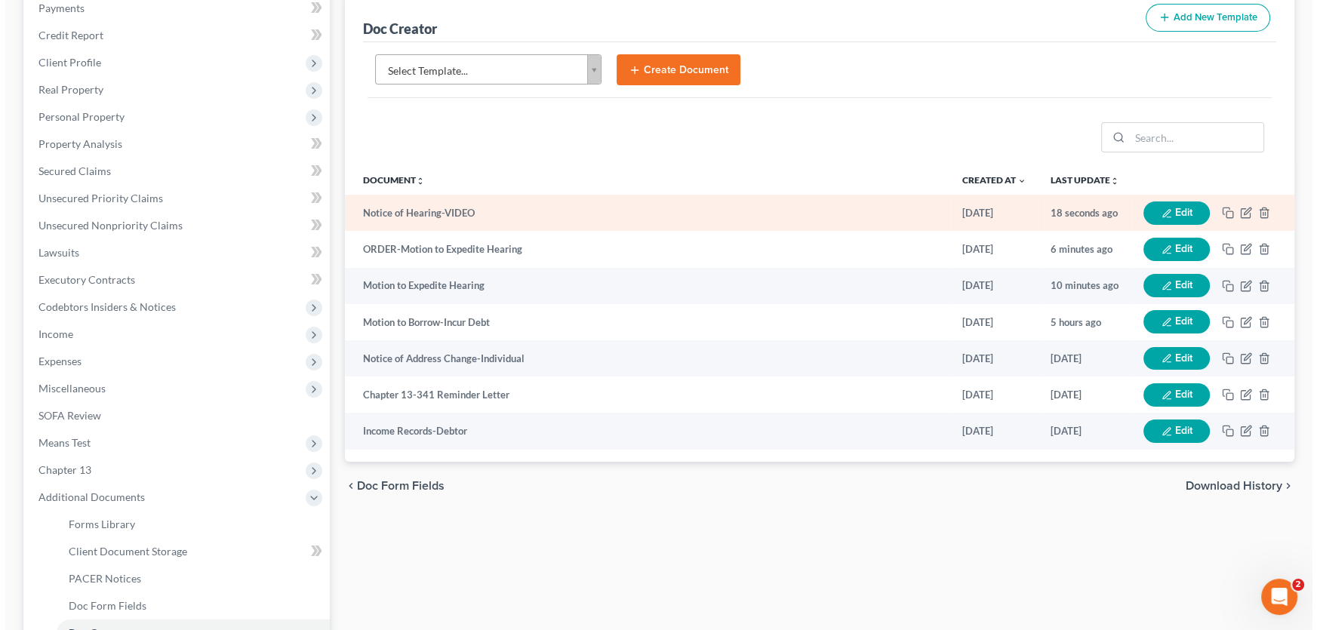
scroll to position [205, 0]
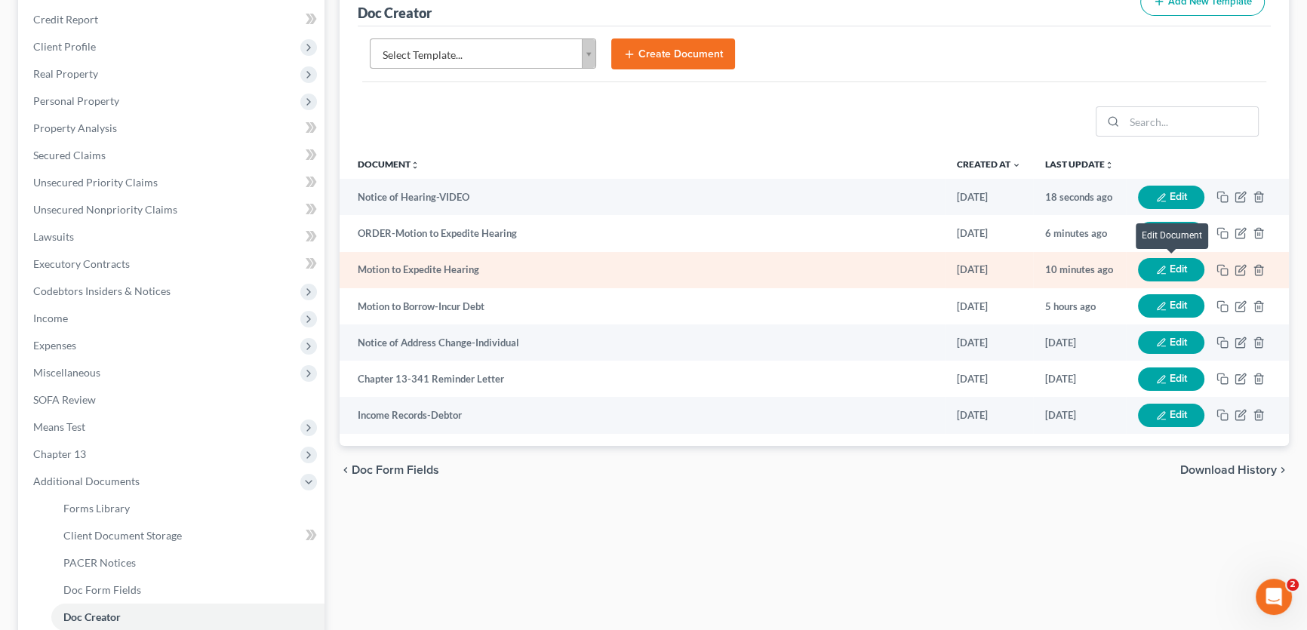
click at [1161, 266] on icon "button" at bounding box center [1161, 270] width 8 height 8
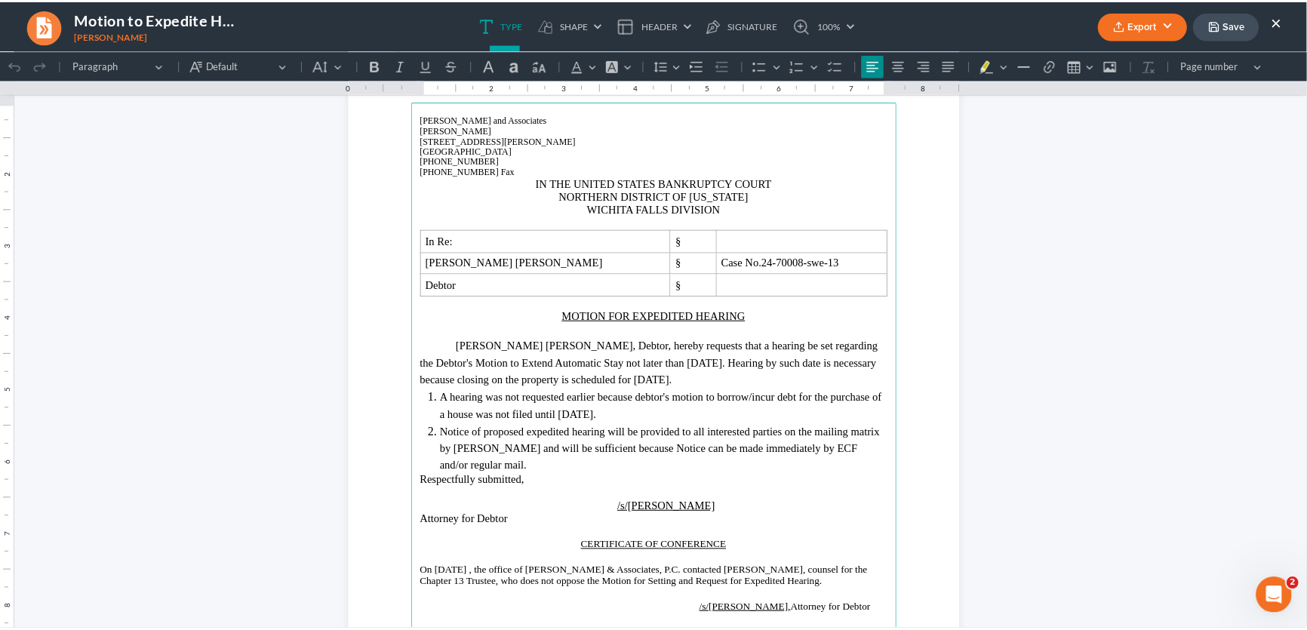
scroll to position [332, 0]
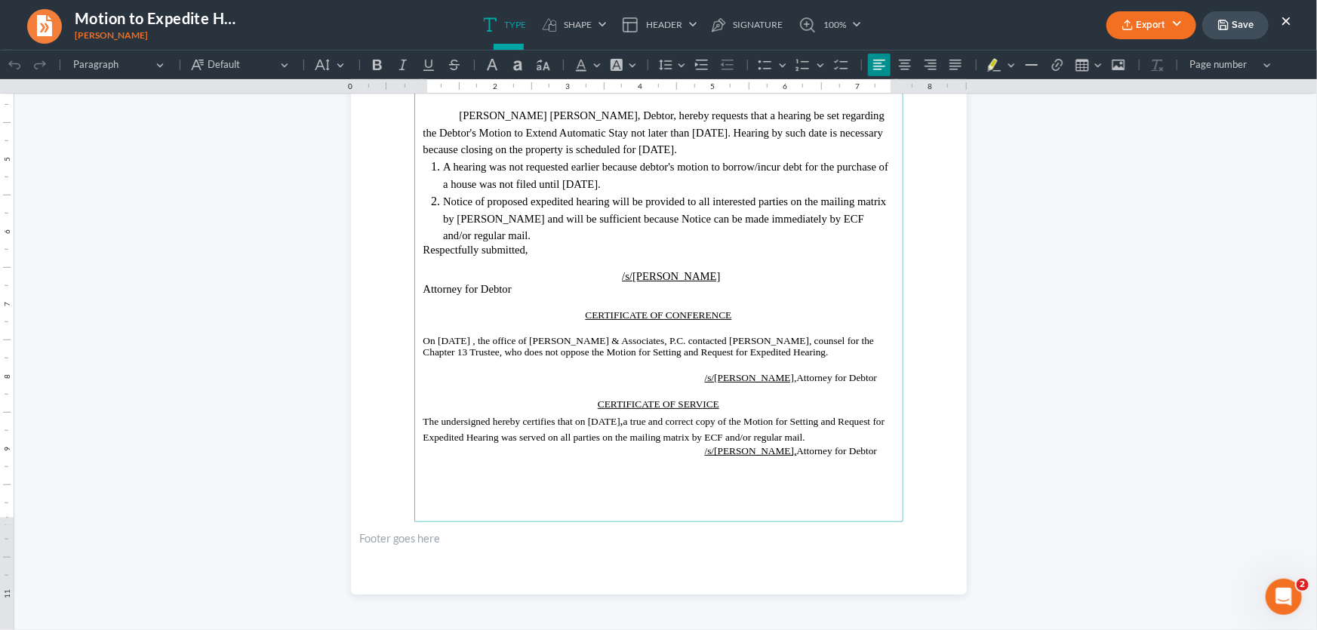
click at [1255, 27] on button "Save" at bounding box center [1235, 25] width 66 height 28
click at [859, 35] on link "100%" at bounding box center [826, 25] width 71 height 50
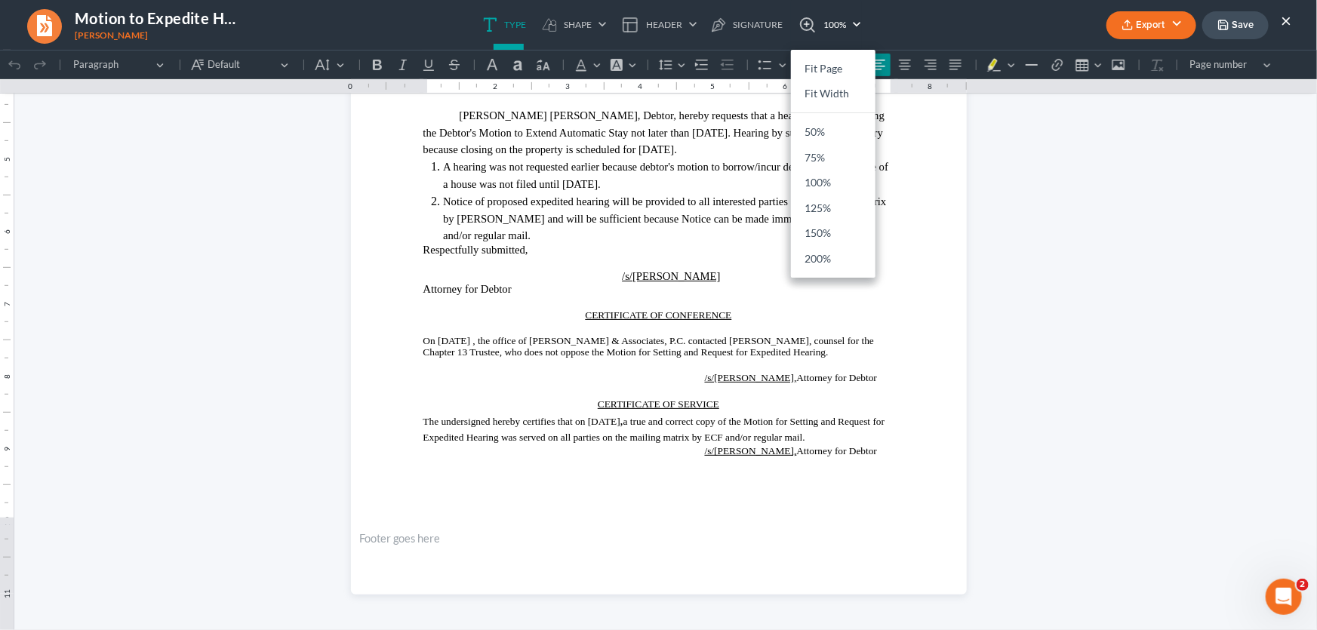
click at [1218, 162] on html "1.00 10.00 0 1 1 2 2 3 3 4 4 5 5 6 6 7 7 8 8 9 9 10 10 11 11 Undo (Ctrl+Z) Undo…" at bounding box center [658, 173] width 1317 height 913
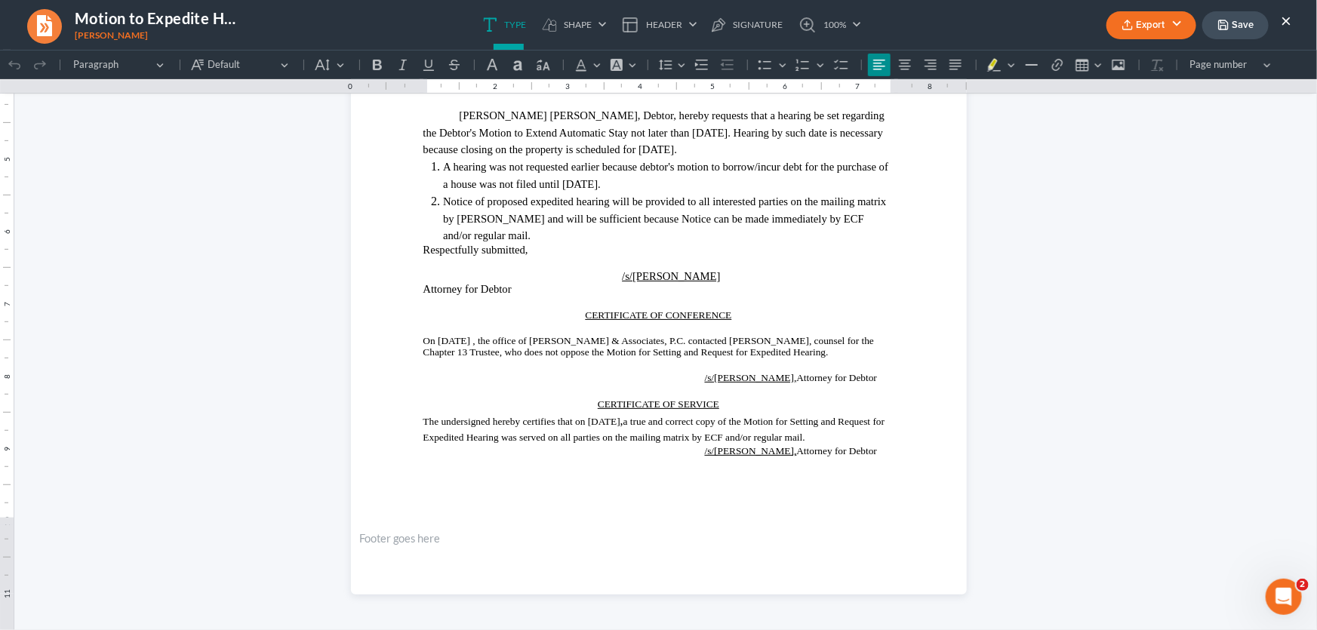
click at [1290, 21] on button "×" at bounding box center [1286, 20] width 11 height 18
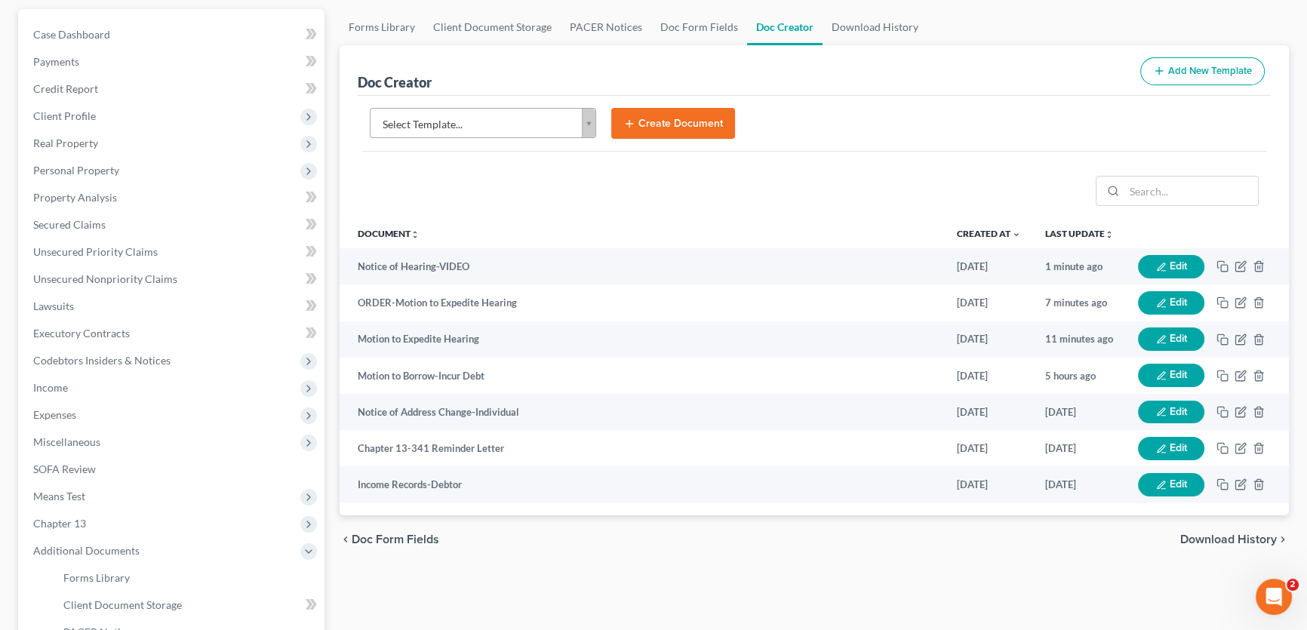
scroll to position [0, 0]
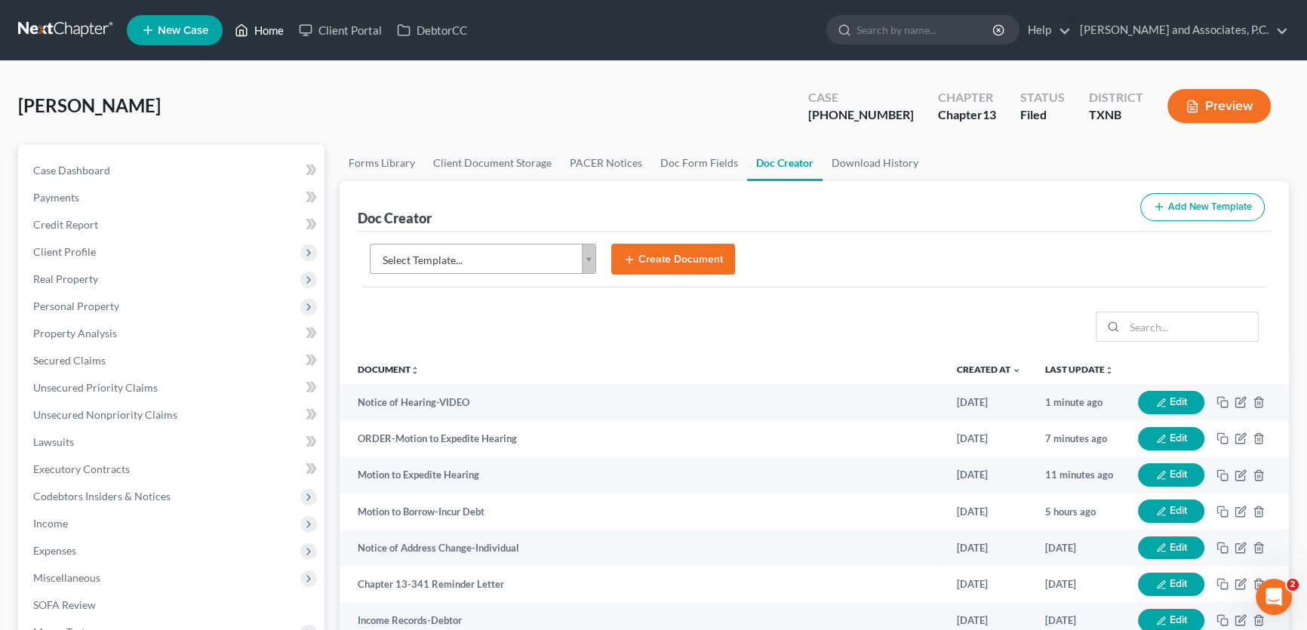
click at [274, 31] on link "Home" at bounding box center [259, 30] width 64 height 27
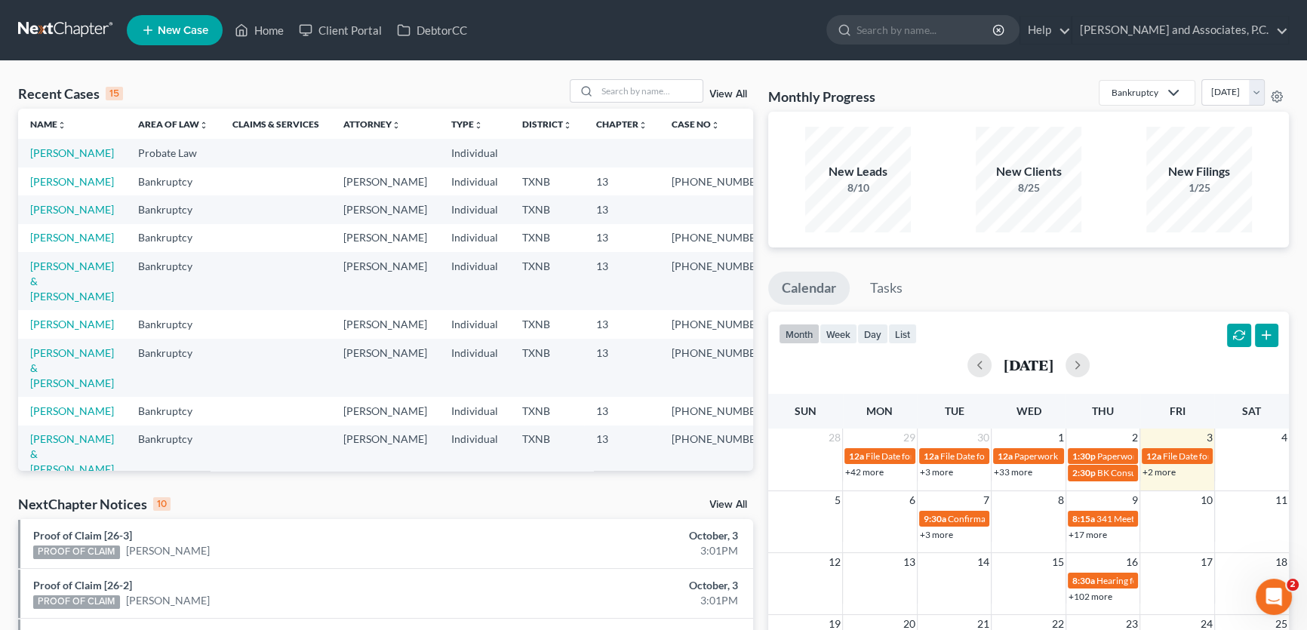
click at [727, 506] on link "View All" at bounding box center [728, 505] width 38 height 11
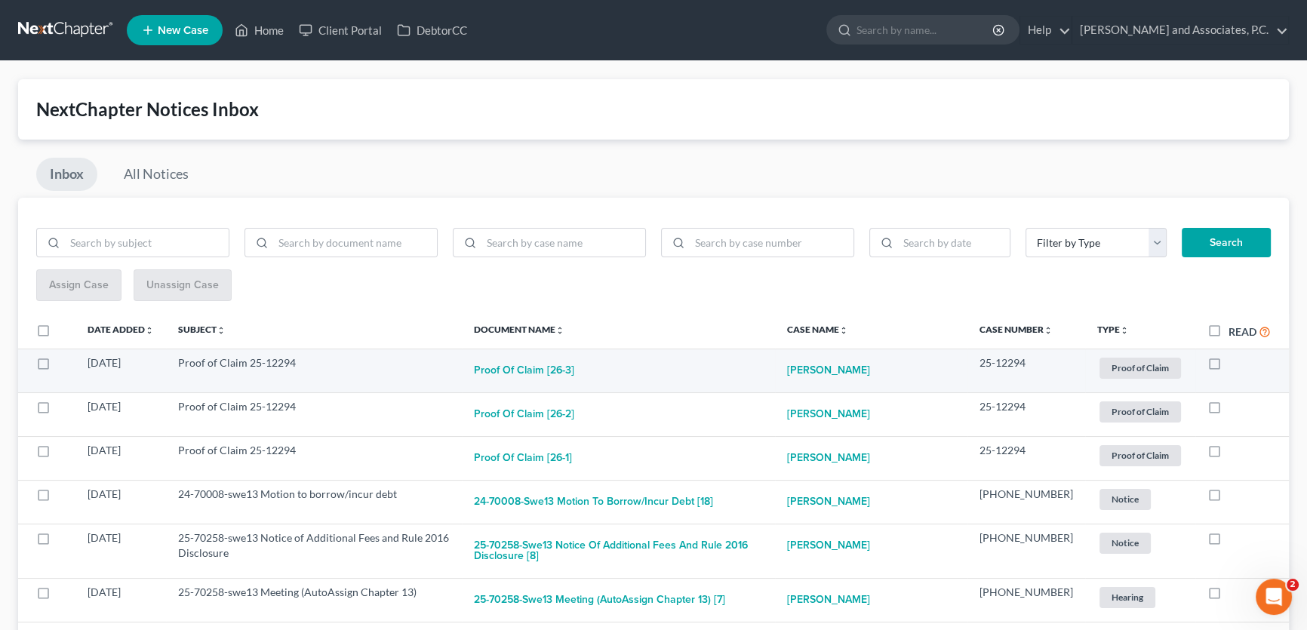
click at [1229, 367] on label at bounding box center [1229, 367] width 0 height 0
click at [1235, 363] on input "checkbox" at bounding box center [1240, 360] width 10 height 10
checkbox input "true"
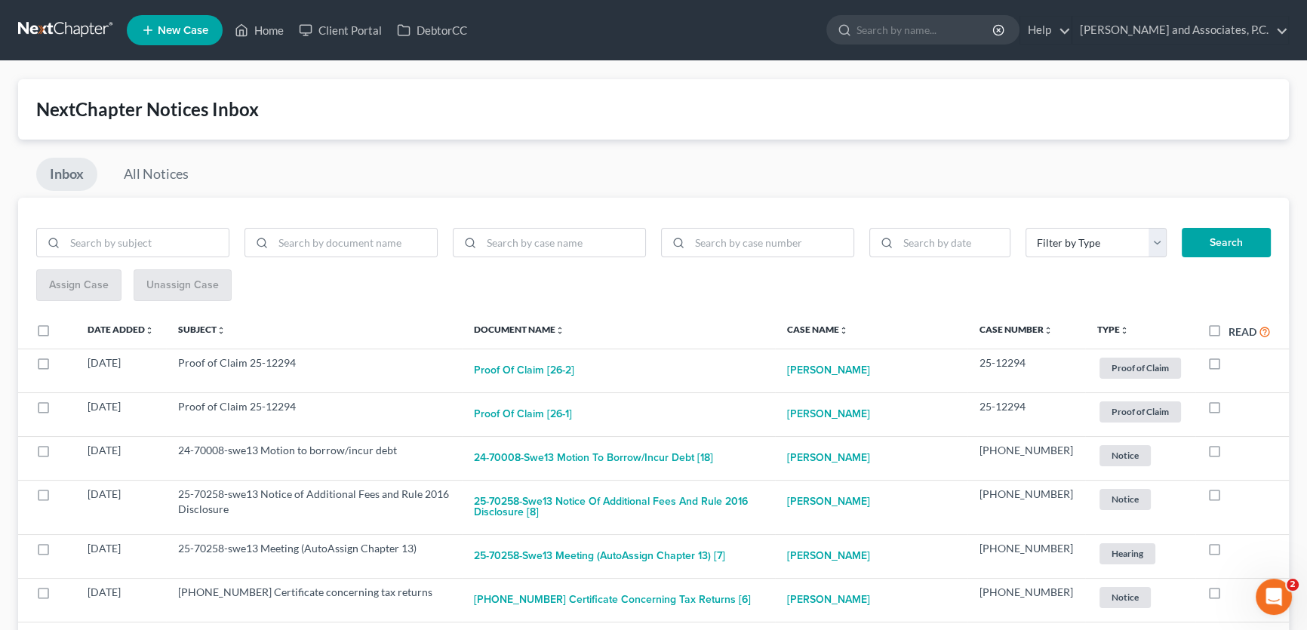
click at [1229, 367] on label at bounding box center [1229, 367] width 0 height 0
click at [1235, 363] on input "checkbox" at bounding box center [1240, 360] width 10 height 10
checkbox input "true"
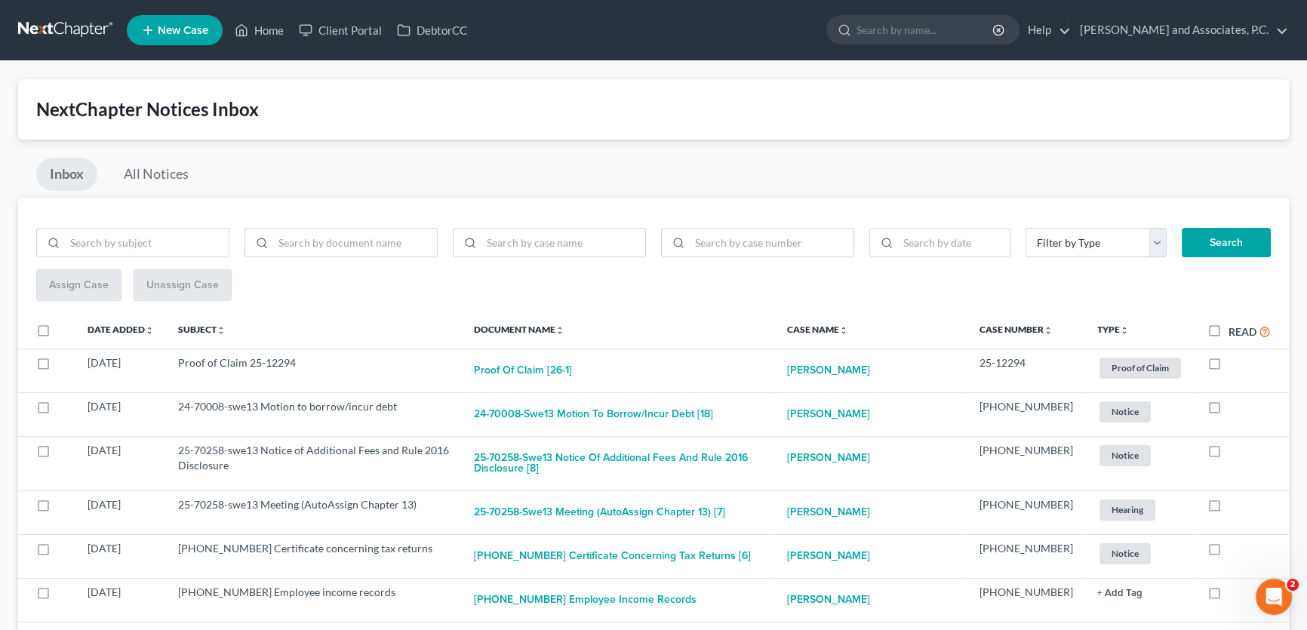
click at [1229, 367] on label at bounding box center [1229, 367] width 0 height 0
click at [1235, 363] on input "checkbox" at bounding box center [1240, 360] width 10 height 10
checkbox input "true"
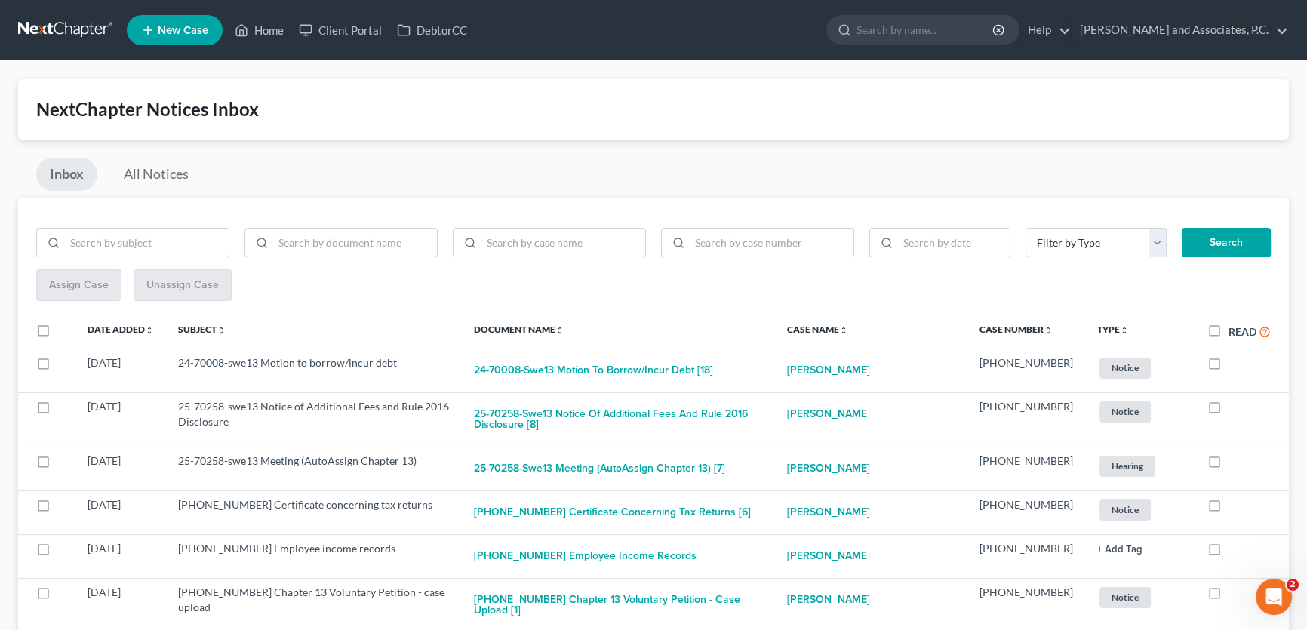
click at [1229, 367] on label at bounding box center [1229, 367] width 0 height 0
click at [1235, 363] on input "checkbox" at bounding box center [1240, 360] width 10 height 10
checkbox input "true"
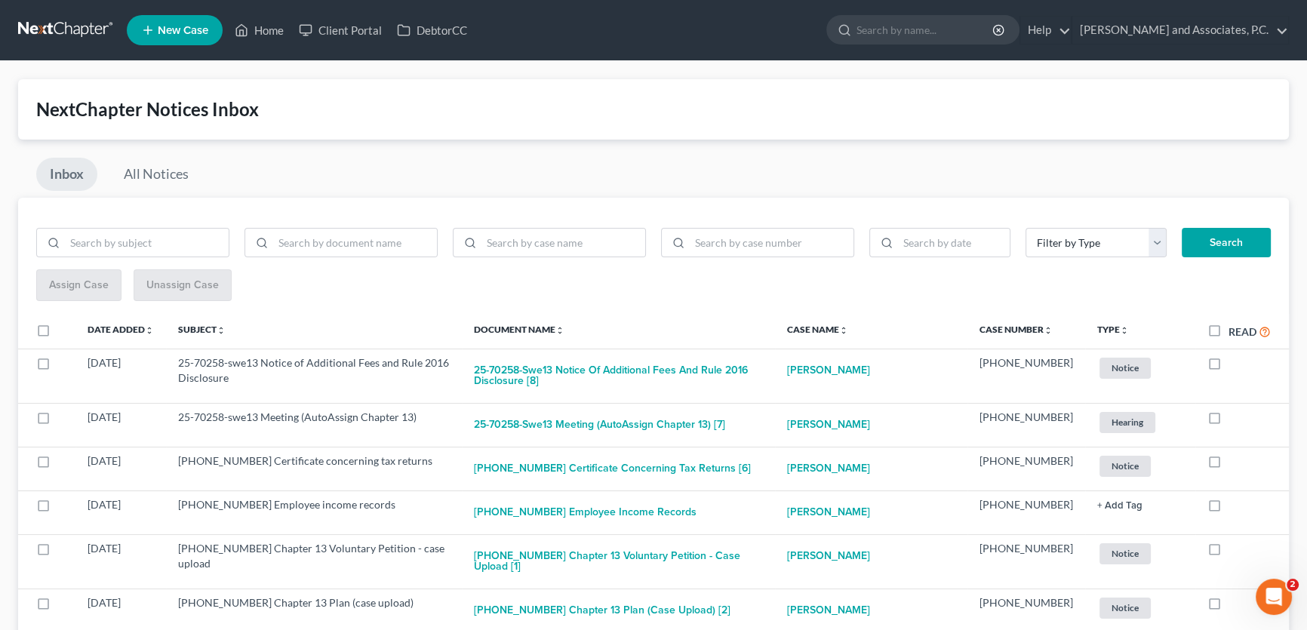
click at [1229, 367] on label at bounding box center [1229, 367] width 0 height 0
click at [1235, 363] on input "checkbox" at bounding box center [1240, 360] width 10 height 10
checkbox input "true"
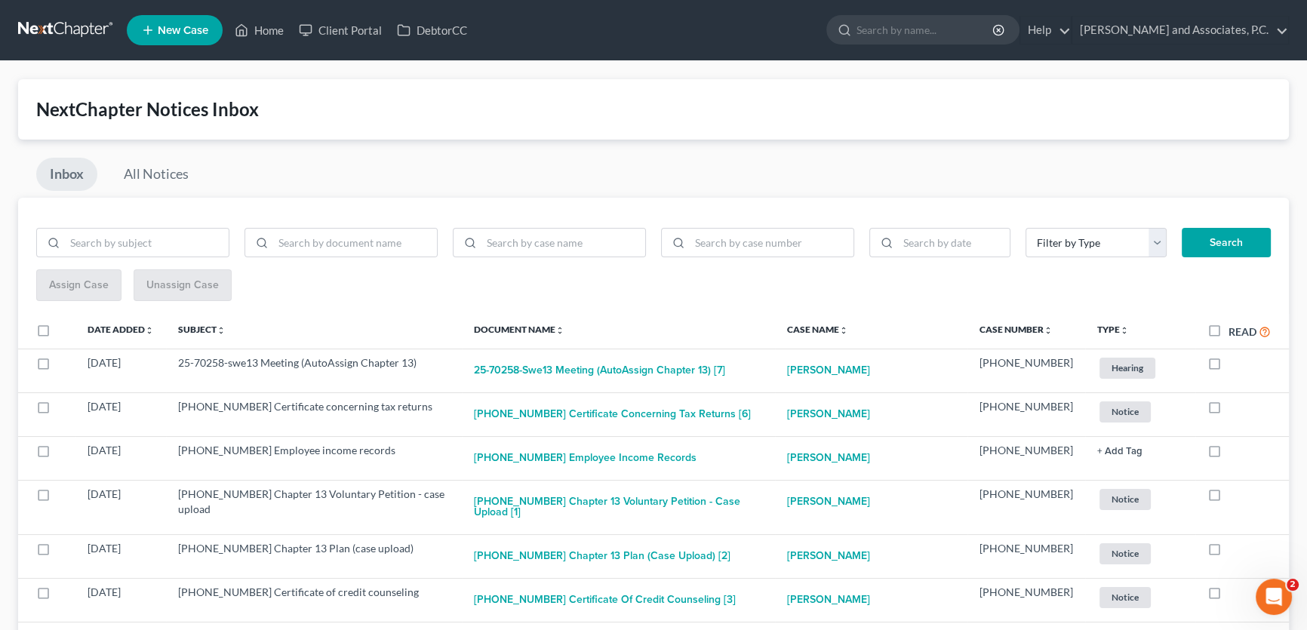
click at [1229, 367] on label at bounding box center [1229, 367] width 0 height 0
click at [1235, 363] on input "checkbox" at bounding box center [1240, 360] width 10 height 10
checkbox input "true"
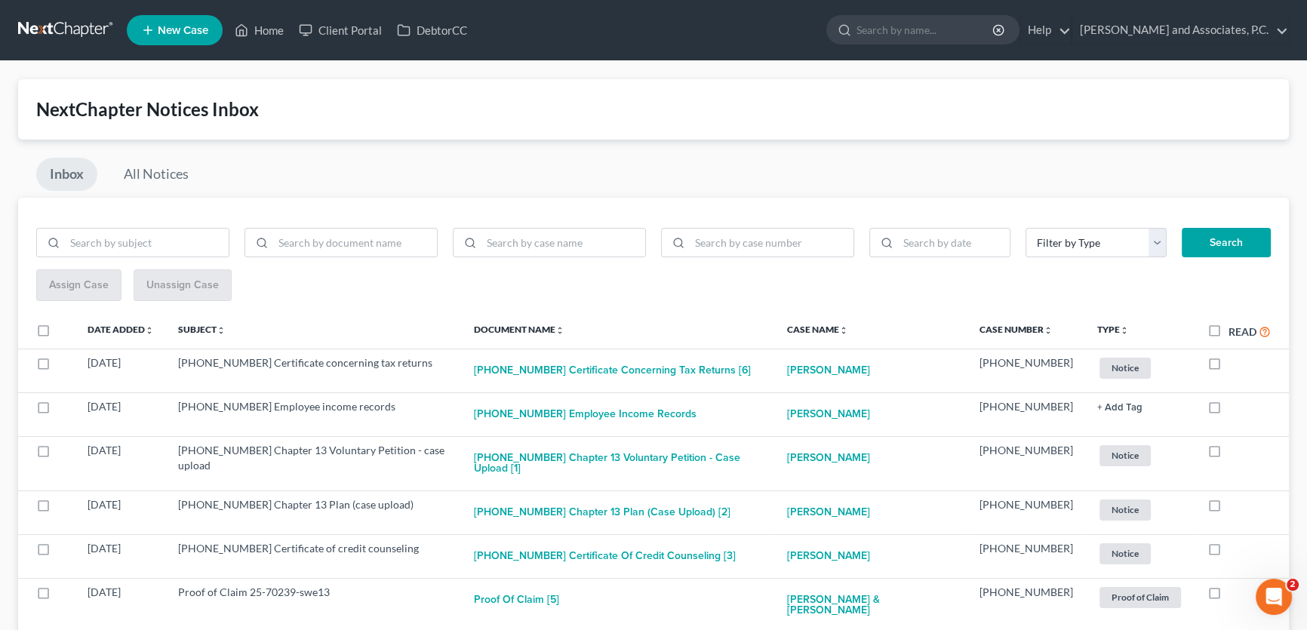
click at [1229, 367] on label at bounding box center [1229, 367] width 0 height 0
click at [1235, 363] on input "checkbox" at bounding box center [1240, 360] width 10 height 10
checkbox input "true"
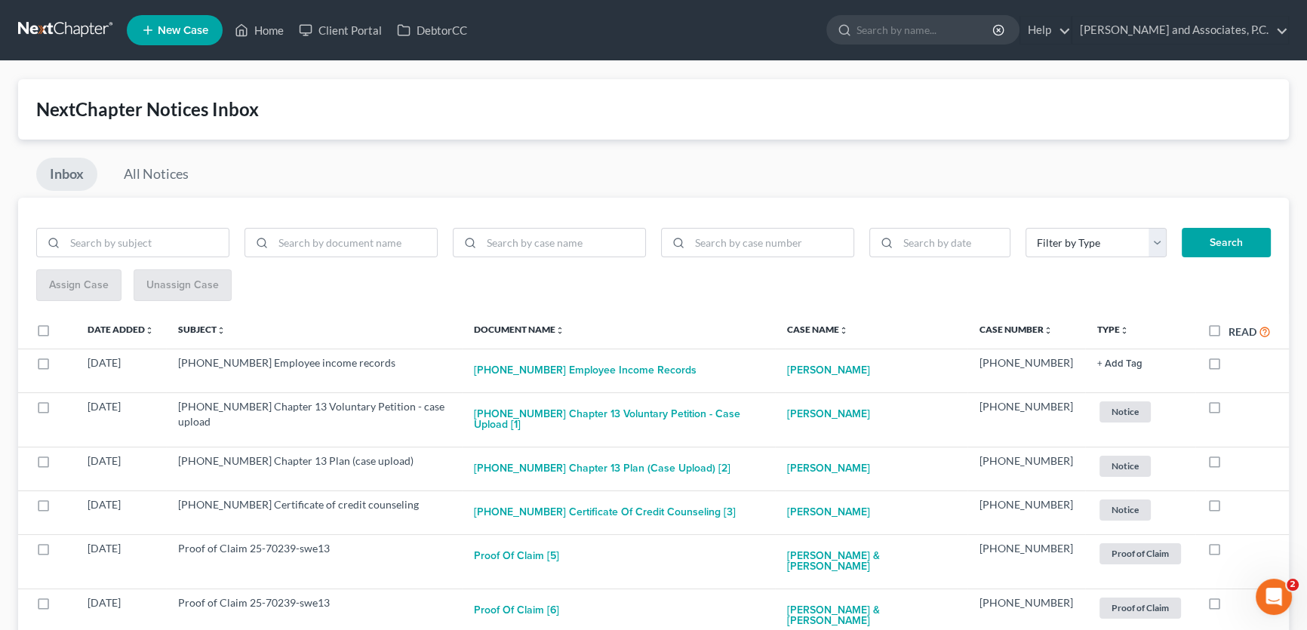
click at [1229, 367] on label at bounding box center [1229, 367] width 0 height 0
click at [1235, 363] on input "checkbox" at bounding box center [1240, 360] width 10 height 10
checkbox input "true"
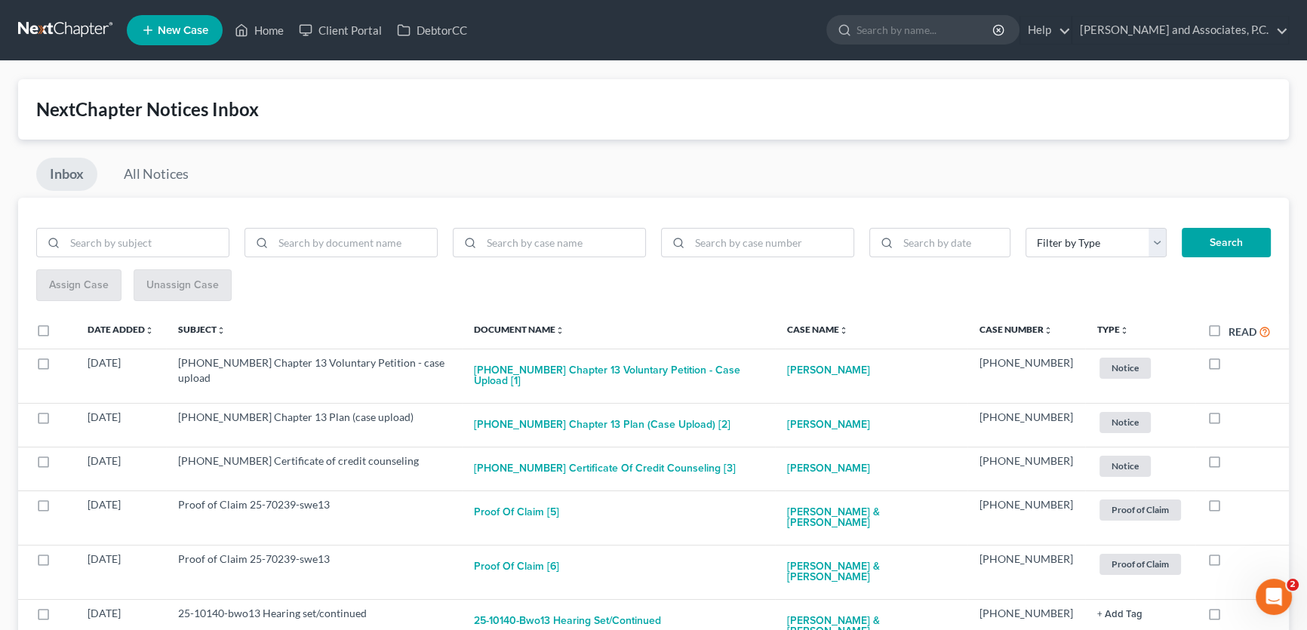
click at [1229, 367] on label at bounding box center [1229, 367] width 0 height 0
click at [1235, 363] on input "checkbox" at bounding box center [1240, 360] width 10 height 10
checkbox input "true"
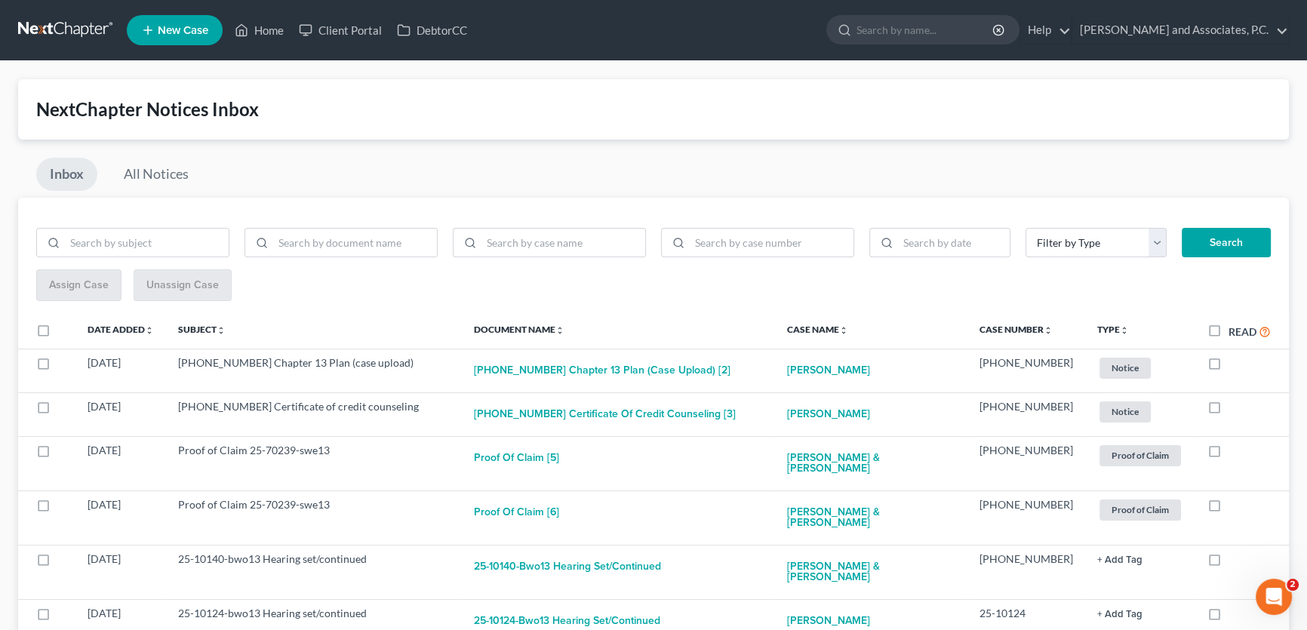
click at [1229, 367] on label at bounding box center [1229, 367] width 0 height 0
click at [1235, 363] on input "checkbox" at bounding box center [1240, 360] width 10 height 10
checkbox input "true"
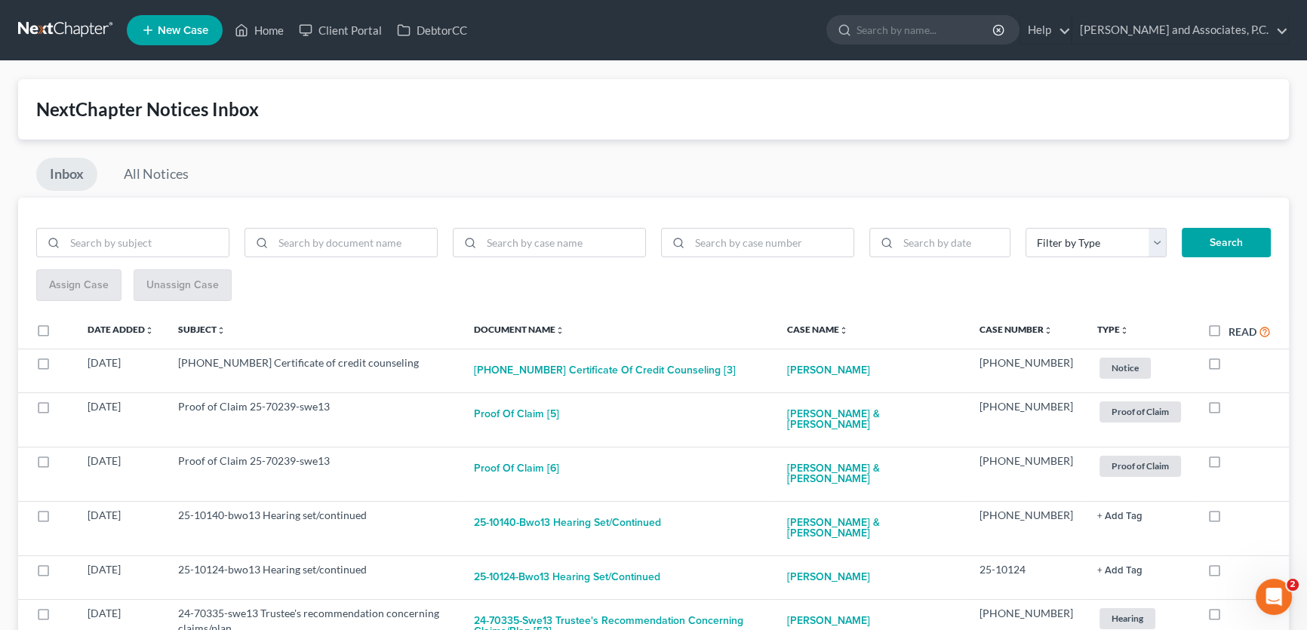
click at [1229, 367] on label at bounding box center [1229, 367] width 0 height 0
click at [1235, 363] on input "checkbox" at bounding box center [1240, 360] width 10 height 10
checkbox input "true"
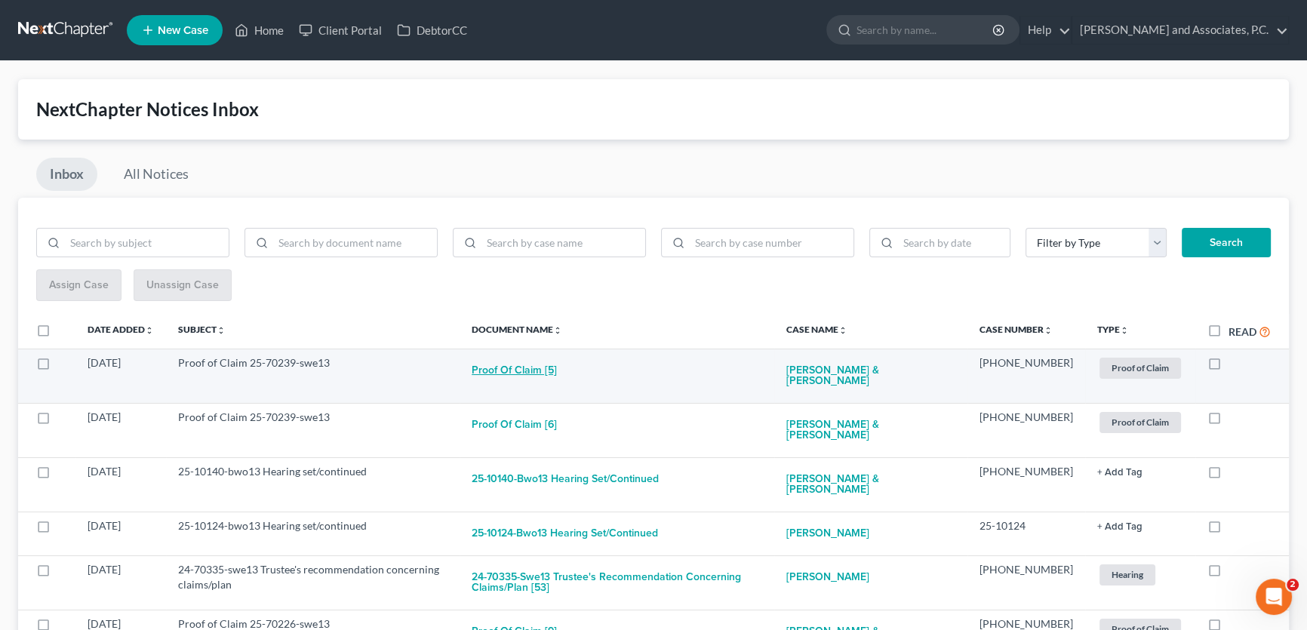
click at [557, 368] on button "Proof of Claim [5]" at bounding box center [514, 370] width 85 height 30
checkbox input "true"
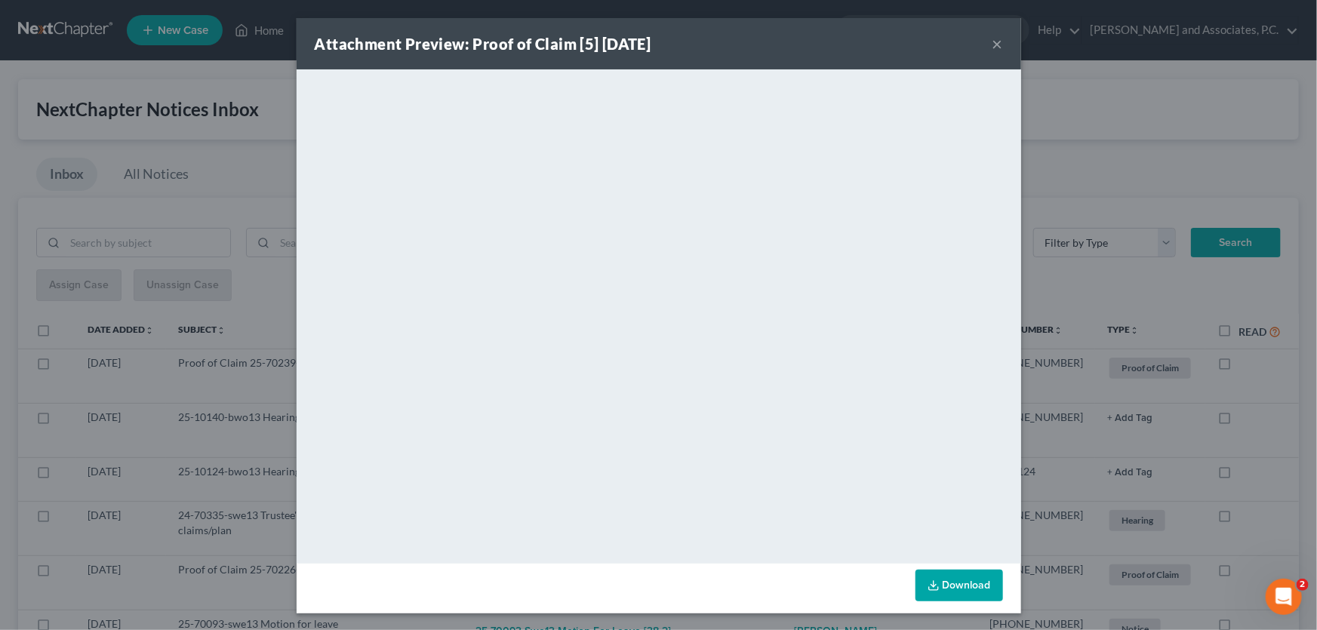
click at [994, 38] on button "×" at bounding box center [998, 44] width 11 height 18
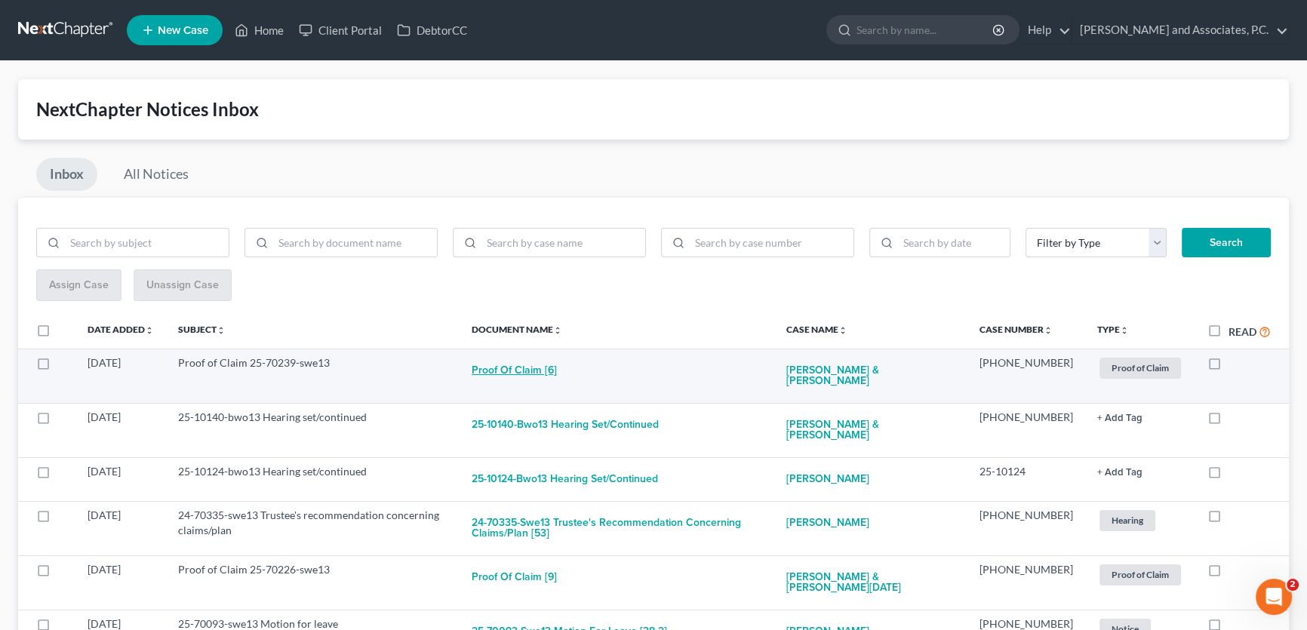
click at [555, 373] on button "Proof of Claim [6]" at bounding box center [514, 370] width 85 height 30
checkbox input "true"
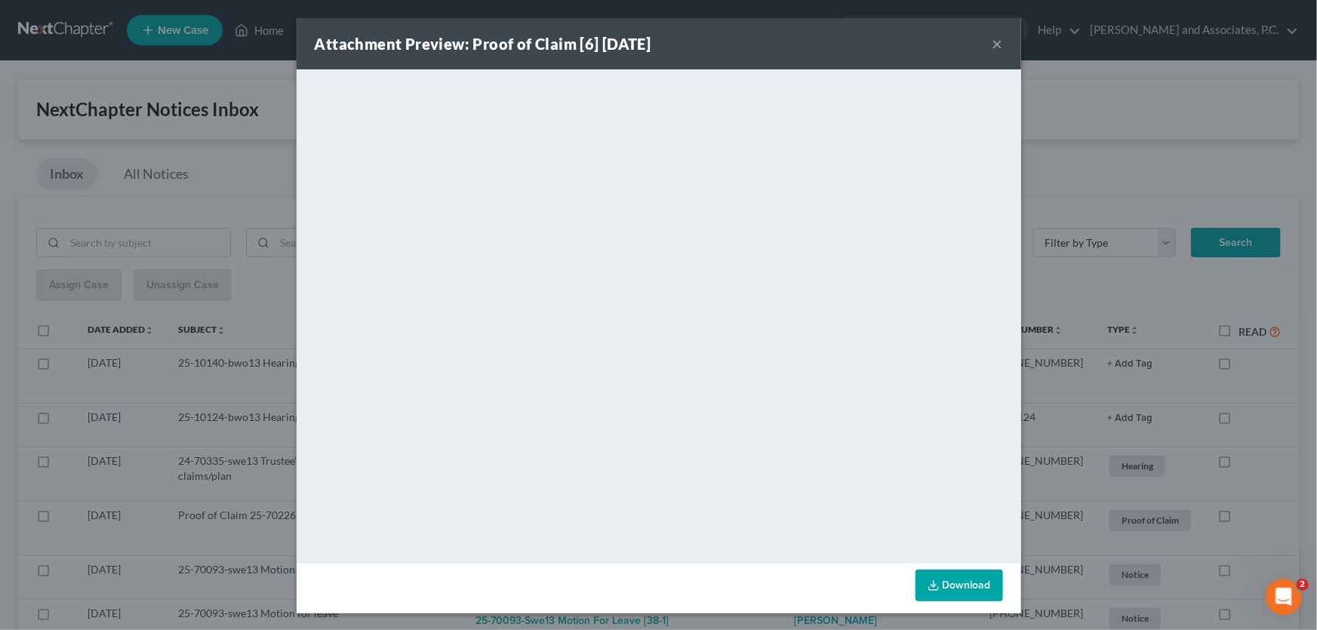
click at [993, 44] on button "×" at bounding box center [998, 44] width 11 height 18
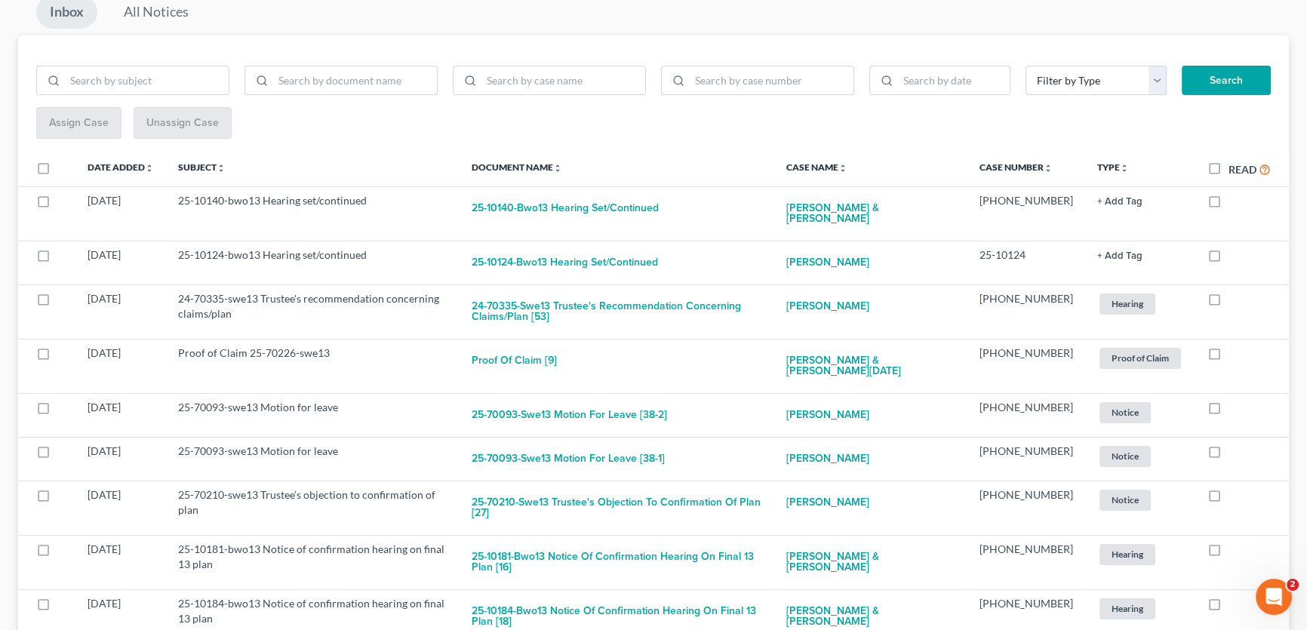
scroll to position [205, 0]
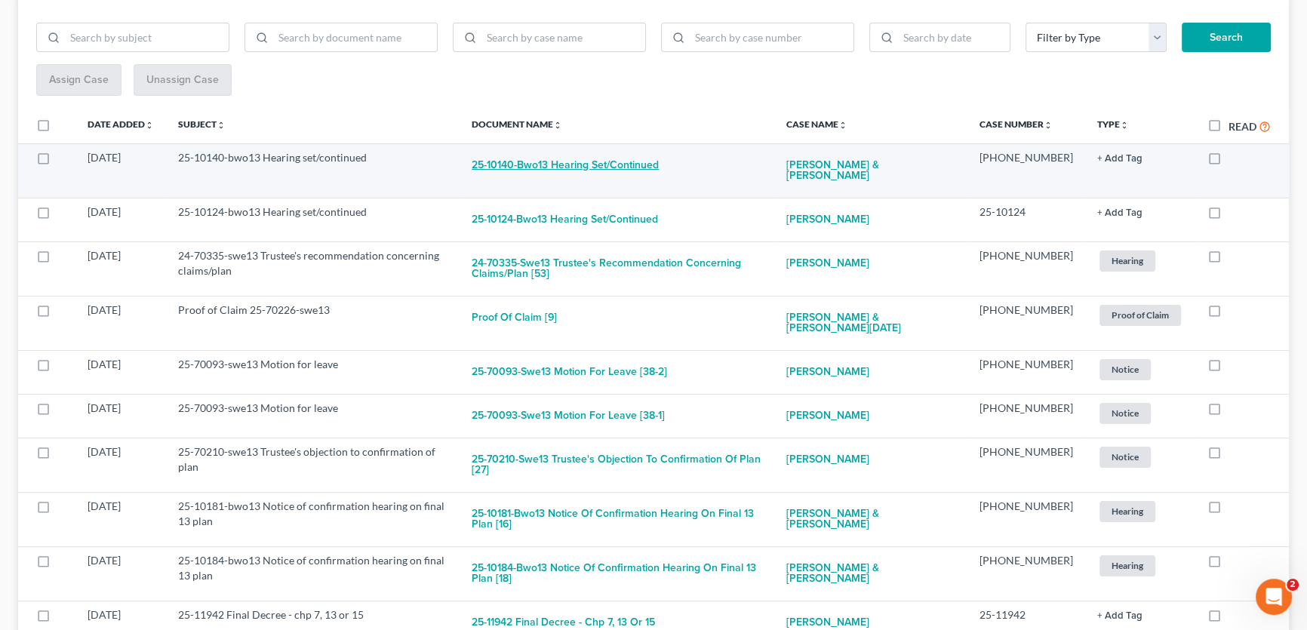
click at [631, 159] on button "25-10140-bwo13 Hearing set/continued" at bounding box center [565, 165] width 187 height 30
checkbox input "true"
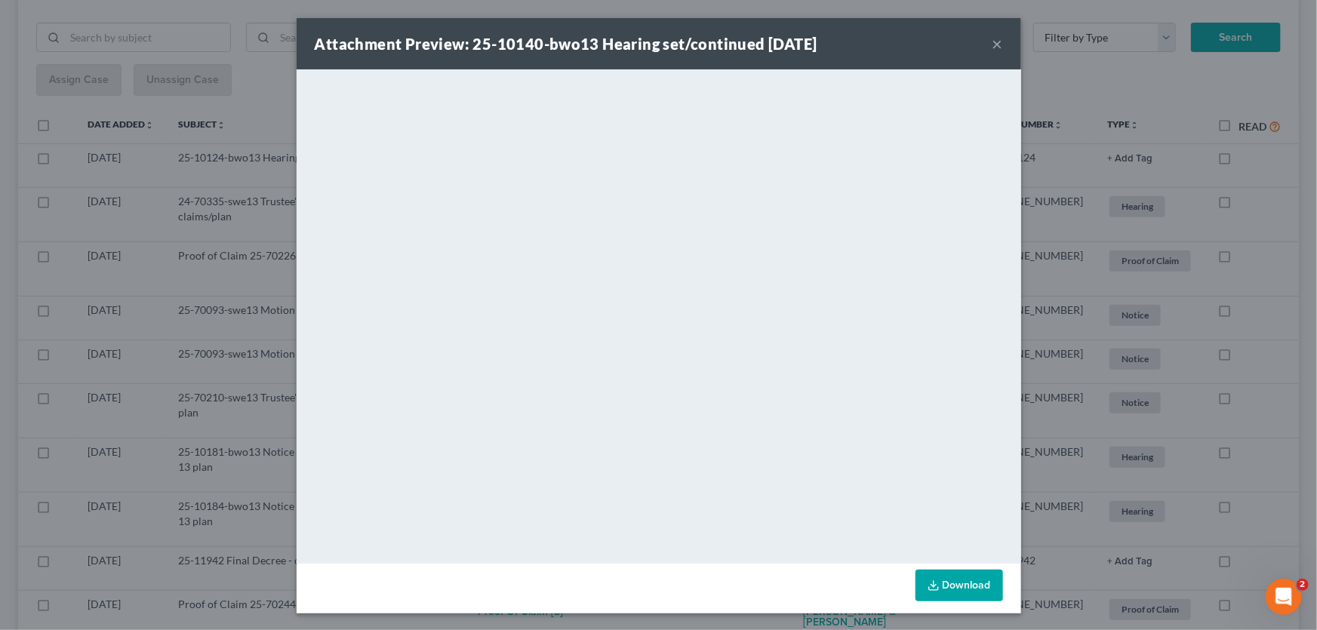
click at [994, 42] on button "×" at bounding box center [998, 44] width 11 height 18
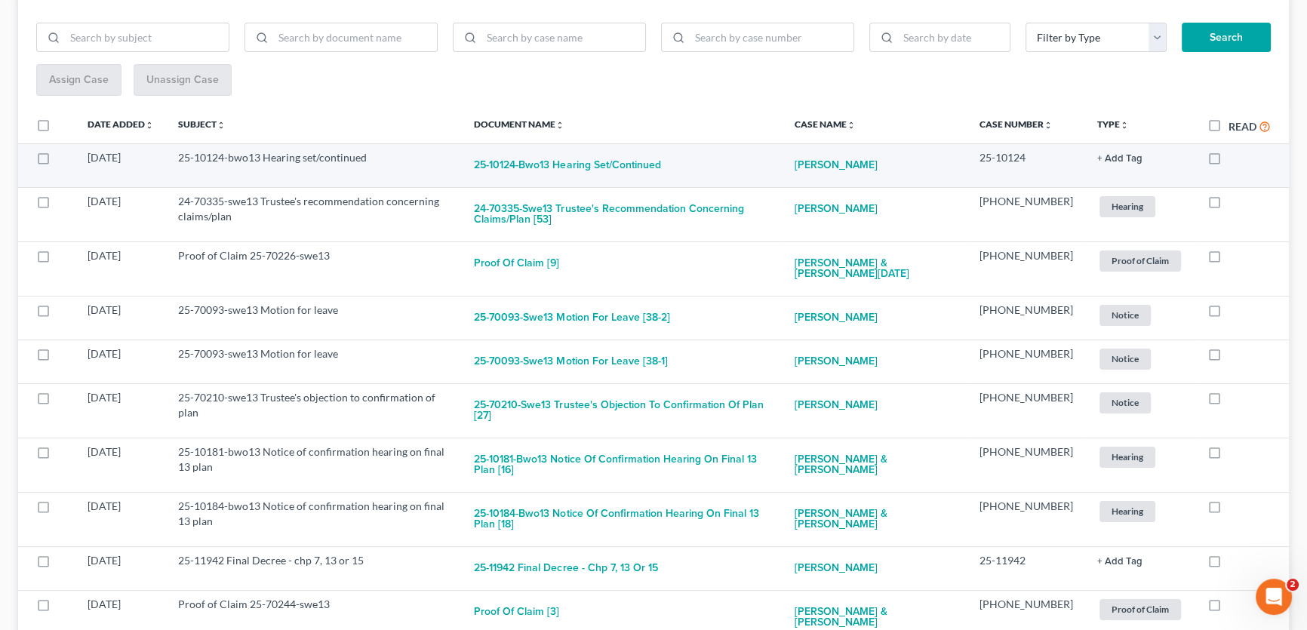
click at [1229, 162] on label at bounding box center [1229, 162] width 0 height 0
click at [1235, 156] on input "checkbox" at bounding box center [1240, 155] width 10 height 10
checkbox input "true"
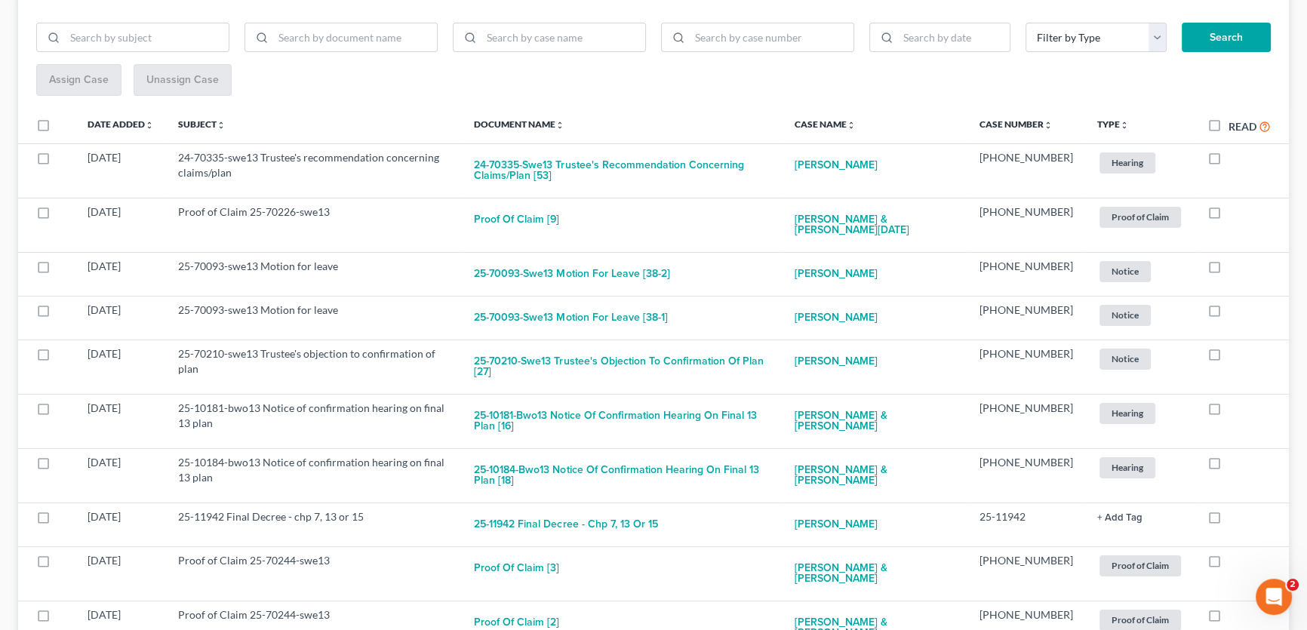
click at [1229, 162] on label at bounding box center [1229, 162] width 0 height 0
click at [1235, 156] on input "checkbox" at bounding box center [1240, 155] width 10 height 10
checkbox input "true"
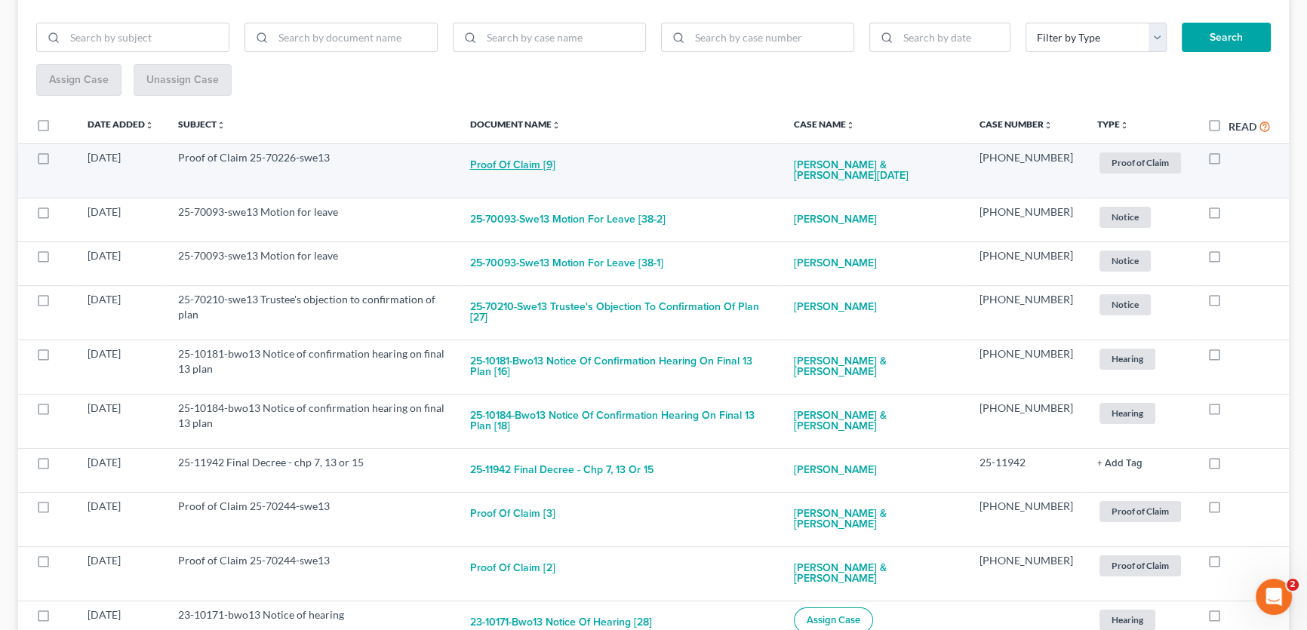
click at [555, 166] on button "Proof of Claim [9]" at bounding box center [511, 165] width 85 height 30
checkbox input "true"
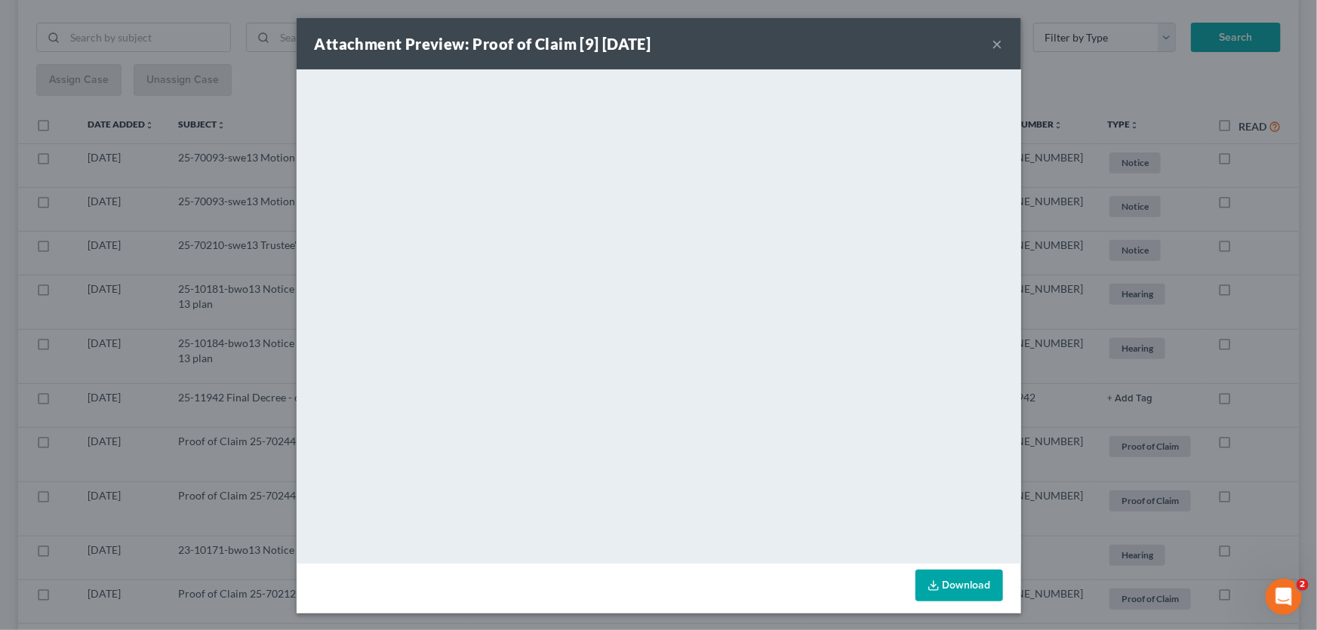
click at [993, 44] on button "×" at bounding box center [998, 44] width 11 height 18
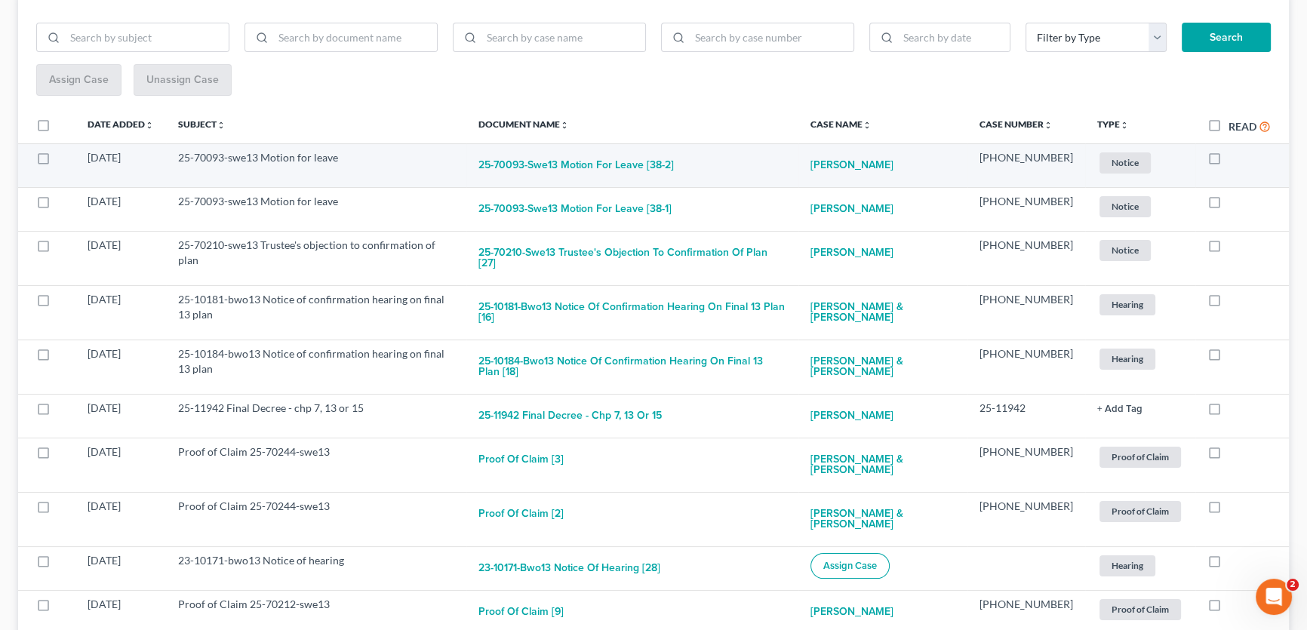
click at [1229, 162] on label at bounding box center [1229, 162] width 0 height 0
click at [1235, 157] on input "checkbox" at bounding box center [1240, 155] width 10 height 10
checkbox input "true"
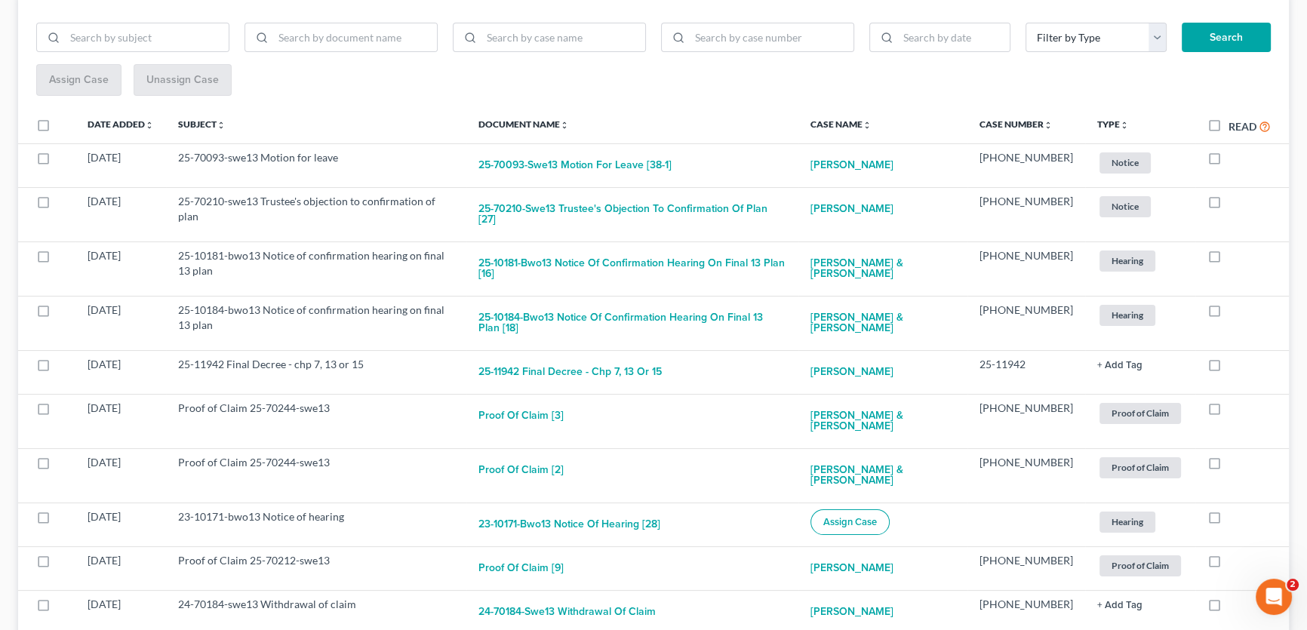
click at [1229, 162] on label at bounding box center [1229, 162] width 0 height 0
click at [1235, 157] on input "checkbox" at bounding box center [1240, 155] width 10 height 10
checkbox input "true"
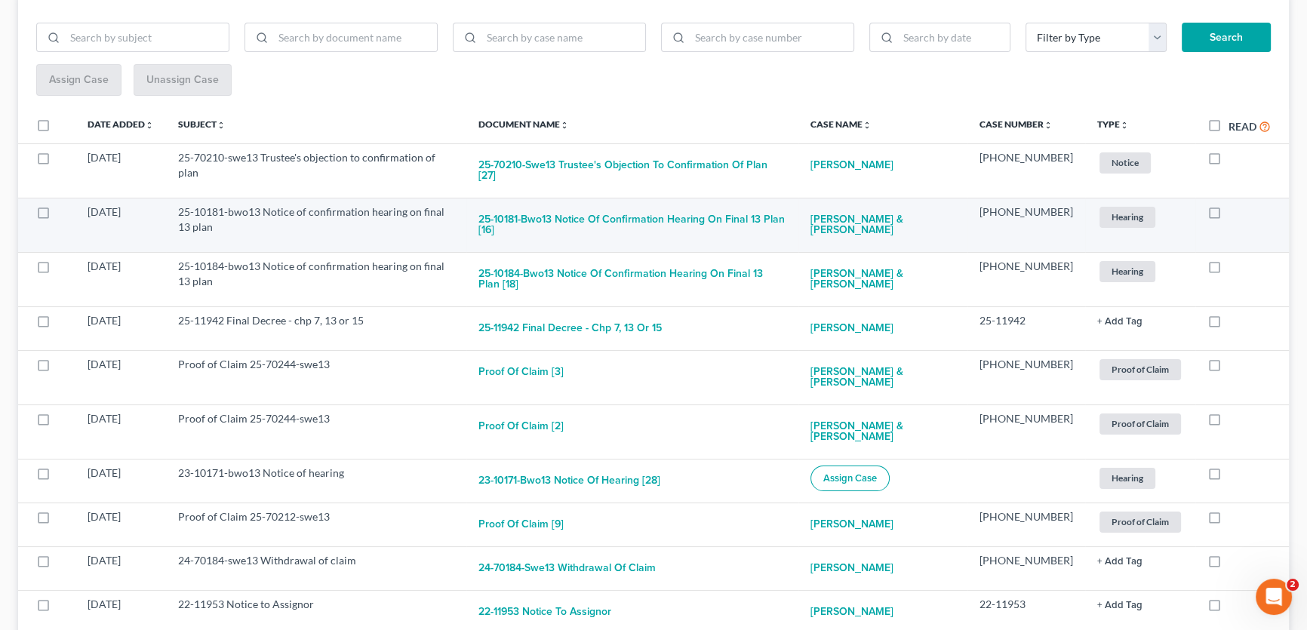
click at [1229, 216] on label at bounding box center [1229, 216] width 0 height 0
click at [1235, 205] on input "checkbox" at bounding box center [1240, 210] width 10 height 10
checkbox input "true"
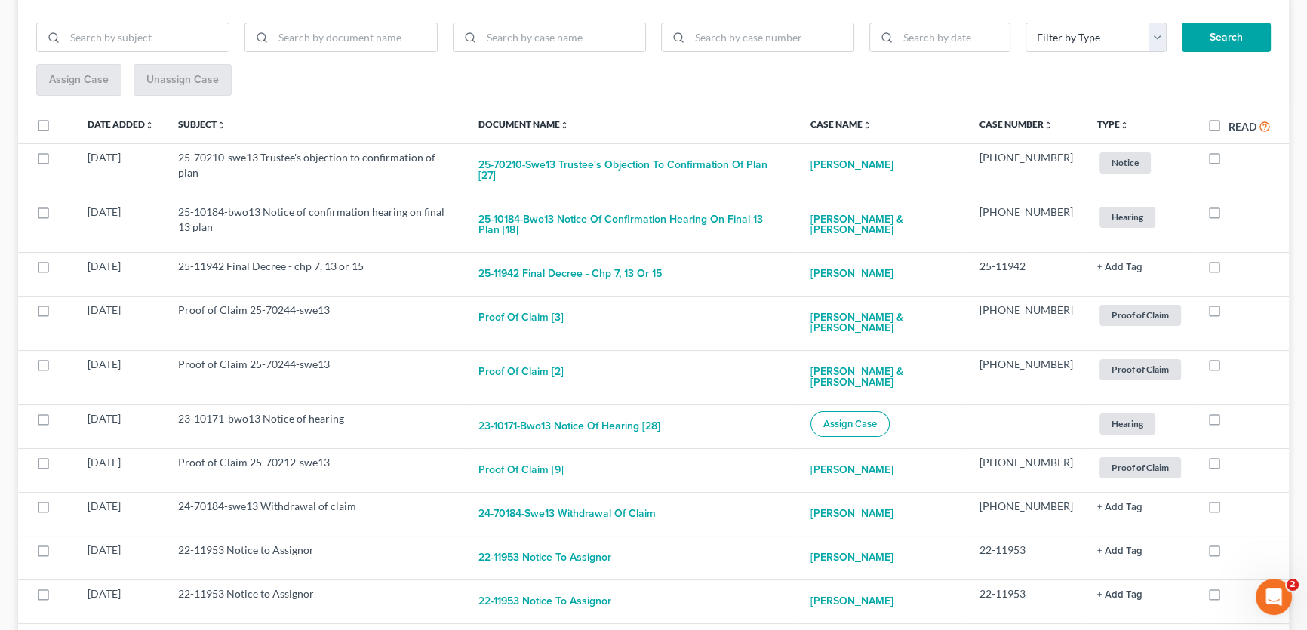
click at [1229, 216] on label at bounding box center [1229, 216] width 0 height 0
click at [1235, 205] on input "checkbox" at bounding box center [1240, 210] width 10 height 10
checkbox input "true"
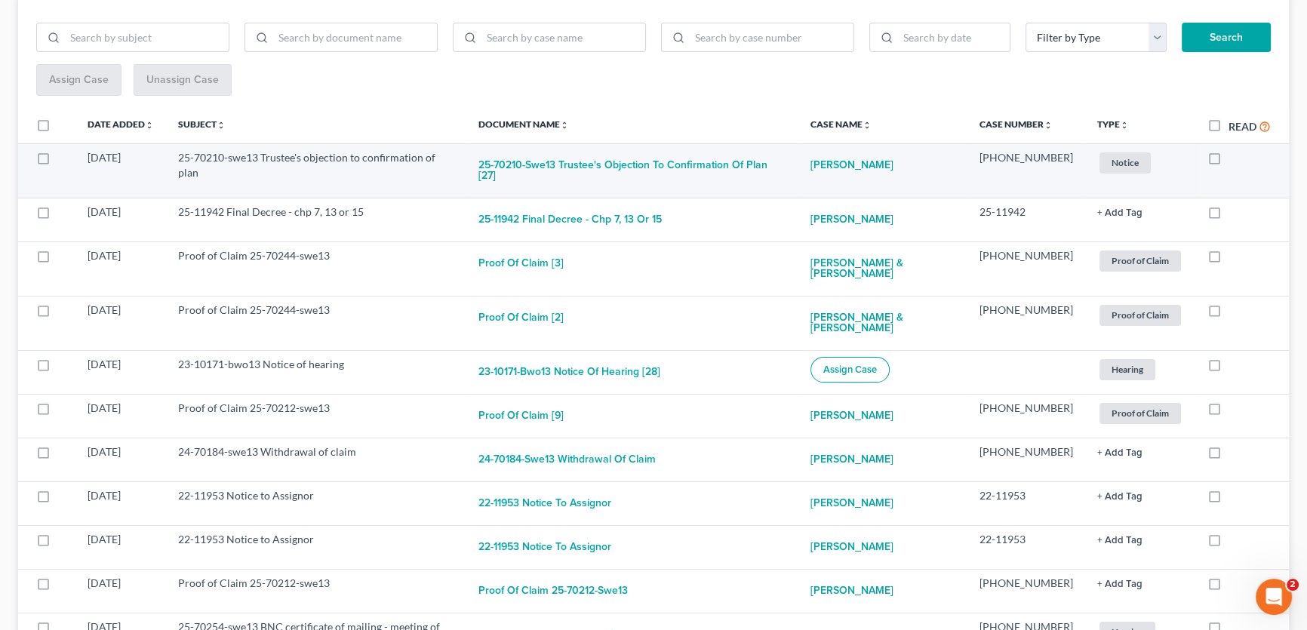
click at [1229, 162] on label at bounding box center [1229, 162] width 0 height 0
click at [1235, 154] on input "checkbox" at bounding box center [1240, 155] width 10 height 10
checkbox input "true"
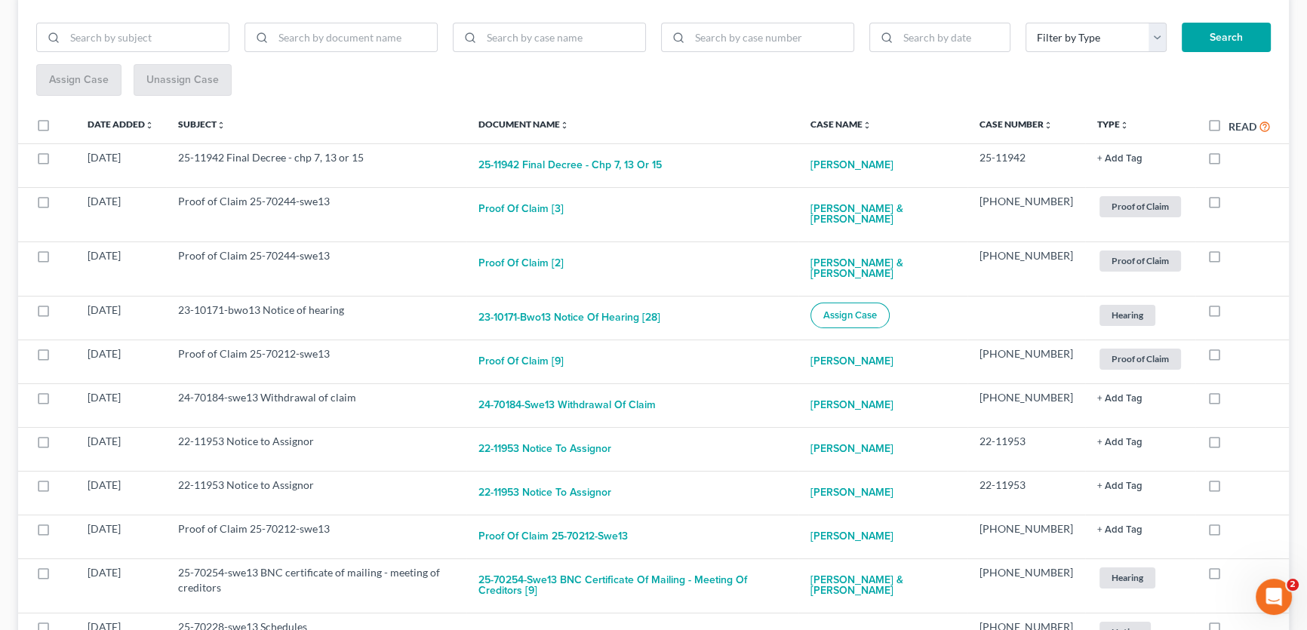
click at [1229, 162] on label at bounding box center [1229, 162] width 0 height 0
click at [1235, 154] on input "checkbox" at bounding box center [1240, 155] width 10 height 10
checkbox input "true"
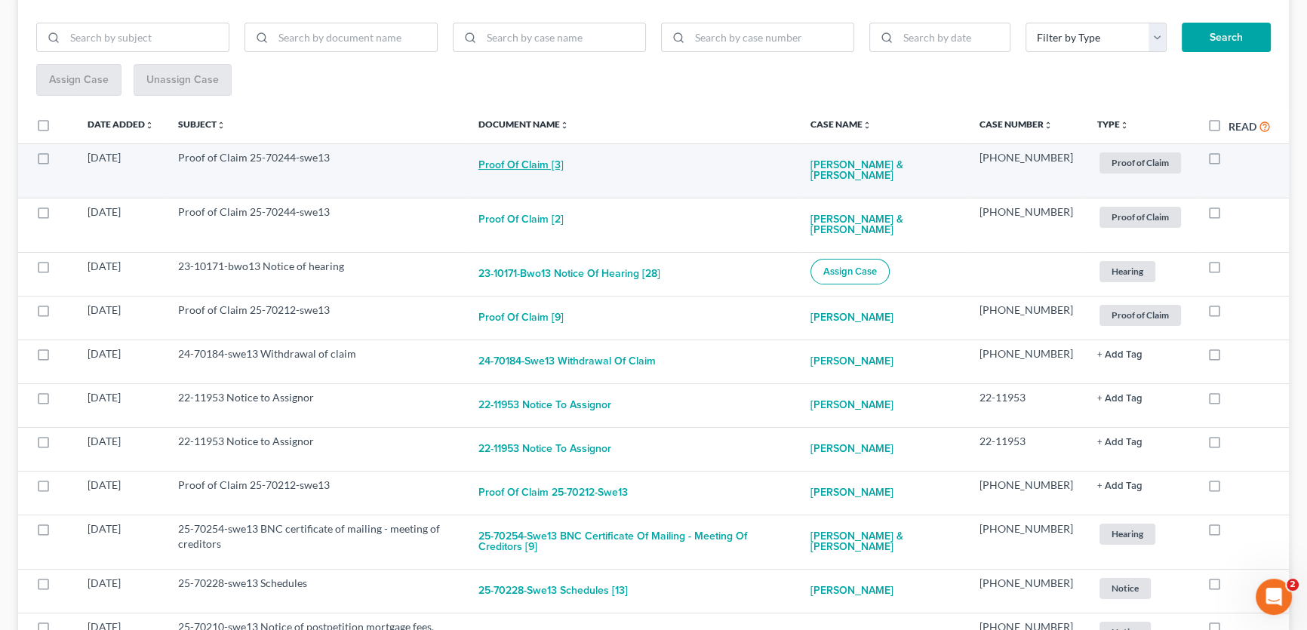
click at [556, 164] on button "Proof of Claim [3]" at bounding box center [521, 165] width 85 height 30
checkbox input "true"
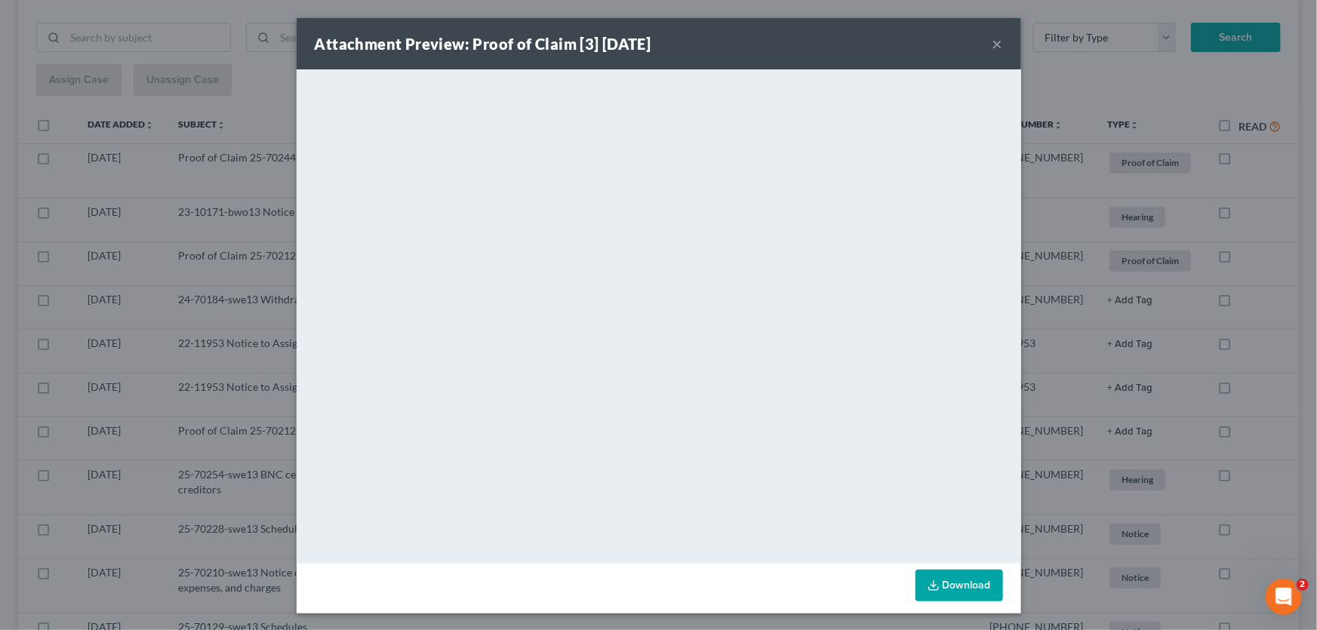
click at [993, 49] on button "×" at bounding box center [998, 44] width 11 height 18
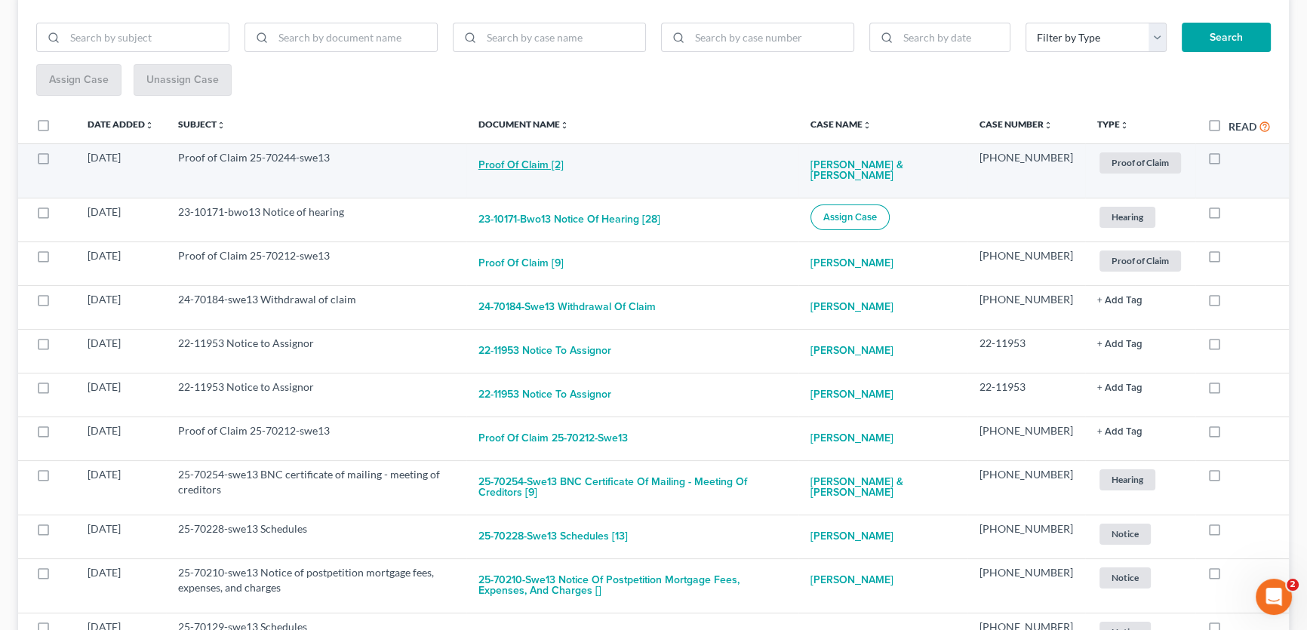
click at [546, 164] on button "Proof of Claim [2]" at bounding box center [521, 165] width 85 height 30
checkbox input "true"
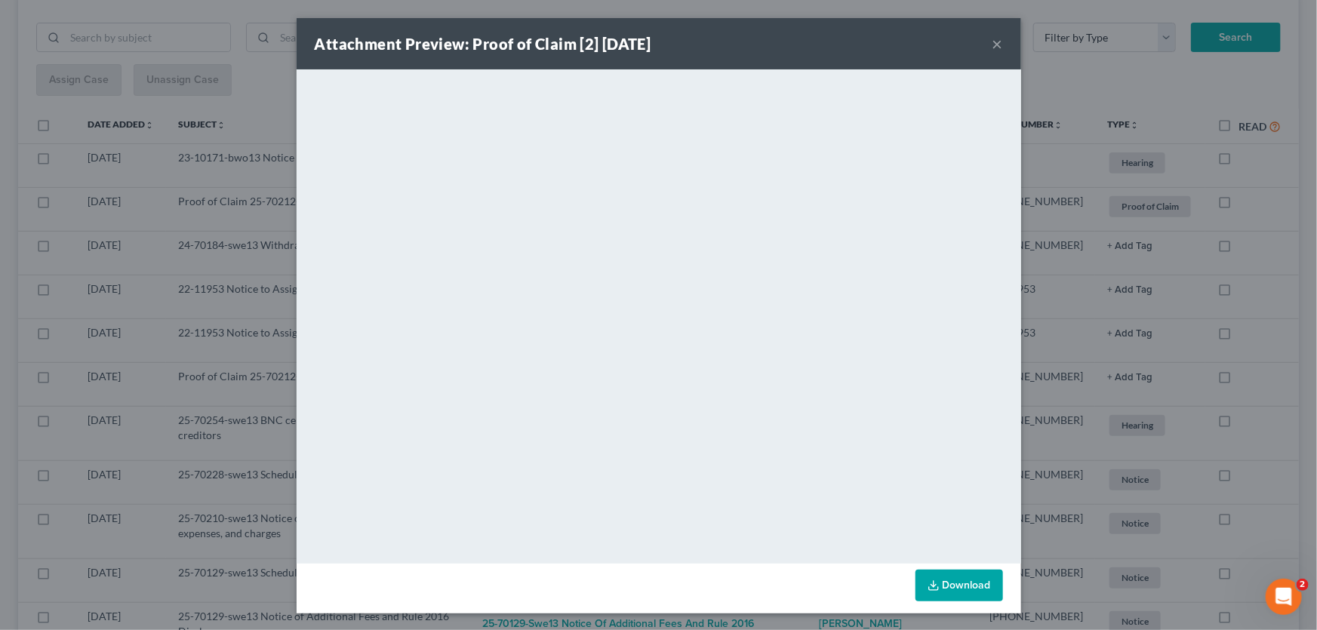
drag, startPoint x: 993, startPoint y: 39, endPoint x: 974, endPoint y: 63, distance: 30.5
click at [993, 39] on button "×" at bounding box center [998, 44] width 11 height 18
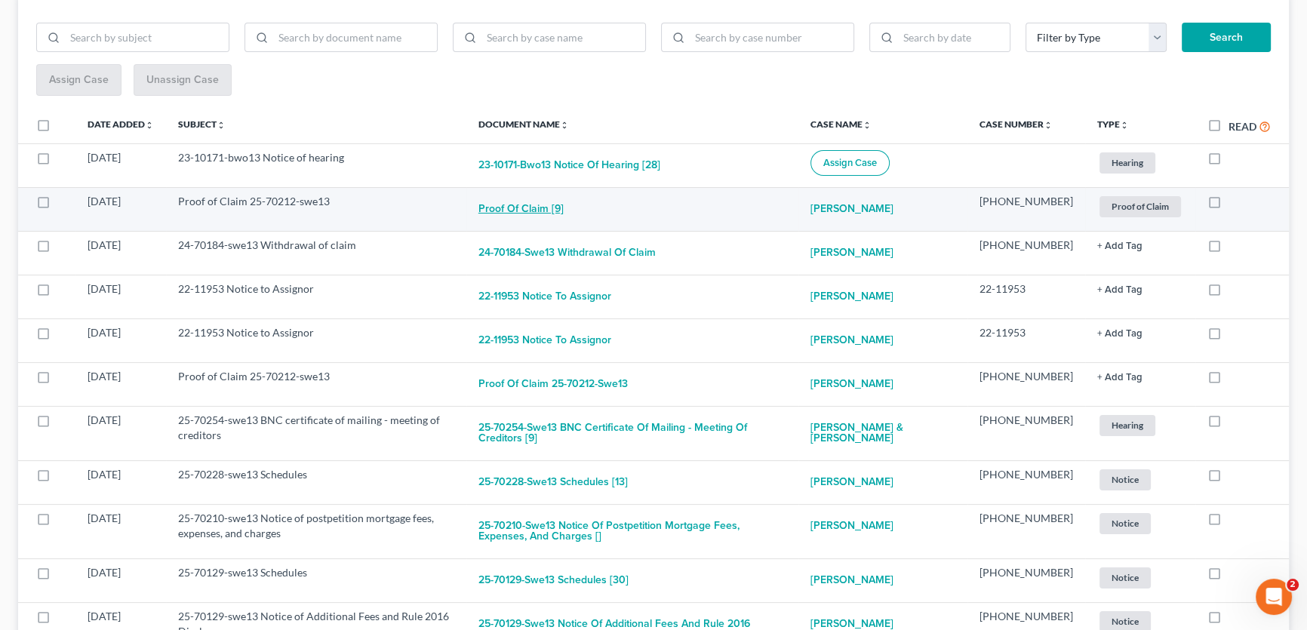
click at [537, 205] on button "Proof of Claim [9]" at bounding box center [521, 209] width 85 height 30
checkbox input "true"
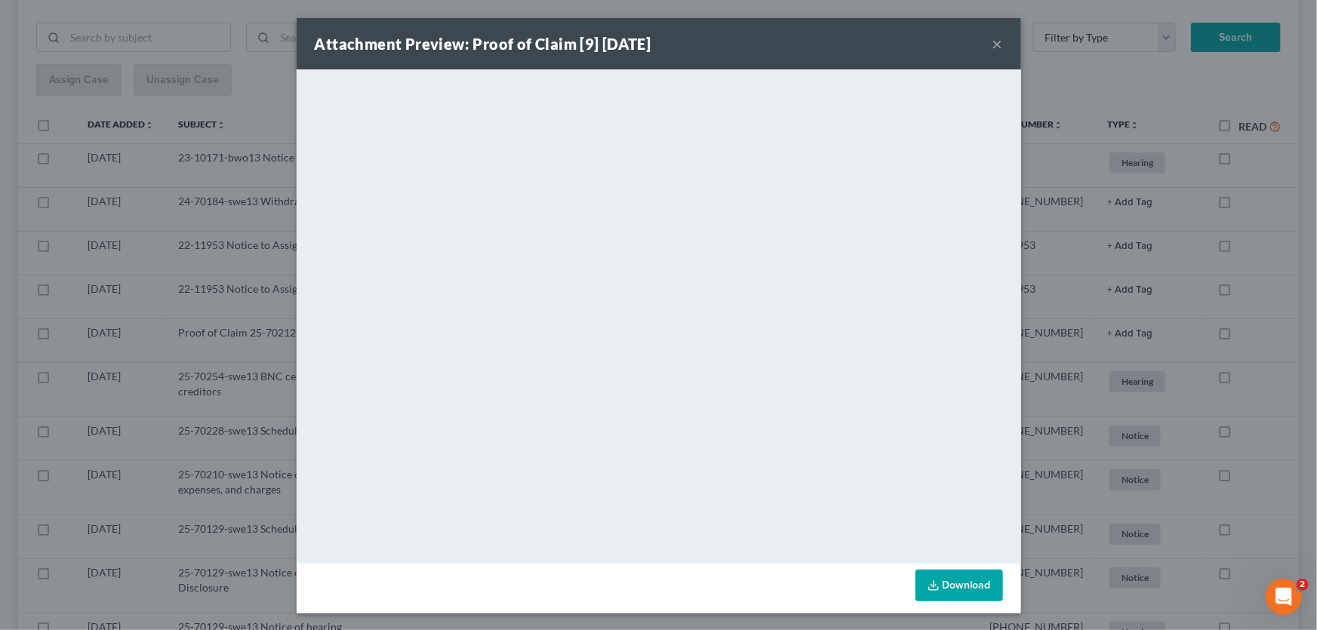
click at [993, 43] on button "×" at bounding box center [998, 44] width 11 height 18
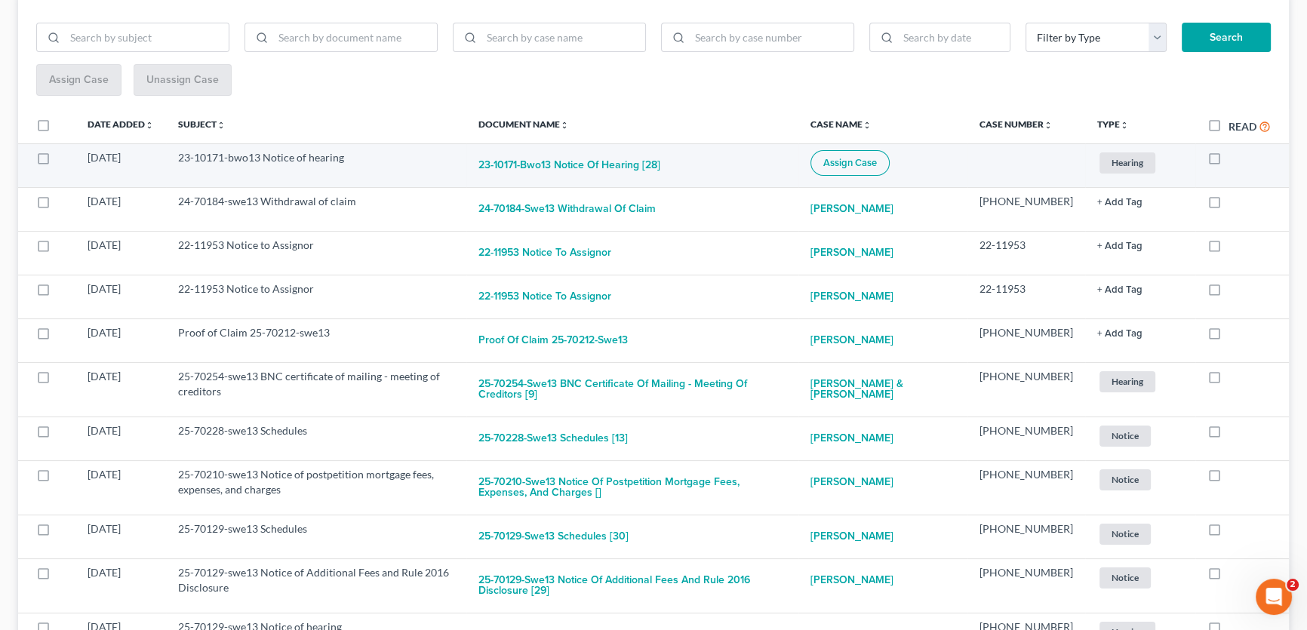
click at [860, 162] on span "Assign Case" at bounding box center [850, 163] width 54 height 12
checkbox input "true"
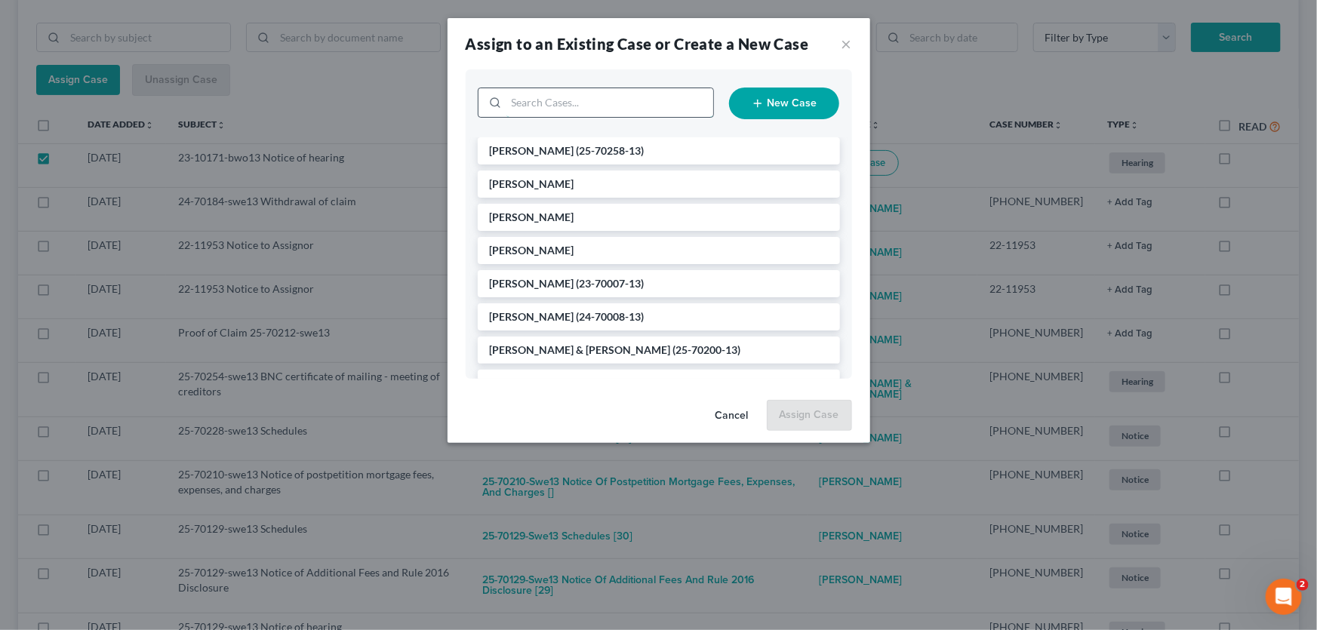
click at [553, 98] on input "search" at bounding box center [609, 102] width 207 height 29
type input "23-10171"
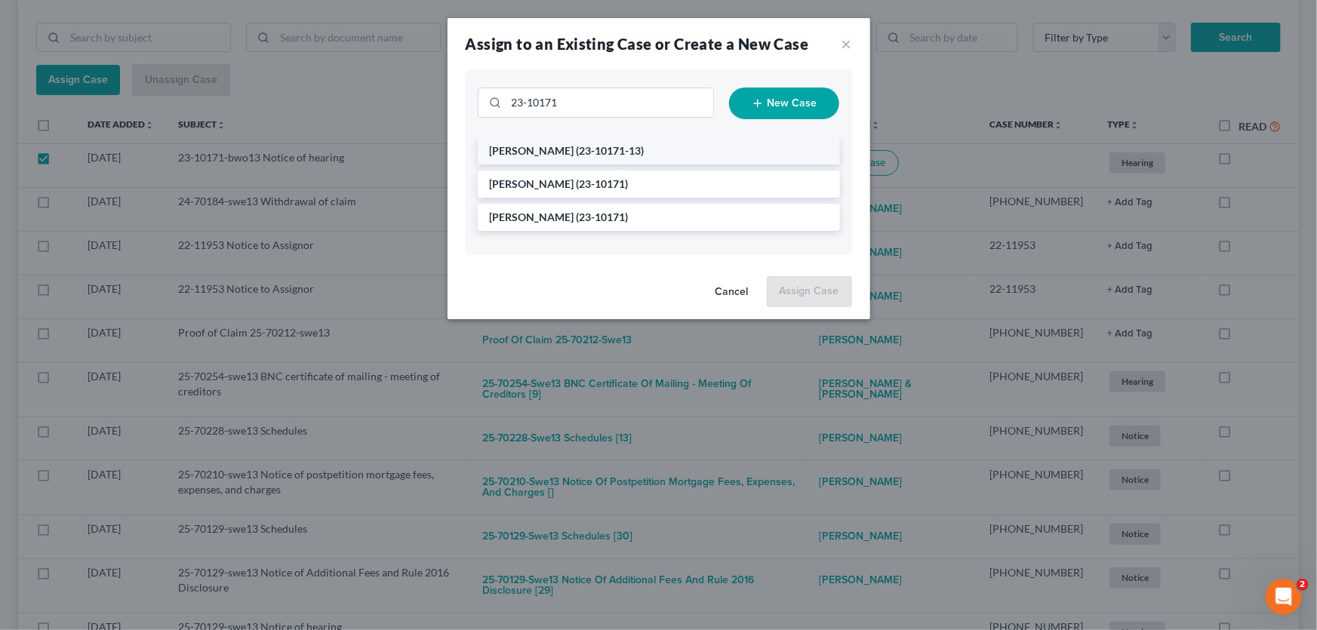
click at [577, 147] on span "(23-10171-13)" at bounding box center [611, 150] width 68 height 13
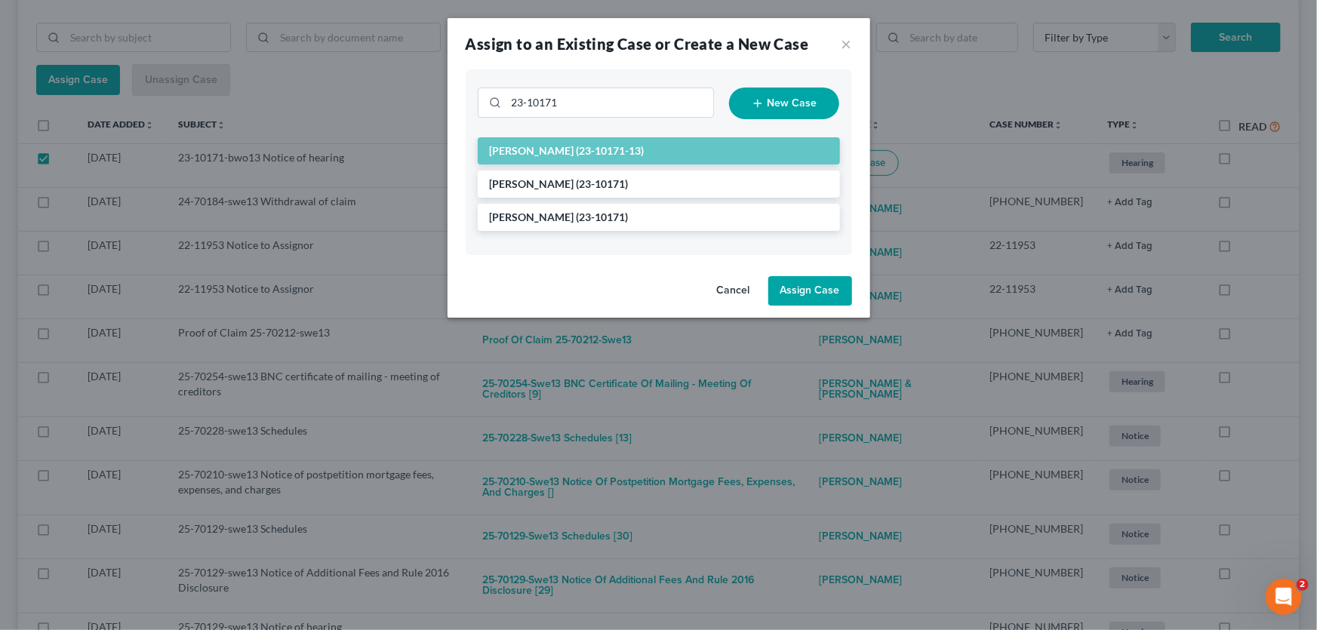
click at [808, 291] on button "Assign Case" at bounding box center [810, 291] width 84 height 30
checkbox input "false"
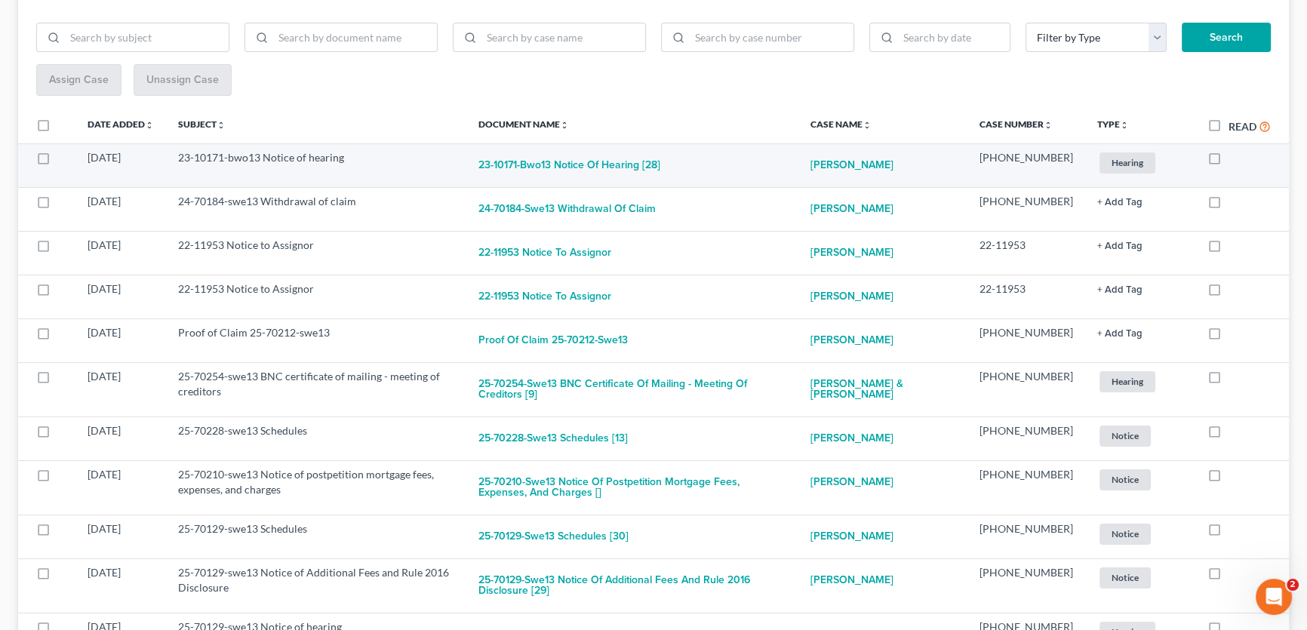
click at [1229, 162] on label at bounding box center [1229, 162] width 0 height 0
click at [1235, 158] on input "checkbox" at bounding box center [1240, 155] width 10 height 10
checkbox input "true"
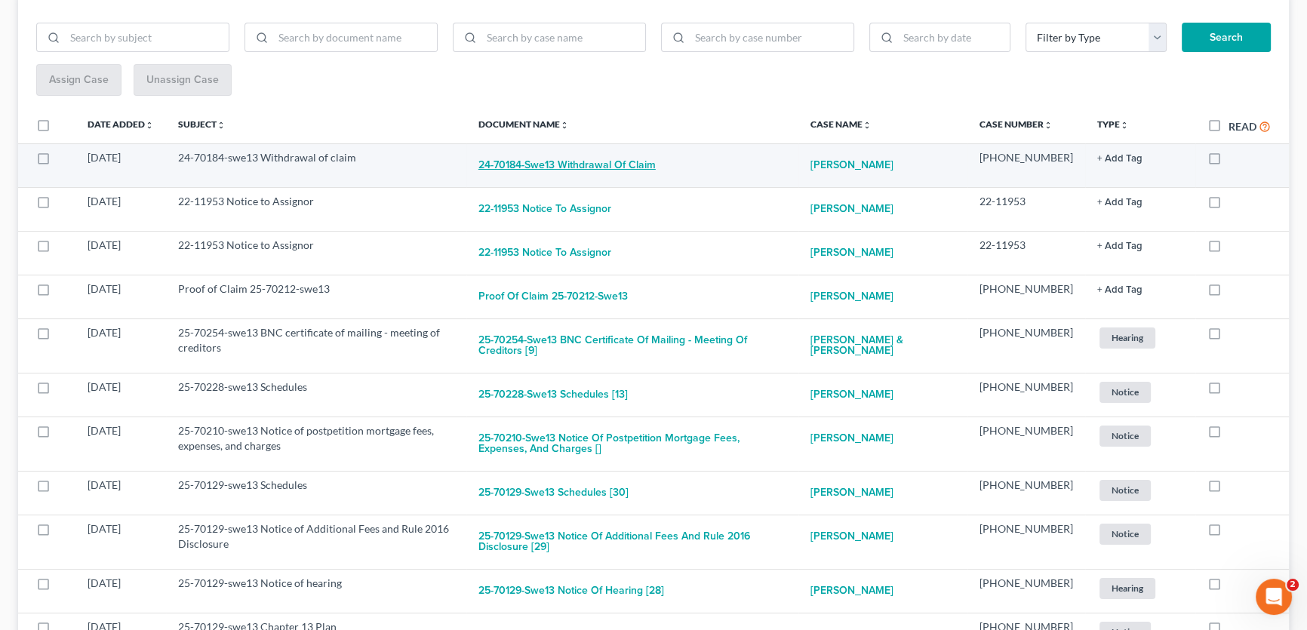
click at [553, 162] on button "24-70184-swe13 Withdrawal of claim" at bounding box center [567, 165] width 177 height 30
checkbox input "true"
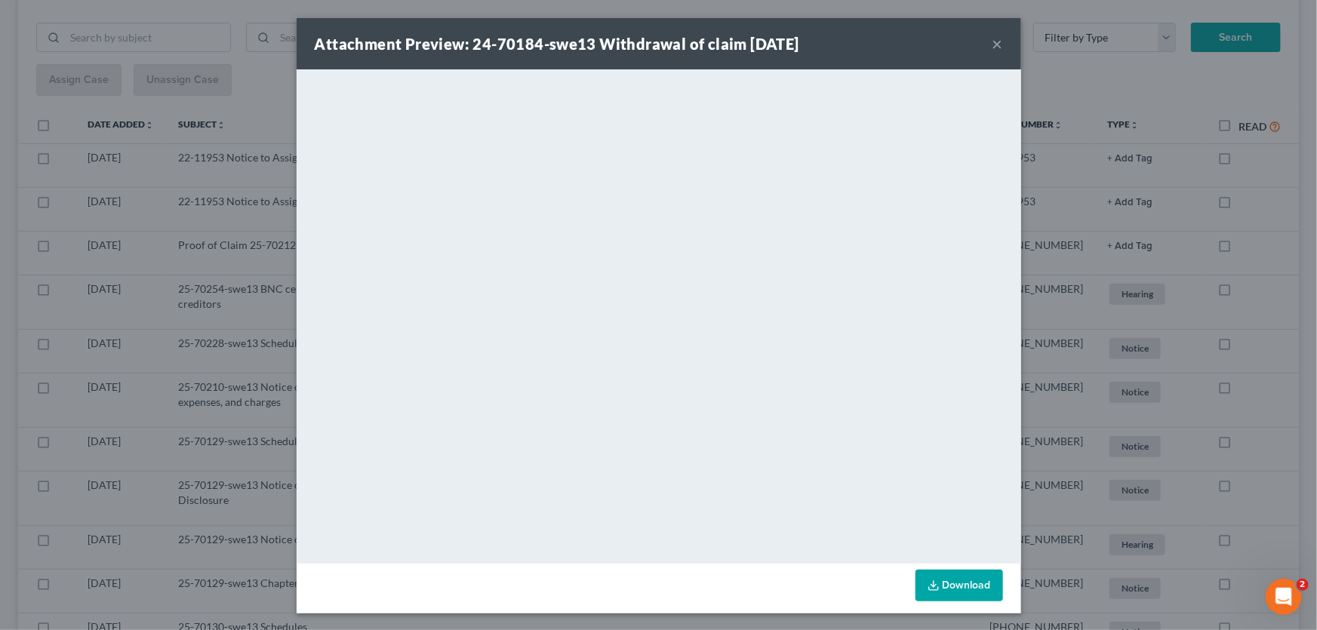
click at [993, 48] on button "×" at bounding box center [998, 44] width 11 height 18
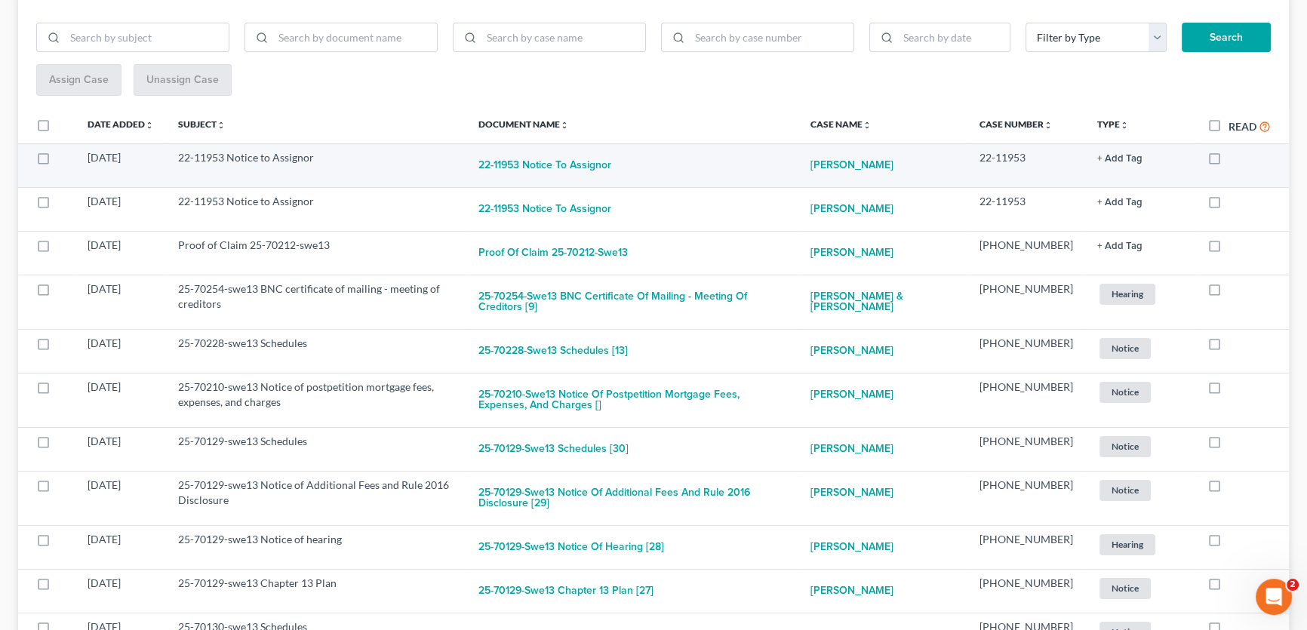
click at [1229, 162] on label at bounding box center [1229, 162] width 0 height 0
click at [1235, 159] on input "checkbox" at bounding box center [1240, 155] width 10 height 10
checkbox input "true"
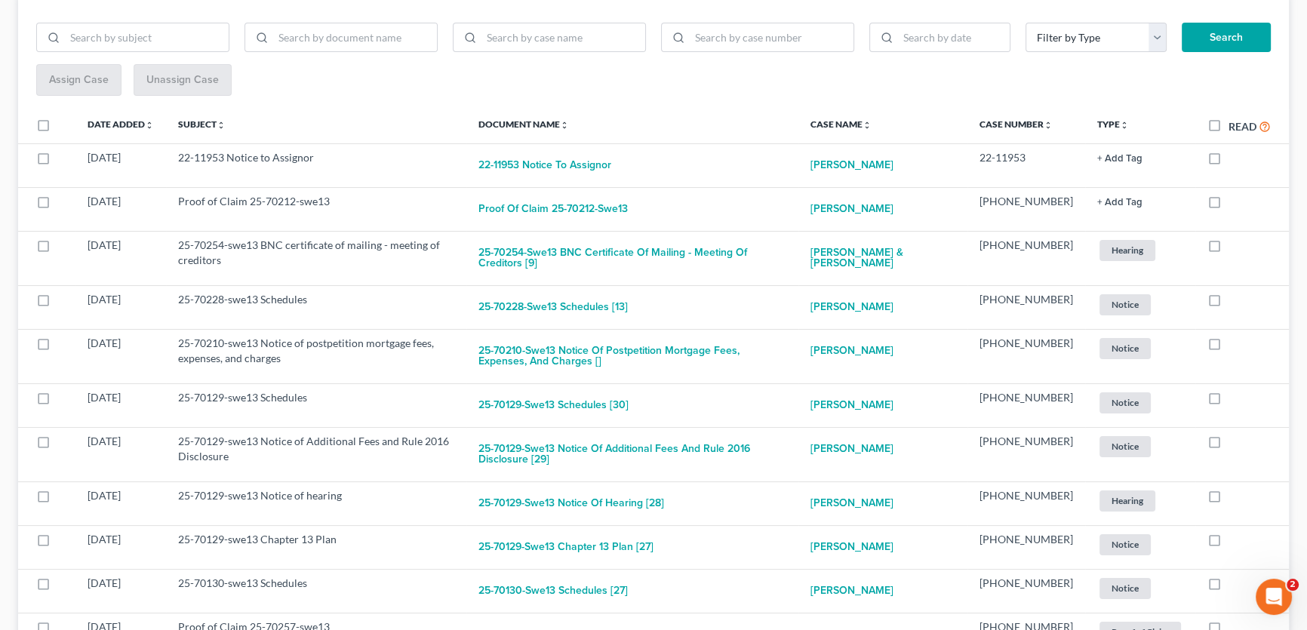
click at [1229, 162] on label at bounding box center [1229, 162] width 0 height 0
click at [1235, 159] on input "checkbox" at bounding box center [1240, 155] width 10 height 10
checkbox input "true"
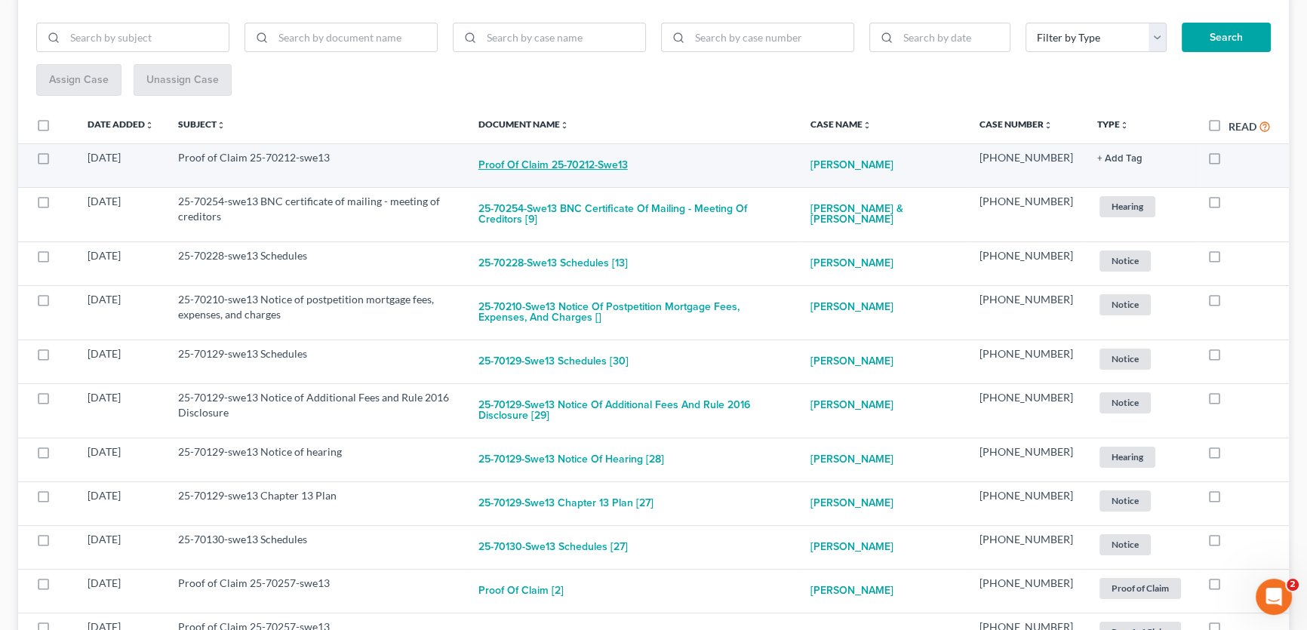
click at [592, 167] on button "Proof of Claim 25-70212-swe13" at bounding box center [553, 165] width 149 height 30
checkbox input "true"
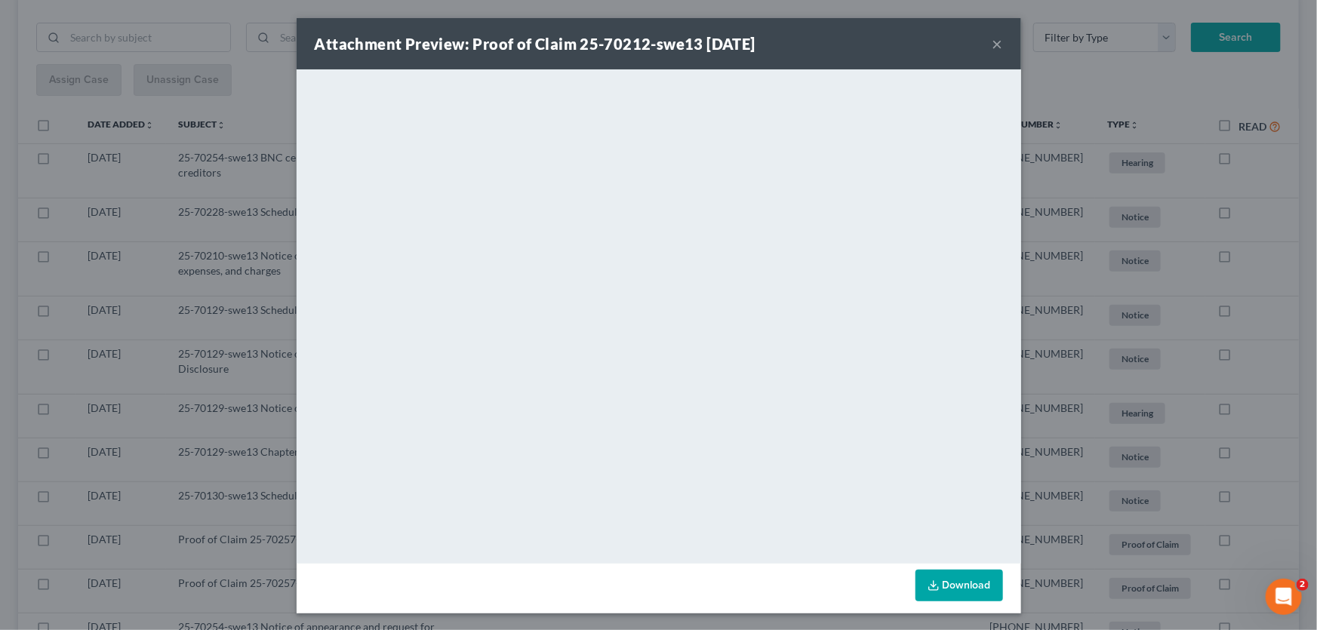
click at [993, 46] on button "×" at bounding box center [998, 44] width 11 height 18
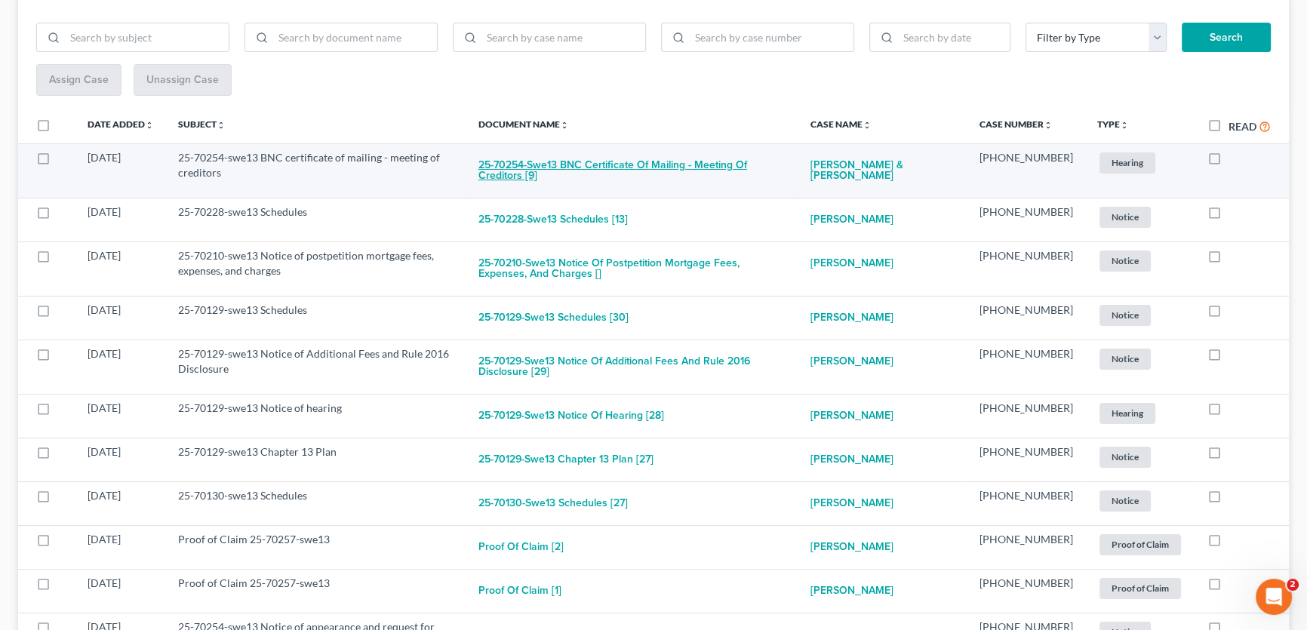
click at [645, 162] on button "25-70254-swe13 BNC certificate of mailing - meeting of creditors [9]" at bounding box center [633, 170] width 309 height 41
checkbox input "true"
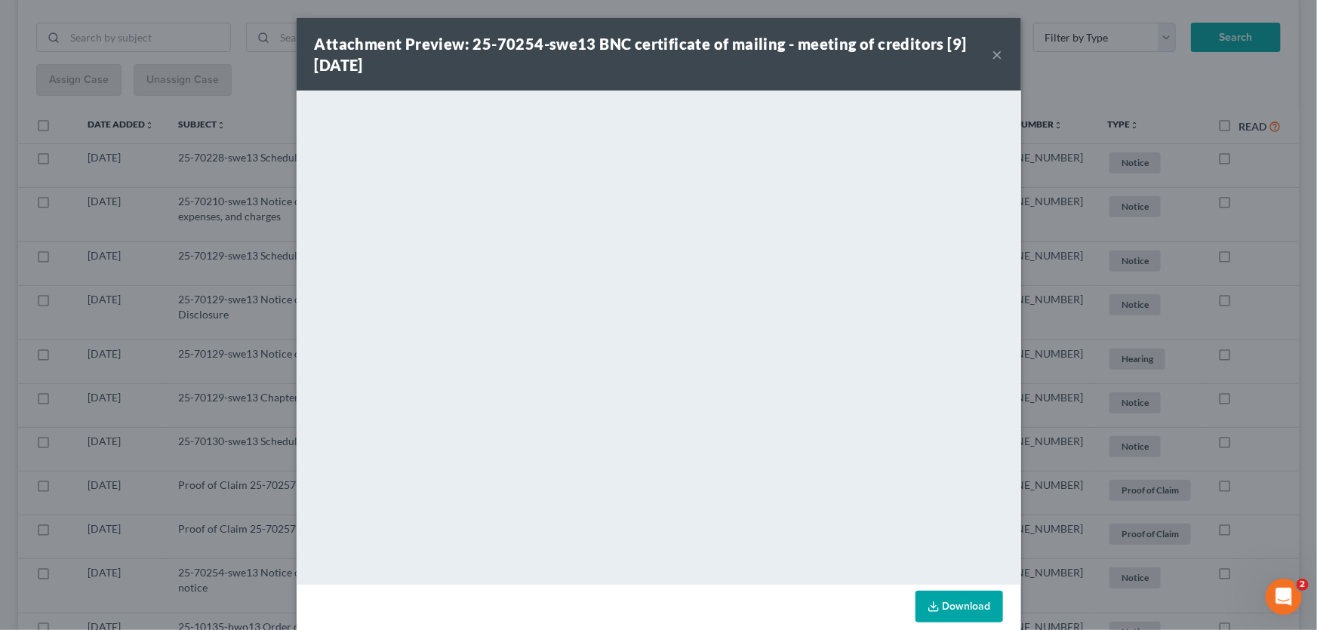
click at [993, 51] on button "×" at bounding box center [998, 54] width 11 height 18
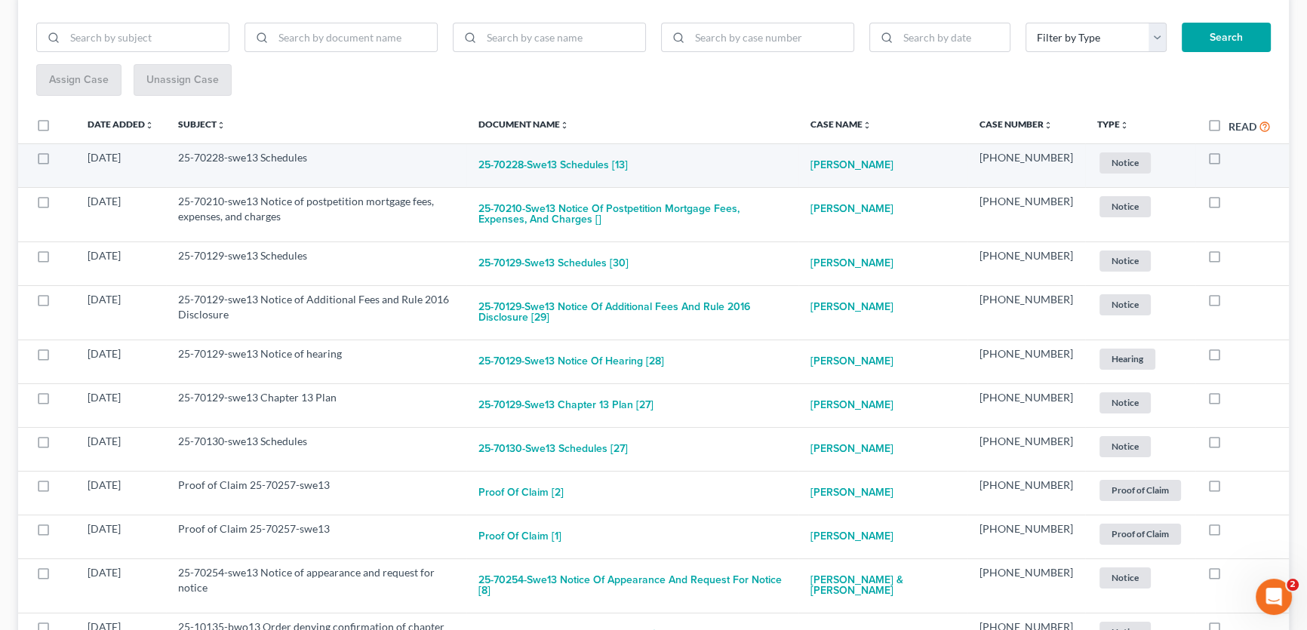
click at [1229, 162] on label at bounding box center [1229, 162] width 0 height 0
click at [1235, 159] on input "checkbox" at bounding box center [1240, 155] width 10 height 10
checkbox input "true"
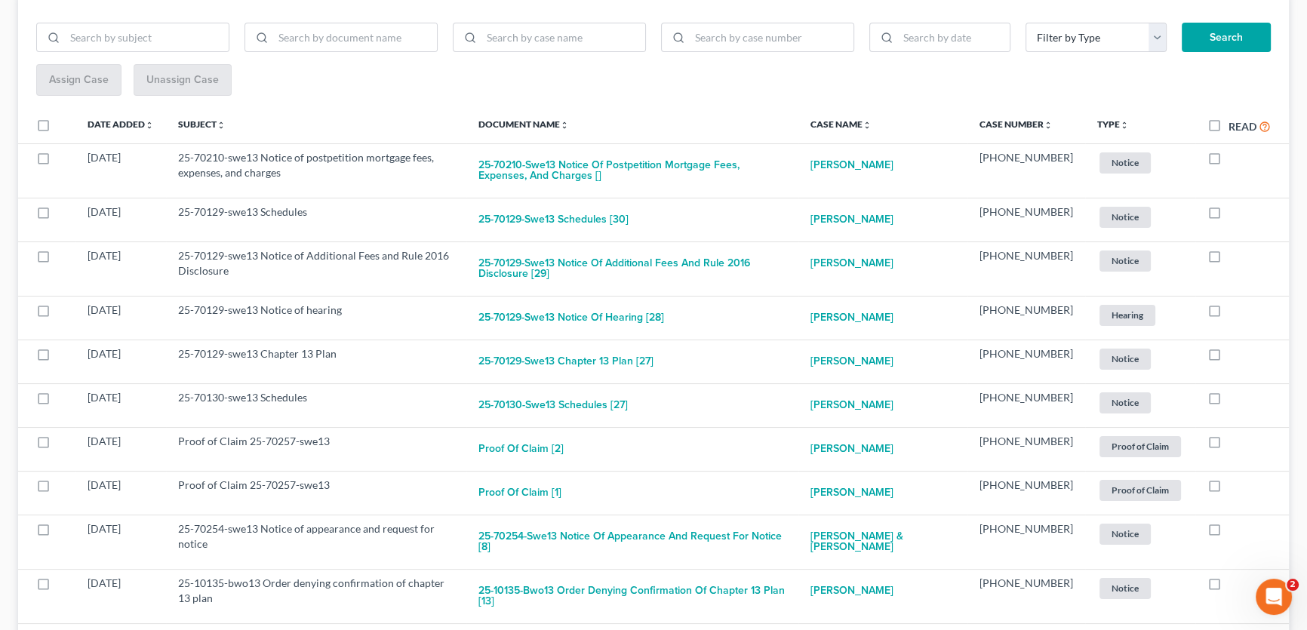
click at [1229, 162] on label at bounding box center [1229, 162] width 0 height 0
click at [1235, 159] on input "checkbox" at bounding box center [1240, 155] width 10 height 10
checkbox input "true"
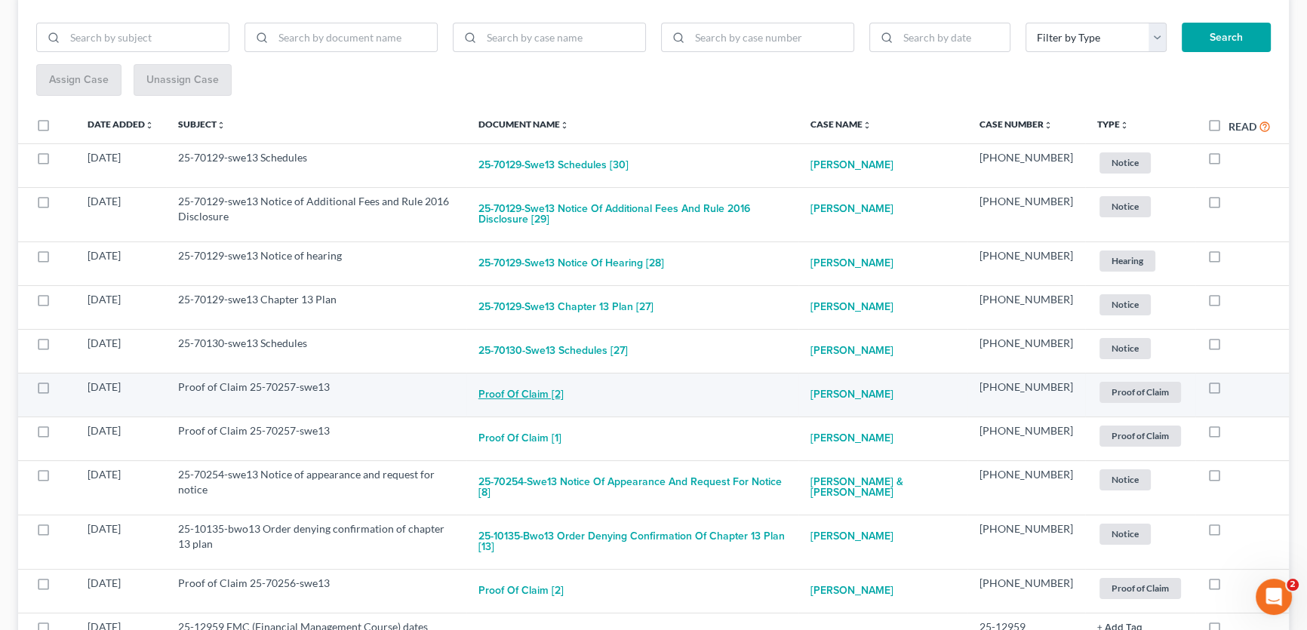
click at [549, 392] on button "Proof of Claim [2]" at bounding box center [521, 395] width 85 height 30
checkbox input "true"
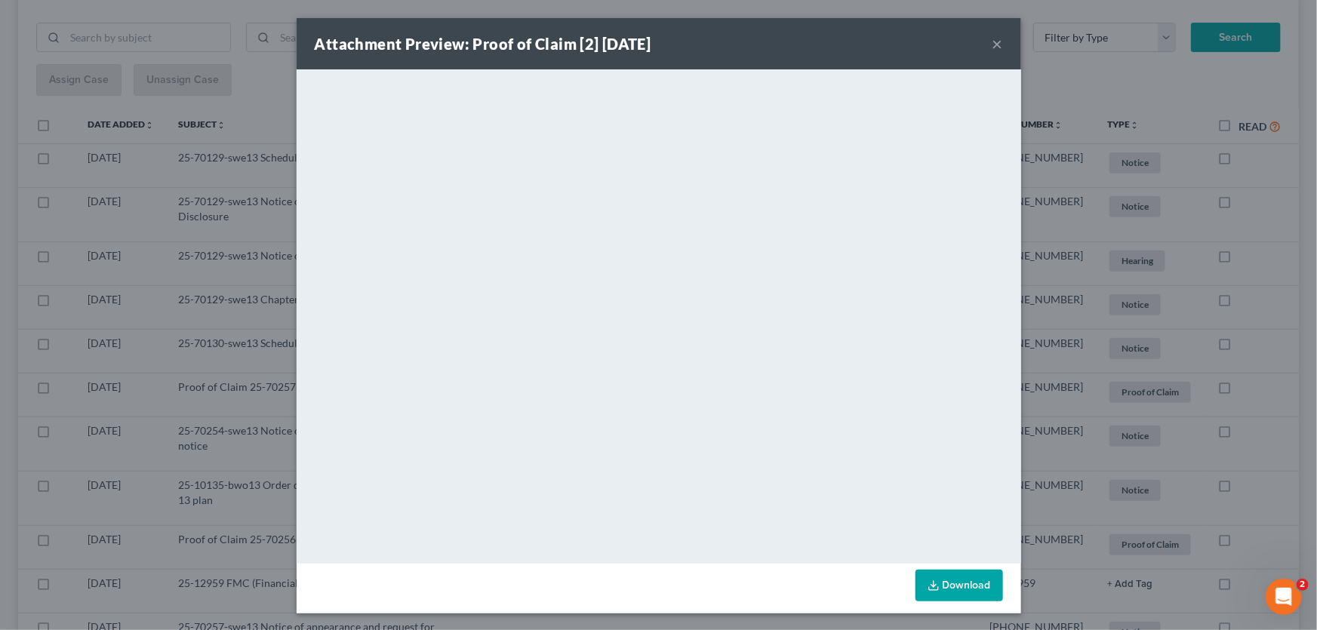
click at [993, 38] on button "×" at bounding box center [998, 44] width 11 height 18
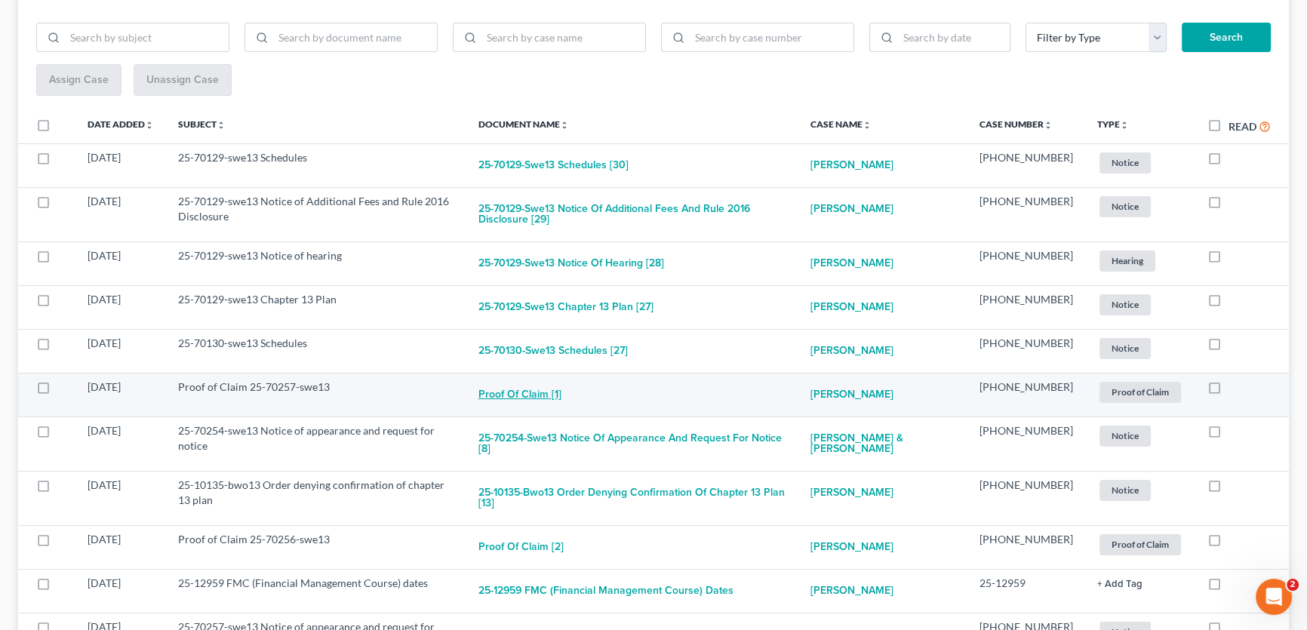
click at [536, 394] on button "Proof of Claim [1]" at bounding box center [520, 395] width 83 height 30
checkbox input "true"
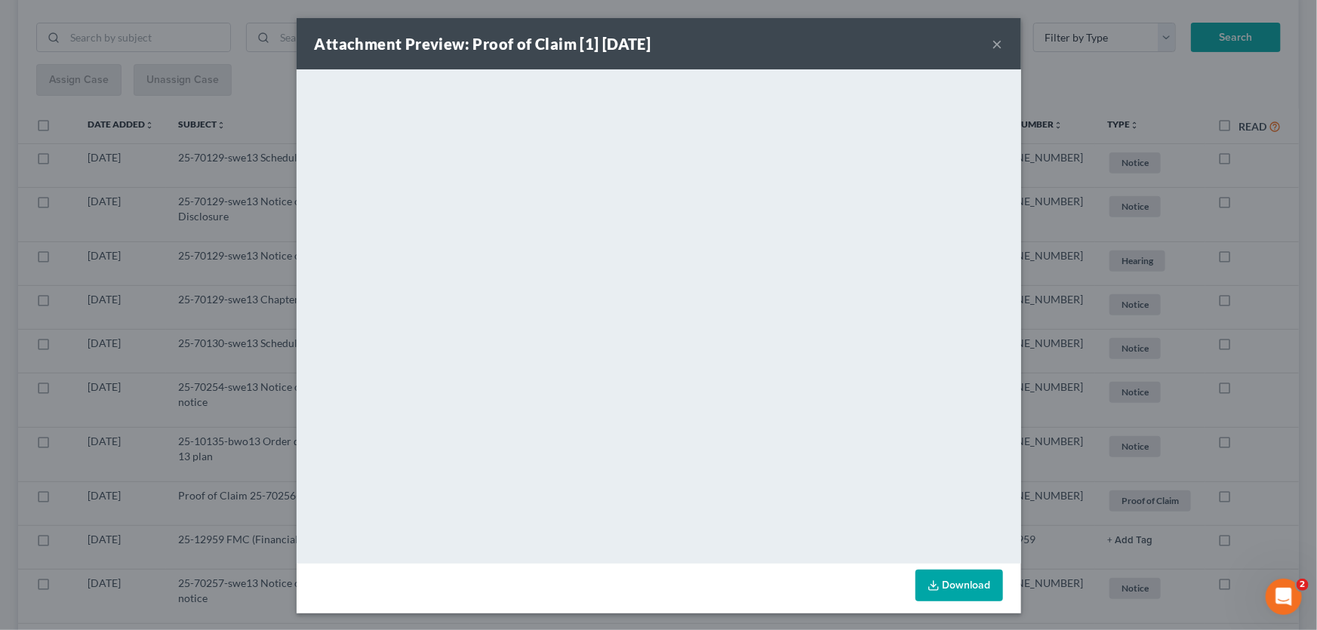
click at [993, 41] on button "×" at bounding box center [998, 44] width 11 height 18
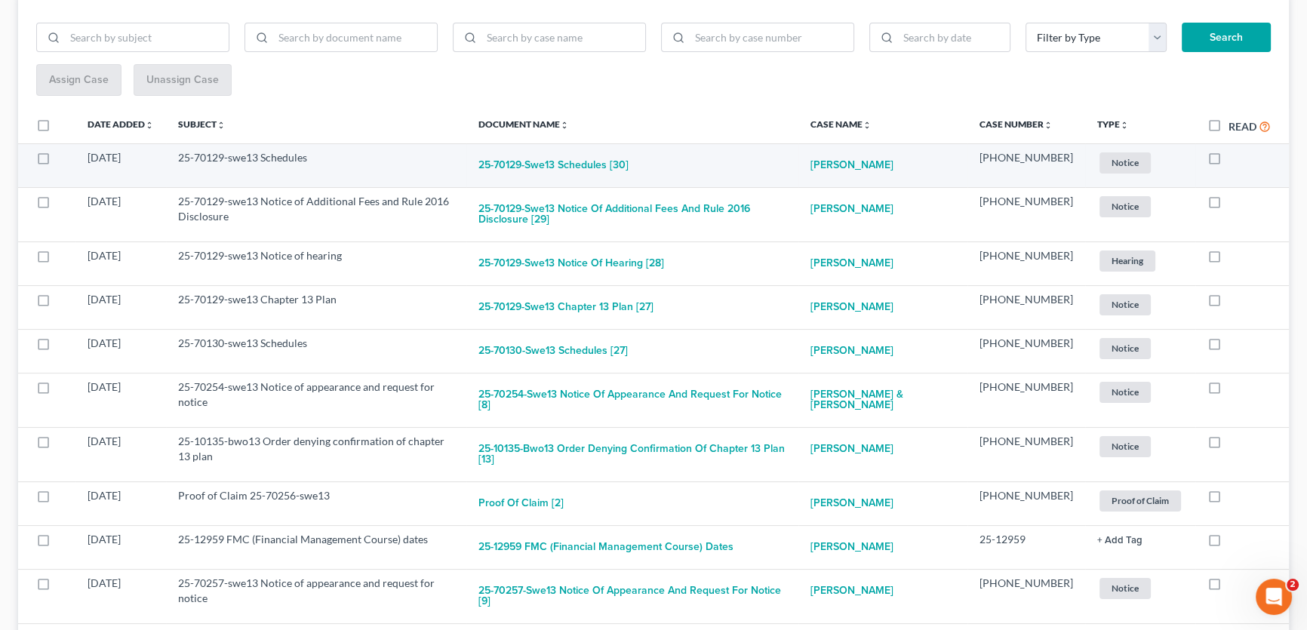
click at [1229, 162] on label at bounding box center [1229, 162] width 0 height 0
click at [1235, 158] on input "checkbox" at bounding box center [1240, 155] width 10 height 10
checkbox input "true"
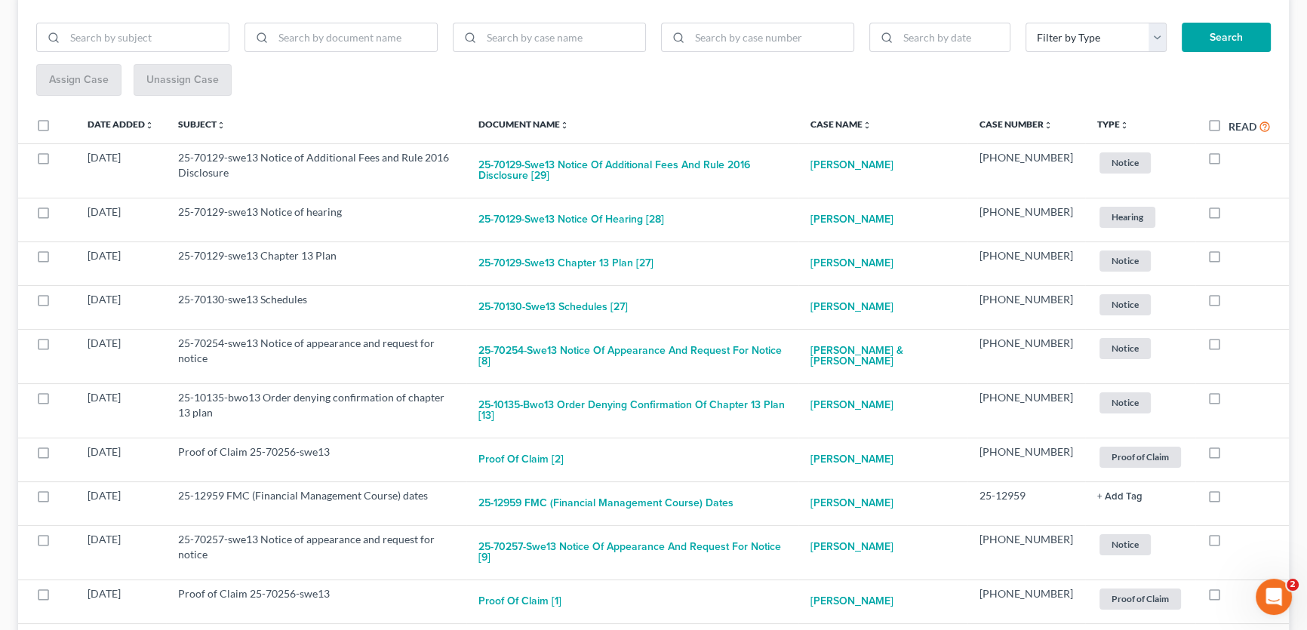
click at [1229, 162] on label at bounding box center [1229, 162] width 0 height 0
click at [1235, 159] on input "checkbox" at bounding box center [1240, 155] width 10 height 10
checkbox input "true"
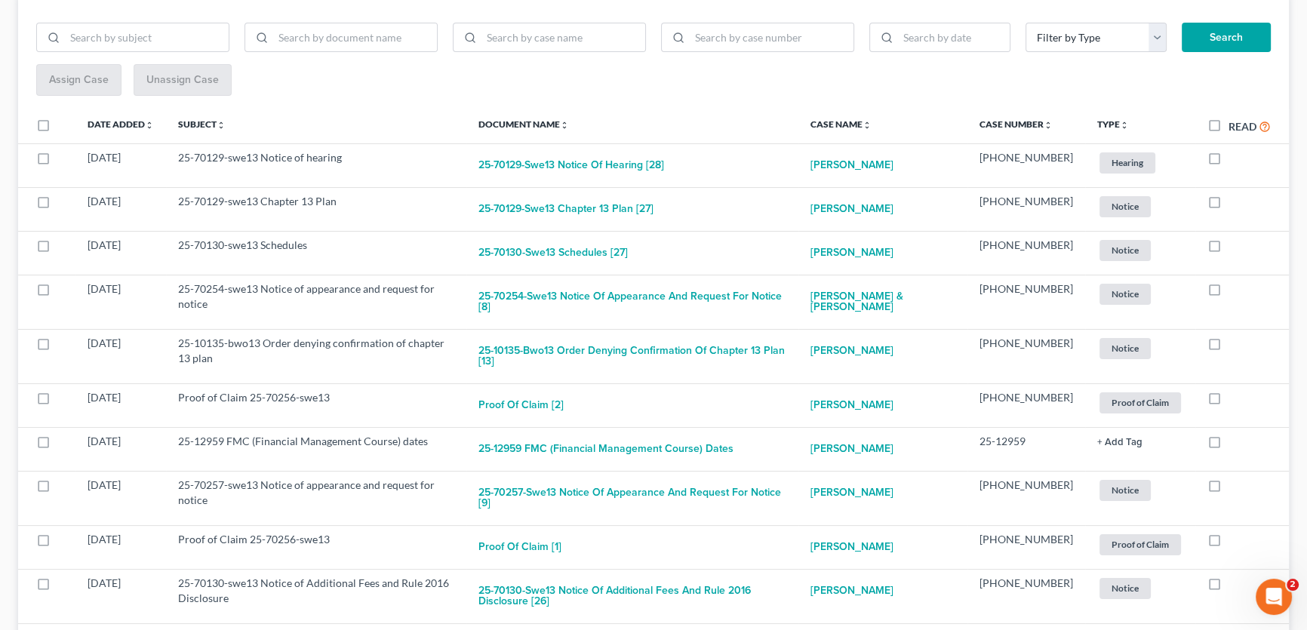
click at [1229, 162] on label at bounding box center [1229, 162] width 0 height 0
click at [1235, 159] on input "checkbox" at bounding box center [1240, 155] width 10 height 10
checkbox input "true"
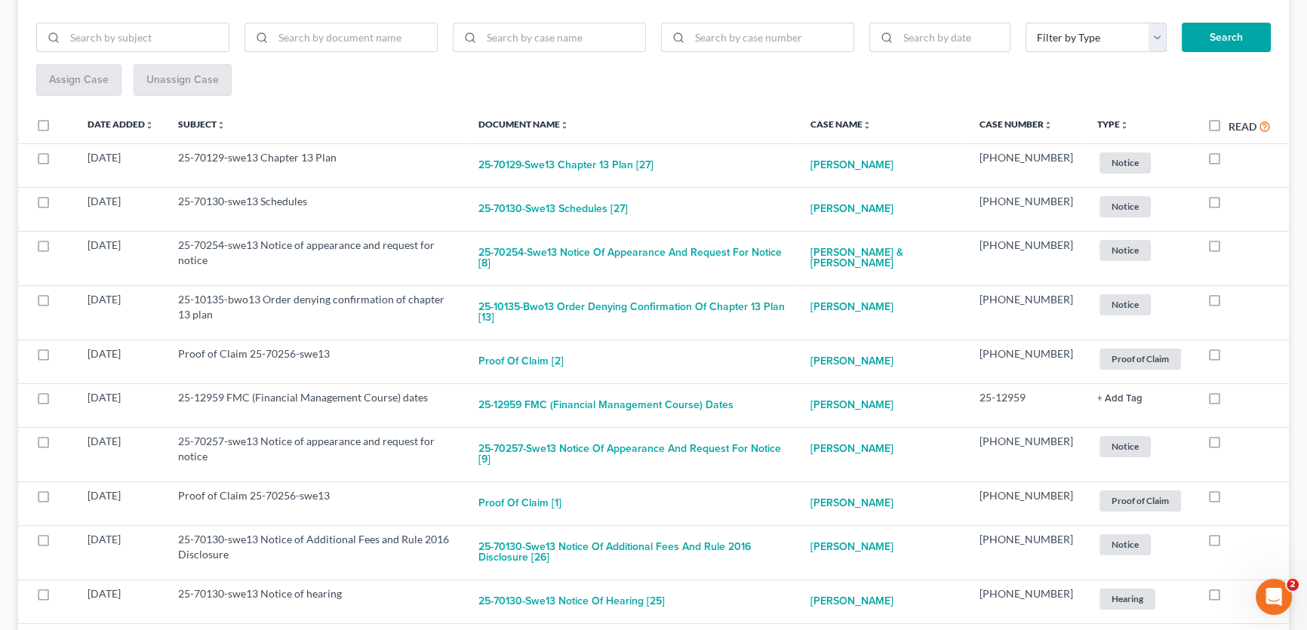
click at [1229, 162] on label at bounding box center [1229, 162] width 0 height 0
click at [1235, 159] on input "checkbox" at bounding box center [1240, 155] width 10 height 10
checkbox input "true"
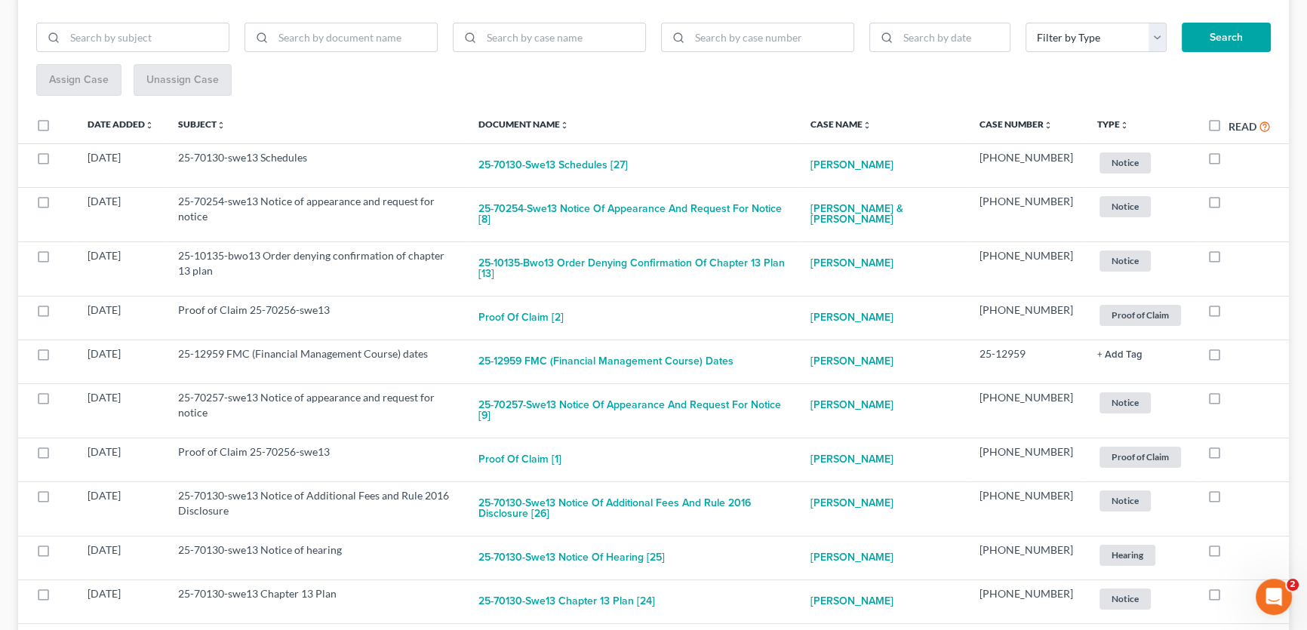
click at [1229, 162] on label at bounding box center [1229, 162] width 0 height 0
click at [1235, 159] on input "checkbox" at bounding box center [1240, 155] width 10 height 10
checkbox input "true"
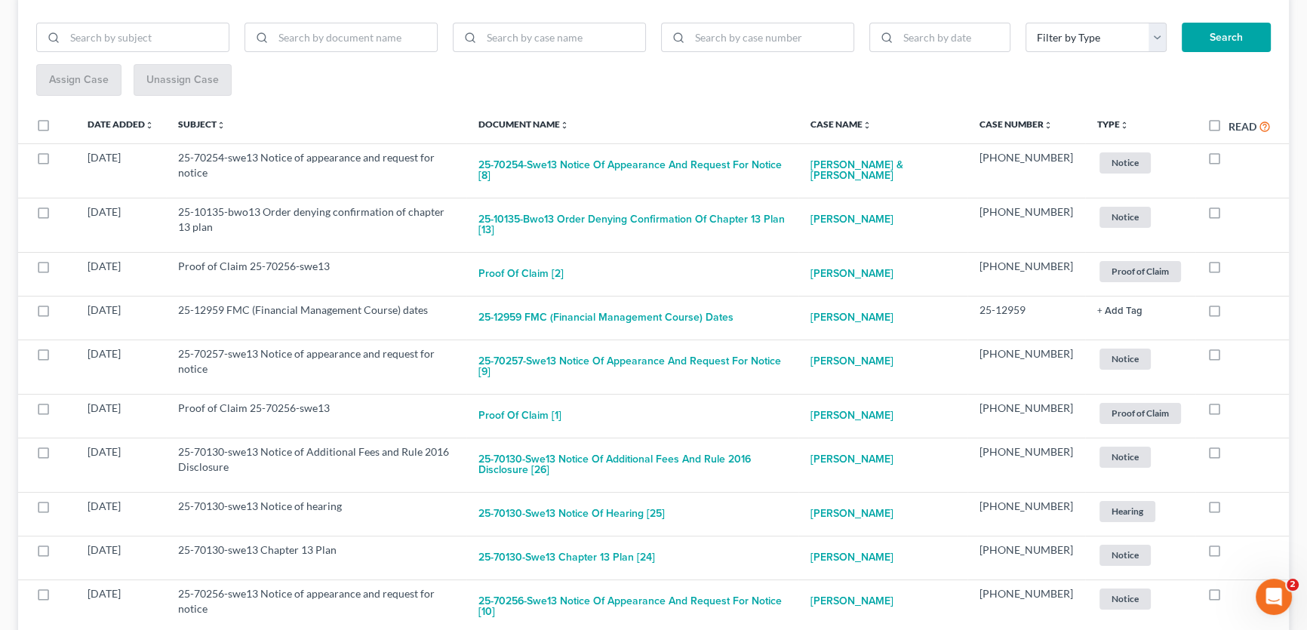
click at [1229, 162] on label at bounding box center [1229, 162] width 0 height 0
click at [1235, 159] on input "checkbox" at bounding box center [1240, 155] width 10 height 10
checkbox input "true"
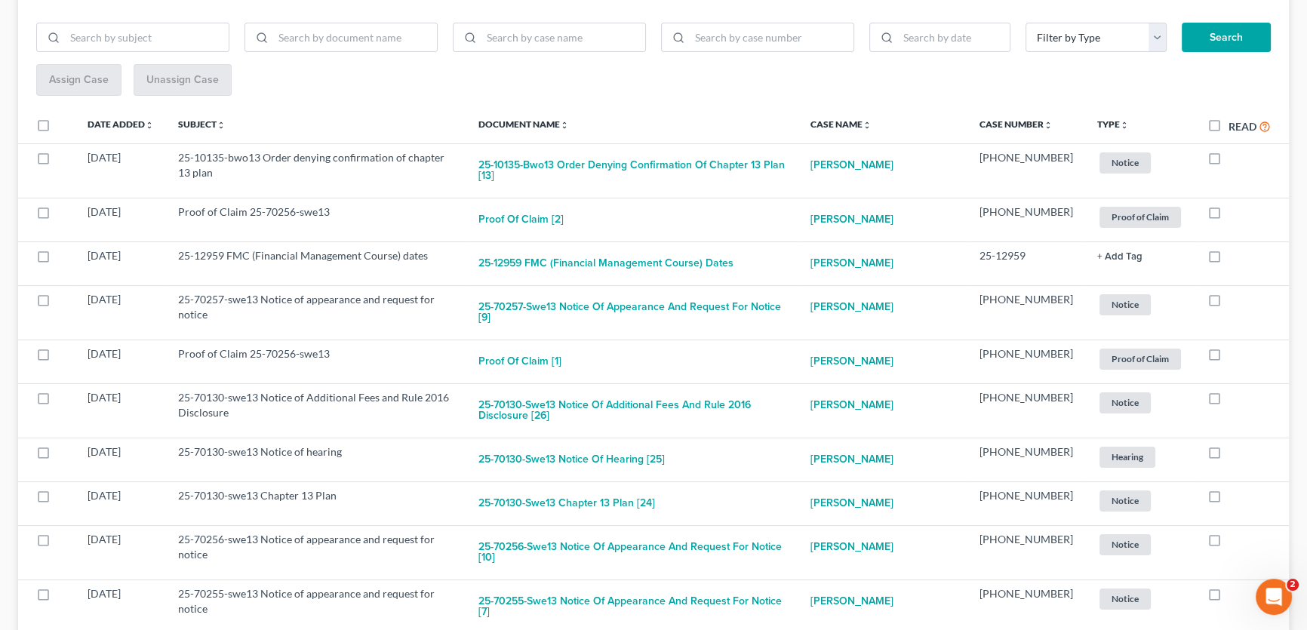
click at [1229, 162] on label at bounding box center [1229, 162] width 0 height 0
click at [1235, 159] on input "checkbox" at bounding box center [1240, 155] width 10 height 10
checkbox input "true"
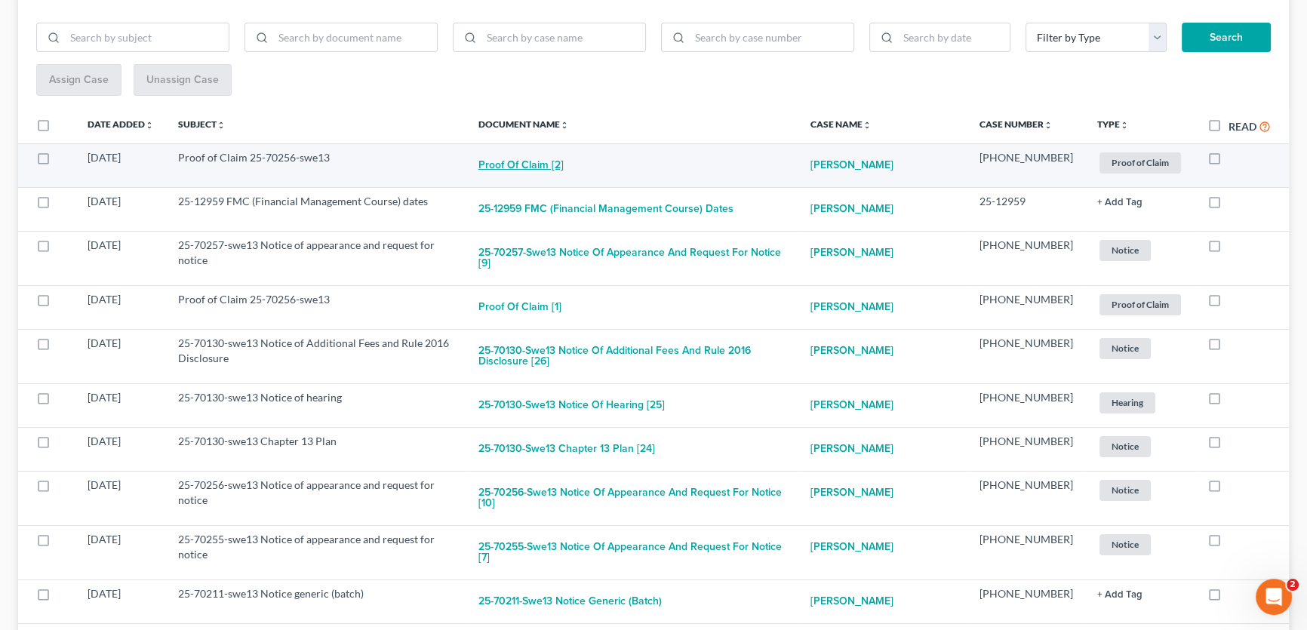
click at [559, 167] on button "Proof of Claim [2]" at bounding box center [521, 165] width 85 height 30
checkbox input "true"
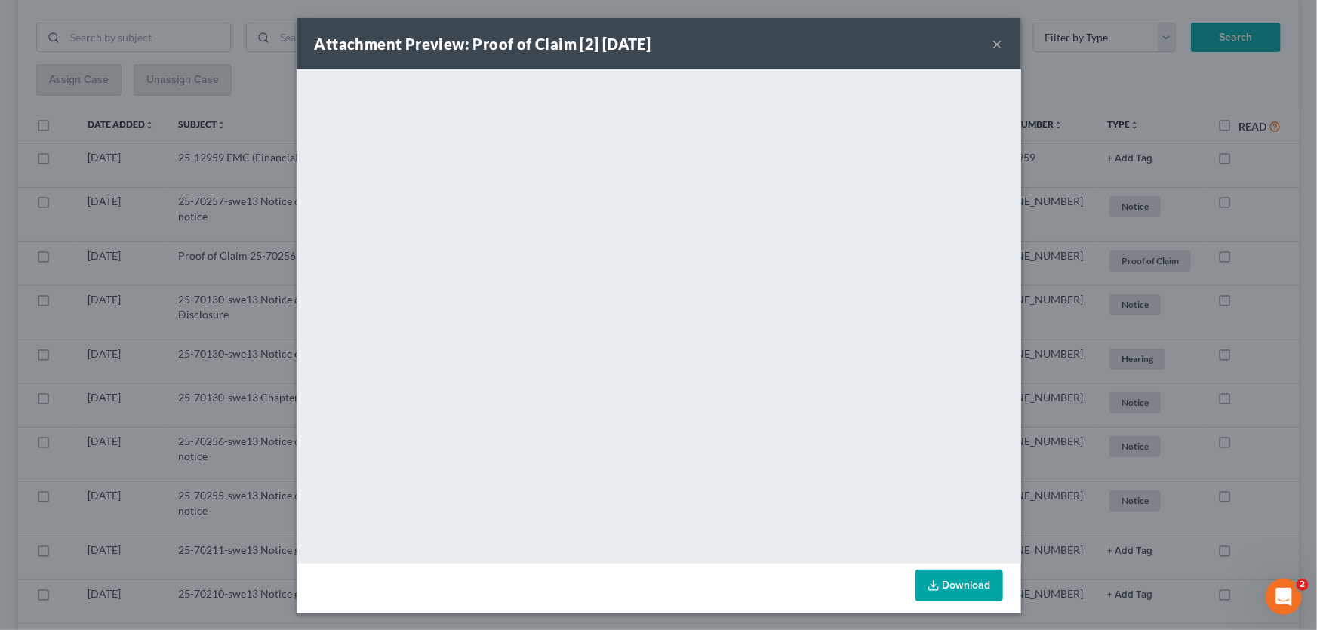
click at [993, 37] on button "×" at bounding box center [998, 44] width 11 height 18
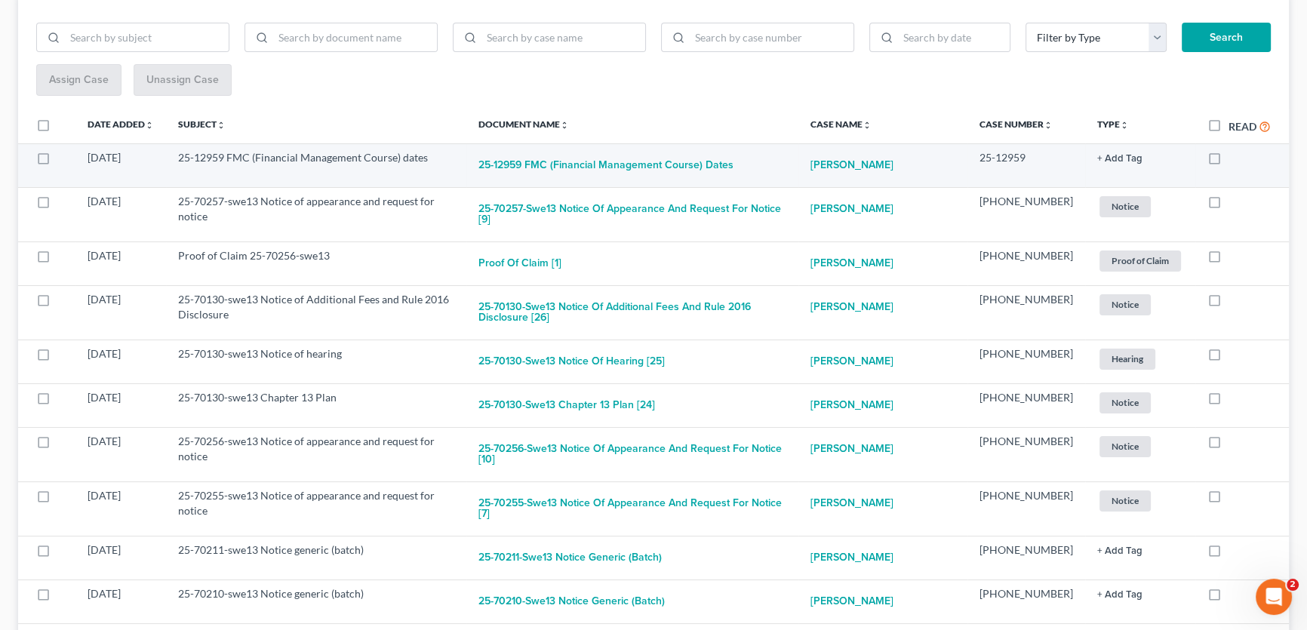
click at [1229, 162] on label at bounding box center [1229, 162] width 0 height 0
click at [1235, 159] on input "checkbox" at bounding box center [1240, 155] width 10 height 10
checkbox input "true"
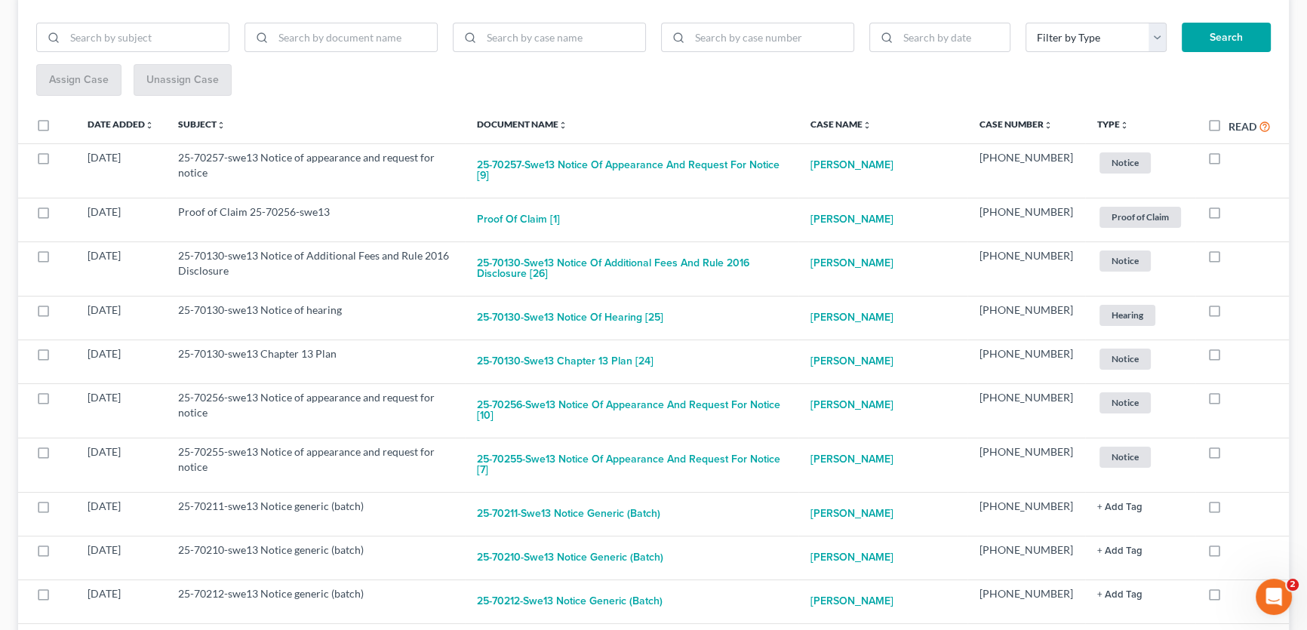
click at [1229, 162] on label at bounding box center [1229, 162] width 0 height 0
click at [1235, 159] on input "checkbox" at bounding box center [1240, 155] width 10 height 10
checkbox input "true"
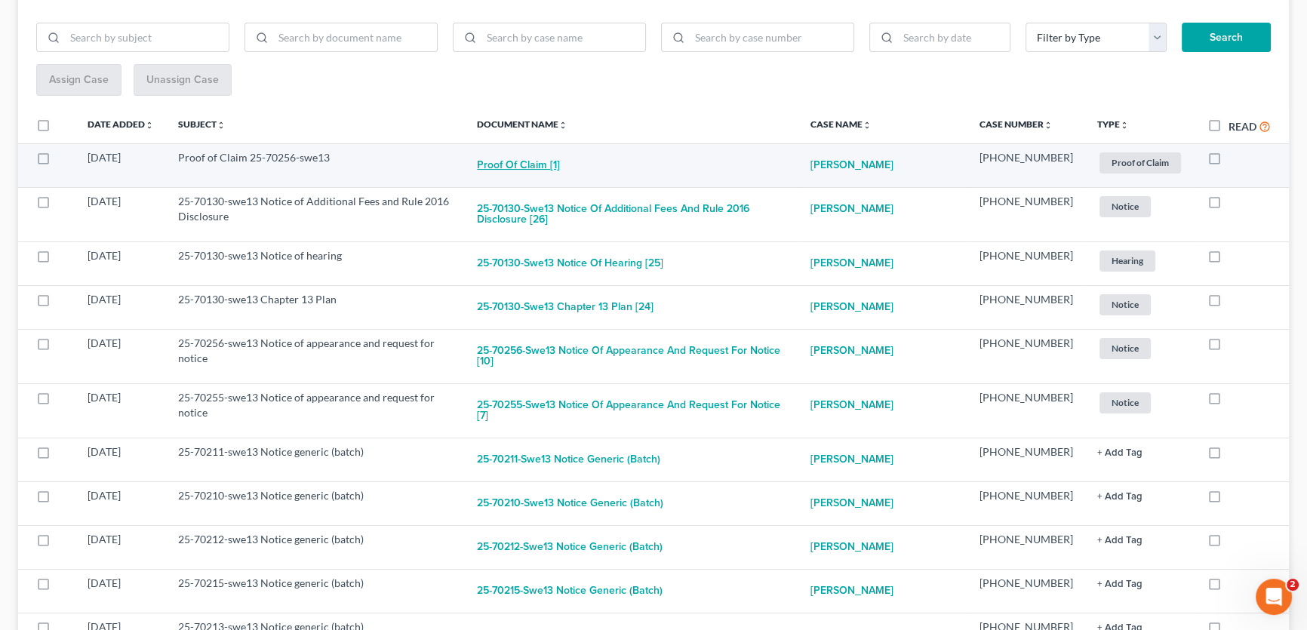
click at [542, 165] on button "Proof of Claim [1]" at bounding box center [518, 165] width 83 height 30
checkbox input "true"
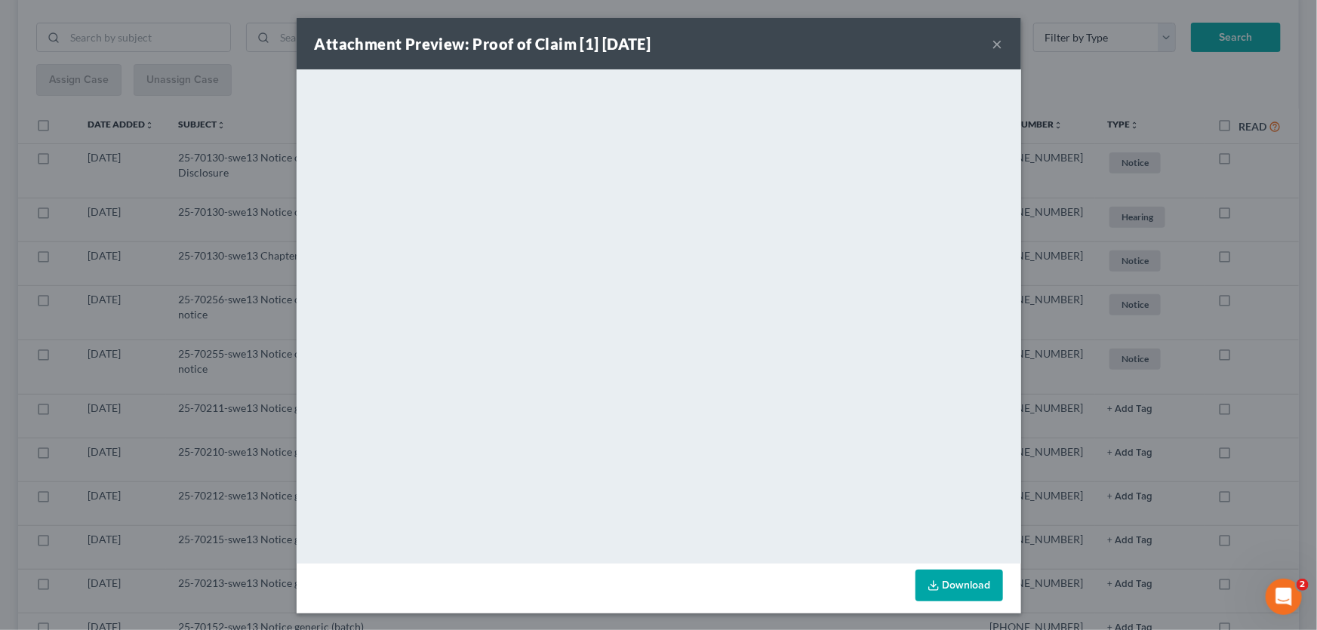
click at [993, 44] on button "×" at bounding box center [998, 44] width 11 height 18
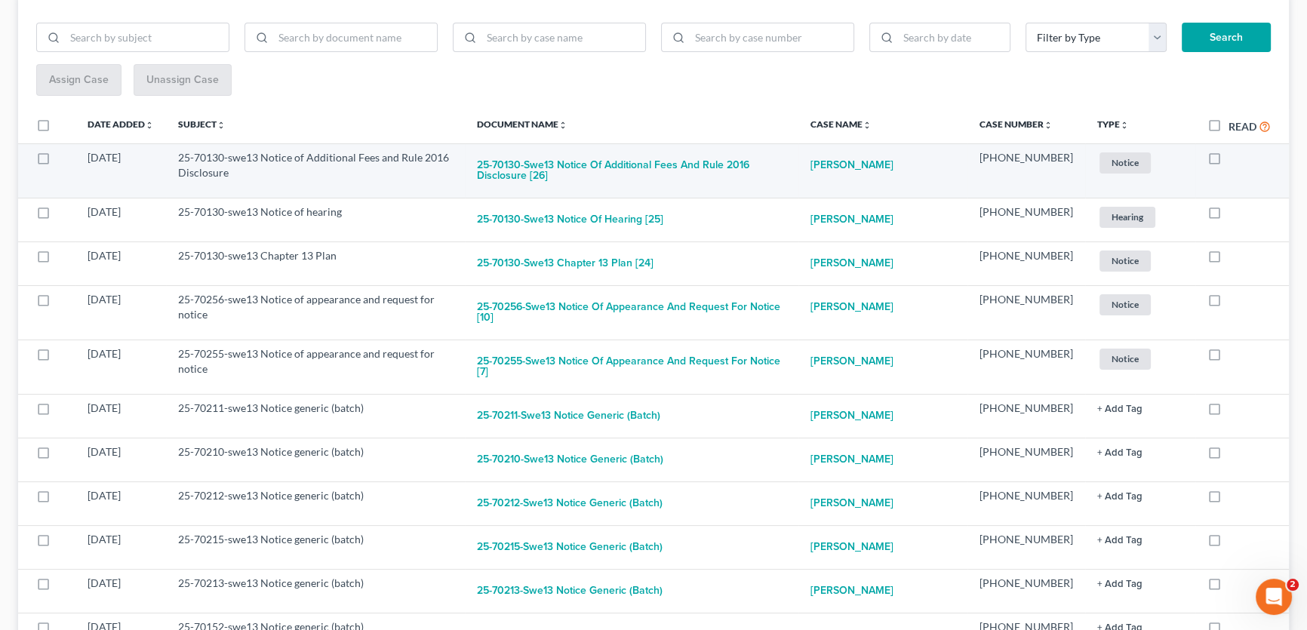
click at [1229, 162] on label at bounding box center [1229, 162] width 0 height 0
click at [1235, 155] on input "checkbox" at bounding box center [1240, 155] width 10 height 10
checkbox input "true"
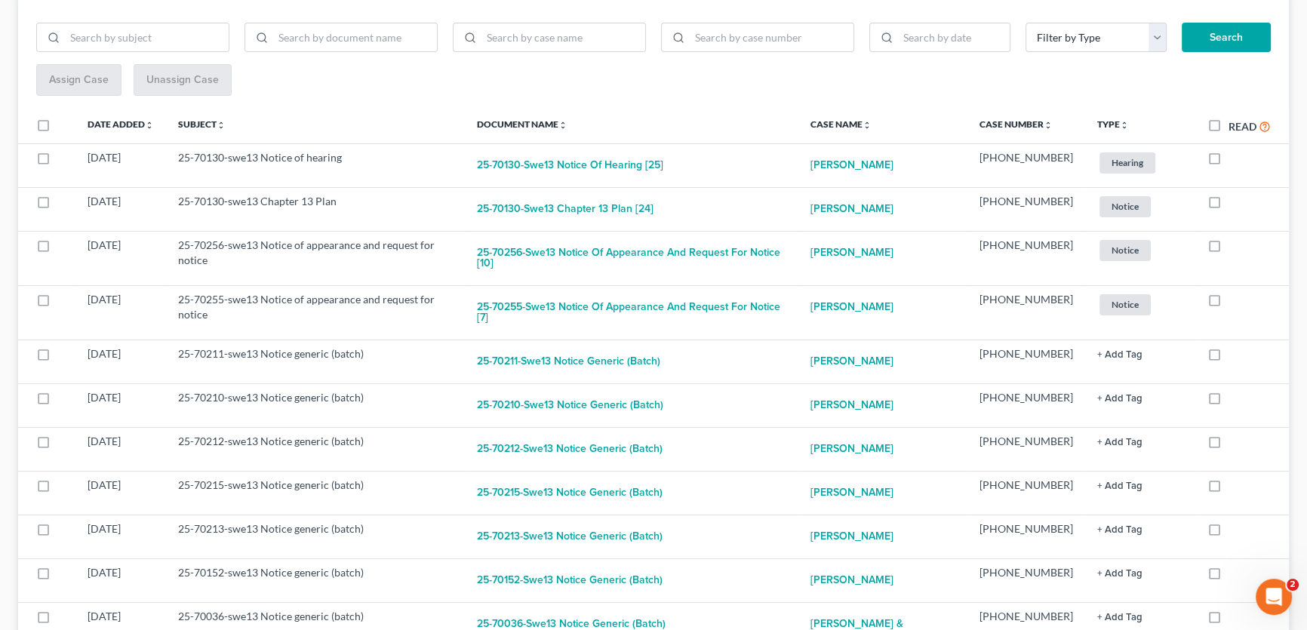
click at [1229, 162] on label at bounding box center [1229, 162] width 0 height 0
click at [1235, 155] on input "checkbox" at bounding box center [1240, 155] width 10 height 10
checkbox input "true"
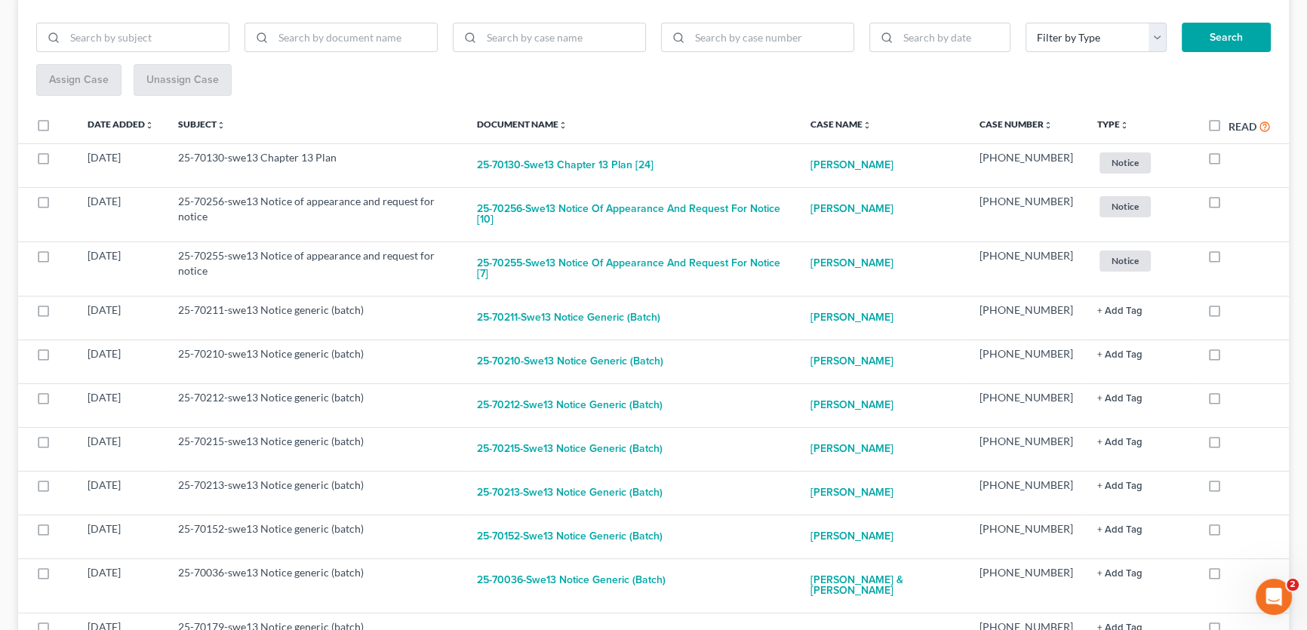
click at [1229, 162] on label at bounding box center [1229, 162] width 0 height 0
click at [1235, 155] on input "checkbox" at bounding box center [1240, 155] width 10 height 10
checkbox input "true"
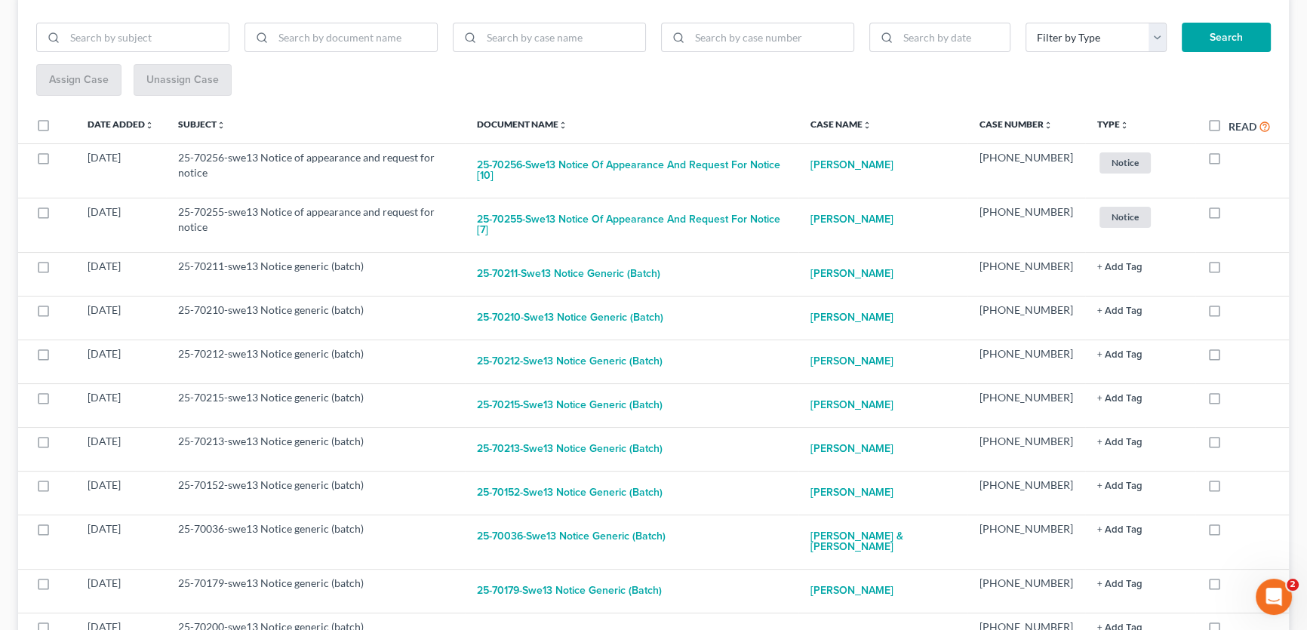
click at [1229, 162] on label at bounding box center [1229, 162] width 0 height 0
click at [1235, 155] on input "checkbox" at bounding box center [1240, 155] width 10 height 10
checkbox input "true"
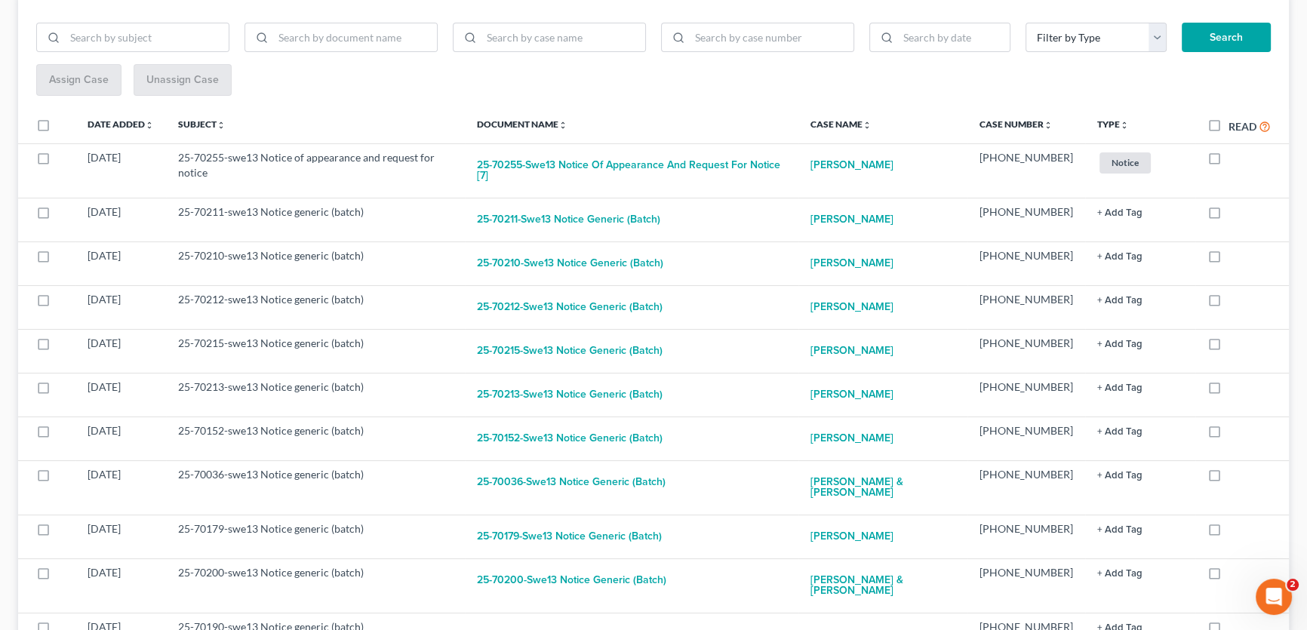
click at [1229, 162] on label at bounding box center [1229, 162] width 0 height 0
click at [1235, 155] on input "checkbox" at bounding box center [1240, 155] width 10 height 10
checkbox input "true"
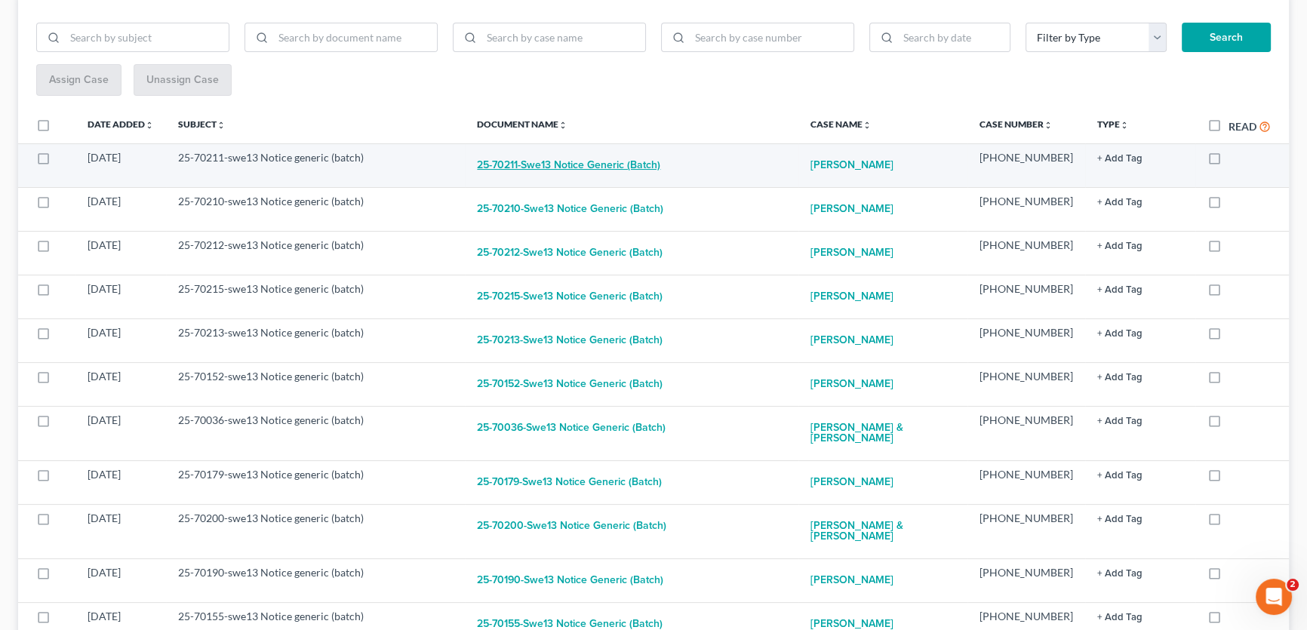
click at [608, 167] on button "25-70211-swe13 Notice generic (batch)" at bounding box center [568, 165] width 183 height 30
checkbox input "true"
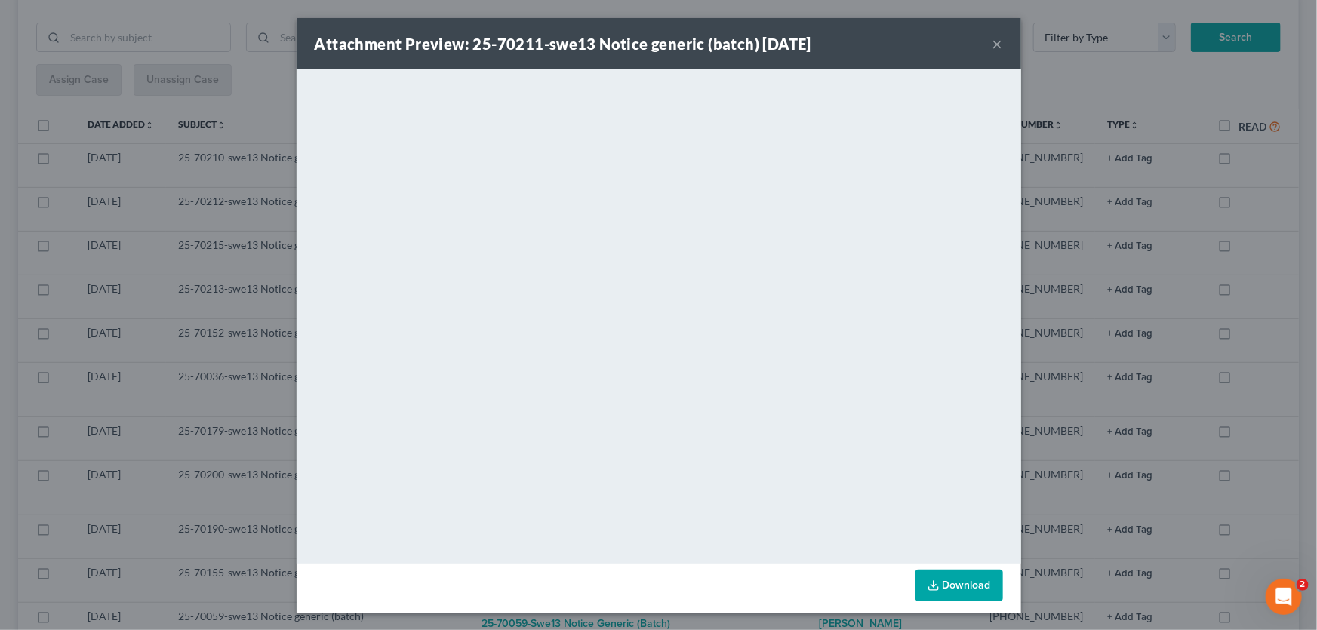
click at [993, 39] on button "×" at bounding box center [998, 44] width 11 height 18
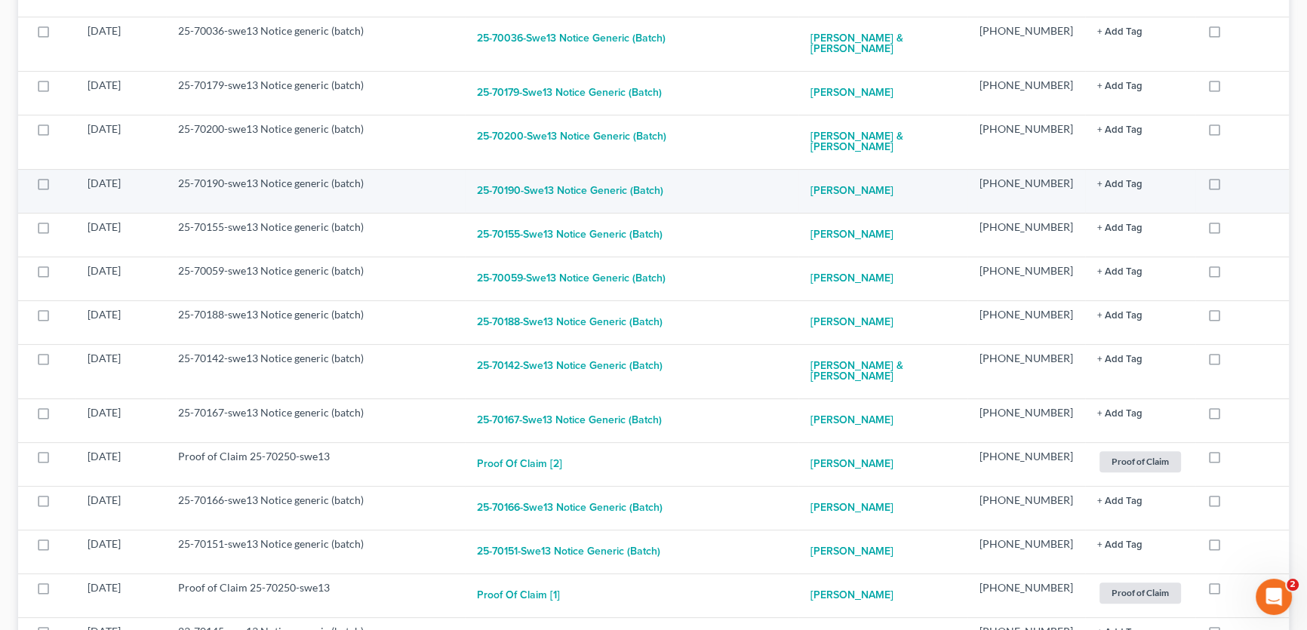
scroll to position [617, 0]
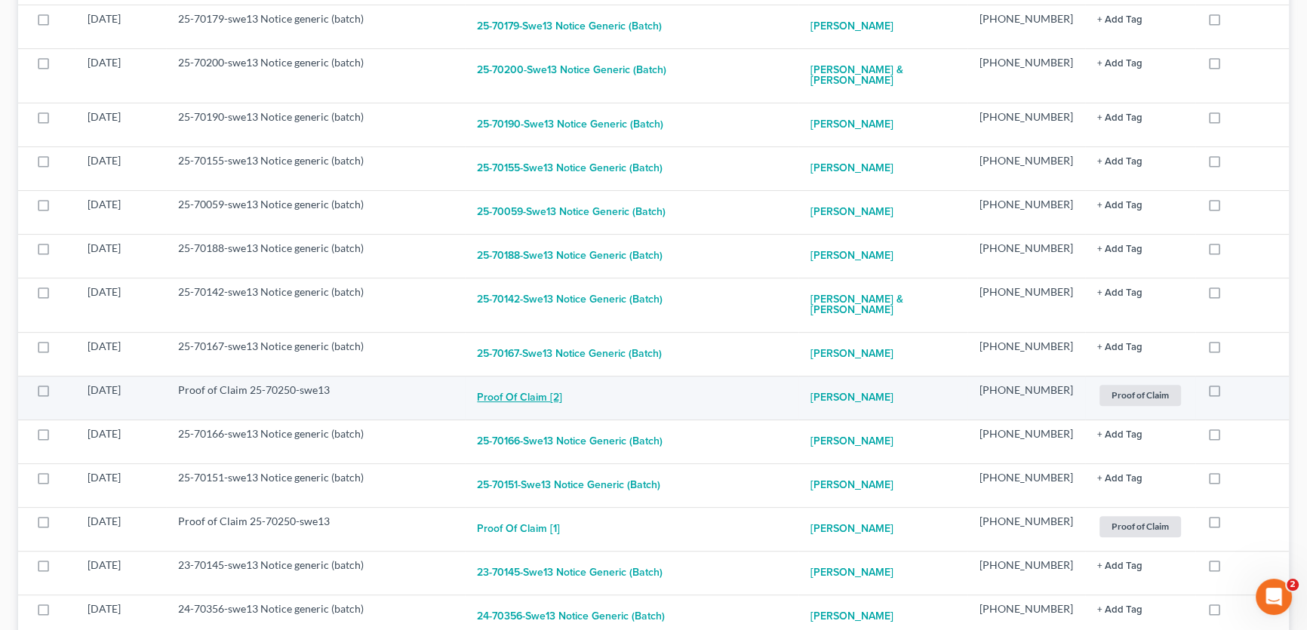
click at [553, 383] on button "Proof of Claim [2]" at bounding box center [519, 398] width 85 height 30
checkbox input "true"
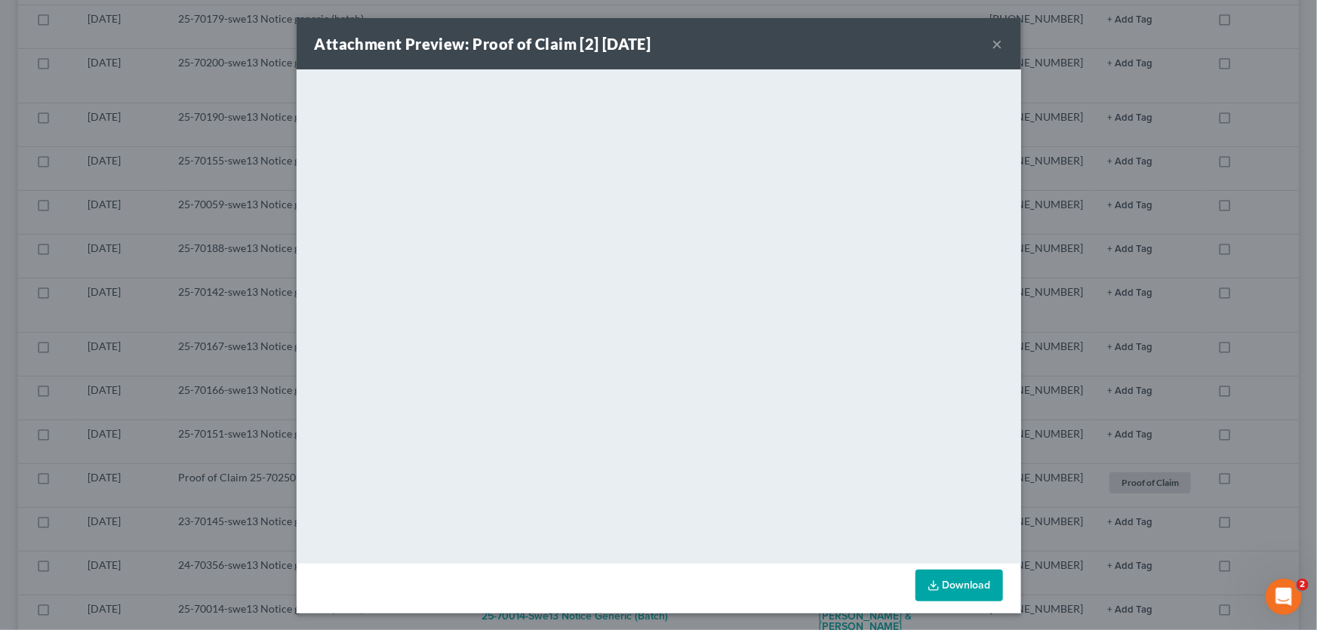
click at [993, 45] on button "×" at bounding box center [998, 44] width 11 height 18
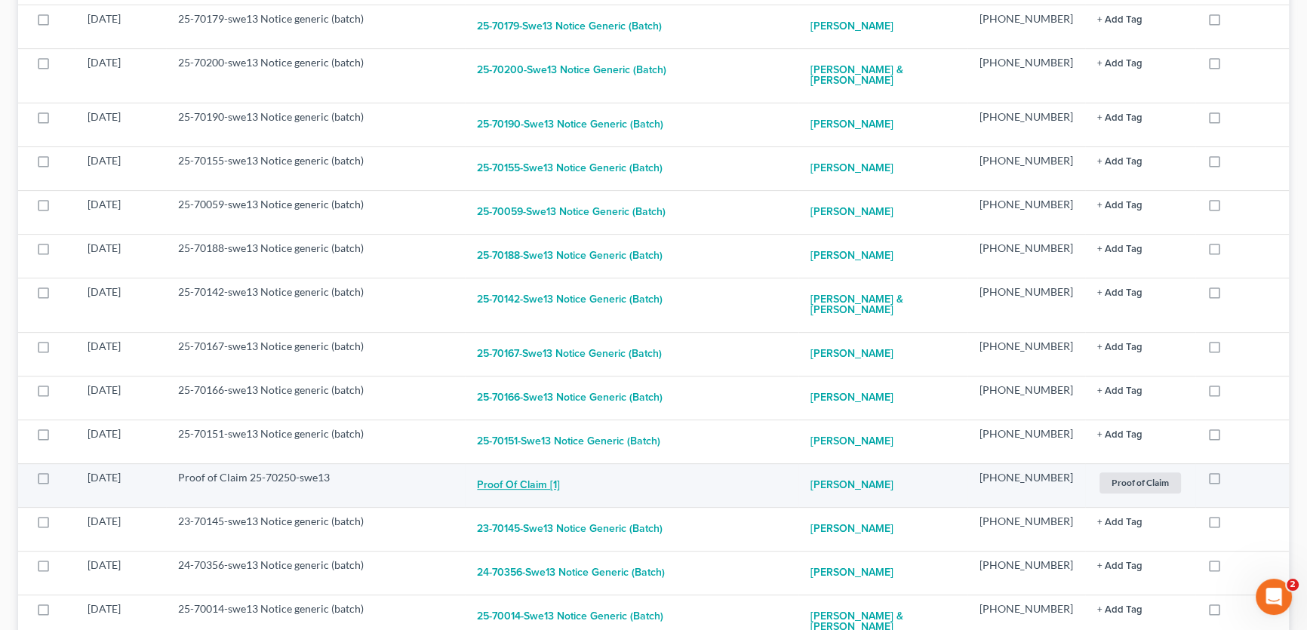
click at [540, 471] on button "Proof of Claim [1]" at bounding box center [518, 485] width 83 height 30
checkbox input "true"
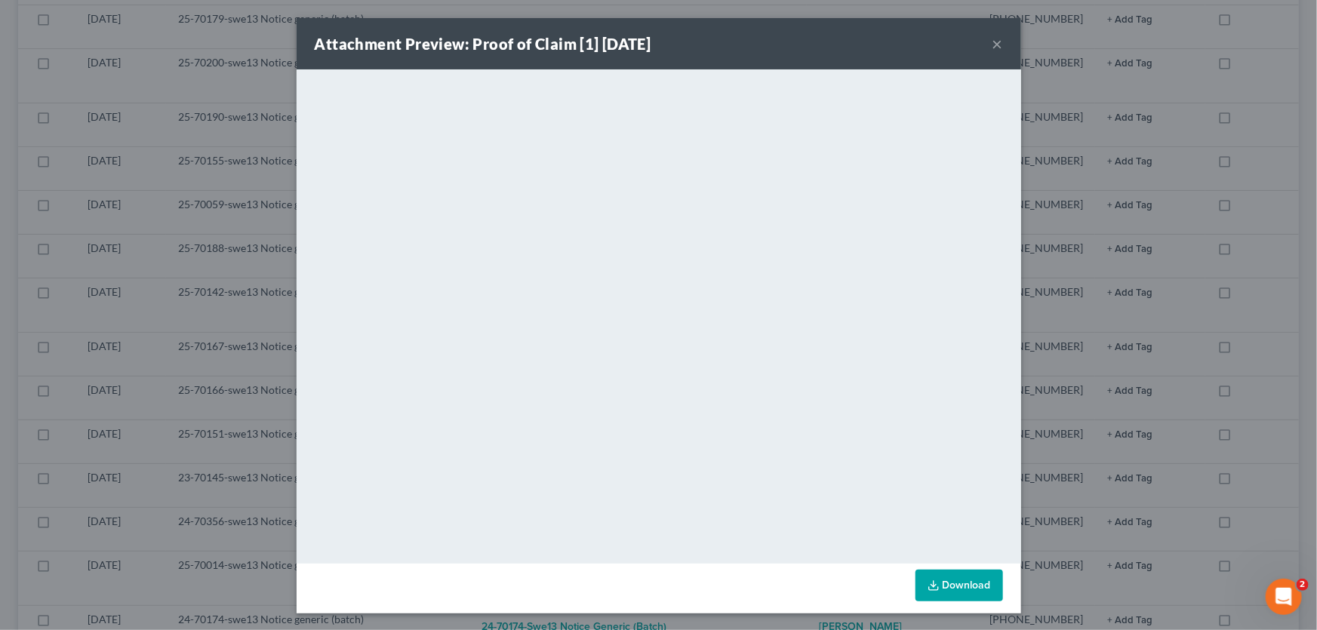
click at [993, 44] on button "×" at bounding box center [998, 44] width 11 height 18
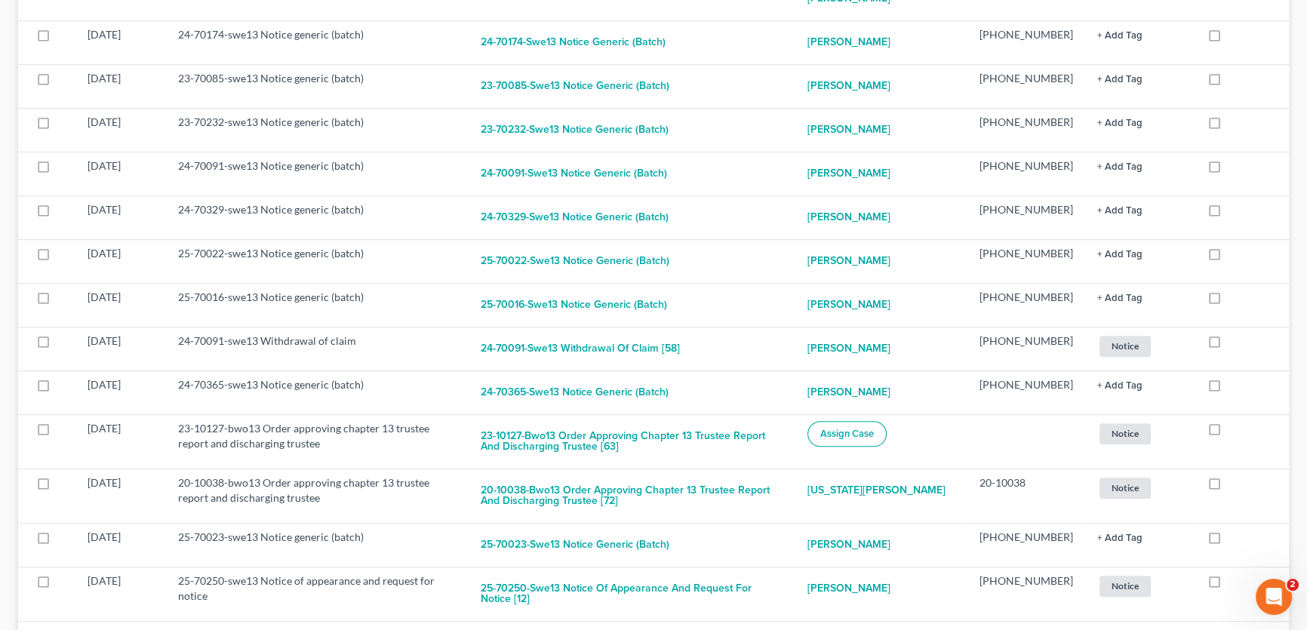
scroll to position [1303, 0]
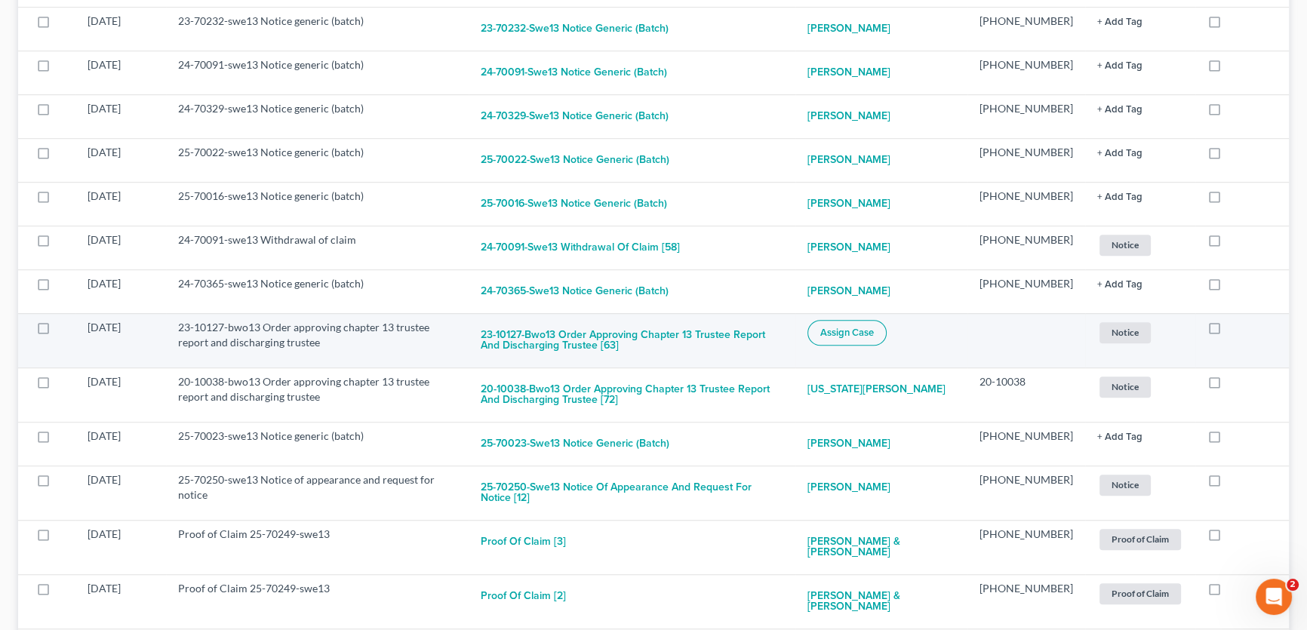
click at [837, 327] on span "Assign Case" at bounding box center [847, 333] width 54 height 12
checkbox input "true"
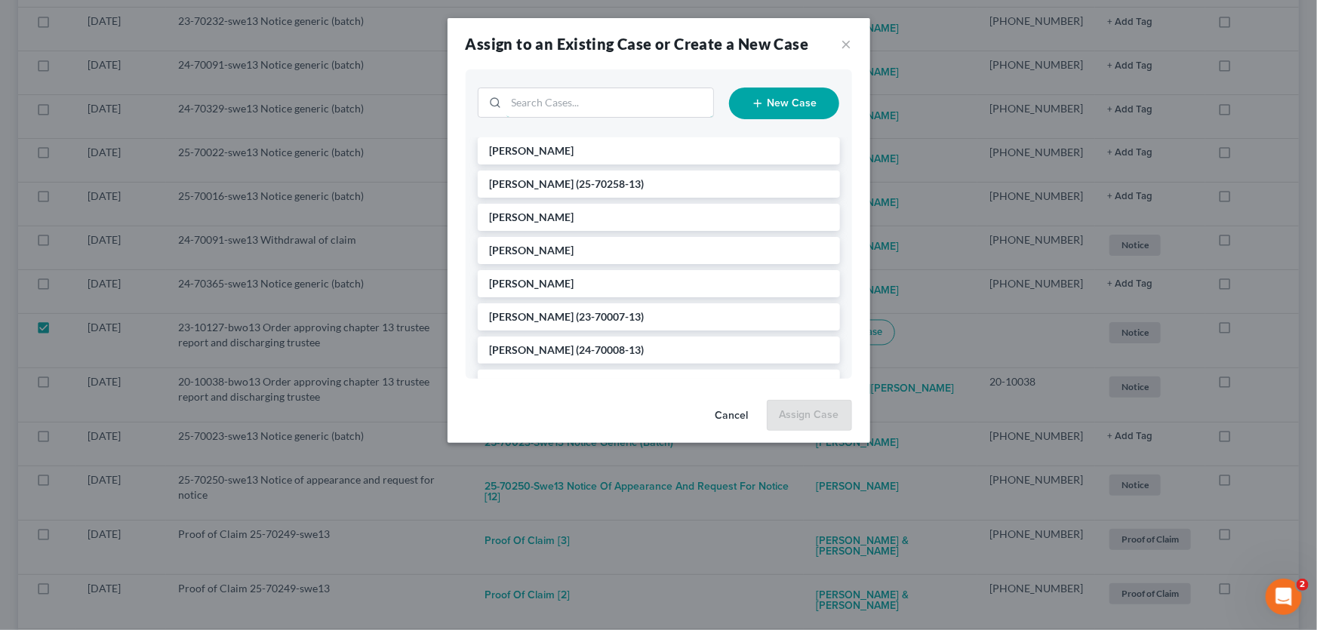
click at [586, 98] on input "search" at bounding box center [609, 102] width 207 height 29
type input "23-10127"
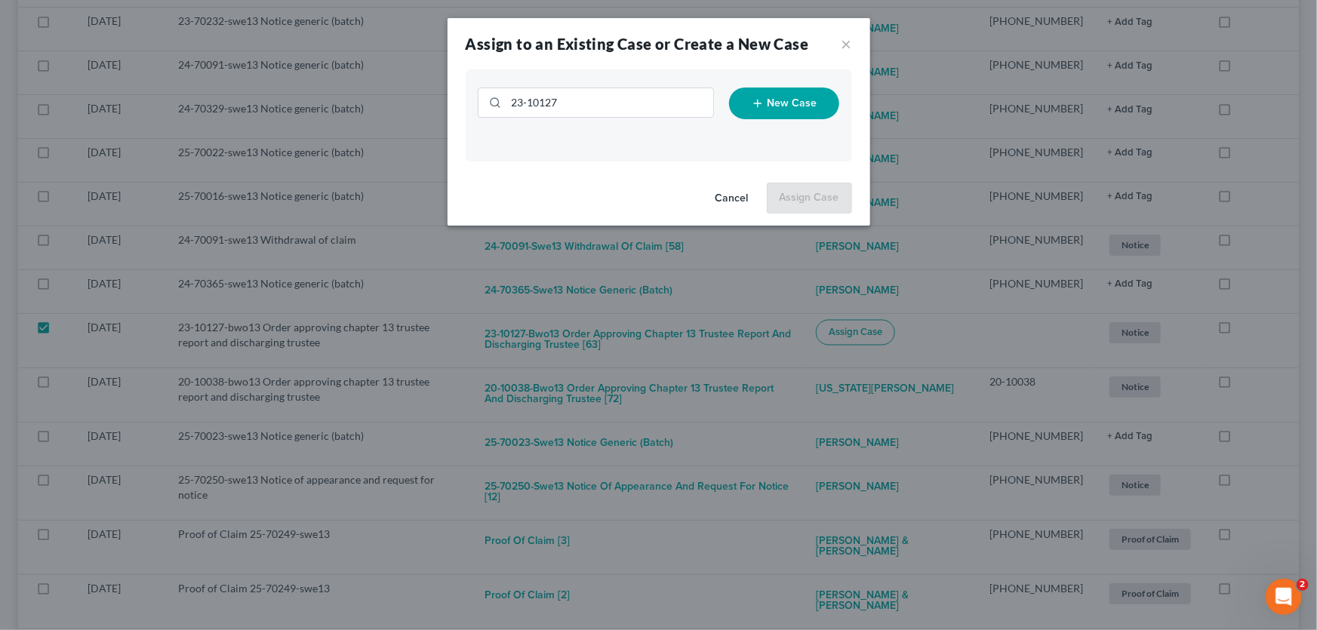
click at [731, 199] on button "Cancel" at bounding box center [731, 199] width 57 height 30
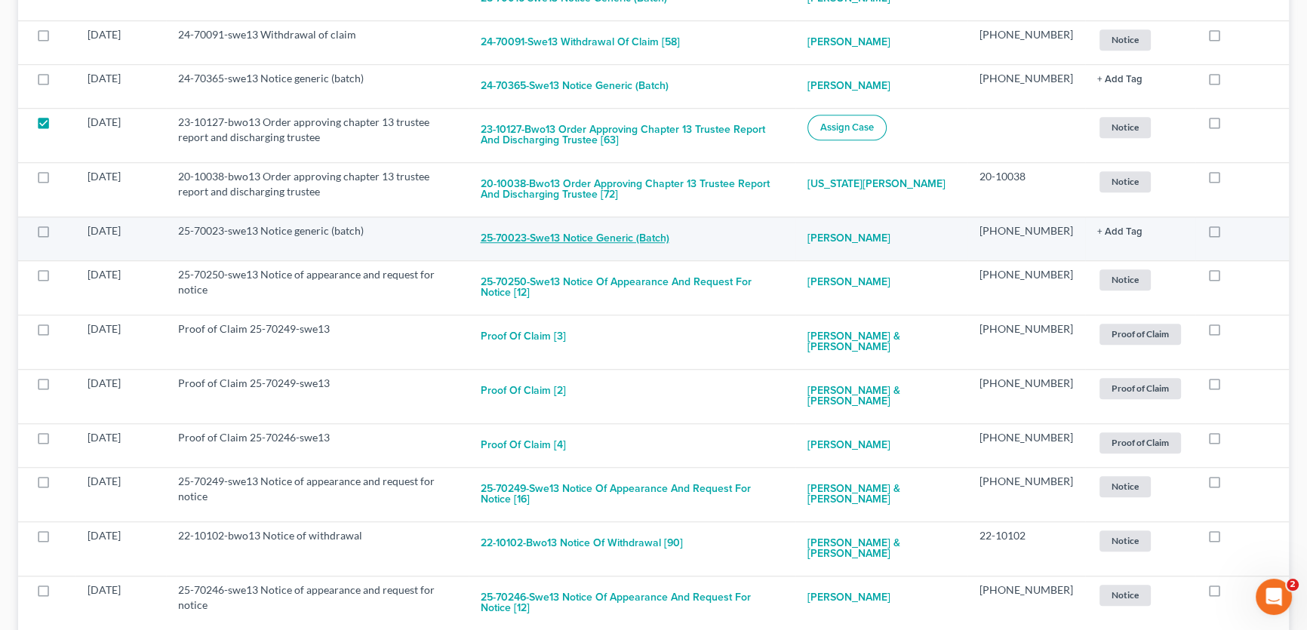
scroll to position [1510, 0]
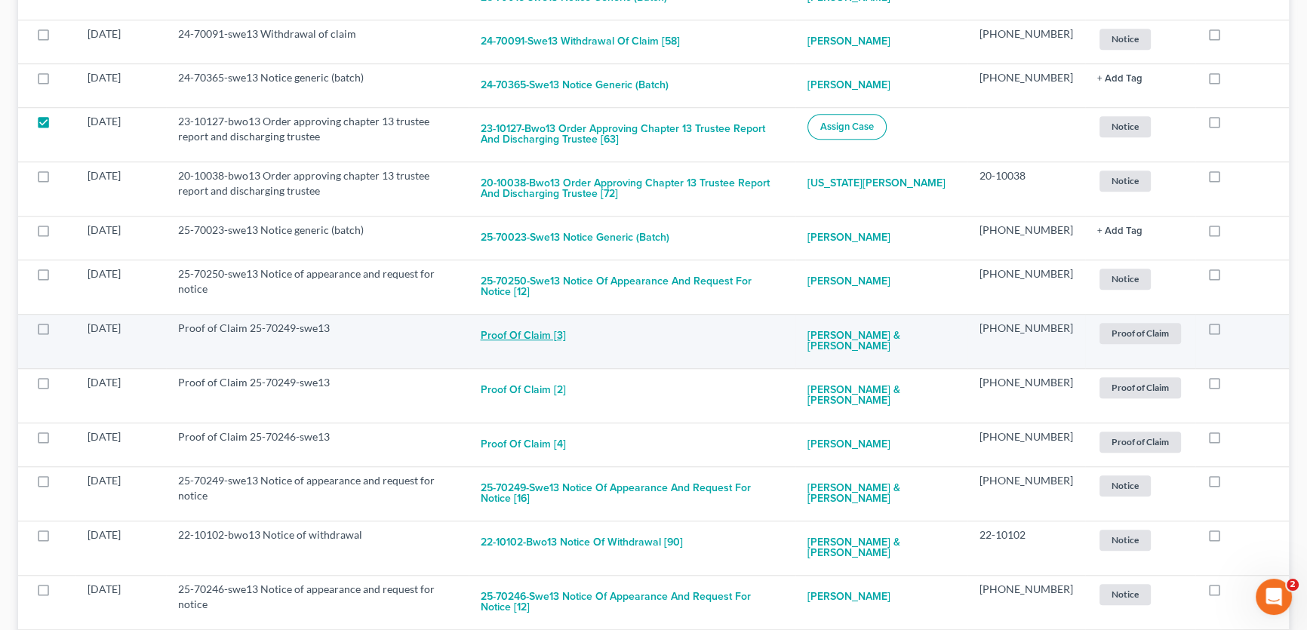
click at [551, 321] on button "Proof of Claim [3]" at bounding box center [523, 336] width 85 height 30
checkbox input "true"
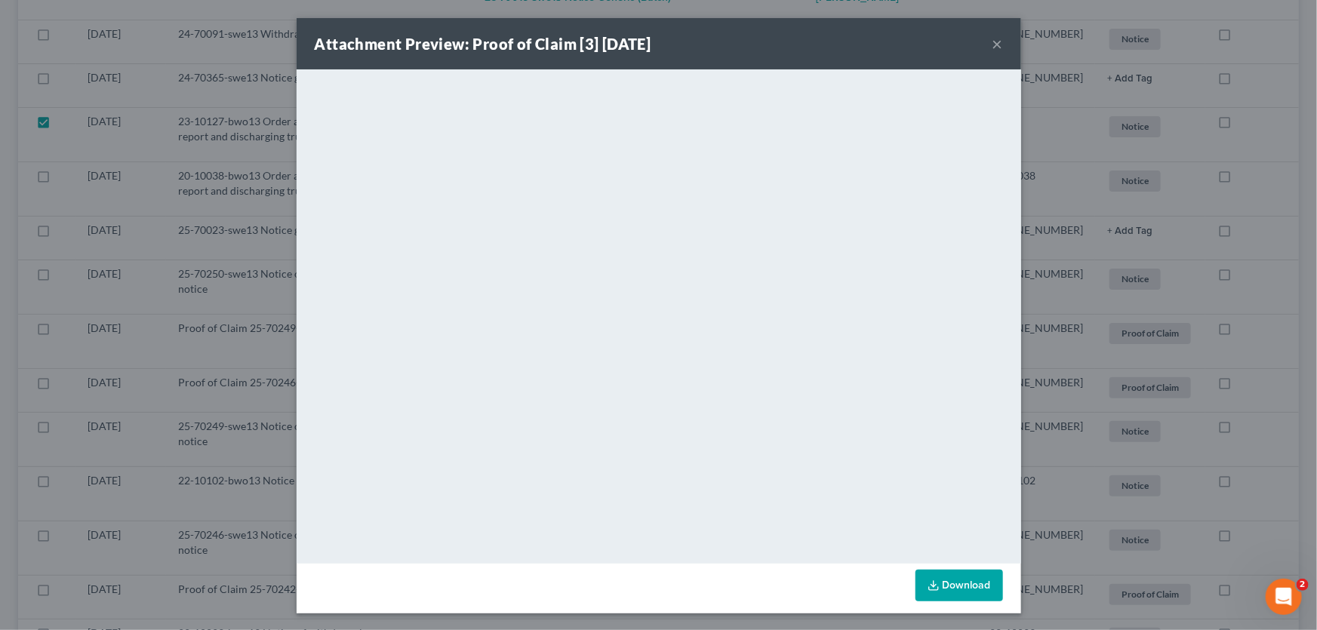
click at [993, 45] on button "×" at bounding box center [998, 44] width 11 height 18
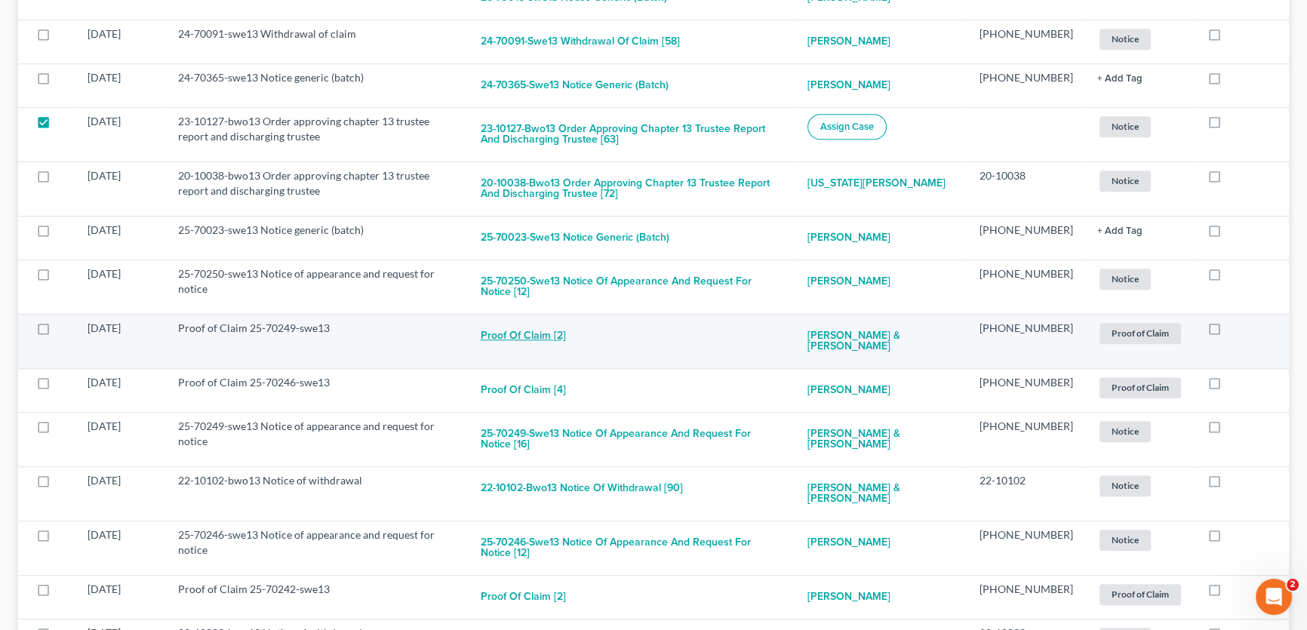
click at [547, 321] on button "Proof of Claim [2]" at bounding box center [523, 336] width 85 height 30
checkbox input "true"
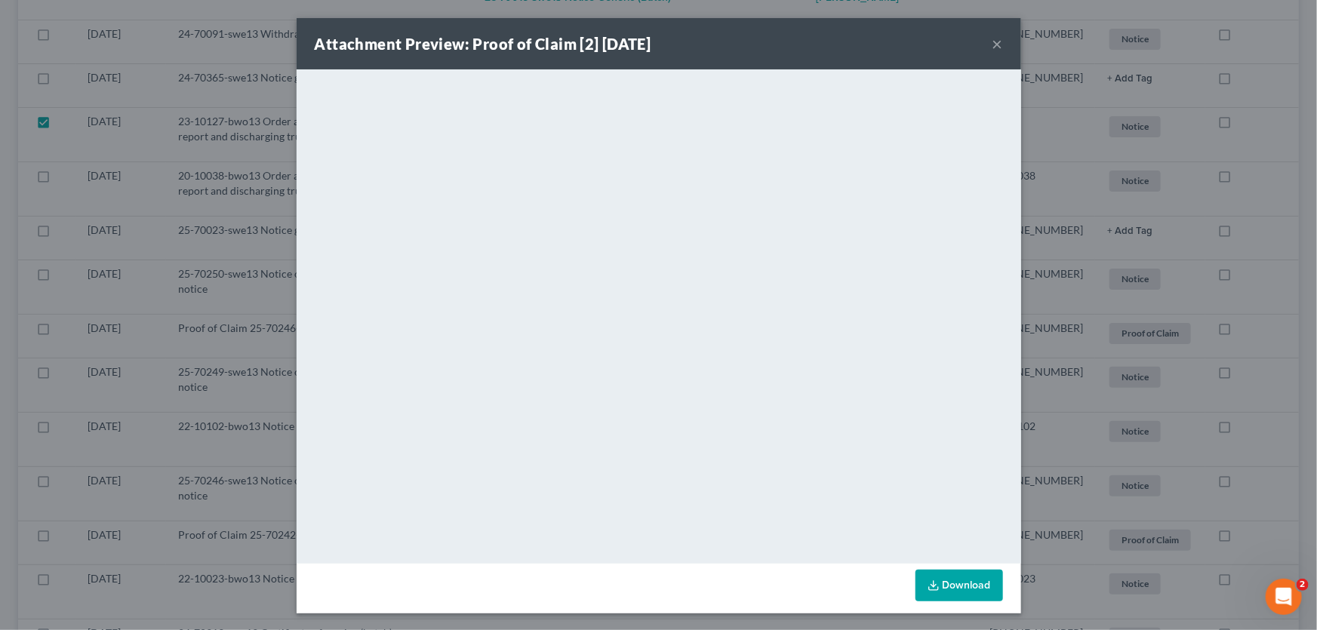
click at [993, 45] on button "×" at bounding box center [998, 44] width 11 height 18
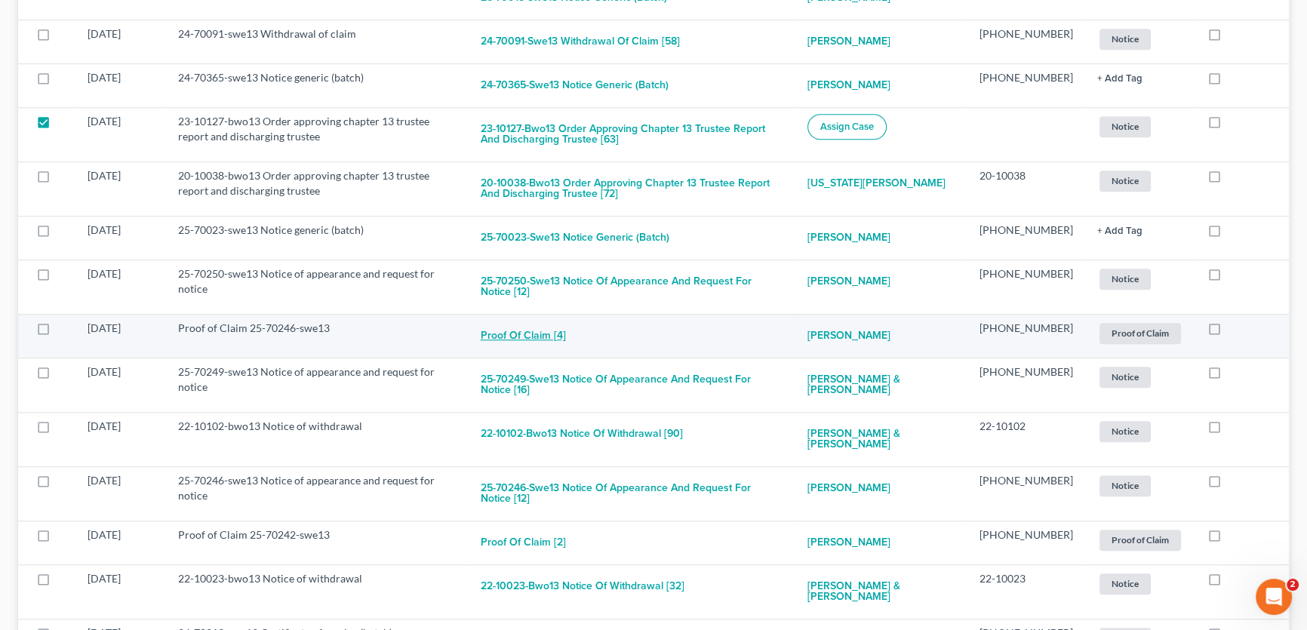
click at [562, 321] on button "Proof of Claim [4]" at bounding box center [523, 336] width 85 height 30
checkbox input "true"
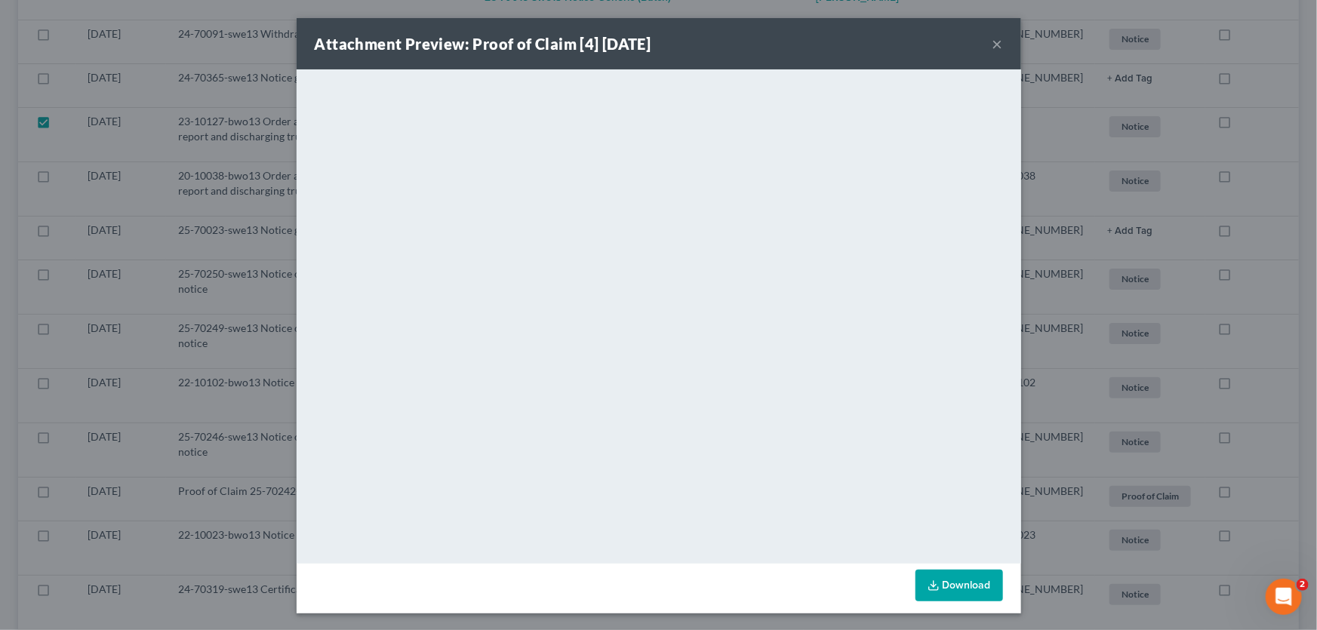
click at [993, 45] on button "×" at bounding box center [998, 44] width 11 height 18
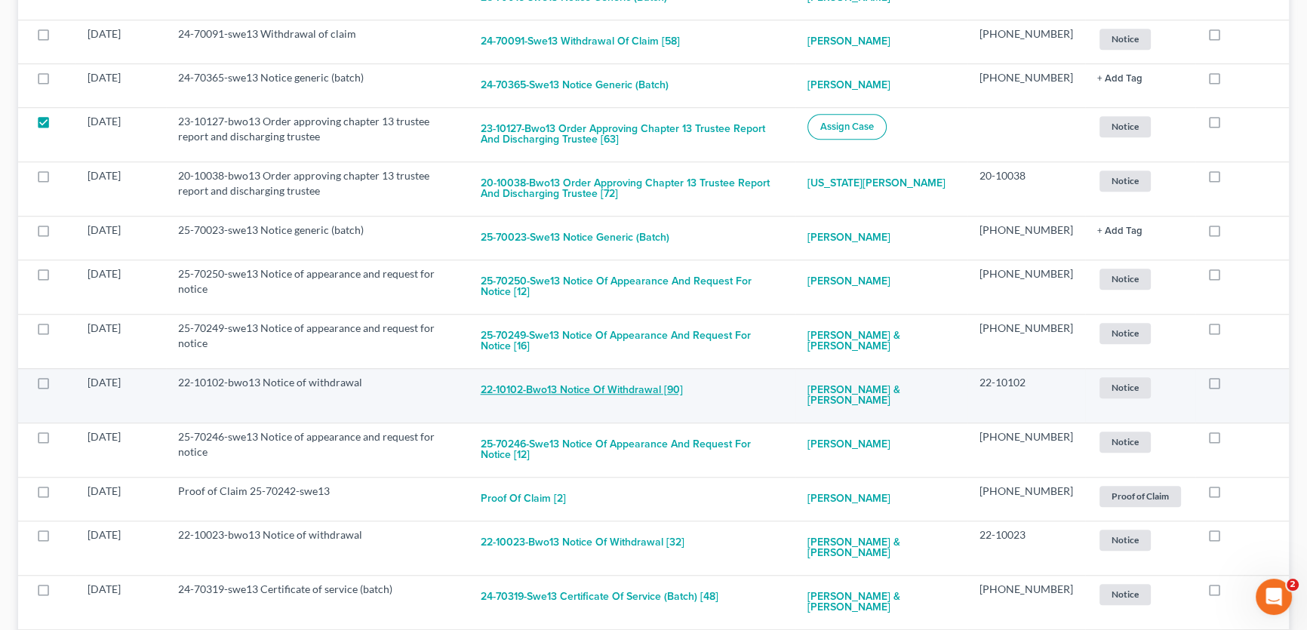
click at [658, 375] on button "22-10102-bwo13 Notice of withdrawal [90]" at bounding box center [582, 390] width 202 height 30
checkbox input "true"
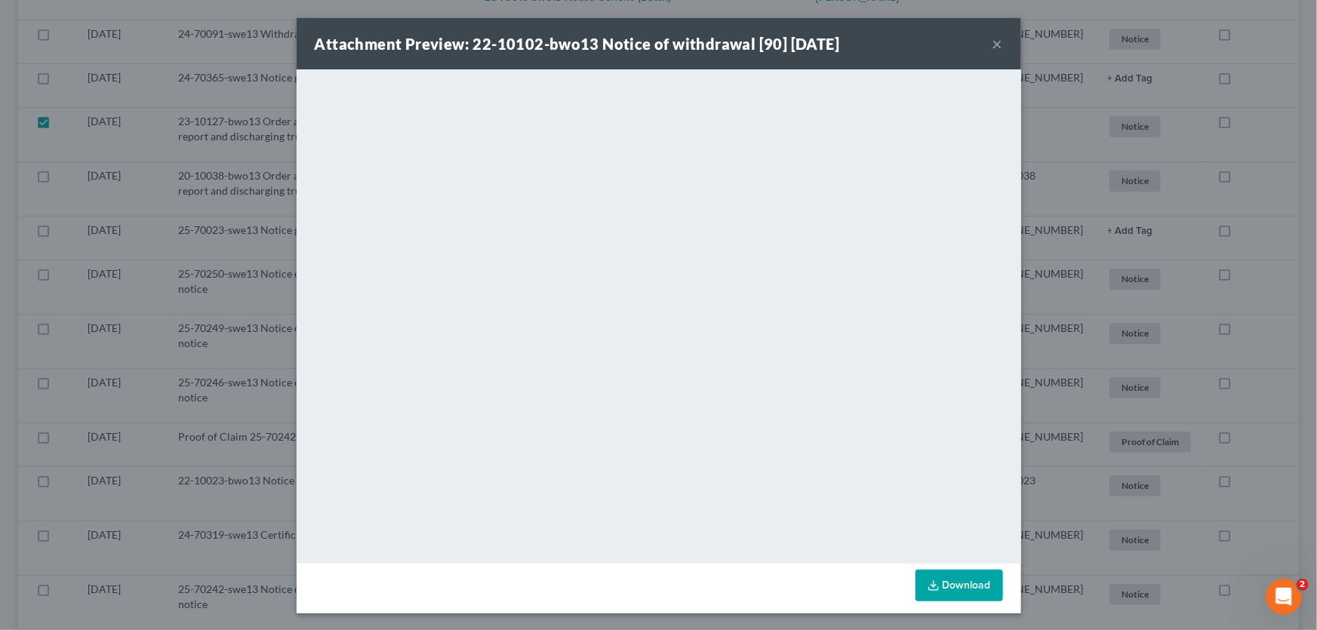
click at [995, 48] on button "×" at bounding box center [998, 44] width 11 height 18
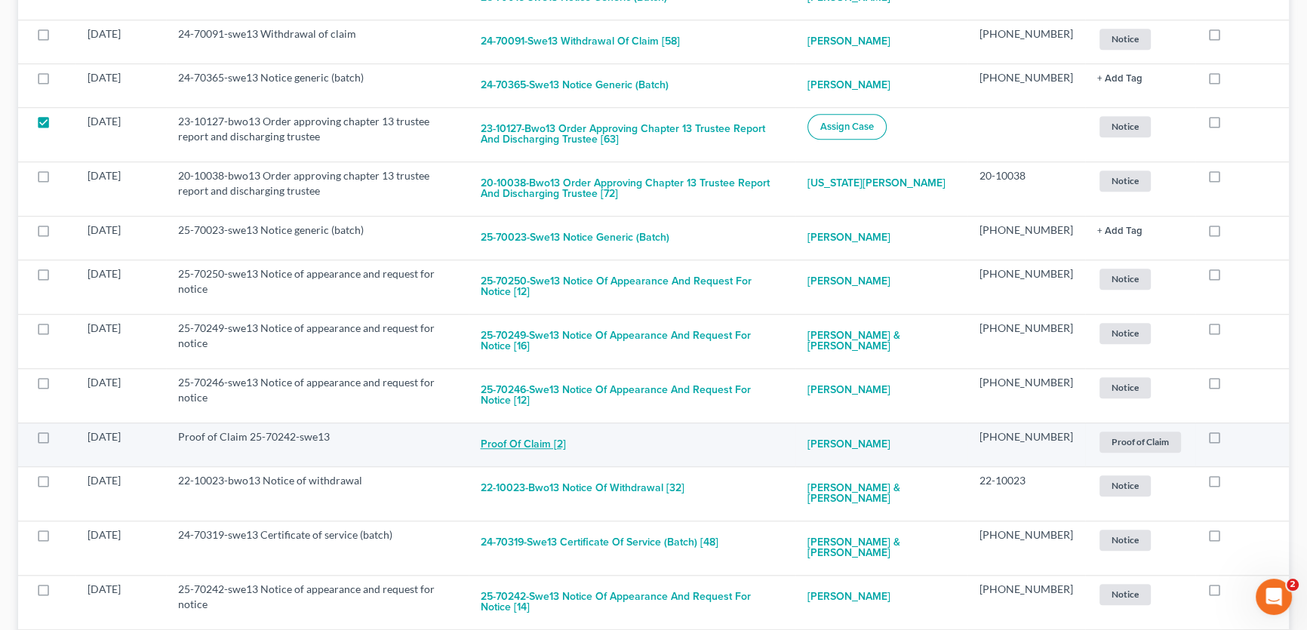
click at [562, 429] on button "Proof of Claim [2]" at bounding box center [523, 444] width 85 height 30
checkbox input "true"
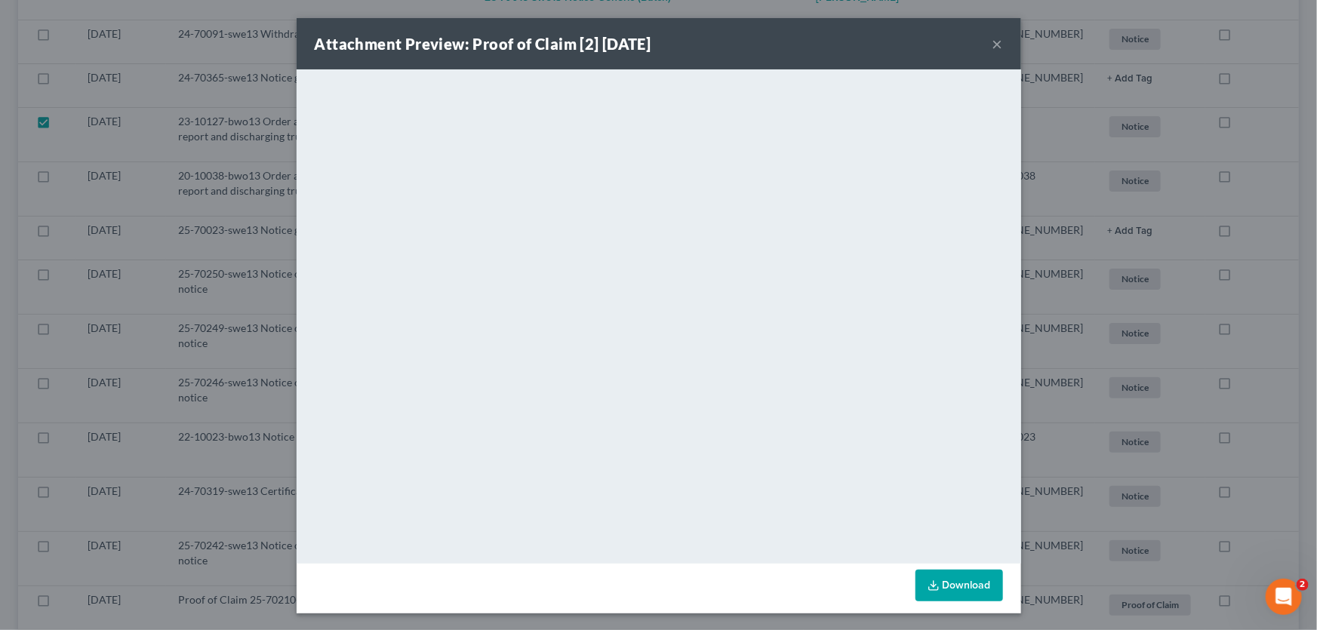
click at [996, 43] on button "×" at bounding box center [998, 44] width 11 height 18
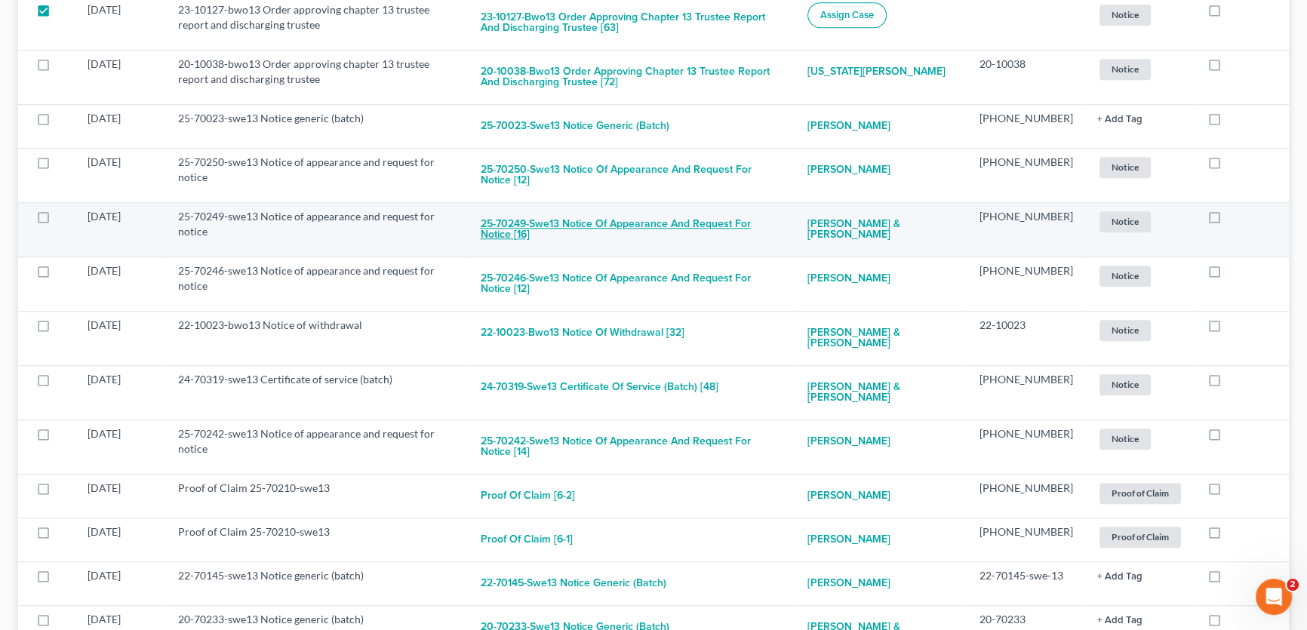
scroll to position [1646, 0]
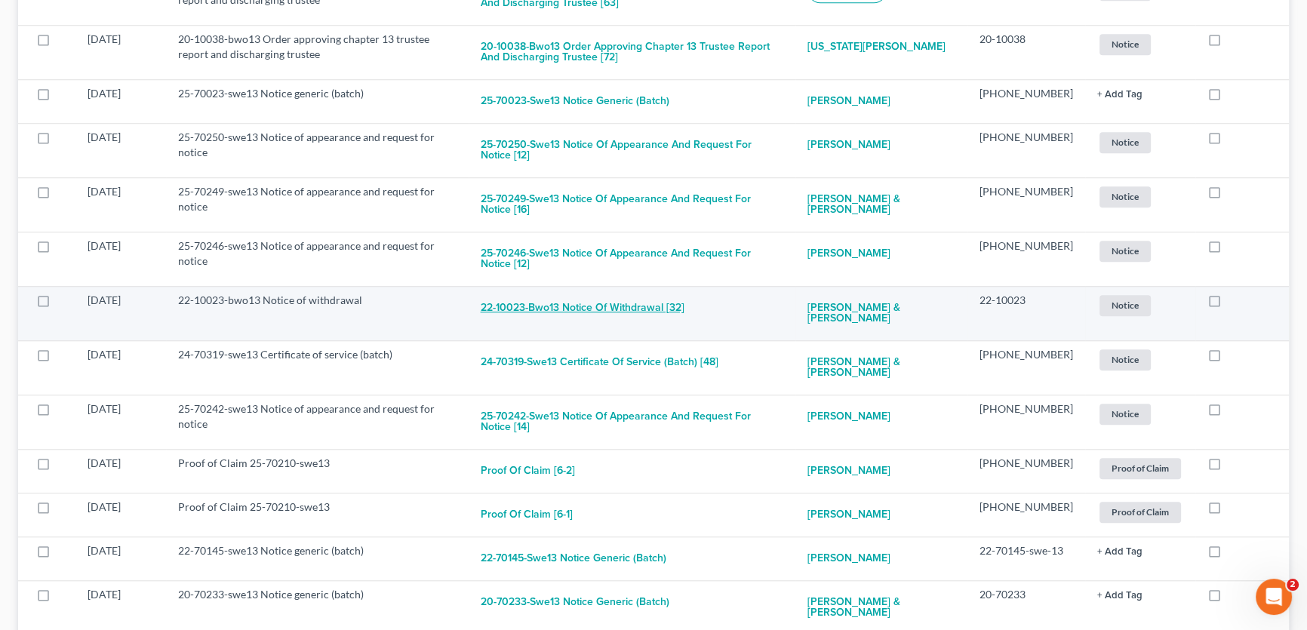
click at [651, 293] on button "22-10023-bwo13 Notice of withdrawal [32]" at bounding box center [583, 308] width 204 height 30
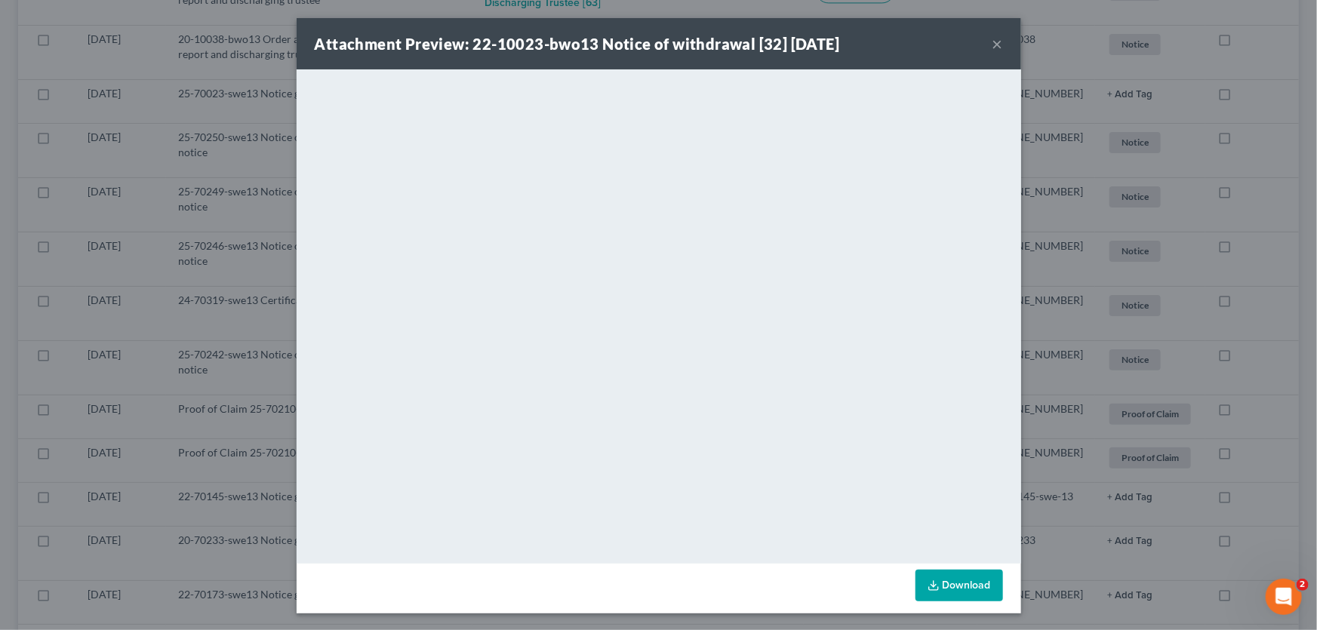
click at [993, 42] on button "×" at bounding box center [998, 44] width 11 height 18
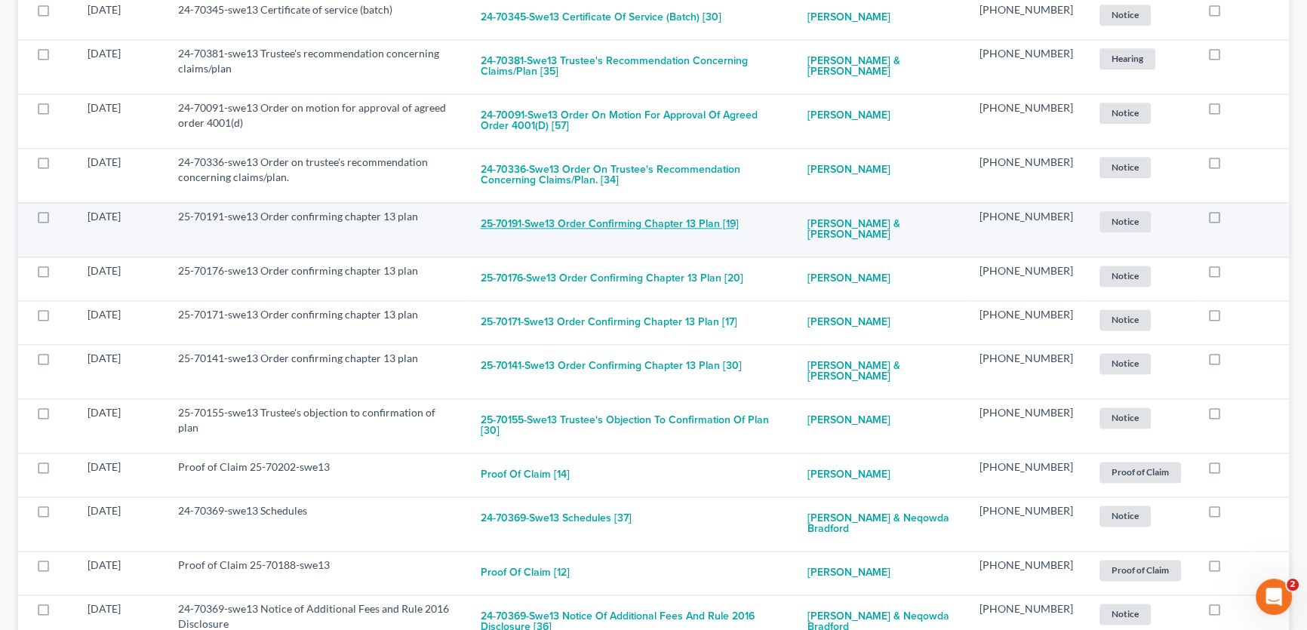
scroll to position [2470, 0]
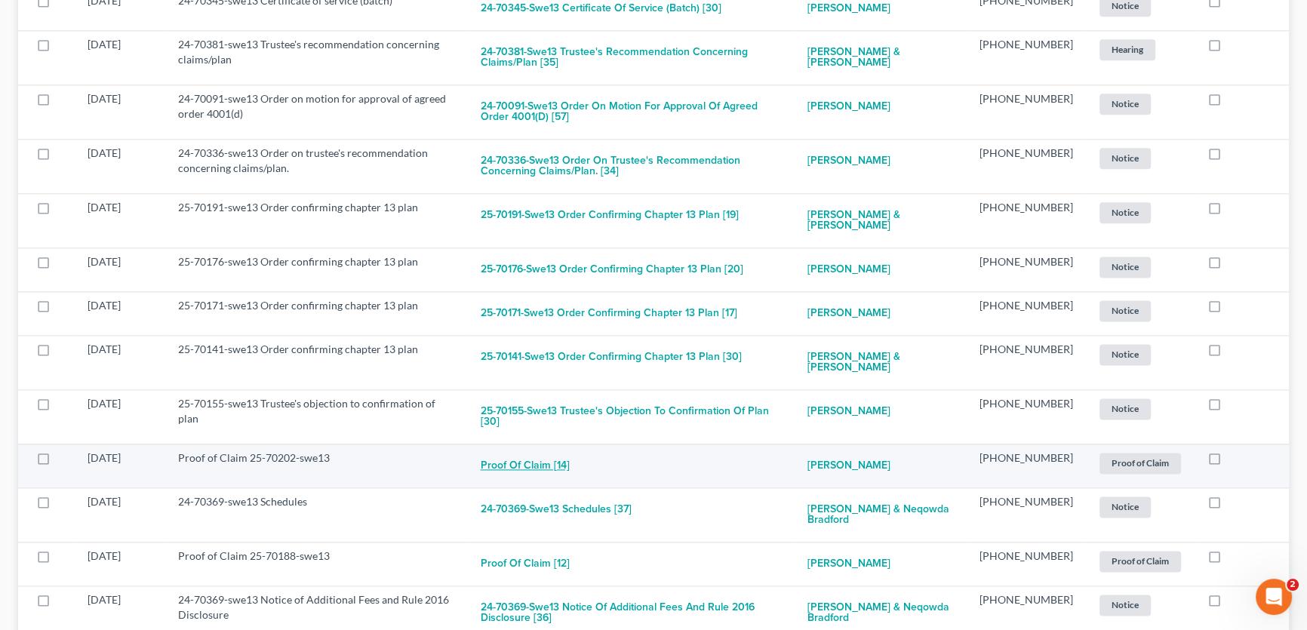
click at [563, 451] on button "Proof of Claim [14]" at bounding box center [525, 466] width 89 height 30
checkbox input "true"
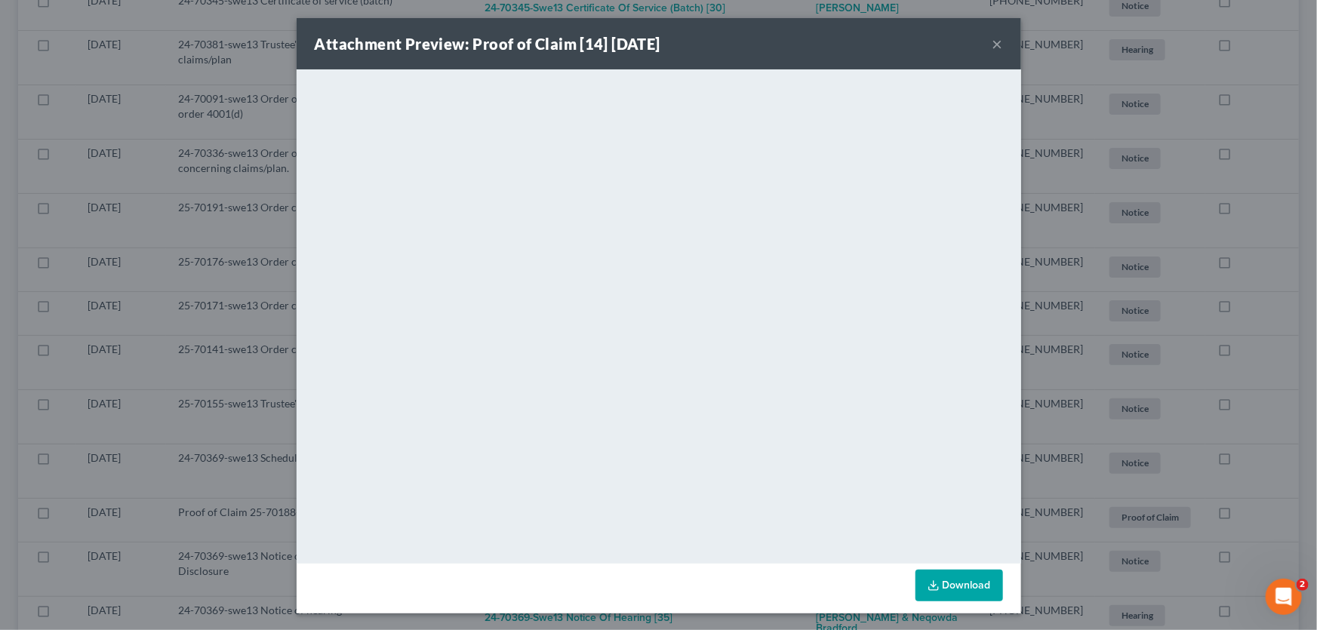
click at [993, 41] on button "×" at bounding box center [998, 44] width 11 height 18
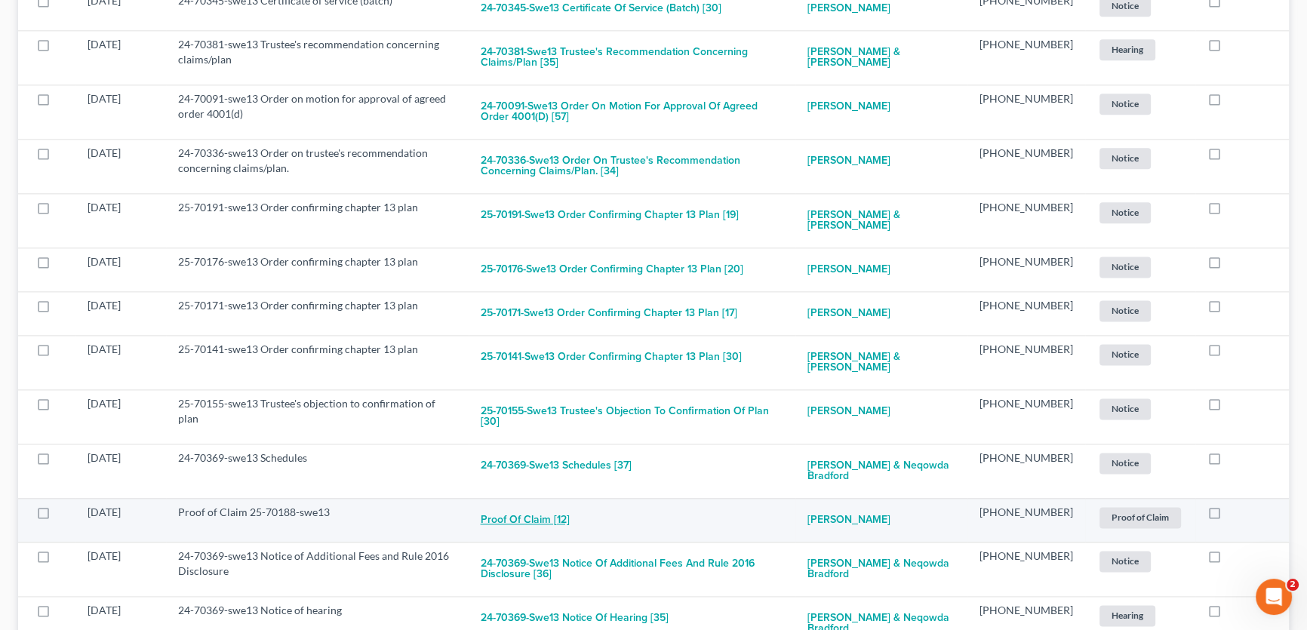
click at [561, 505] on button "Proof of Claim [12]" at bounding box center [525, 520] width 89 height 30
checkbox input "true"
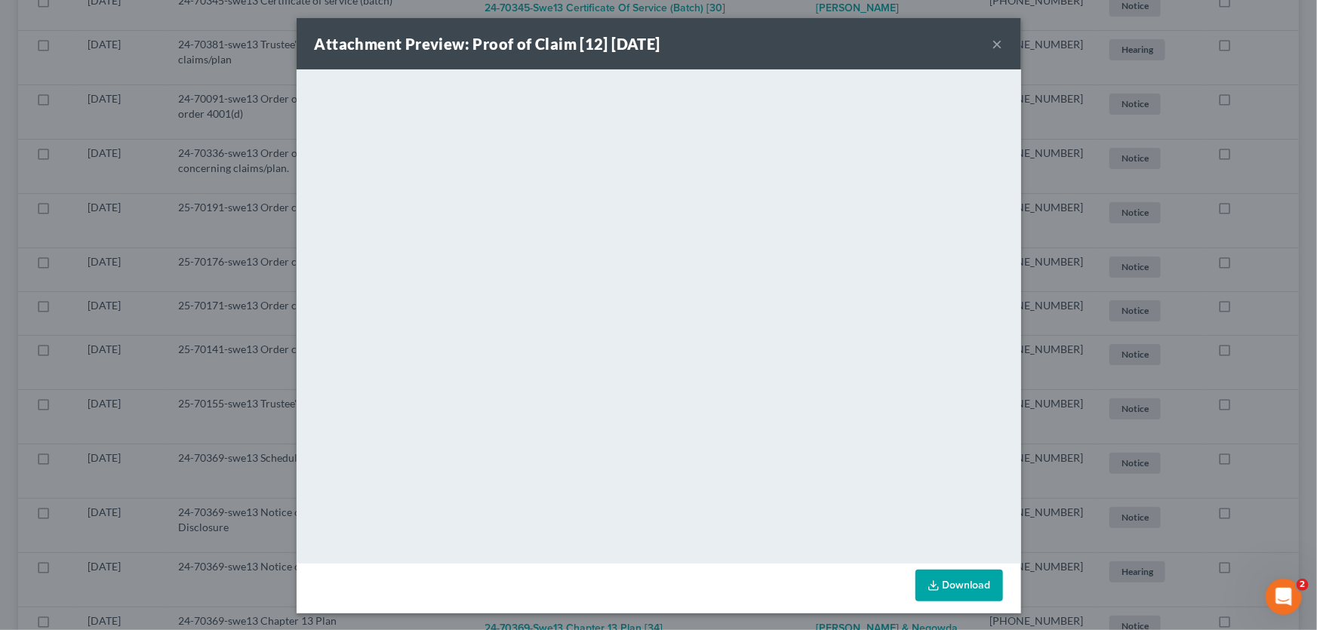
click at [995, 41] on button "×" at bounding box center [998, 44] width 11 height 18
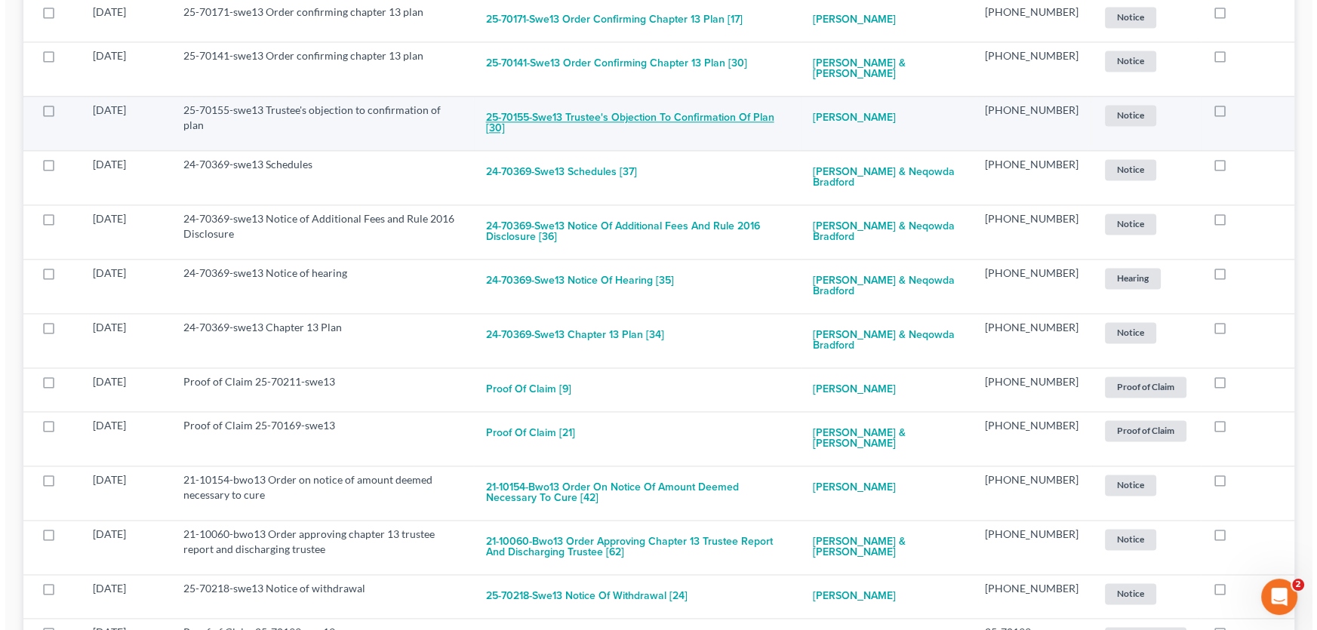
scroll to position [2813, 0]
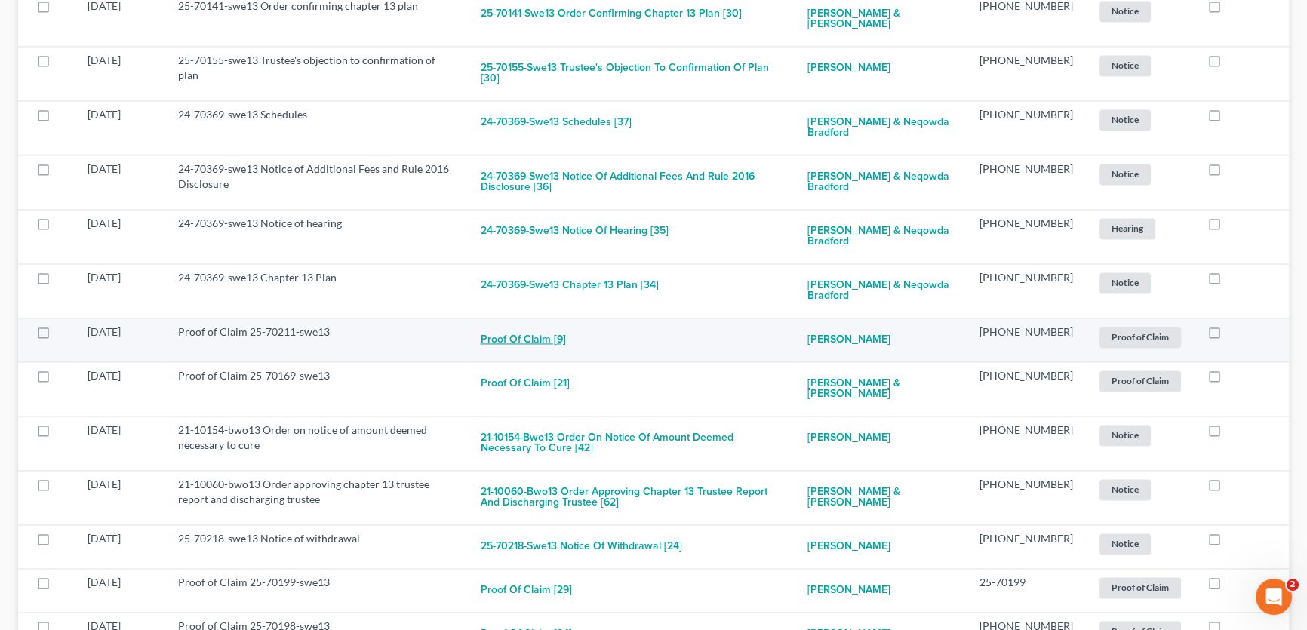
click at [556, 325] on button "Proof of Claim [9]" at bounding box center [523, 340] width 85 height 30
checkbox input "true"
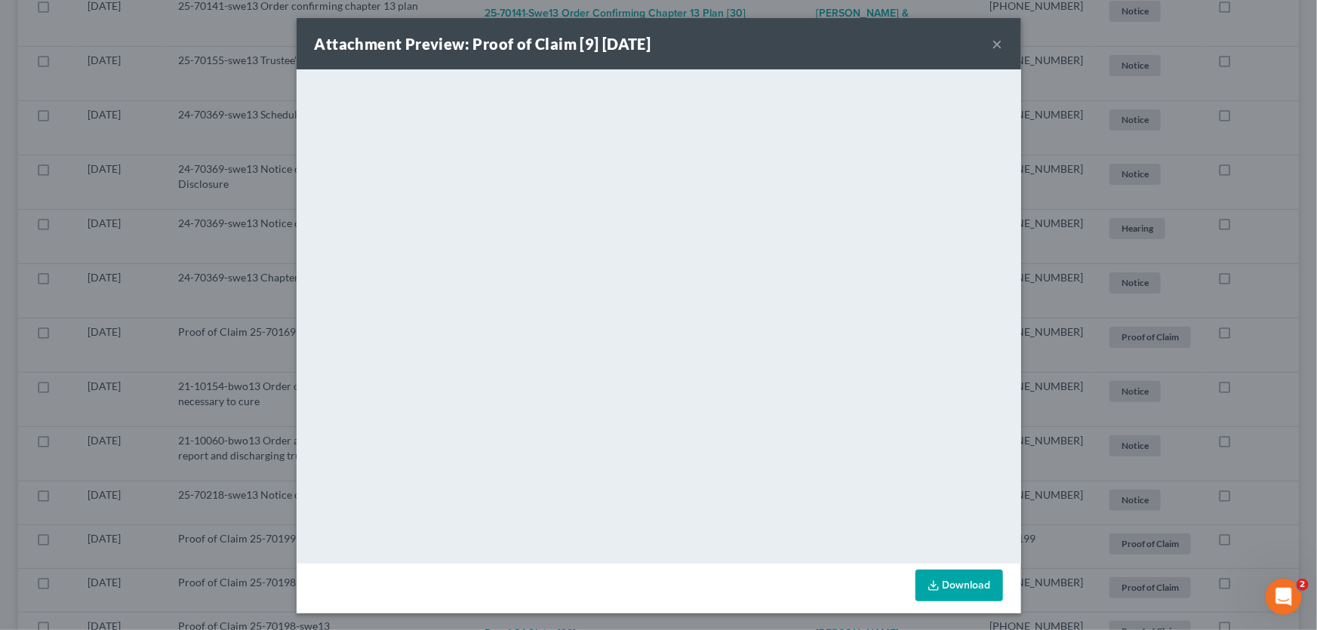
click at [996, 42] on button "×" at bounding box center [998, 44] width 11 height 18
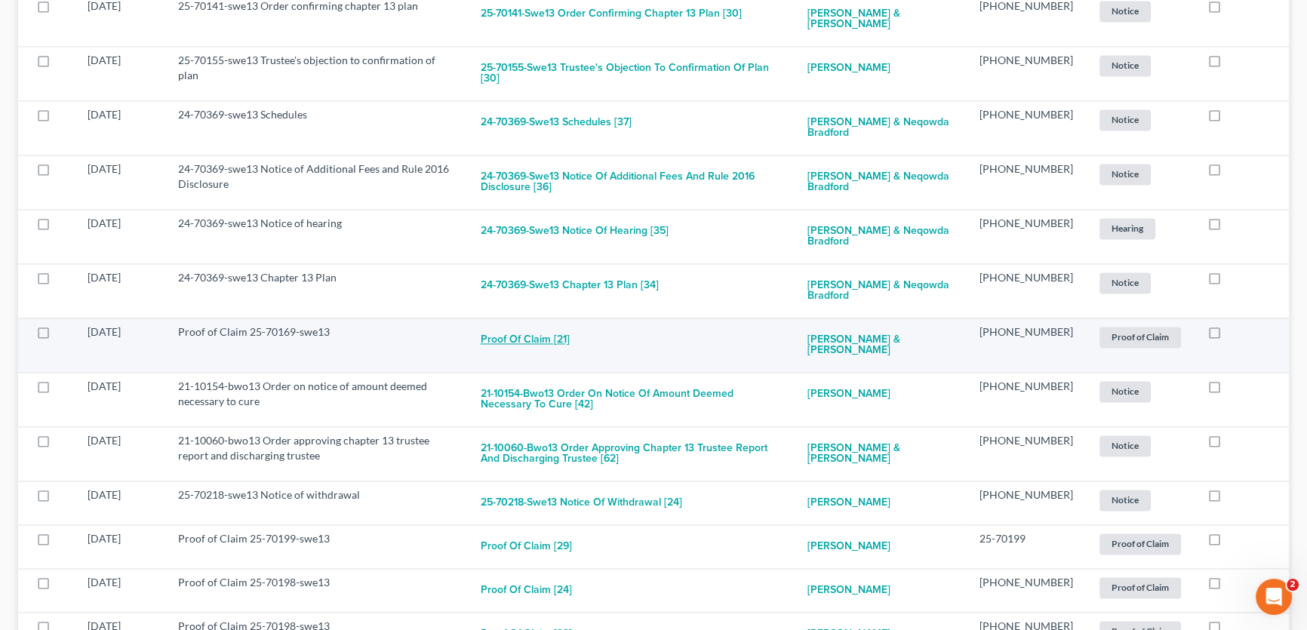
click at [563, 325] on button "Proof of Claim [21]" at bounding box center [525, 340] width 89 height 30
checkbox input "true"
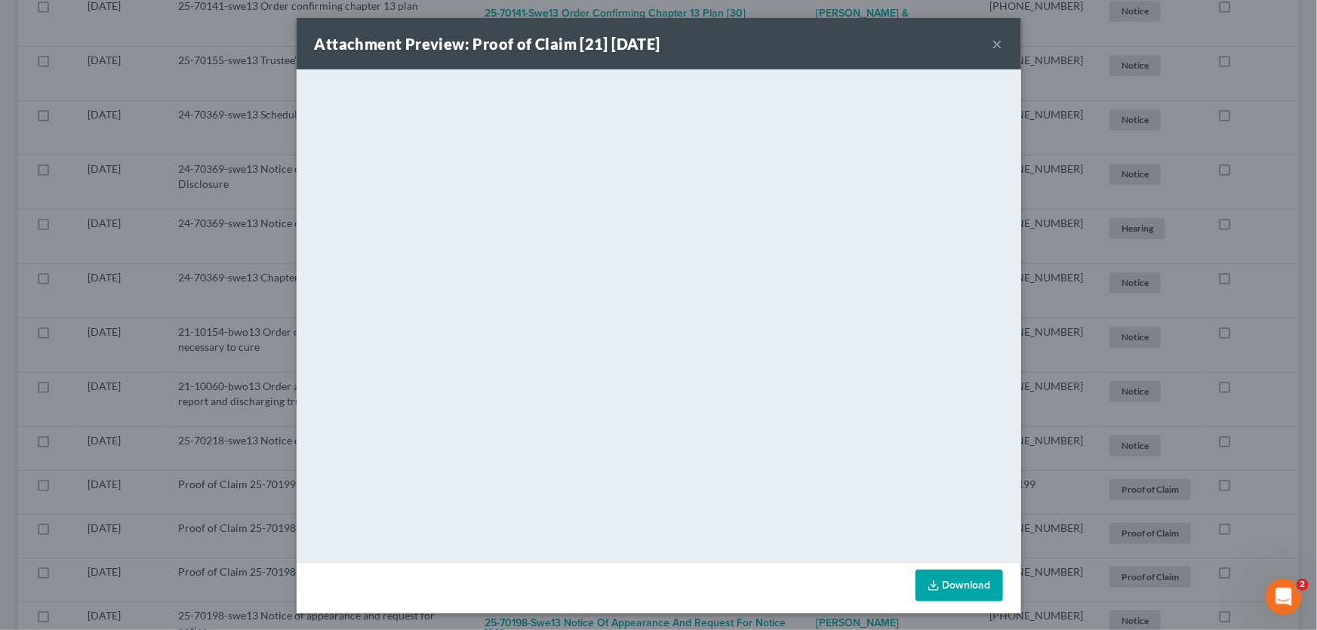
click at [993, 45] on button "×" at bounding box center [998, 44] width 11 height 18
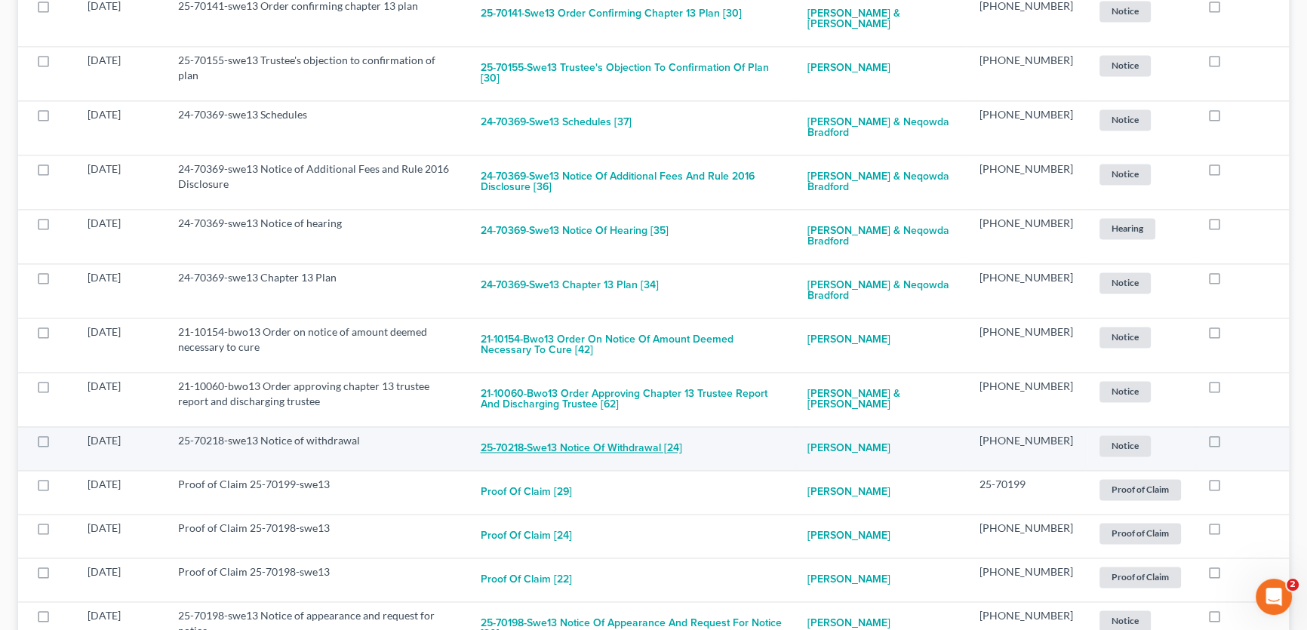
click at [637, 433] on button "25-70218-swe13 Notice of withdrawal [24]" at bounding box center [582, 448] width 202 height 30
checkbox input "true"
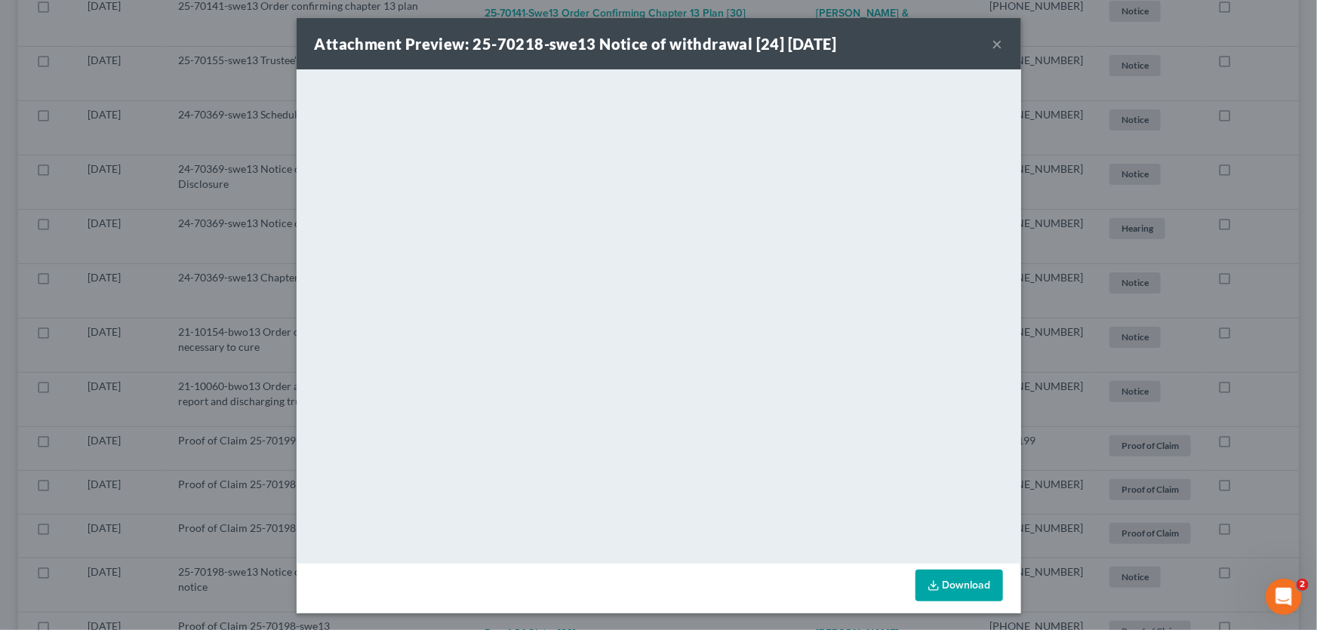
click at [994, 43] on button "×" at bounding box center [998, 44] width 11 height 18
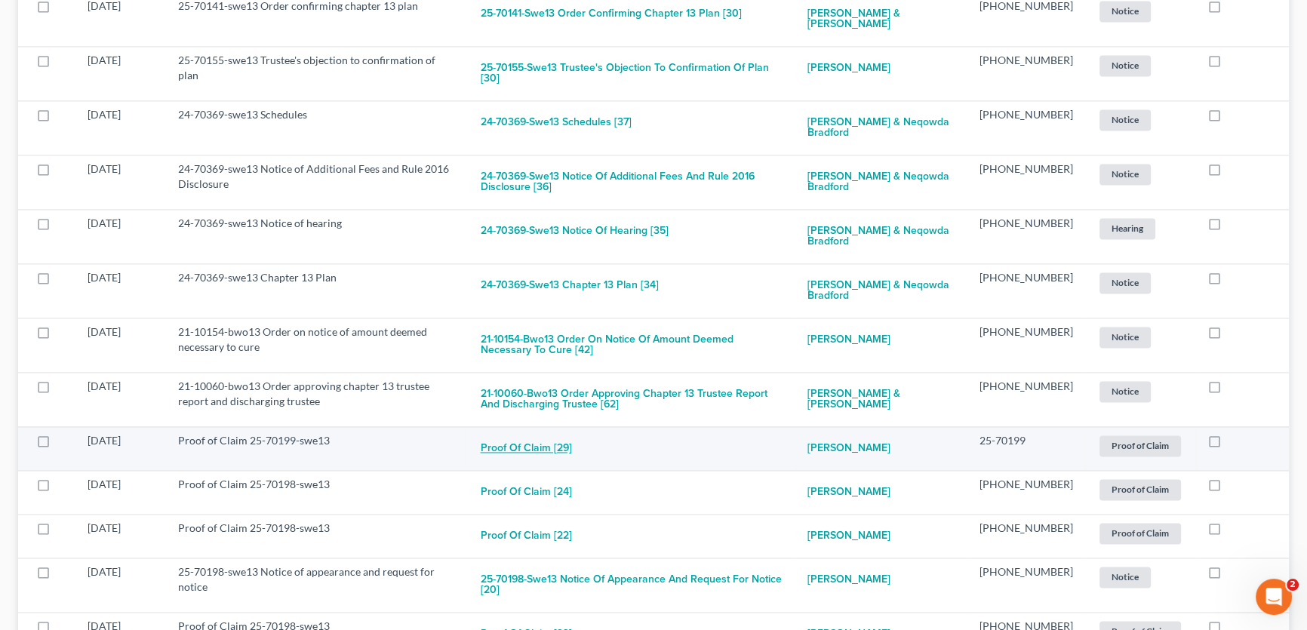
click at [560, 433] on button "Proof of Claim [29]" at bounding box center [526, 448] width 91 height 30
checkbox input "true"
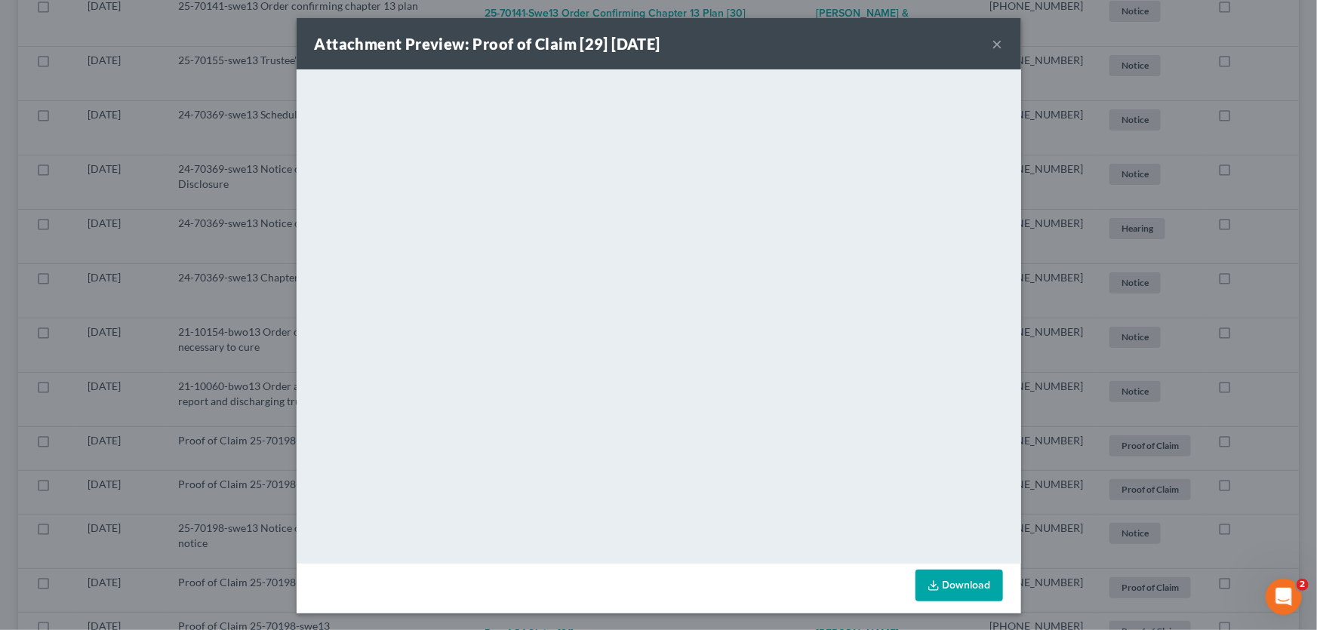
click at [995, 39] on button "×" at bounding box center [998, 44] width 11 height 18
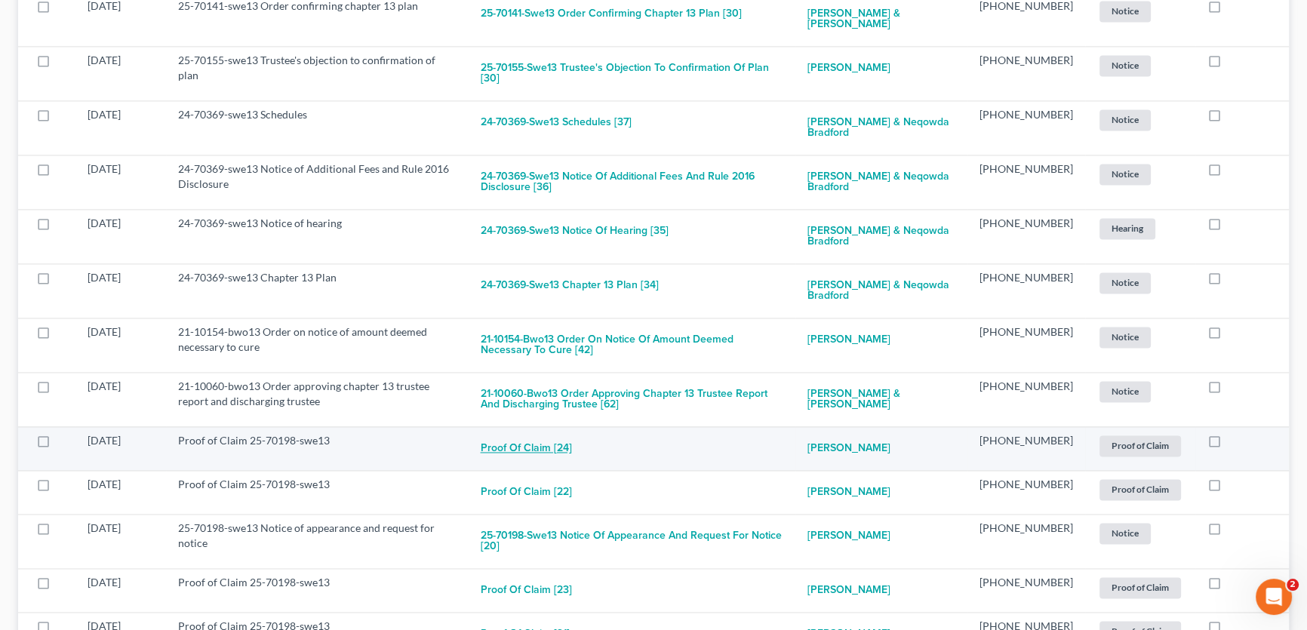
click at [570, 433] on button "Proof of Claim [24]" at bounding box center [526, 448] width 91 height 30
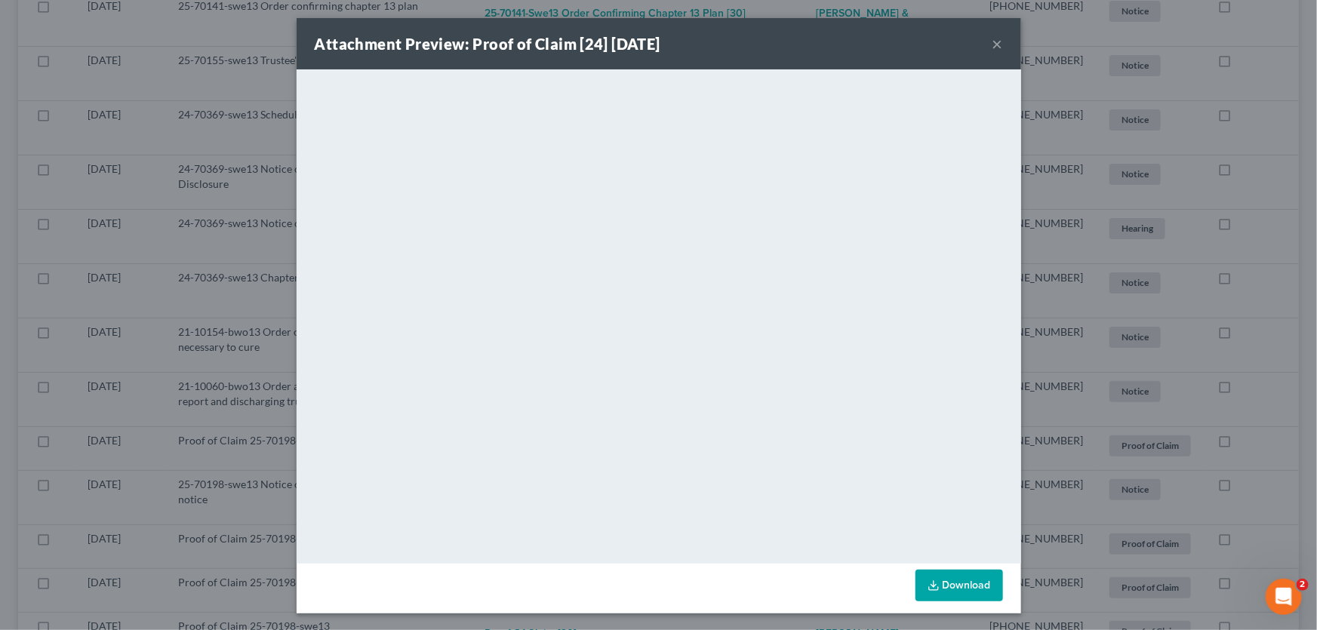
click at [993, 42] on button "×" at bounding box center [998, 44] width 11 height 18
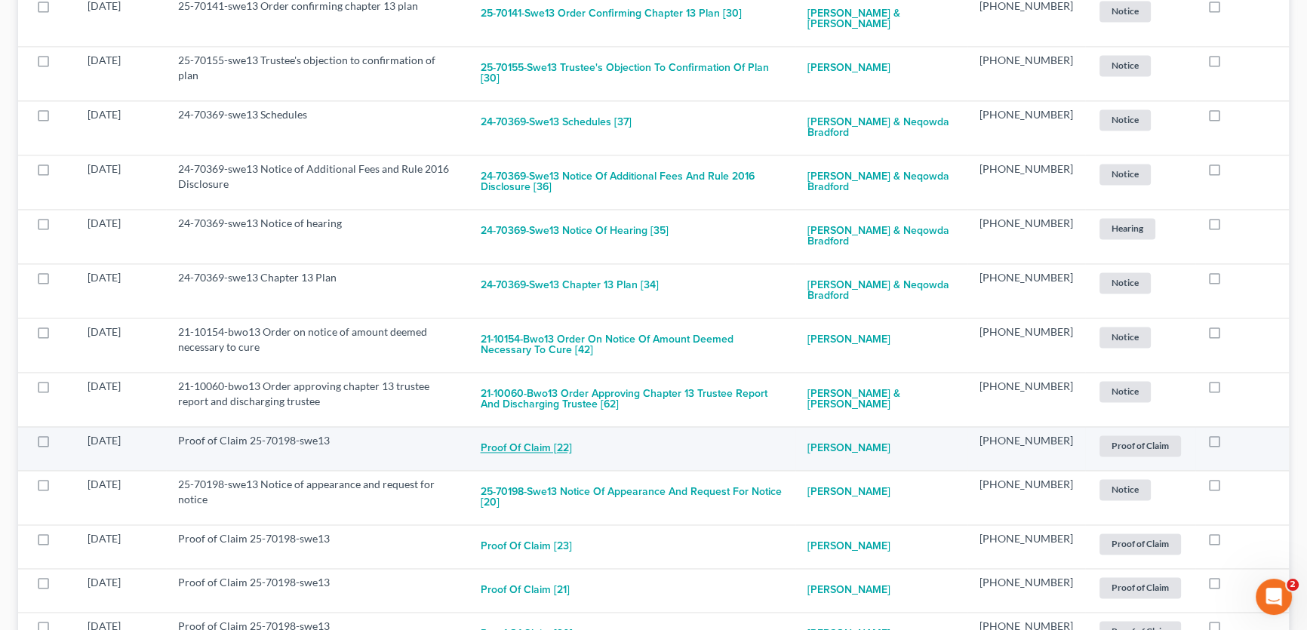
click at [542, 433] on button "Proof of Claim [22]" at bounding box center [526, 448] width 91 height 30
checkbox input "true"
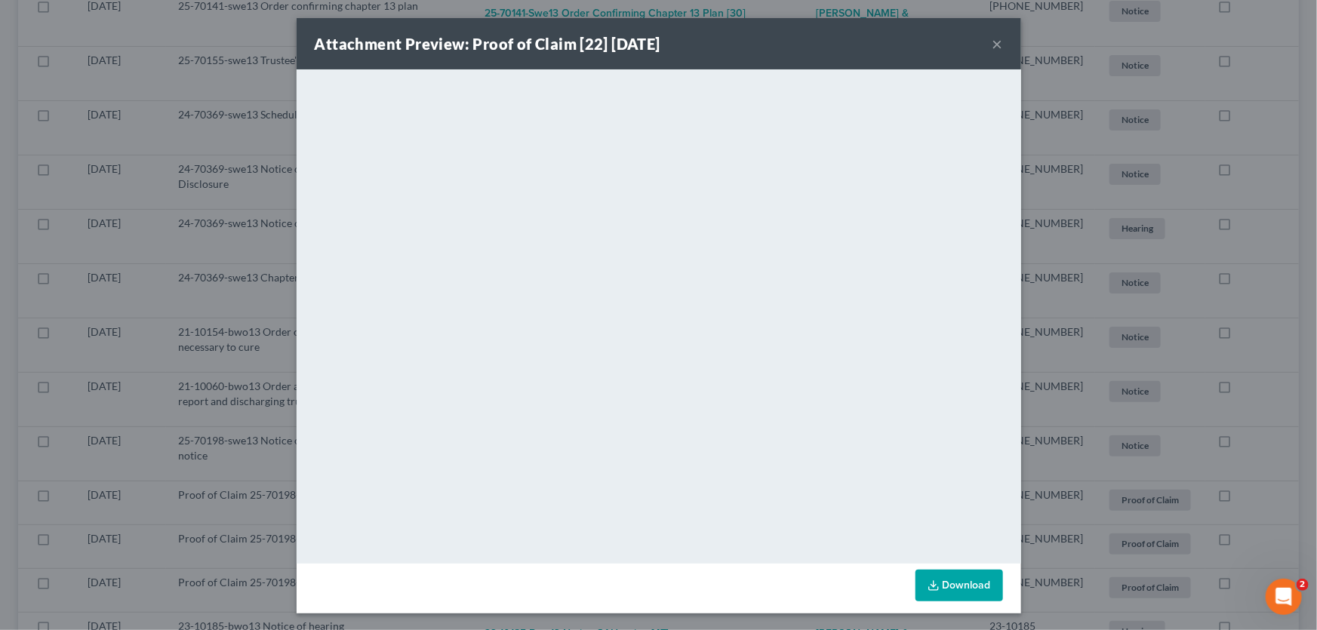
click at [993, 43] on button "×" at bounding box center [998, 44] width 11 height 18
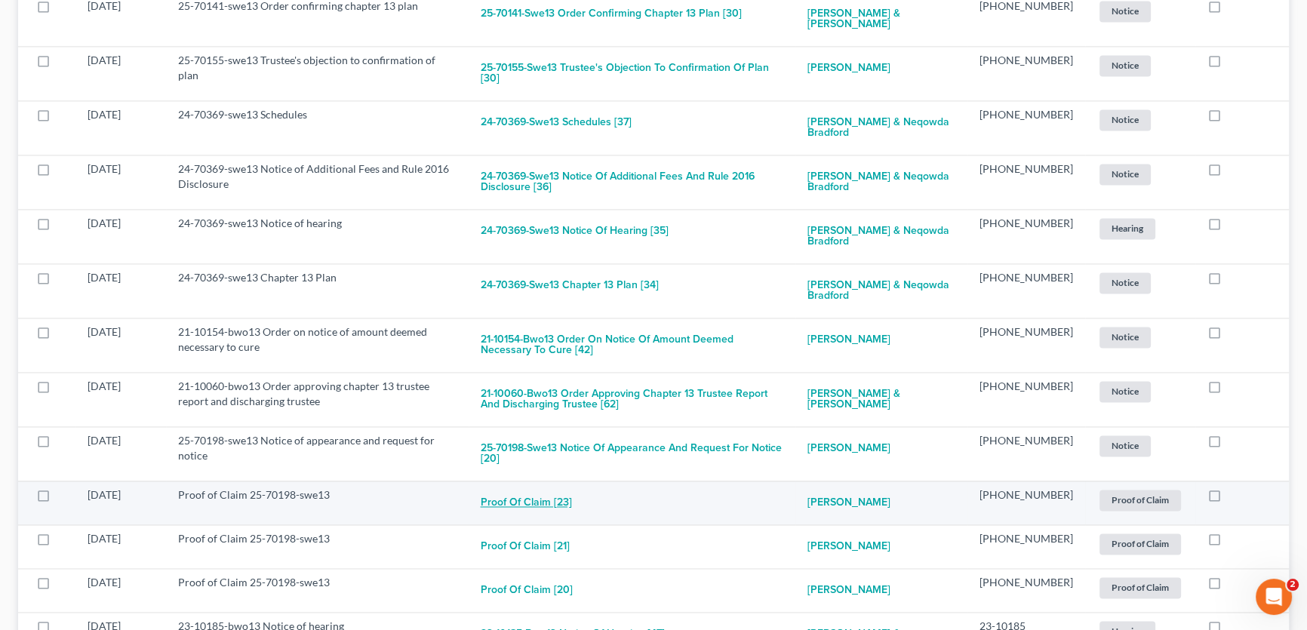
click at [559, 488] on button "Proof of Claim [23]" at bounding box center [526, 503] width 91 height 30
checkbox input "true"
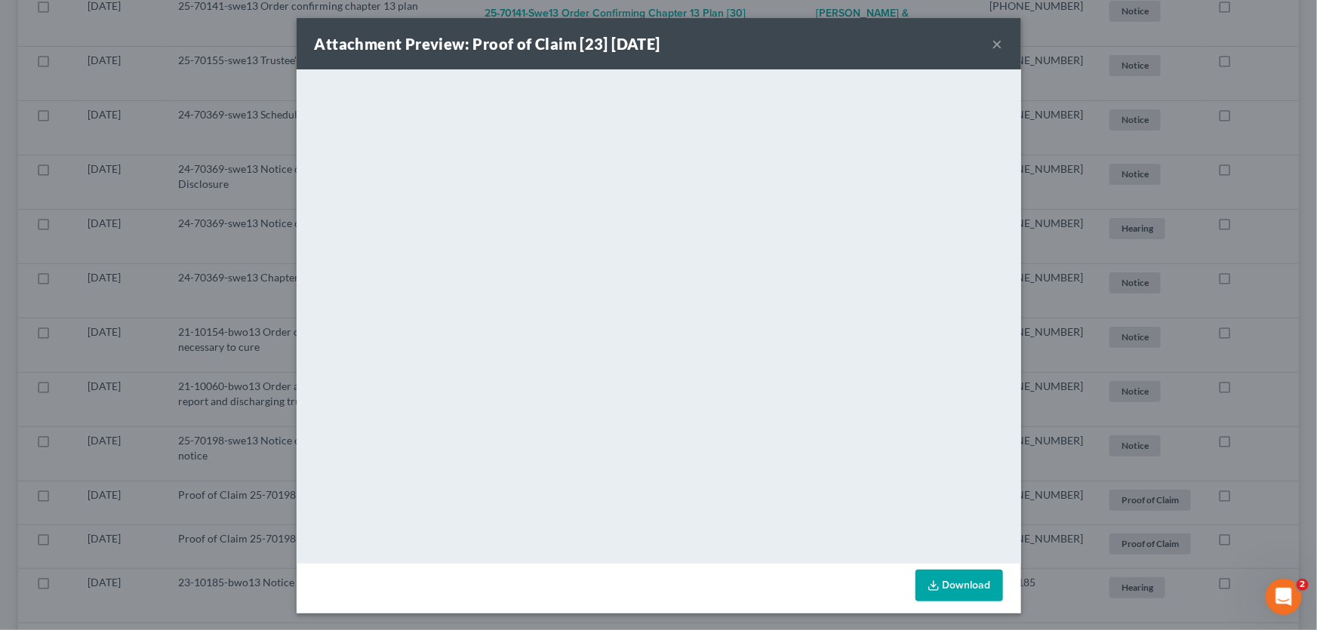
click at [993, 44] on button "×" at bounding box center [998, 44] width 11 height 18
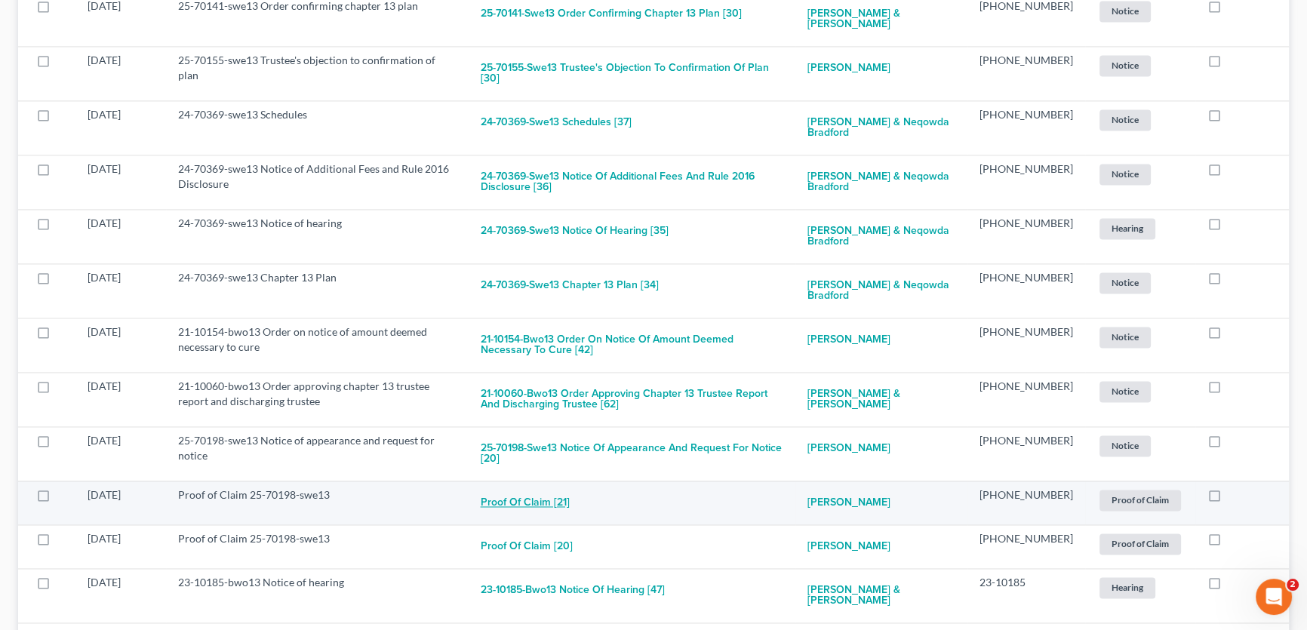
click at [539, 488] on button "Proof of Claim [21]" at bounding box center [525, 503] width 89 height 30
checkbox input "true"
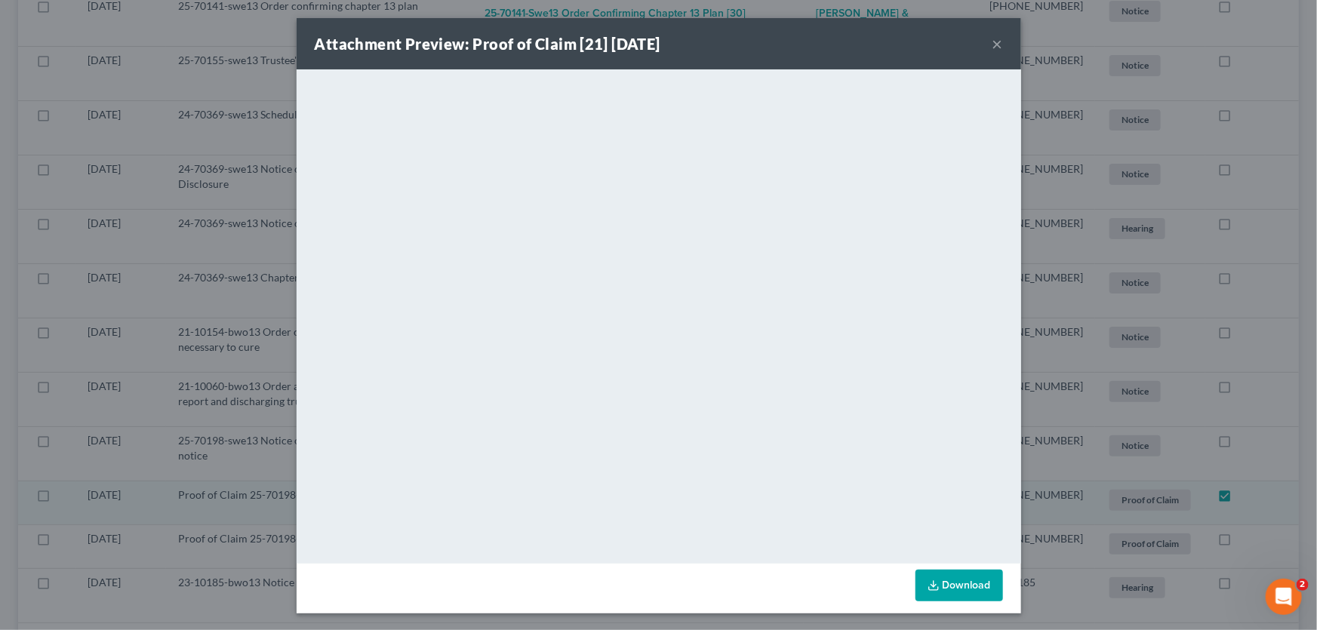
scroll to position [2793, 0]
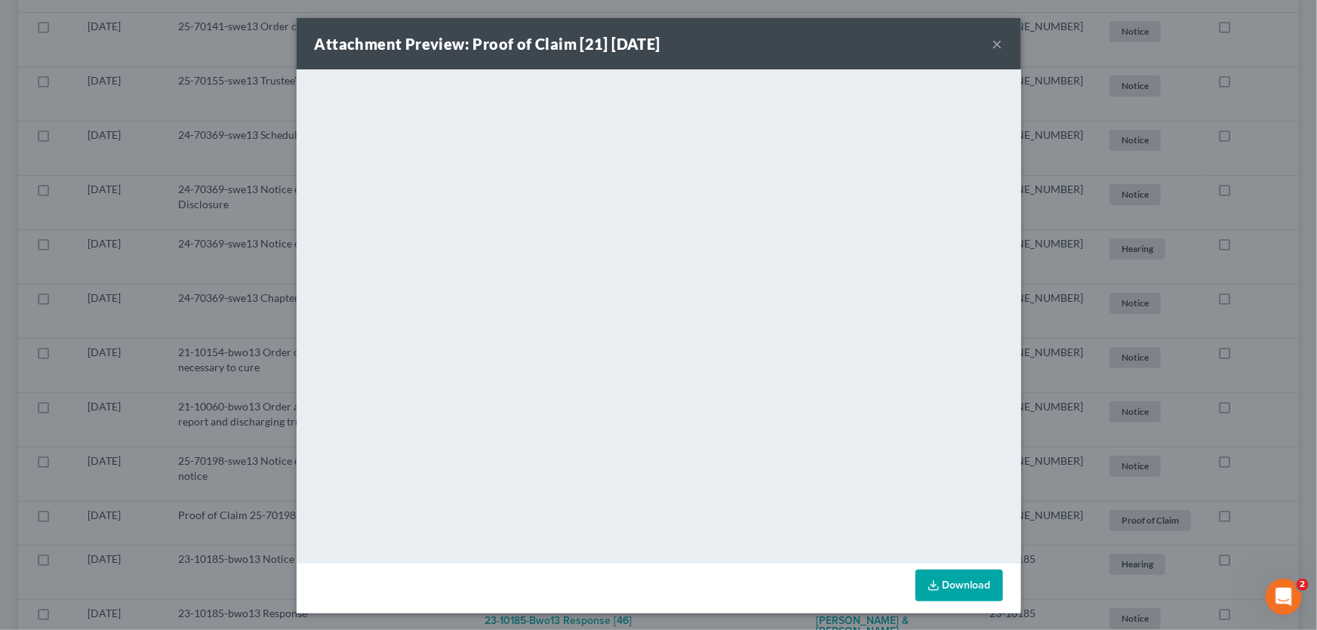
click at [995, 38] on button "×" at bounding box center [998, 44] width 11 height 18
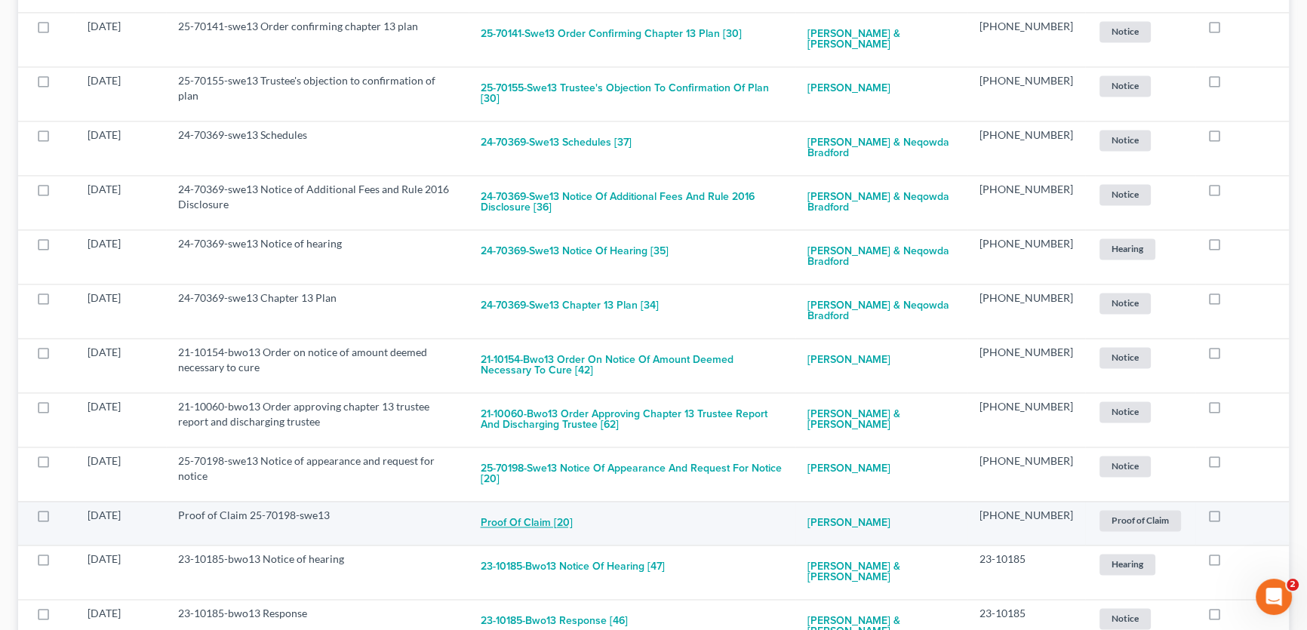
click at [541, 508] on button "Proof of Claim [20]" at bounding box center [527, 523] width 92 height 30
checkbox input "true"
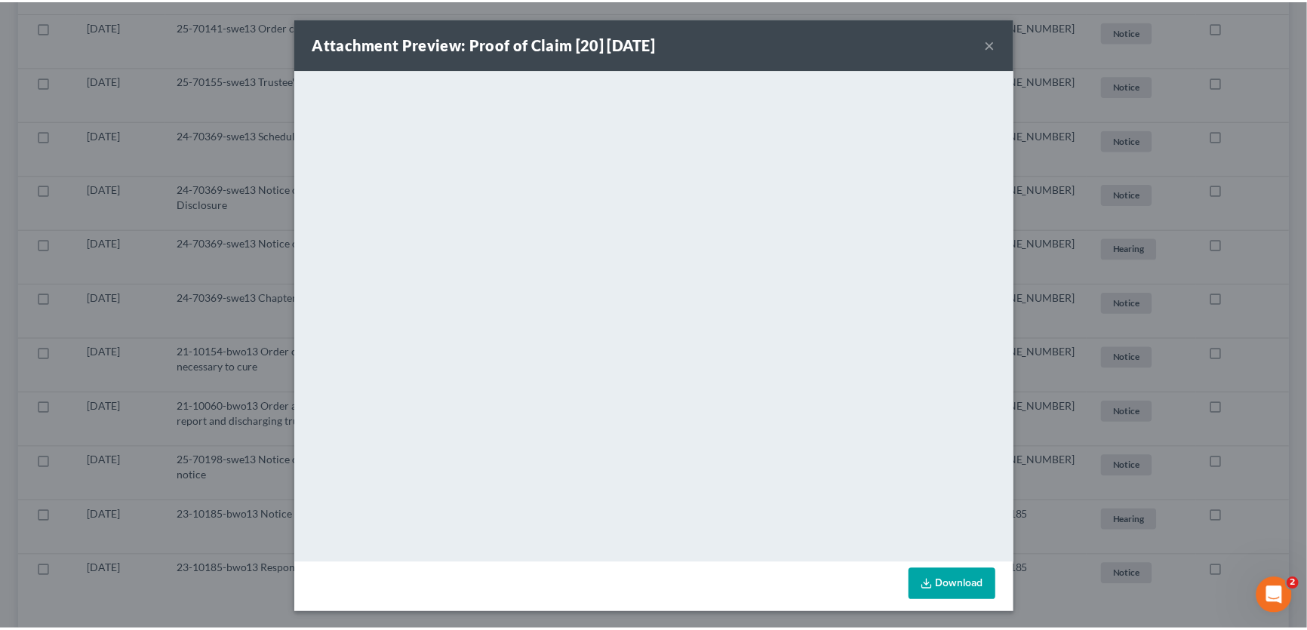
scroll to position [2748, 0]
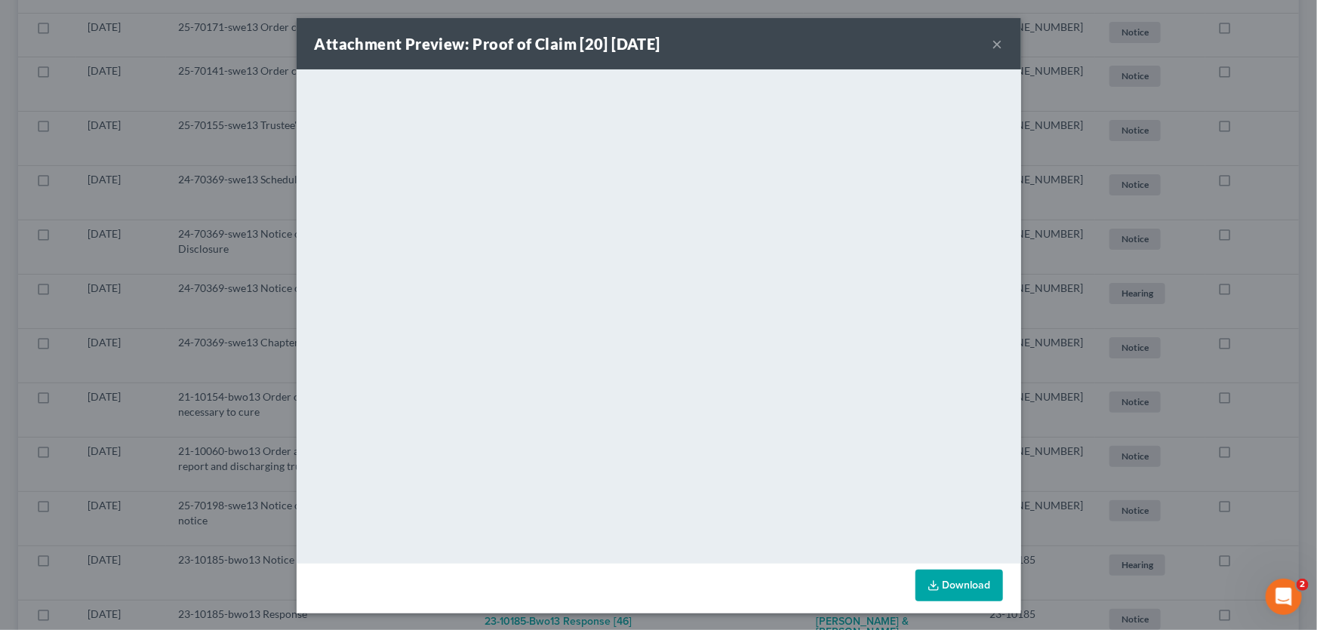
click at [996, 40] on button "×" at bounding box center [998, 44] width 11 height 18
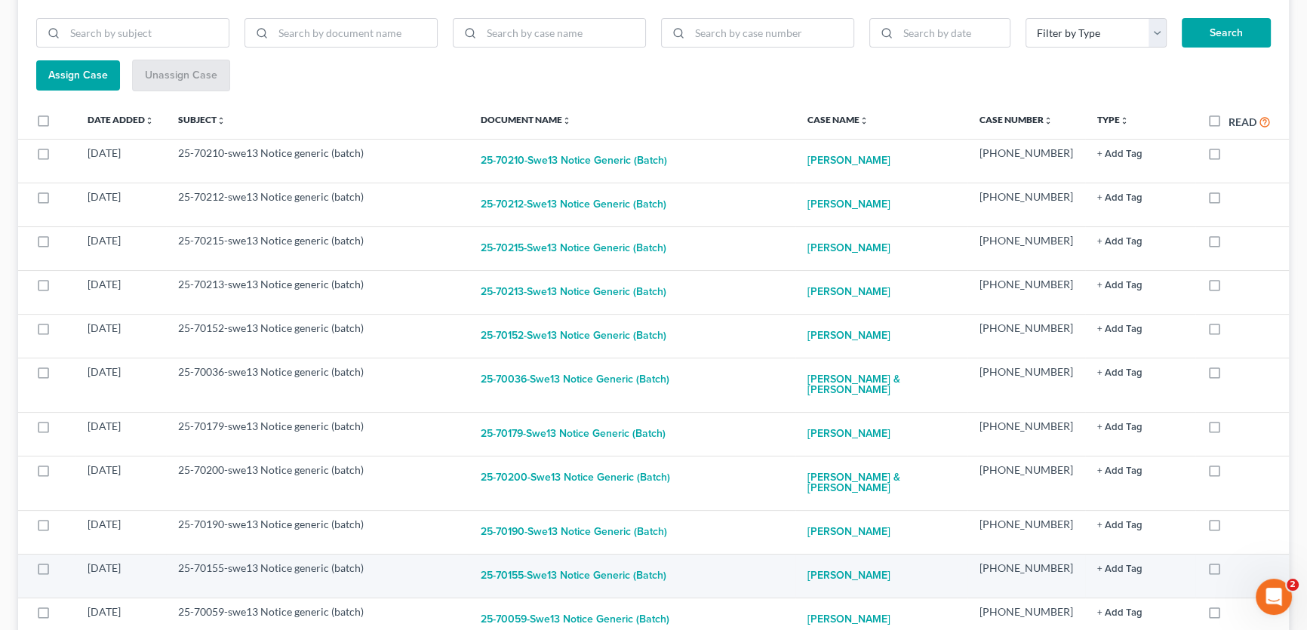
scroll to position [0, 0]
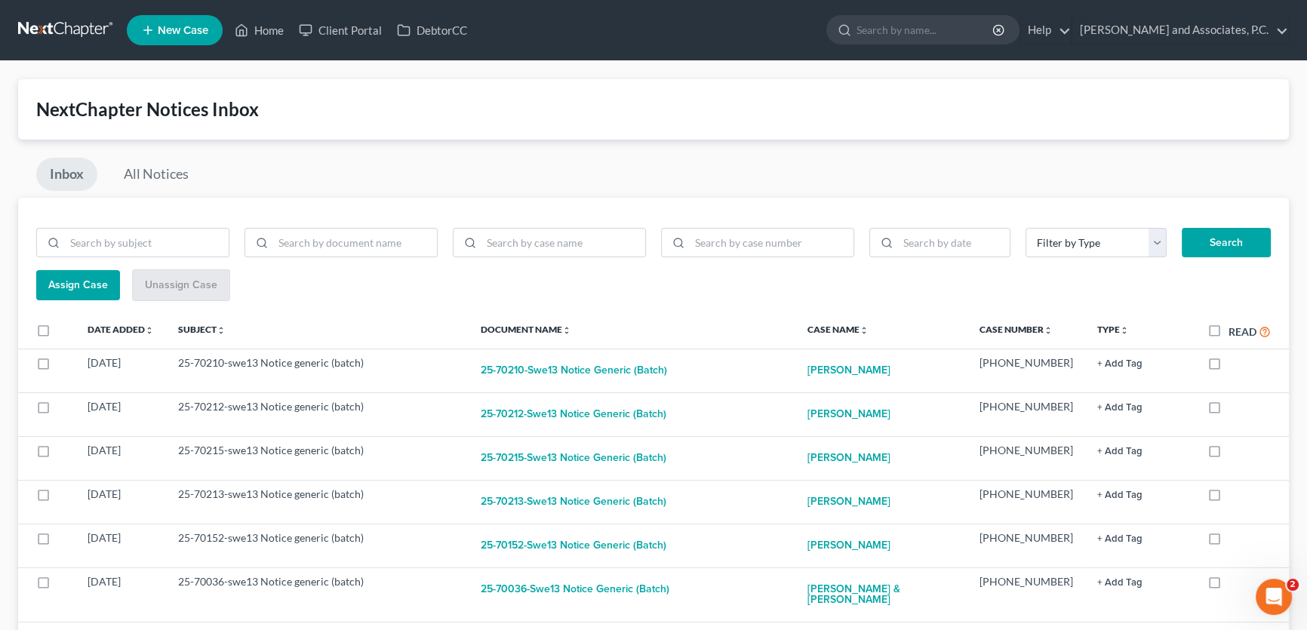
click at [1229, 331] on label "Read" at bounding box center [1250, 331] width 42 height 17
click at [1235, 331] on input "Read" at bounding box center [1240, 328] width 10 height 10
checkbox input "true"
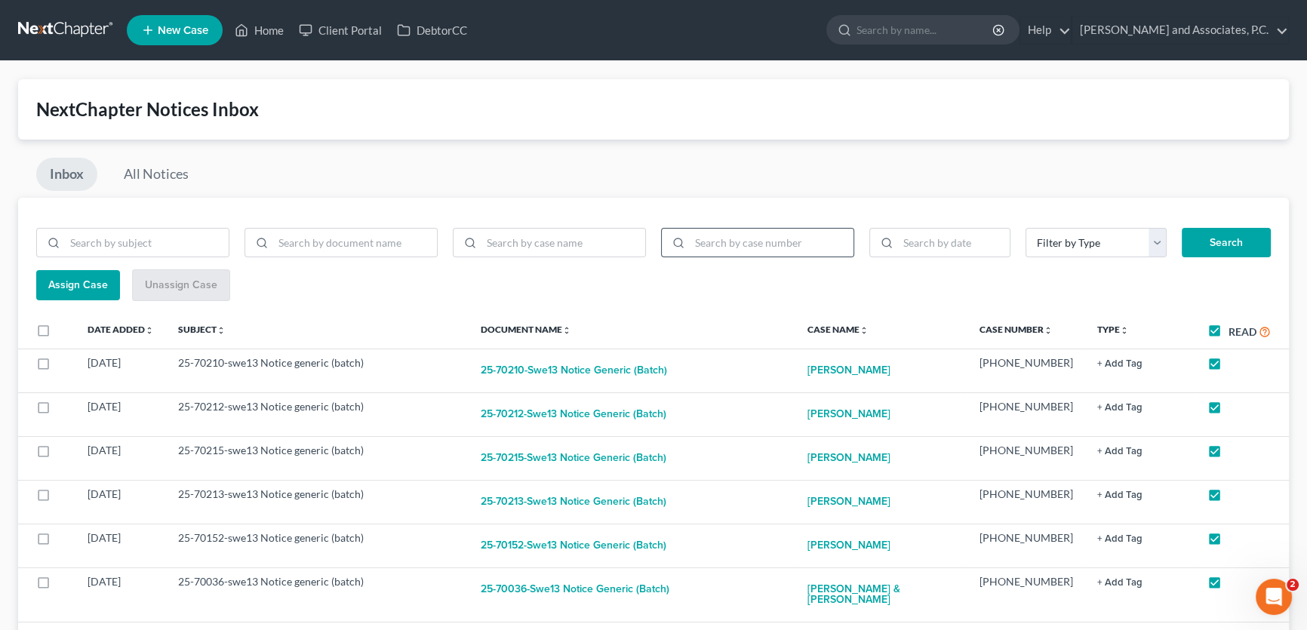
checkbox input "true"
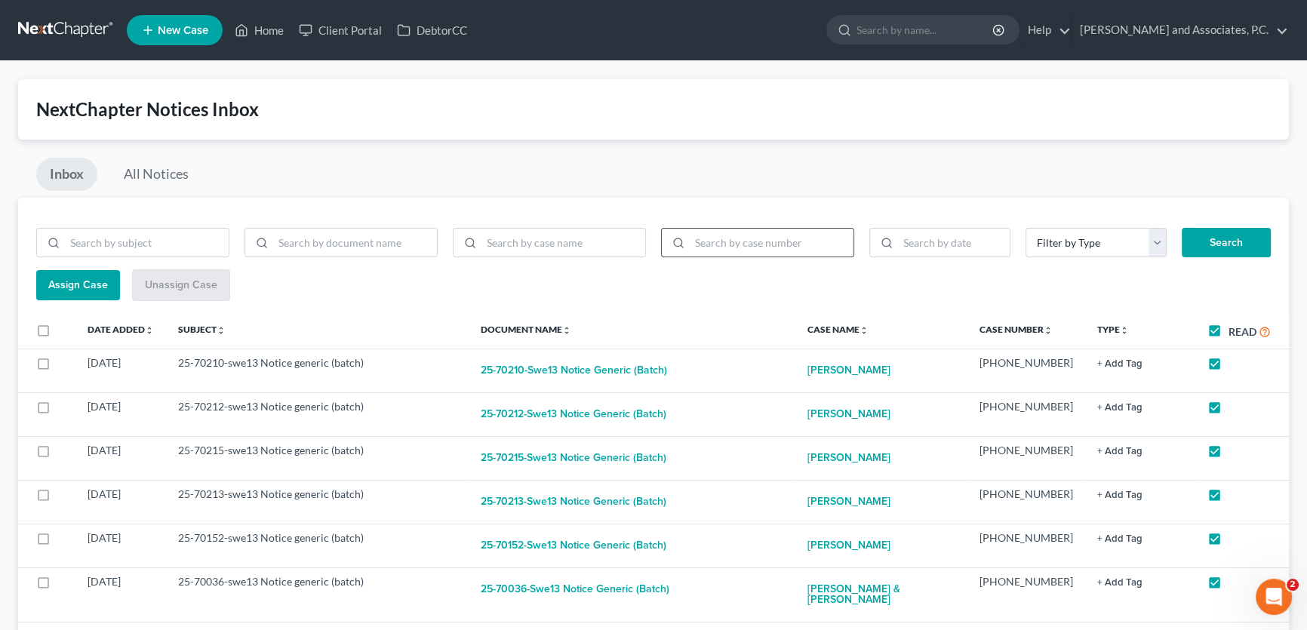
checkbox input "true"
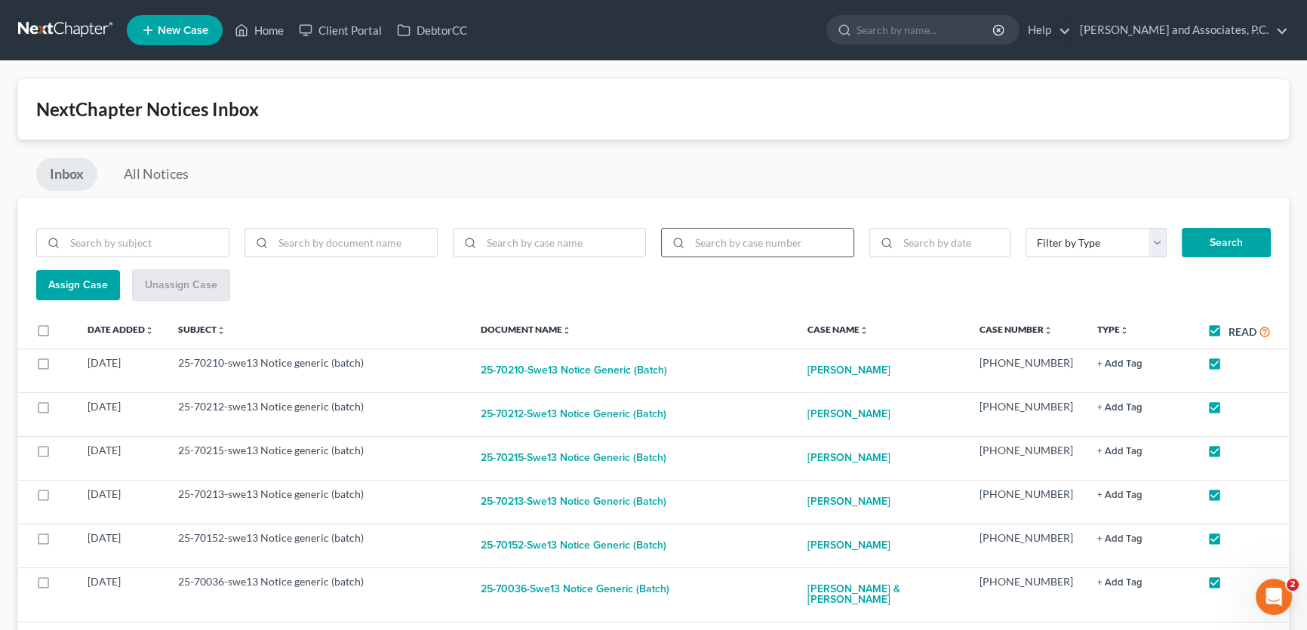
checkbox input "true"
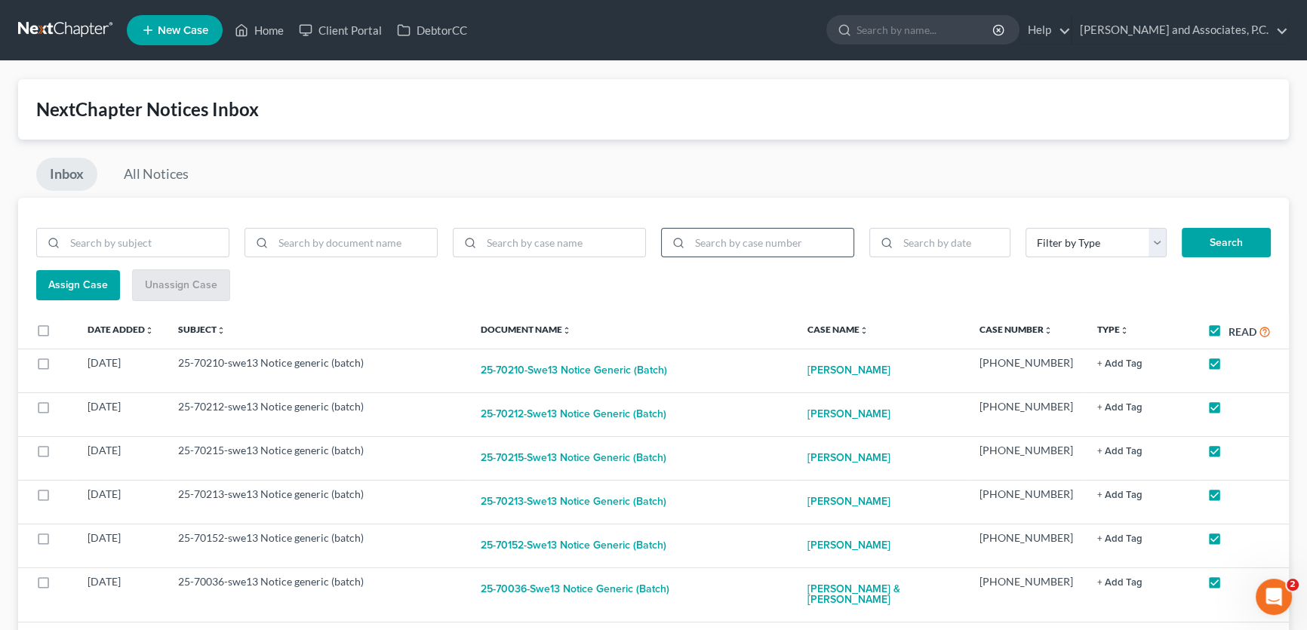
checkbox input "true"
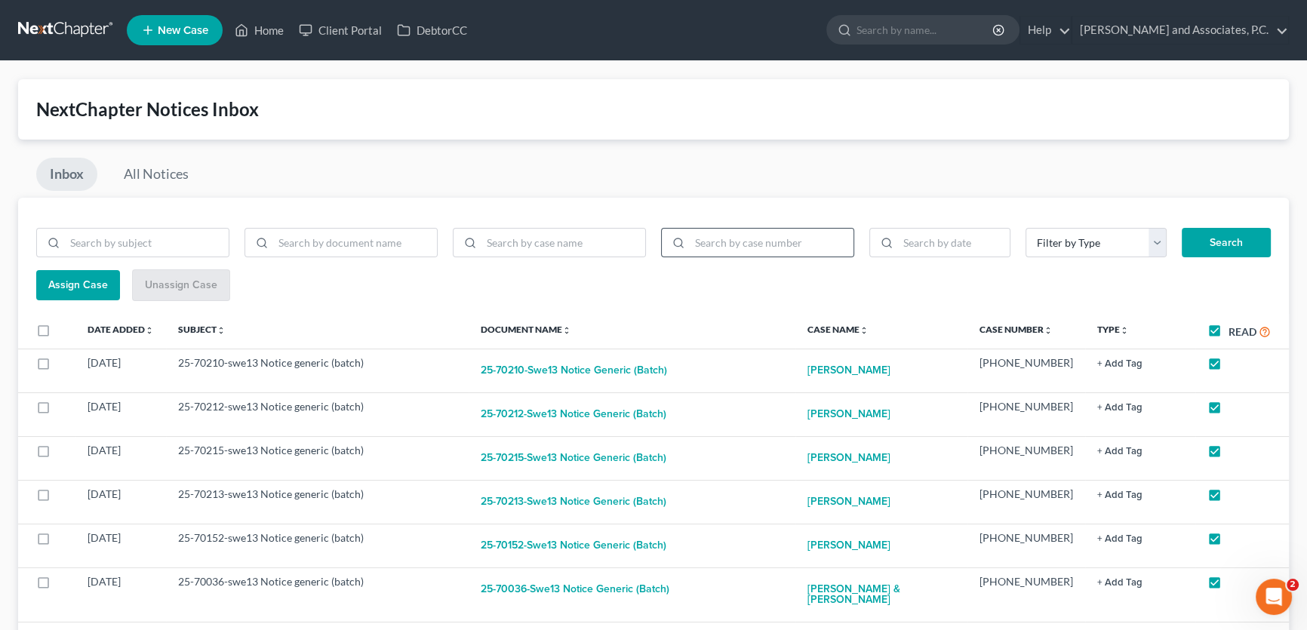
checkbox input "true"
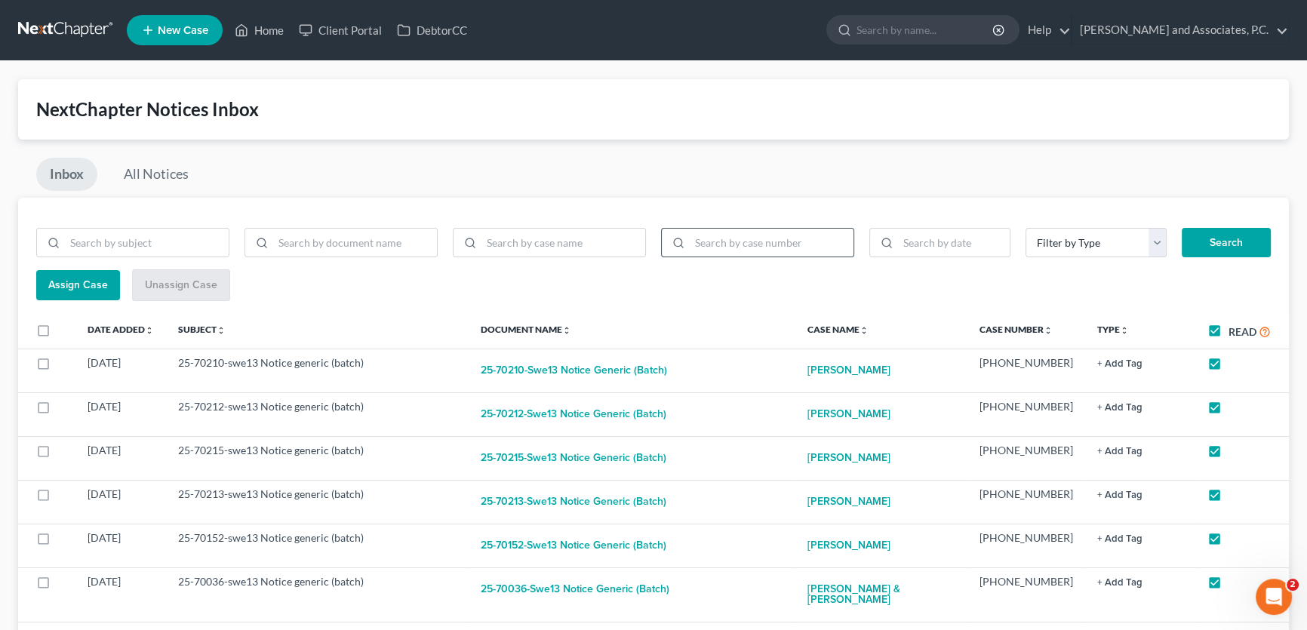
checkbox input "true"
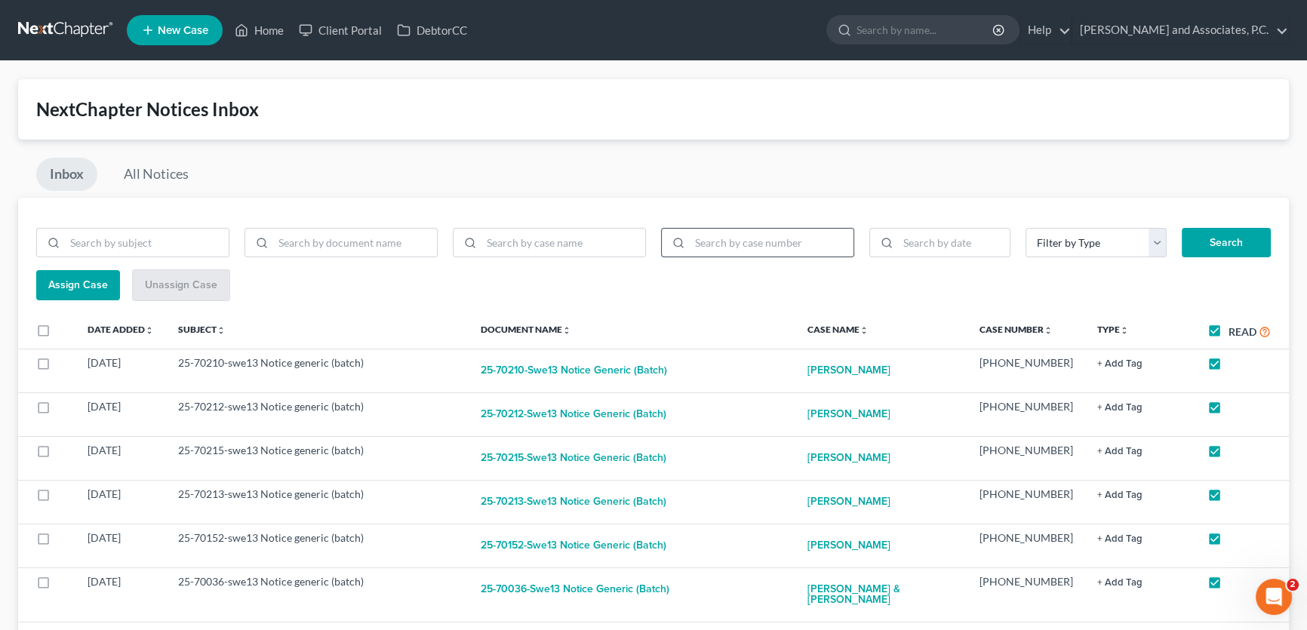
checkbox input "true"
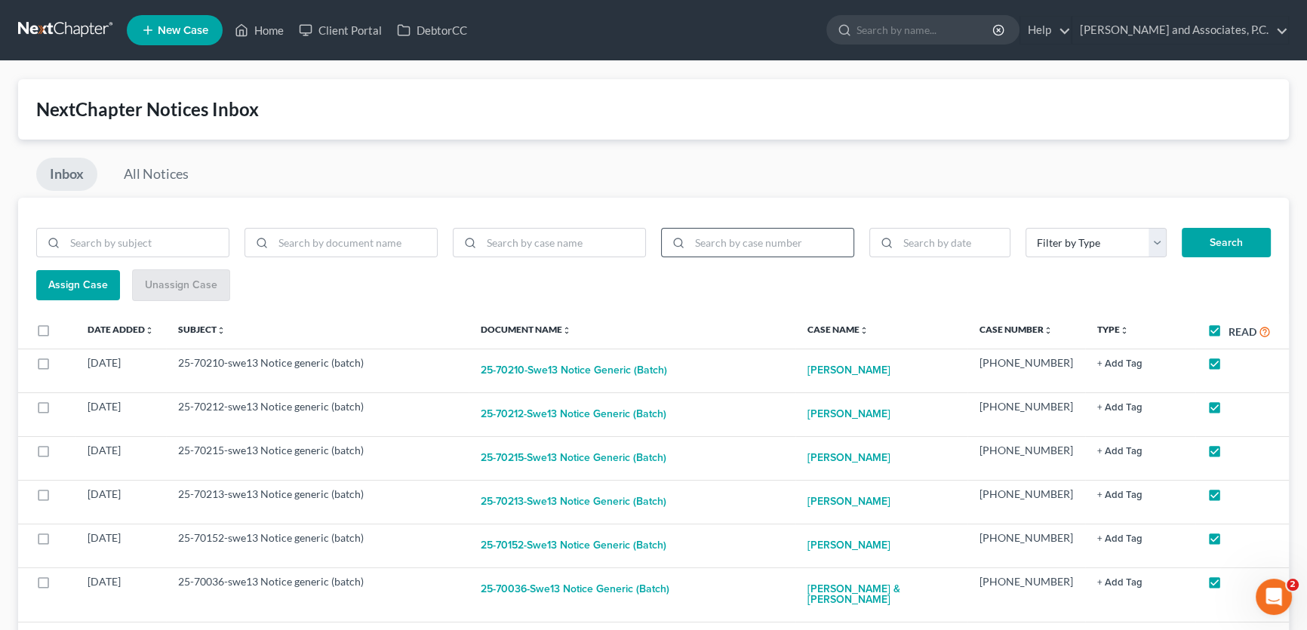
checkbox input "true"
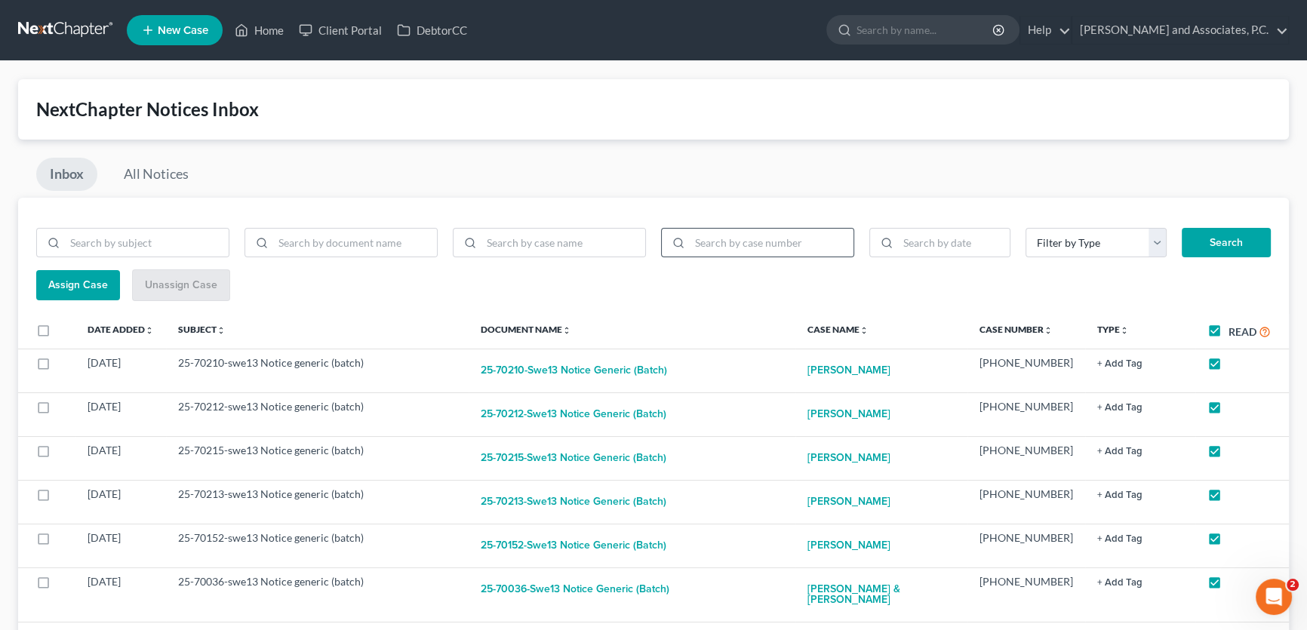
checkbox input "true"
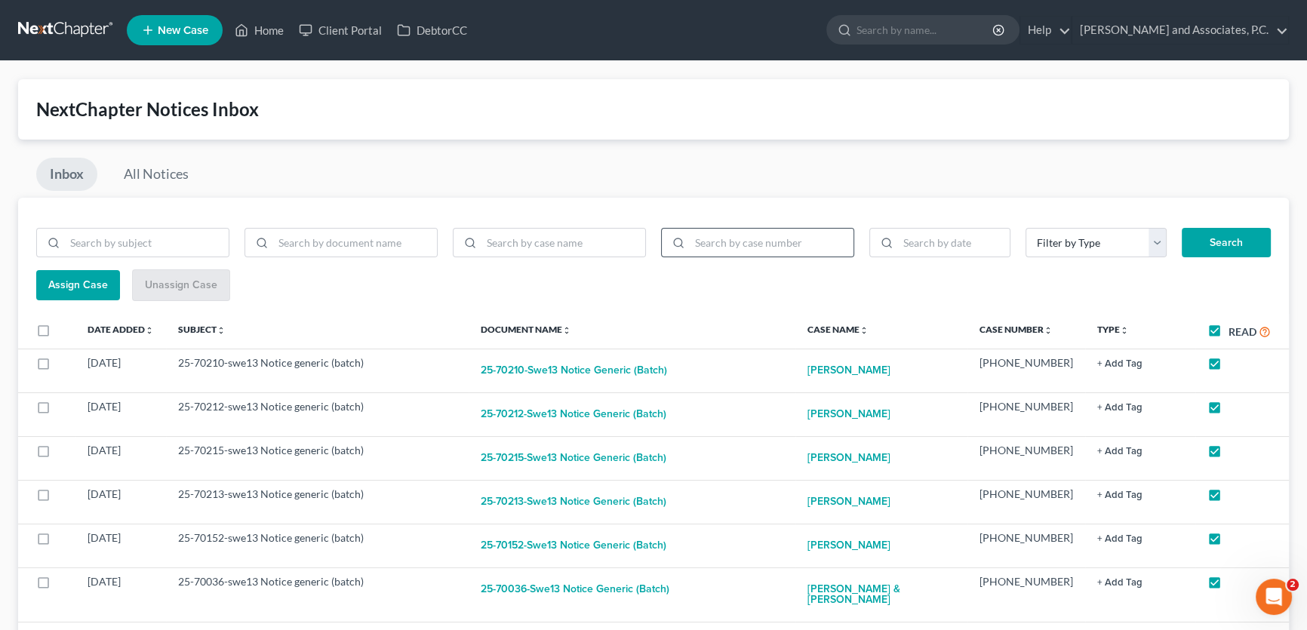
checkbox input "true"
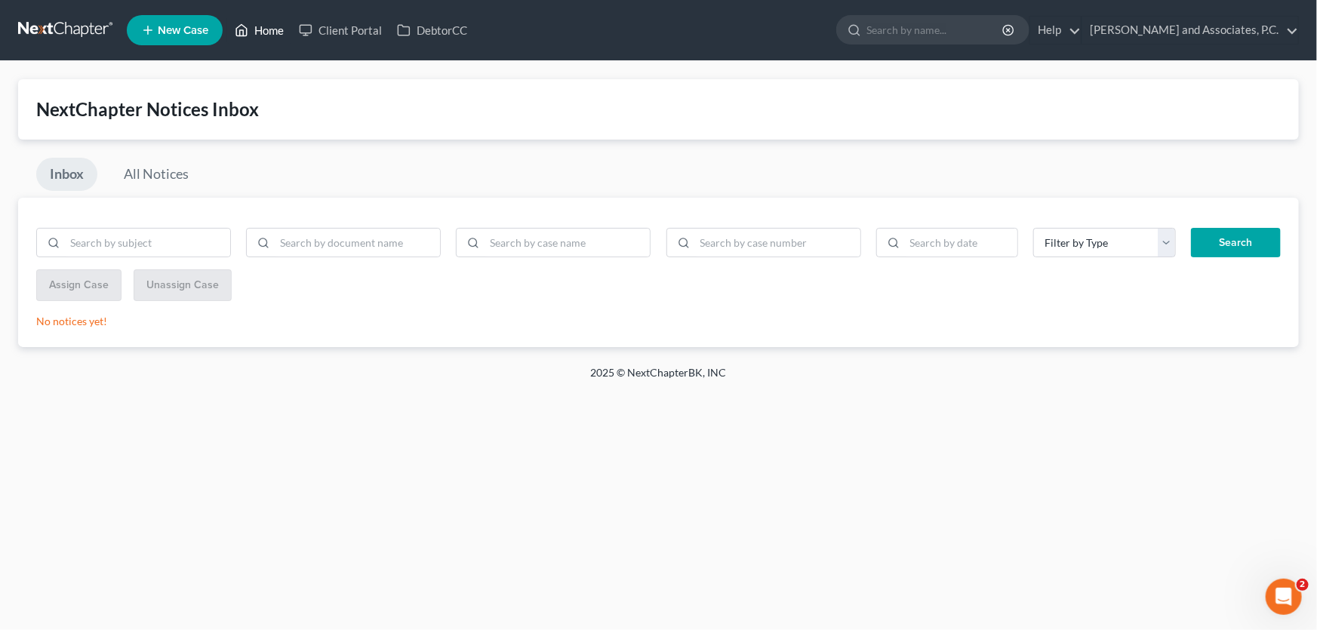
click at [271, 32] on link "Home" at bounding box center [259, 30] width 64 height 27
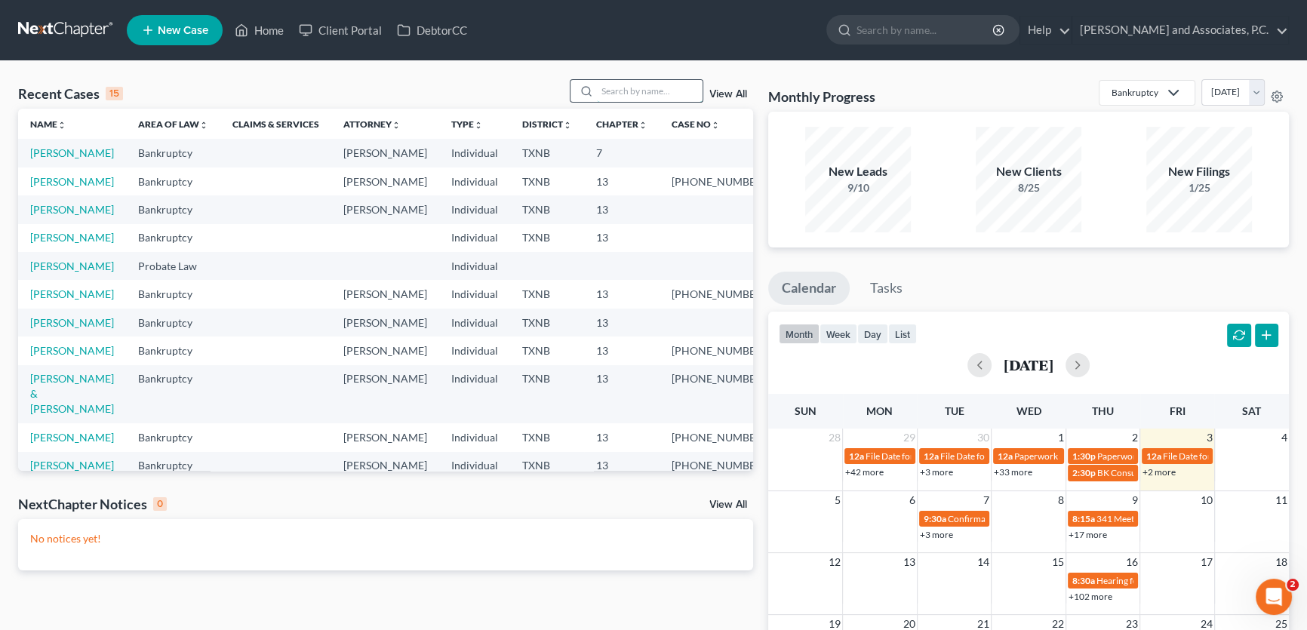
click at [616, 88] on input "search" at bounding box center [650, 91] width 106 height 22
click at [635, 91] on input "search" at bounding box center [650, 91] width 106 height 22
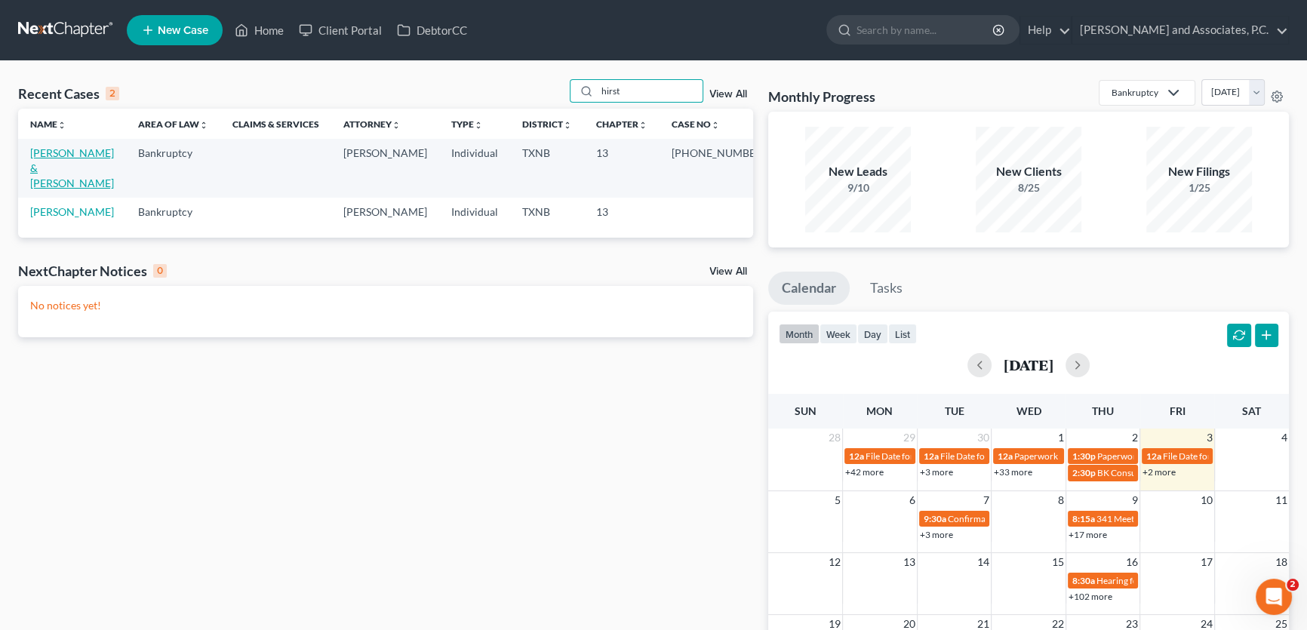
click at [72, 153] on link "[PERSON_NAME] & [PERSON_NAME]" at bounding box center [72, 167] width 84 height 43
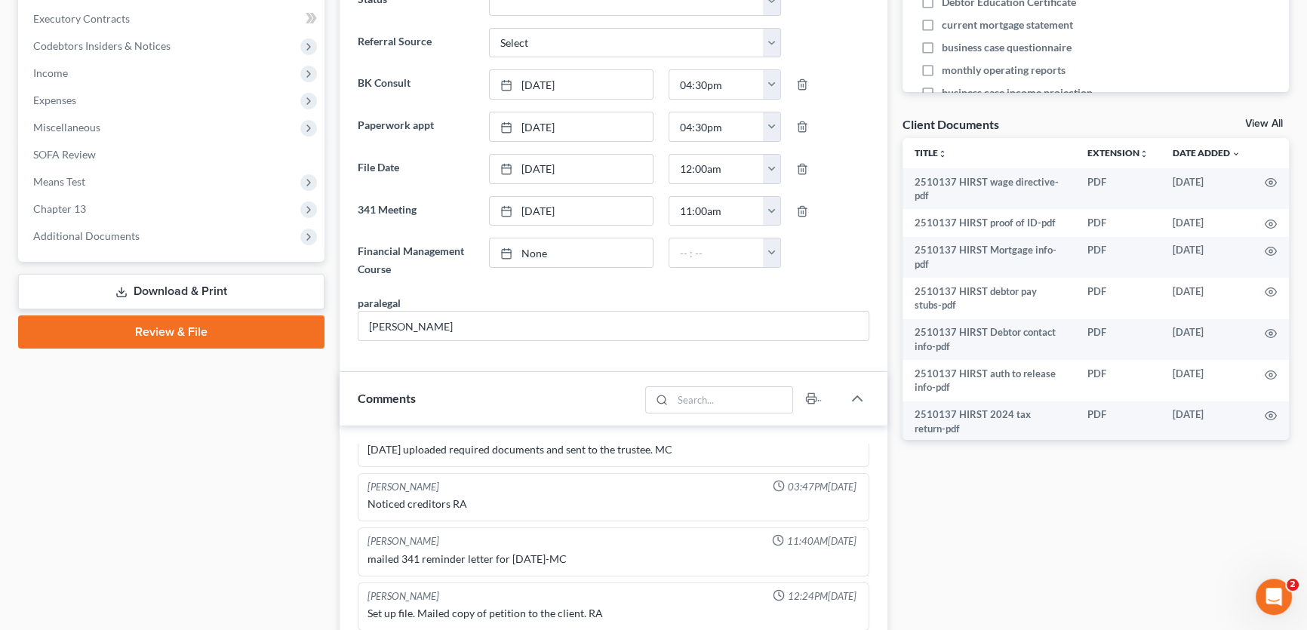
scroll to position [823, 0]
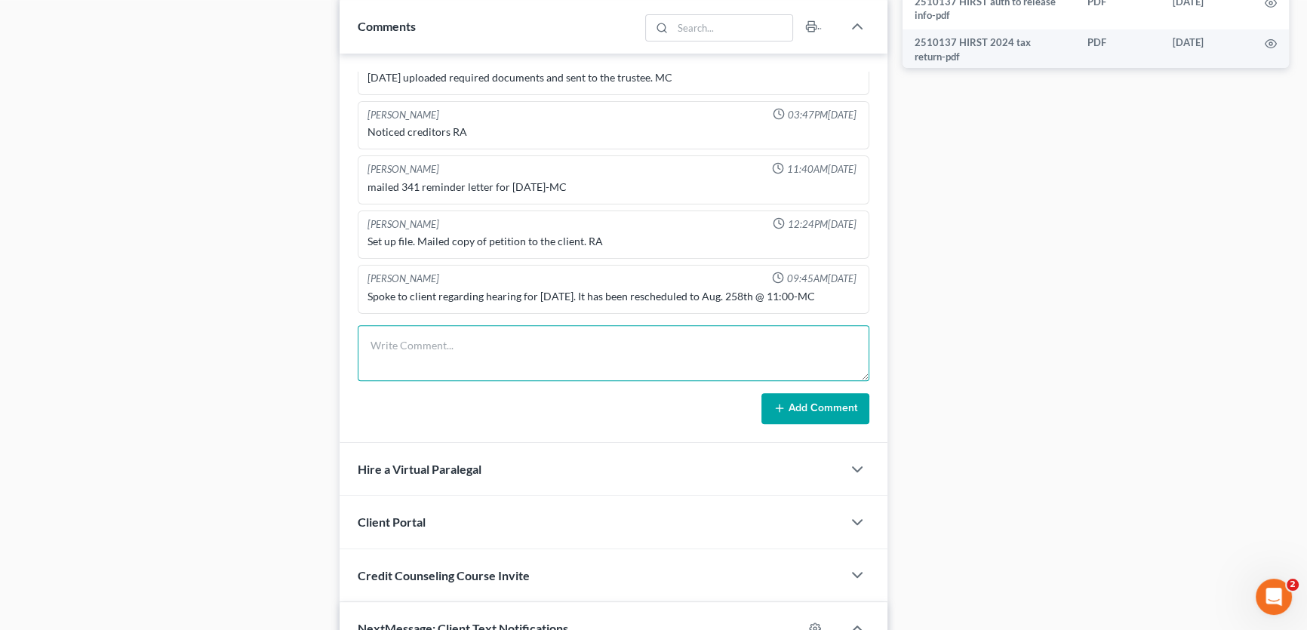
click at [446, 339] on textarea at bounding box center [614, 353] width 512 height 56
click at [786, 399] on button "Add Comment" at bounding box center [816, 409] width 108 height 32
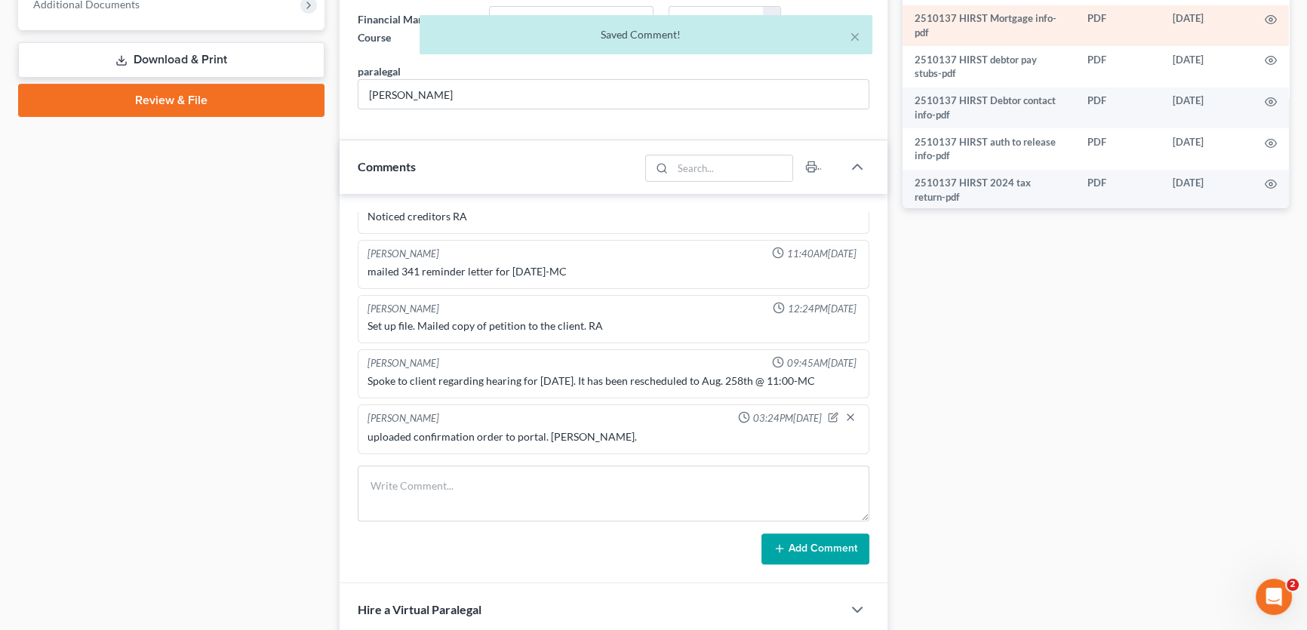
scroll to position [411, 0]
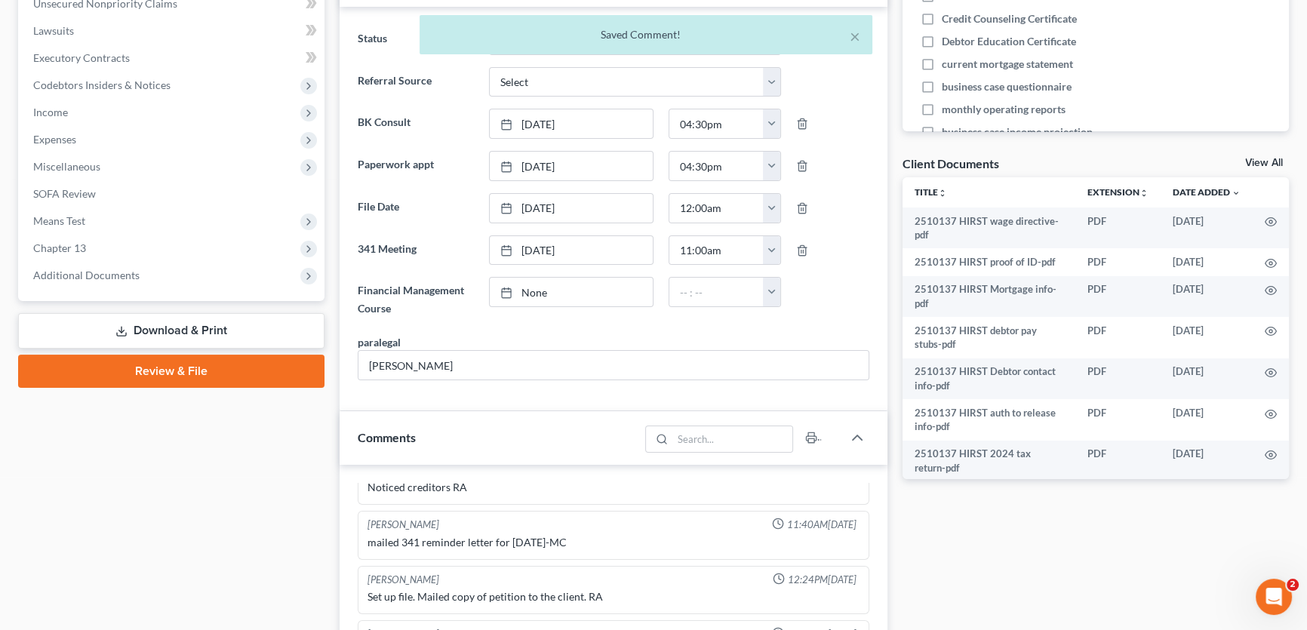
click at [1254, 161] on link "View All" at bounding box center [1264, 163] width 38 height 11
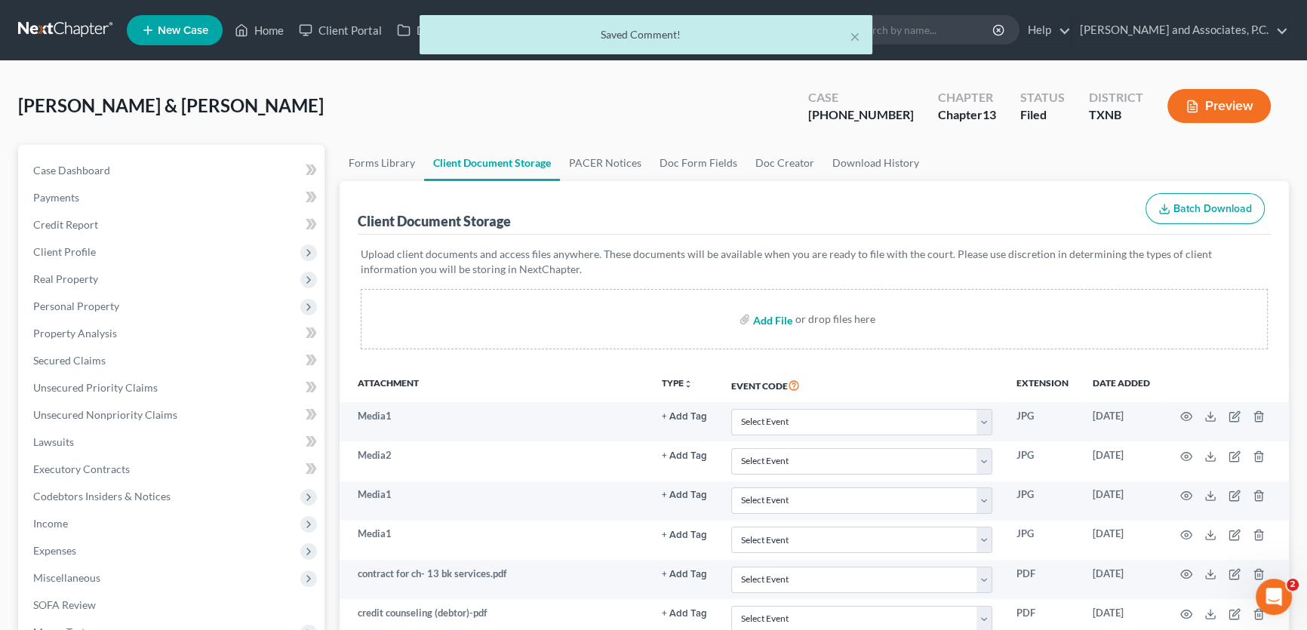
click at [766, 319] on input "file" at bounding box center [771, 319] width 36 height 27
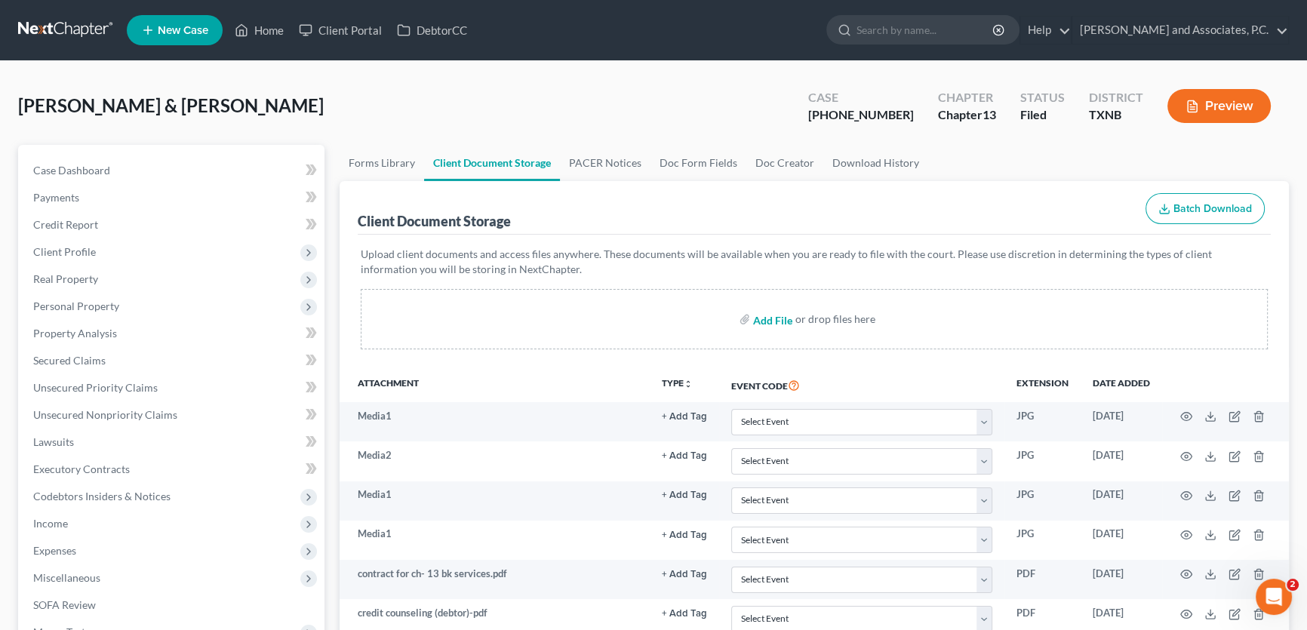
click at [776, 317] on input "file" at bounding box center [771, 319] width 36 height 27
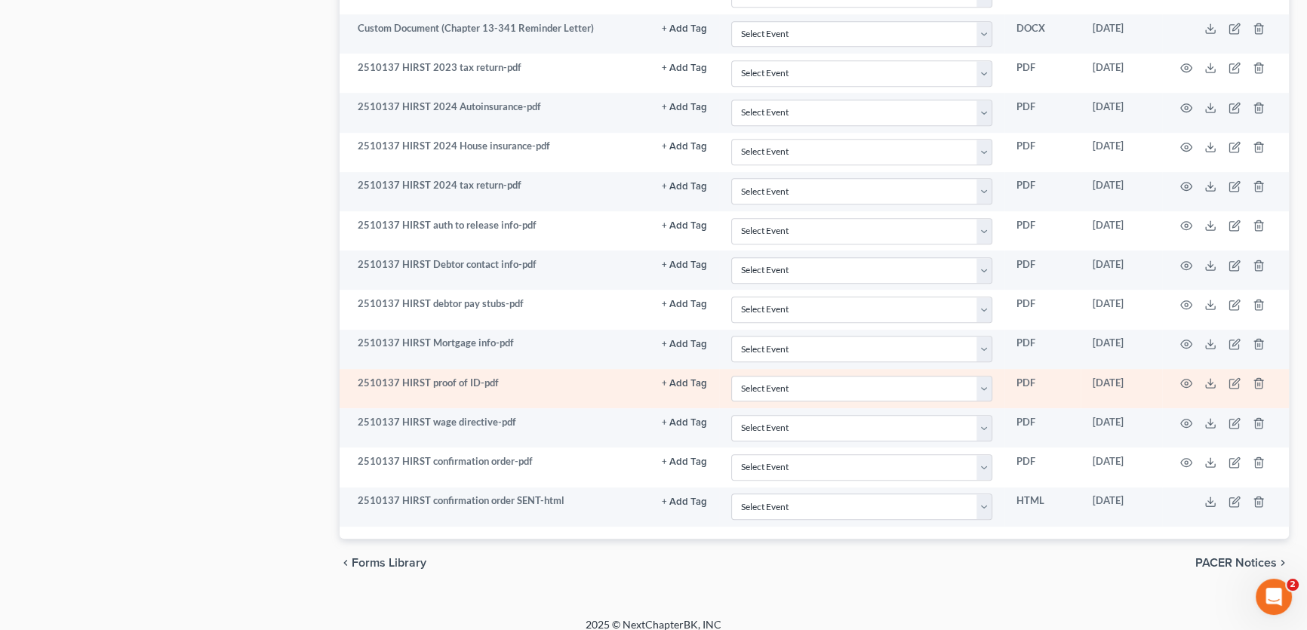
scroll to position [1027, 0]
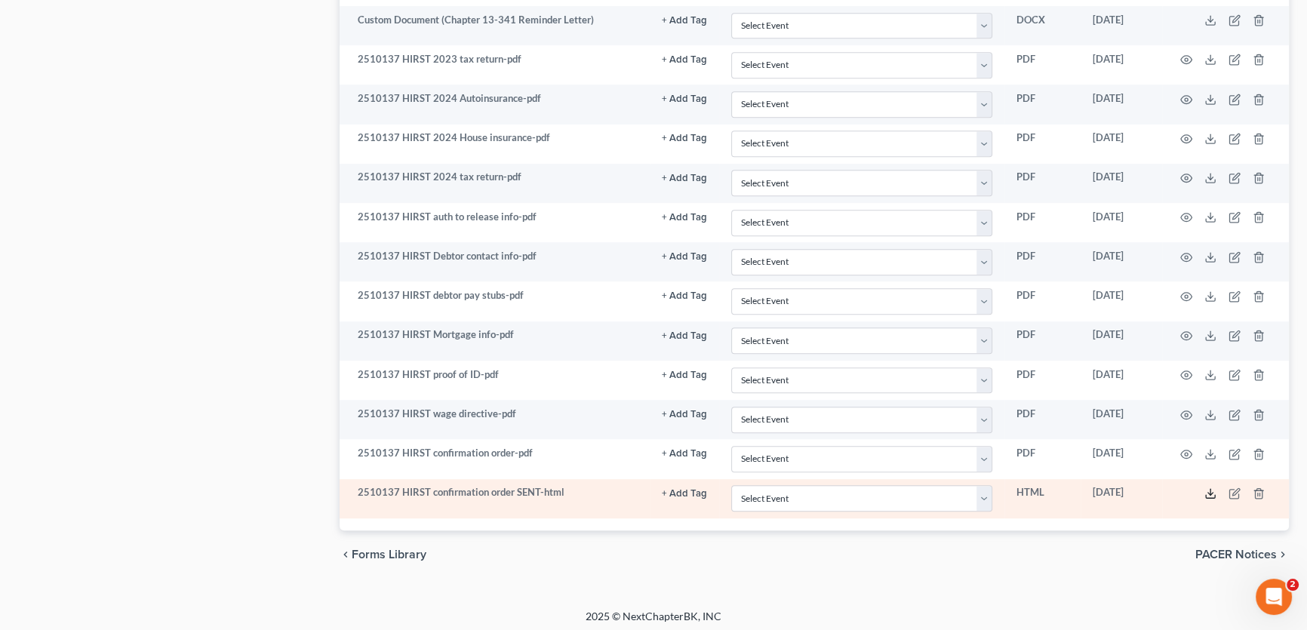
click at [1215, 488] on icon at bounding box center [1211, 494] width 12 height 12
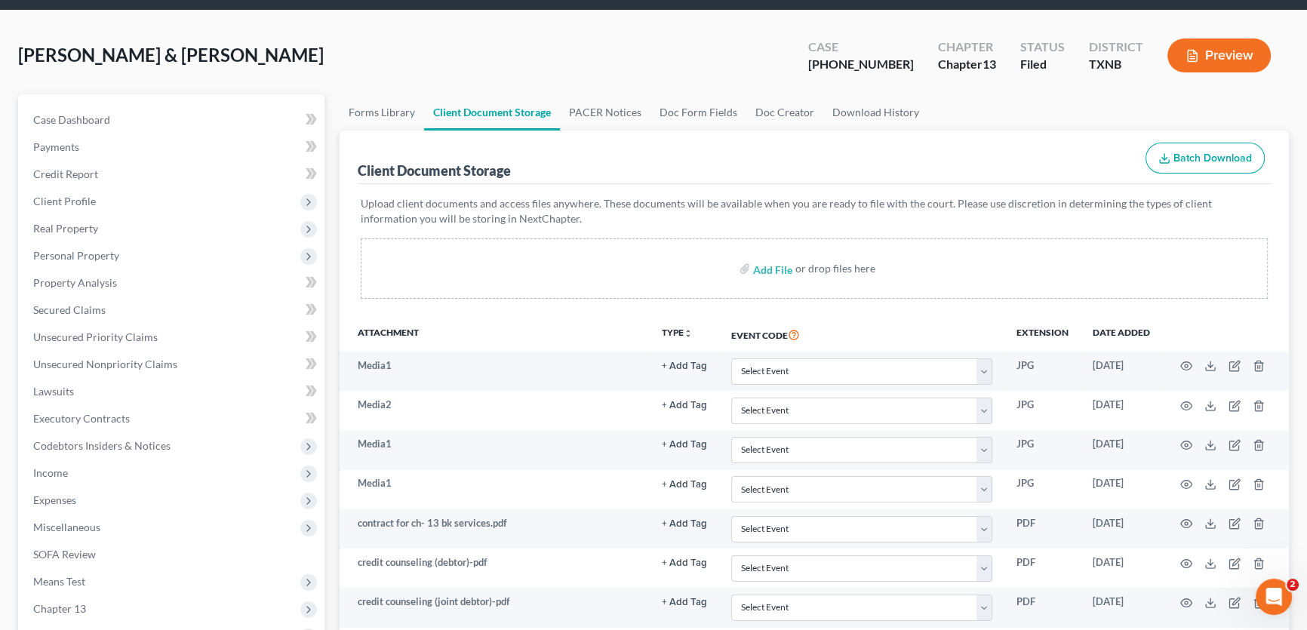
scroll to position [0, 0]
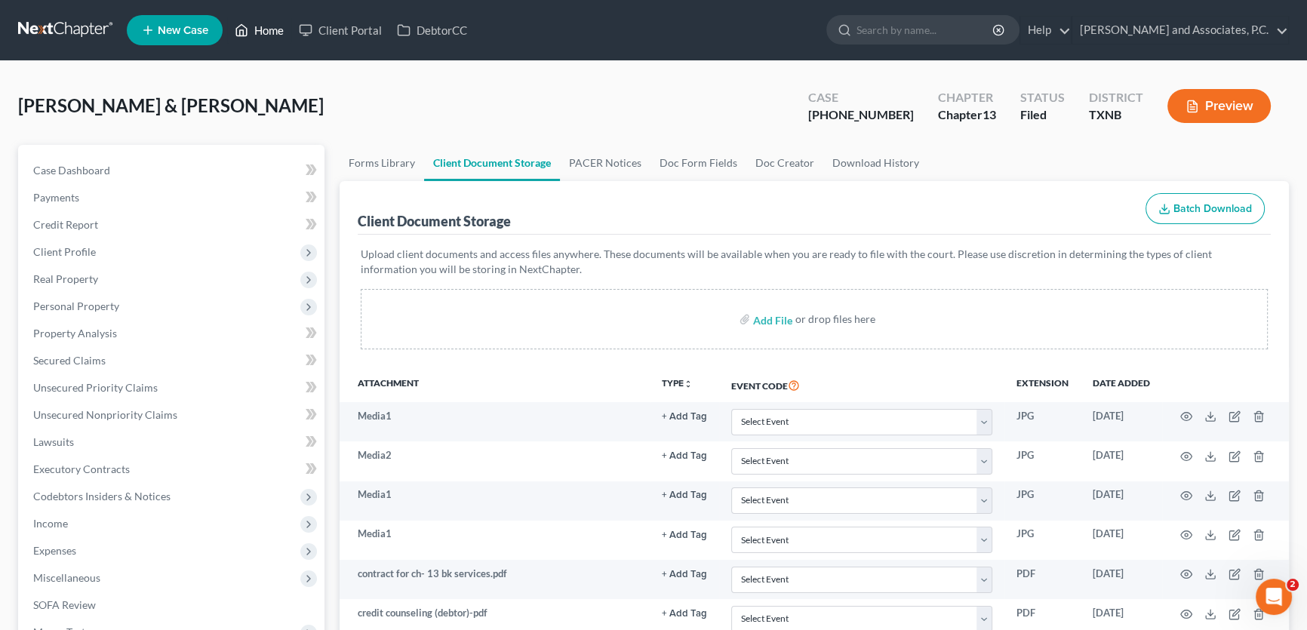
click at [259, 22] on link "Home" at bounding box center [259, 30] width 64 height 27
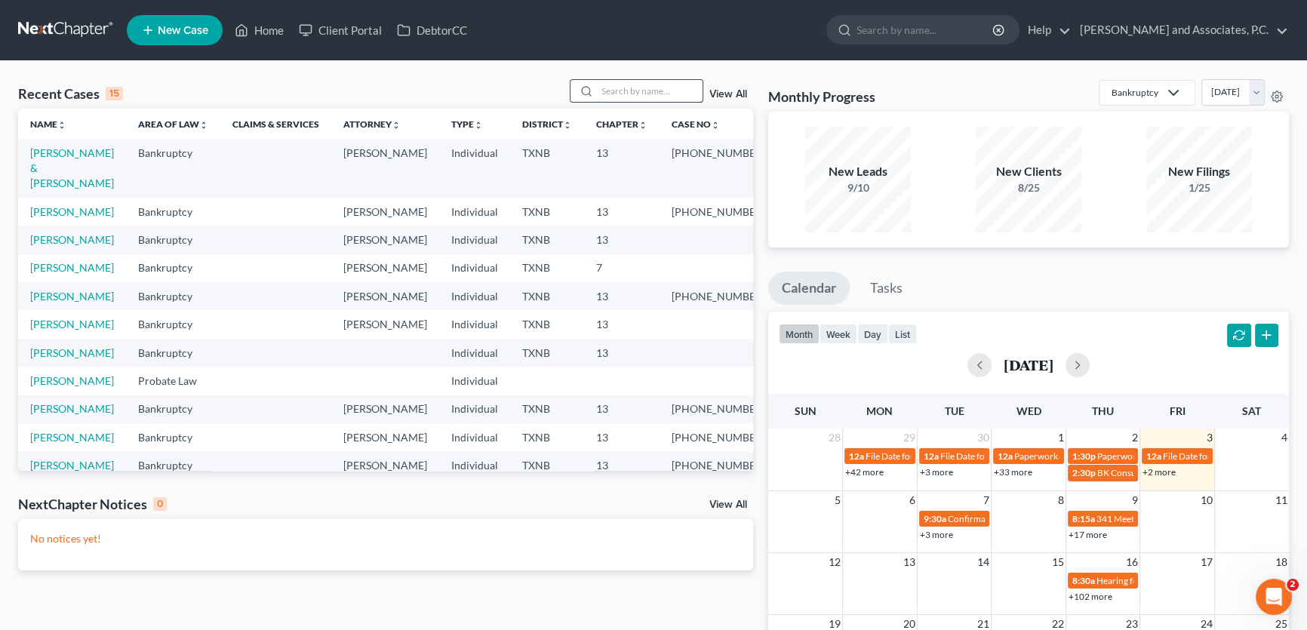
click at [615, 88] on input "search" at bounding box center [650, 91] width 106 height 22
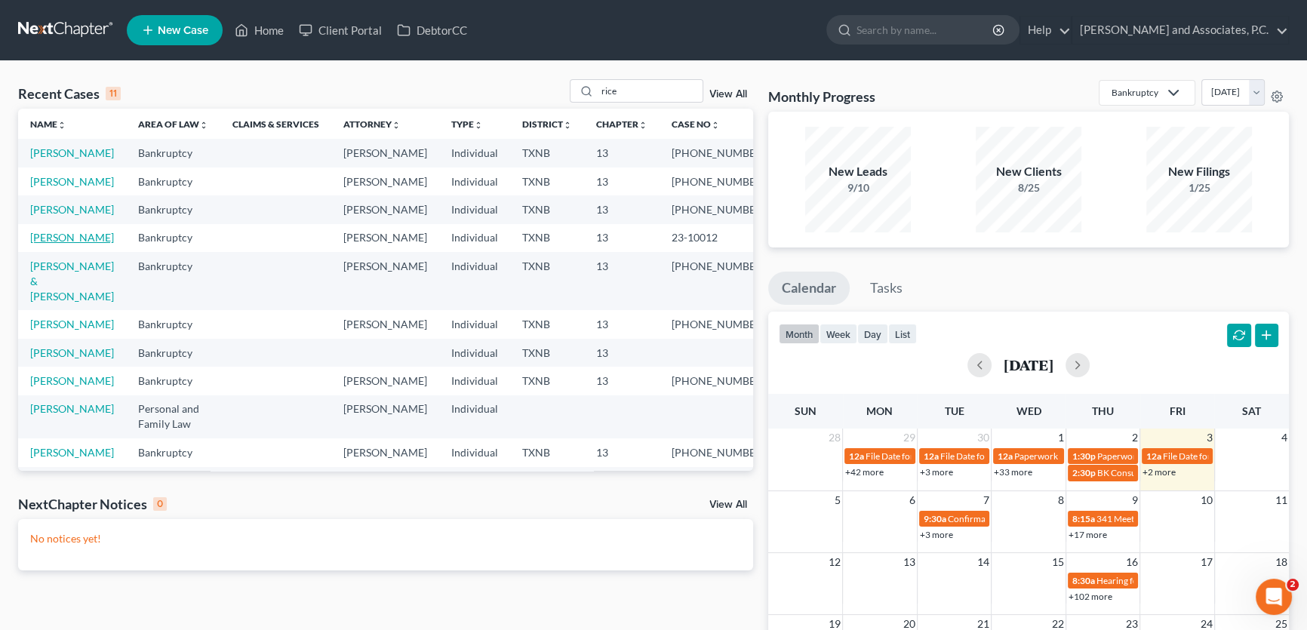
click at [73, 244] on link "[PERSON_NAME]" at bounding box center [72, 237] width 84 height 13
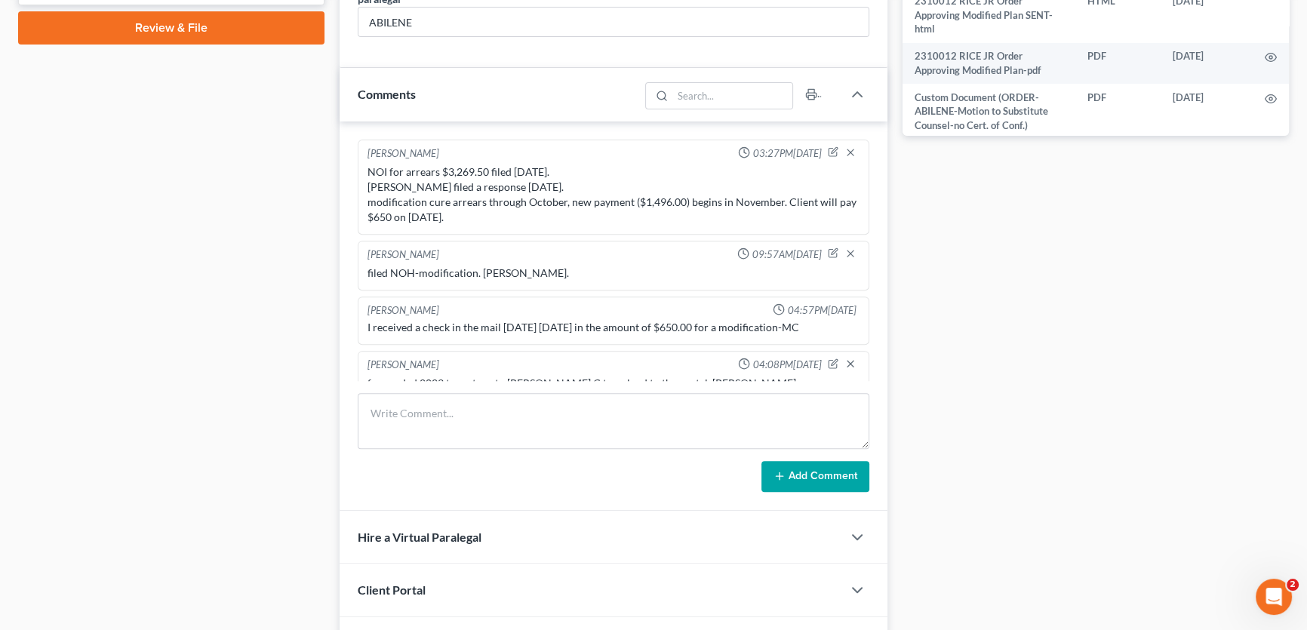
scroll to position [492, 0]
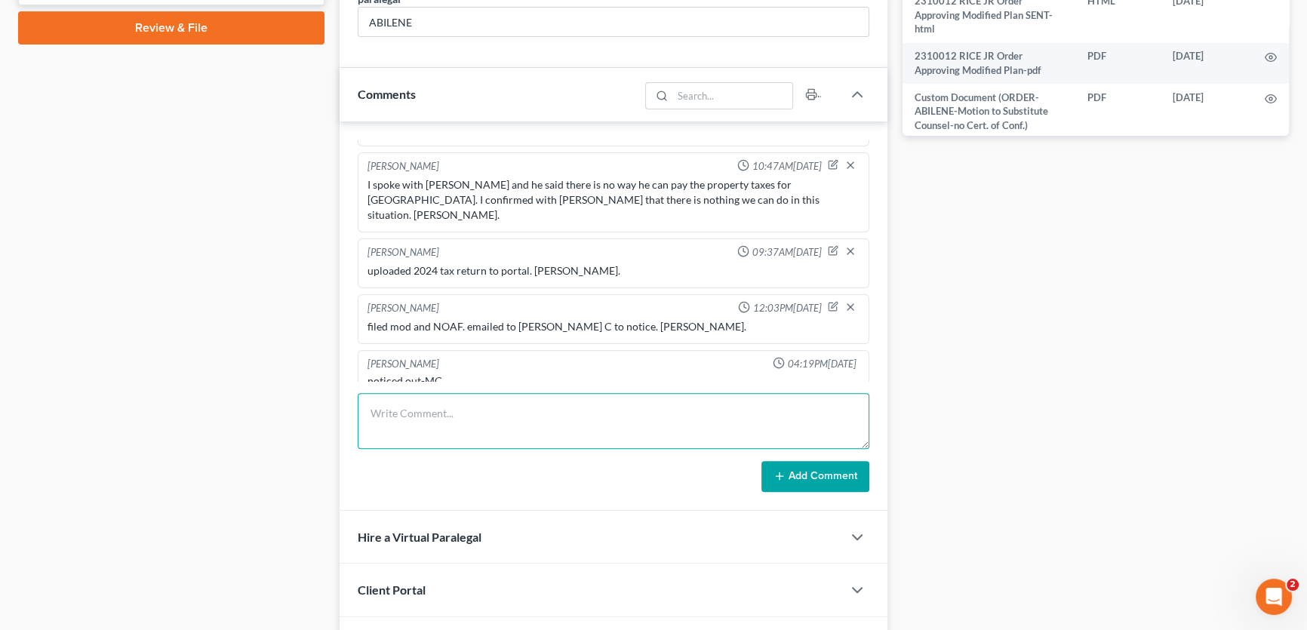
click at [508, 414] on textarea at bounding box center [614, 421] width 512 height 56
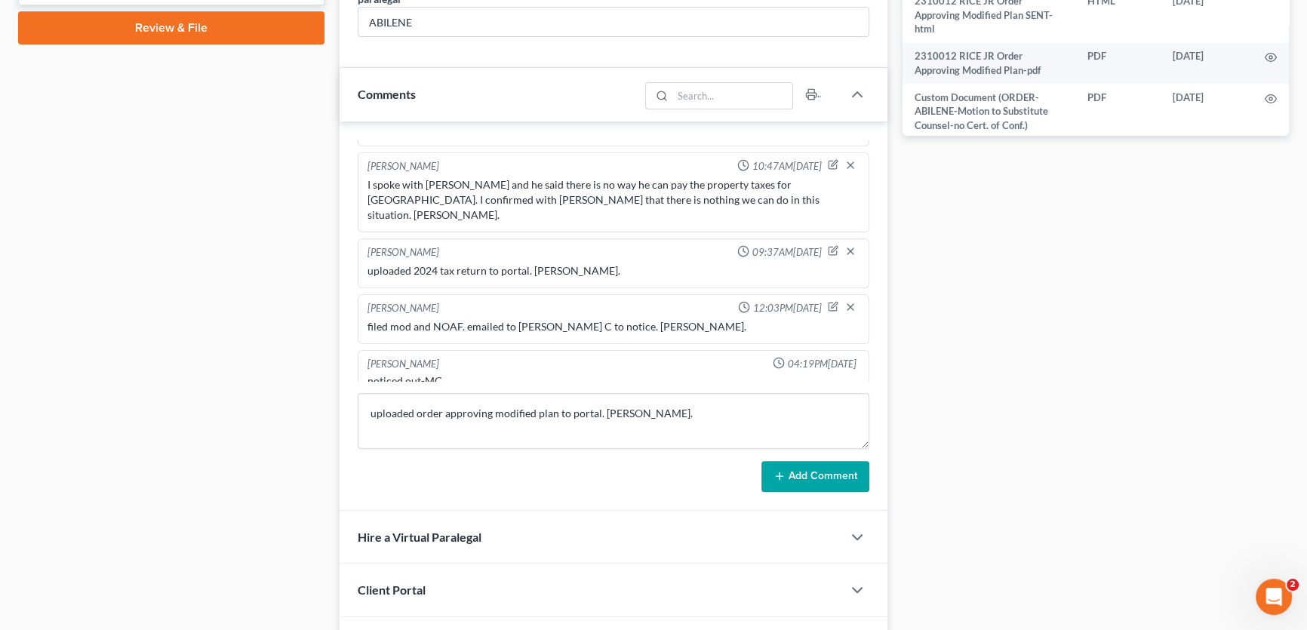
click at [785, 470] on icon at bounding box center [780, 476] width 12 height 12
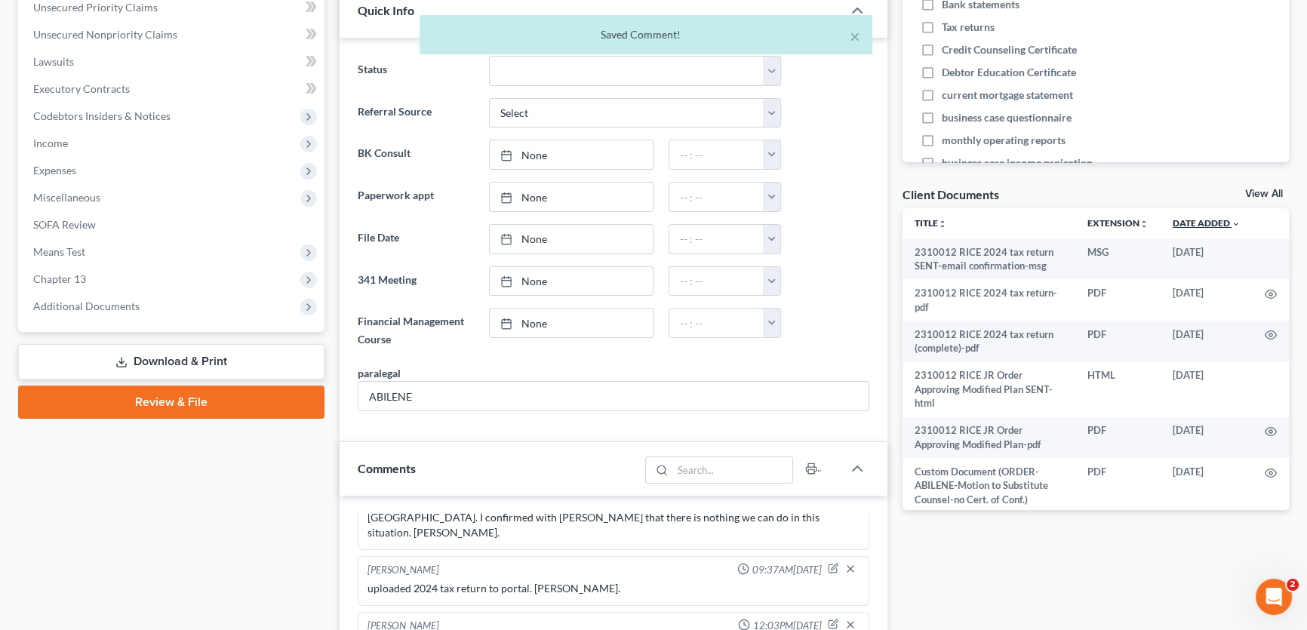
scroll to position [343, 0]
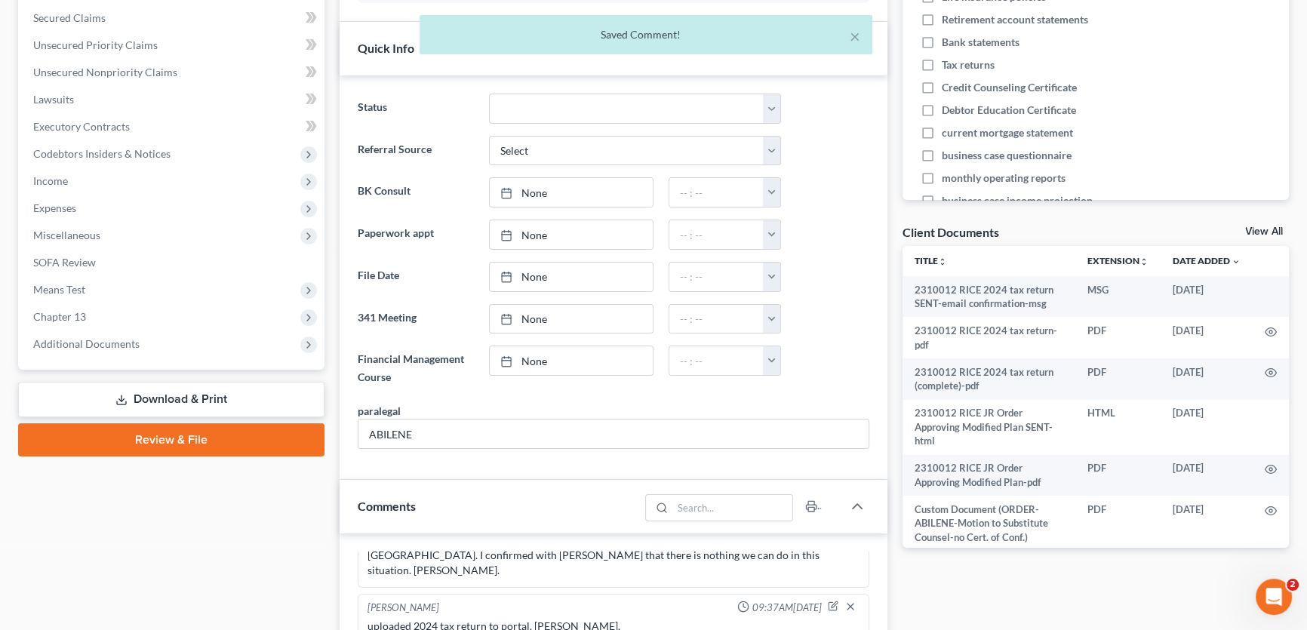
click at [1271, 226] on link "View All" at bounding box center [1264, 231] width 38 height 11
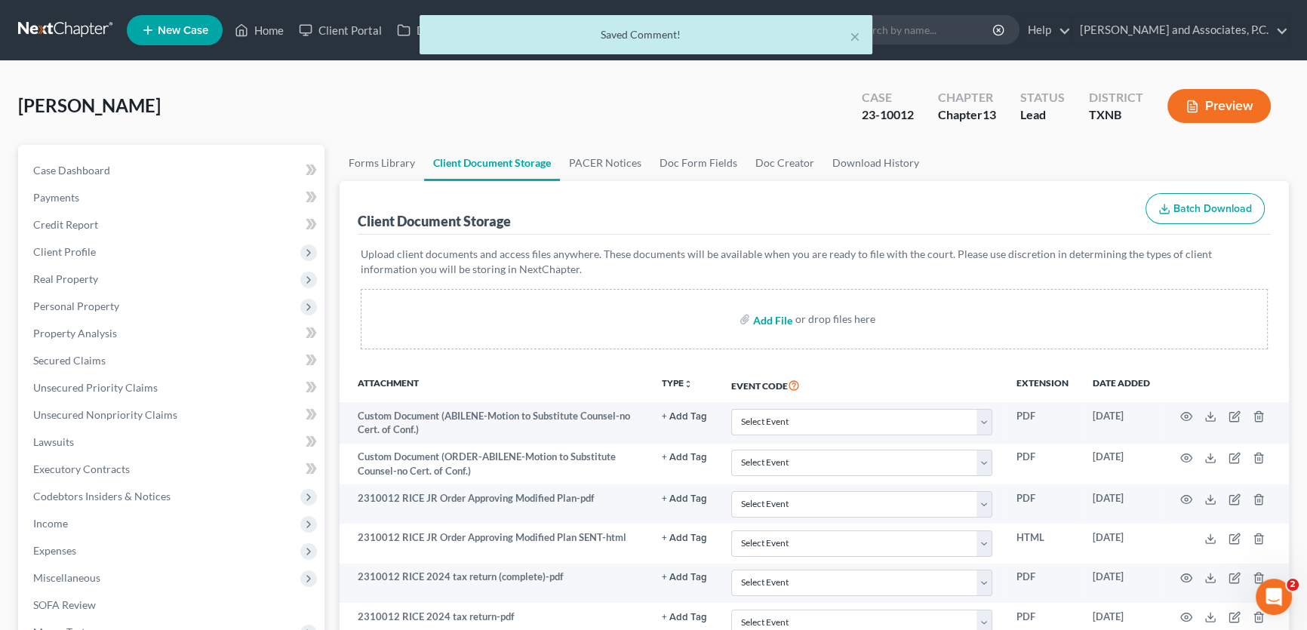
click at [770, 312] on input "file" at bounding box center [771, 319] width 36 height 27
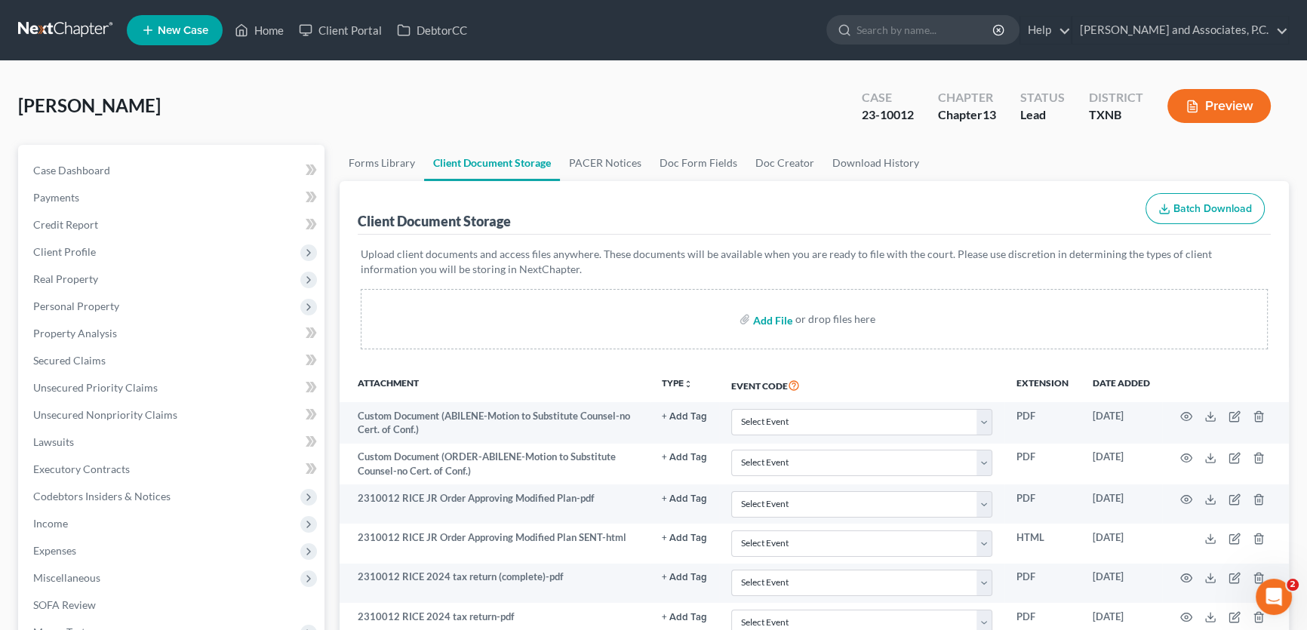
click at [767, 319] on input "file" at bounding box center [771, 319] width 36 height 27
drag, startPoint x: 275, startPoint y: 29, endPoint x: 309, endPoint y: 38, distance: 35.2
click at [275, 29] on link "Home" at bounding box center [259, 30] width 64 height 27
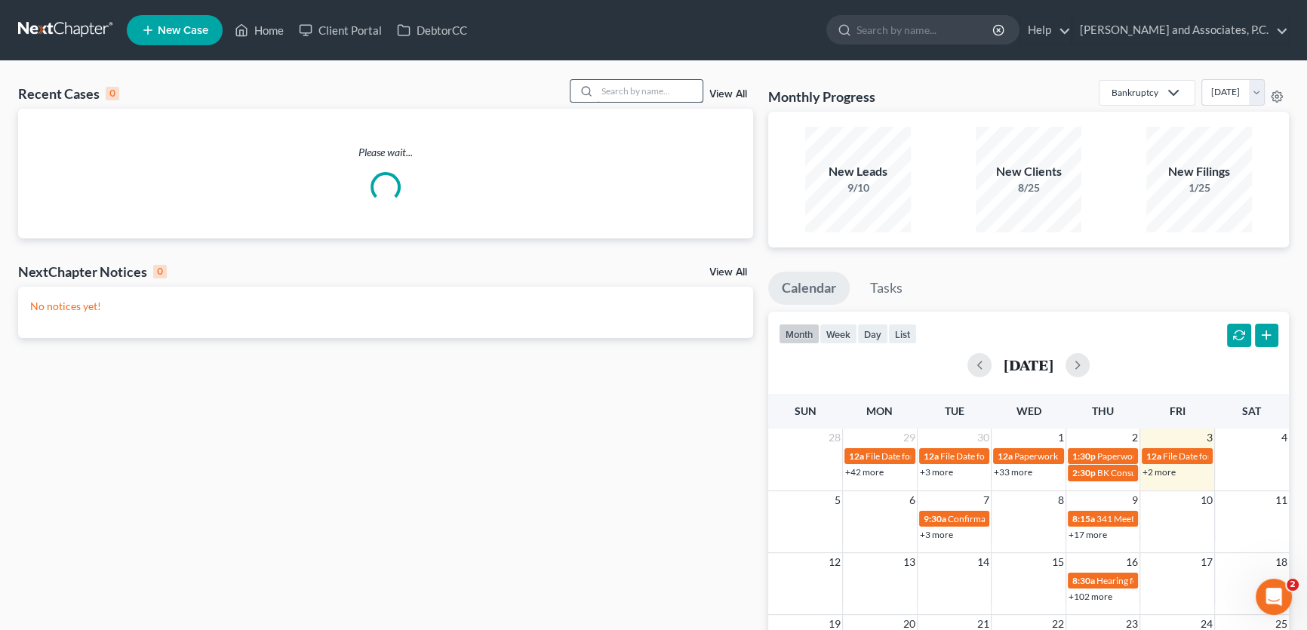
click at [631, 94] on input "search" at bounding box center [650, 91] width 106 height 22
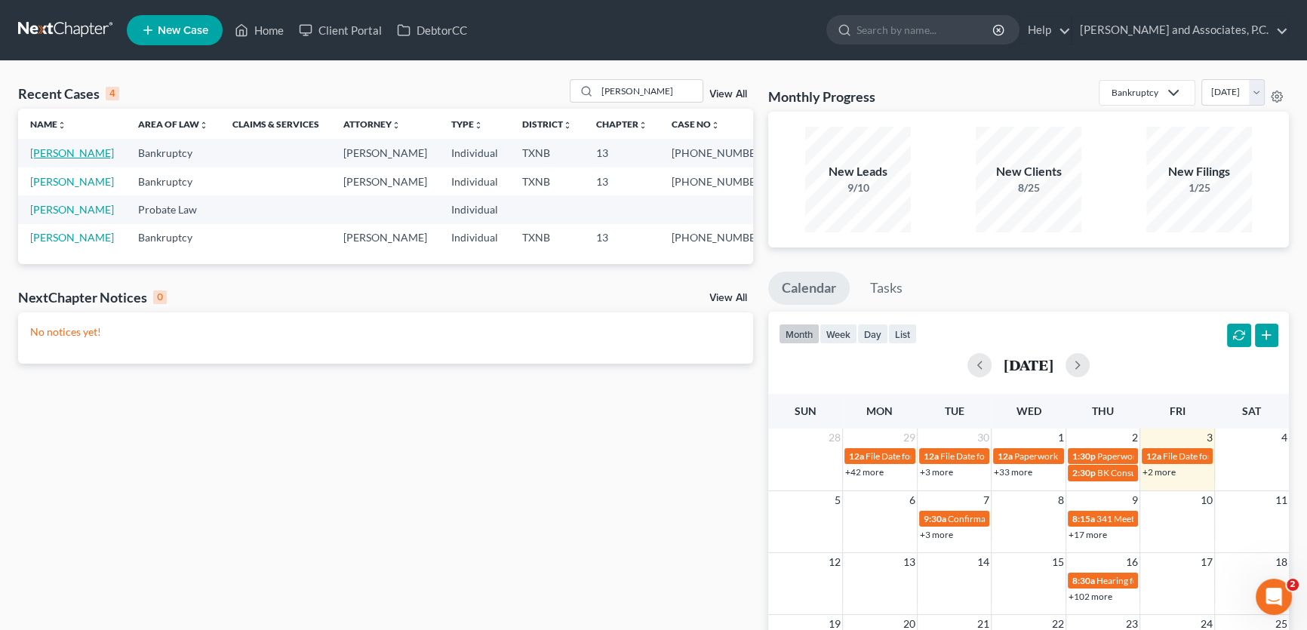
click at [79, 157] on link "[PERSON_NAME]" at bounding box center [72, 152] width 84 height 13
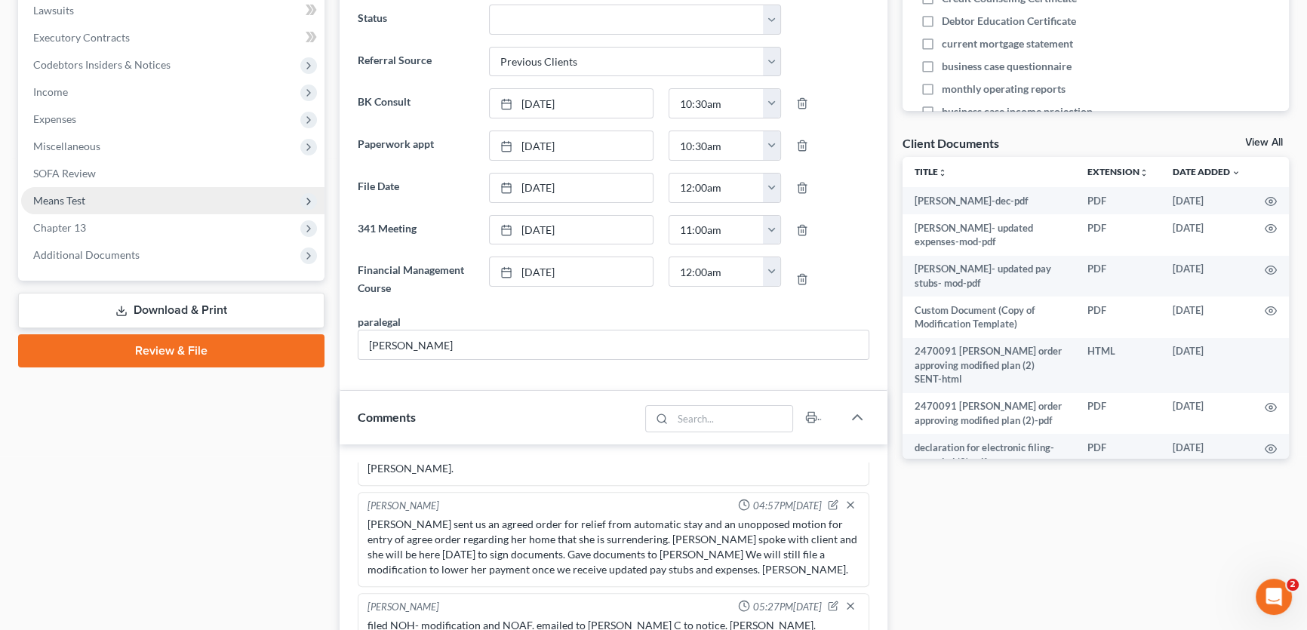
scroll to position [411, 0]
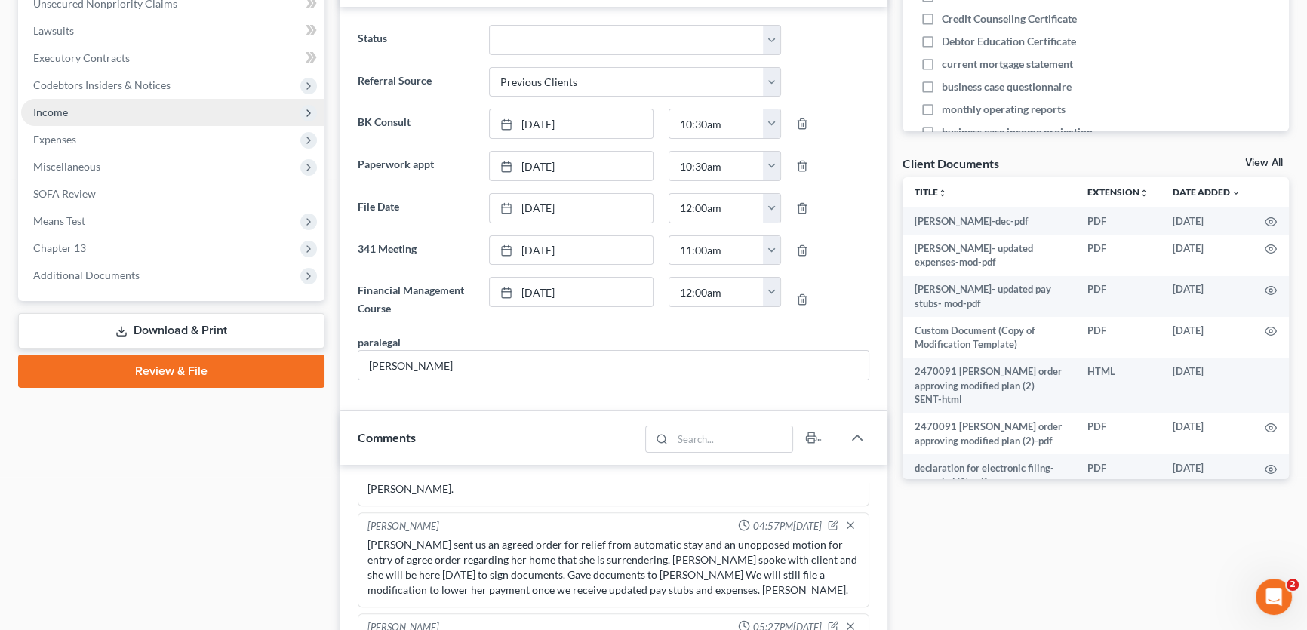
click at [68, 115] on span "Income" at bounding box center [172, 112] width 303 height 27
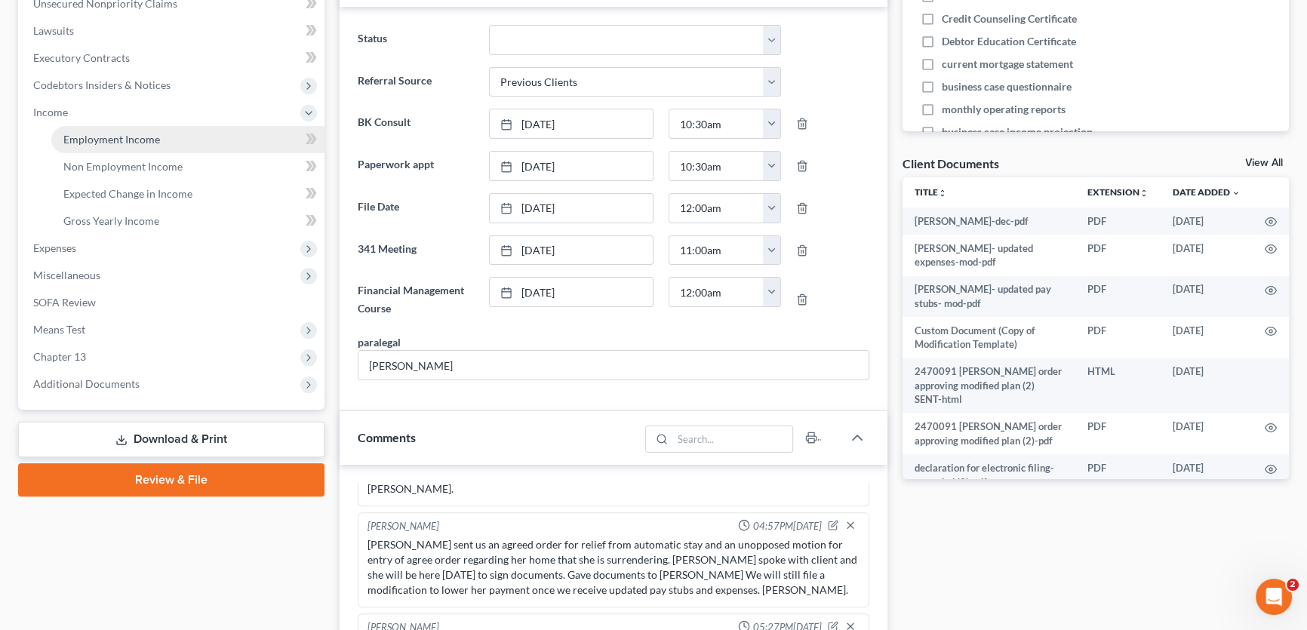
click at [75, 139] on span "Employment Income" at bounding box center [111, 139] width 97 height 13
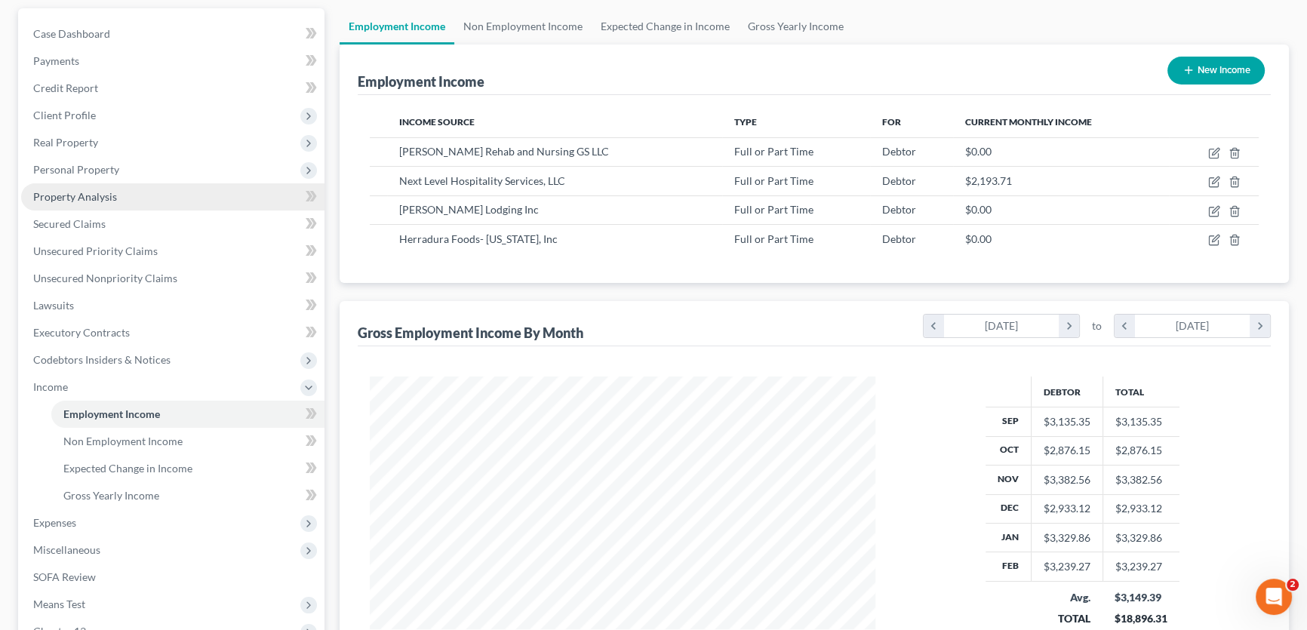
scroll to position [270, 536]
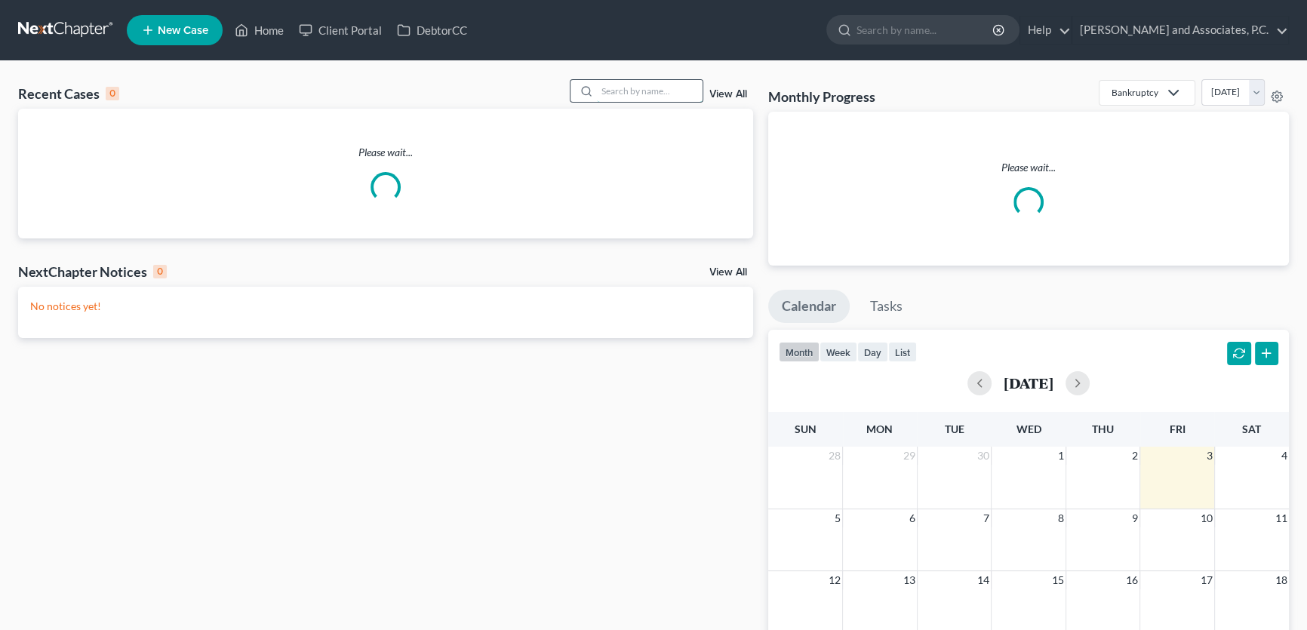
click at [673, 82] on input "search" at bounding box center [650, 91] width 106 height 22
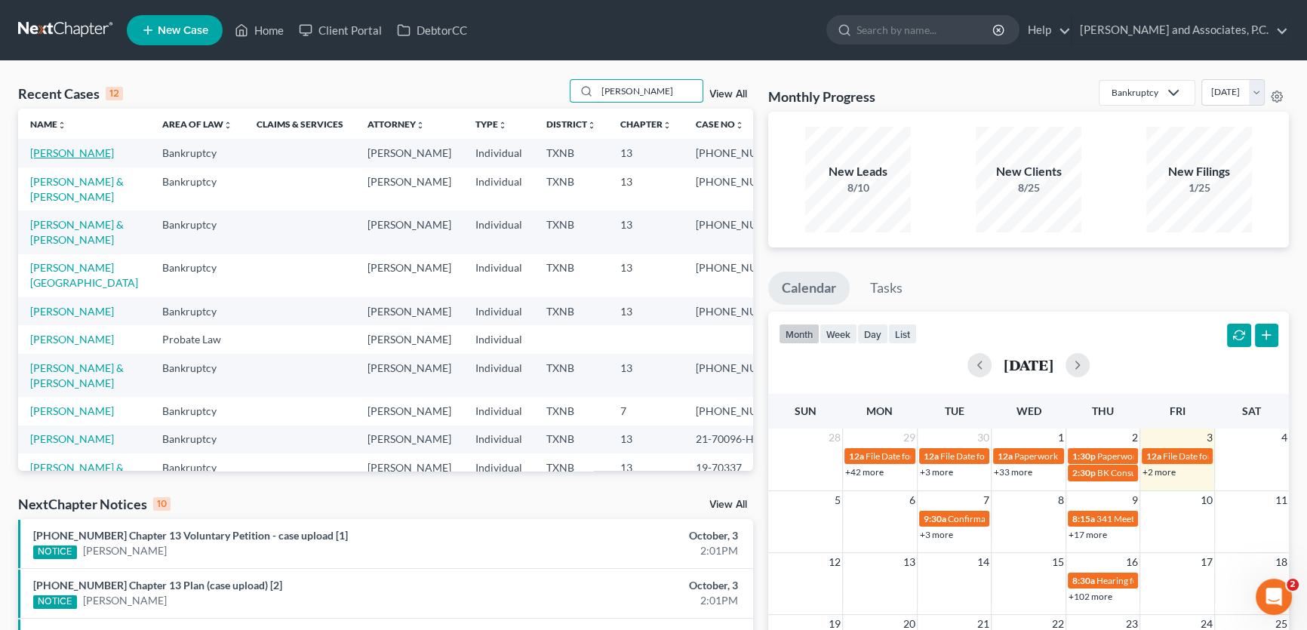
type input "[PERSON_NAME]"
click at [67, 154] on link "[PERSON_NAME]" at bounding box center [72, 152] width 84 height 13
select select "5"
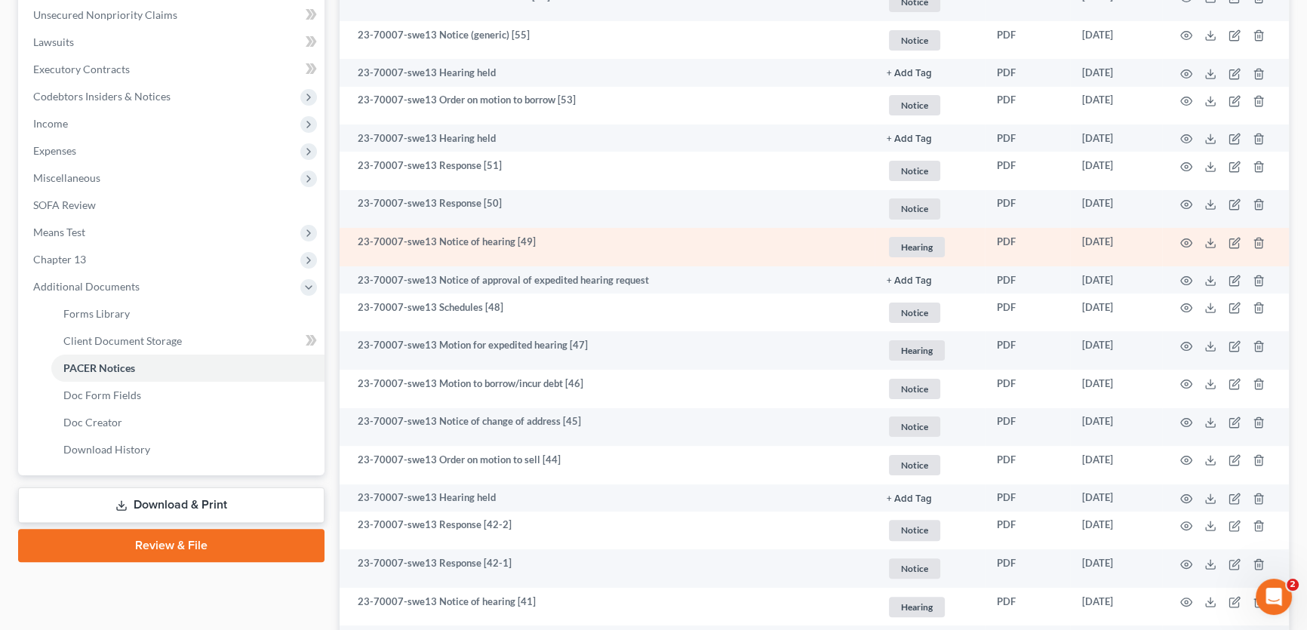
scroll to position [411, 0]
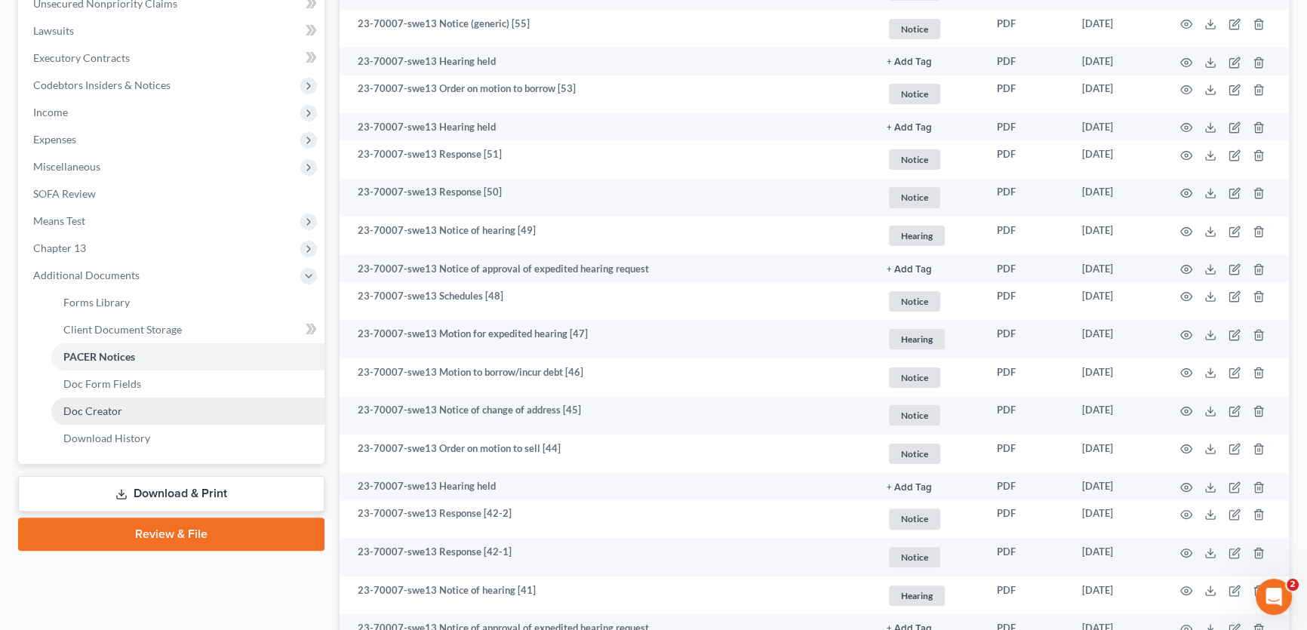
click at [99, 406] on span "Doc Creator" at bounding box center [92, 411] width 59 height 13
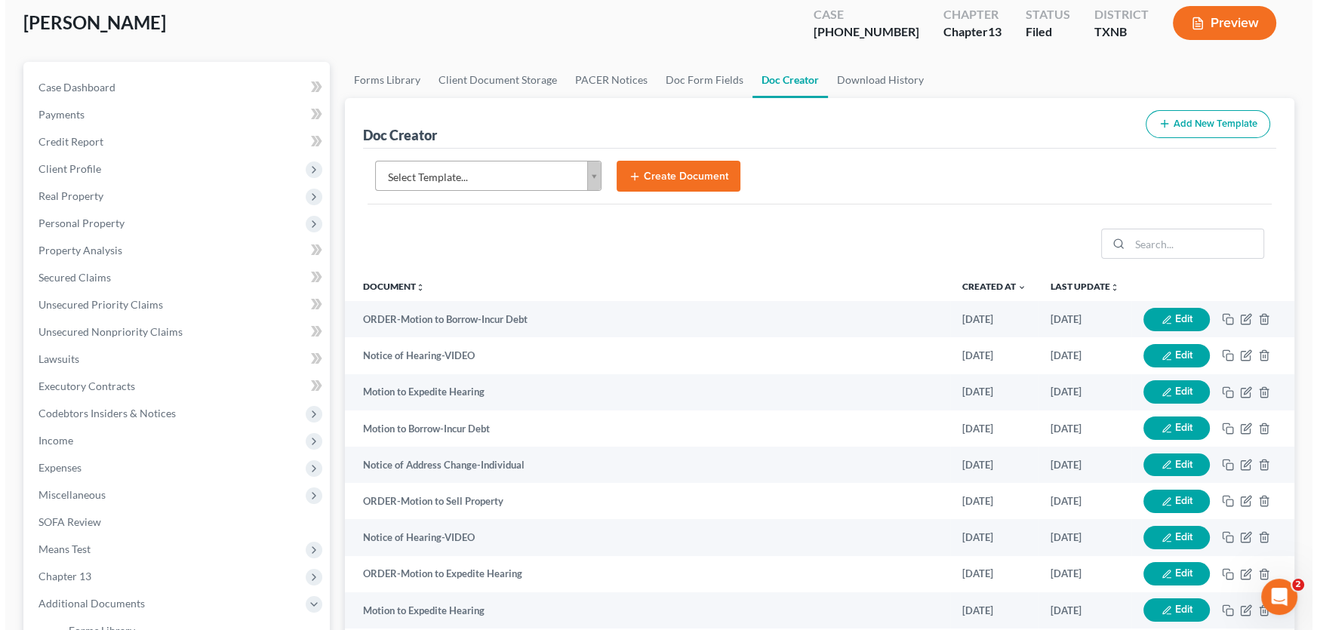
scroll to position [137, 0]
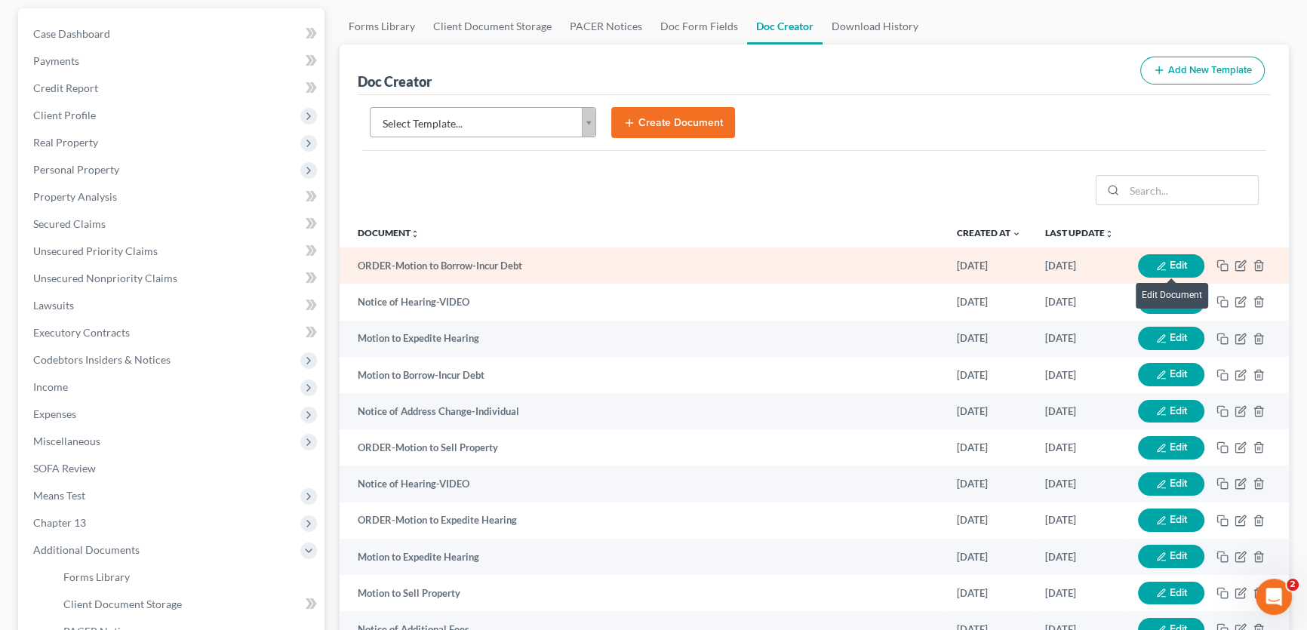
click at [1174, 263] on button "Edit" at bounding box center [1171, 265] width 66 height 23
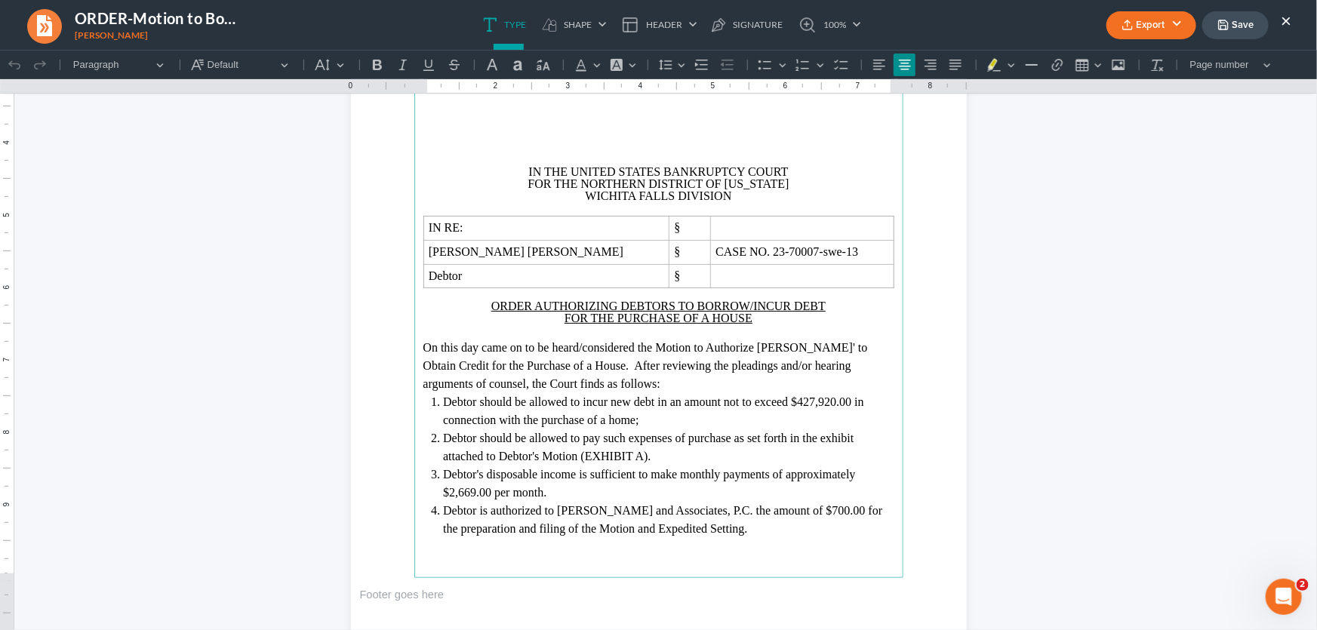
scroll to position [274, 0]
click at [1285, 22] on button "×" at bounding box center [1286, 20] width 11 height 18
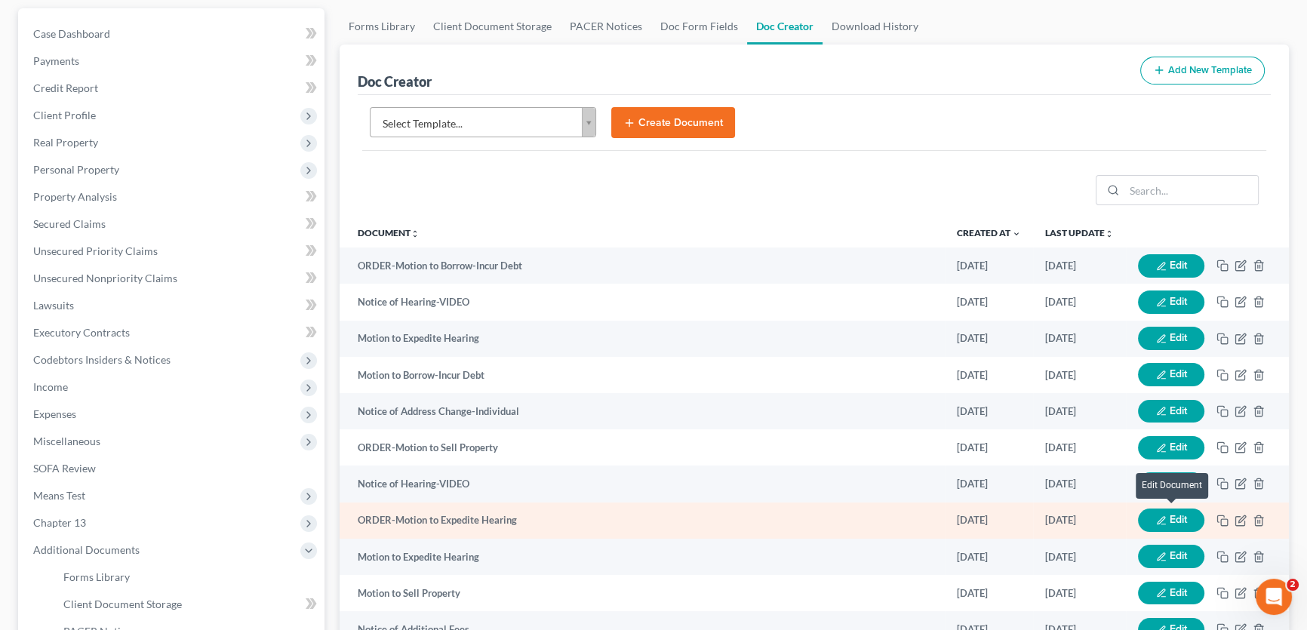
click at [1163, 517] on icon "button" at bounding box center [1161, 521] width 11 height 11
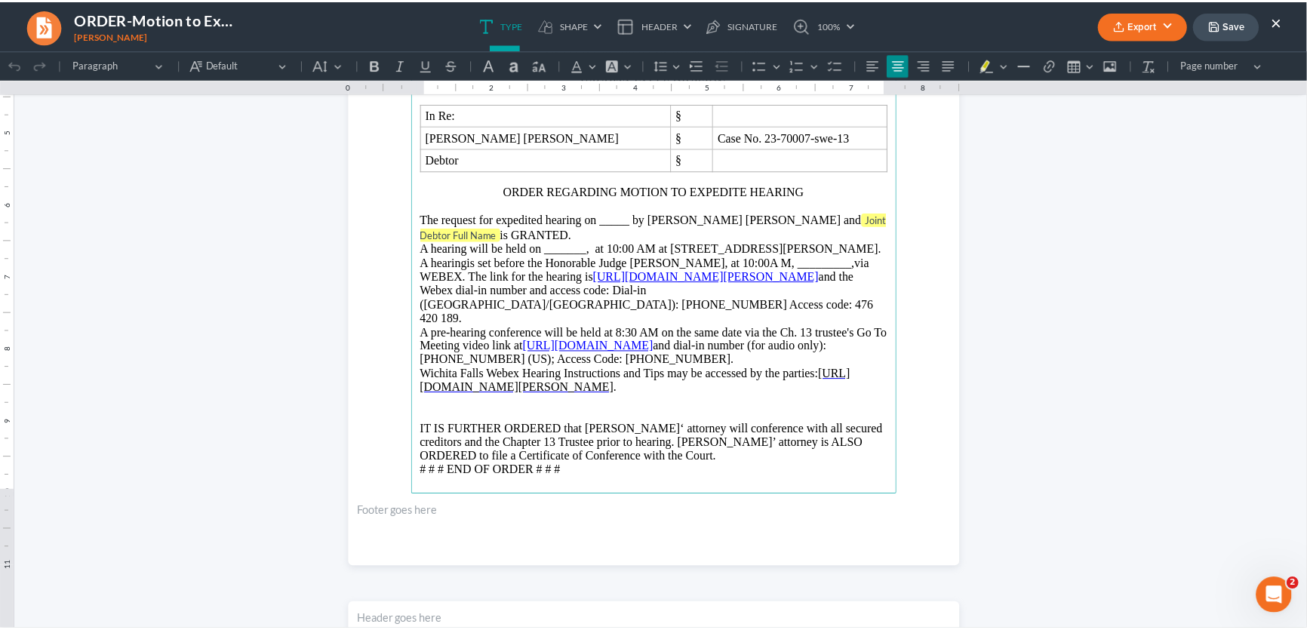
scroll to position [411, 0]
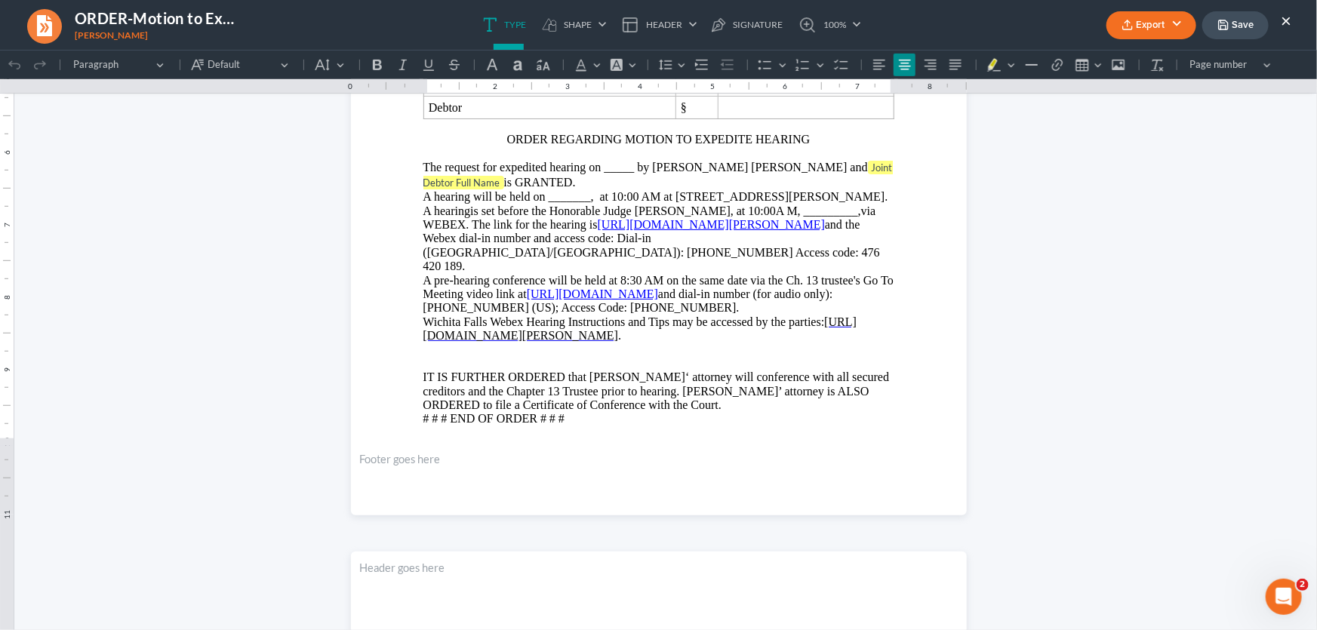
click at [1288, 18] on button "×" at bounding box center [1286, 20] width 11 height 18
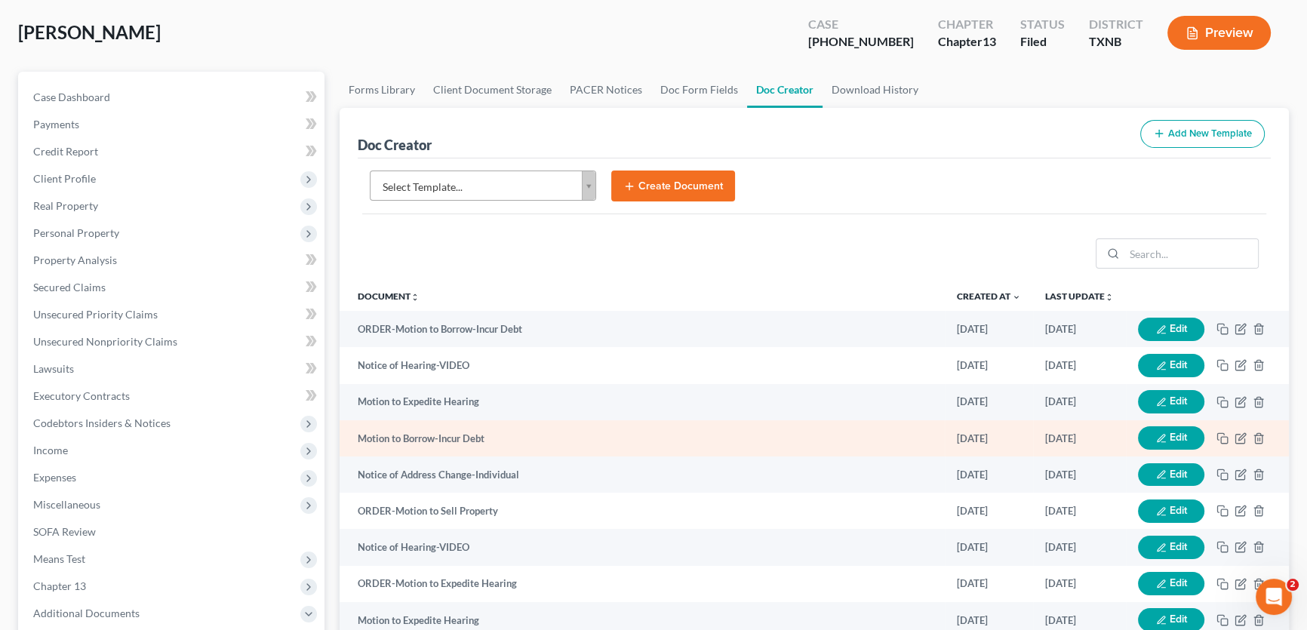
scroll to position [0, 0]
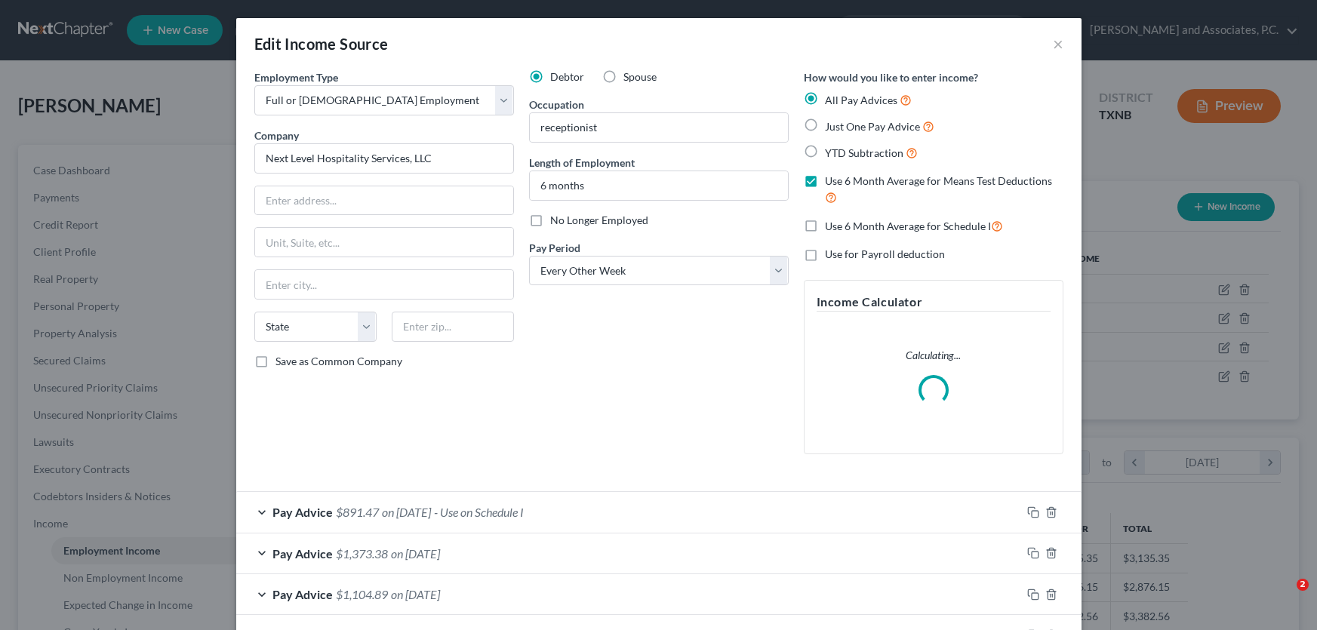
select select "0"
select select "2"
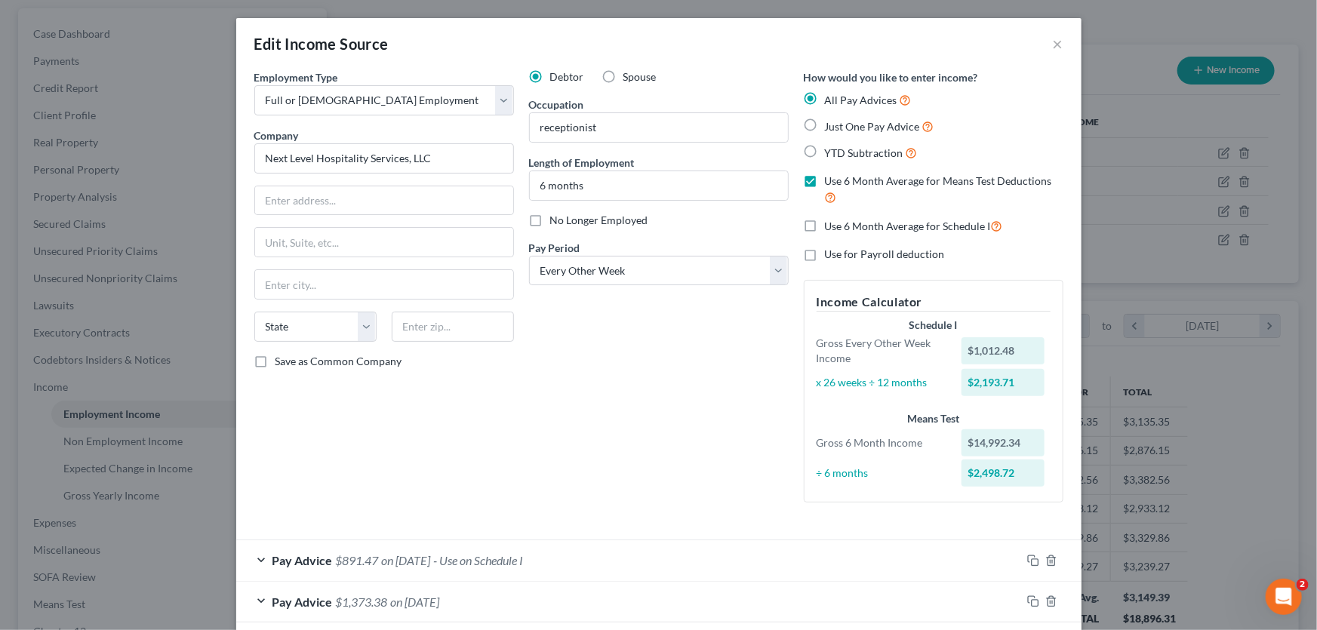
click at [377, 560] on div "Pay Advice $891.47 on [DATE] - Use on Schedule I" at bounding box center [628, 560] width 785 height 40
click at [1053, 46] on button "×" at bounding box center [1058, 44] width 11 height 18
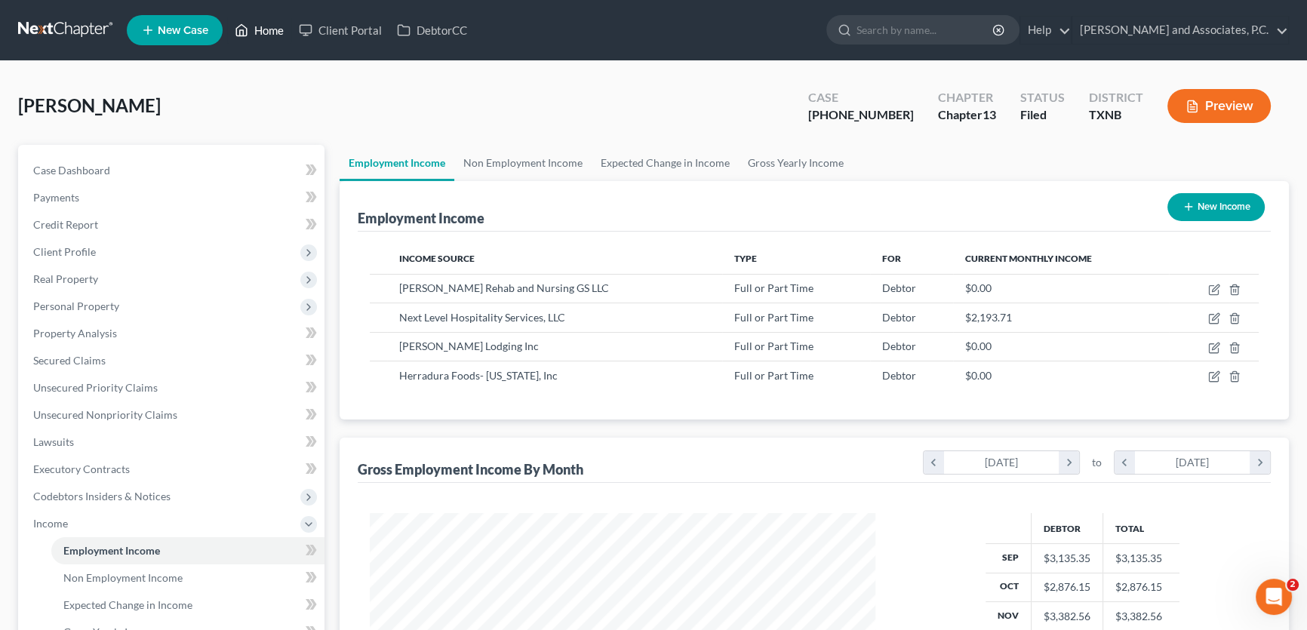
click at [269, 31] on link "Home" at bounding box center [259, 30] width 64 height 27
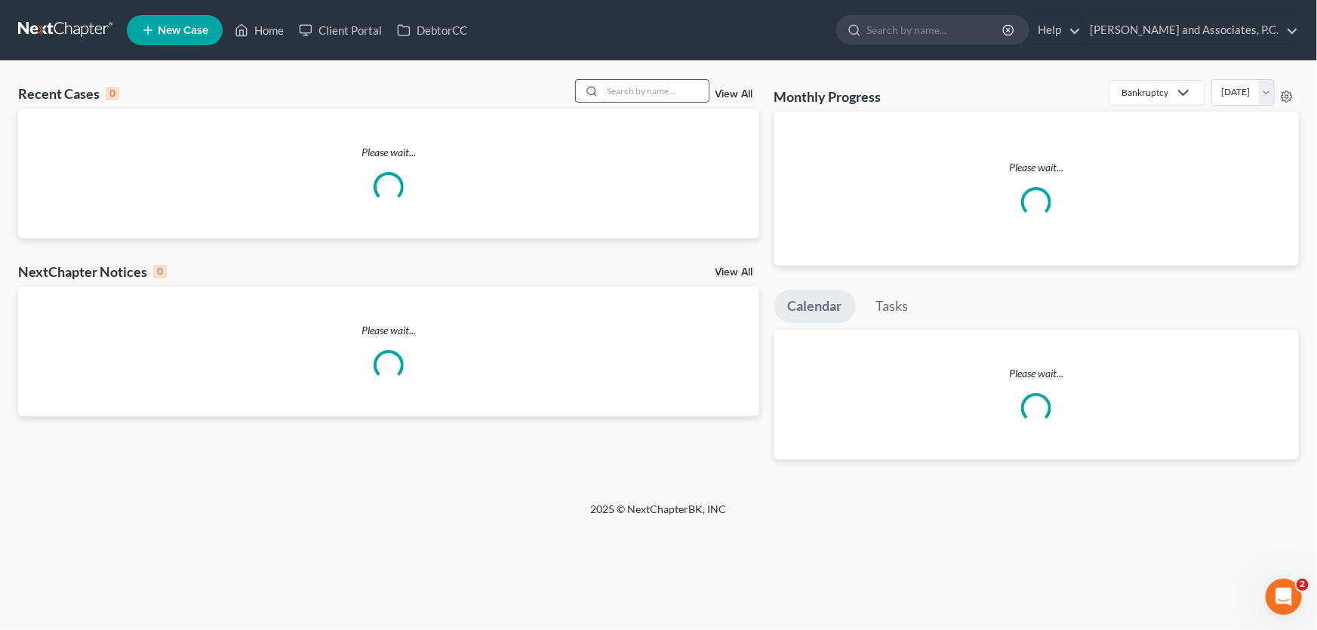
click at [631, 94] on input "search" at bounding box center [656, 91] width 106 height 22
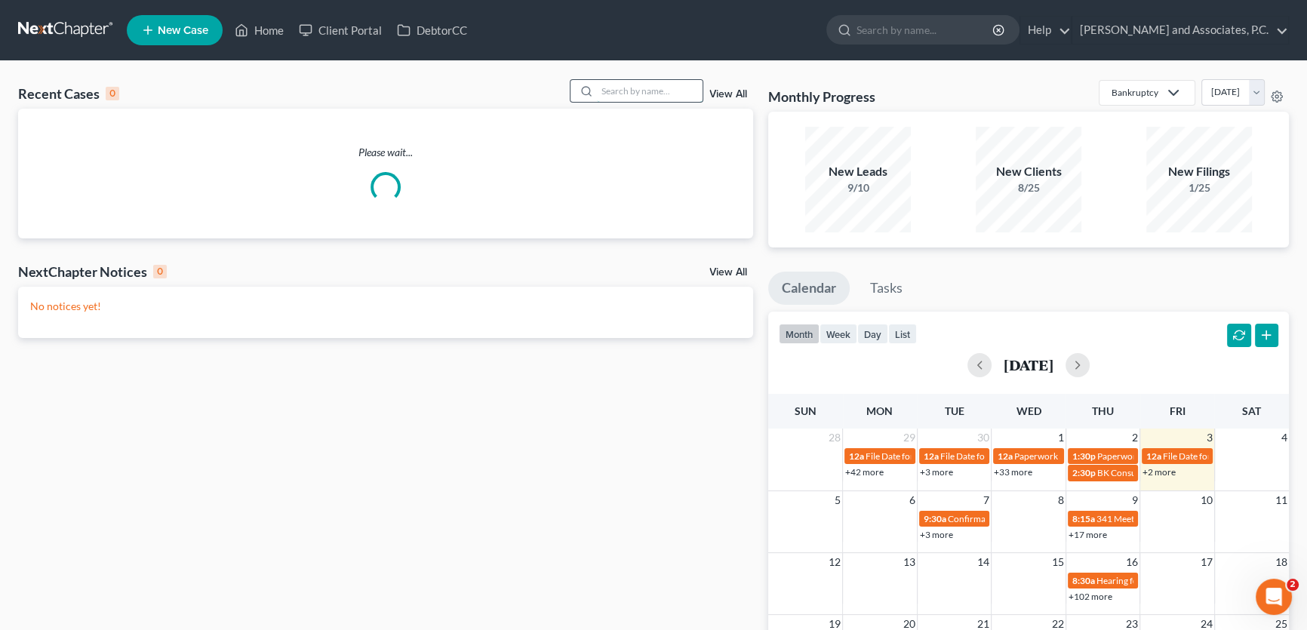
click at [632, 91] on input "search" at bounding box center [650, 91] width 106 height 22
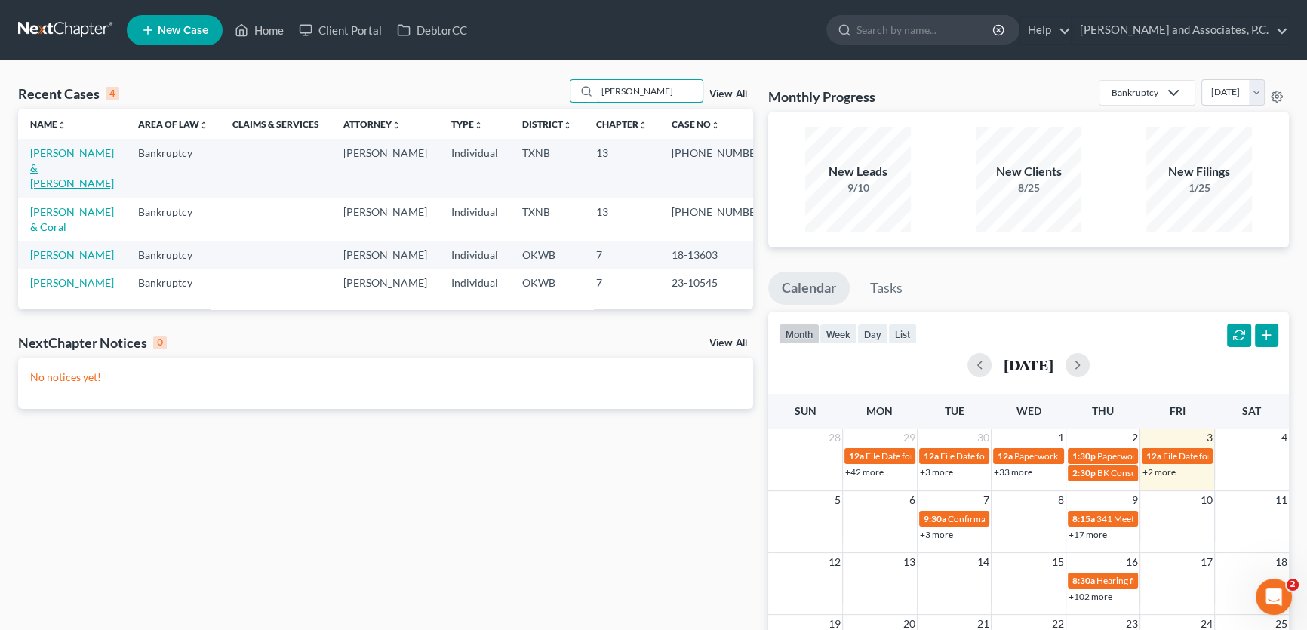
type input "[PERSON_NAME]"
click at [99, 154] on link "[PERSON_NAME] & [PERSON_NAME]" at bounding box center [72, 167] width 84 height 43
select select "1"
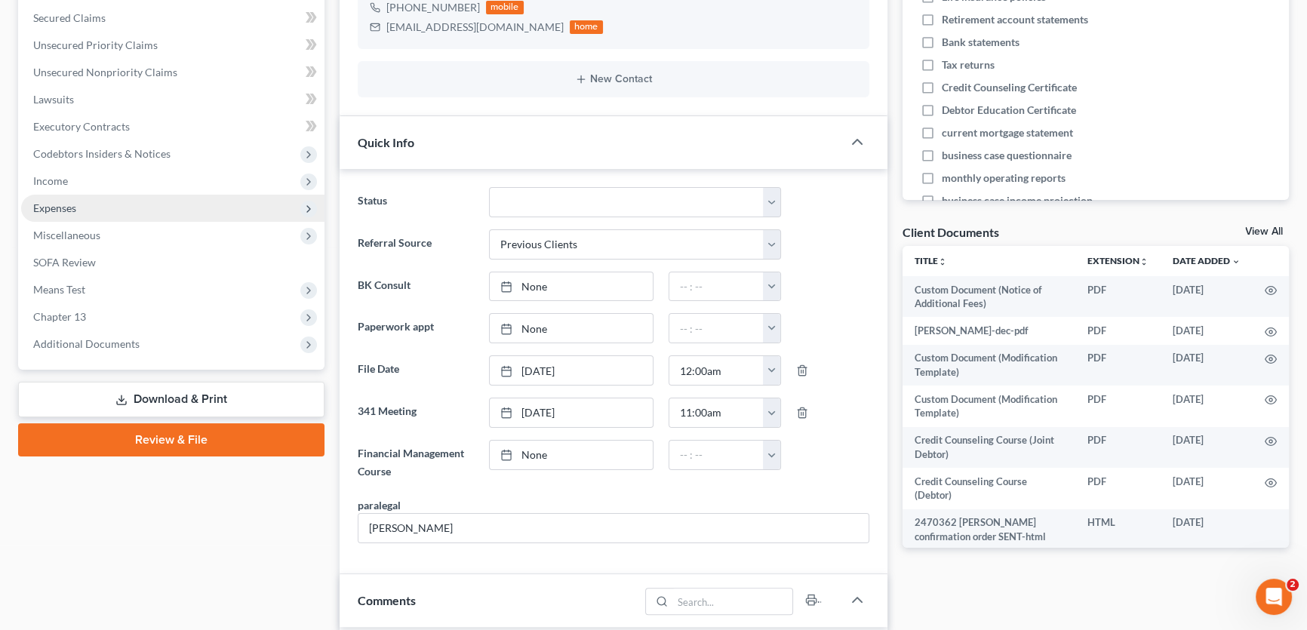
scroll to position [12343, 0]
click at [106, 180] on span "Income" at bounding box center [172, 181] width 303 height 27
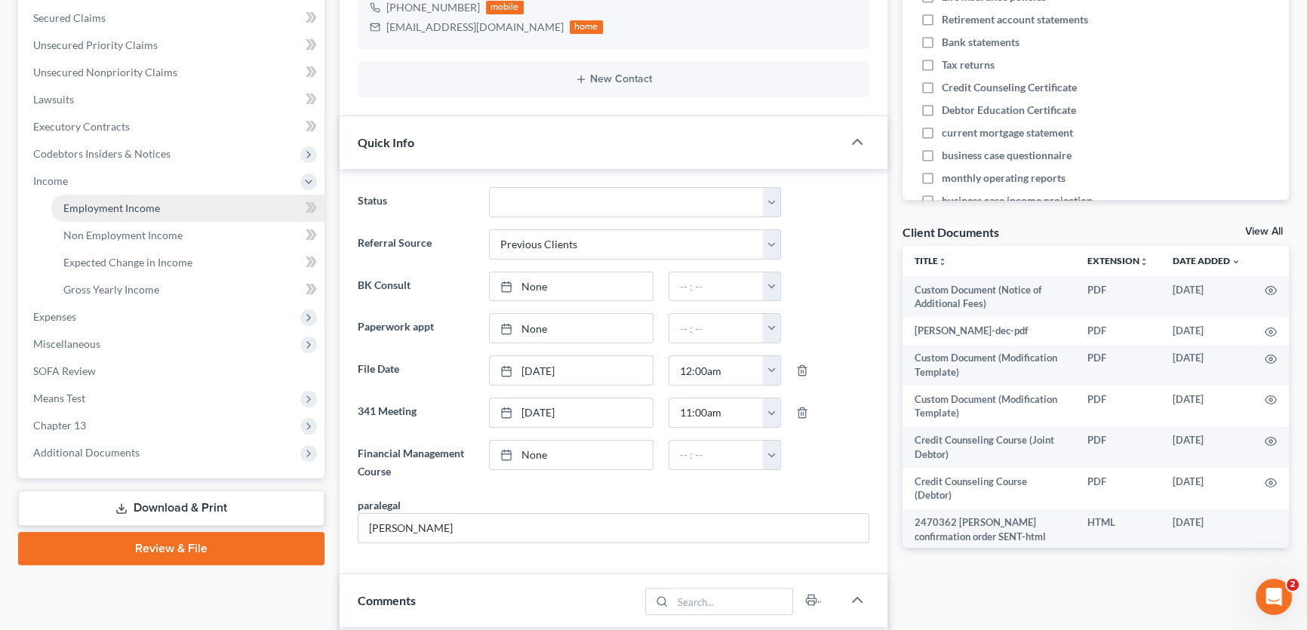
click at [132, 215] on link "Employment Income" at bounding box center [187, 208] width 273 height 27
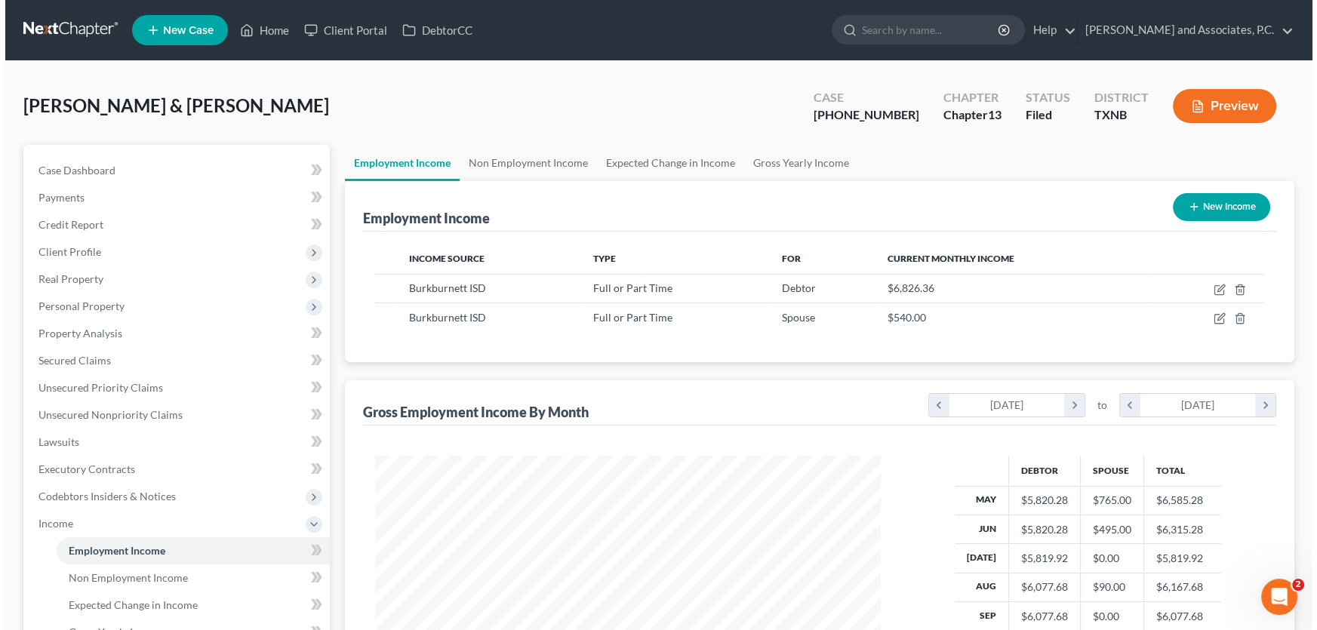
scroll to position [270, 536]
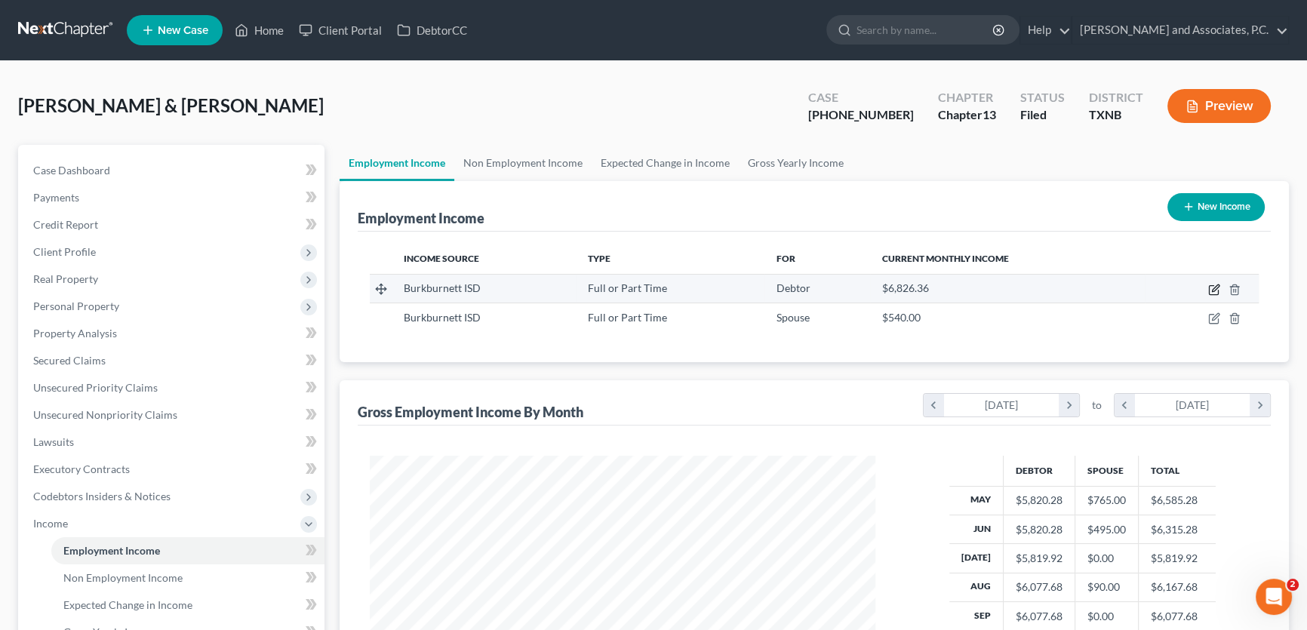
click at [1214, 285] on icon "button" at bounding box center [1214, 290] width 12 height 12
select select "0"
select select "45"
select select "1"
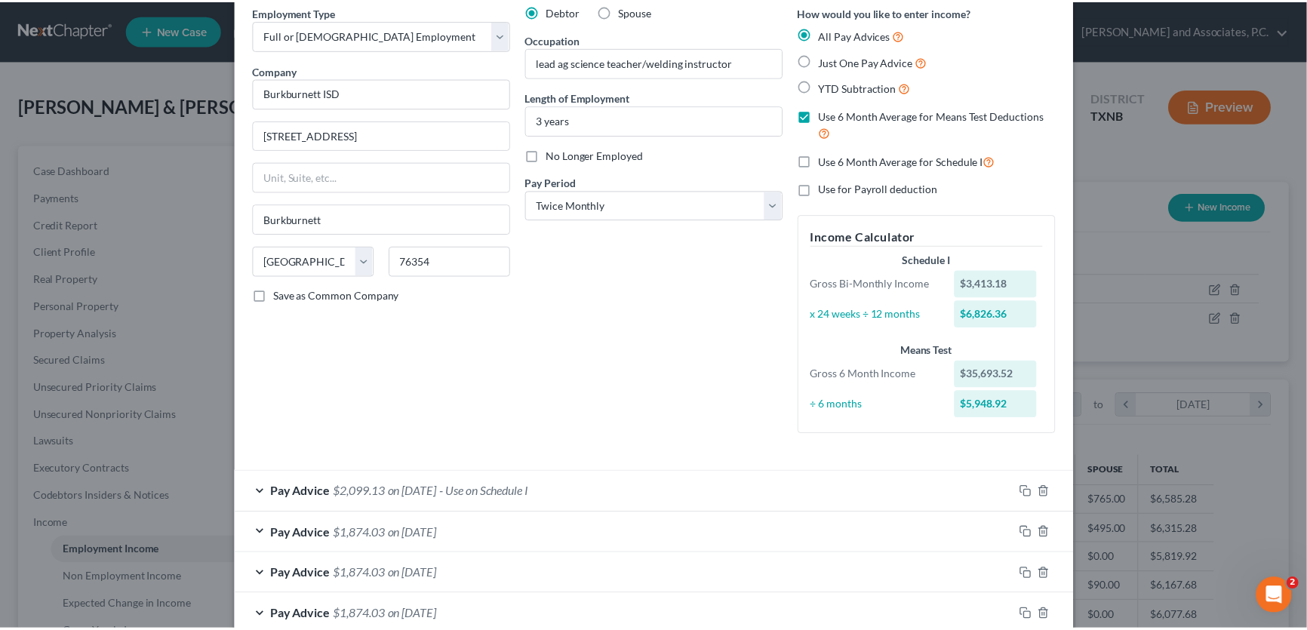
scroll to position [0, 0]
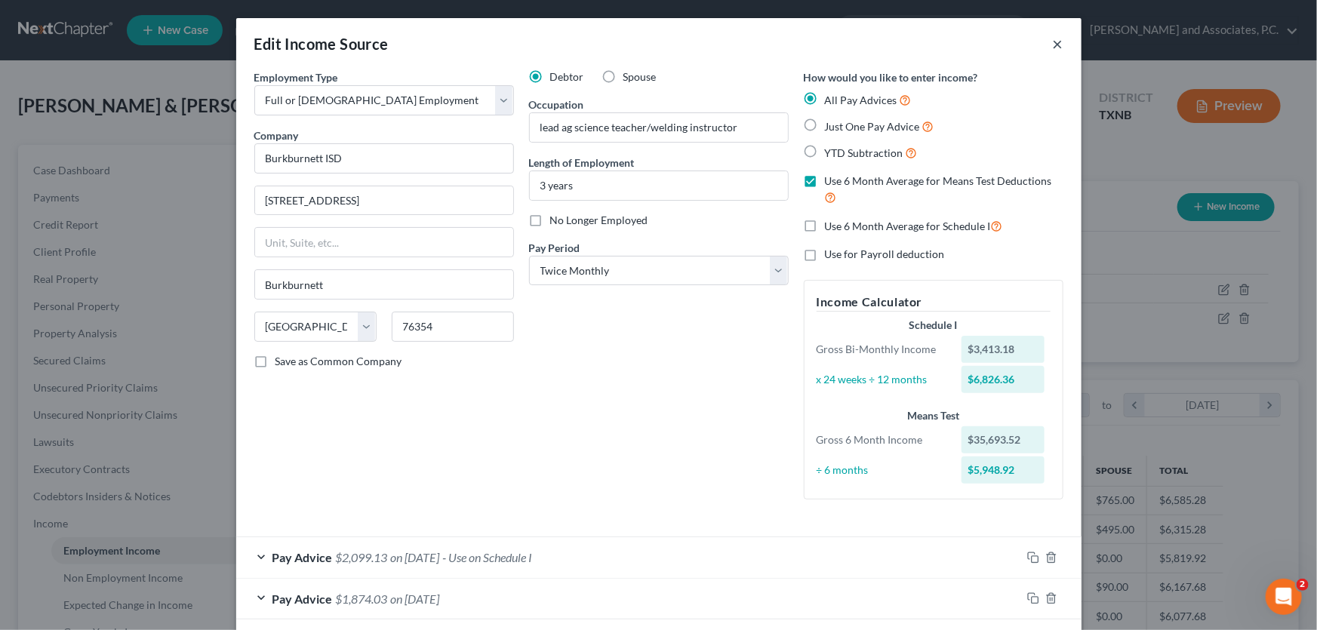
click at [1053, 45] on button "×" at bounding box center [1058, 44] width 11 height 18
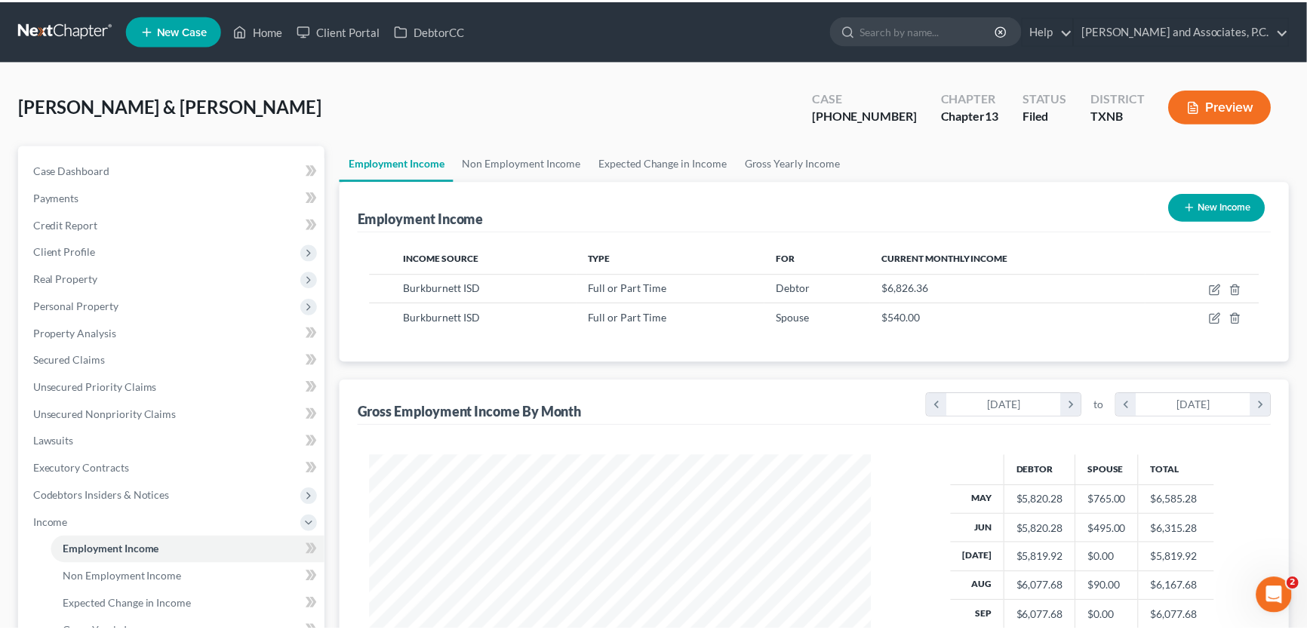
scroll to position [754499, 754233]
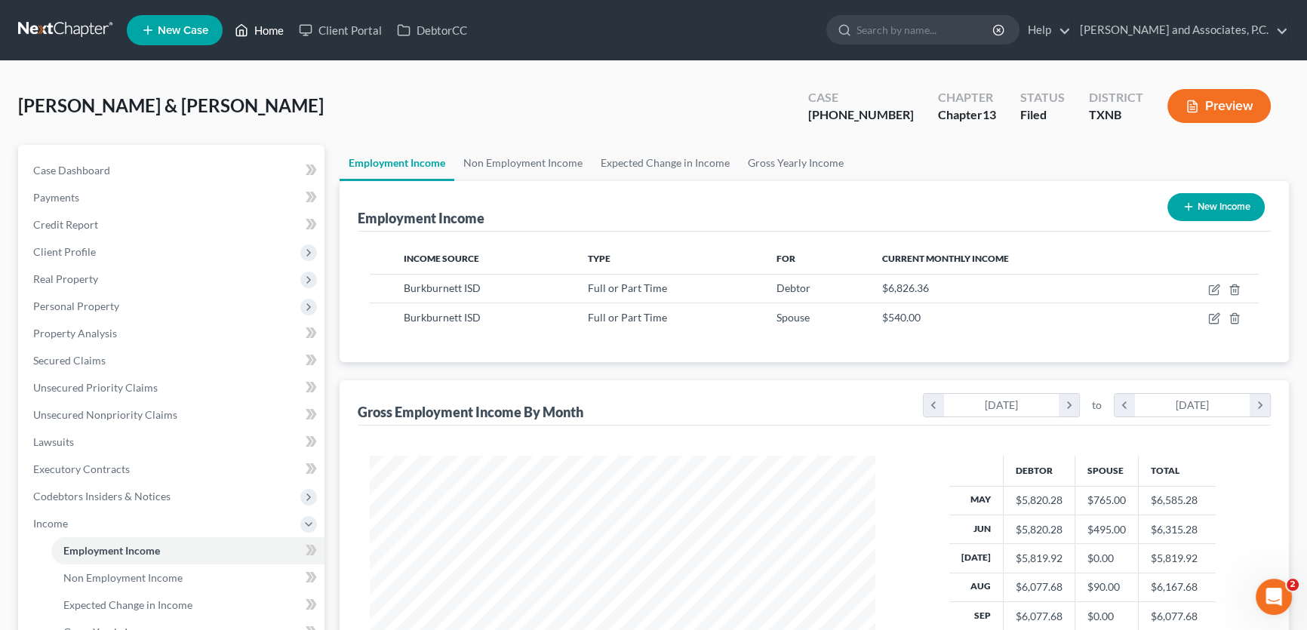
click at [269, 33] on link "Home" at bounding box center [259, 30] width 64 height 27
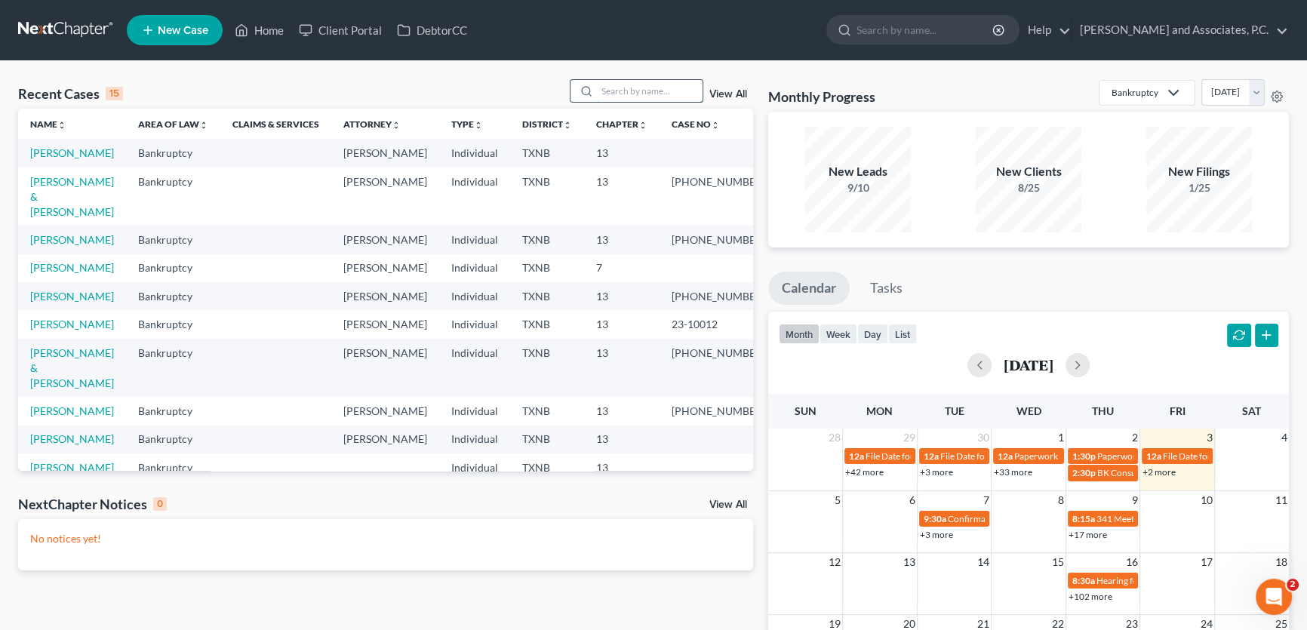
click at [632, 89] on input "search" at bounding box center [650, 91] width 106 height 22
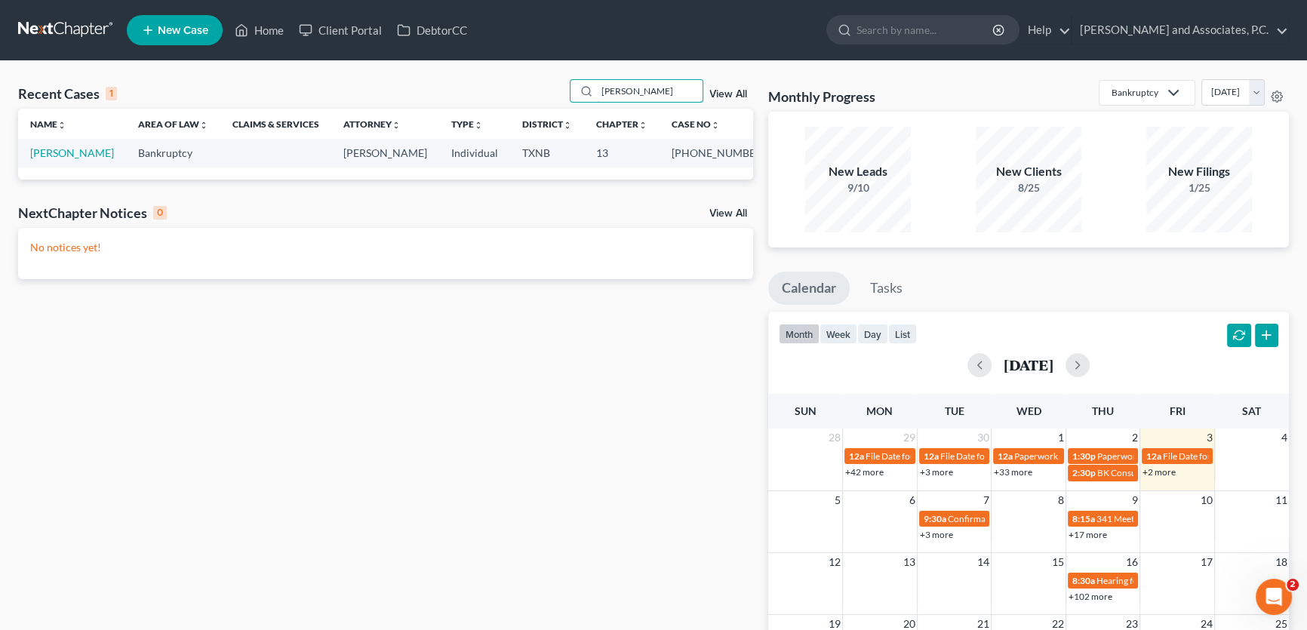
type input "[PERSON_NAME]"
click at [66, 153] on link "[PERSON_NAME]" at bounding box center [72, 152] width 84 height 13
select select "5"
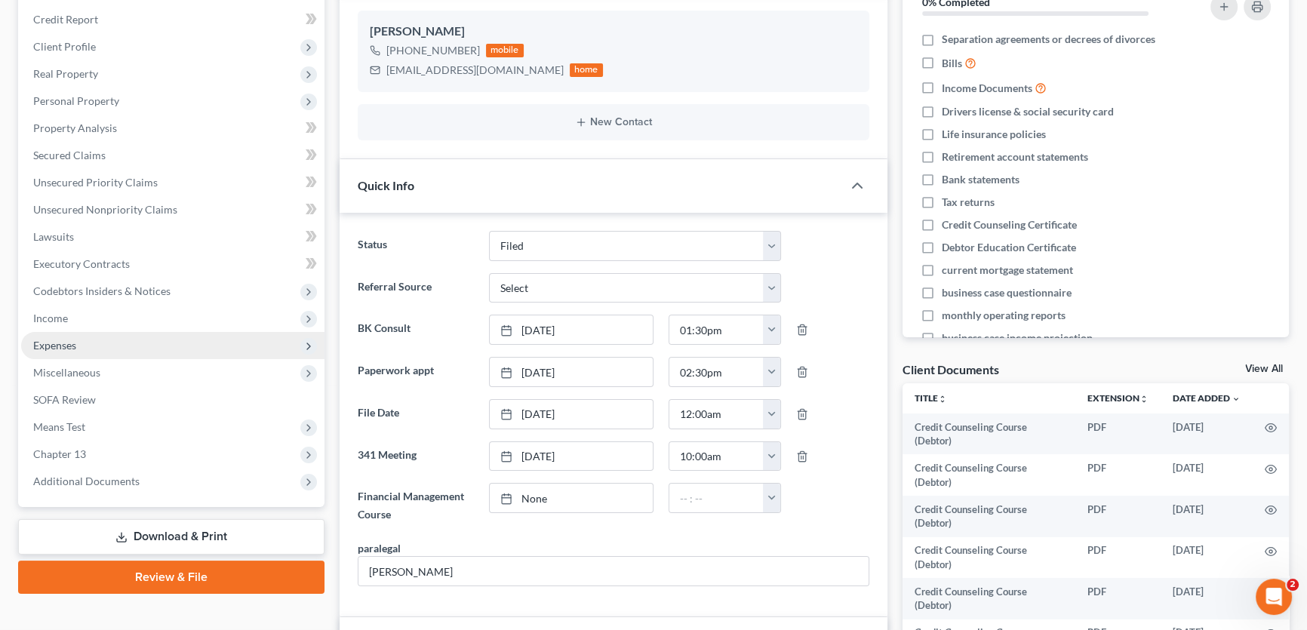
scroll to position [7594, 0]
click at [69, 346] on span "Expenses" at bounding box center [54, 345] width 43 height 13
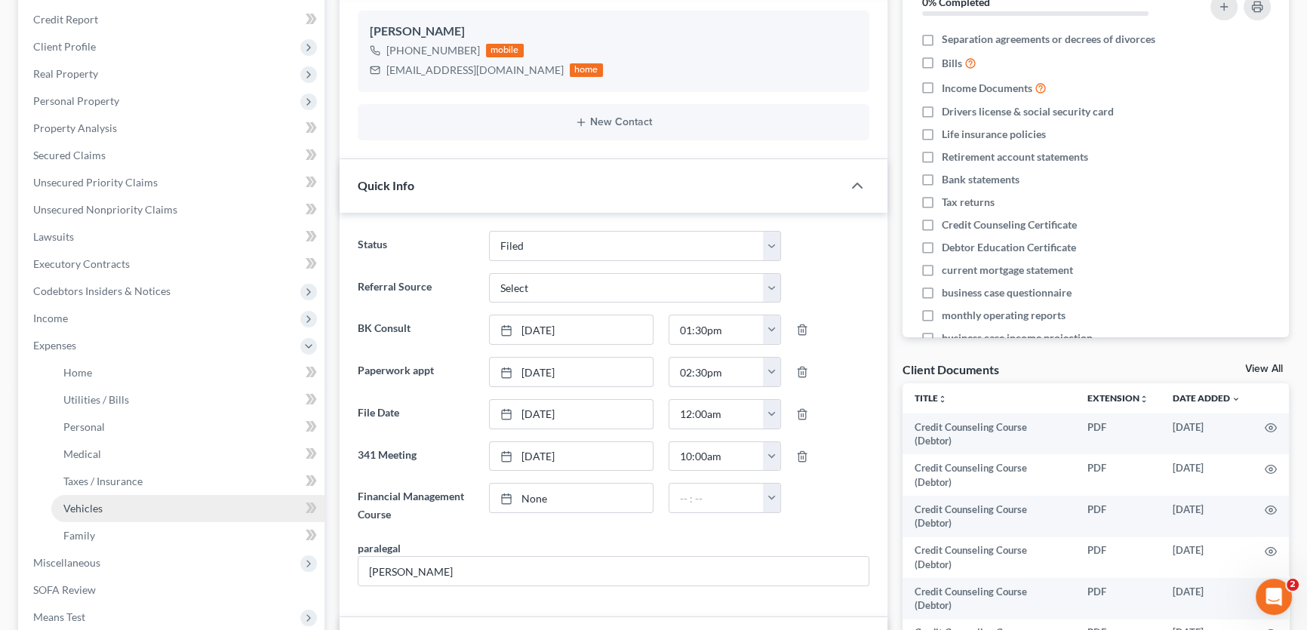
click at [91, 502] on span "Vehicles" at bounding box center [82, 508] width 39 height 13
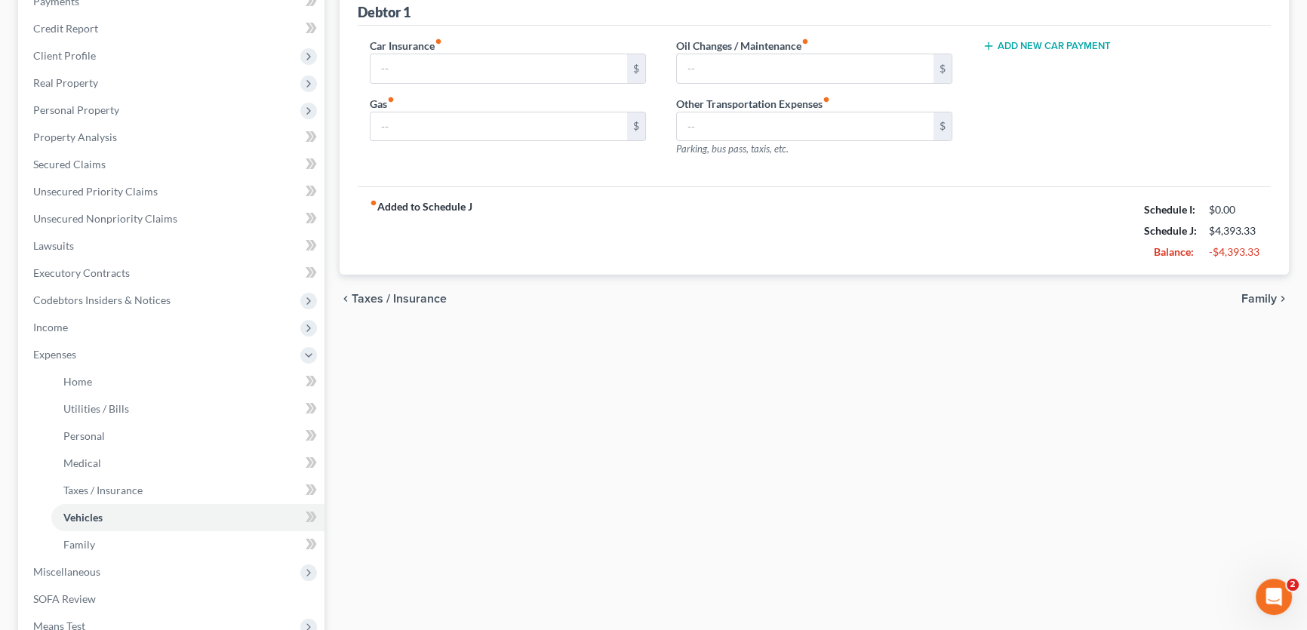
type input "183.33"
type input "460.00"
type input "80.00"
type input "0.00"
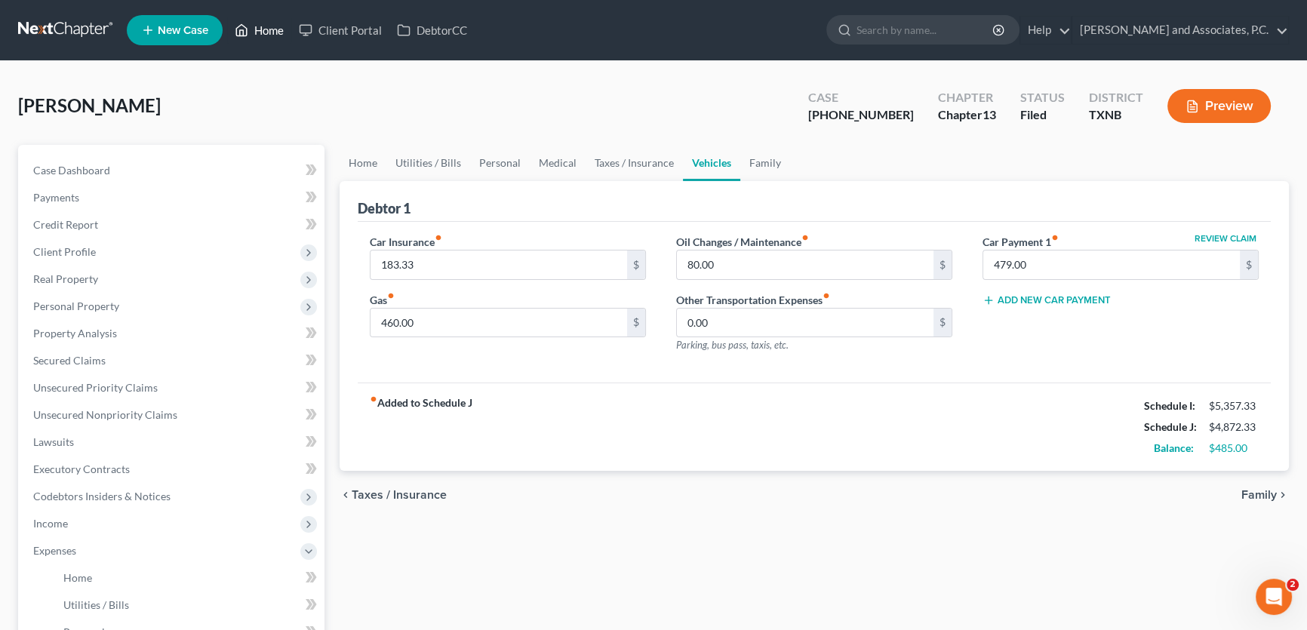
click at [263, 29] on link "Home" at bounding box center [259, 30] width 64 height 27
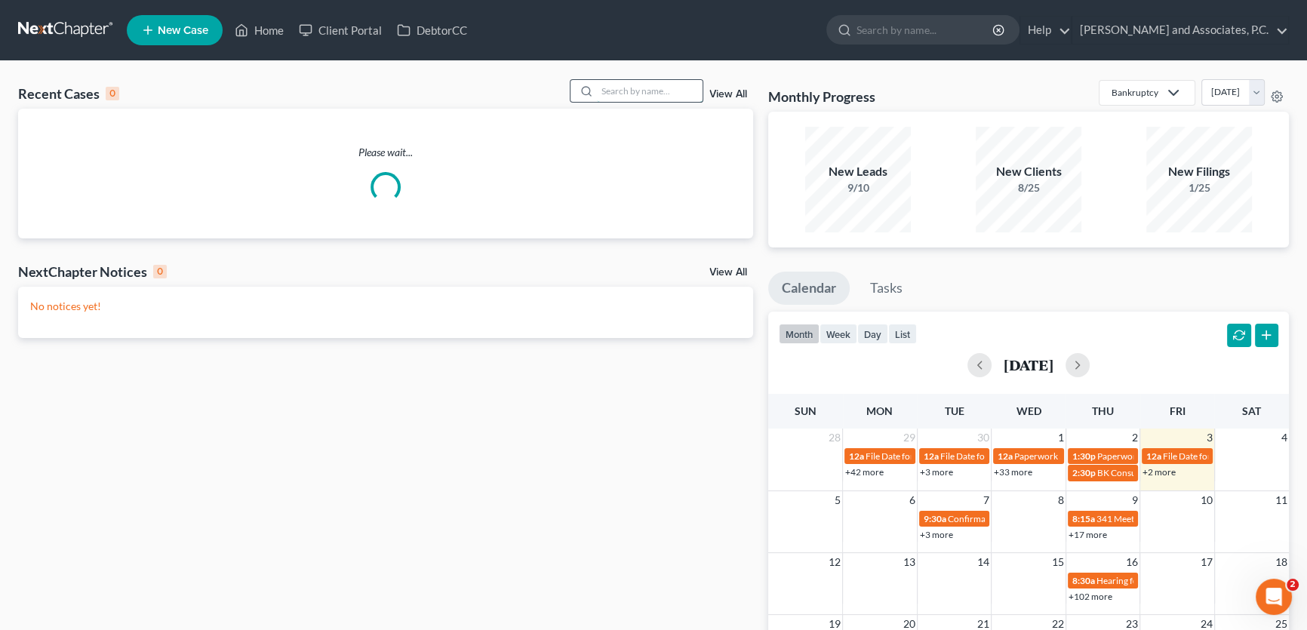
click at [619, 90] on input "search" at bounding box center [650, 91] width 106 height 22
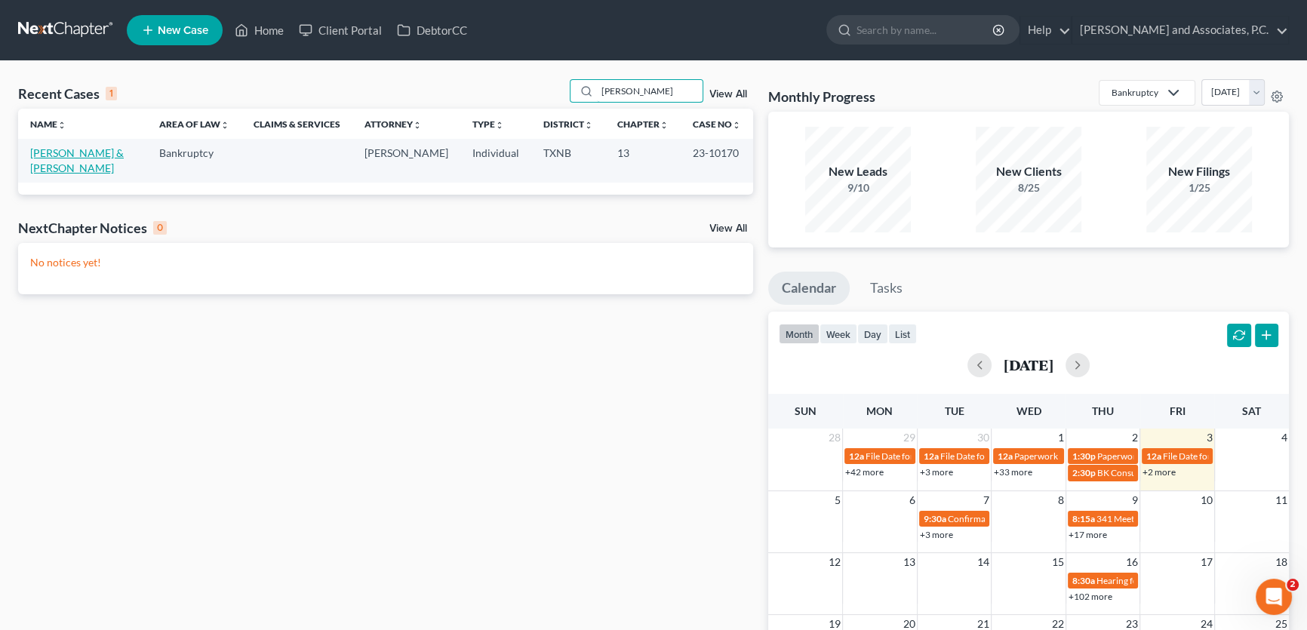
type input "[PERSON_NAME]"
click at [112, 150] on link "[PERSON_NAME] & [PERSON_NAME]" at bounding box center [77, 160] width 94 height 28
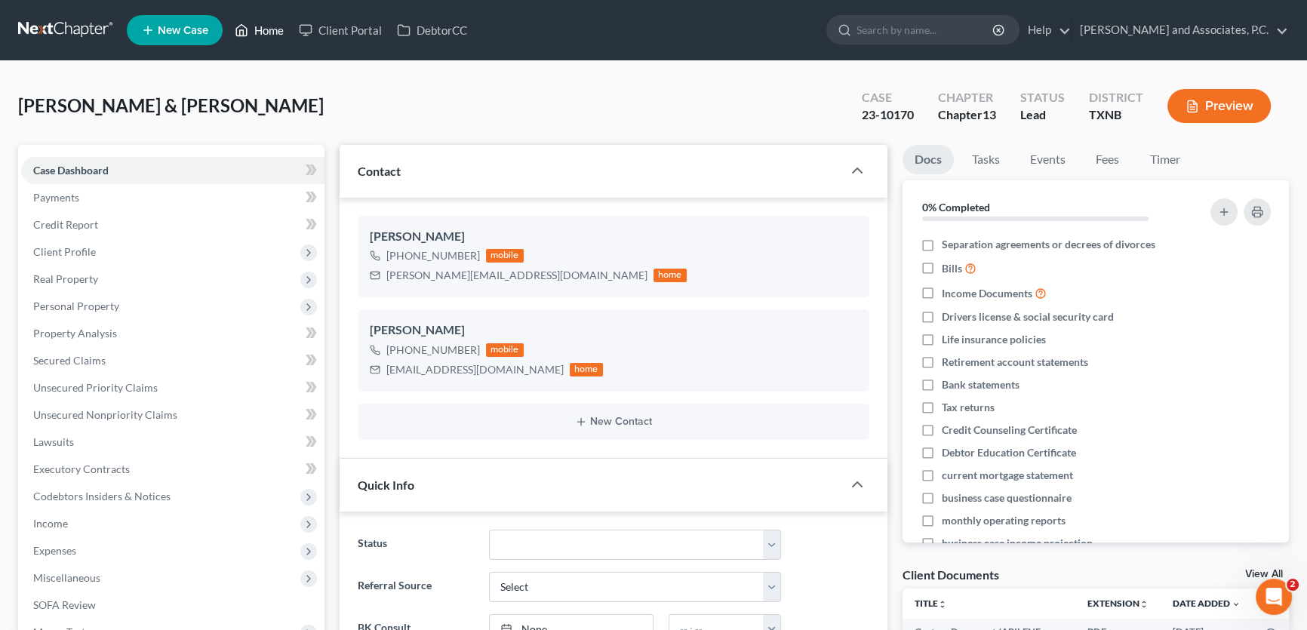
click at [282, 25] on link "Home" at bounding box center [259, 30] width 64 height 27
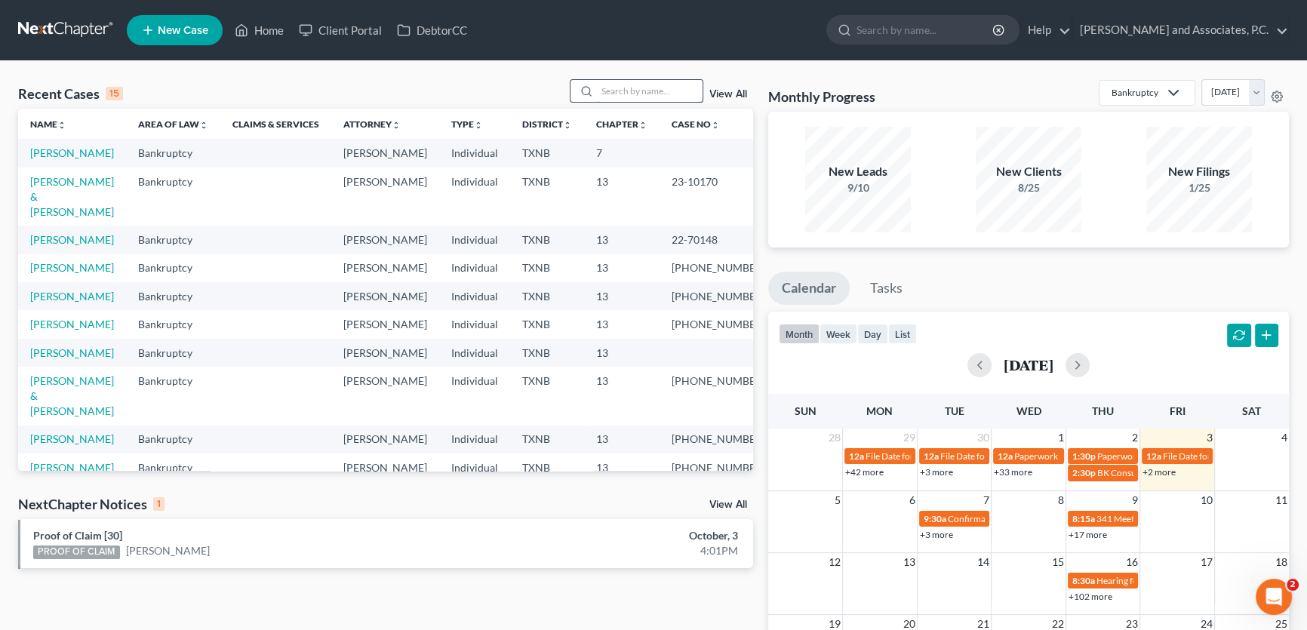
click at [603, 87] on input "search" at bounding box center [650, 91] width 106 height 22
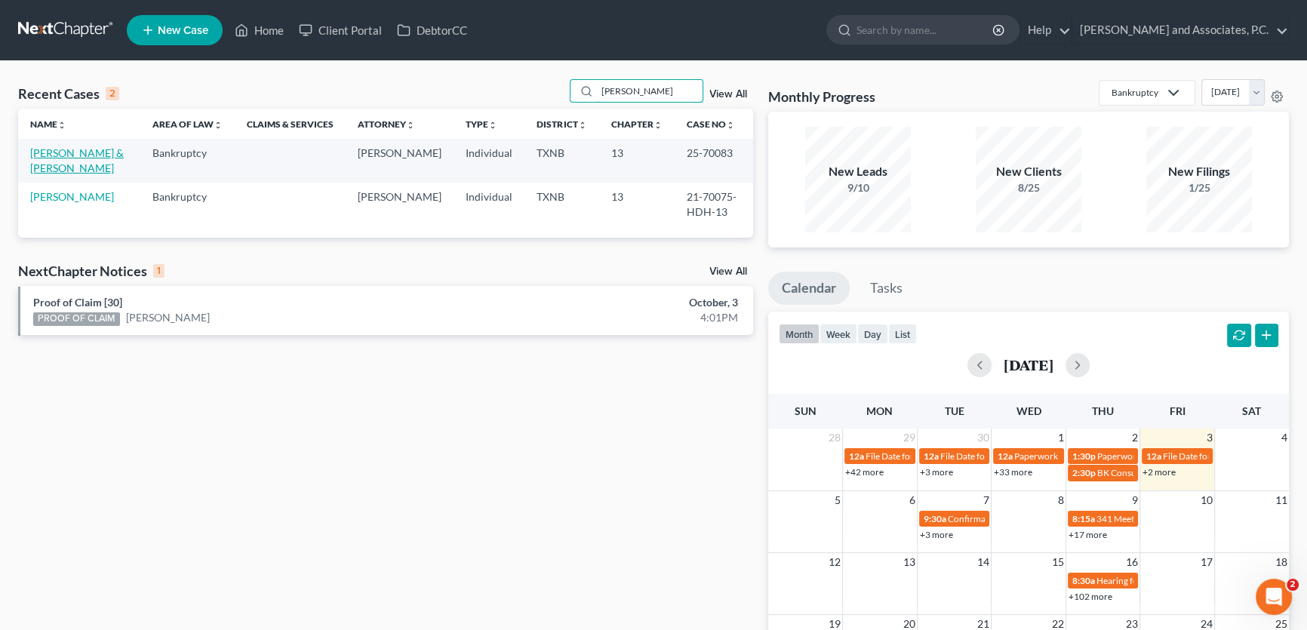
type input "[PERSON_NAME]"
click at [112, 155] on link "[PERSON_NAME] & [PERSON_NAME]" at bounding box center [77, 160] width 94 height 28
select select "1"
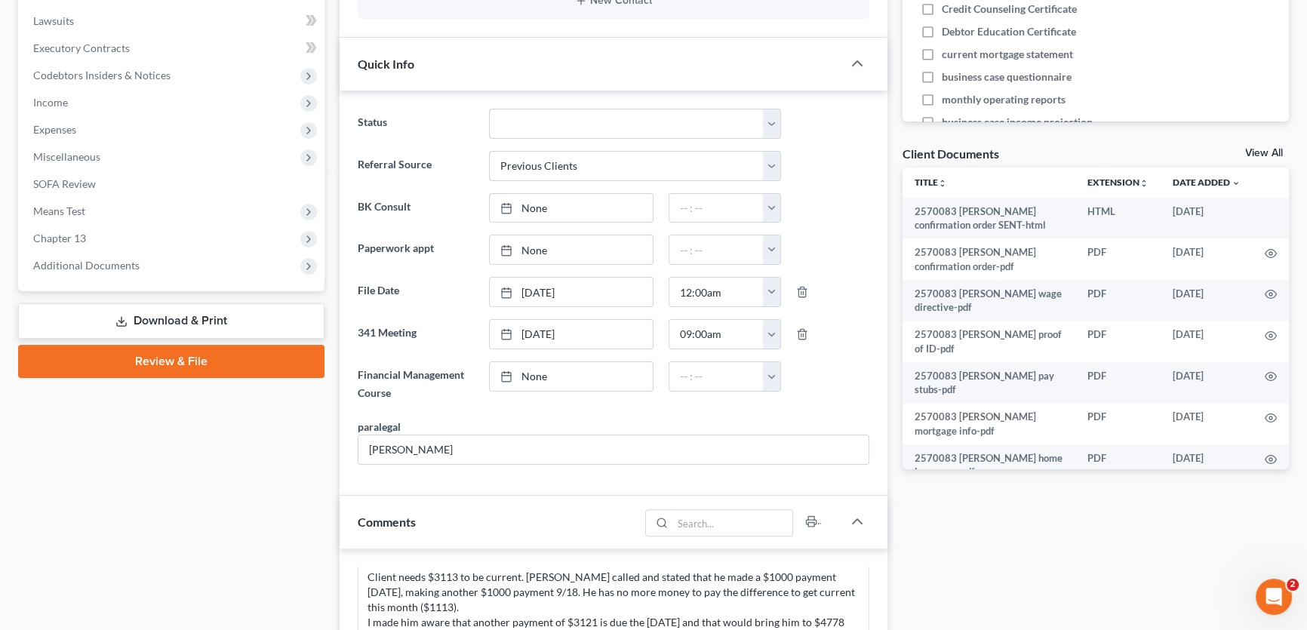
scroll to position [411, 0]
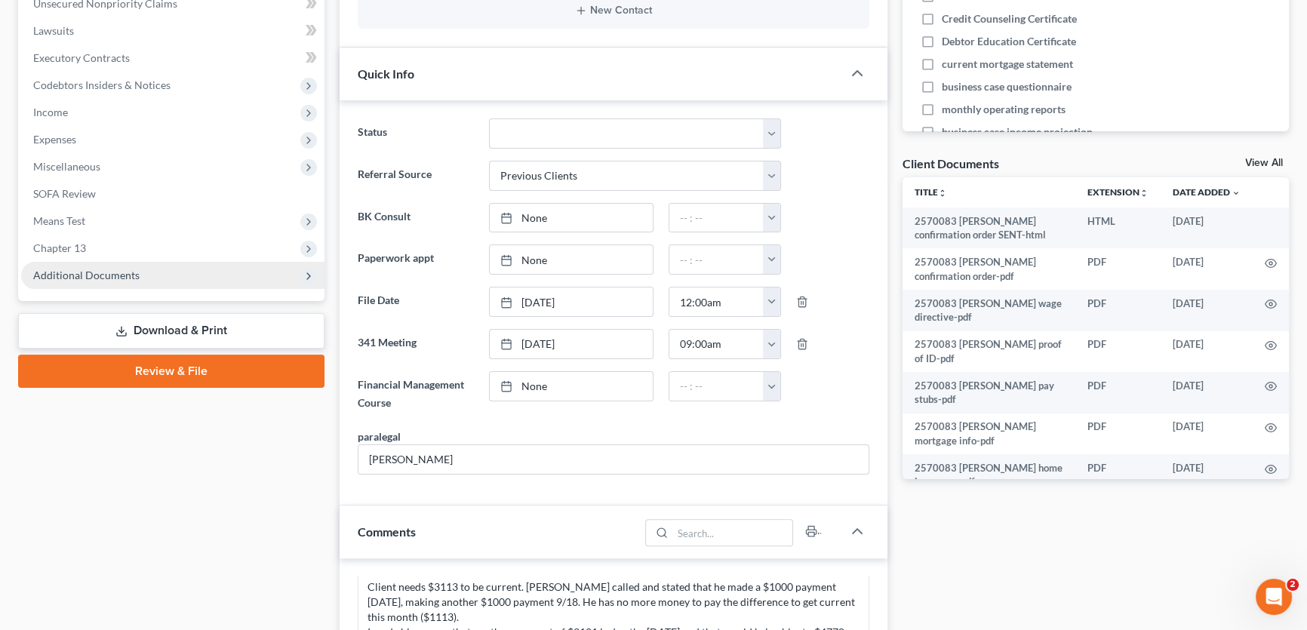
click at [75, 273] on span "Additional Documents" at bounding box center [86, 275] width 106 height 13
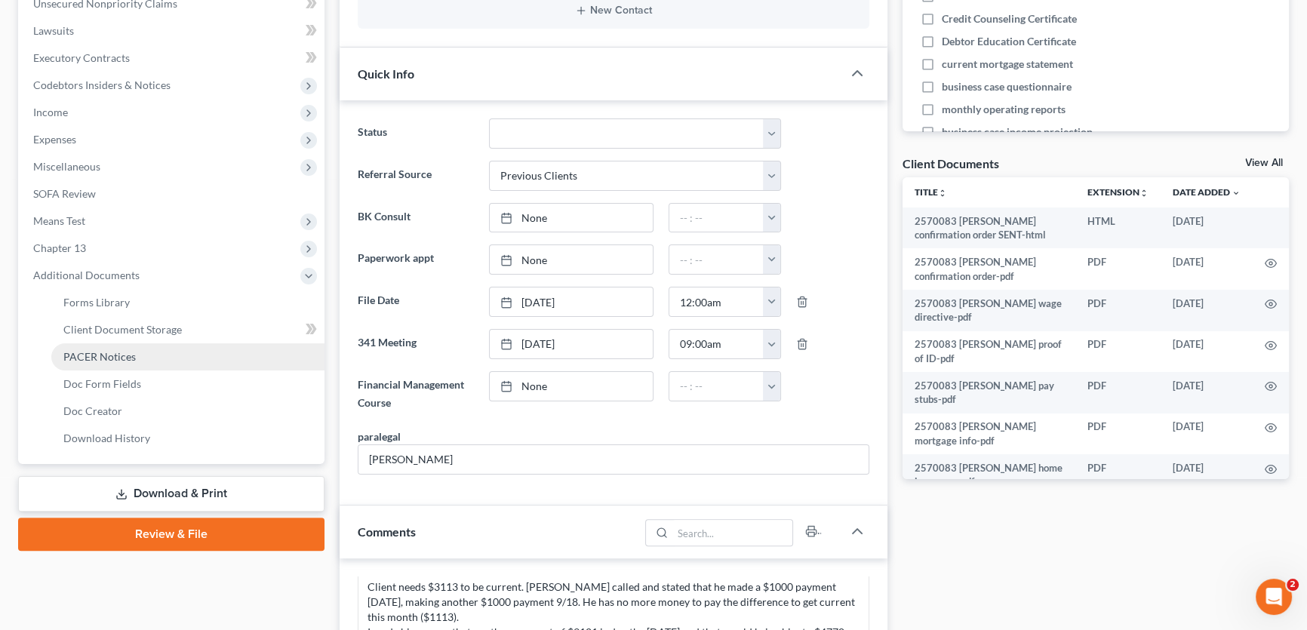
click at [78, 362] on link "PACER Notices" at bounding box center [187, 356] width 273 height 27
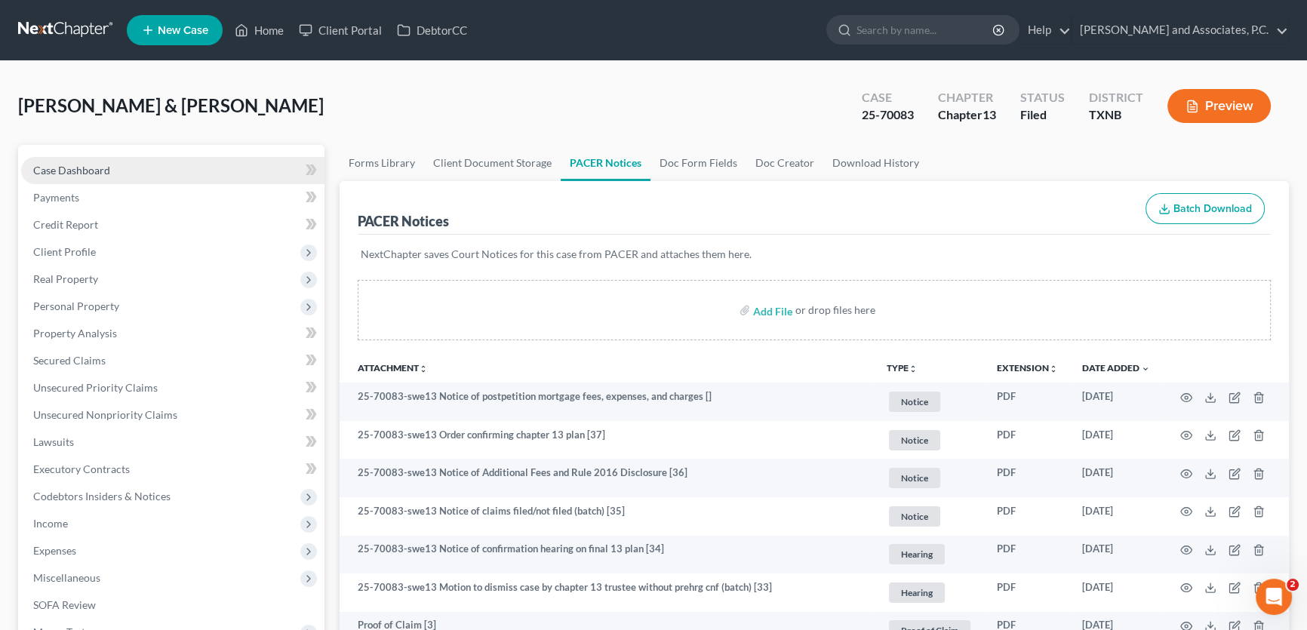
click at [134, 168] on link "Case Dashboard" at bounding box center [172, 170] width 303 height 27
select select "1"
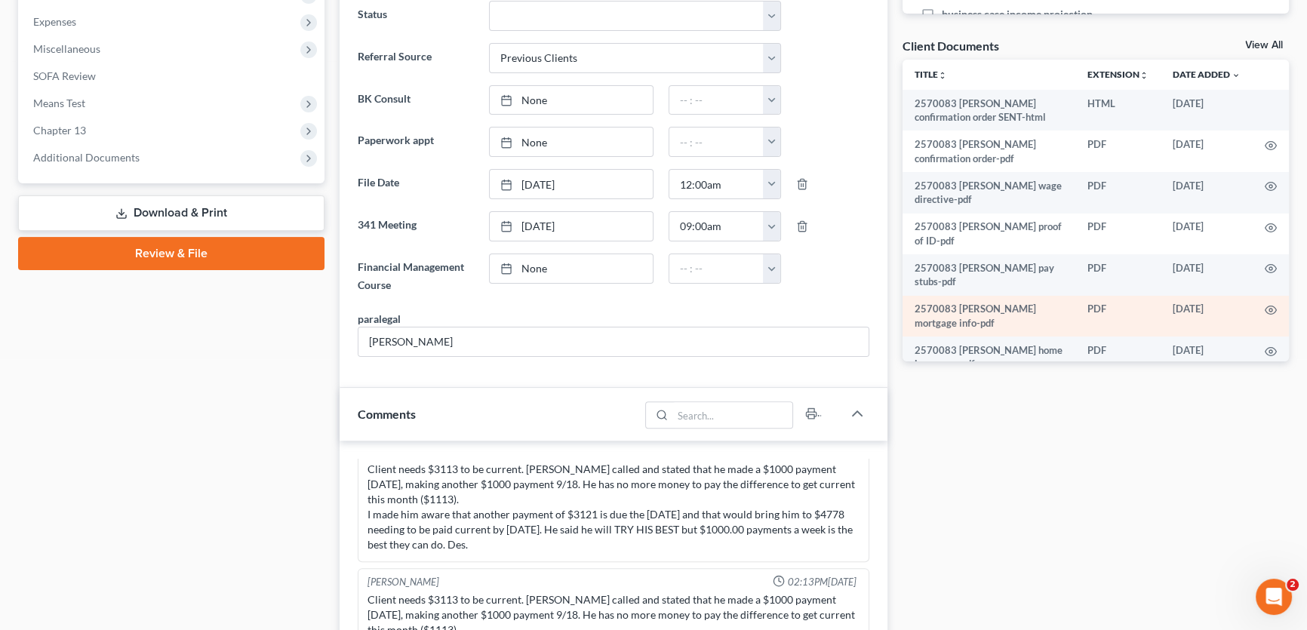
scroll to position [411, 0]
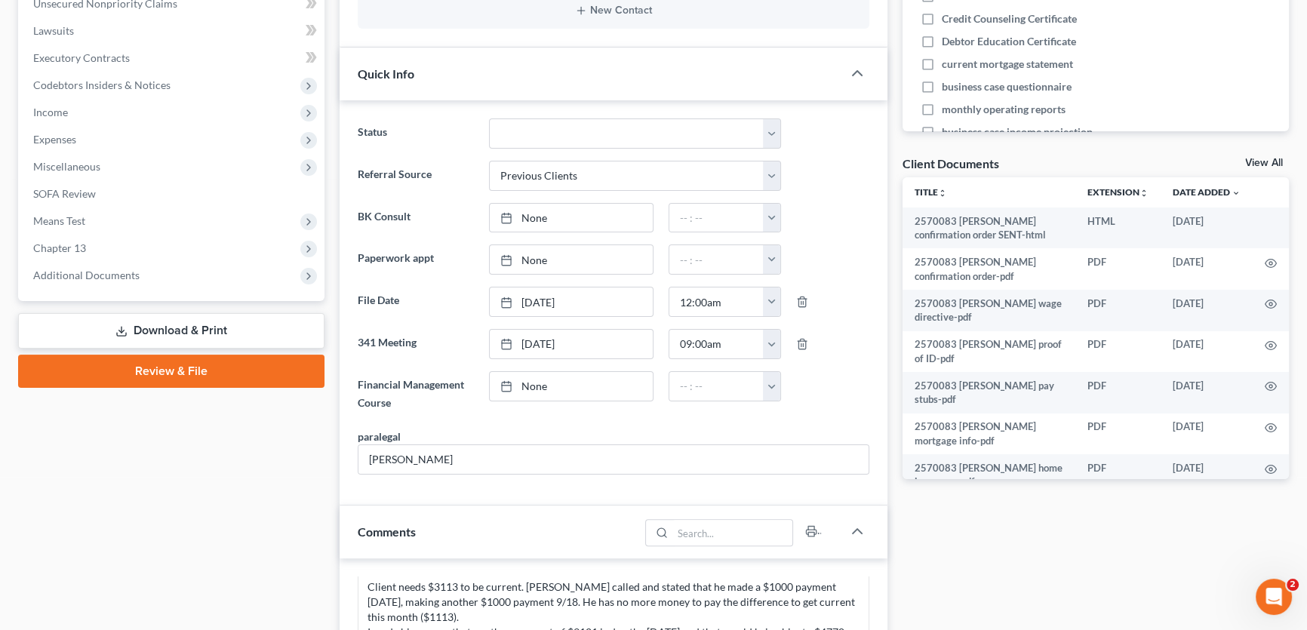
click at [1256, 162] on link "View All" at bounding box center [1264, 163] width 38 height 11
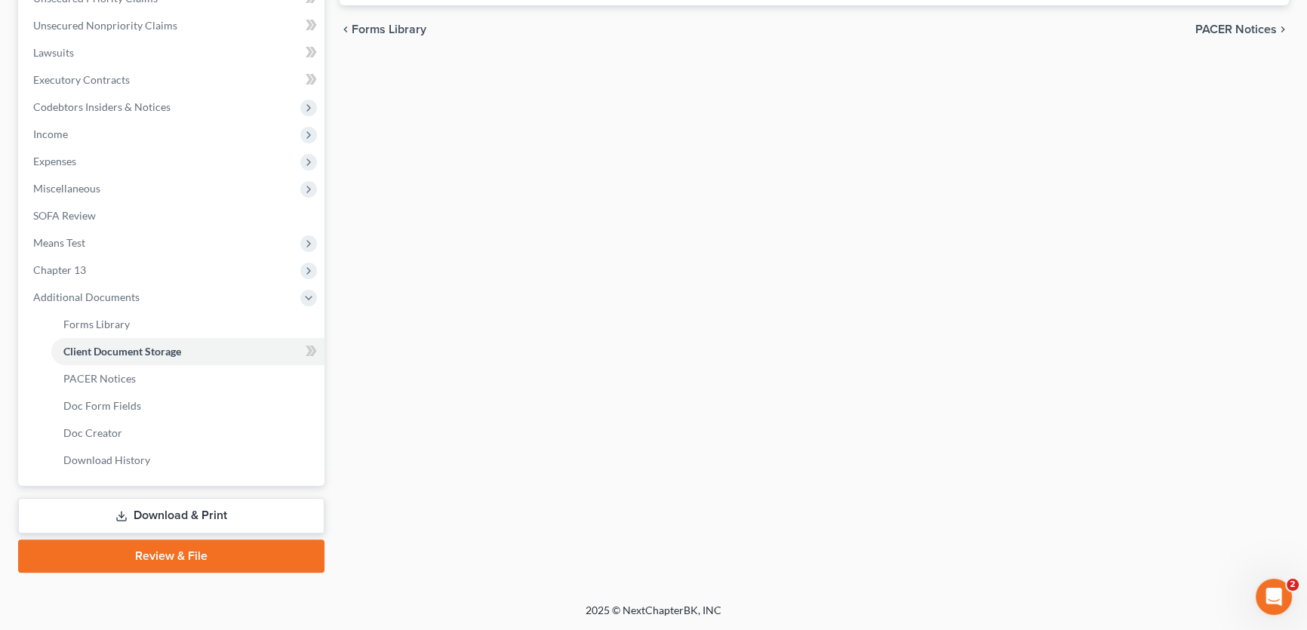
scroll to position [78, 0]
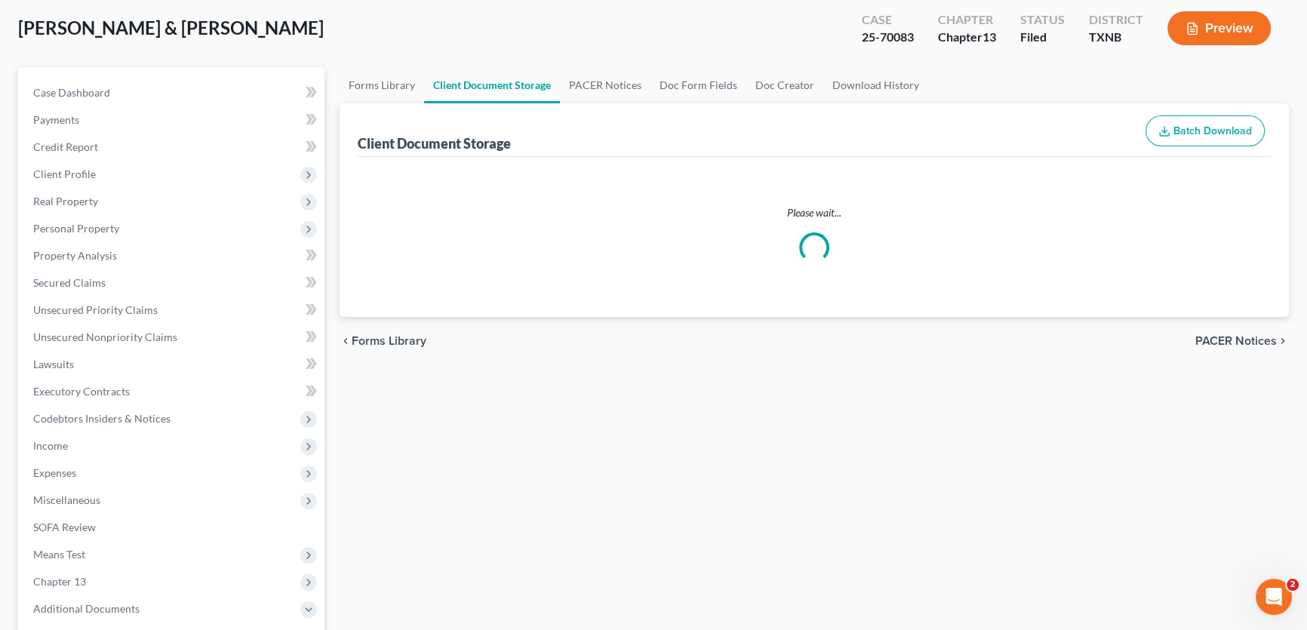
select select "18"
select select "21"
select select "10"
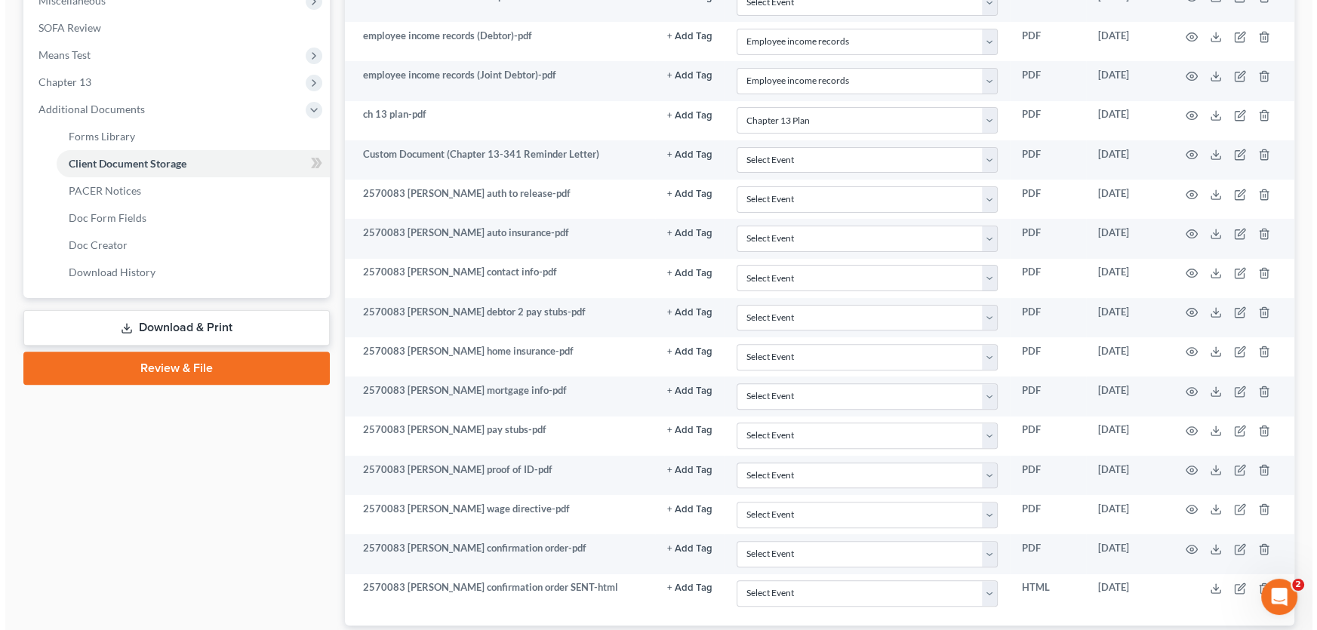
scroll to position [674, 0]
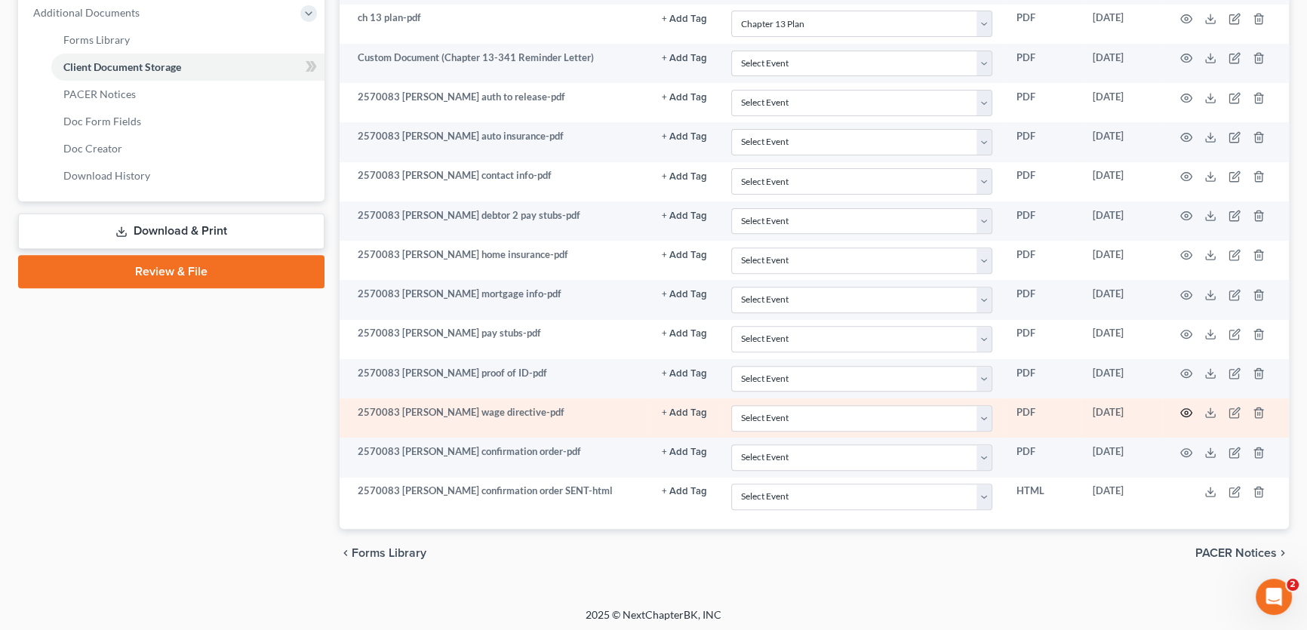
click at [1183, 409] on icon "button" at bounding box center [1186, 413] width 11 height 8
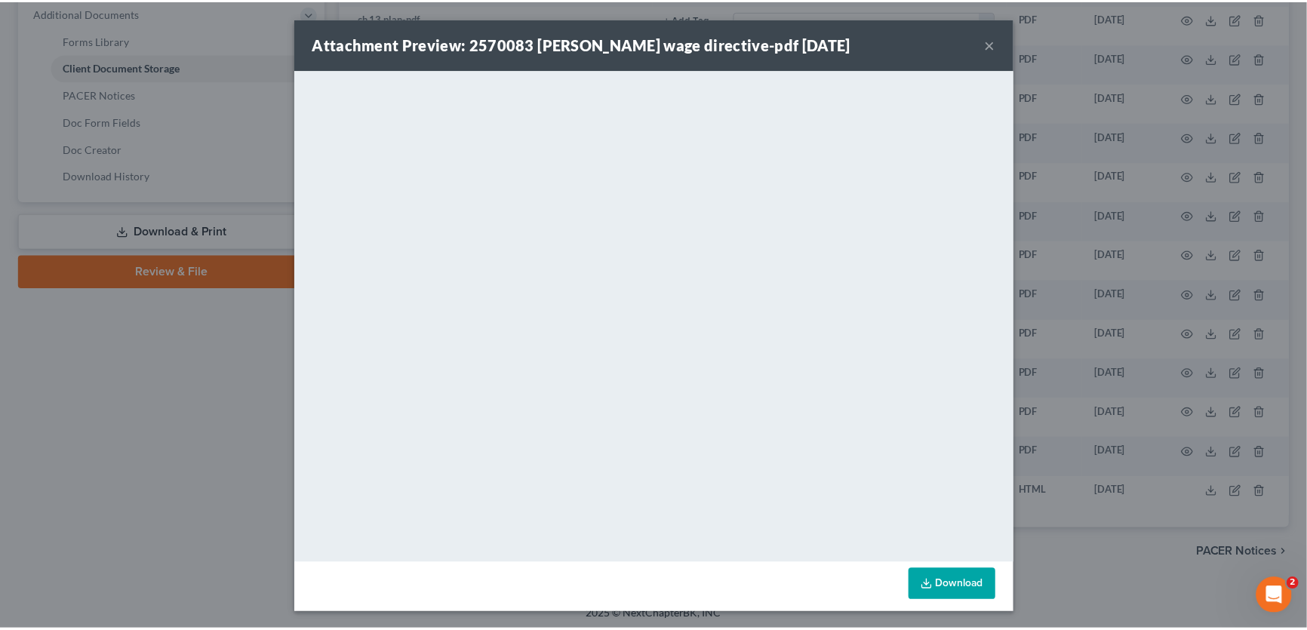
scroll to position [0, 0]
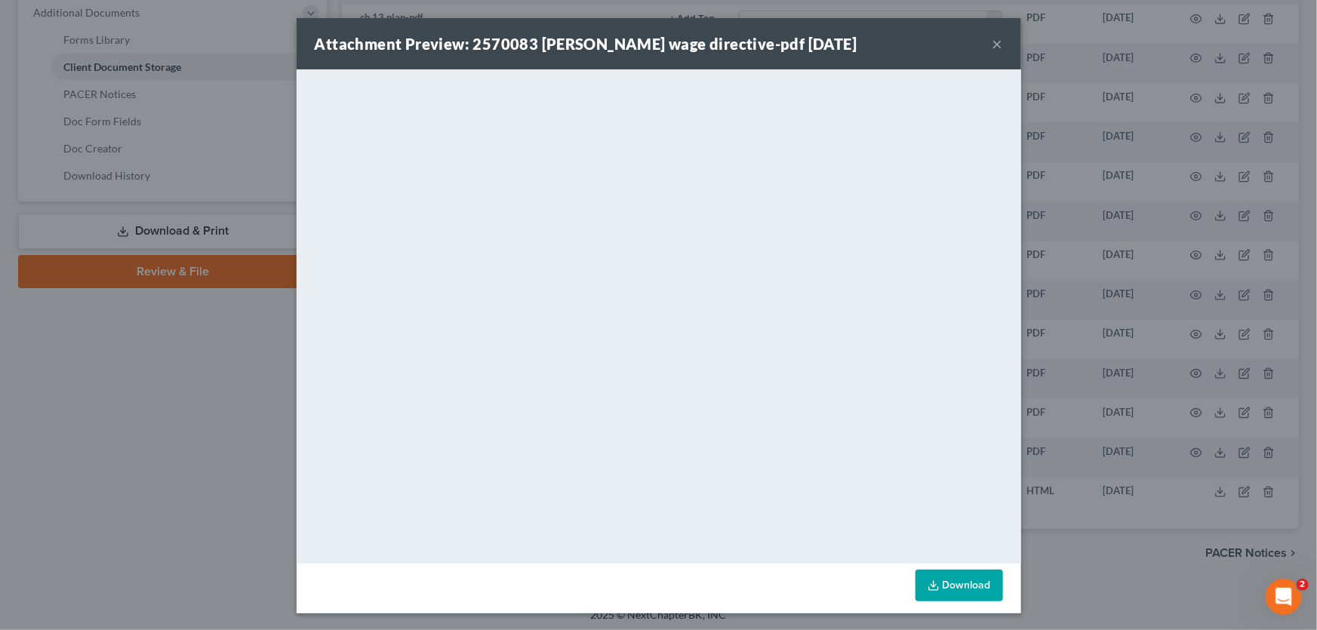
click at [993, 45] on button "×" at bounding box center [998, 44] width 11 height 18
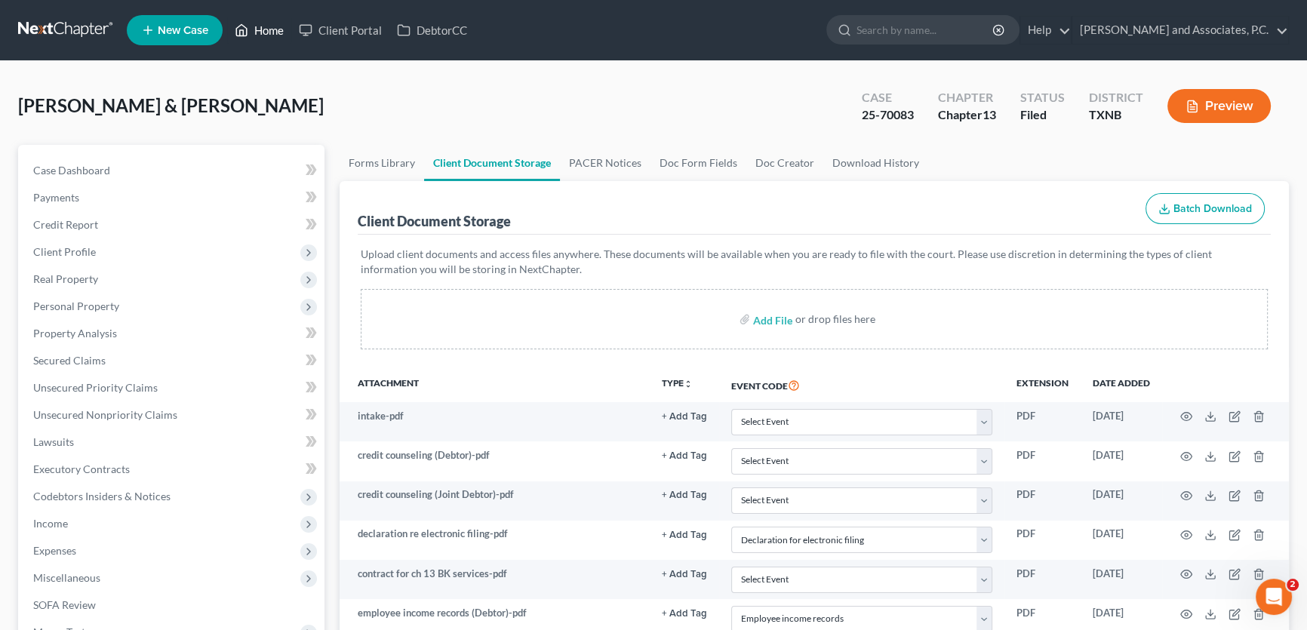
click at [260, 22] on link "Home" at bounding box center [259, 30] width 64 height 27
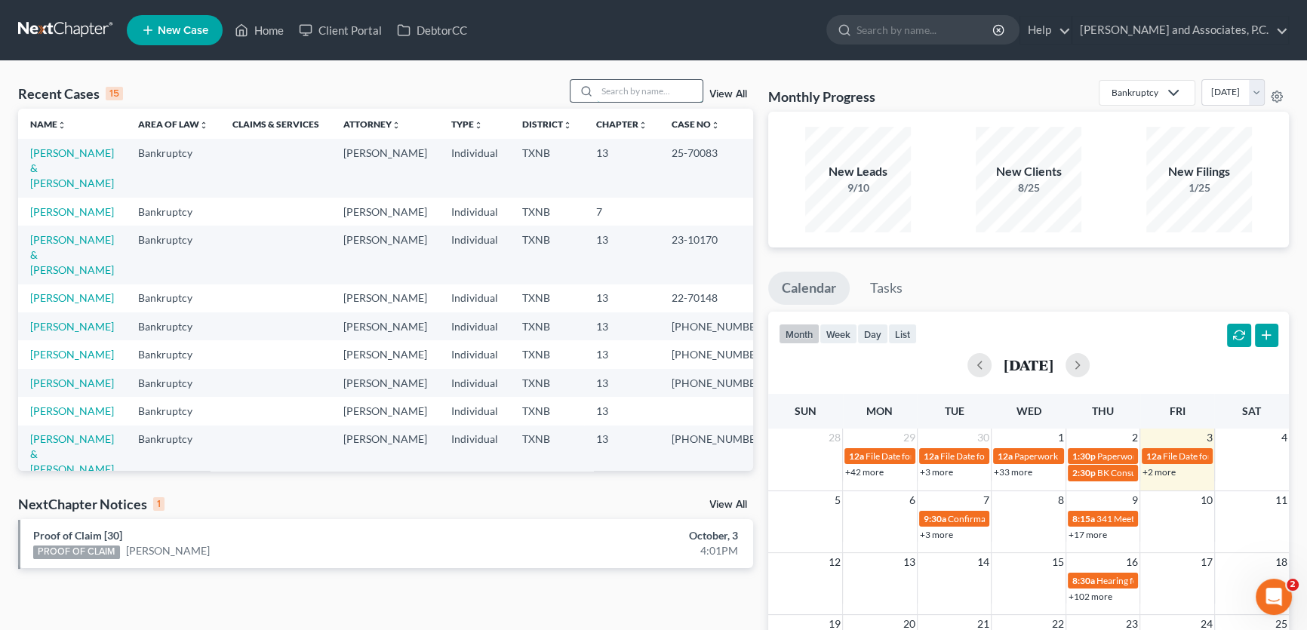
click at [632, 91] on input "search" at bounding box center [650, 91] width 106 height 22
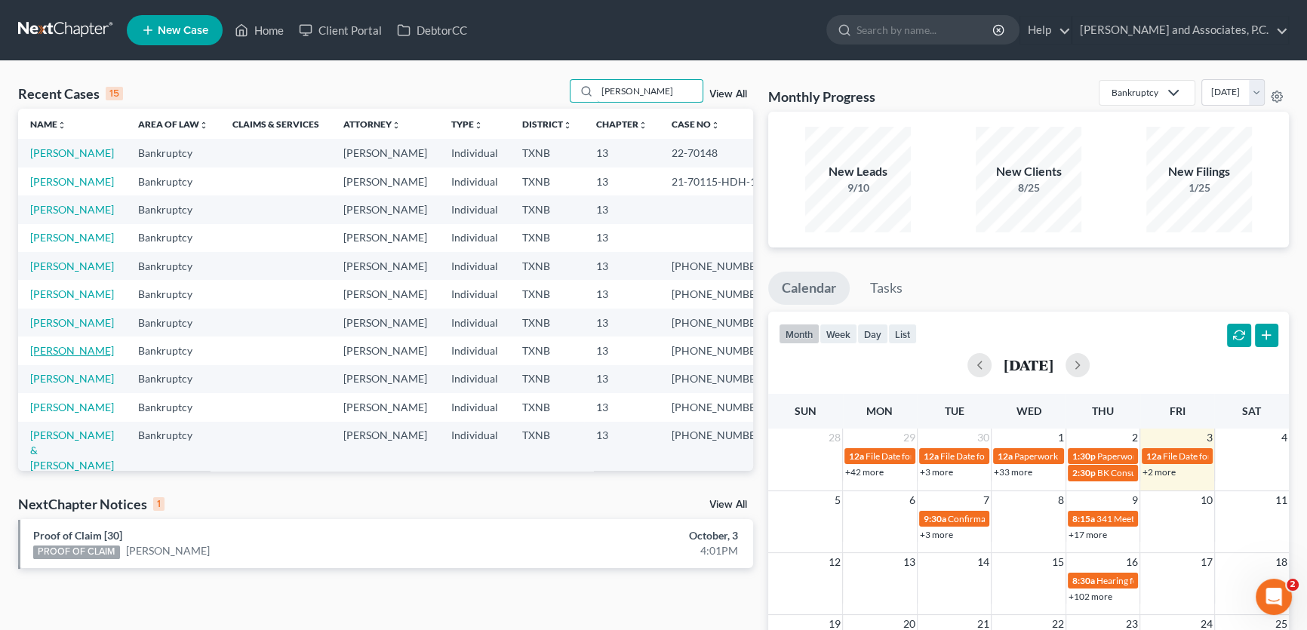
type input "[PERSON_NAME]"
click at [80, 357] on link "[PERSON_NAME]" at bounding box center [72, 350] width 84 height 13
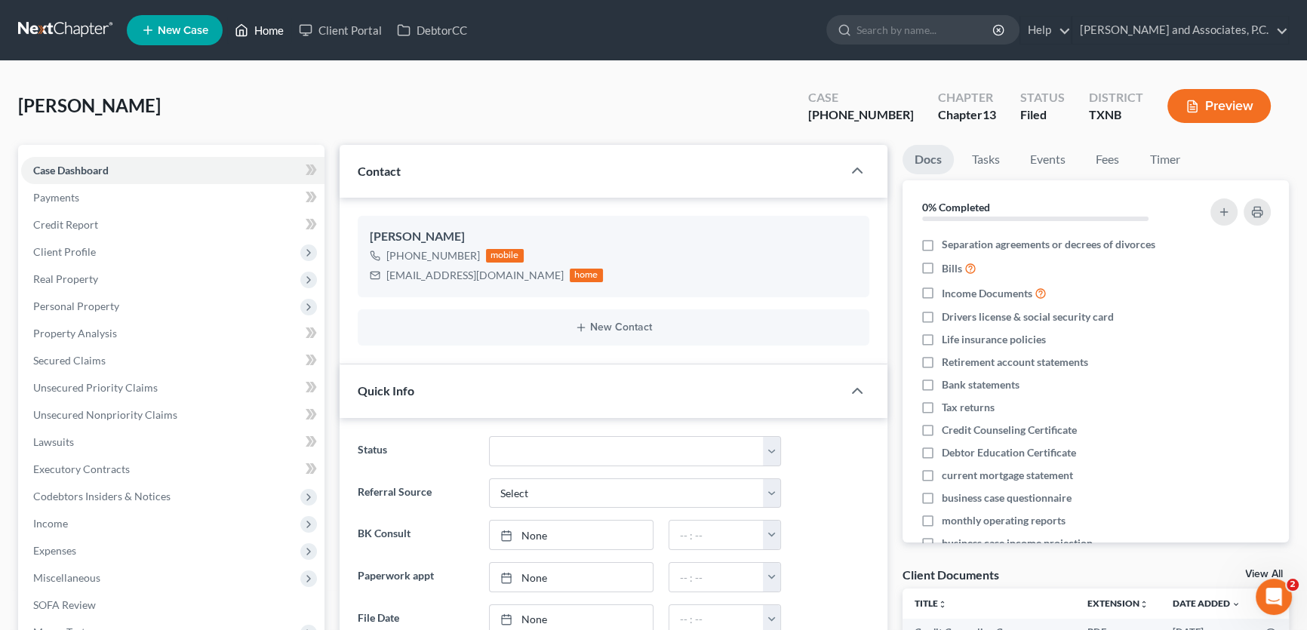
click at [266, 28] on link "Home" at bounding box center [259, 30] width 64 height 27
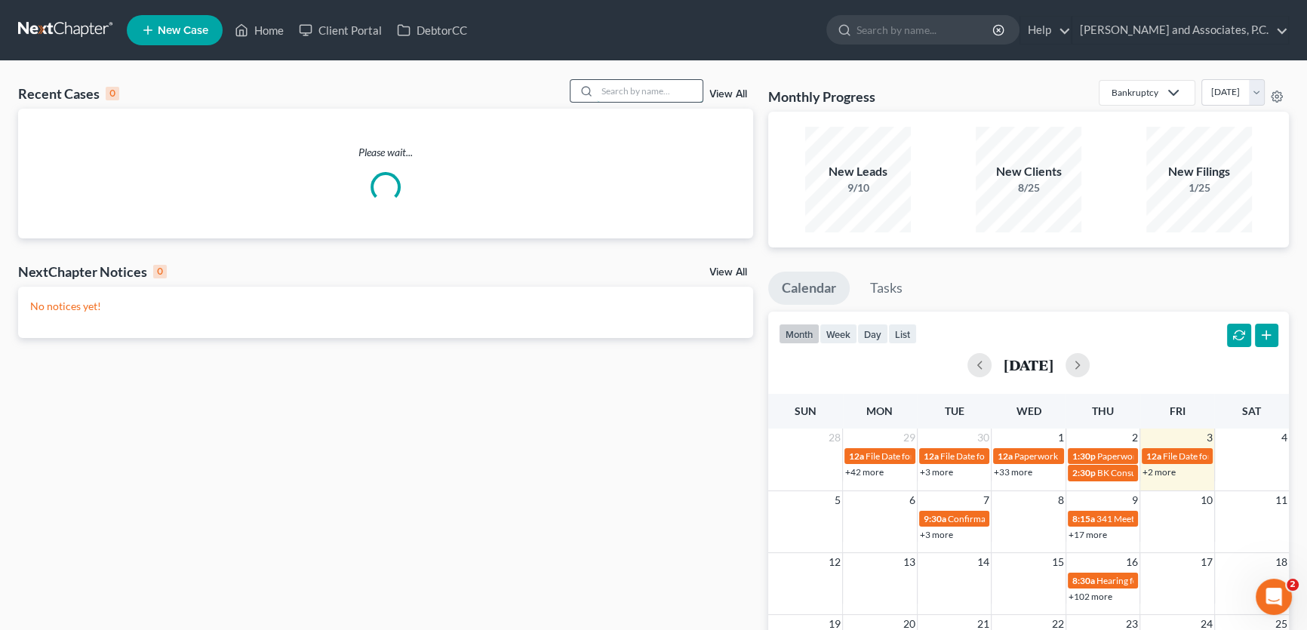
click at [623, 91] on input "search" at bounding box center [650, 91] width 106 height 22
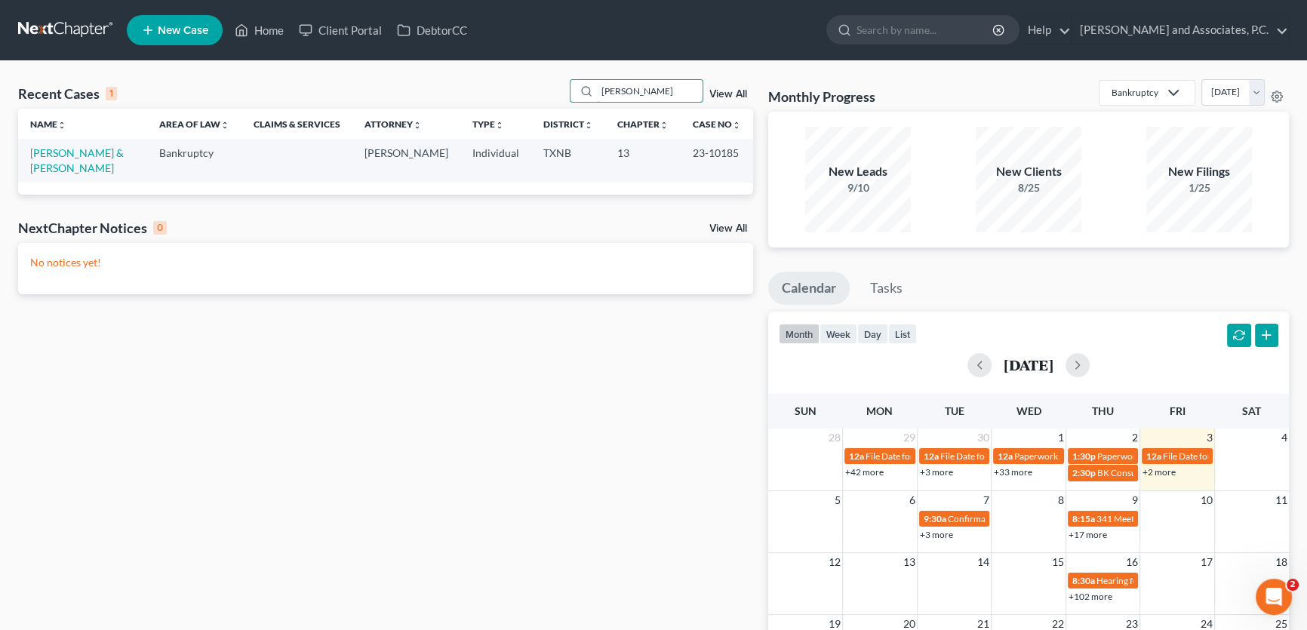
type input "[PERSON_NAME]"
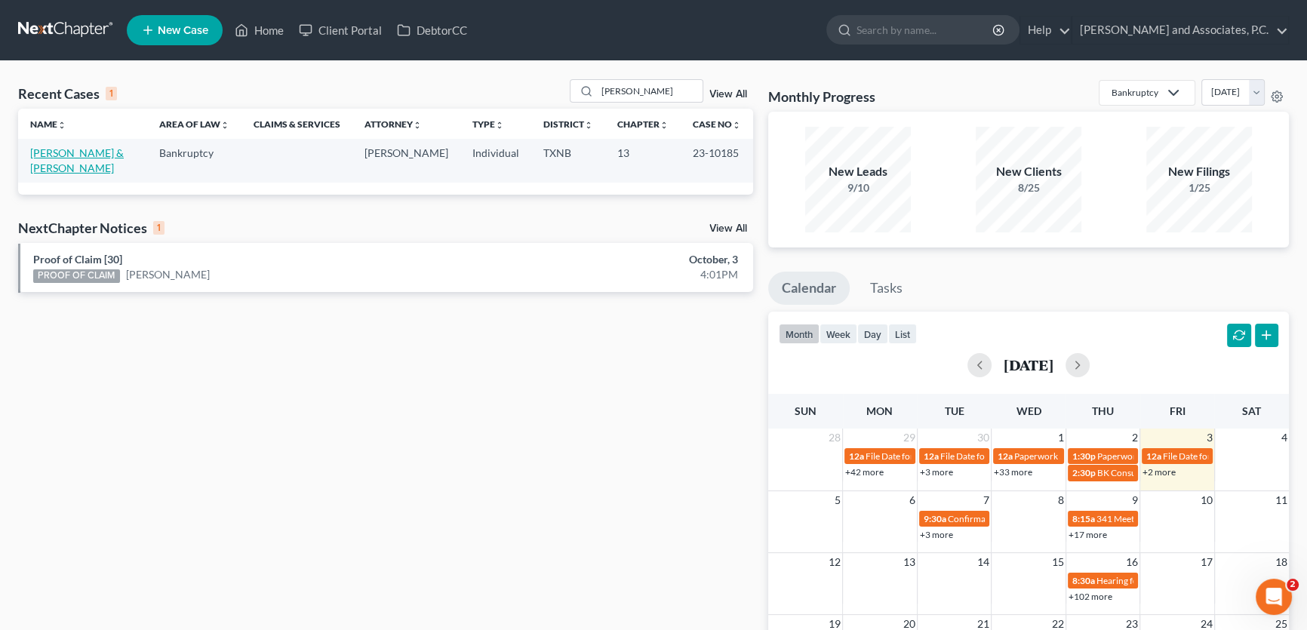
click at [61, 151] on link "[PERSON_NAME] & [PERSON_NAME]" at bounding box center [77, 160] width 94 height 28
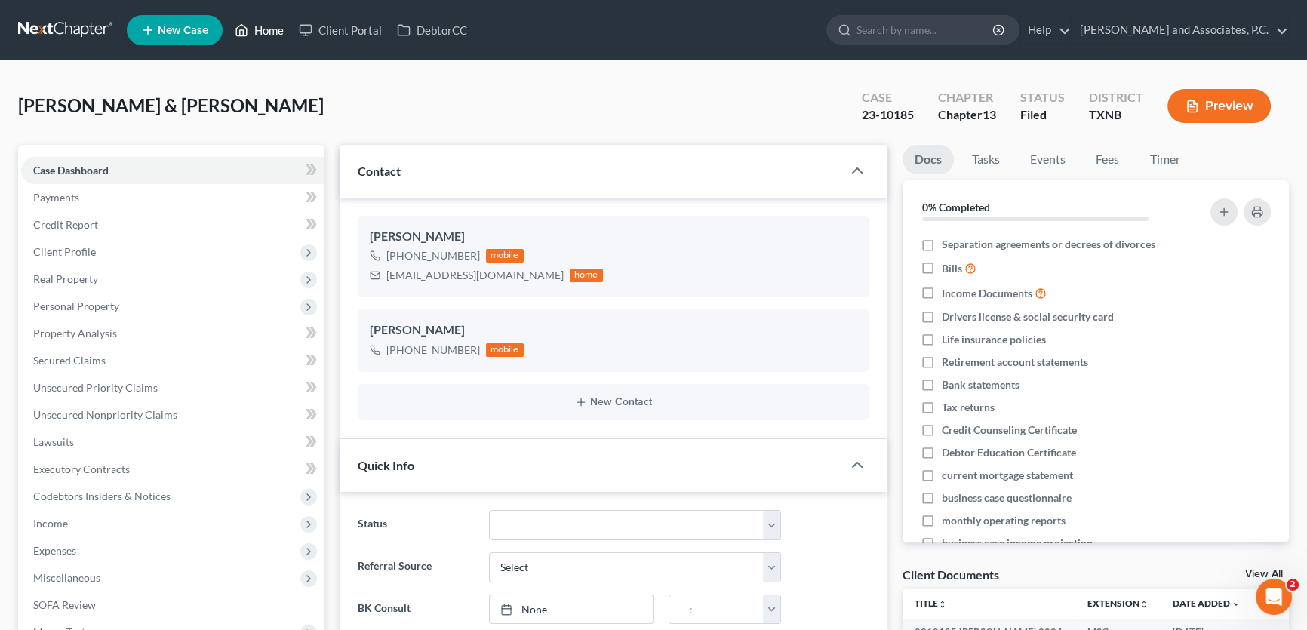
click at [277, 32] on link "Home" at bounding box center [259, 30] width 64 height 27
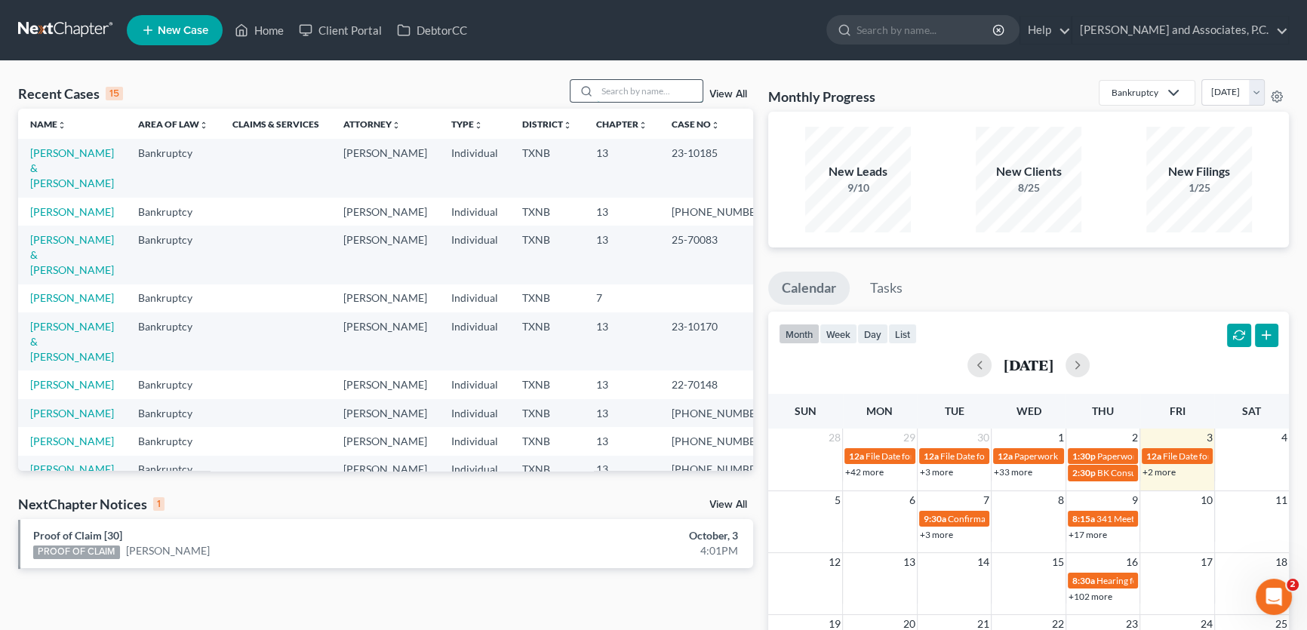
click at [687, 90] on input "search" at bounding box center [650, 91] width 106 height 22
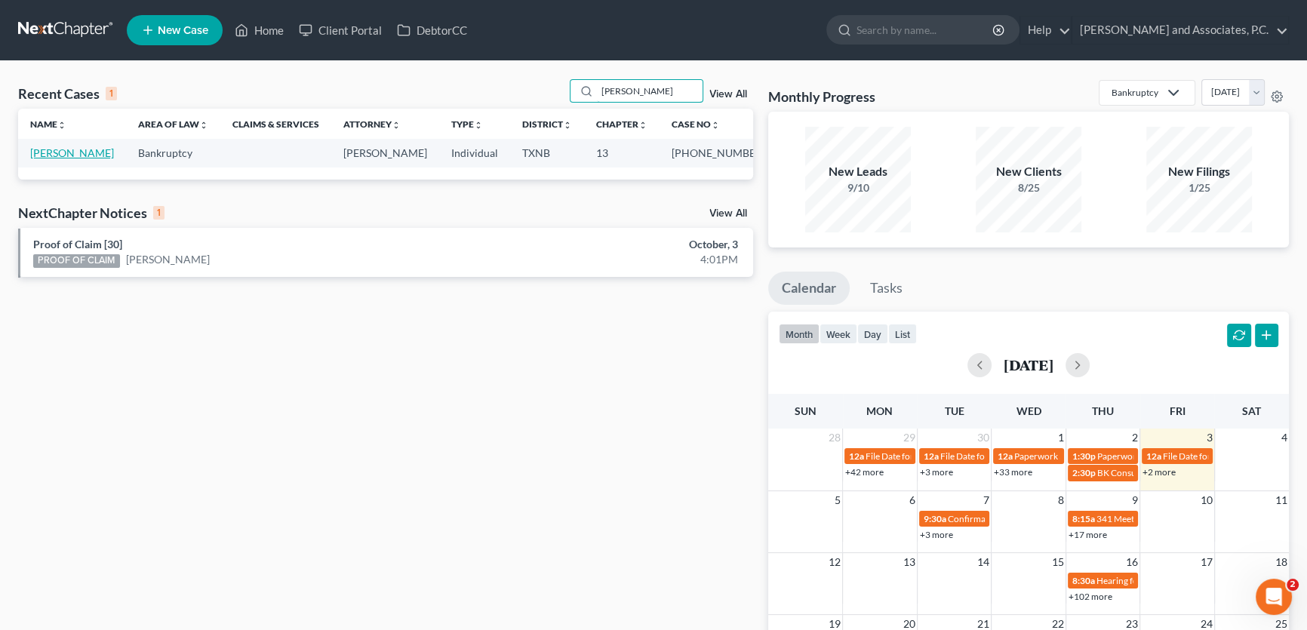
type input "[PERSON_NAME]"
click at [75, 157] on link "[PERSON_NAME]" at bounding box center [72, 152] width 84 height 13
select select "3"
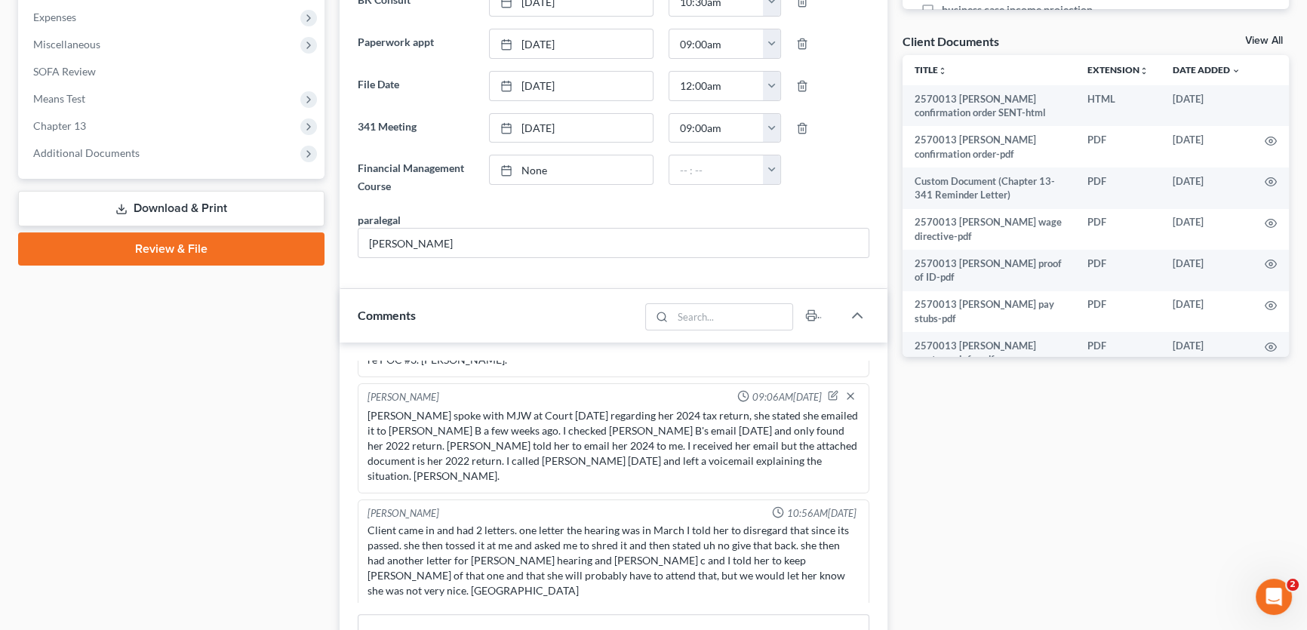
scroll to position [411, 0]
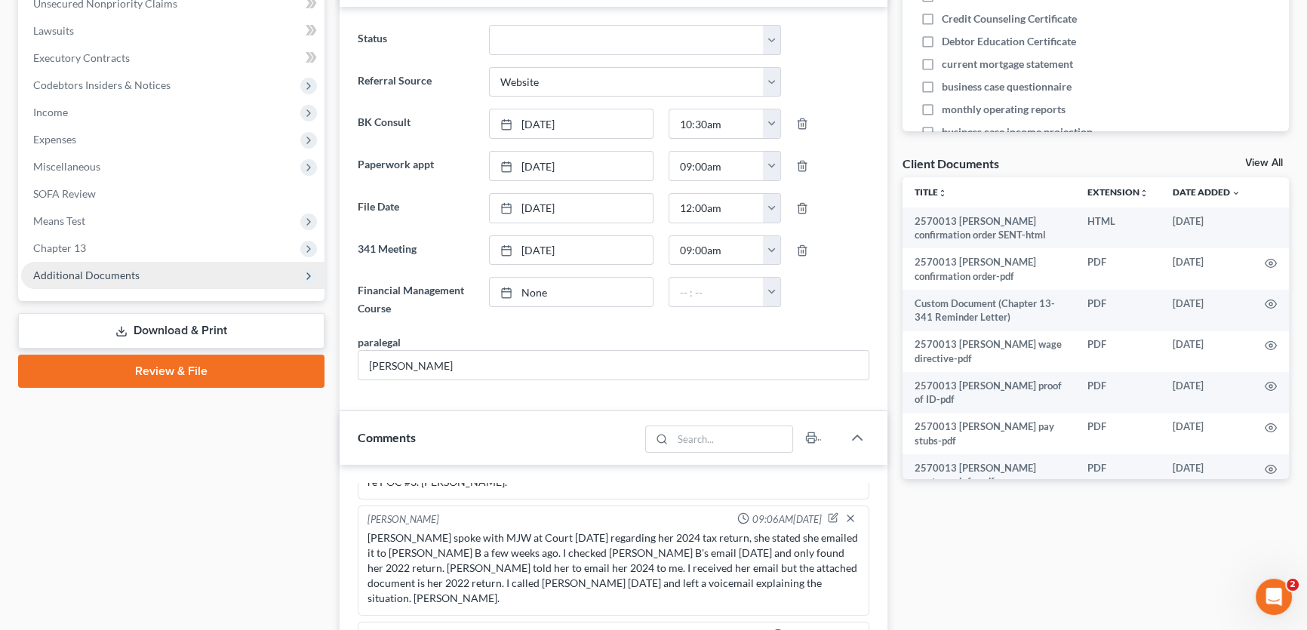
click at [119, 272] on span "Additional Documents" at bounding box center [86, 275] width 106 height 13
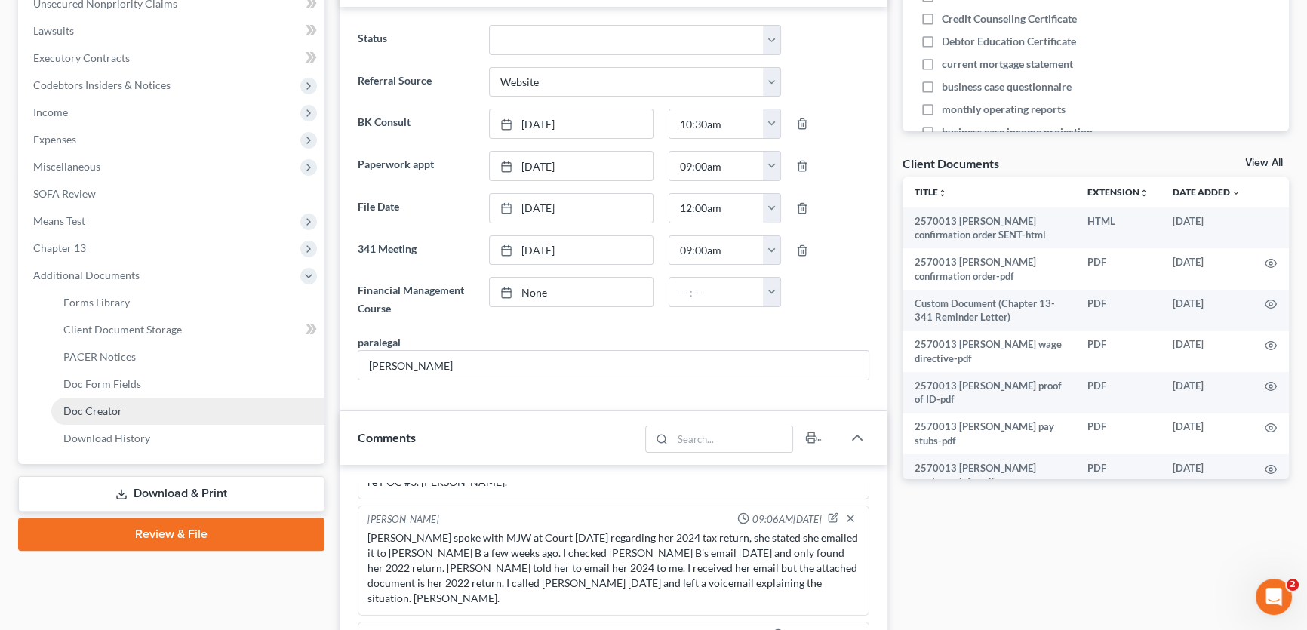
click at [112, 410] on span "Doc Creator" at bounding box center [92, 411] width 59 height 13
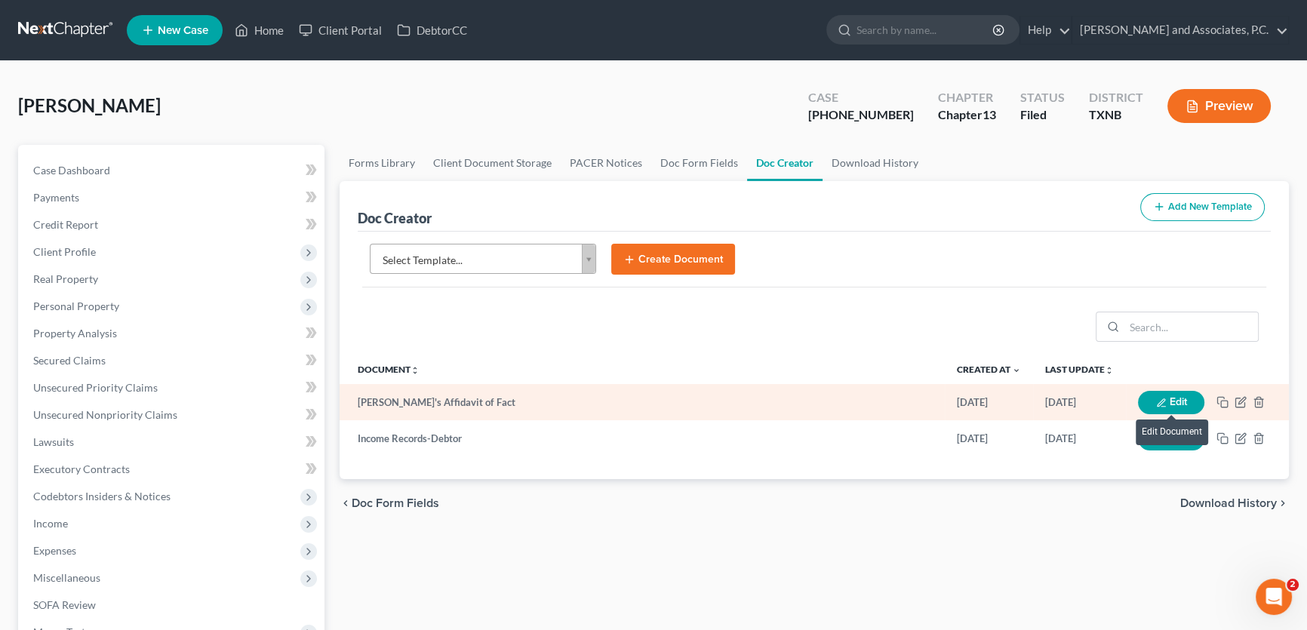
click at [1173, 399] on button "Edit" at bounding box center [1171, 402] width 66 height 23
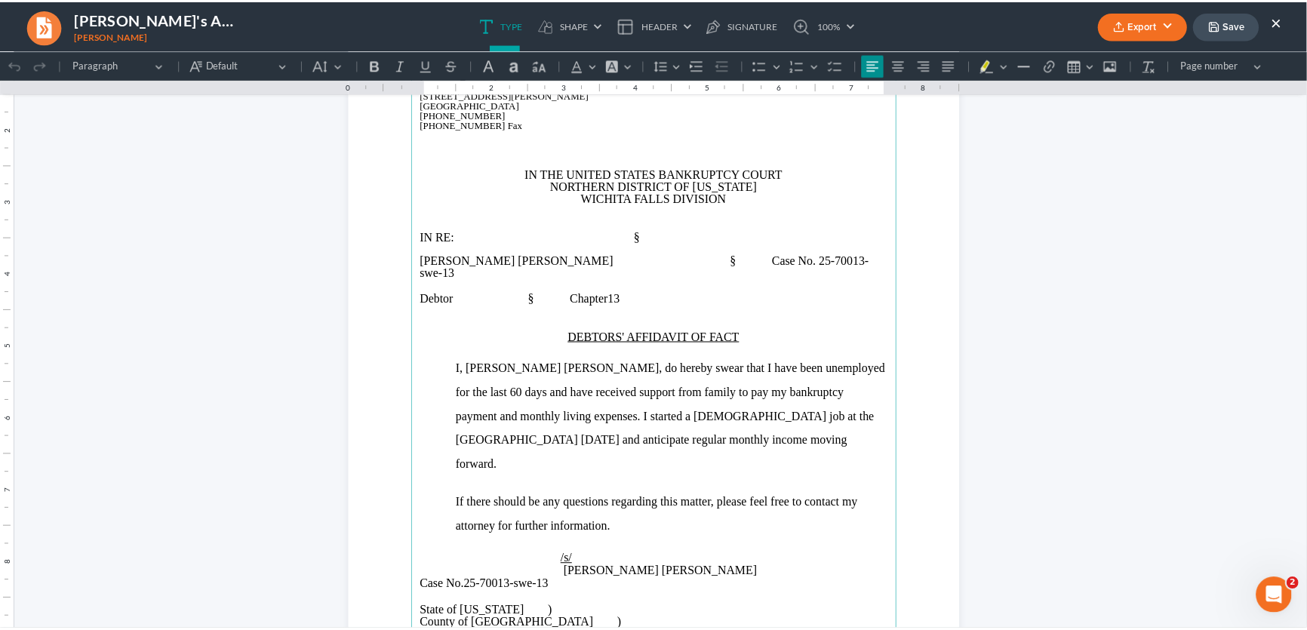
scroll to position [205, 0]
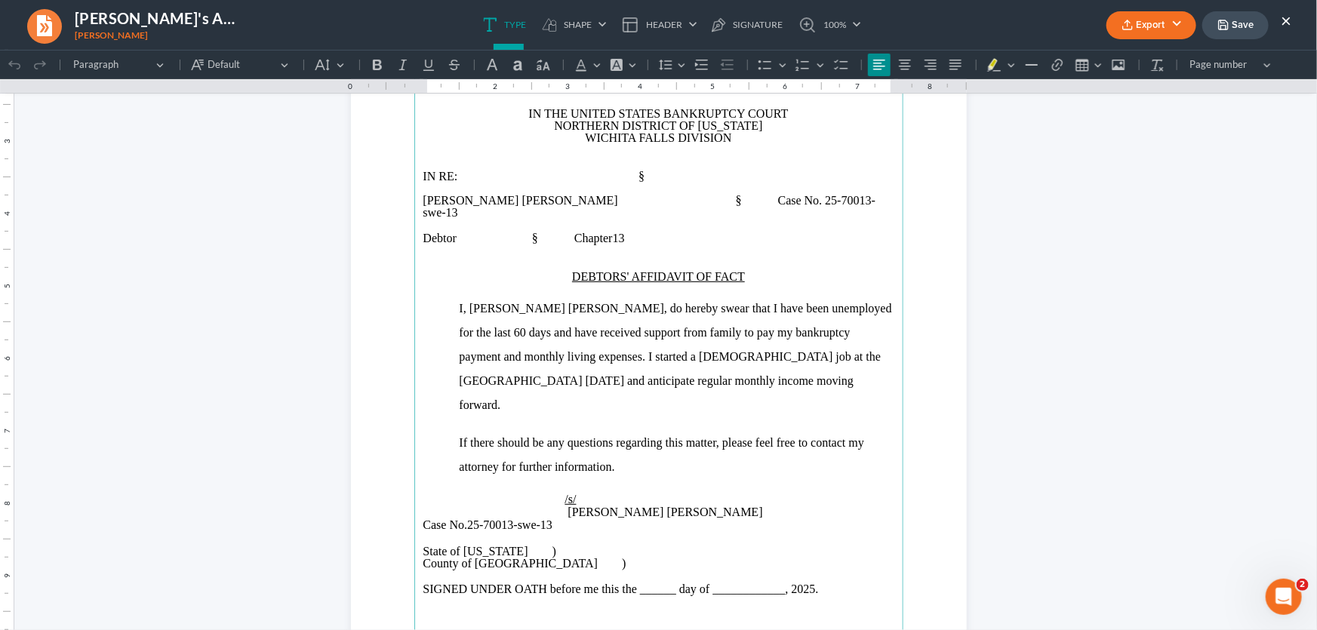
click at [1285, 22] on button "×" at bounding box center [1286, 20] width 11 height 18
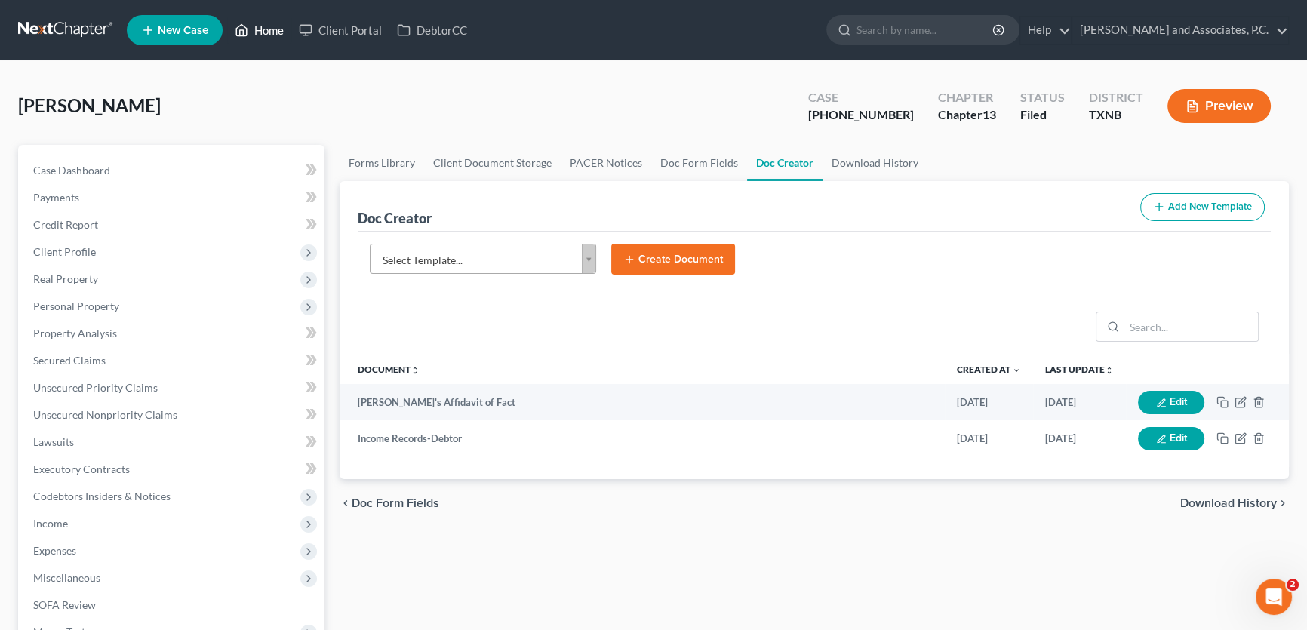
click at [269, 32] on link "Home" at bounding box center [259, 30] width 64 height 27
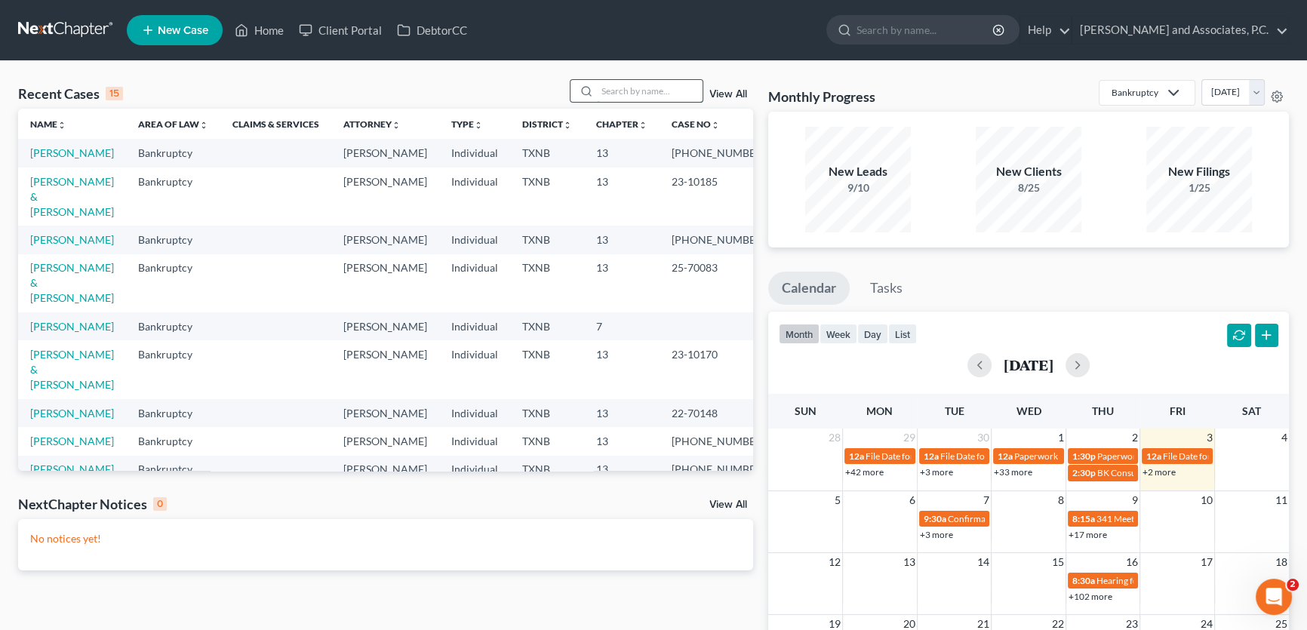
click at [616, 88] on input "search" at bounding box center [650, 91] width 106 height 22
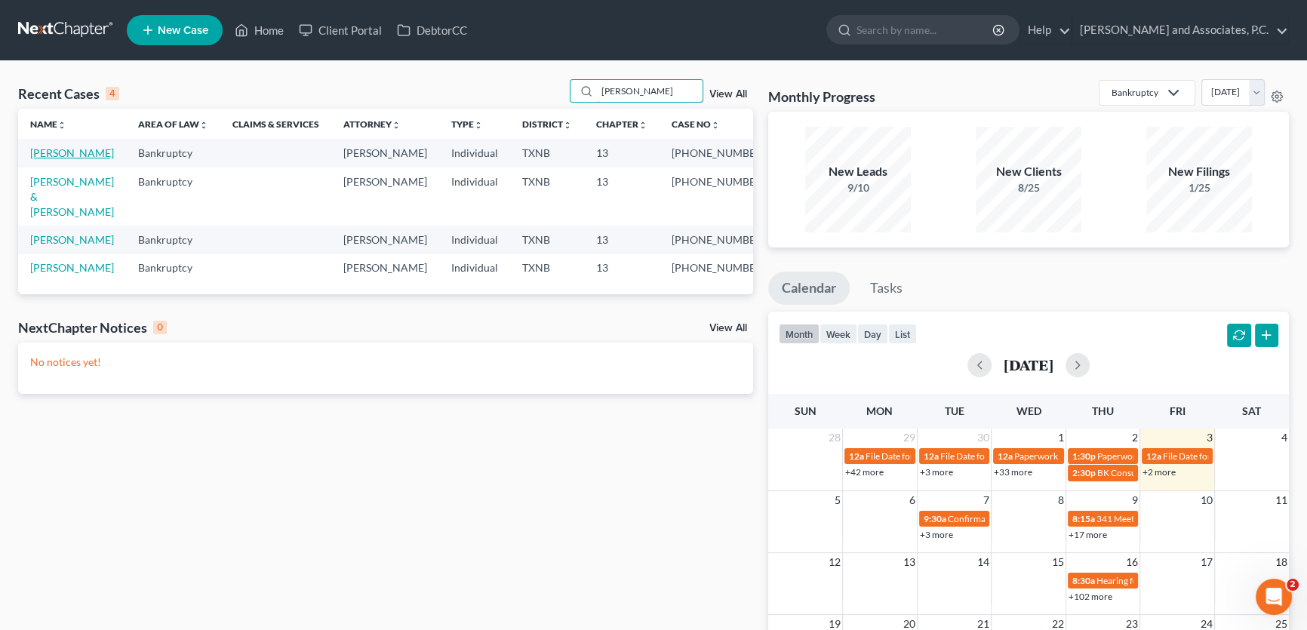
type input "[PERSON_NAME]"
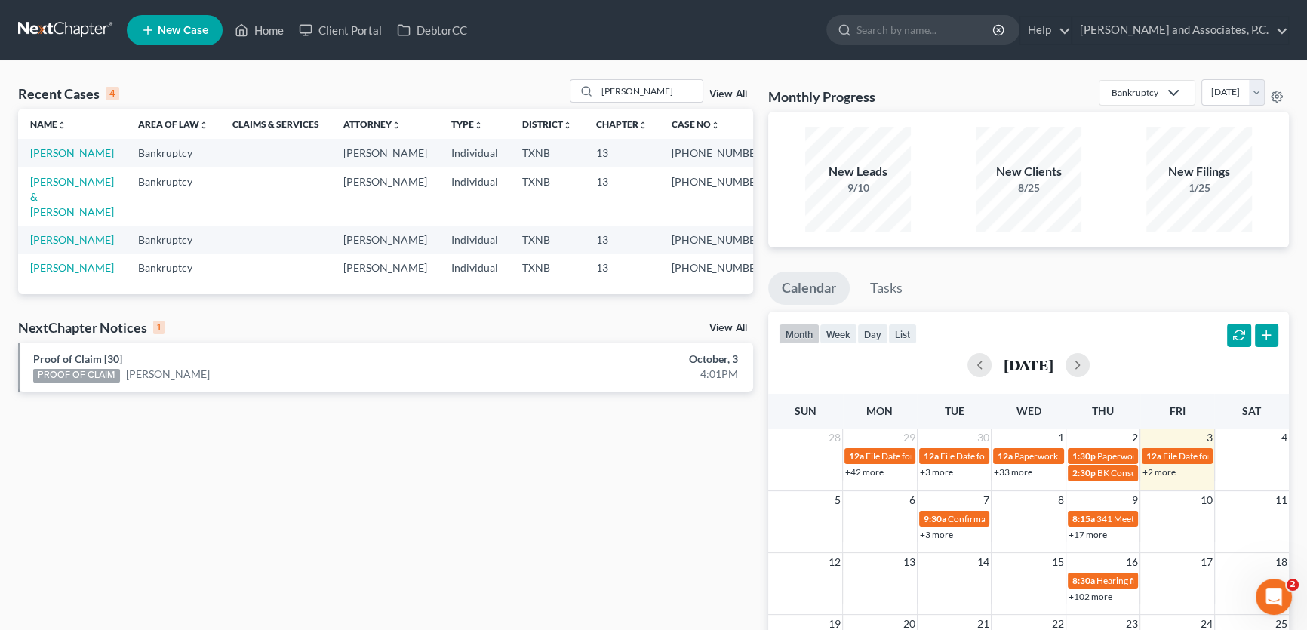
click at [87, 154] on link "[PERSON_NAME]" at bounding box center [72, 152] width 84 height 13
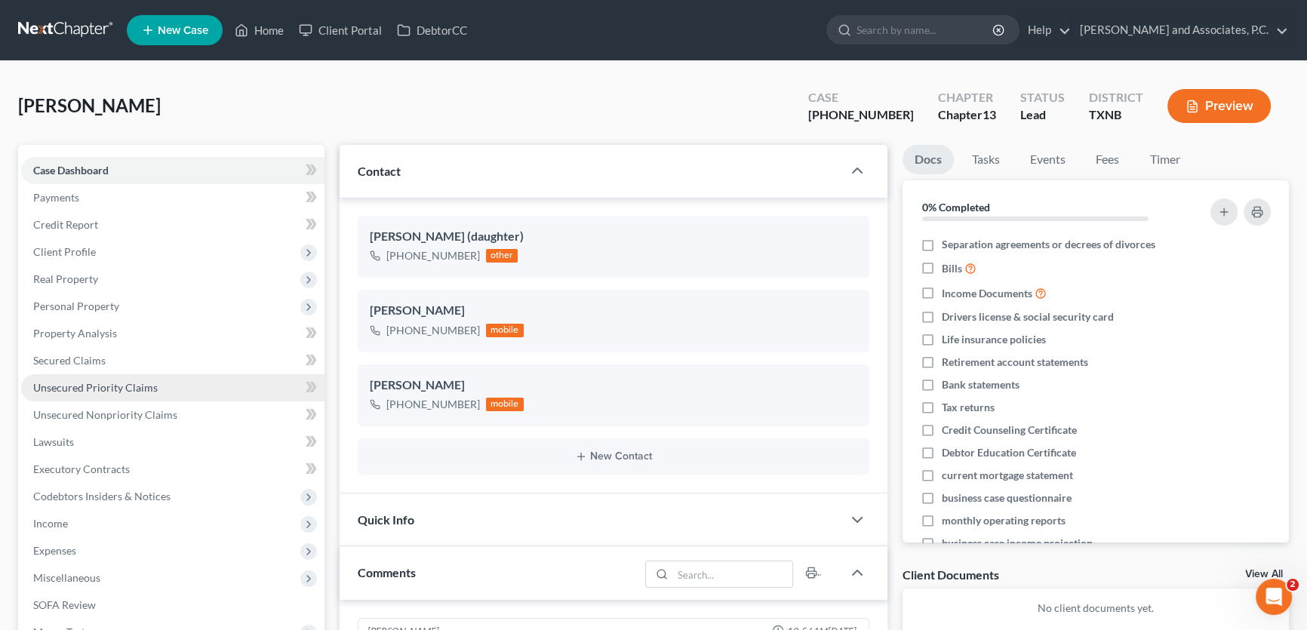
scroll to position [433, 0]
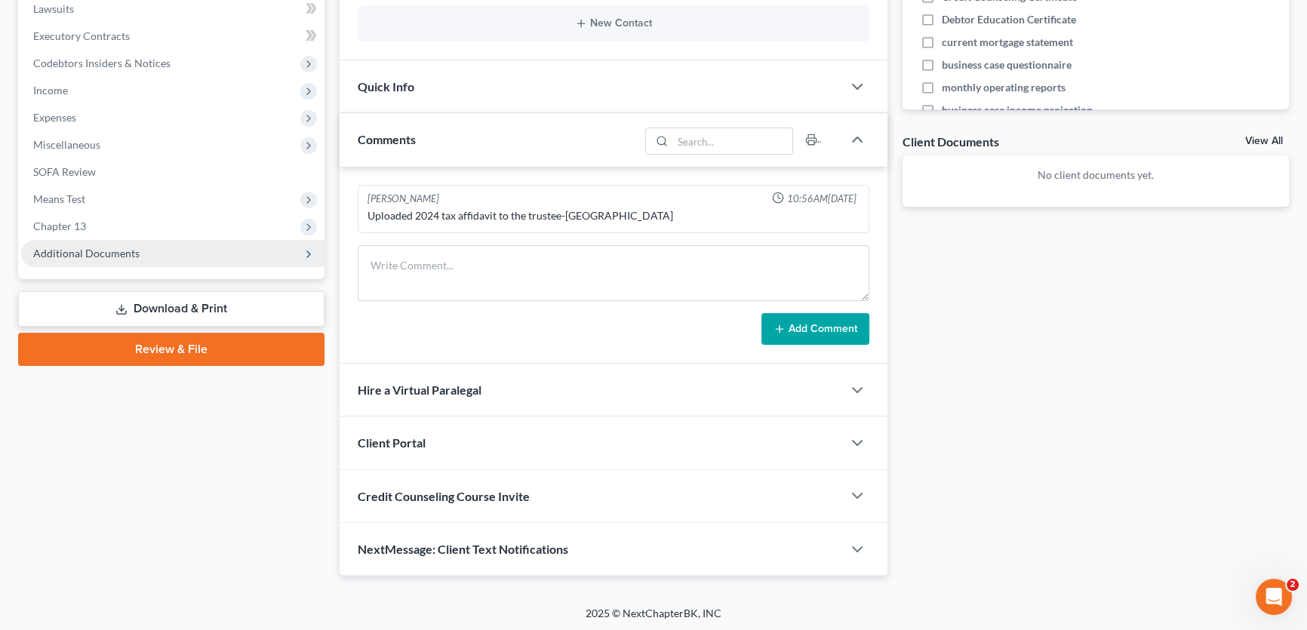
click at [85, 247] on span "Additional Documents" at bounding box center [86, 253] width 106 height 13
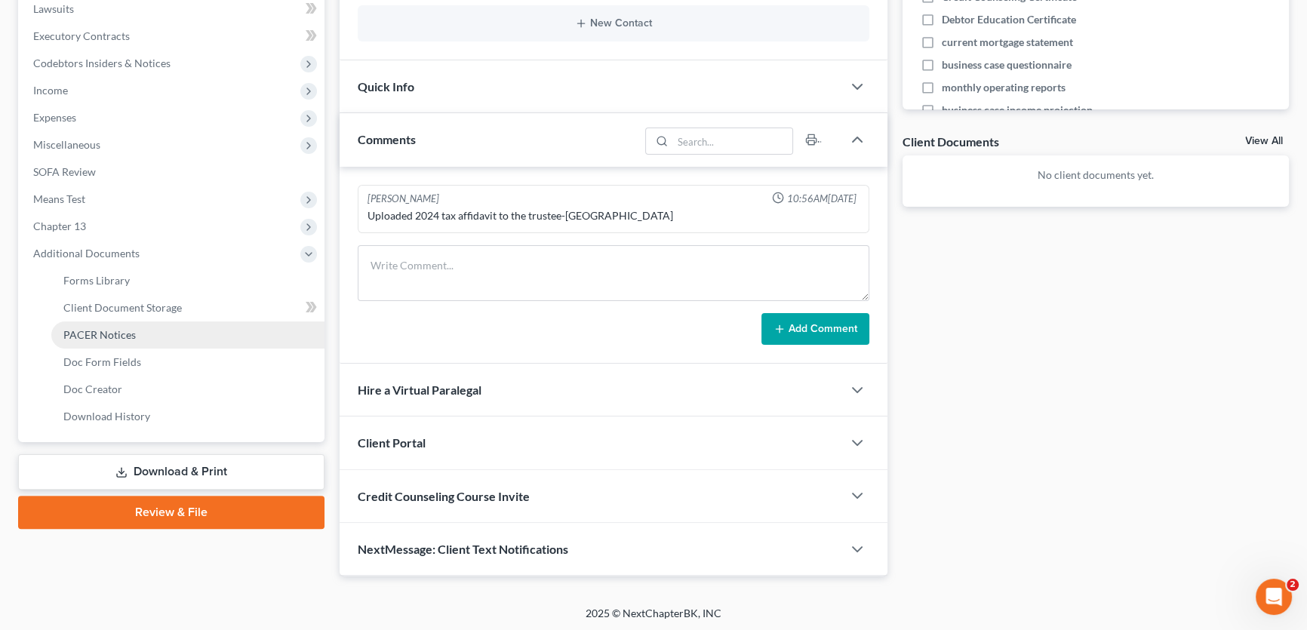
click at [97, 331] on span "PACER Notices" at bounding box center [99, 334] width 72 height 13
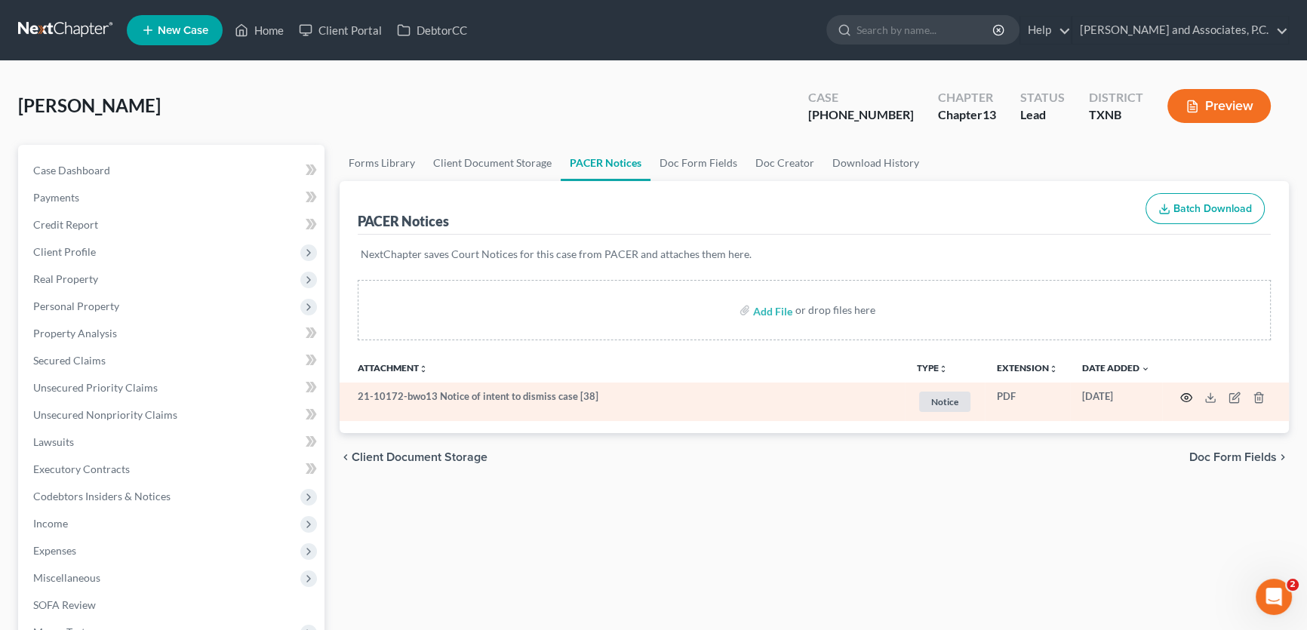
click at [1189, 393] on icon "button" at bounding box center [1186, 397] width 11 height 8
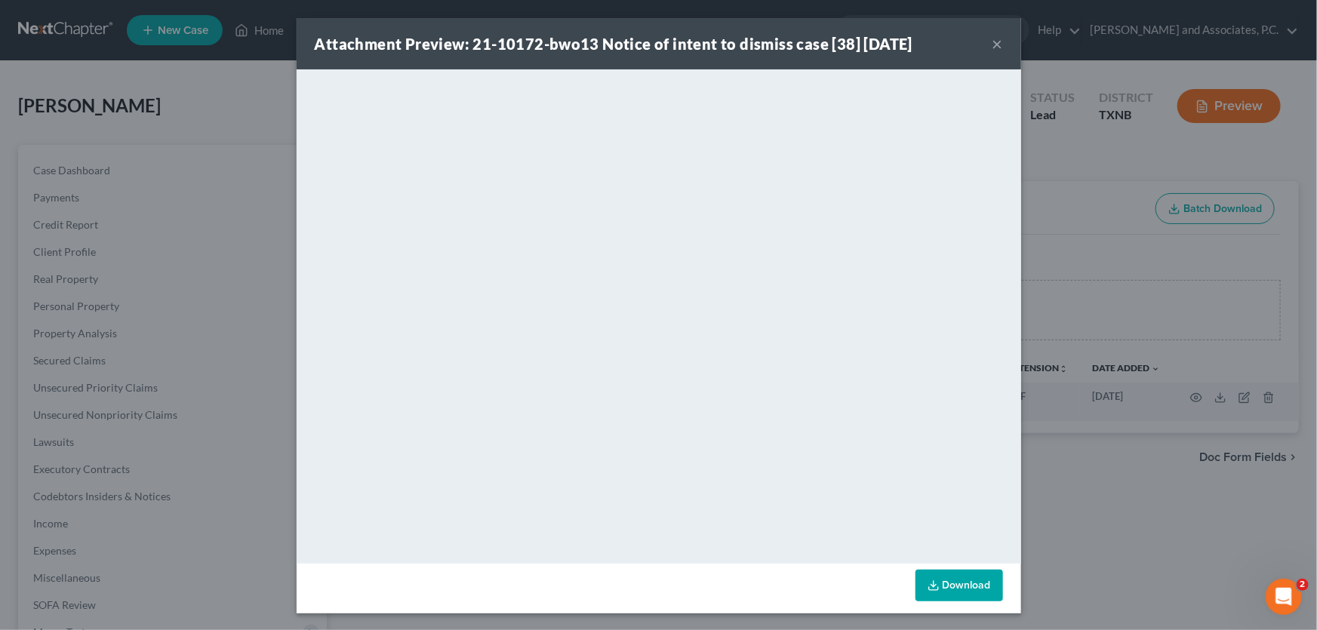
click at [995, 45] on button "×" at bounding box center [998, 44] width 11 height 18
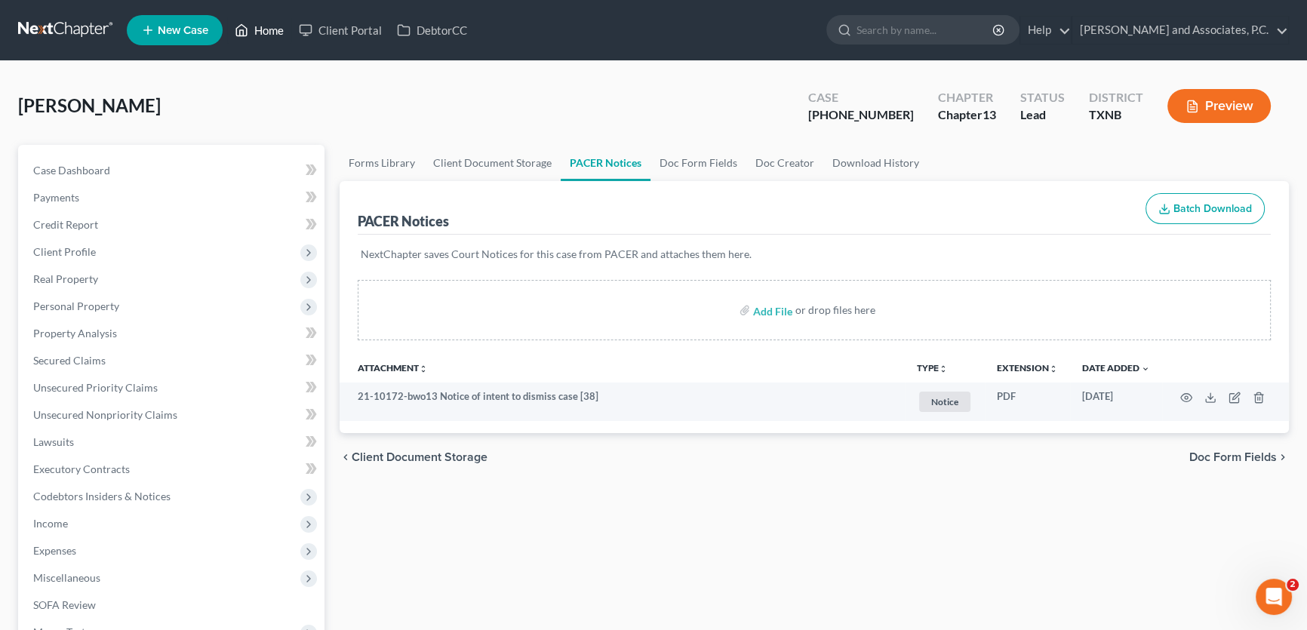
click at [279, 22] on link "Home" at bounding box center [259, 30] width 64 height 27
